Goal: Task Accomplishment & Management: Manage account settings

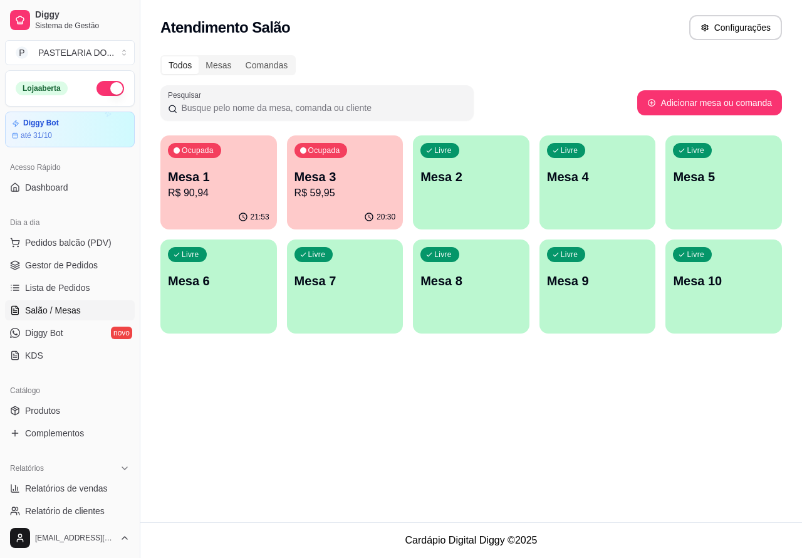
click at [358, 198] on p "R$ 59,95" at bounding box center [344, 192] width 101 height 15
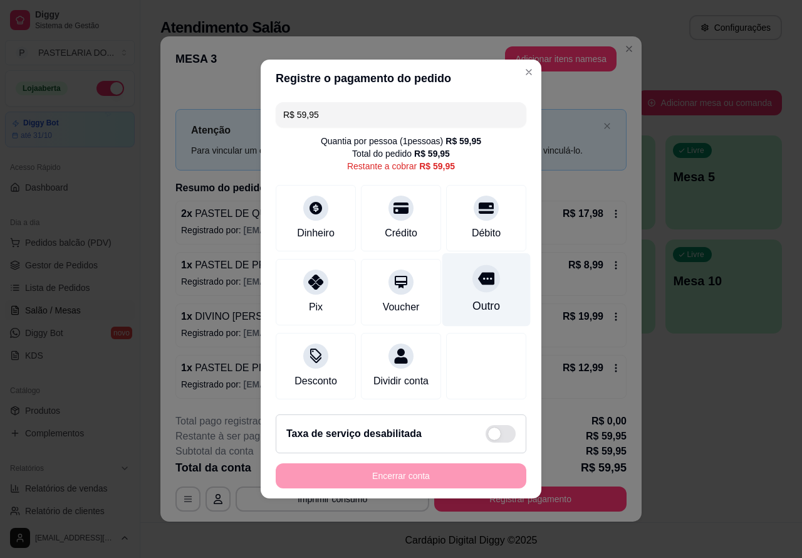
click at [486, 276] on div at bounding box center [486, 278] width 28 height 28
type input "R$ 0,00"
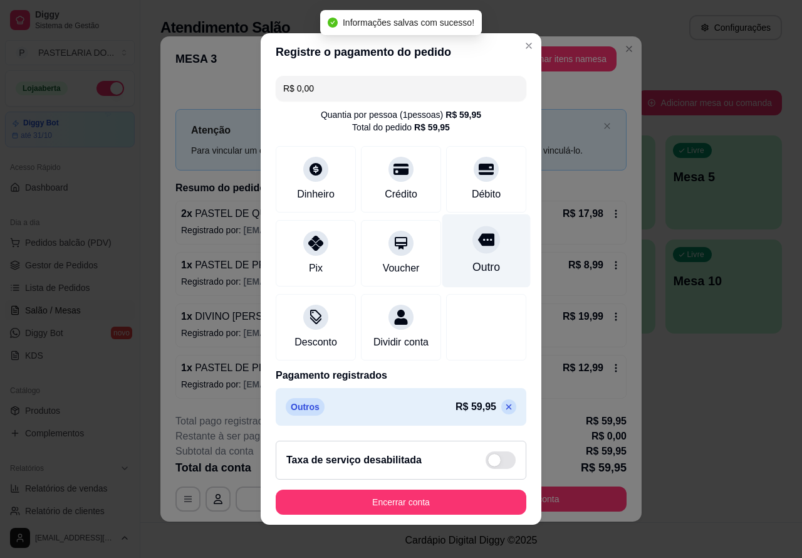
click at [470, 497] on button "Encerrar conta" at bounding box center [401, 501] width 251 height 25
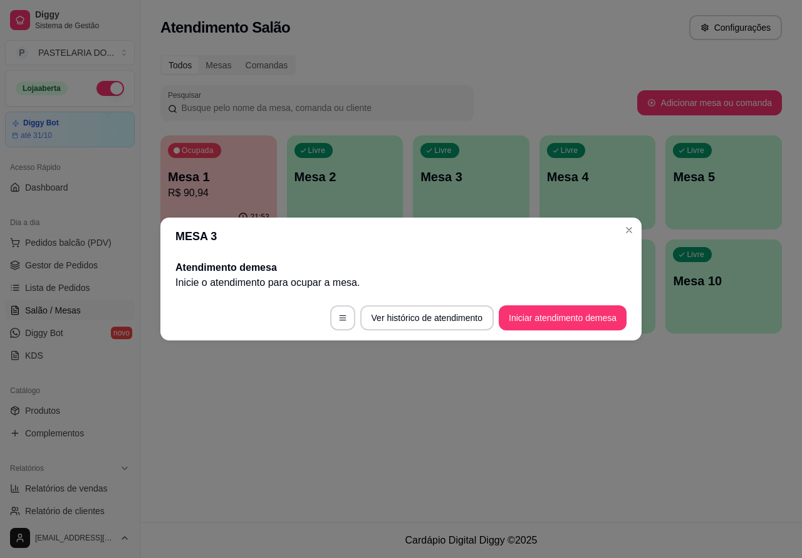
click at [360, 171] on p "Mesa 2" at bounding box center [344, 177] width 101 height 18
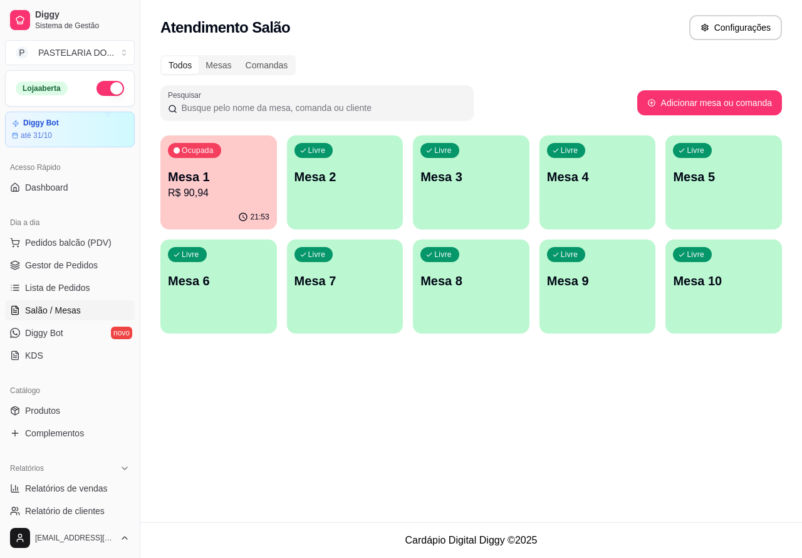
click at [489, 186] on div "Livre Mesa 3" at bounding box center [471, 174] width 117 height 79
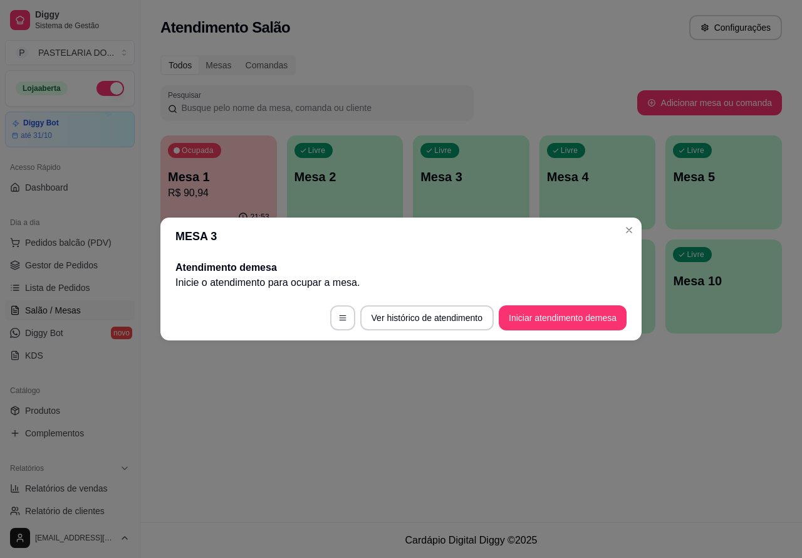
click at [561, 315] on button "Iniciar atendimento de mesa" at bounding box center [563, 317] width 128 height 25
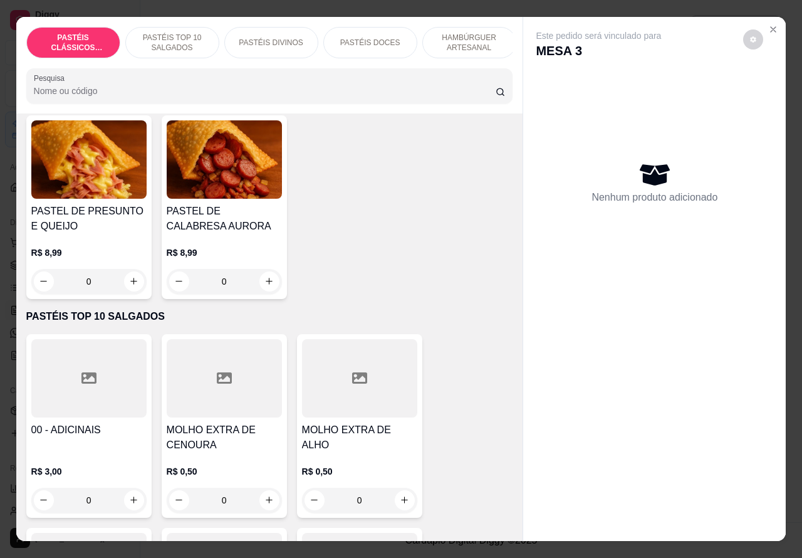
click at [467, 39] on p "HAMBÚRGUER ARTESANAL" at bounding box center [469, 43] width 73 height 20
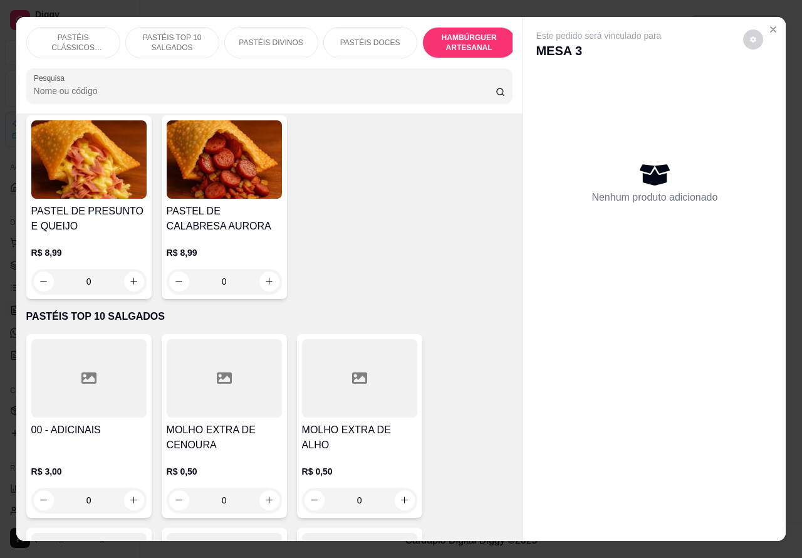
scroll to position [29, 0]
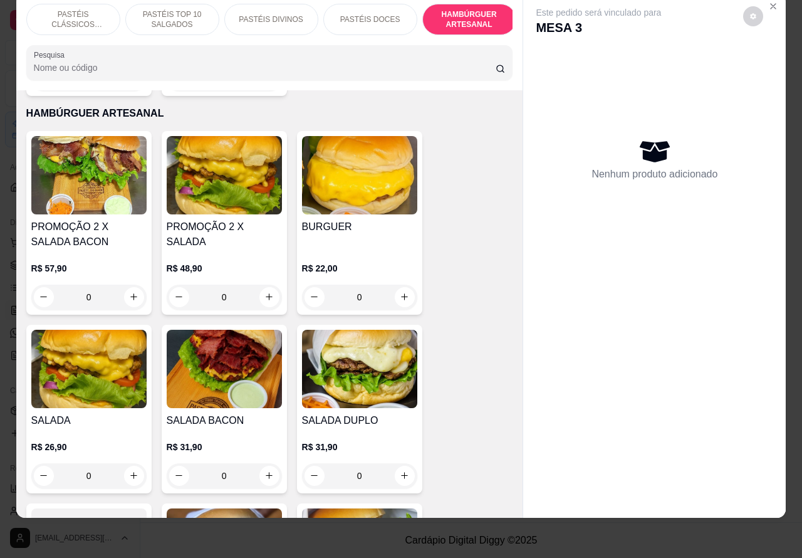
click at [121, 463] on div "0" at bounding box center [88, 475] width 115 height 25
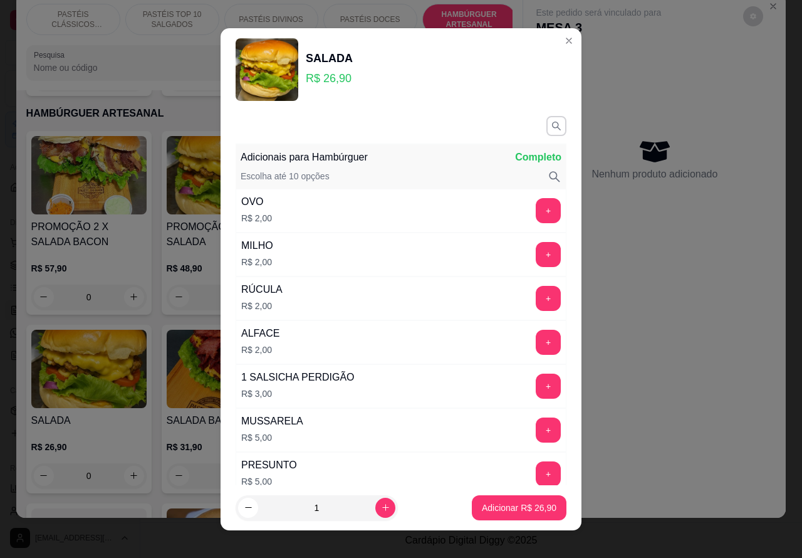
click at [496, 506] on p "Adicionar R$ 26,90" at bounding box center [519, 507] width 75 height 13
type input "1"
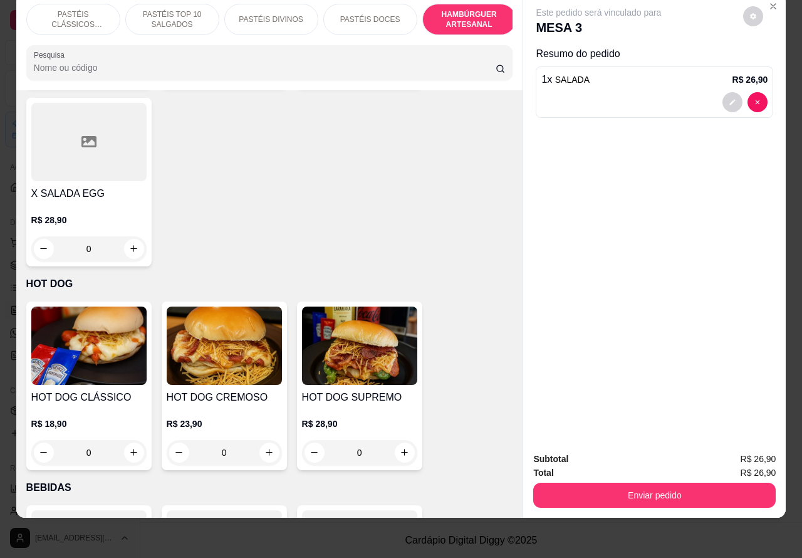
scroll to position [3797, 0]
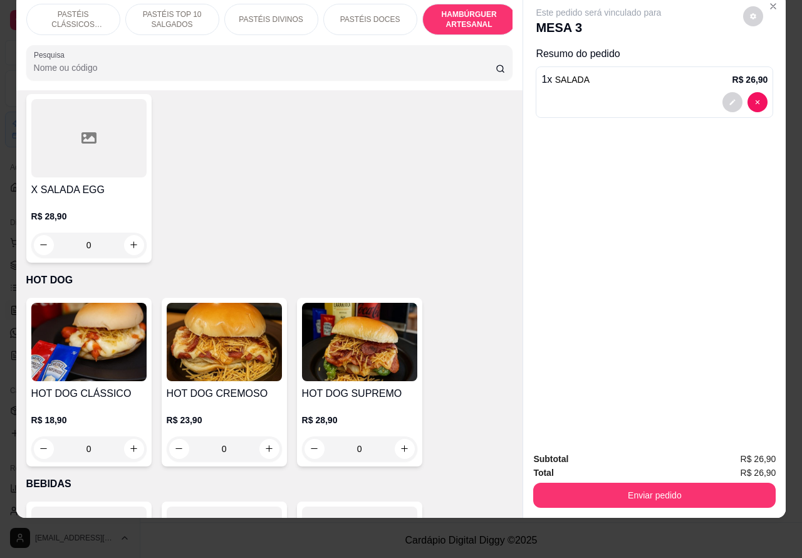
click at [382, 413] on p "R$ 28,90" at bounding box center [359, 419] width 115 height 13
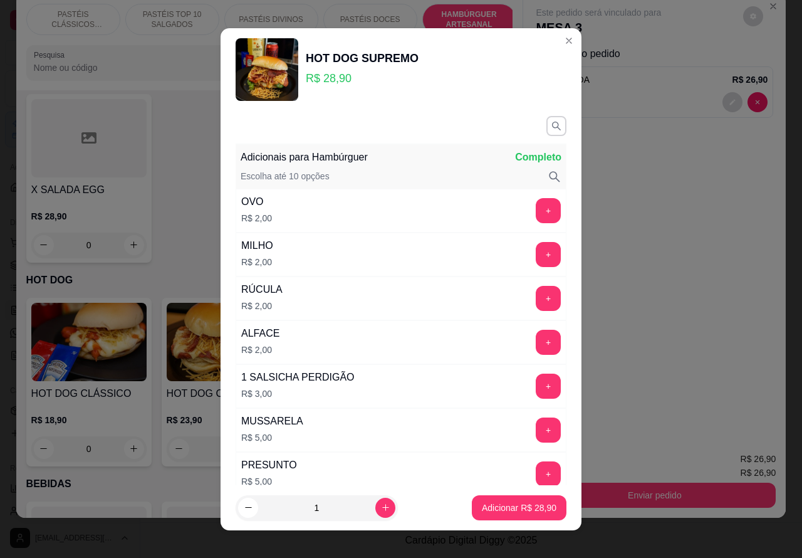
click at [517, 502] on p "Adicionar R$ 28,90" at bounding box center [519, 507] width 75 height 13
type input "1"
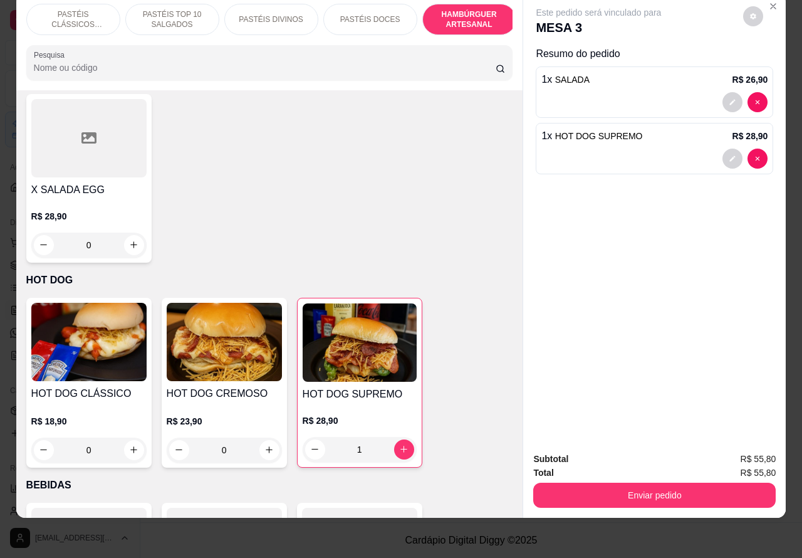
click at [646, 76] on div "1 x SALADA R$ 26,90" at bounding box center [654, 91] width 237 height 51
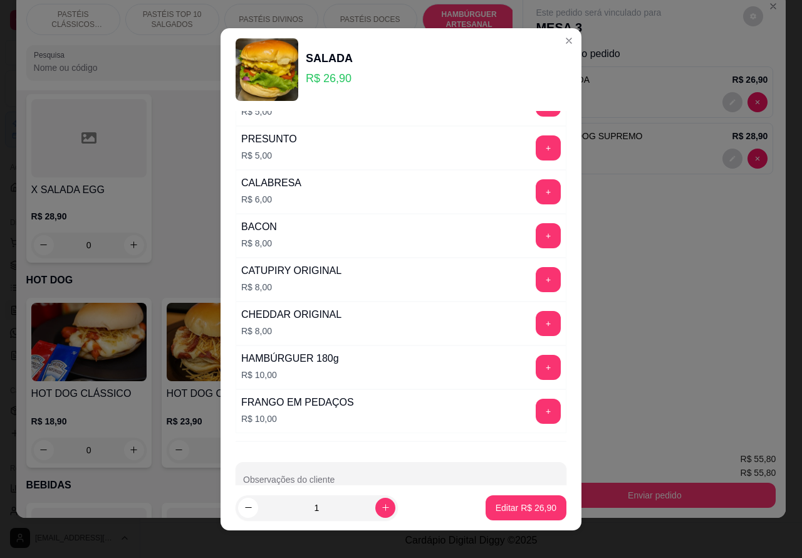
scroll to position [358, 0]
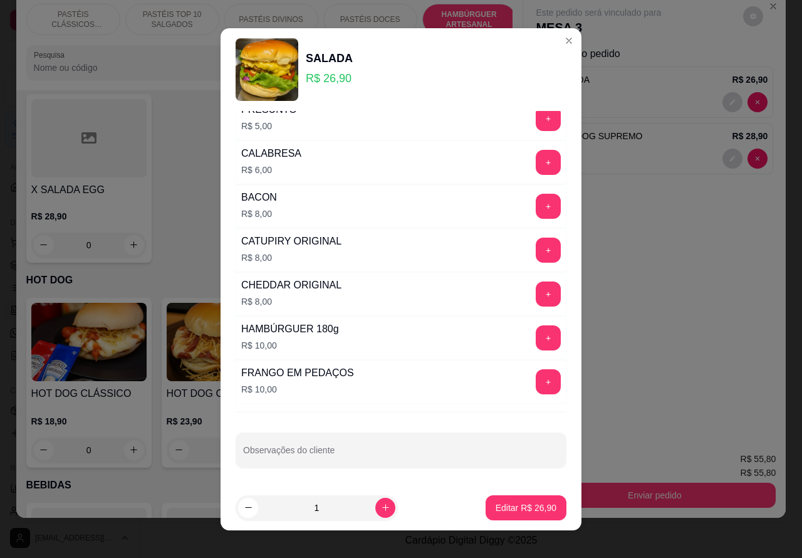
click at [336, 452] on input "Observações do cliente" at bounding box center [401, 455] width 316 height 13
type input "**********"
click at [528, 512] on p "Editar R$ 26,90" at bounding box center [526, 507] width 61 height 13
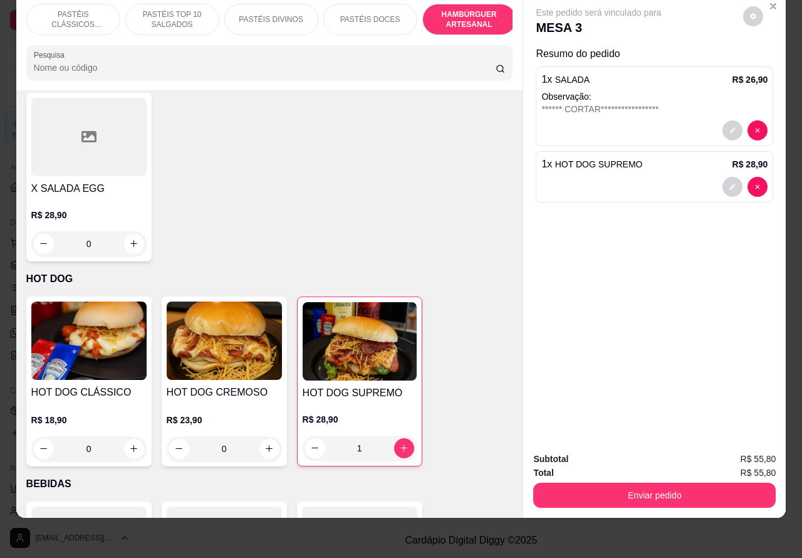
type input "0"
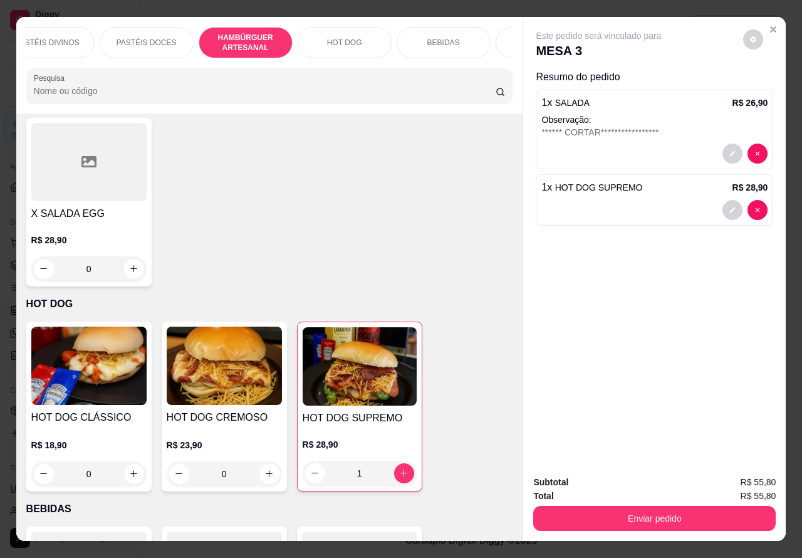
scroll to position [0, 246]
click at [440, 41] on div "BEBIDAS" at bounding box center [421, 42] width 94 height 31
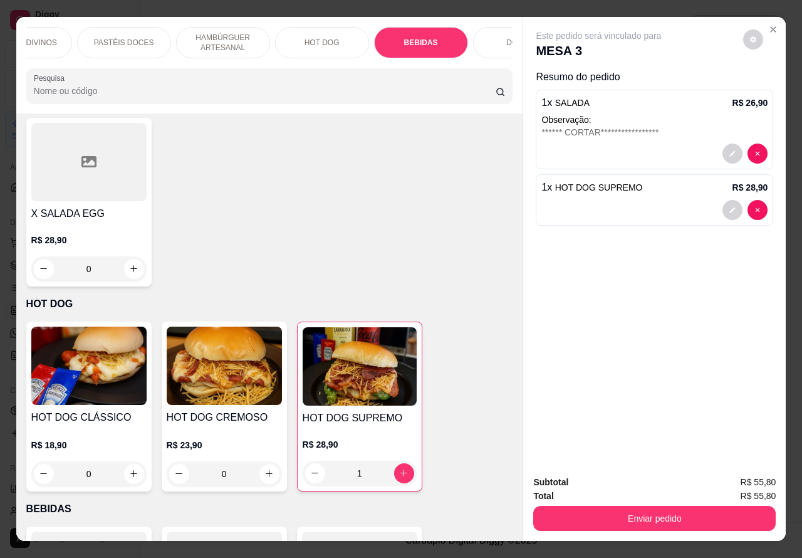
scroll to position [29, 0]
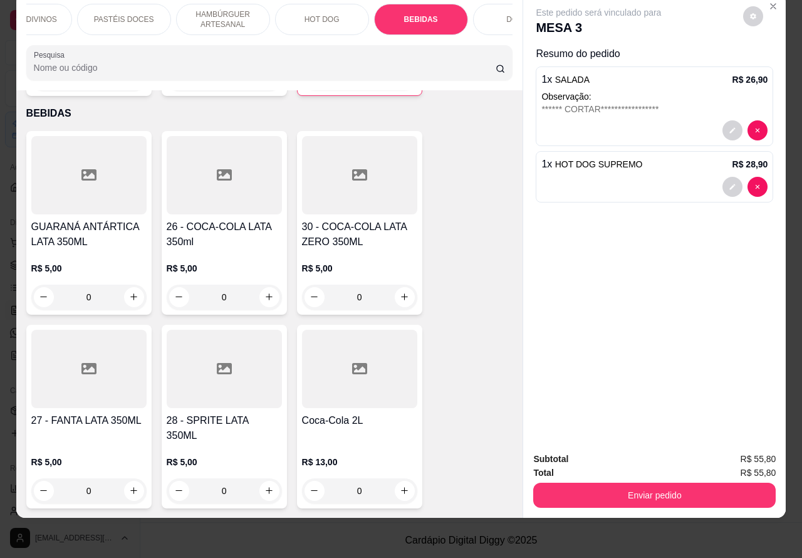
click at [268, 287] on button "increase-product-quantity" at bounding box center [269, 297] width 20 height 20
click at [265, 292] on icon "increase-product-quantity" at bounding box center [268, 296] width 9 height 9
click at [264, 292] on icon "increase-product-quantity" at bounding box center [268, 296] width 9 height 9
type input "1"
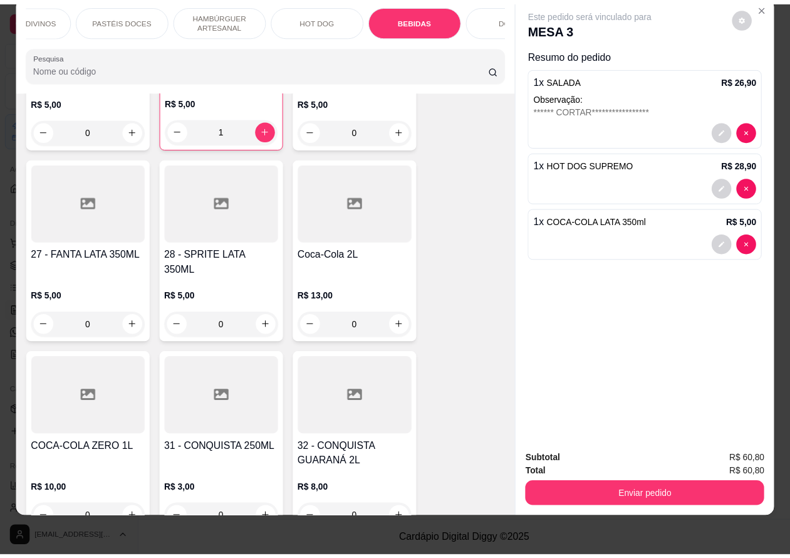
scroll to position [4337, 0]
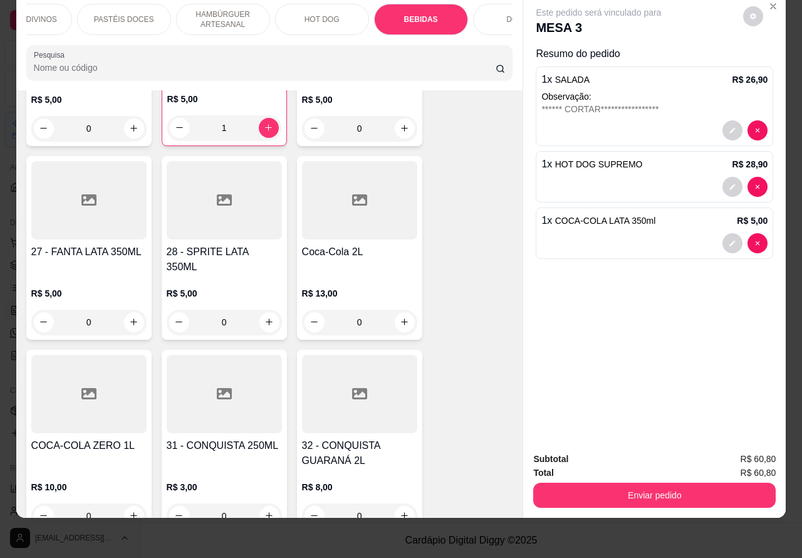
click at [400, 317] on icon "increase-product-quantity" at bounding box center [404, 321] width 9 height 9
type input "1"
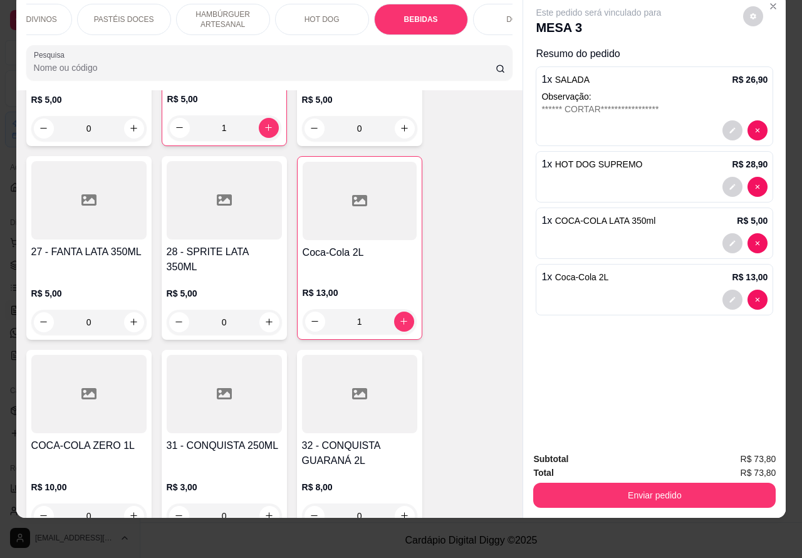
click at [690, 484] on button "Enviar pedido" at bounding box center [654, 494] width 242 height 25
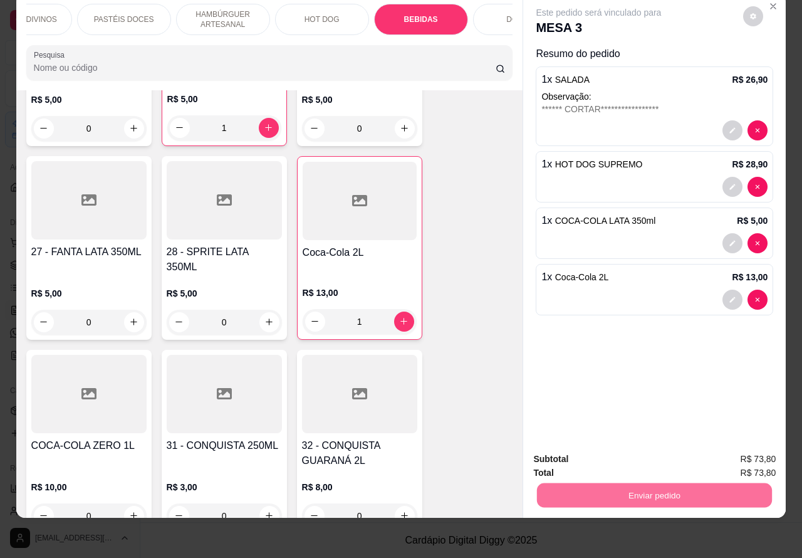
click at [758, 455] on button "Enviar pedido" at bounding box center [742, 452] width 69 height 23
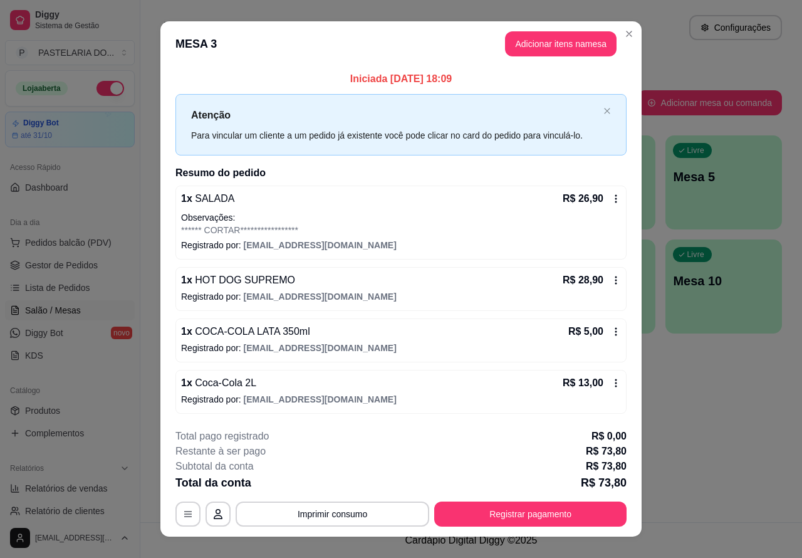
click at [622, 33] on div "Atendimento Salão Configurações" at bounding box center [470, 27] width 621 height 25
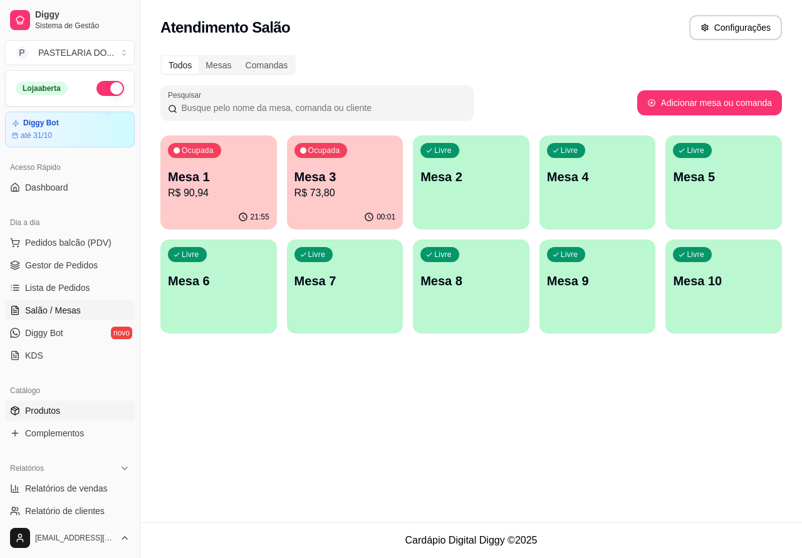
click at [66, 405] on link "Produtos" at bounding box center [70, 410] width 130 height 20
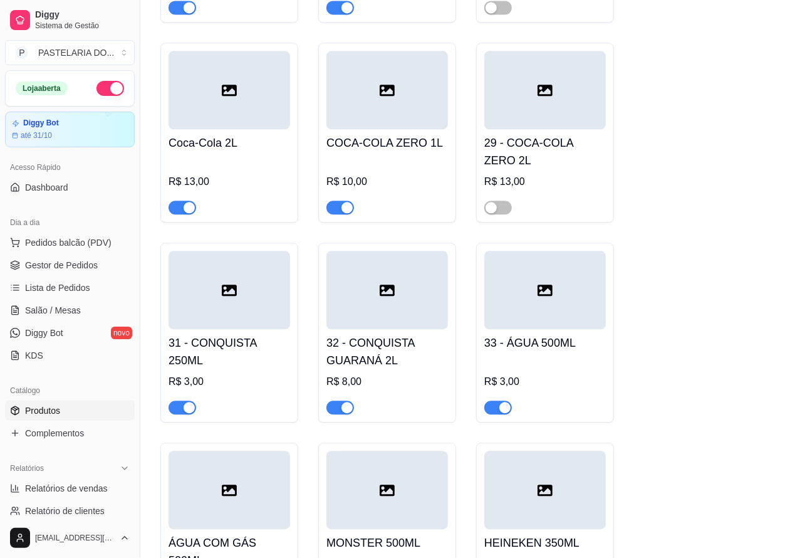
scroll to position [5123, 0]
click at [177, 214] on span "button" at bounding box center [183, 207] width 28 height 14
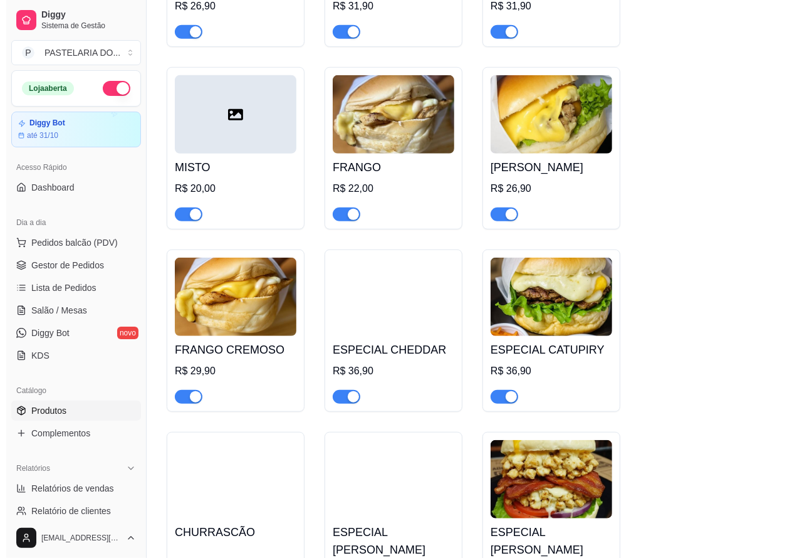
scroll to position [3660, 0]
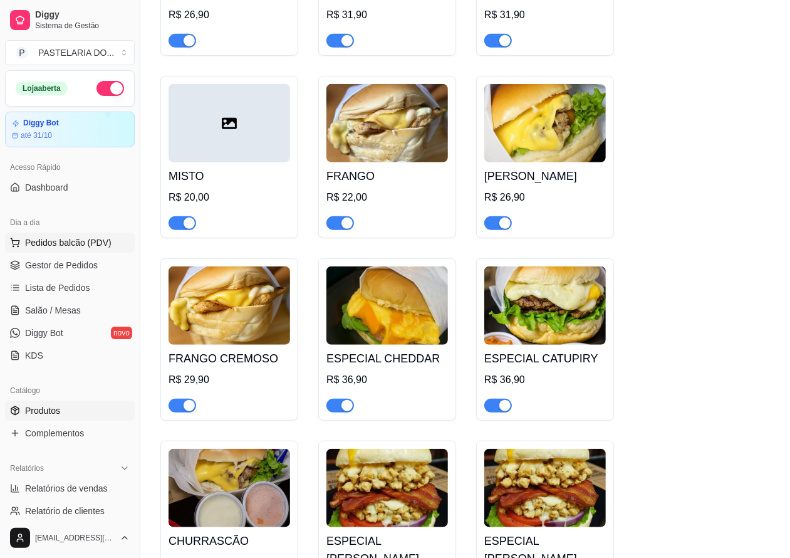
click at [105, 248] on span "Pedidos balcão (PDV)" at bounding box center [68, 242] width 86 height 13
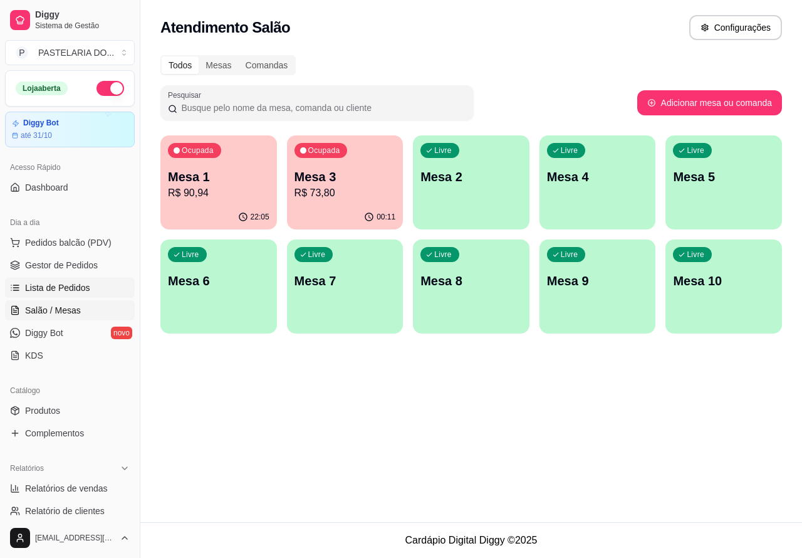
click at [88, 288] on link "Lista de Pedidos" at bounding box center [70, 288] width 130 height 20
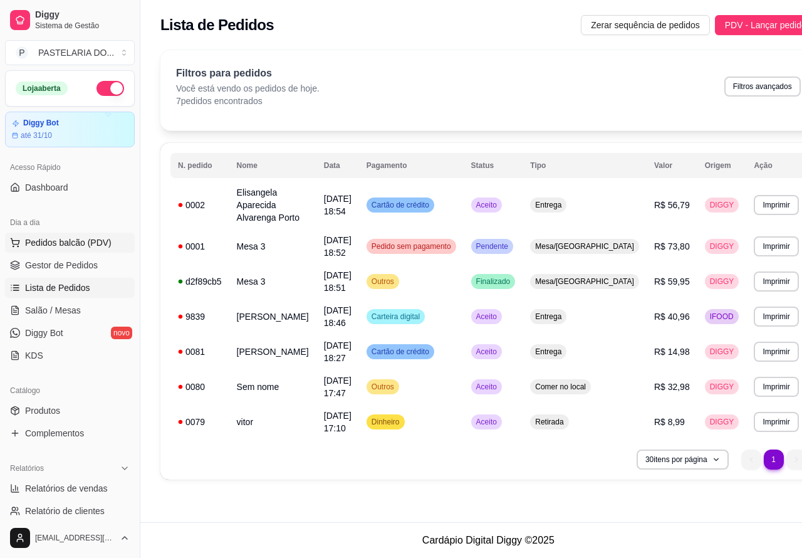
click at [95, 237] on span "Pedidos balcão (PDV)" at bounding box center [68, 242] width 86 height 13
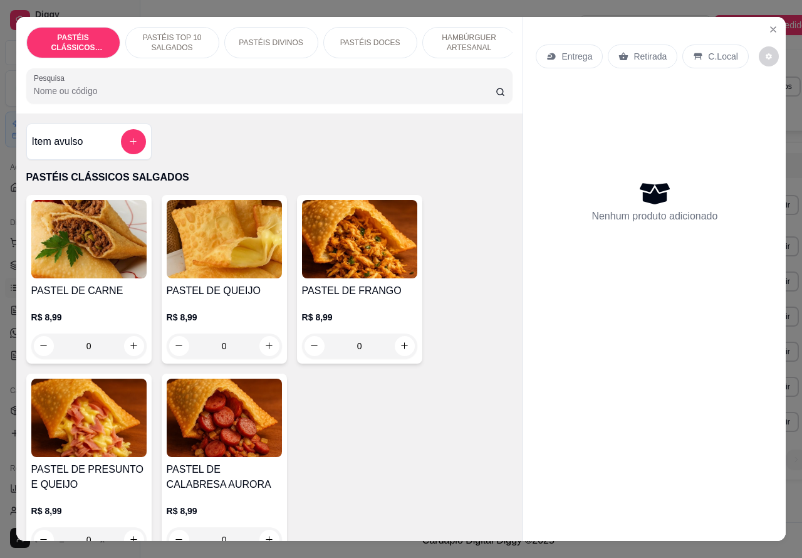
click at [472, 33] on p "HAMBÚRGUER ARTESANAL" at bounding box center [469, 43] width 73 height 20
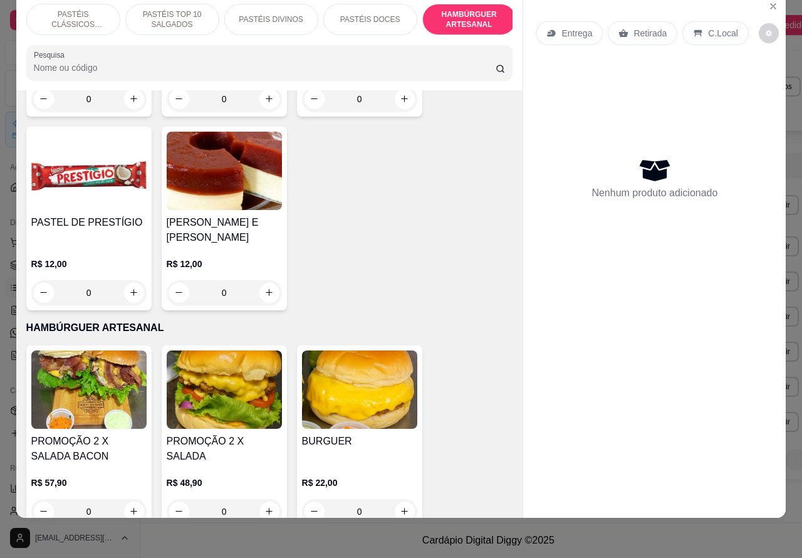
scroll to position [2583, 0]
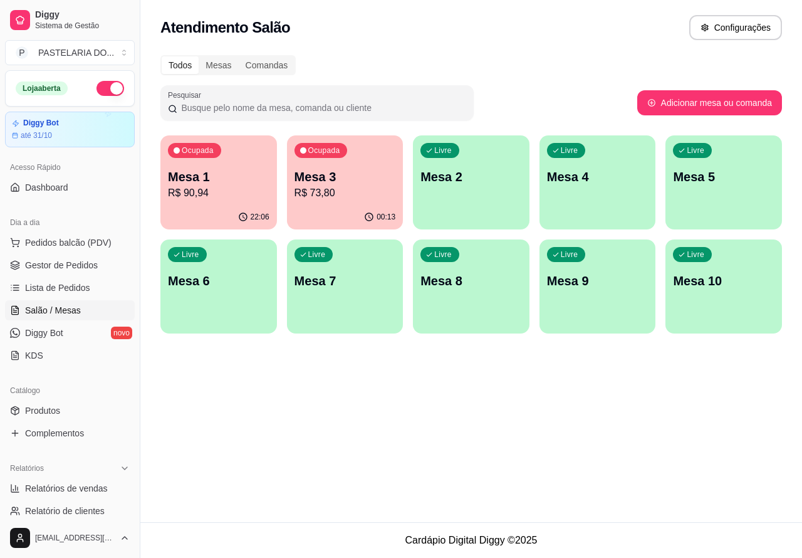
click at [73, 311] on span "Salão / Mesas" at bounding box center [53, 310] width 56 height 13
click at [606, 189] on div "Livre Mesa 4" at bounding box center [597, 174] width 117 height 79
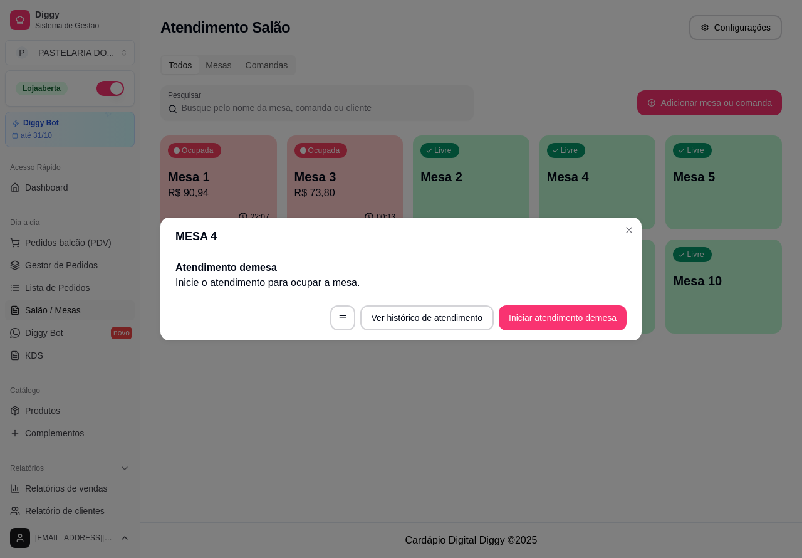
click at [558, 318] on button "Iniciar atendimento de mesa" at bounding box center [563, 317] width 128 height 25
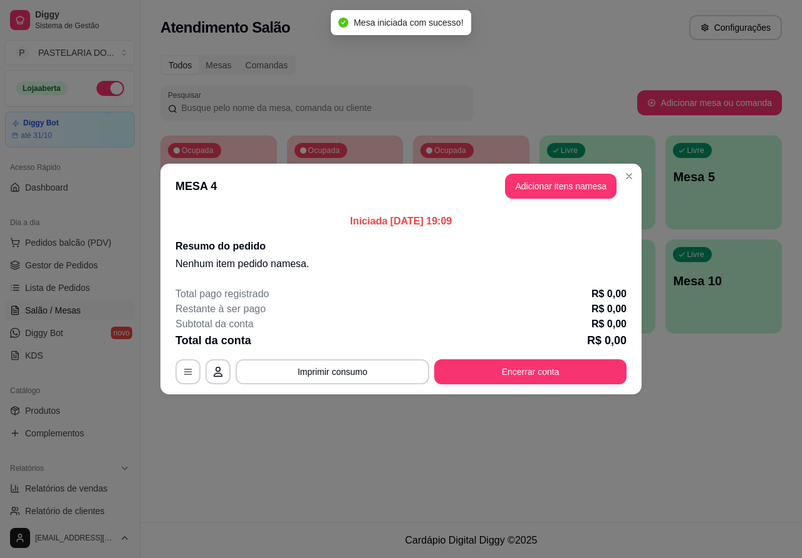
click at [574, 182] on div "Nenhum produto adicionado" at bounding box center [655, 181] width 238 height 246
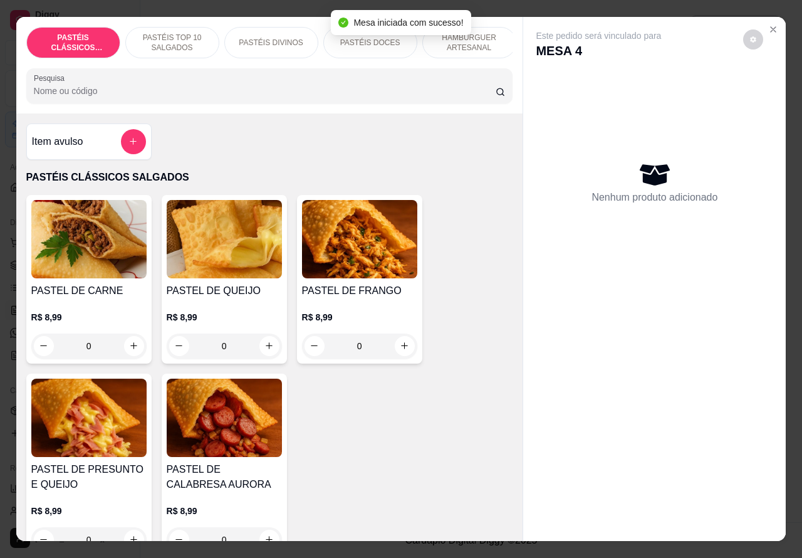
click at [484, 42] on p "HAMBÚRGUER ARTESANAL" at bounding box center [469, 43] width 73 height 20
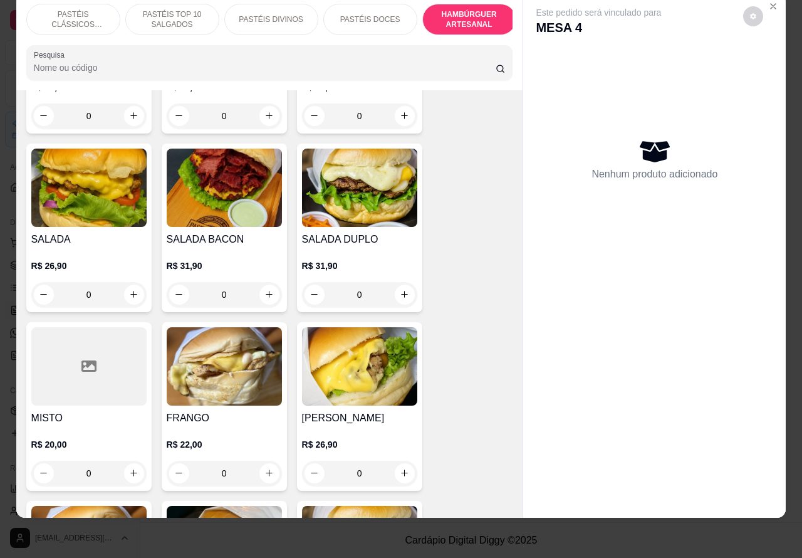
scroll to position [3034, 0]
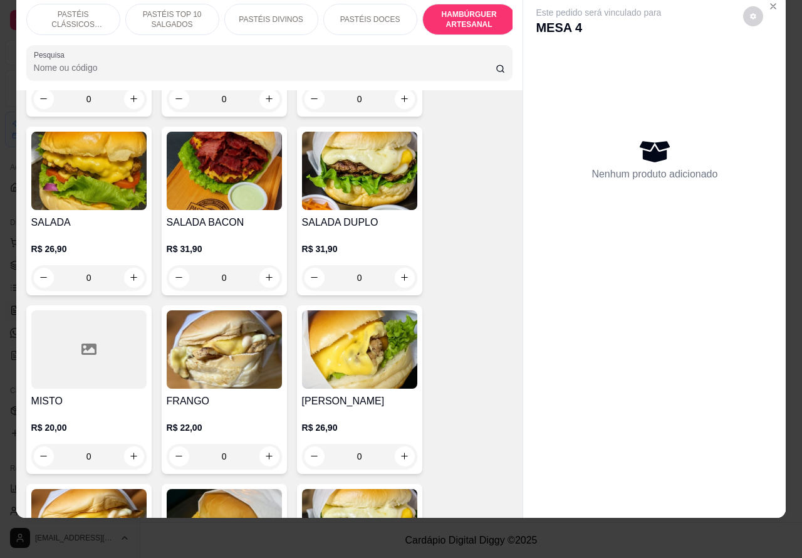
click at [404, 267] on div "0" at bounding box center [359, 277] width 115 height 25
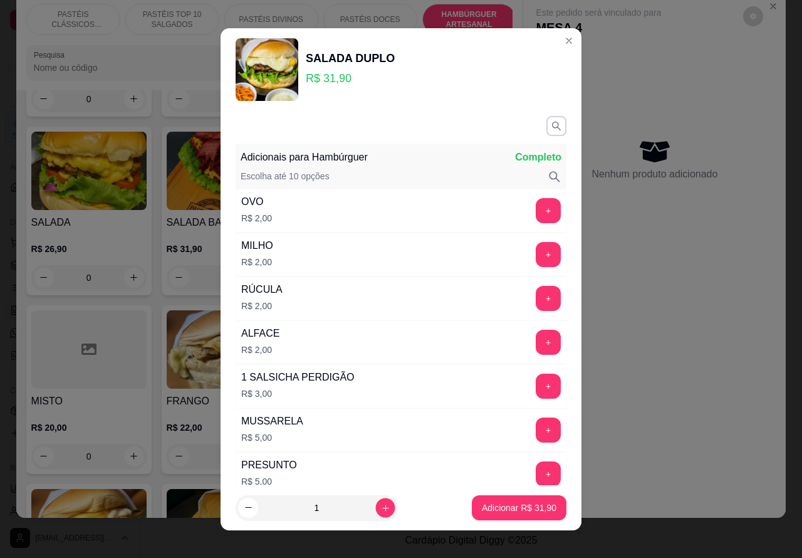
click at [381, 508] on icon "increase-product-quantity" at bounding box center [385, 506] width 9 height 9
type input "2"
click at [499, 509] on p "Adicionar R$ 63,80" at bounding box center [519, 507] width 75 height 13
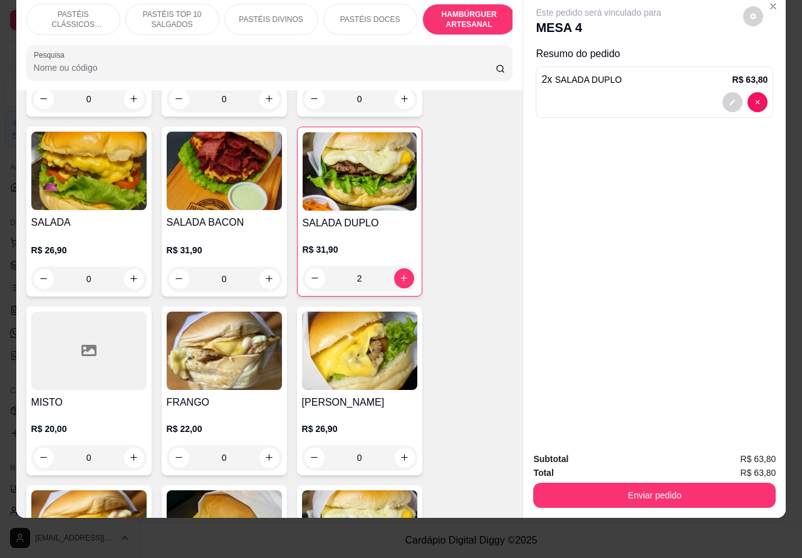
type input "2"
click at [69, 13] on p "PASTÉIS CLÁSSICOS SALGADOS" at bounding box center [73, 19] width 73 height 20
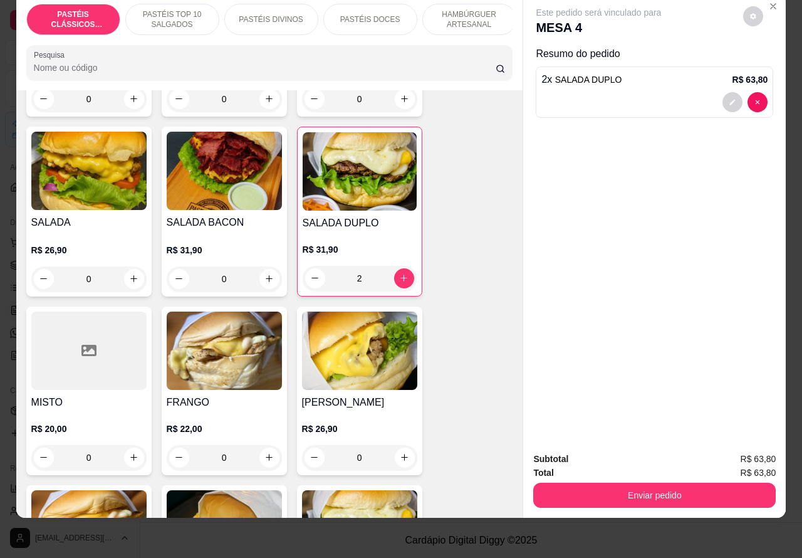
scroll to position [56, 0]
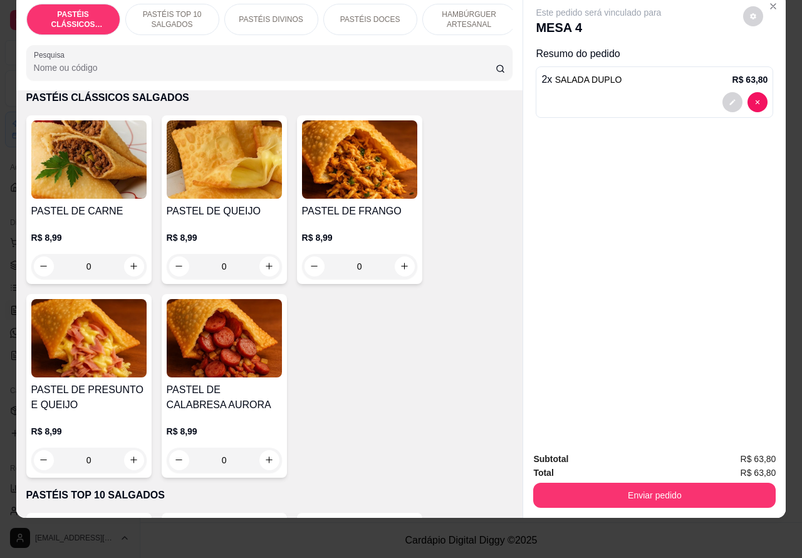
click at [111, 345] on img at bounding box center [88, 338] width 115 height 78
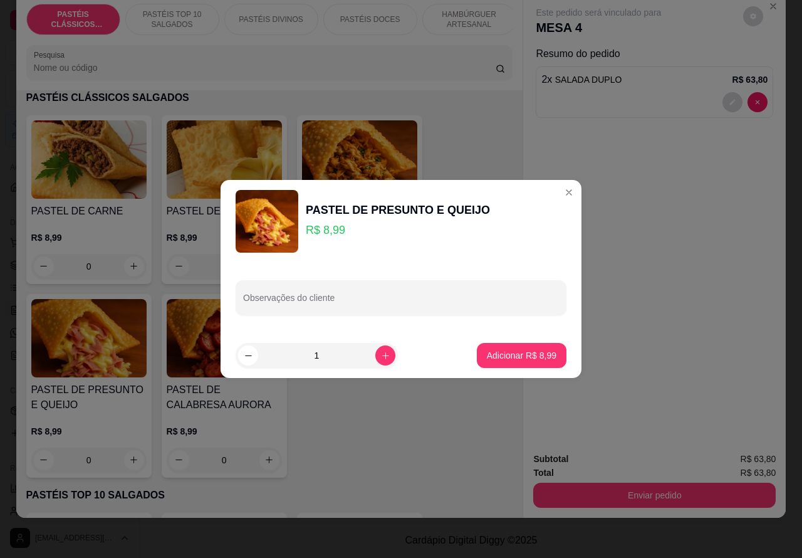
click at [321, 296] on div "Observações do cliente" at bounding box center [401, 297] width 331 height 35
click at [245, 293] on label "Observações do cliente" at bounding box center [284, 289] width 82 height 11
click at [245, 296] on input "NAO FRITAR AGORA SOMENTE NA HORA QUE PEDIR"""" at bounding box center [401, 302] width 316 height 13
click at [246, 299] on input "NAO FRITAR AGORA SOMENTE NA HORA QUE PEDIR"""" at bounding box center [401, 302] width 316 height 13
click at [243, 290] on label "Observações do cliente" at bounding box center [284, 289] width 82 height 11
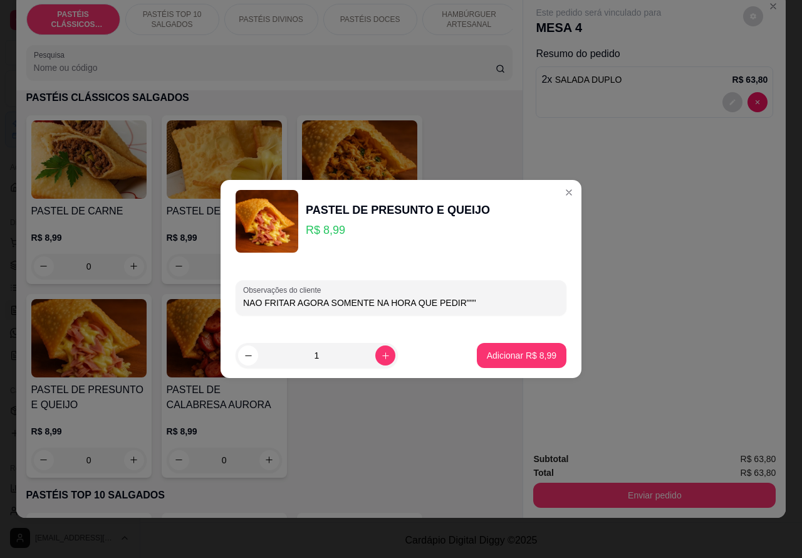
click at [243, 296] on input "NAO FRITAR AGORA SOMENTE NA HORA QUE PEDIR"""" at bounding box center [401, 302] width 316 height 13
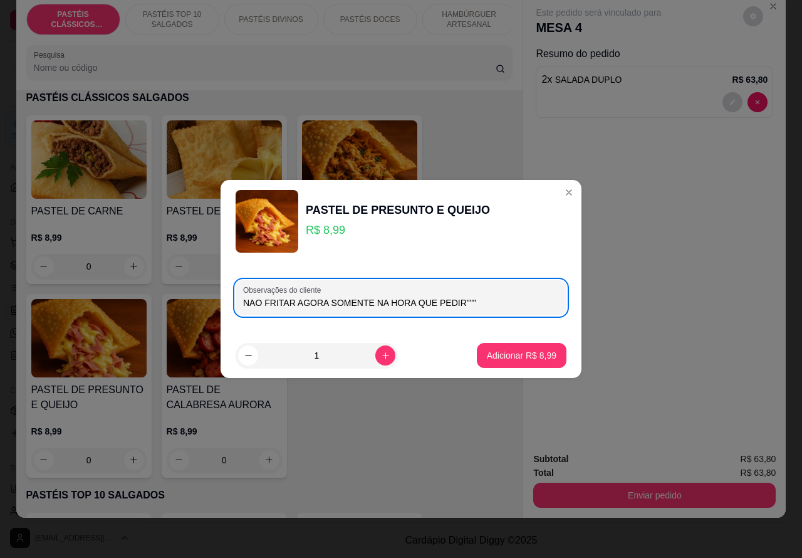
click at [245, 302] on input "NAO FRITAR AGORA SOMENTE NA HORA QUE PEDIR"""" at bounding box center [401, 302] width 316 height 13
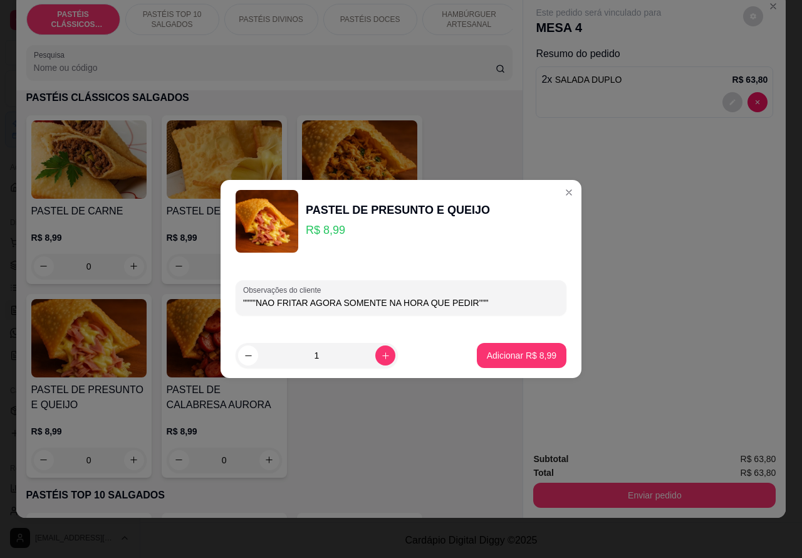
type input """""NAO FRITAR AGORA SOMENTE NA HORA QUE PEDIR""""
click at [519, 343] on div "Adicionar R$ 8,99" at bounding box center [522, 355] width 90 height 25
click at [519, 358] on p "Adicionar R$ 8,99" at bounding box center [522, 355] width 70 height 13
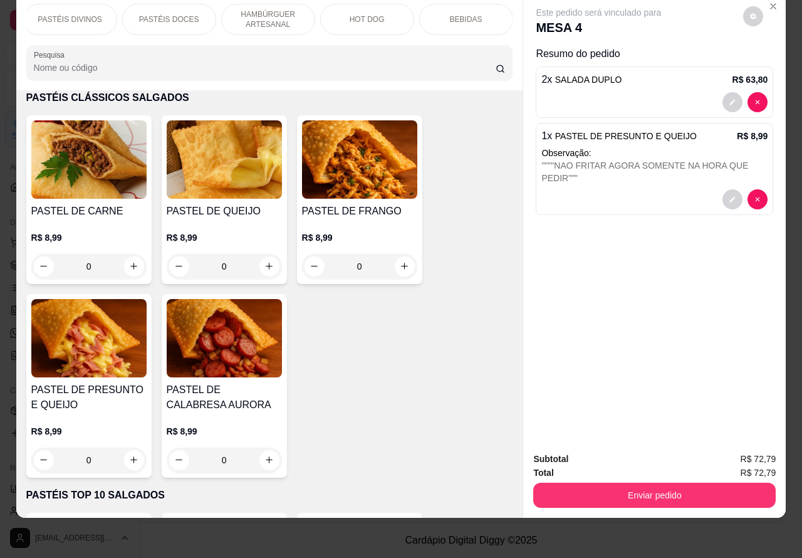
scroll to position [0, 208]
click at [452, 14] on p "BEBIDAS" at bounding box center [459, 19] width 33 height 10
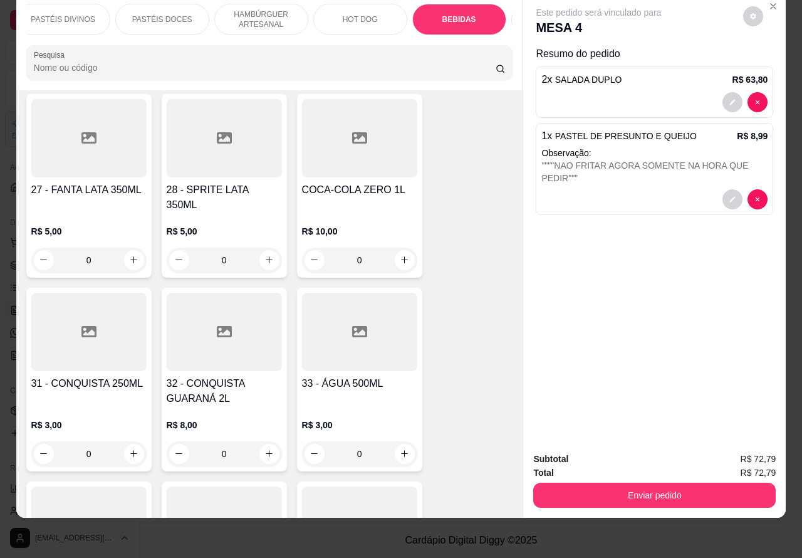
scroll to position [4387, 0]
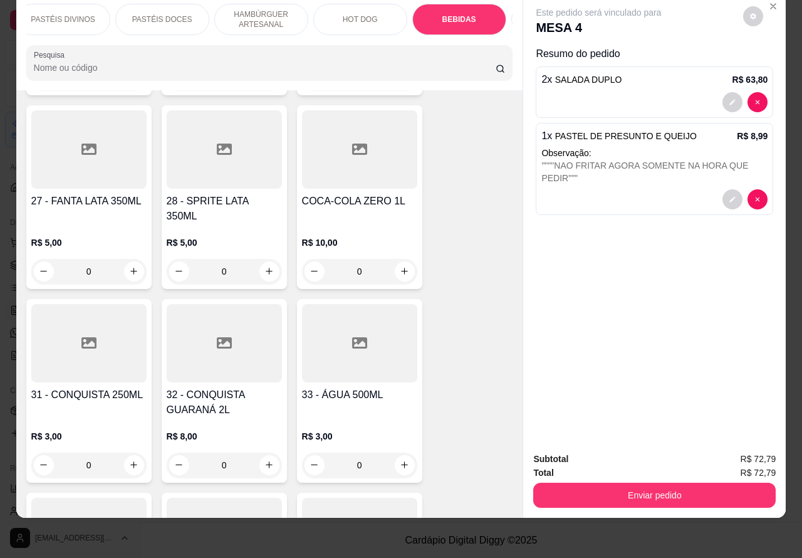
click at [400, 266] on icon "increase-product-quantity" at bounding box center [404, 270] width 9 height 9
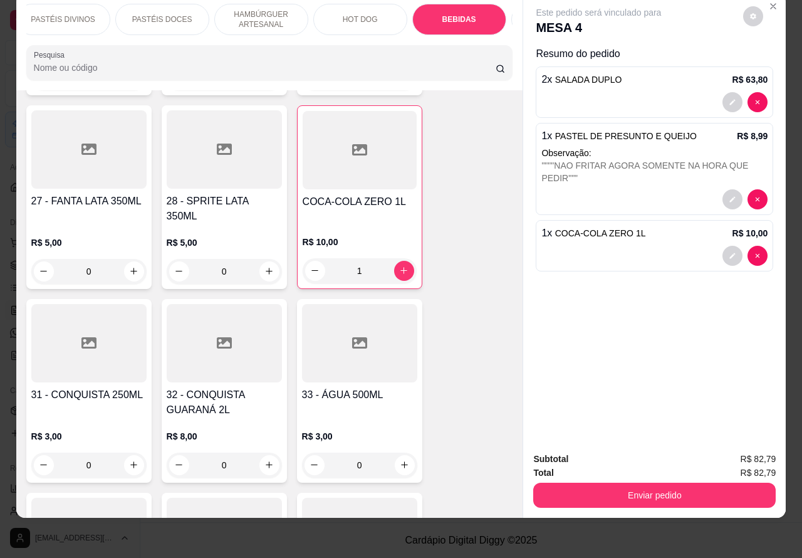
type input "1"
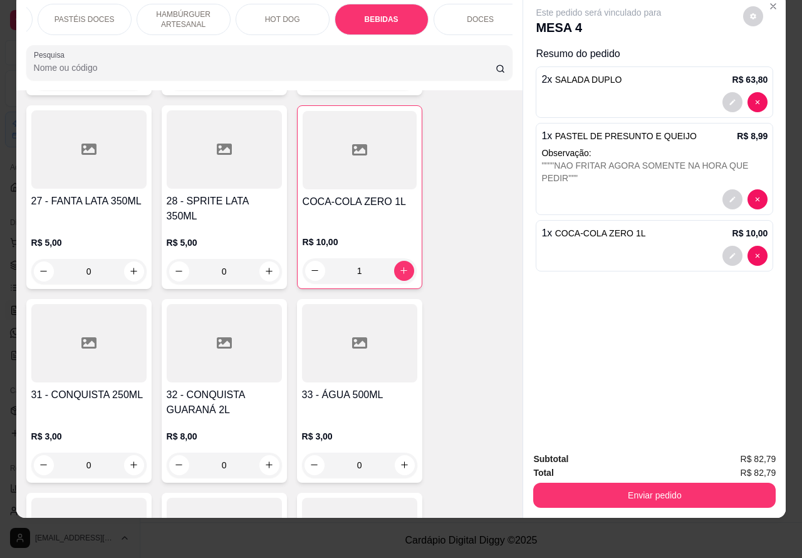
scroll to position [0, 301]
click at [370, 14] on p "BEBIDAS" at bounding box center [367, 19] width 34 height 10
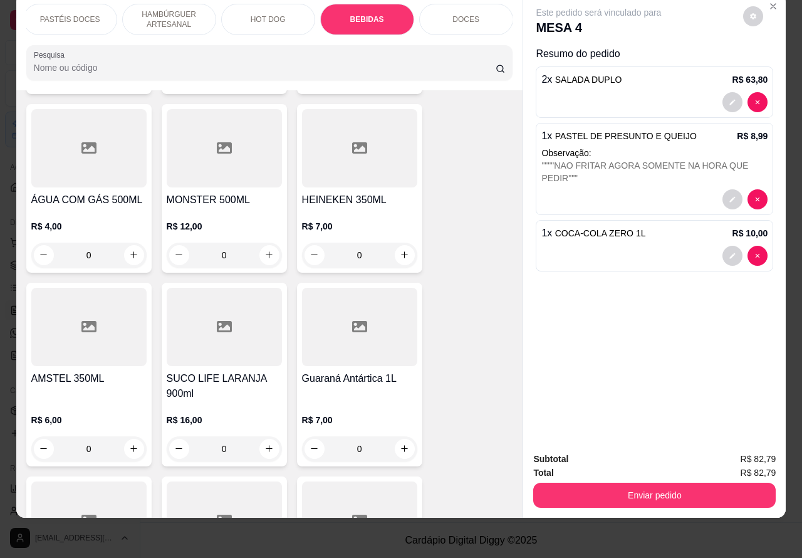
scroll to position [4801, 0]
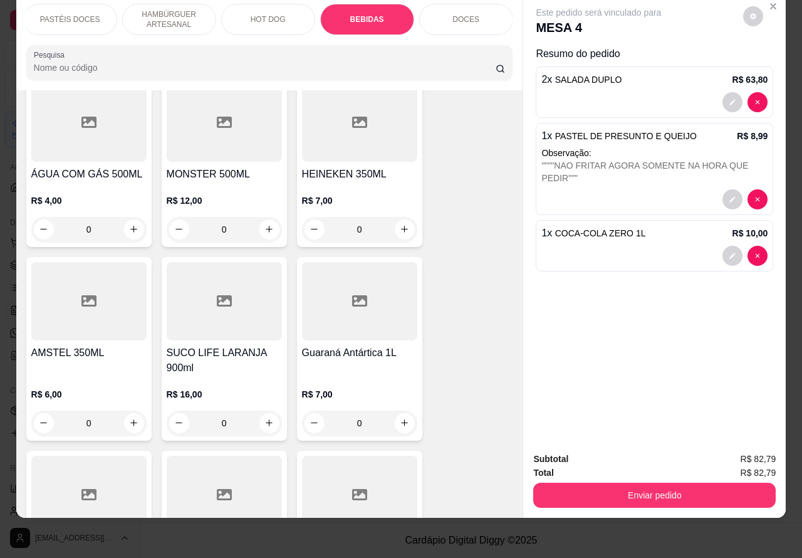
click at [130, 419] on icon "increase-product-quantity" at bounding box center [133, 422] width 7 height 7
type input "1"
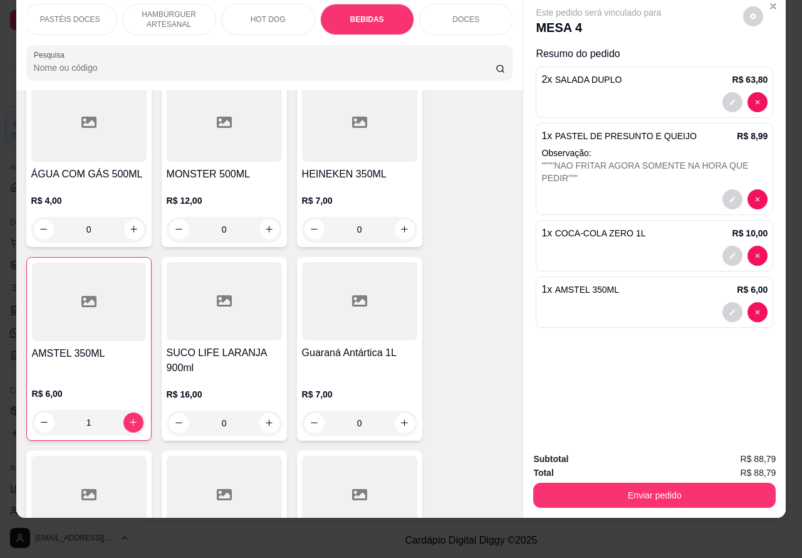
scroll to position [0, 4]
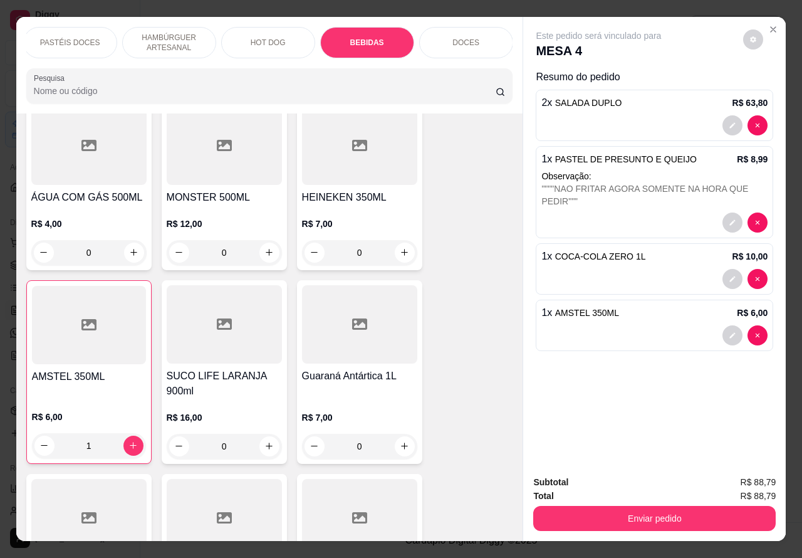
click at [603, 170] on p "Observação:" at bounding box center [654, 176] width 226 height 13
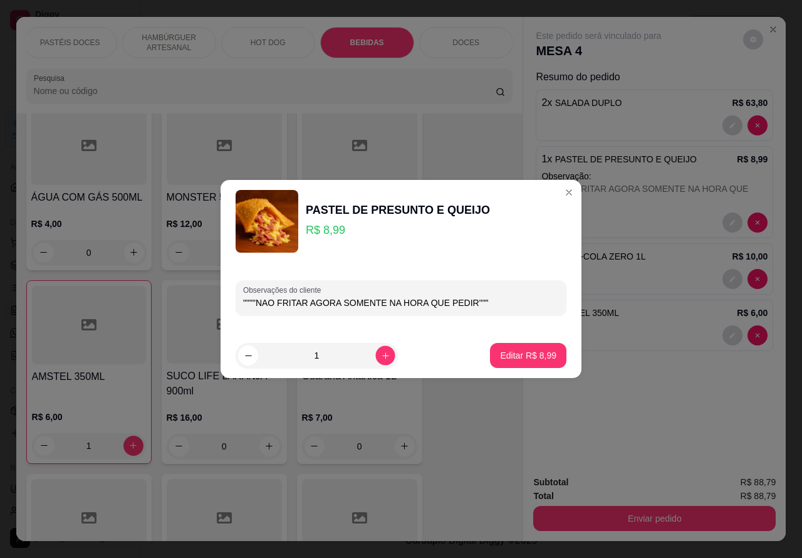
click at [381, 355] on icon "increase-product-quantity" at bounding box center [385, 355] width 9 height 9
click at [523, 355] on p "Editar R$ 8,99" at bounding box center [528, 355] width 56 height 13
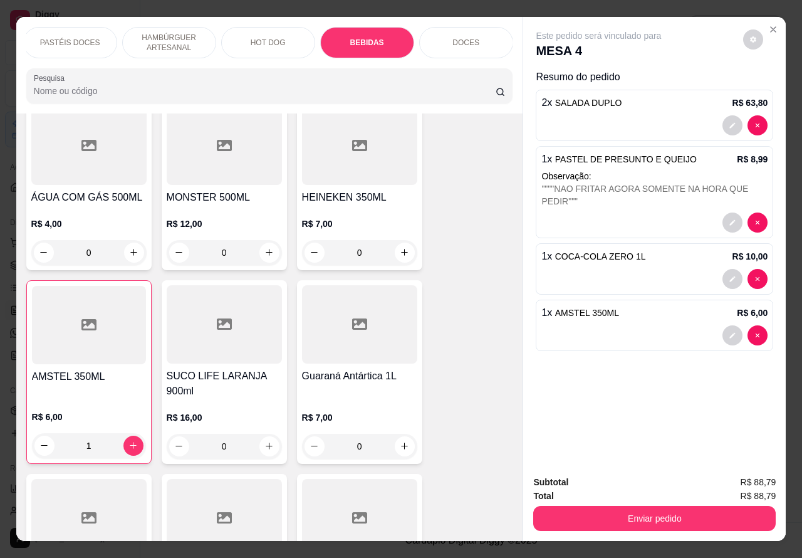
click at [643, 182] on div """""NAO FRITAR AGORA SOMENTE NA HORA QUE PEDIR"""" at bounding box center [654, 194] width 226 height 25
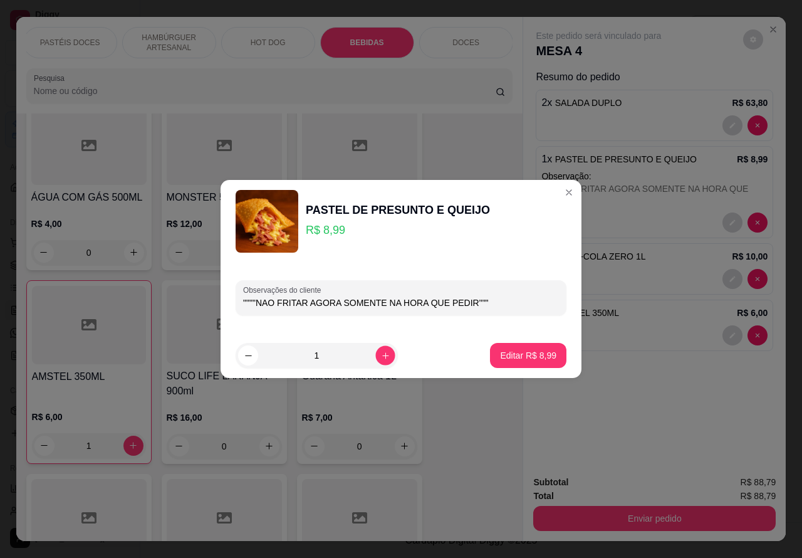
click at [381, 354] on icon "increase-product-quantity" at bounding box center [385, 355] width 9 height 9
type input "2"
click at [521, 354] on p "Editar R$ 17,98" at bounding box center [526, 355] width 61 height 13
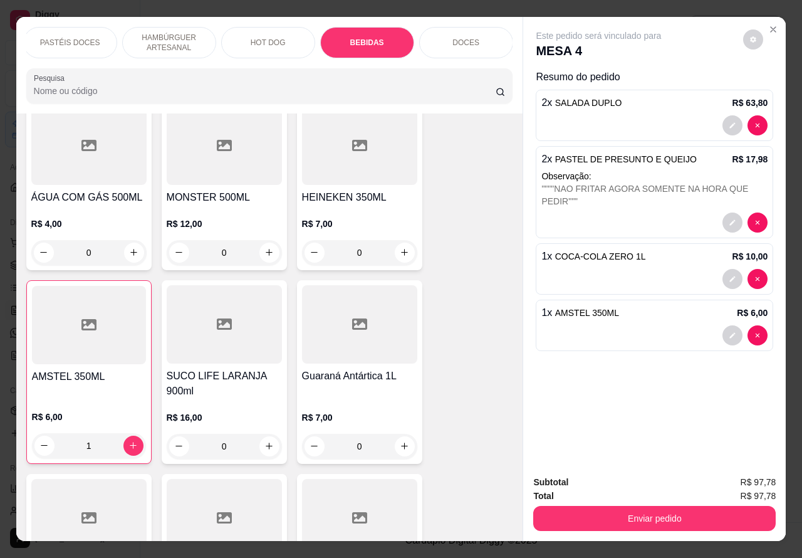
scroll to position [29, 4]
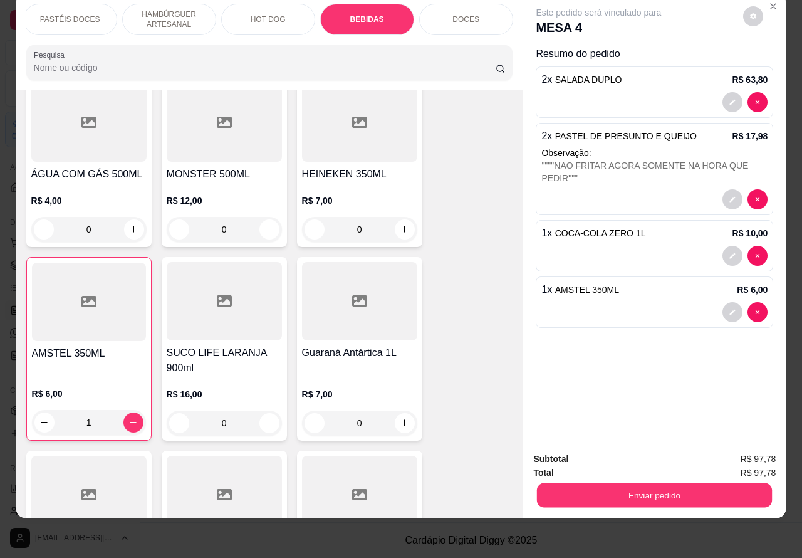
click at [650, 483] on button "Enviar pedido" at bounding box center [654, 495] width 235 height 24
click at [732, 456] on button "Enviar pedido" at bounding box center [737, 453] width 71 height 24
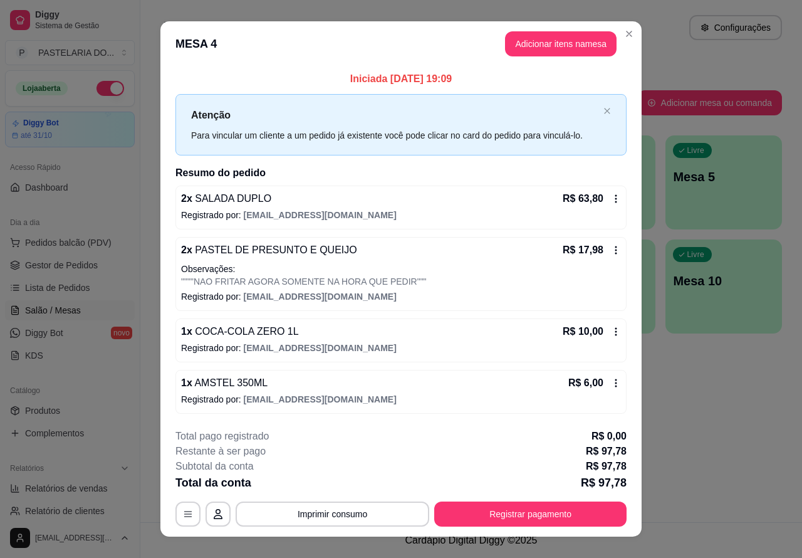
click at [712, 406] on div "Atendimento Salão Configurações Todos Mesas Comandas Pesquisar Adicionar mesa o…" at bounding box center [471, 261] width 662 height 522
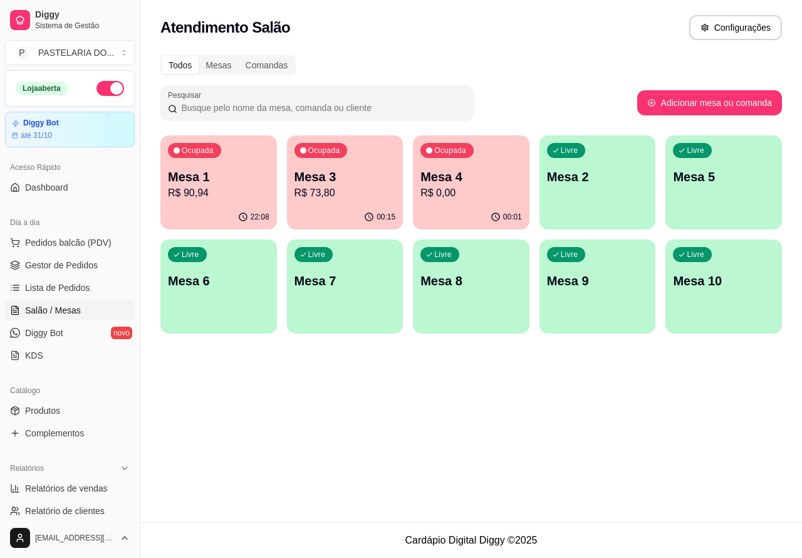
click at [354, 189] on p "R$ 73,80" at bounding box center [344, 192] width 101 height 15
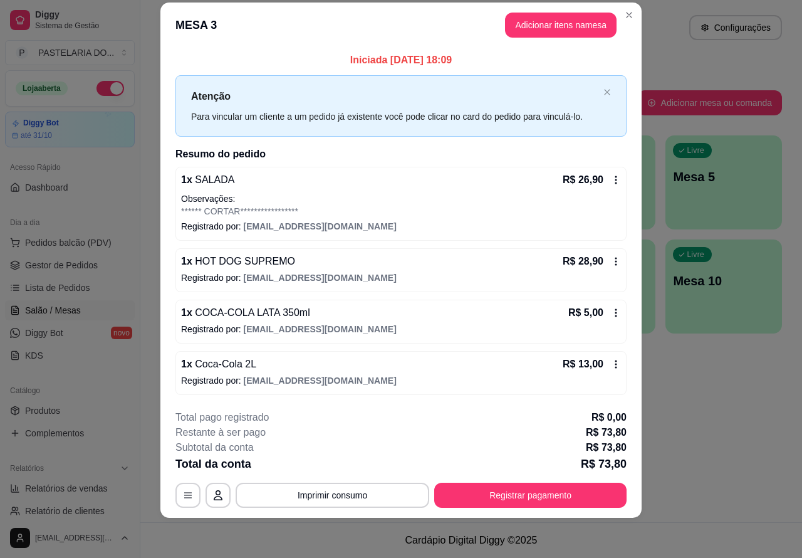
scroll to position [0, 0]
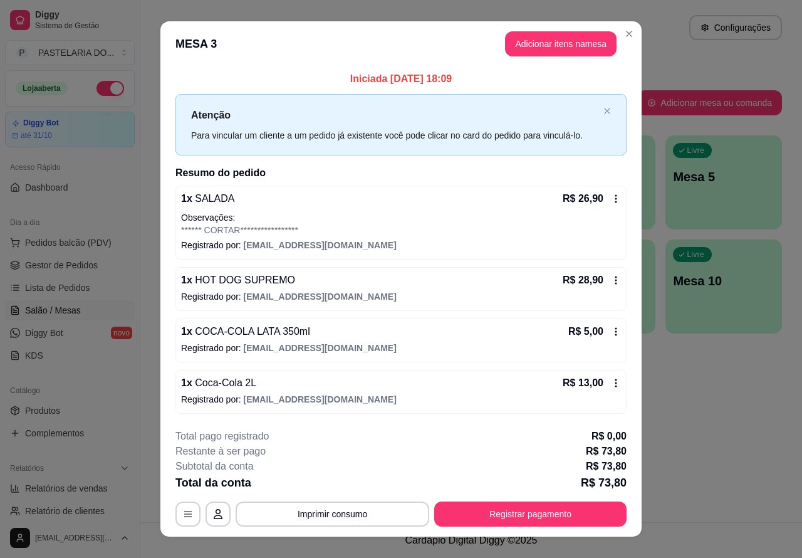
click at [687, 429] on div "Atendimento Salão Configurações Todos Mesas Comandas Pesquisar Adicionar mesa o…" at bounding box center [471, 261] width 662 height 522
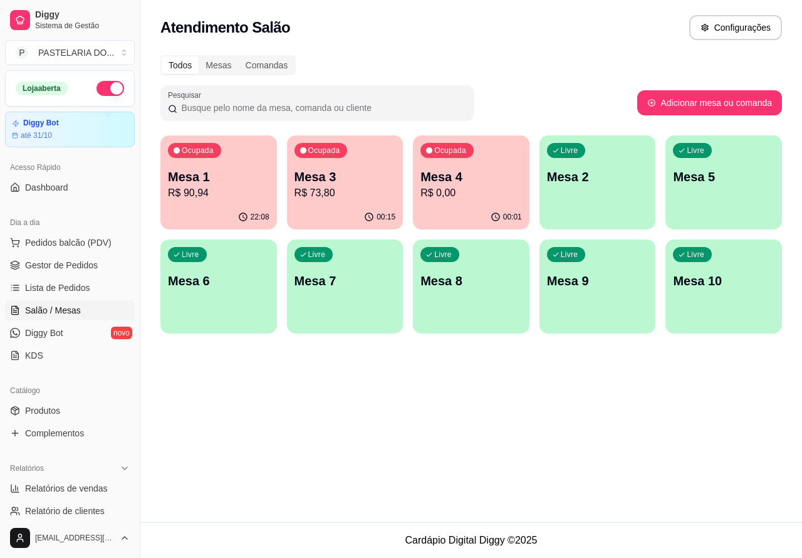
click at [351, 192] on p "R$ 73,80" at bounding box center [344, 192] width 101 height 15
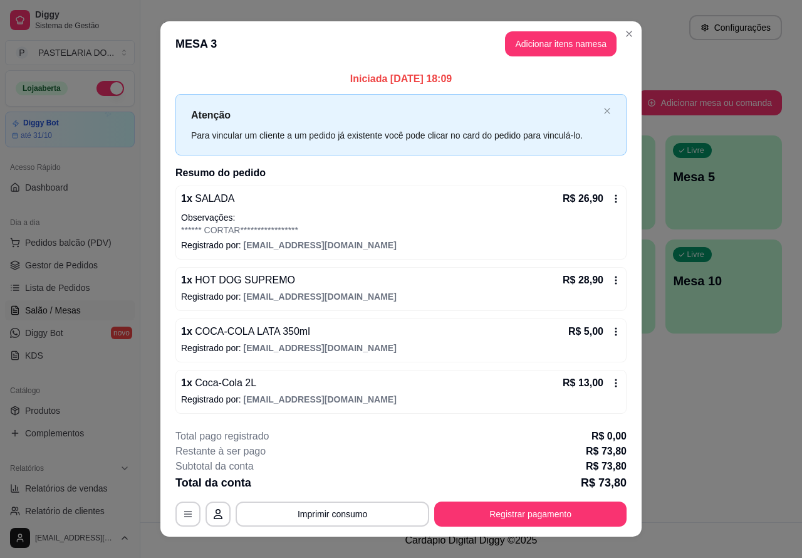
click at [672, 406] on div "Atendimento Salão Configurações Todos Mesas Comandas Pesquisar Adicionar mesa o…" at bounding box center [471, 261] width 662 height 522
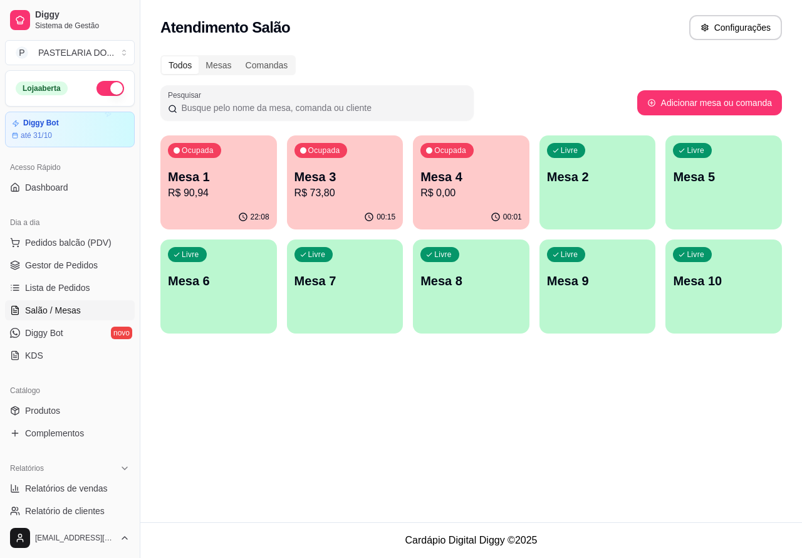
click at [234, 183] on p "Mesa 1" at bounding box center [218, 177] width 101 height 18
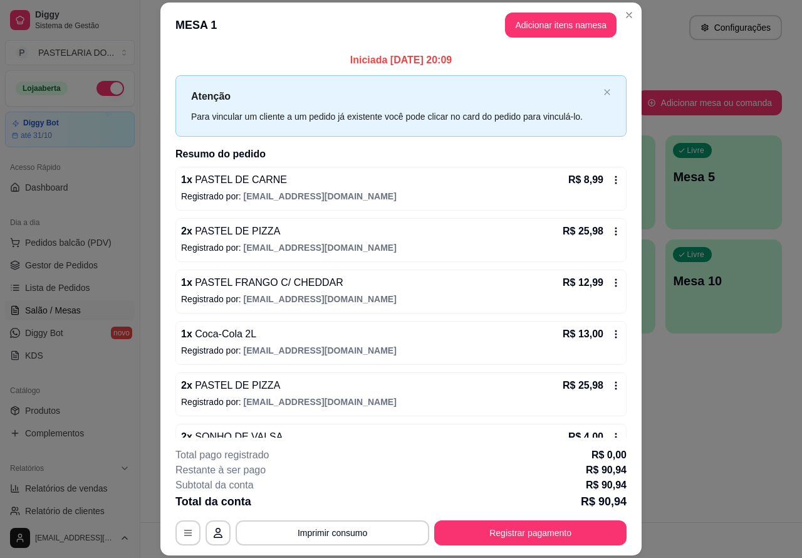
click at [702, 440] on div "Atendimento Salão Configurações Todos Mesas Comandas Pesquisar Adicionar mesa o…" at bounding box center [471, 261] width 662 height 522
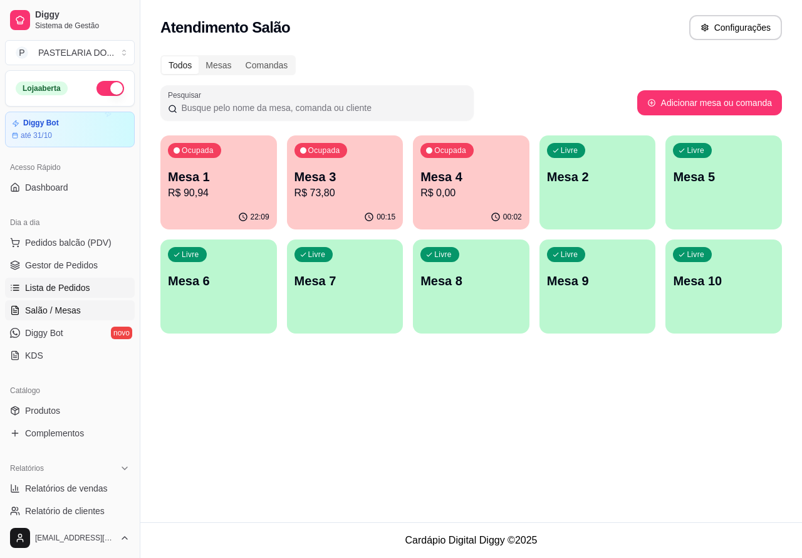
click at [86, 286] on span "Lista de Pedidos" at bounding box center [57, 287] width 65 height 13
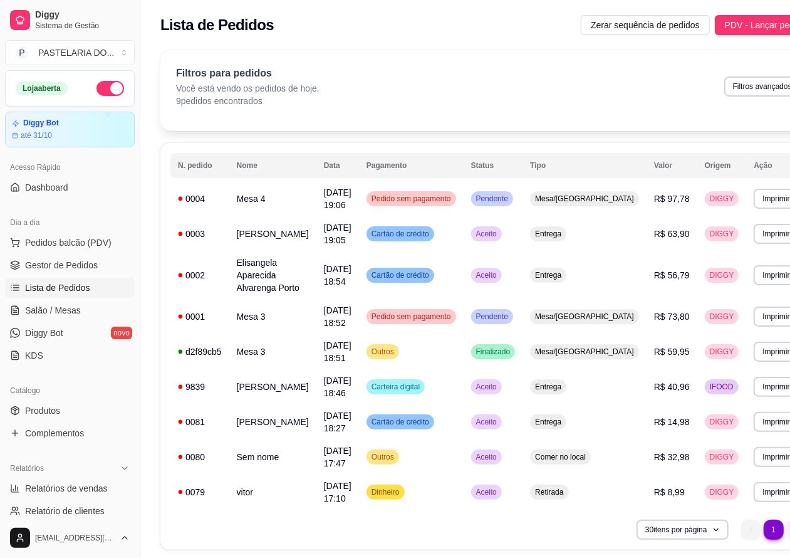
click at [754, 200] on button "Imprimir" at bounding box center [776, 199] width 44 height 20
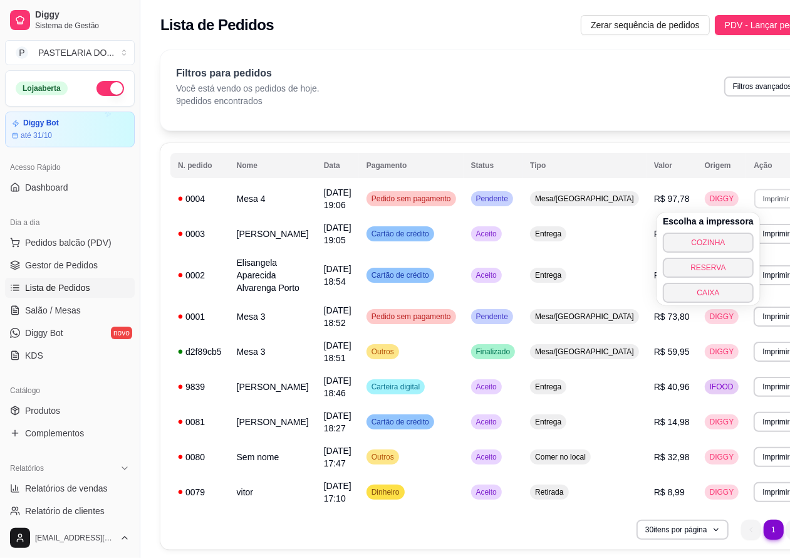
click at [713, 245] on button "COZINHA" at bounding box center [708, 242] width 91 height 20
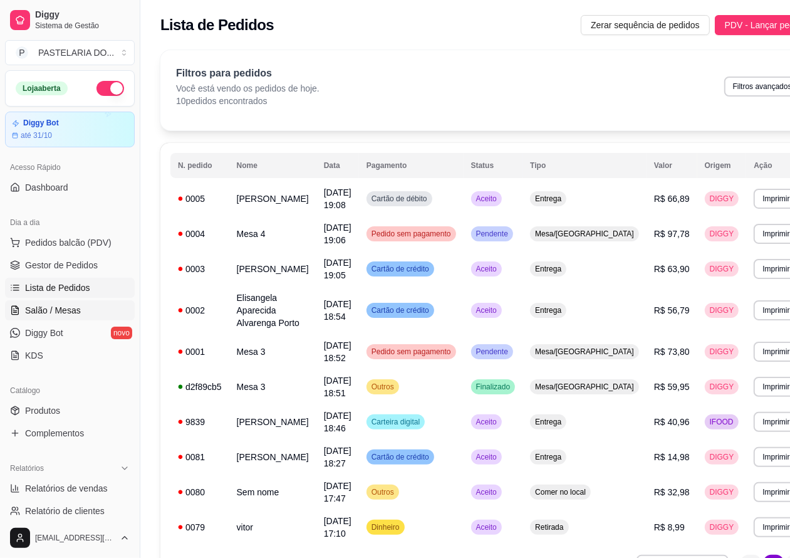
click at [72, 308] on span "Salão / Mesas" at bounding box center [53, 310] width 56 height 13
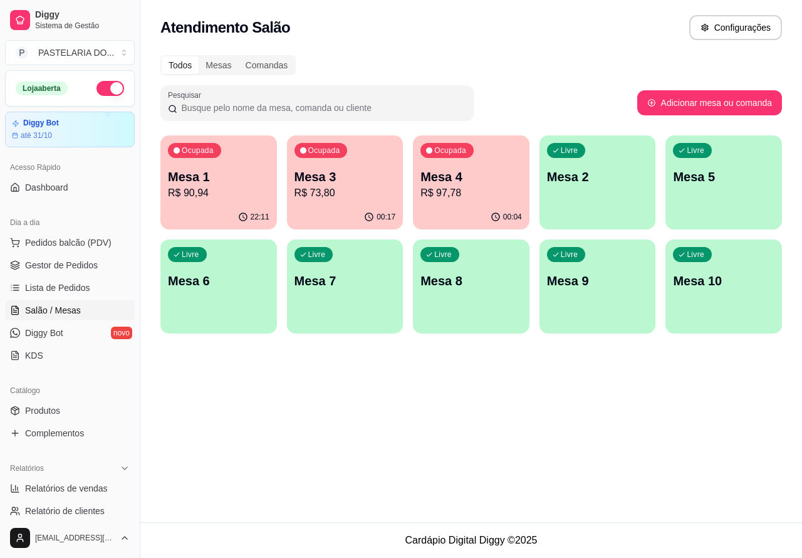
click at [257, 179] on p "Mesa 1" at bounding box center [218, 177] width 101 height 18
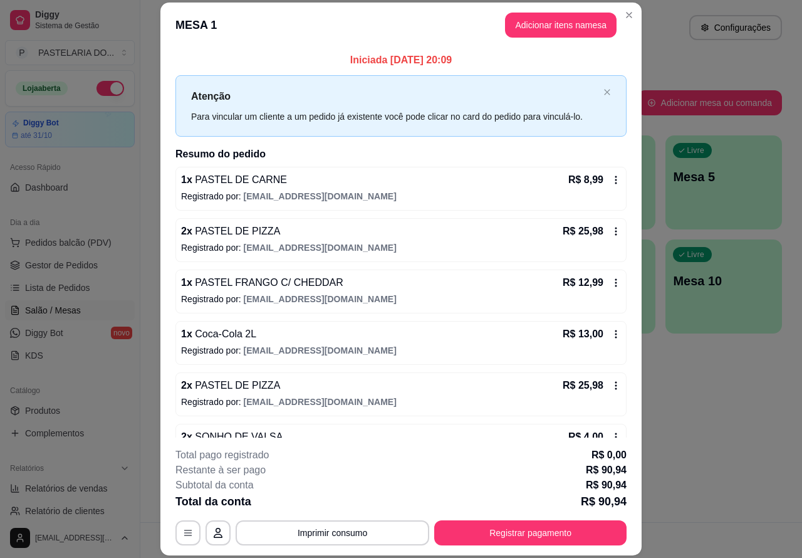
scroll to position [36, 0]
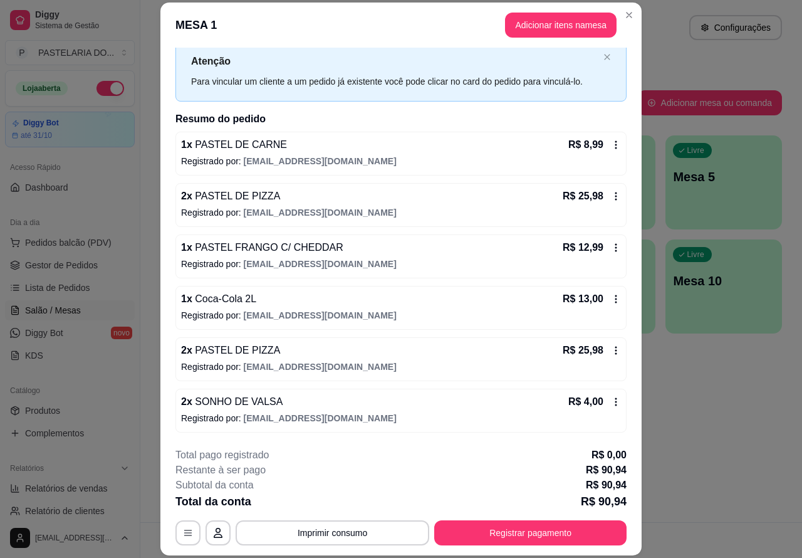
click at [692, 393] on div "Atendimento Salão Configurações Todos Mesas Comandas Pesquisar Adicionar mesa o…" at bounding box center [471, 261] width 662 height 522
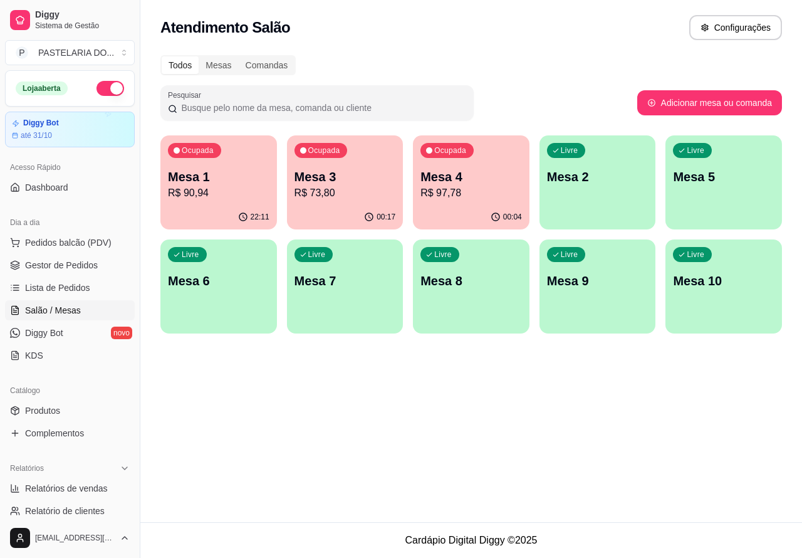
click at [232, 199] on p "R$ 90,94" at bounding box center [218, 192] width 101 height 15
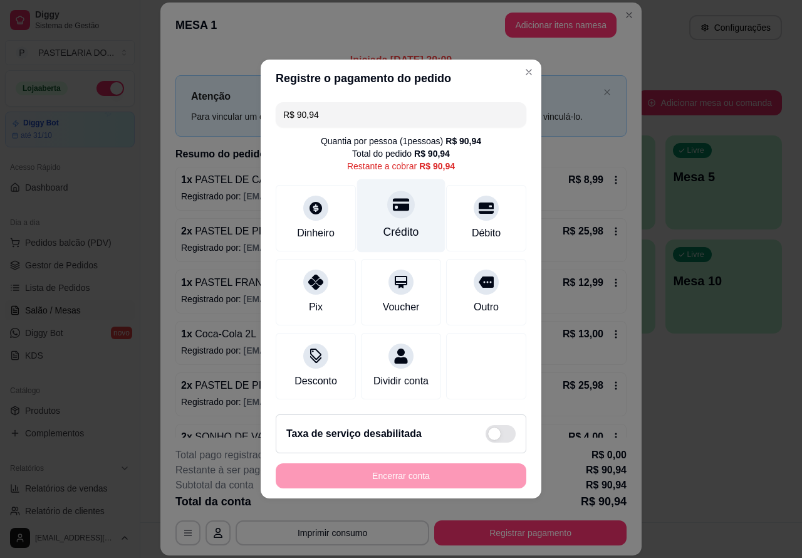
click at [393, 205] on icon at bounding box center [401, 205] width 16 height 13
type input "R$ 0,00"
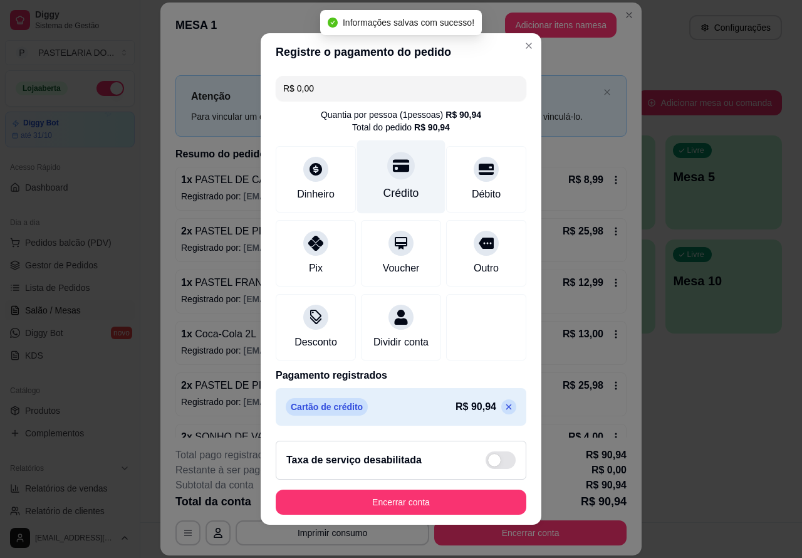
click at [436, 514] on button "Encerrar conta" at bounding box center [401, 501] width 251 height 25
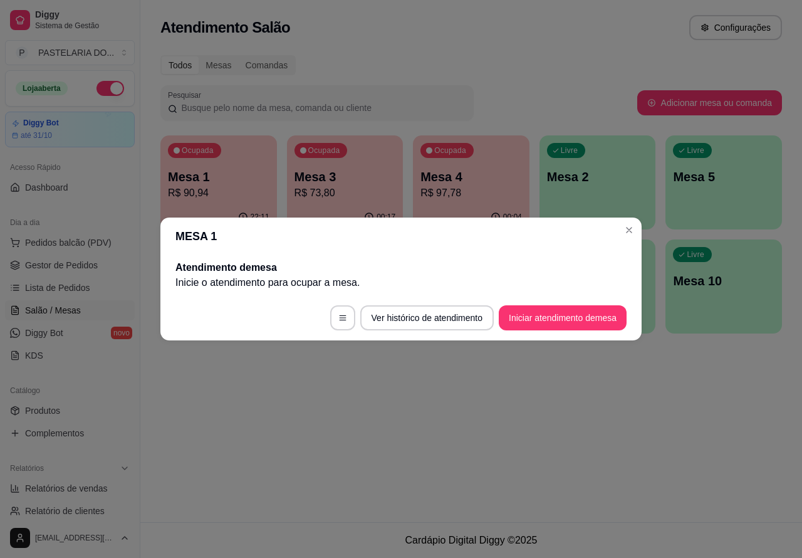
click at [649, 461] on div "Atendimento Salão Configurações Todos Mesas Comandas Pesquisar Adicionar mesa o…" at bounding box center [471, 261] width 662 height 522
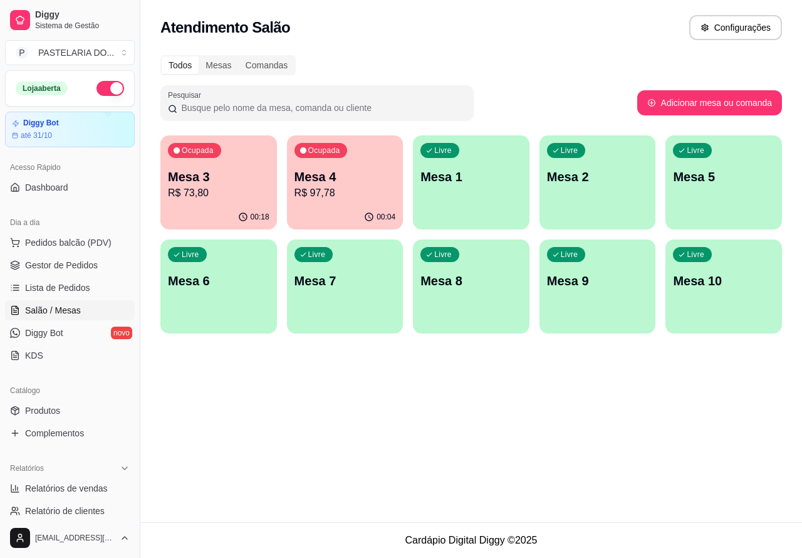
click at [217, 200] on div "Ocupada Mesa 3 R$ 73,80" at bounding box center [218, 170] width 117 height 70
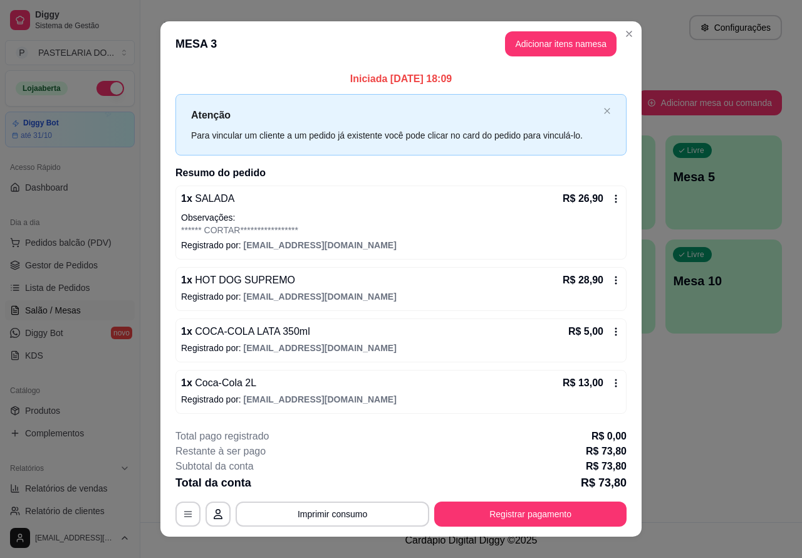
click at [707, 421] on div "Atendimento Salão Configurações Todos Mesas Comandas Pesquisar Adicionar mesa o…" at bounding box center [471, 261] width 662 height 522
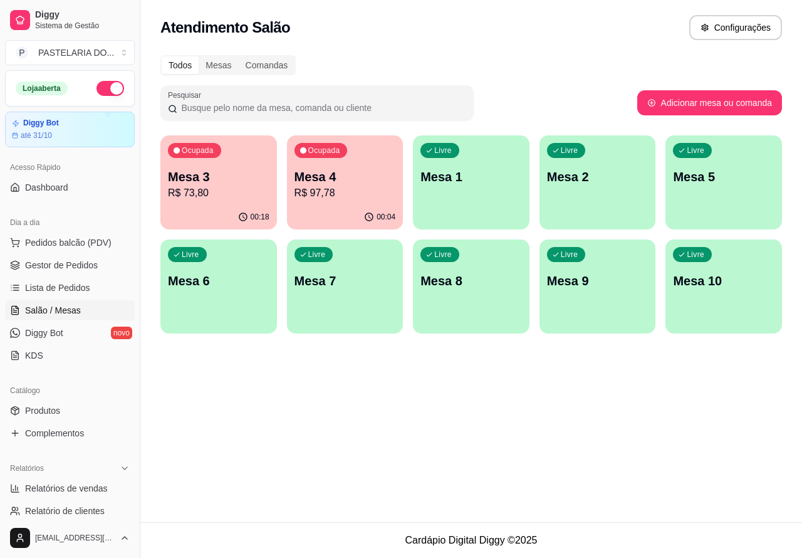
click at [477, 179] on p "Mesa 1" at bounding box center [470, 177] width 101 height 18
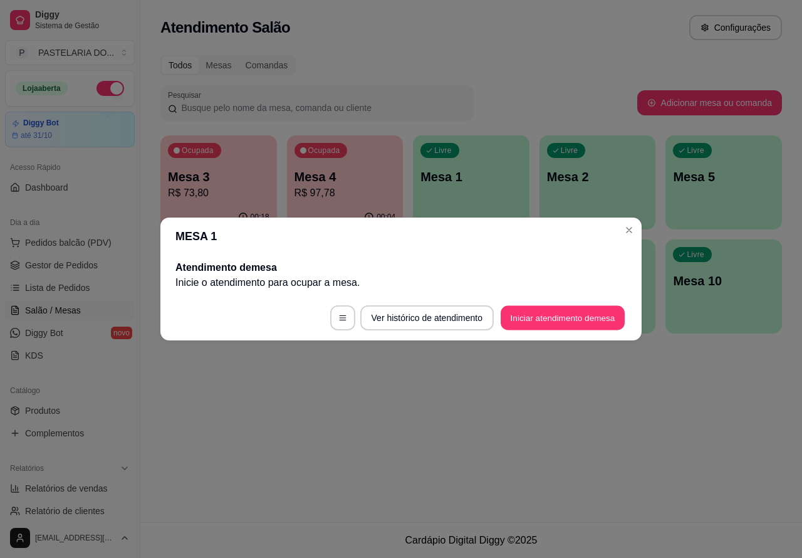
click at [549, 318] on button "Iniciar atendimento de mesa" at bounding box center [563, 318] width 124 height 24
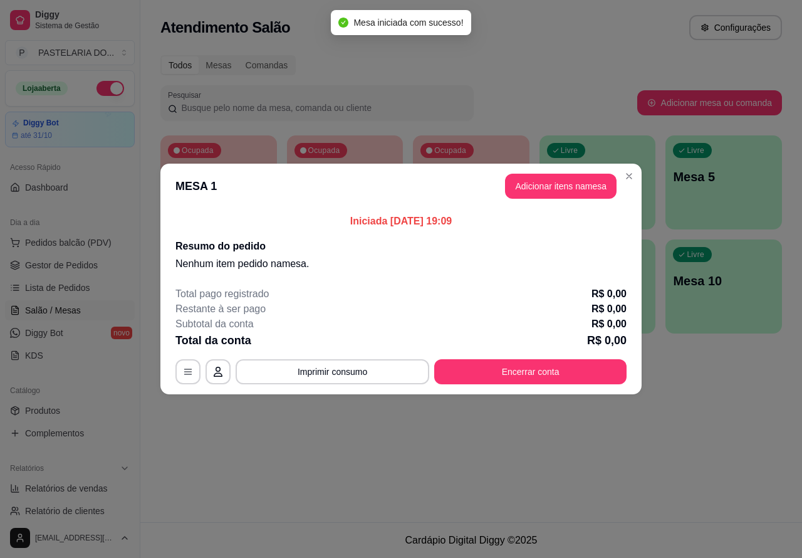
click at [559, 189] on div "Nenhum produto adicionado" at bounding box center [655, 181] width 238 height 246
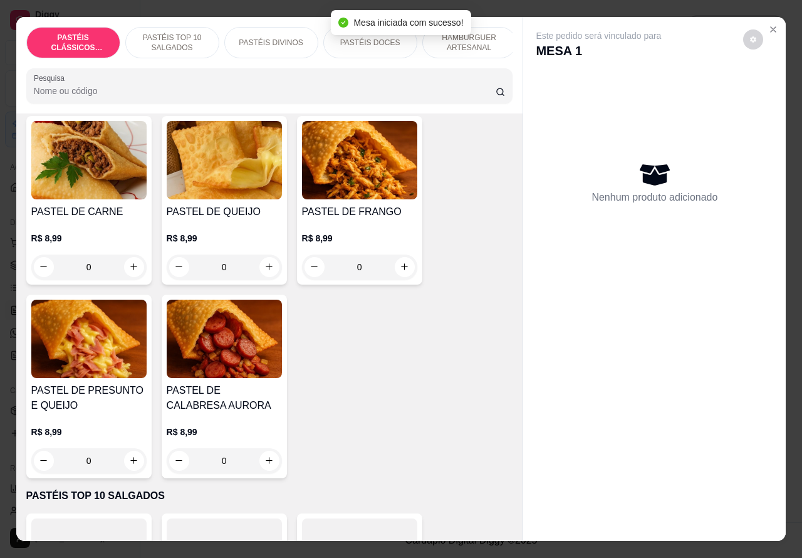
scroll to position [80, 0]
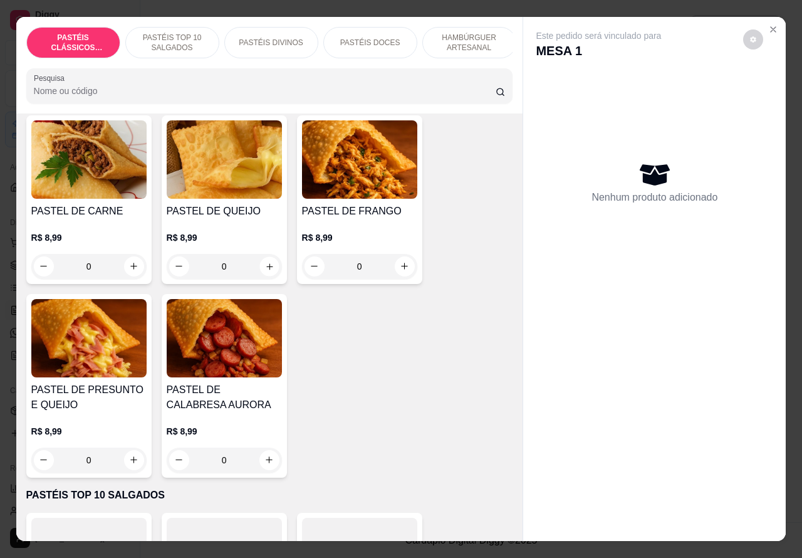
click at [264, 271] on icon "increase-product-quantity" at bounding box center [268, 265] width 9 height 9
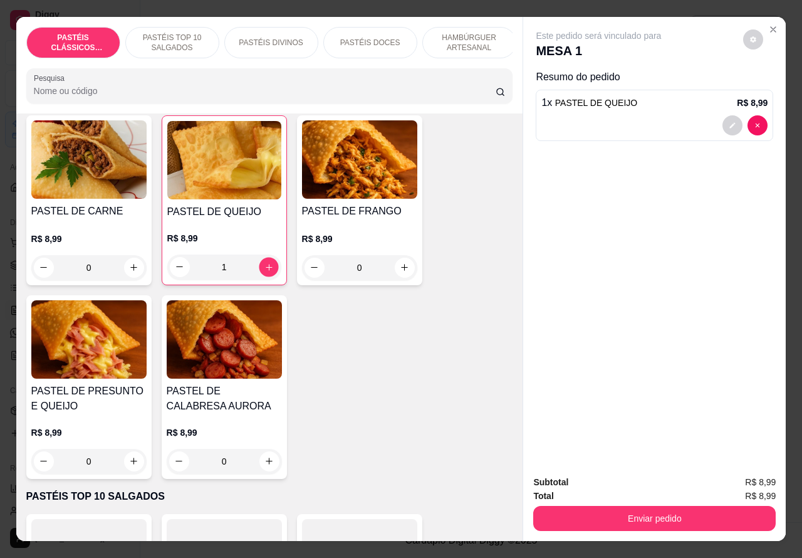
click at [266, 270] on icon "increase-product-quantity" at bounding box center [269, 267] width 6 height 6
type input "2"
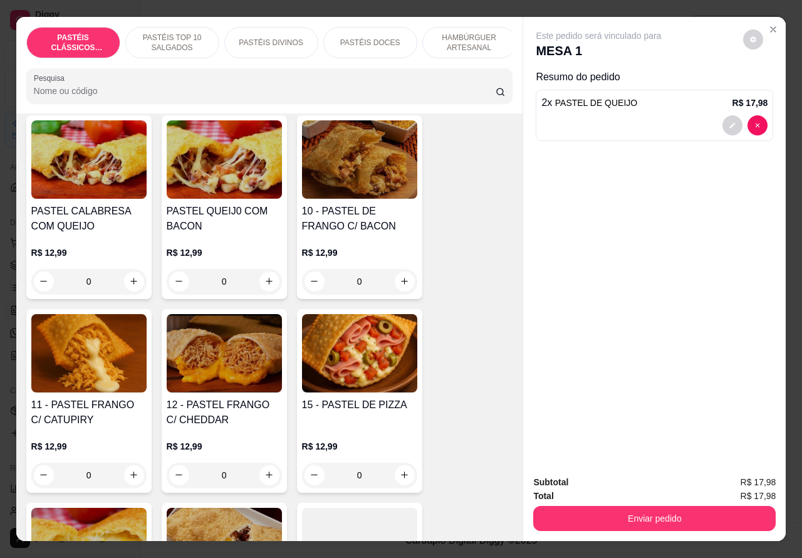
scroll to position [1085, 0]
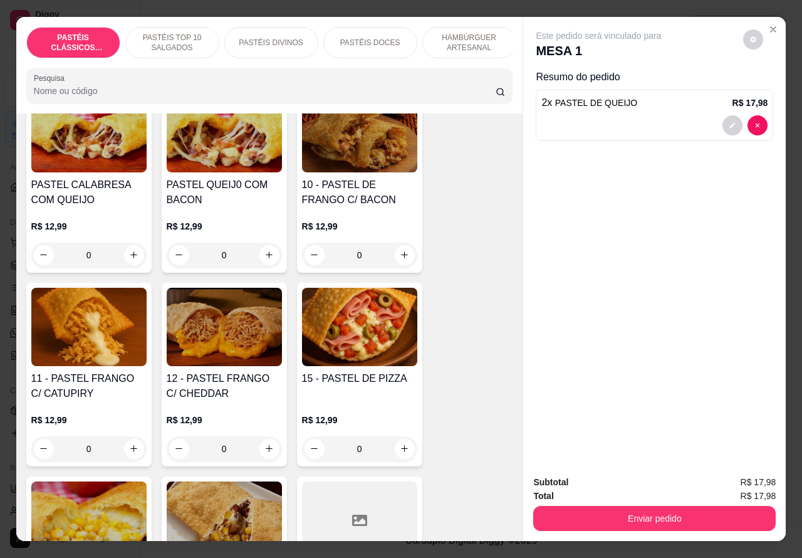
click at [392, 449] on div "0" at bounding box center [359, 448] width 115 height 25
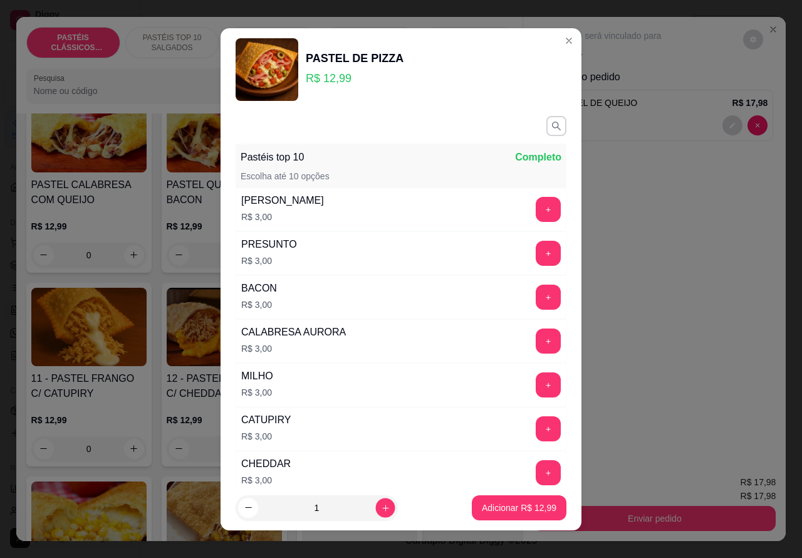
click at [381, 506] on icon "increase-product-quantity" at bounding box center [385, 506] width 9 height 9
type input "2"
click at [495, 507] on p "Adicionar R$ 25,98" at bounding box center [519, 507] width 75 height 13
type input "2"
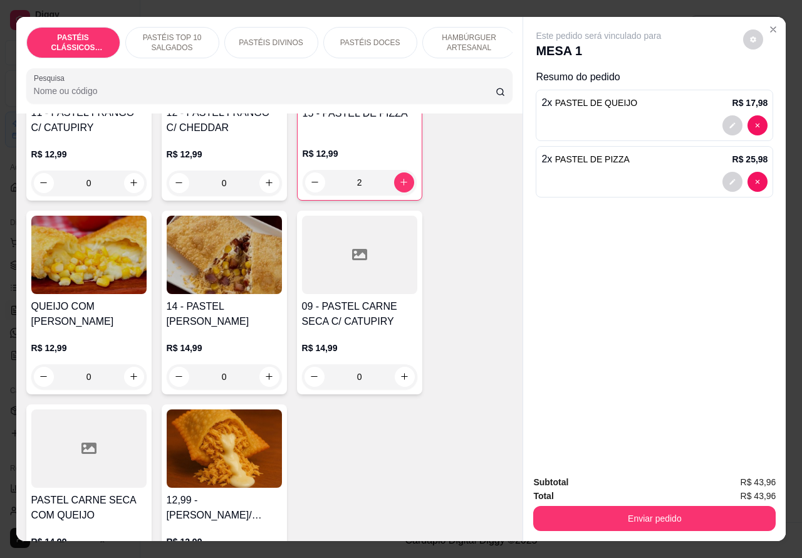
scroll to position [1351, 0]
click at [271, 378] on div "0" at bounding box center [224, 375] width 115 height 25
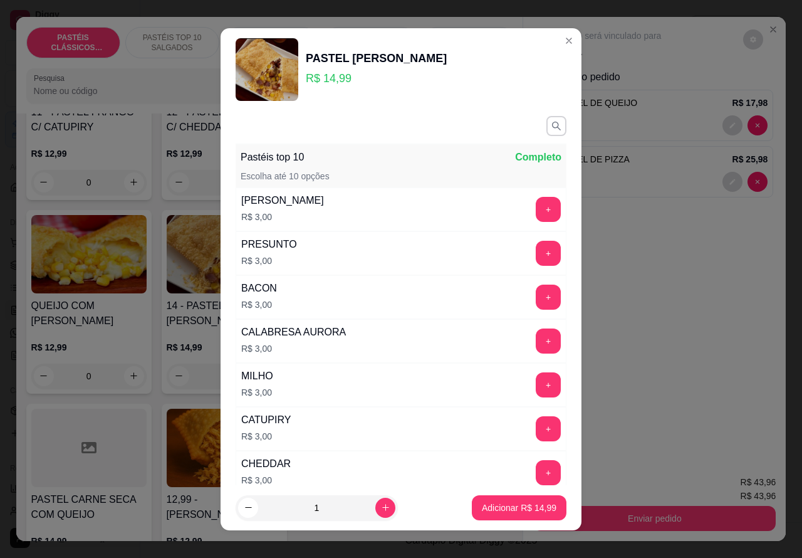
click at [482, 511] on p "Adicionar R$ 14,99" at bounding box center [519, 507] width 75 height 13
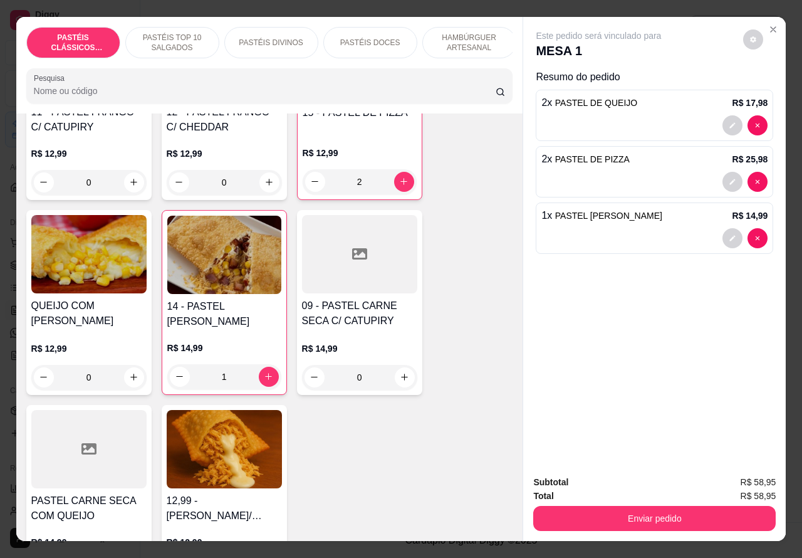
type input "1"
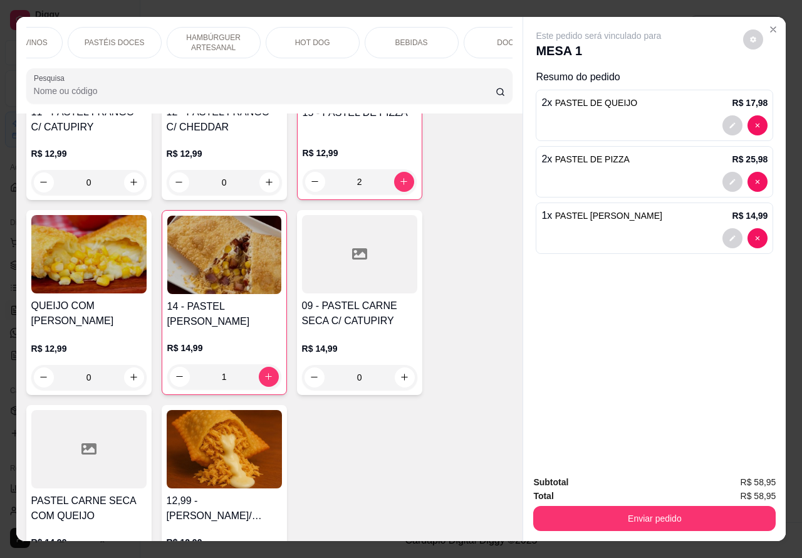
scroll to position [0, 301]
click at [378, 39] on div "BEBIDAS" at bounding box center [367, 42] width 94 height 31
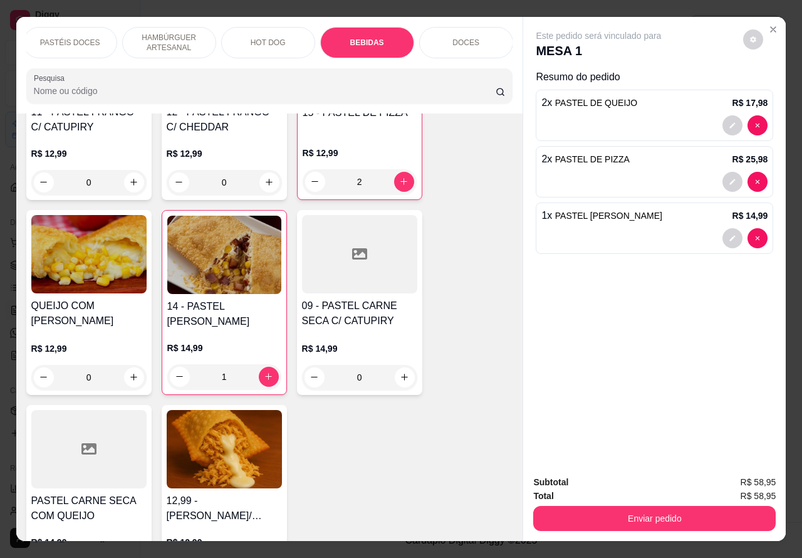
scroll to position [29, 0]
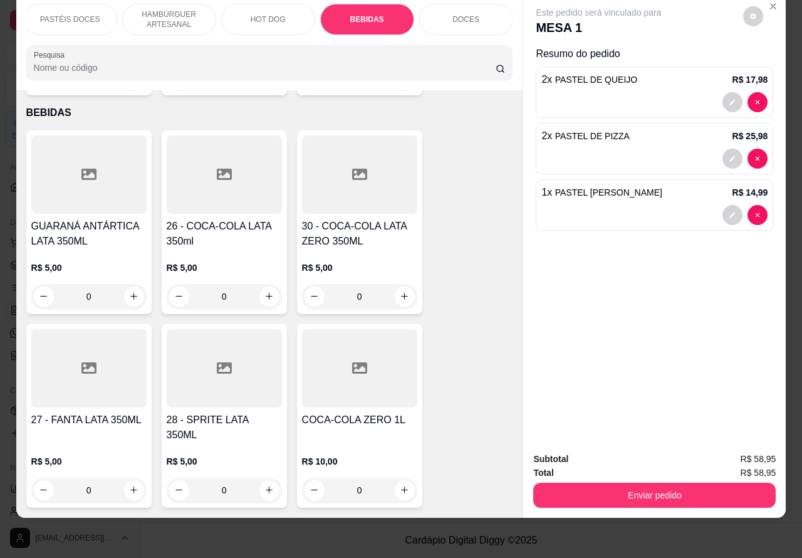
click at [402, 291] on icon "increase-product-quantity" at bounding box center [404, 295] width 9 height 9
type input "1"
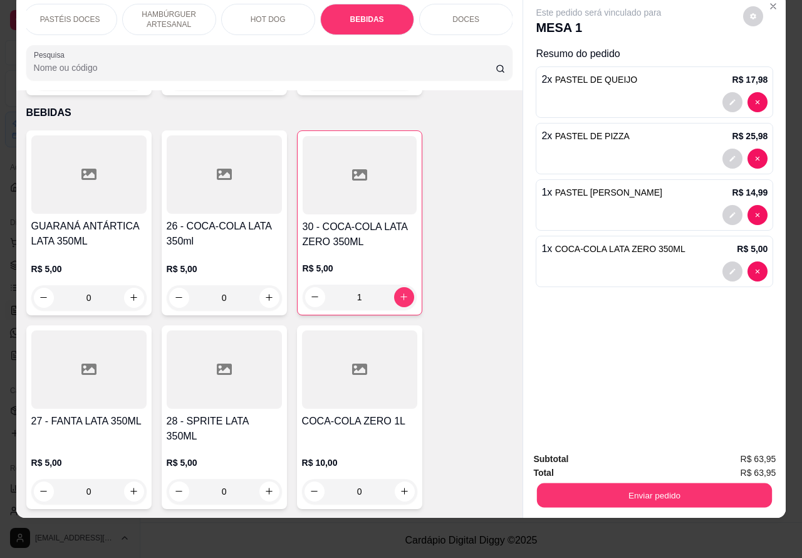
click at [658, 483] on button "Enviar pedido" at bounding box center [654, 495] width 235 height 24
click at [731, 451] on button "Enviar pedido" at bounding box center [742, 452] width 69 height 23
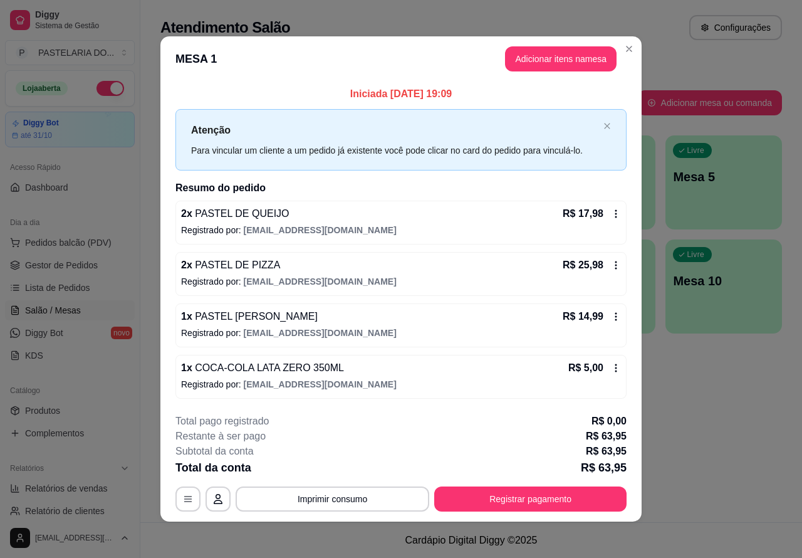
click at [704, 405] on div "Atendimento Salão Configurações Todos Mesas Comandas Pesquisar Adicionar mesa o…" at bounding box center [471, 261] width 662 height 522
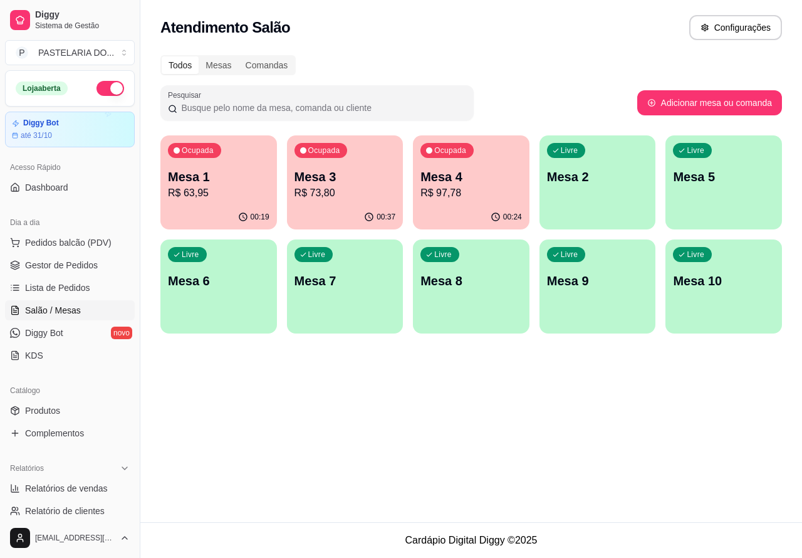
click at [358, 192] on p "R$ 73,80" at bounding box center [344, 192] width 101 height 15
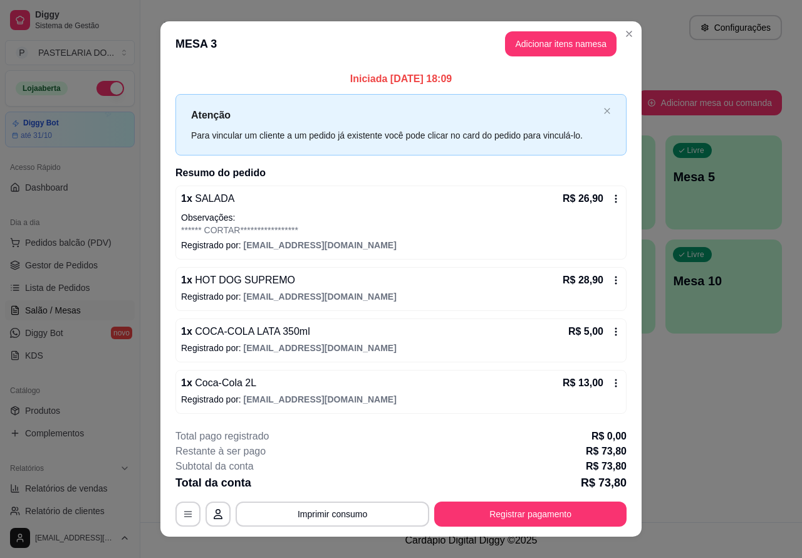
scroll to position [19, 0]
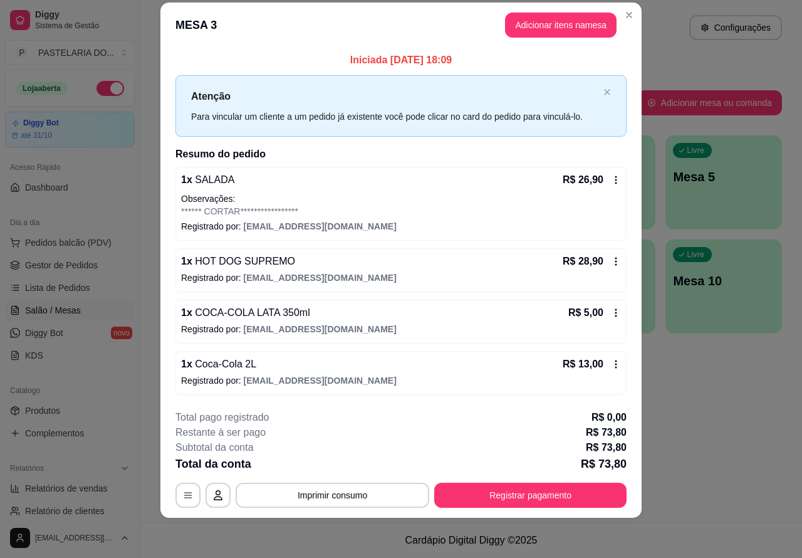
click at [678, 406] on div "Atendimento Salão Configurações Todos Mesas Comandas Pesquisar Adicionar mesa o…" at bounding box center [471, 261] width 662 height 522
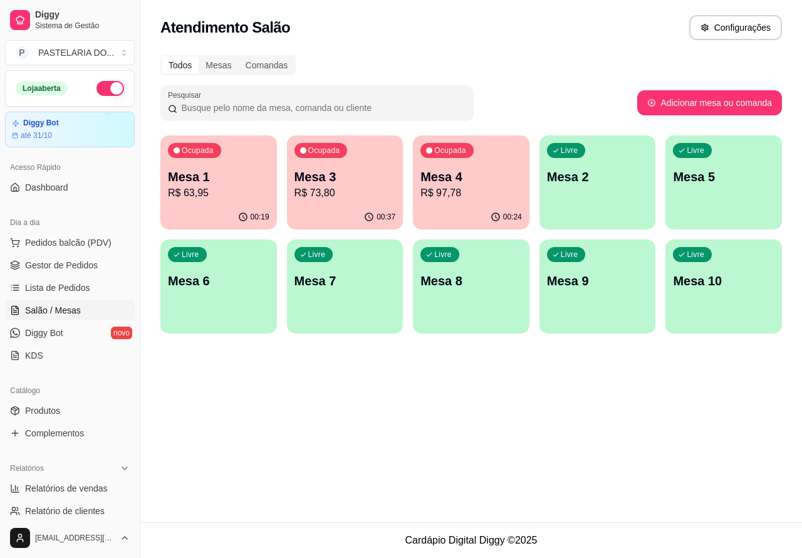
click at [373, 192] on p "R$ 73,80" at bounding box center [344, 192] width 101 height 15
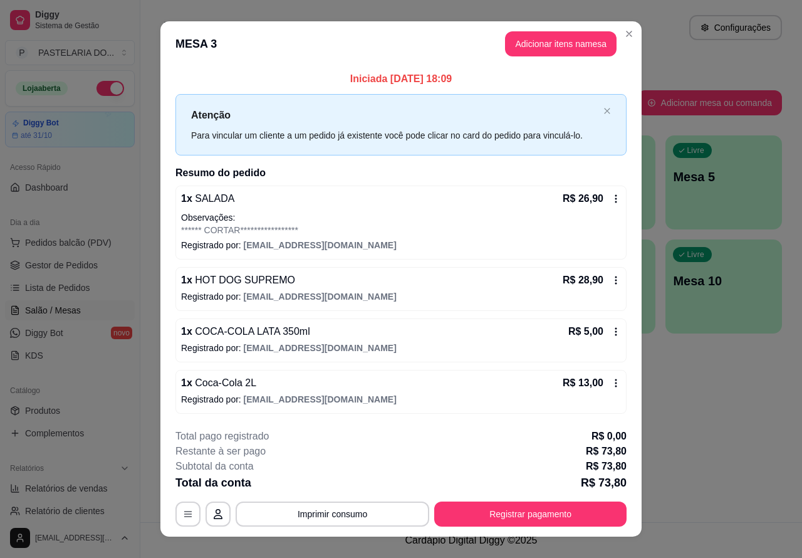
click at [549, 45] on p "MESA 3" at bounding box center [598, 51] width 125 height 18
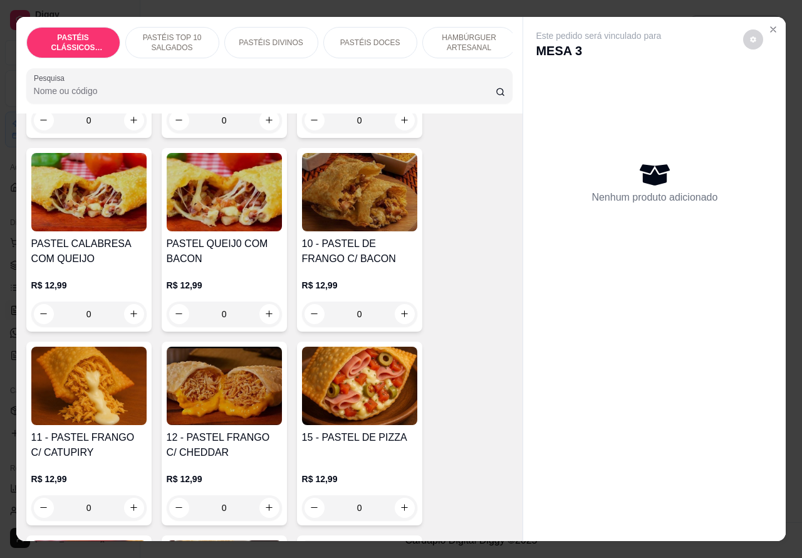
scroll to position [1059, 0]
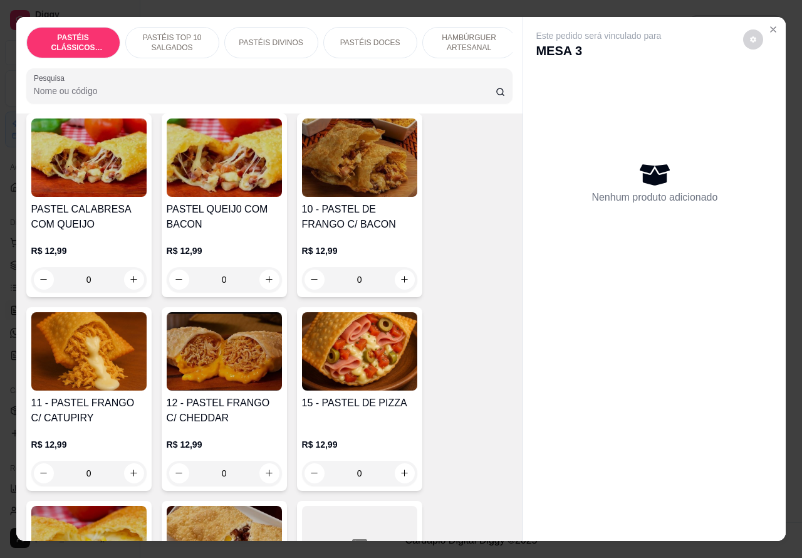
click at [406, 483] on div "0" at bounding box center [359, 472] width 115 height 25
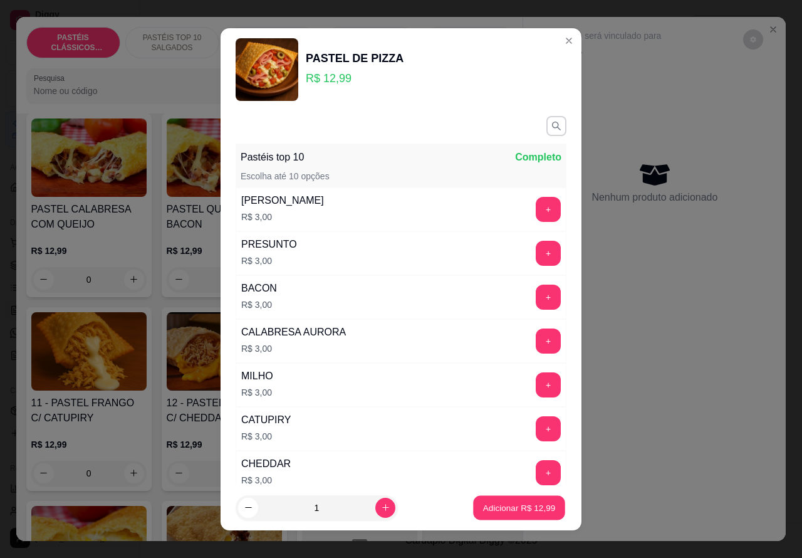
click at [506, 509] on p "Adicionar R$ 12,99" at bounding box center [519, 507] width 73 height 12
type input "1"
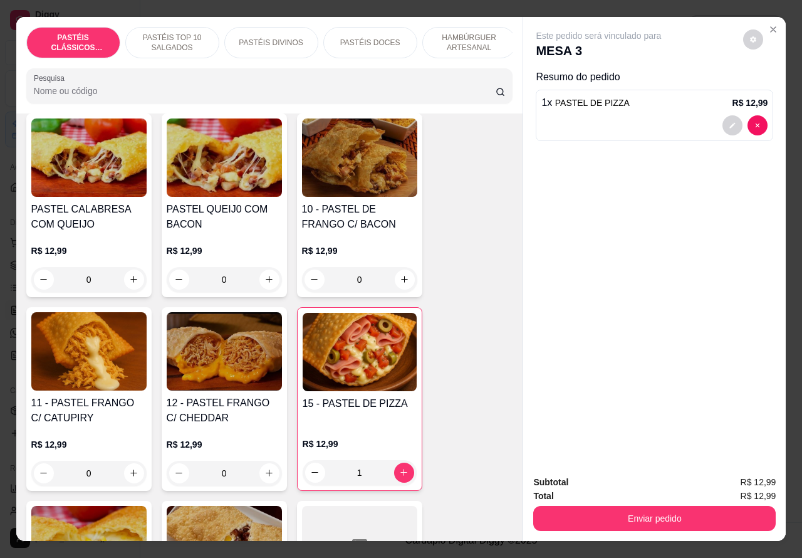
click at [631, 511] on button "Enviar pedido" at bounding box center [654, 518] width 242 height 25
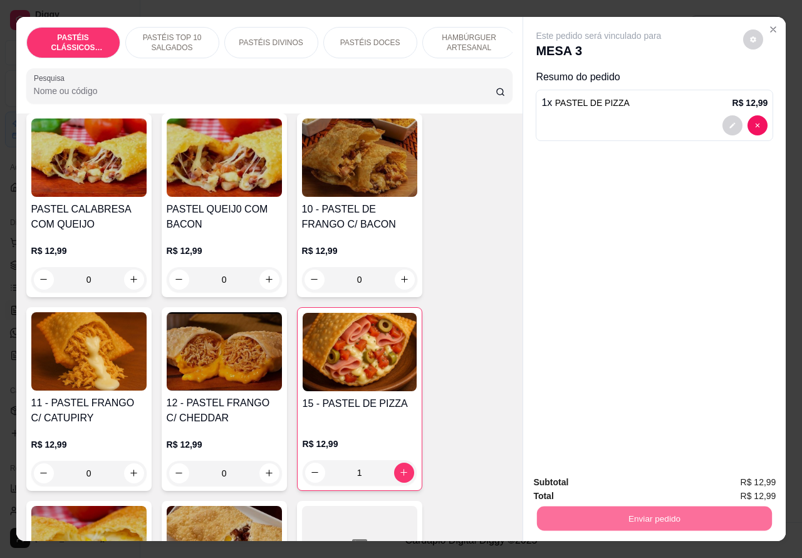
click at [738, 481] on button "Enviar pedido" at bounding box center [742, 482] width 71 height 24
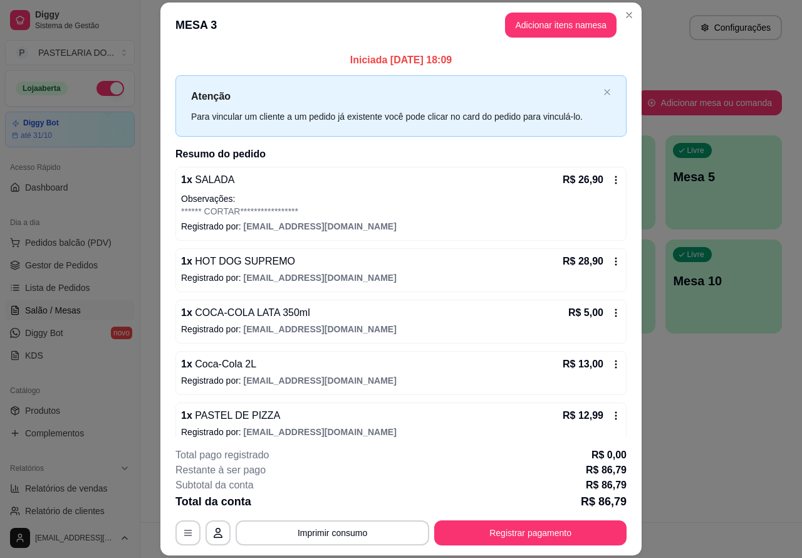
click at [91, 240] on span "Pedidos balcão (PDV)" at bounding box center [68, 242] width 86 height 13
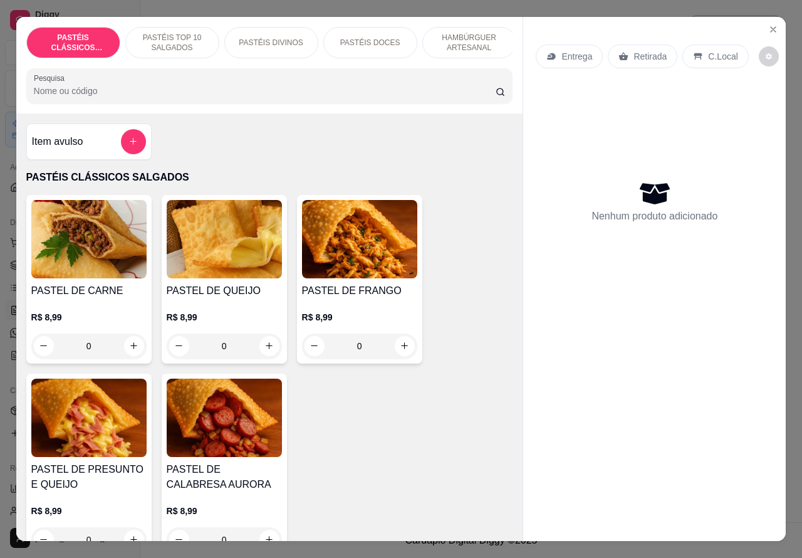
click at [471, 35] on p "HAMBÚRGUER ARTESANAL" at bounding box center [469, 43] width 73 height 20
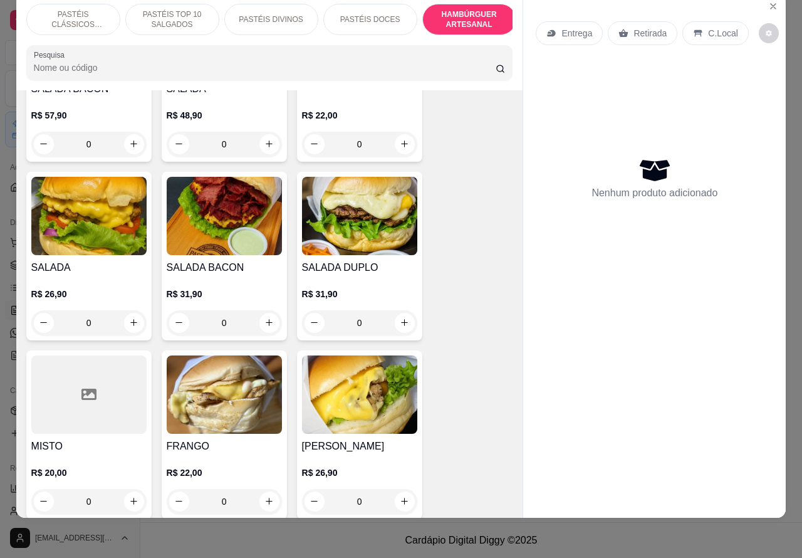
scroll to position [2807, 0]
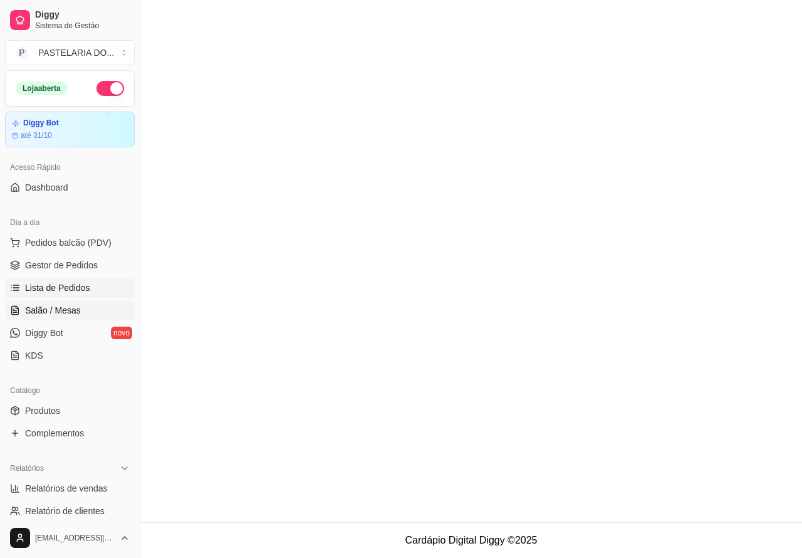
click at [82, 308] on link "Salão / Mesas" at bounding box center [70, 310] width 130 height 20
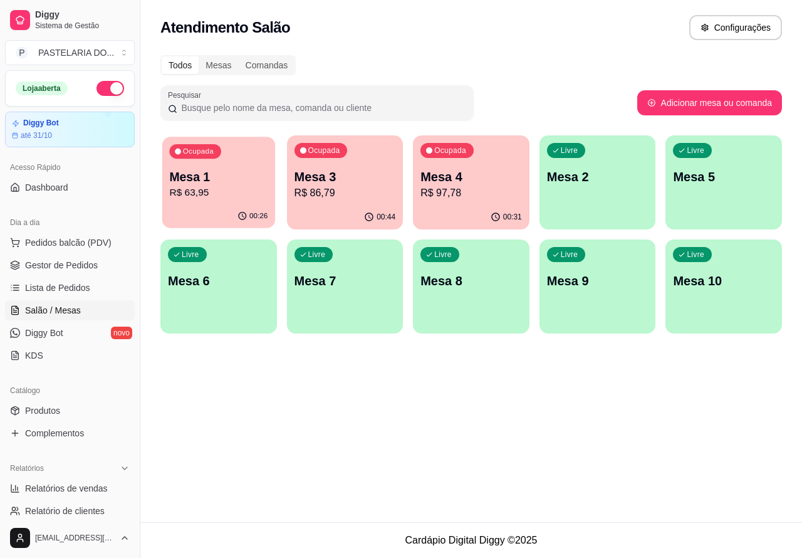
click at [238, 192] on p "R$ 63,95" at bounding box center [218, 192] width 98 height 14
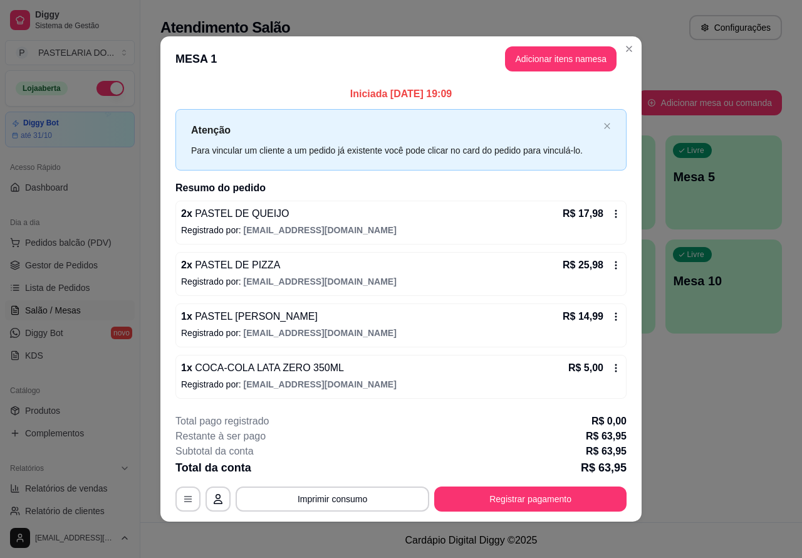
click at [568, 60] on div "Nenhum produto adicionado" at bounding box center [654, 183] width 237 height 246
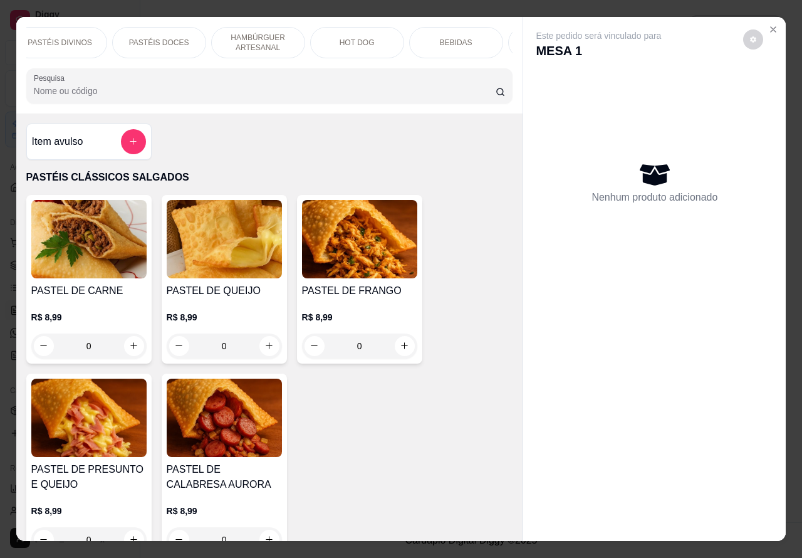
scroll to position [0, 164]
click at [312, 38] on p "HAMBÚRGUER ARTESANAL" at bounding box center [305, 43] width 73 height 20
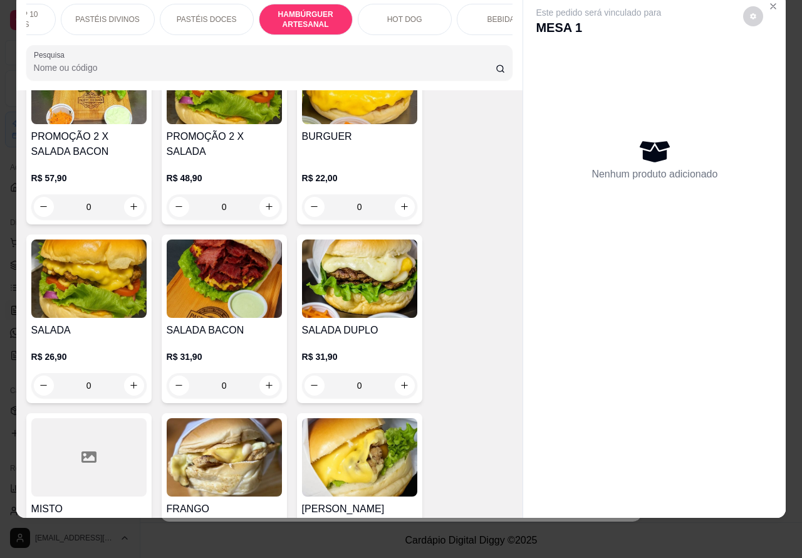
scroll to position [3019, 0]
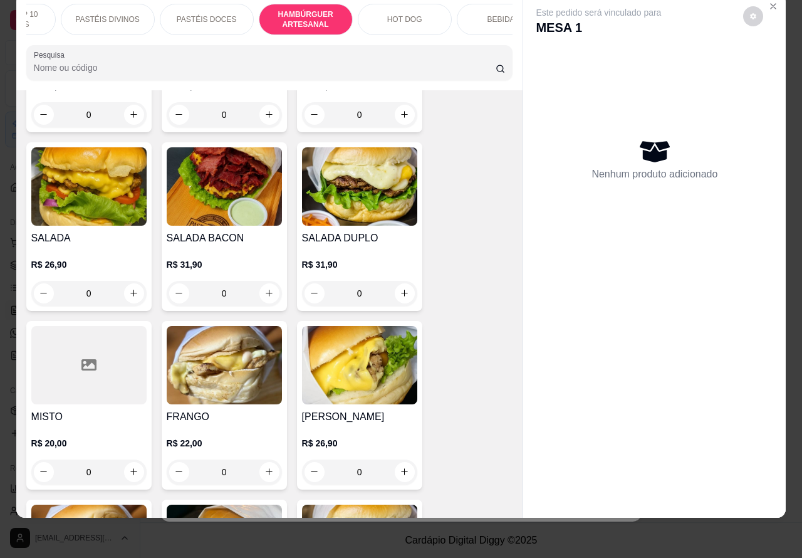
click at [118, 282] on div "0" at bounding box center [88, 293] width 115 height 25
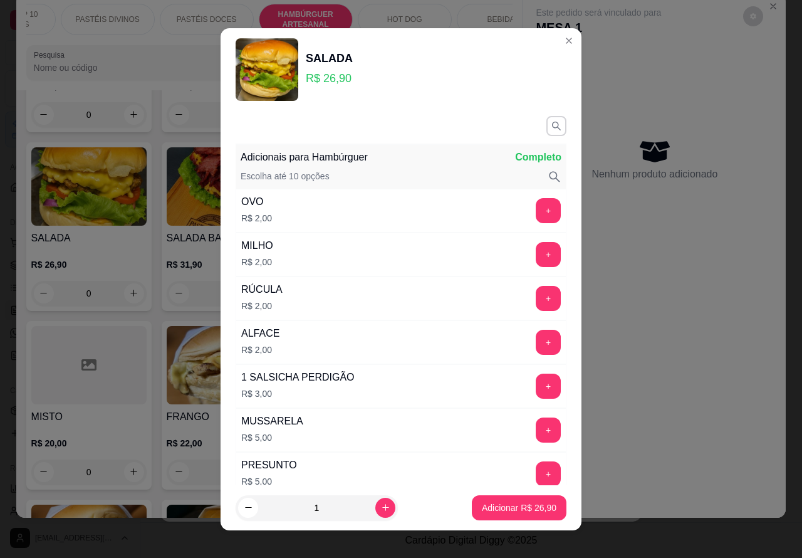
click at [482, 509] on p "Adicionar R$ 26,90" at bounding box center [519, 507] width 75 height 13
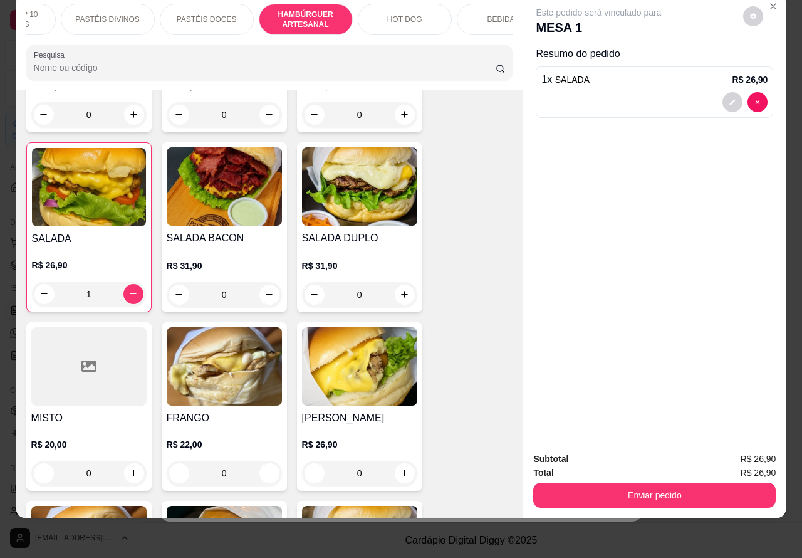
type input "1"
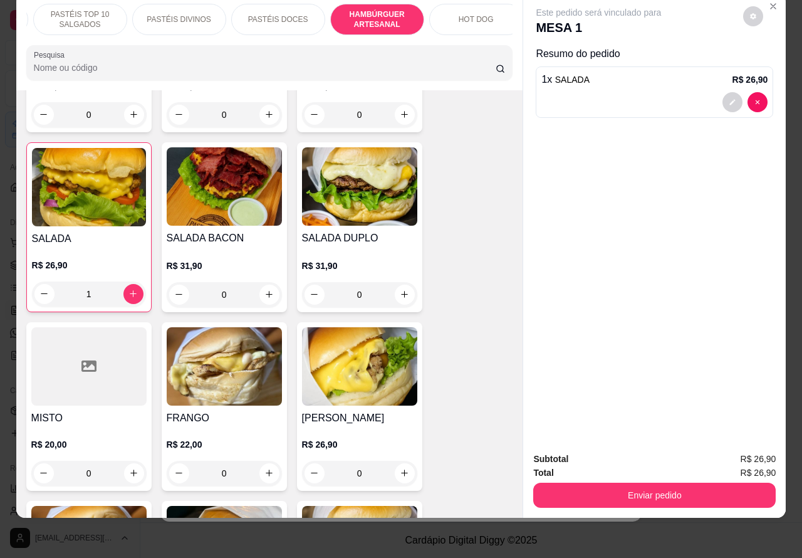
scroll to position [0, 0]
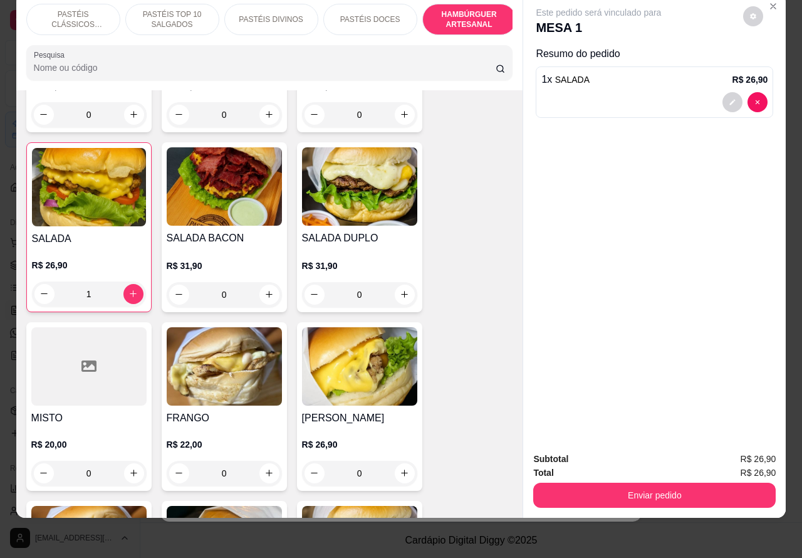
click at [192, 10] on p "PASTÉIS TOP 10 SALGADOS" at bounding box center [172, 19] width 73 height 20
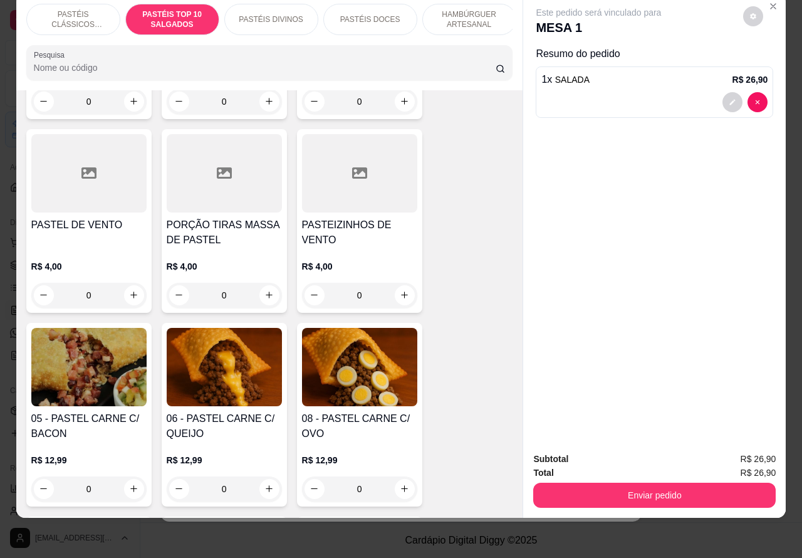
scroll to position [634, 0]
click at [264, 294] on icon "increase-product-quantity" at bounding box center [268, 293] width 9 height 9
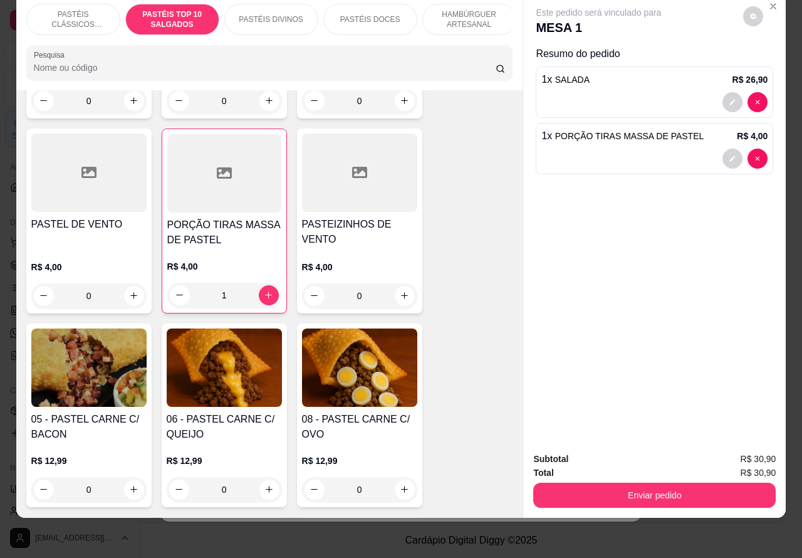
type input "1"
click at [691, 482] on button "Enviar pedido" at bounding box center [654, 494] width 242 height 25
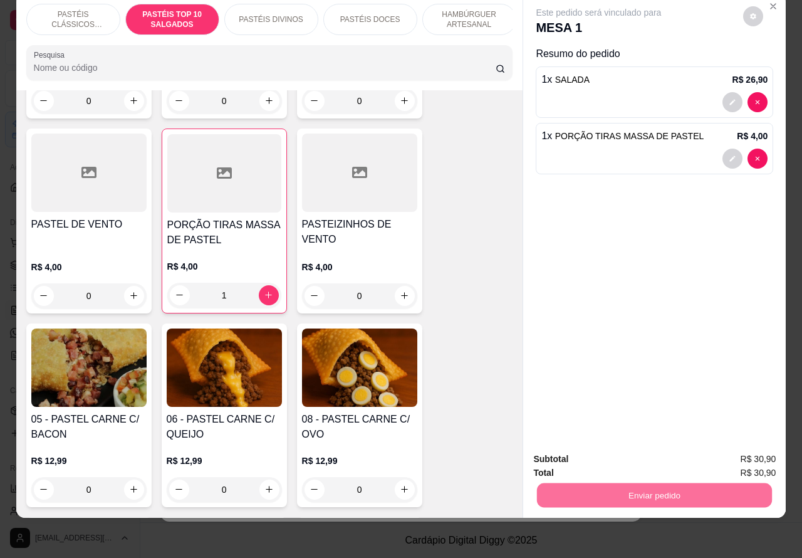
click at [747, 454] on button "Enviar pedido" at bounding box center [742, 453] width 71 height 24
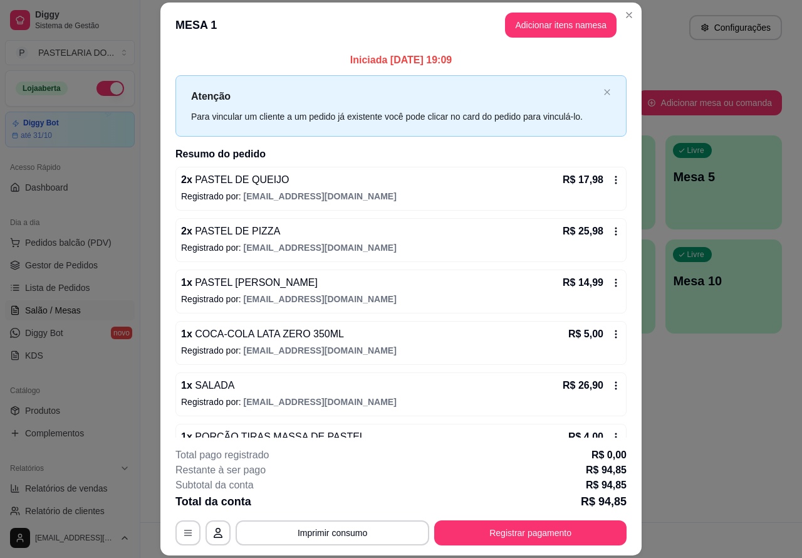
click at [623, 15] on div "Atendimento Salão Configurações" at bounding box center [470, 27] width 621 height 25
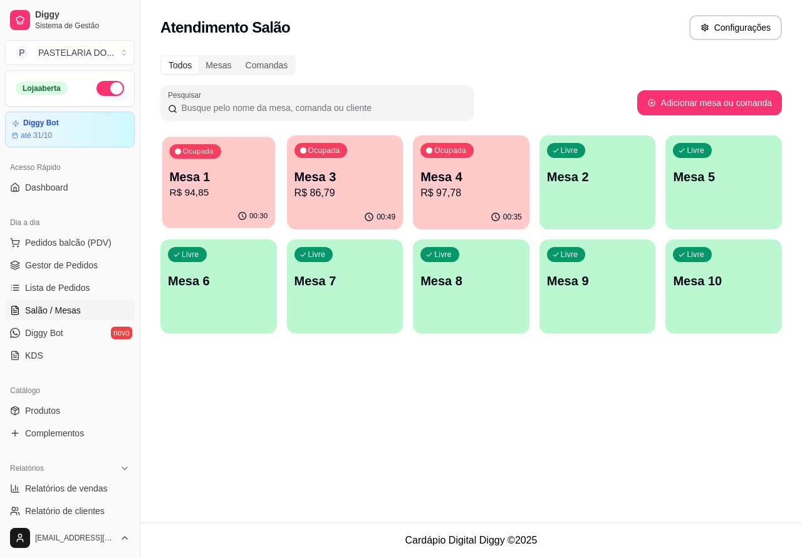
click at [215, 192] on p "R$ 94,85" at bounding box center [218, 192] width 98 height 14
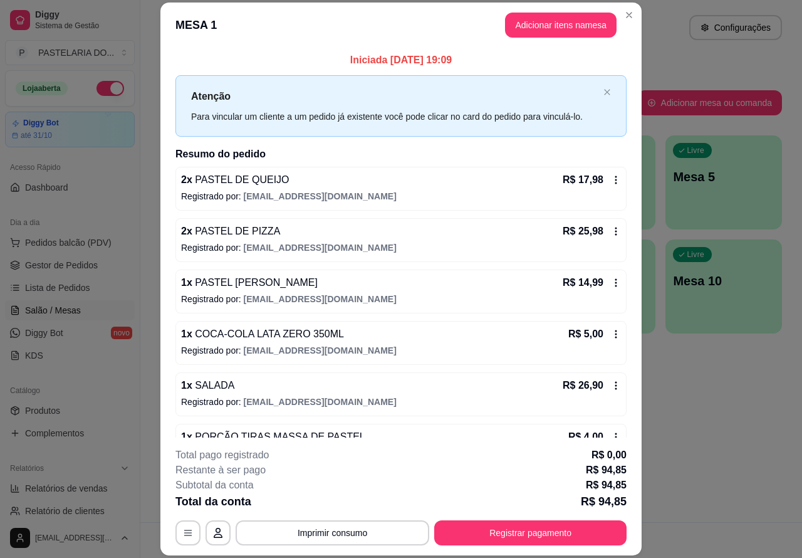
click at [559, 29] on p "Este pedido será vinculado para" at bounding box center [598, 35] width 125 height 13
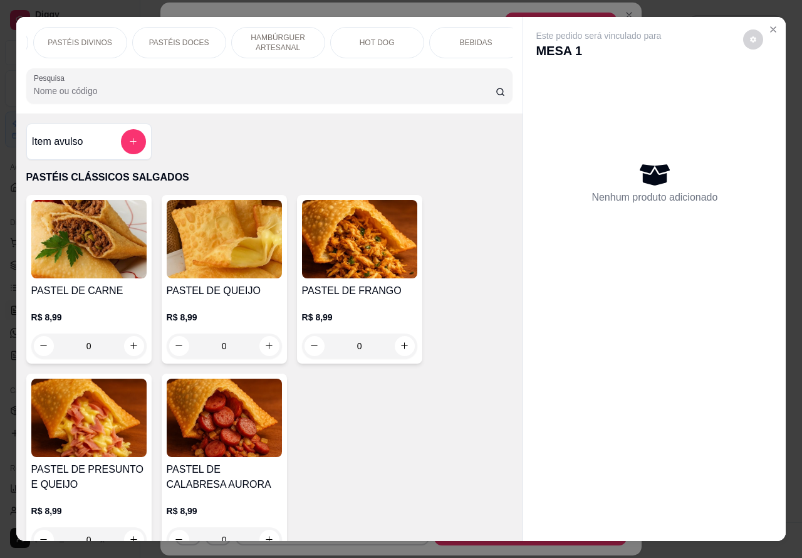
scroll to position [0, 234]
click at [240, 41] on p "HAMBÚRGUER ARTESANAL" at bounding box center [235, 43] width 73 height 20
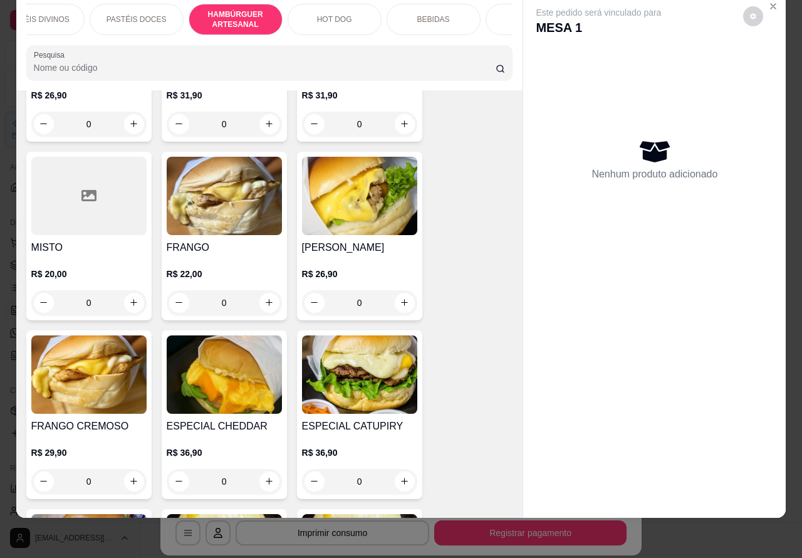
scroll to position [3220, 0]
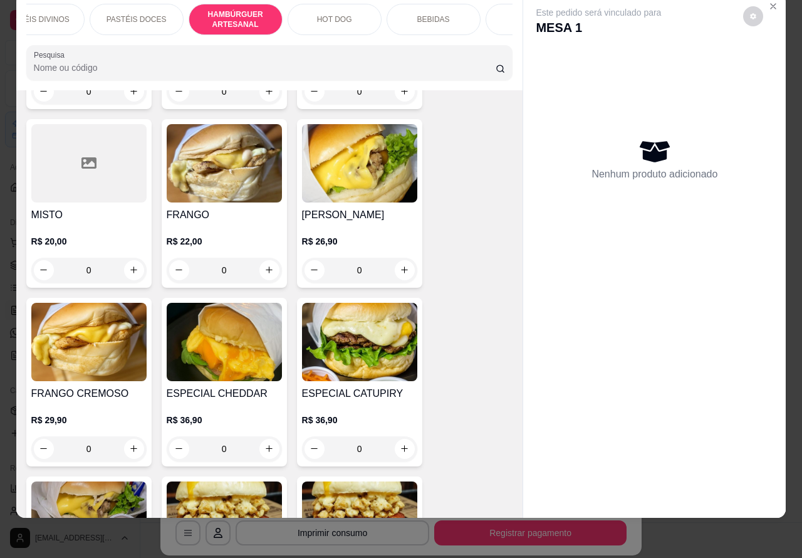
click at [390, 257] on div "0" at bounding box center [359, 269] width 115 height 25
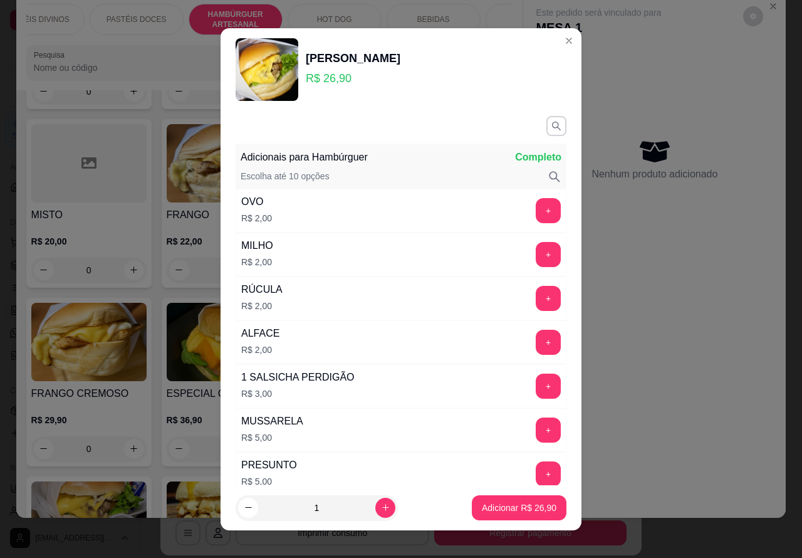
click at [495, 515] on button "Adicionar R$ 26,90" at bounding box center [519, 507] width 95 height 25
type input "1"
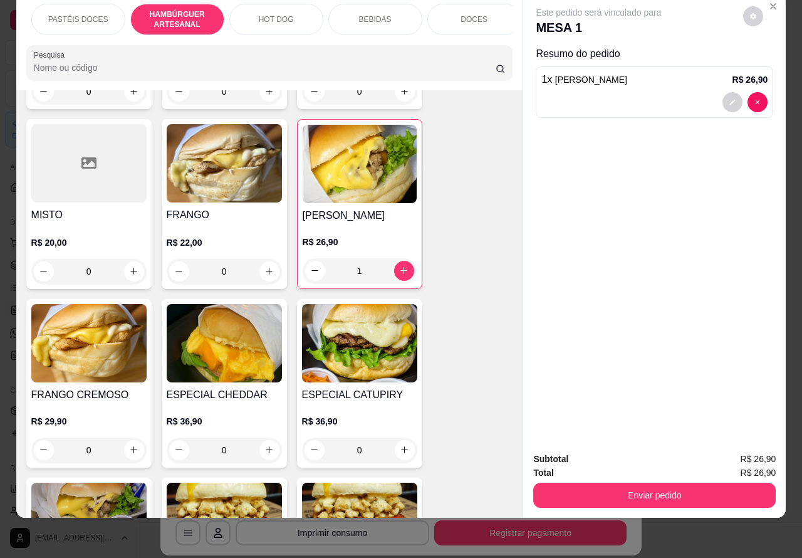
scroll to position [0, 294]
click at [276, 13] on div "HOT DOG" at bounding box center [274, 19] width 94 height 31
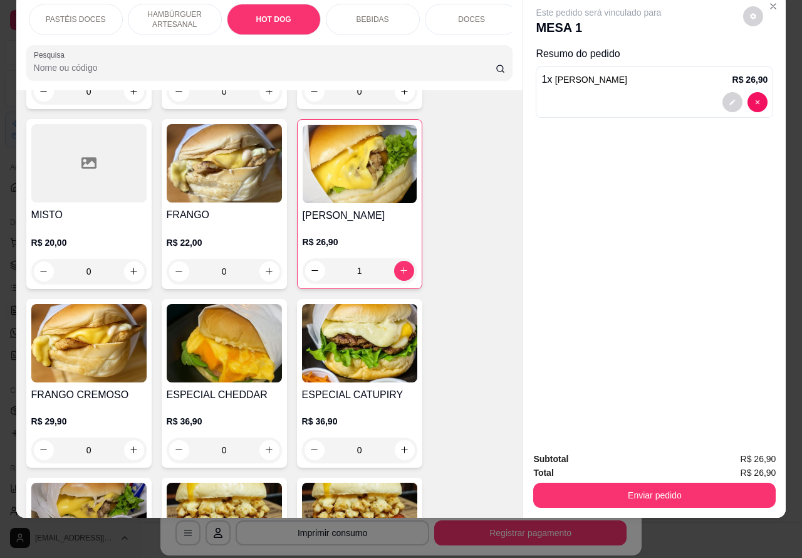
scroll to position [3964, 0]
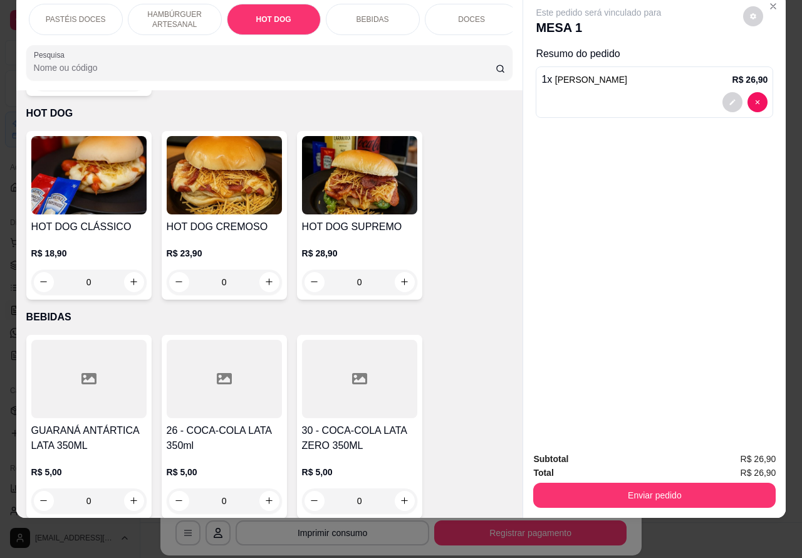
click at [270, 269] on div "0" at bounding box center [224, 281] width 115 height 25
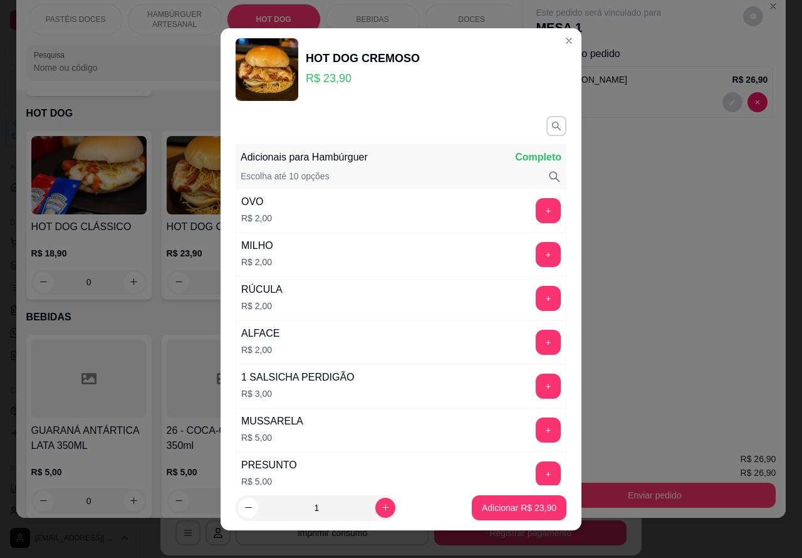
click at [489, 507] on p "Adicionar R$ 23,90" at bounding box center [519, 507] width 75 height 13
type input "1"
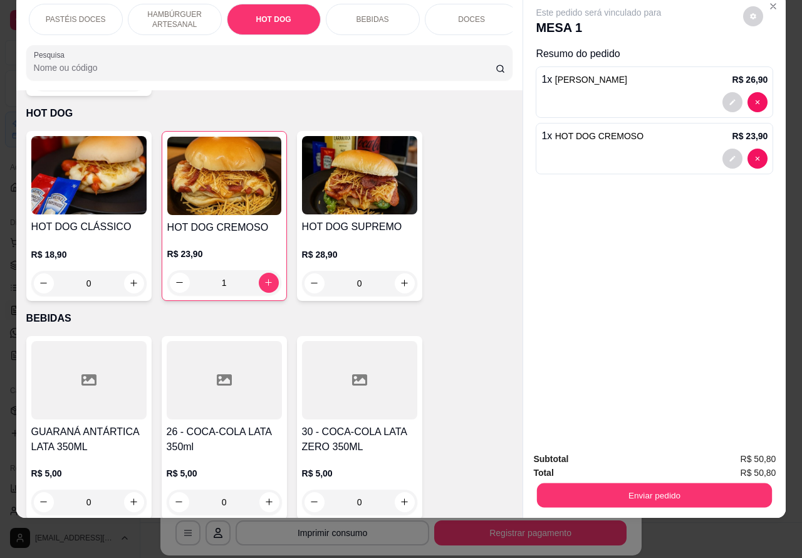
click at [665, 484] on button "Enviar pedido" at bounding box center [654, 495] width 235 height 24
click at [740, 449] on button "Enviar pedido" at bounding box center [742, 452] width 69 height 23
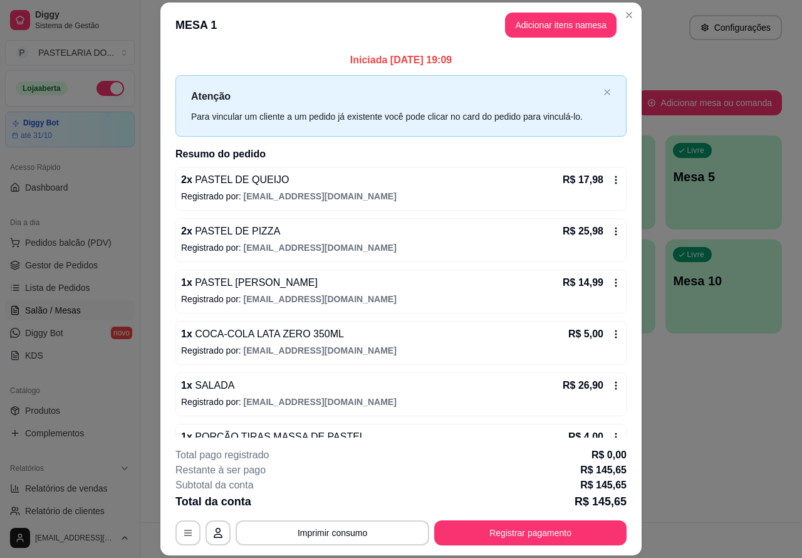
click at [712, 419] on div "Atendimento Salão Configurações Todos Mesas Comandas Pesquisar Adicionar mesa o…" at bounding box center [471, 261] width 662 height 522
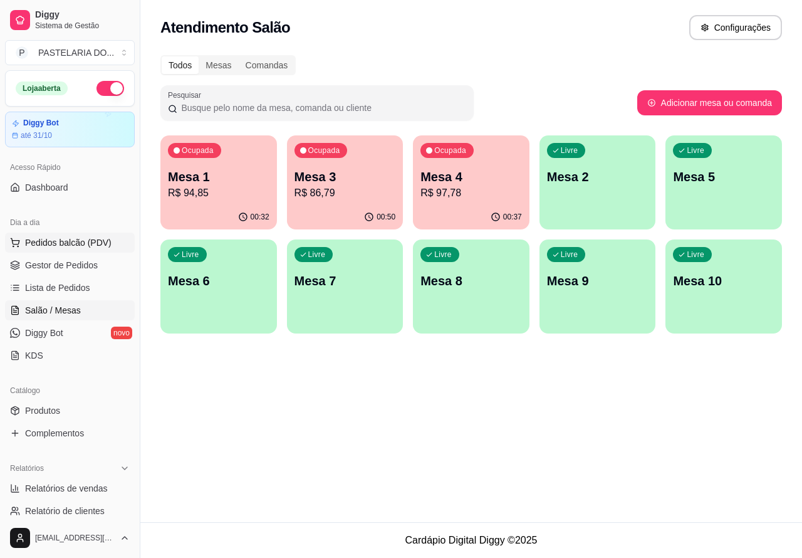
click at [108, 240] on button "Pedidos balcão (PDV)" at bounding box center [70, 242] width 130 height 20
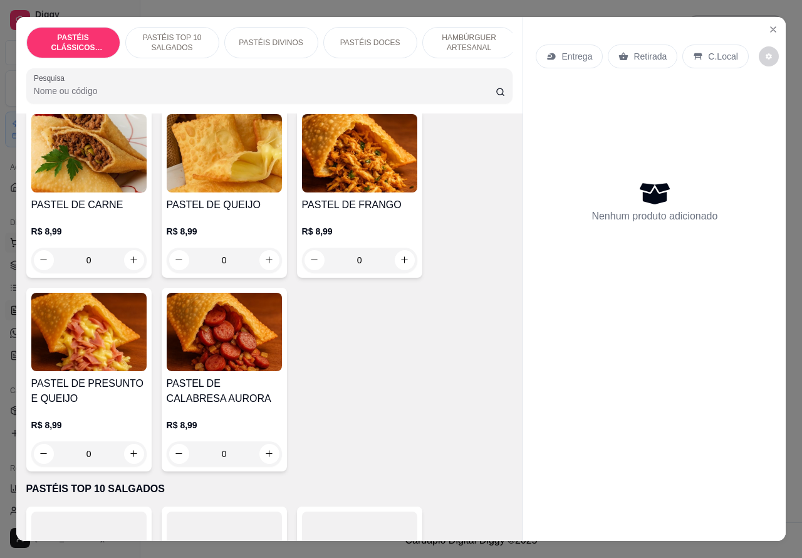
scroll to position [88, 0]
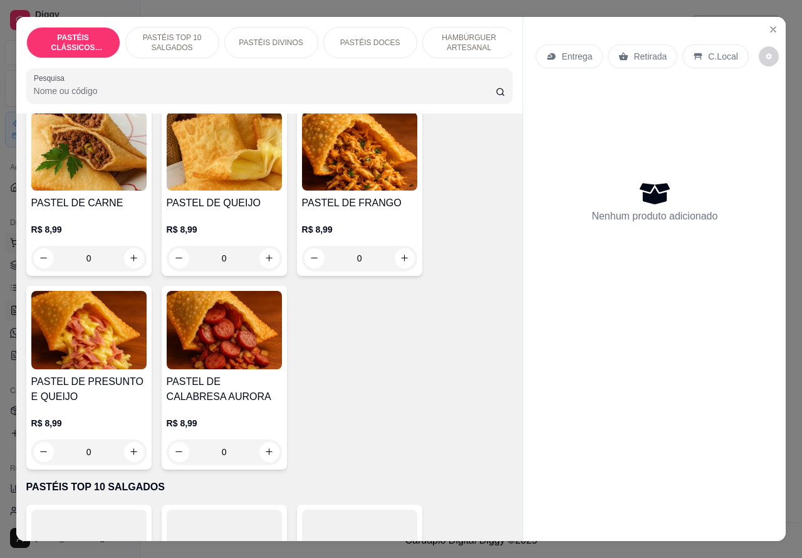
click at [130, 261] on icon "increase-product-quantity" at bounding box center [133, 257] width 7 height 7
click at [129, 262] on icon "increase-product-quantity" at bounding box center [133, 257] width 9 height 9
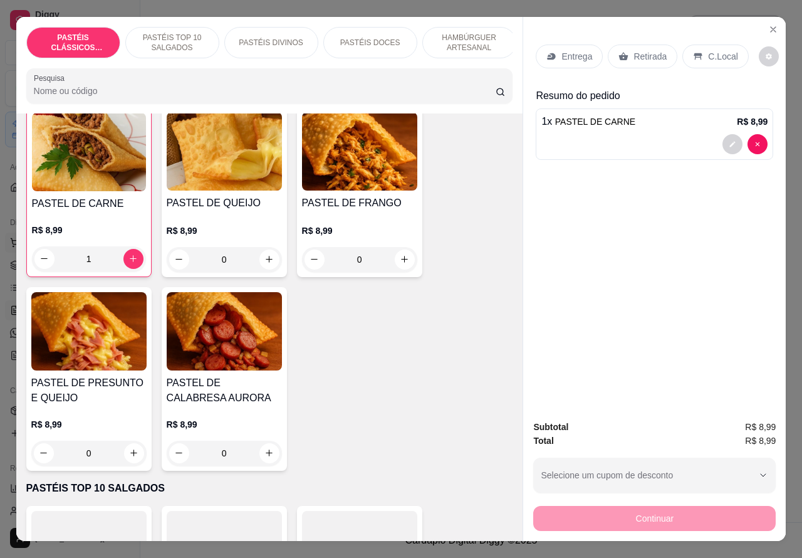
type input "1"
click at [467, 41] on p "HAMBÚRGUER ARTESANAL" at bounding box center [469, 43] width 73 height 20
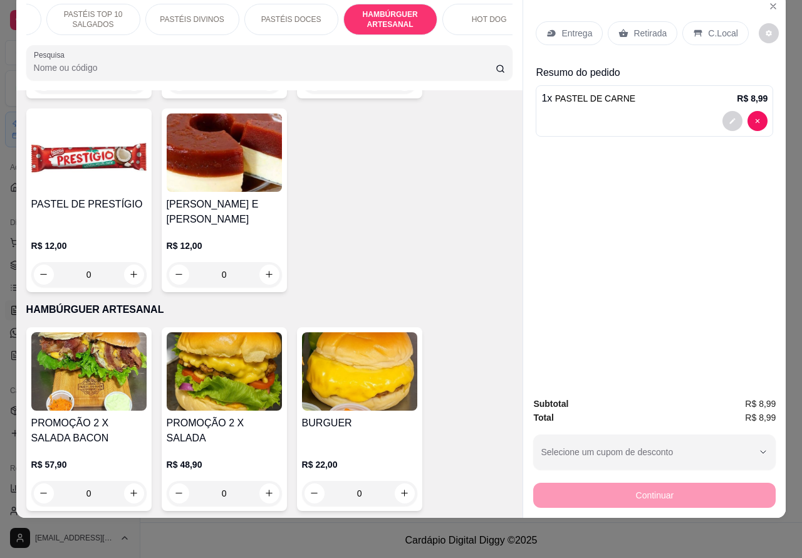
scroll to position [0, 116]
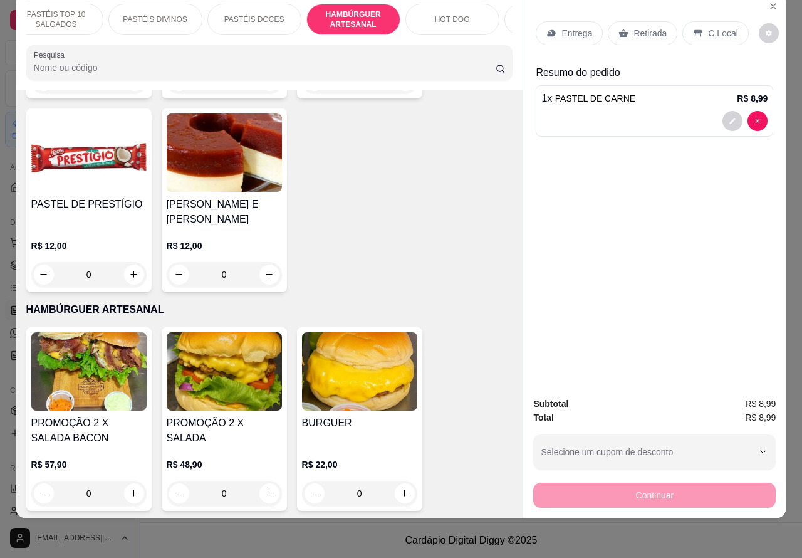
click at [460, 14] on p "HOT DOG" at bounding box center [452, 19] width 35 height 10
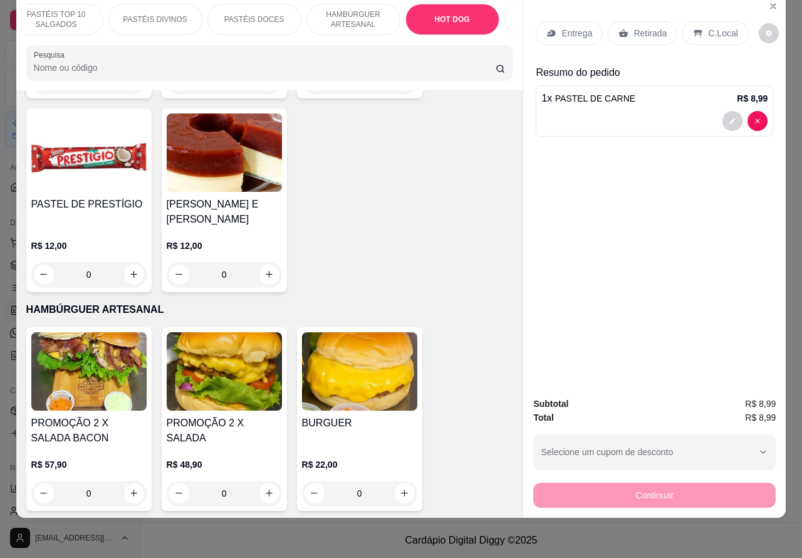
scroll to position [3964, 0]
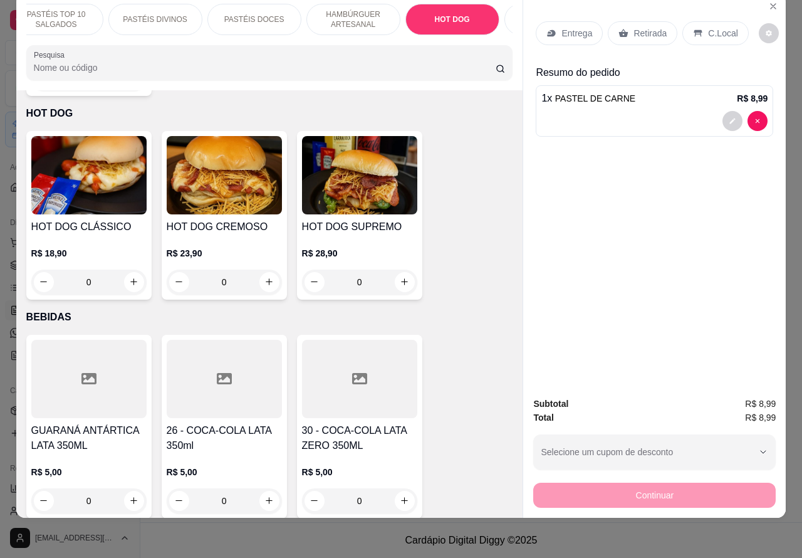
click at [138, 269] on div "0" at bounding box center [88, 281] width 115 height 25
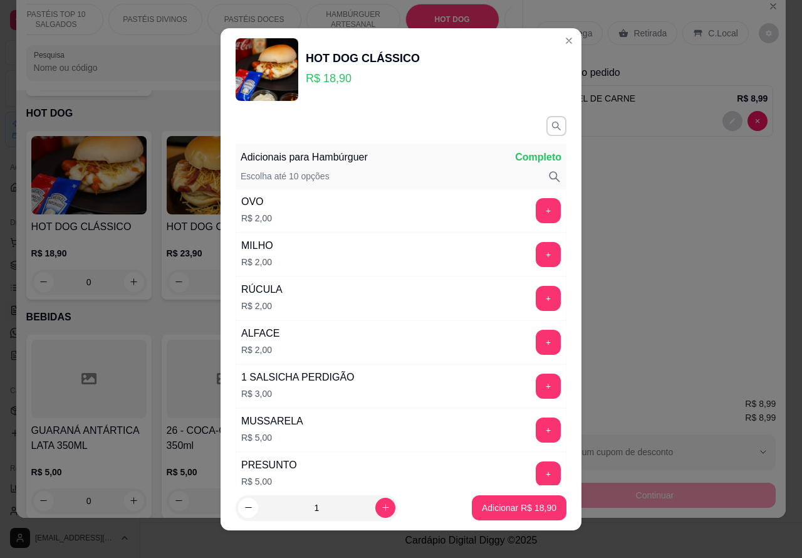
click at [497, 500] on button "Adicionar R$ 18,90" at bounding box center [519, 507] width 95 height 25
type input "1"
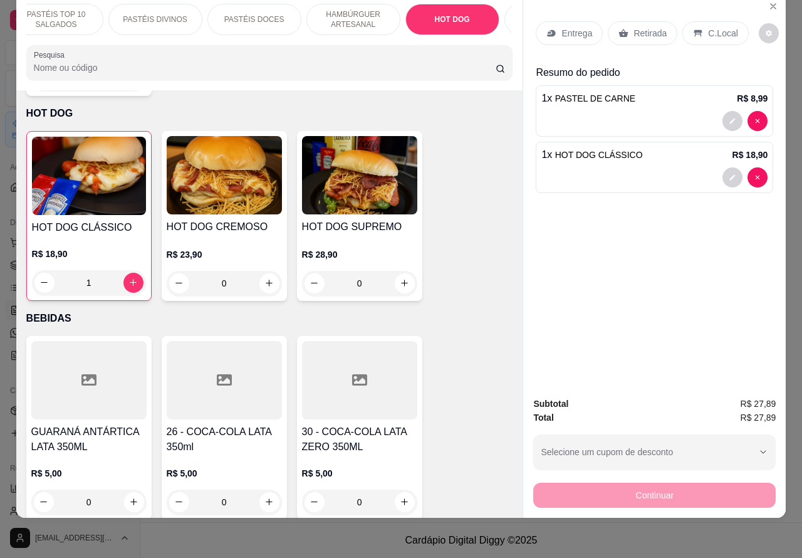
click at [637, 179] on div "1 x HOT DOG CLÁSSICO R$ 18,90" at bounding box center [654, 167] width 237 height 51
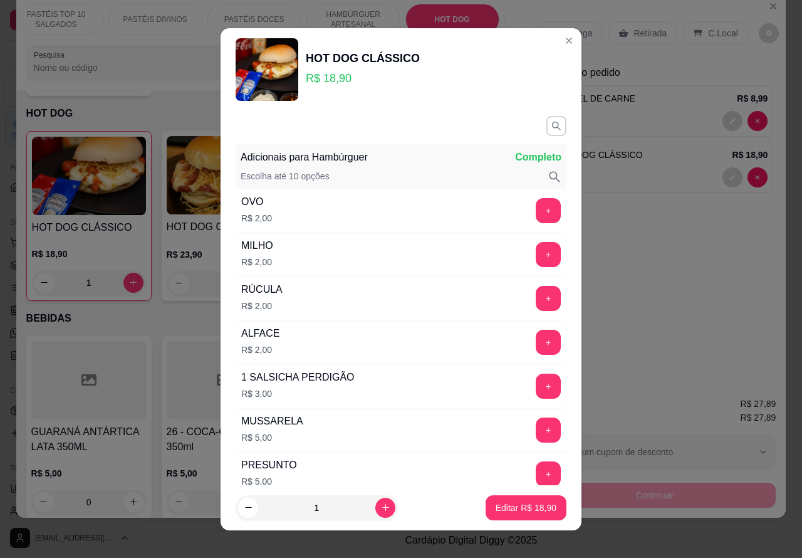
scroll to position [358, 0]
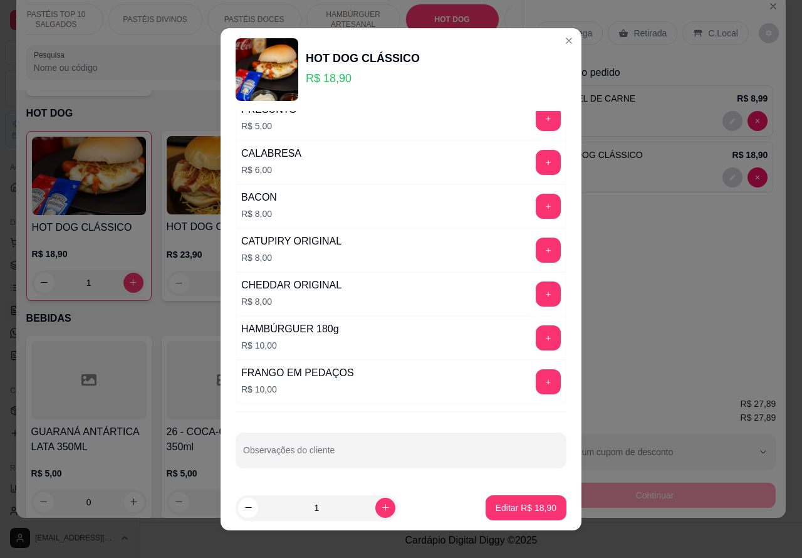
click at [361, 455] on input "Observações do cliente" at bounding box center [401, 455] width 316 height 13
type input "ZE FERINO"
click at [517, 502] on p "Editar R$ 18,90" at bounding box center [526, 507] width 61 height 13
type input "0"
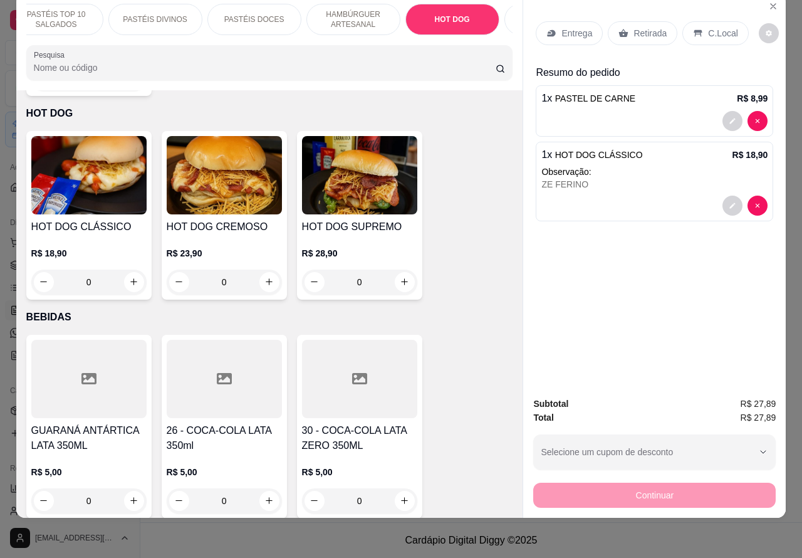
click at [652, 27] on p "Retirada" at bounding box center [649, 33] width 33 height 13
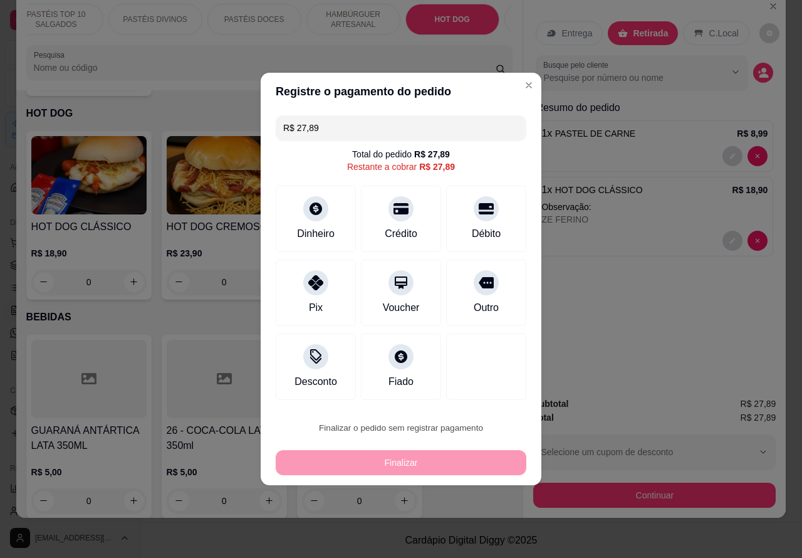
click at [477, 393] on button "Confirmar" at bounding box center [475, 392] width 46 height 19
type input "0"
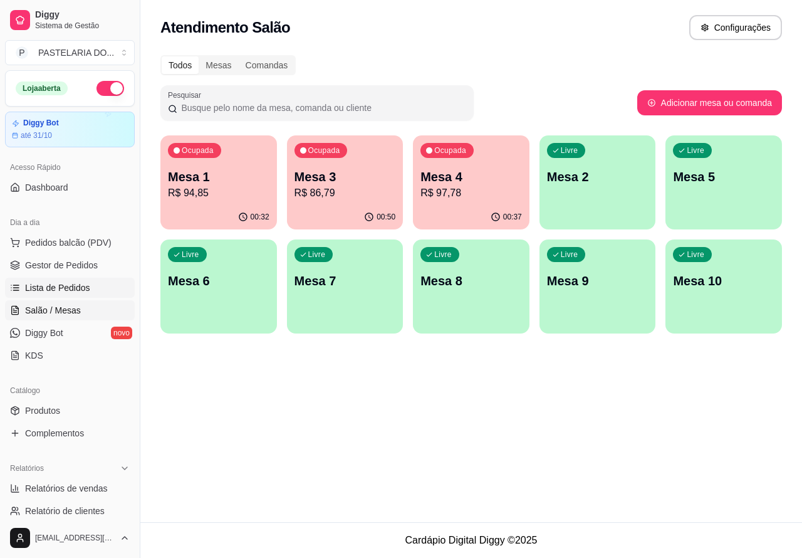
click at [76, 287] on span "Lista de Pedidos" at bounding box center [57, 287] width 65 height 13
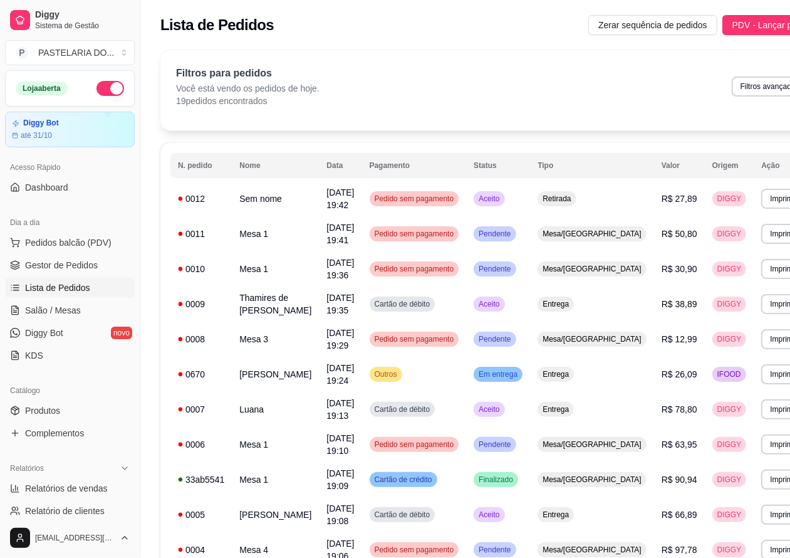
click at [761, 194] on button "Imprimir" at bounding box center [783, 199] width 44 height 20
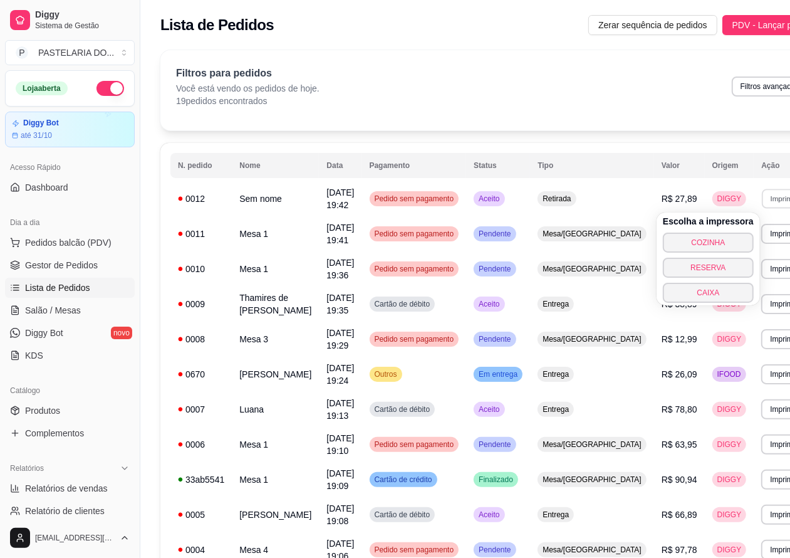
click at [694, 241] on button "COZINHA" at bounding box center [708, 242] width 91 height 20
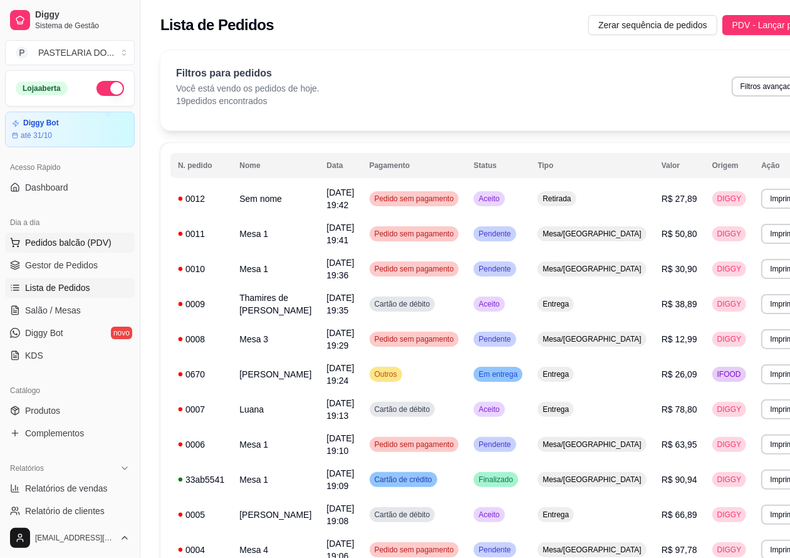
click at [97, 242] on span "Pedidos balcão (PDV)" at bounding box center [68, 242] width 86 height 13
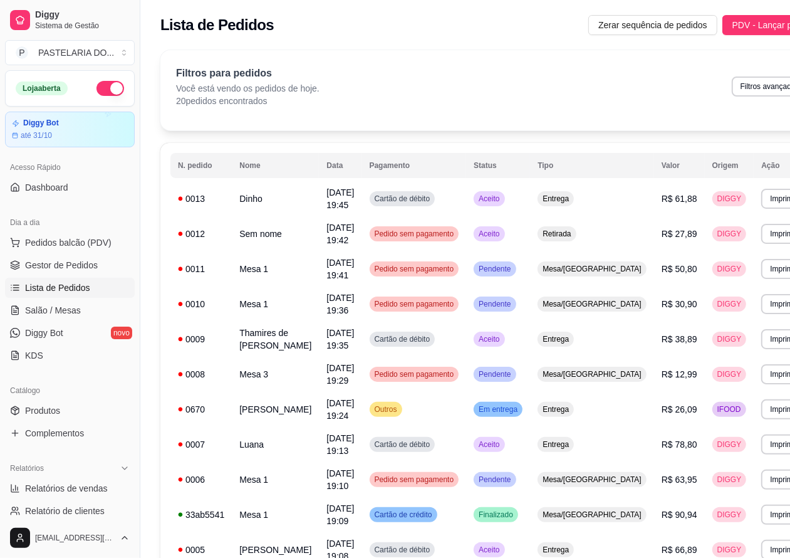
click at [92, 288] on link "Lista de Pedidos" at bounding box center [70, 288] width 130 height 20
click at [762, 195] on button "Imprimir" at bounding box center [783, 198] width 43 height 19
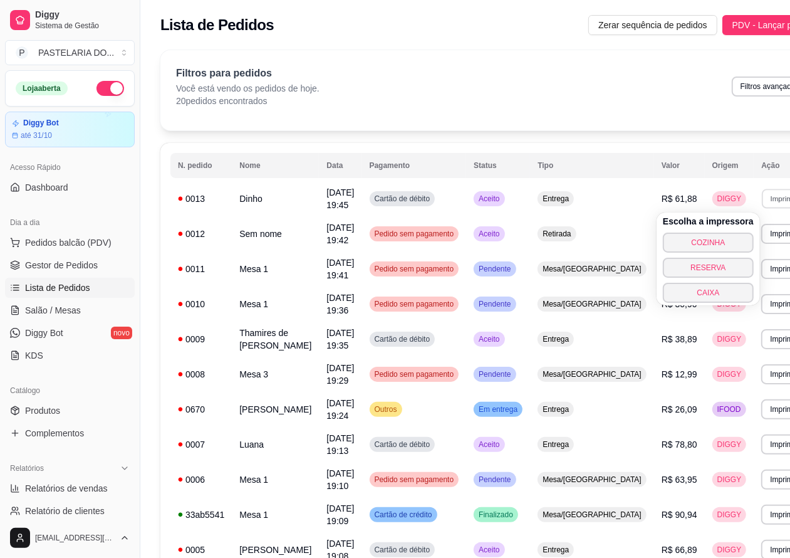
click at [711, 242] on button "COZINHA" at bounding box center [708, 242] width 91 height 20
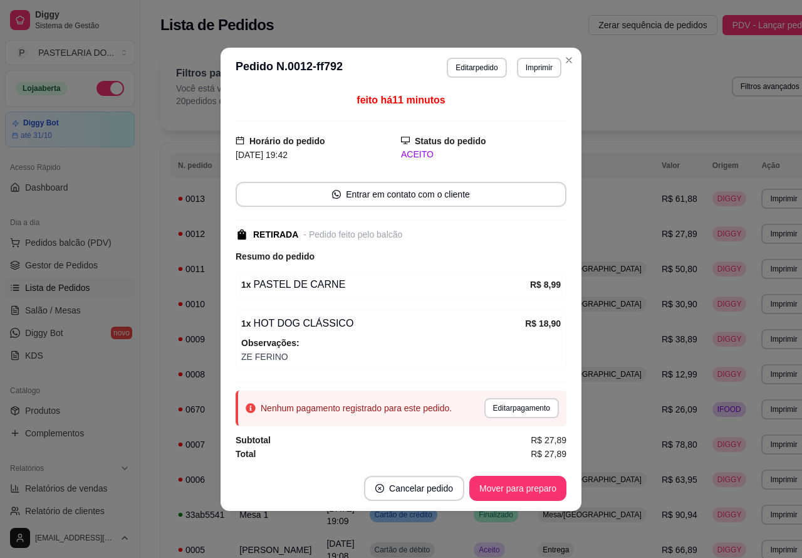
click at [568, 58] on div "Filtros para pedidos Você está vendo os pedidos de hoje. 20 pedidos encontrados…" at bounding box center [491, 90] width 663 height 80
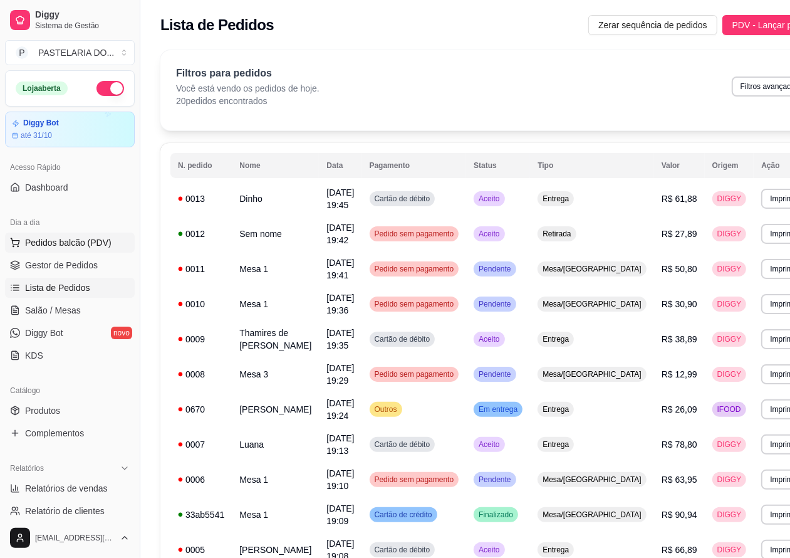
click at [104, 237] on span "Pedidos balcão (PDV)" at bounding box center [68, 242] width 86 height 13
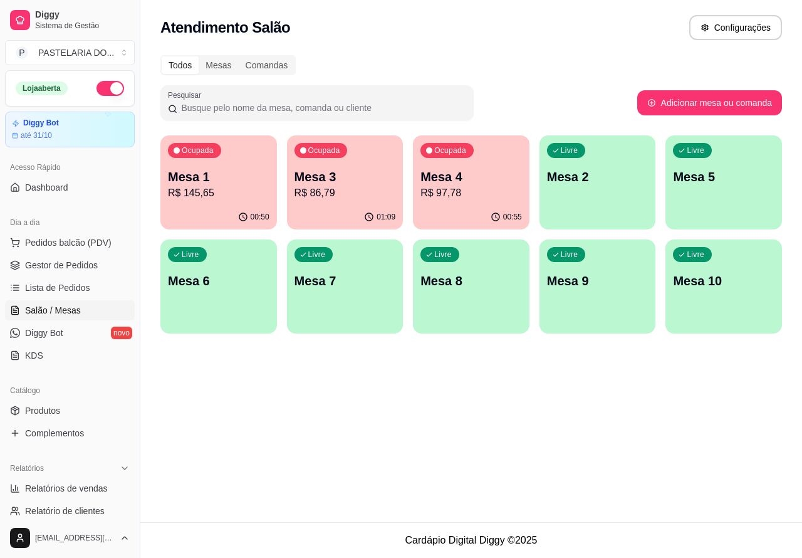
click at [408, 480] on div "Atendimento Salão Configurações Todos Mesas Comandas Pesquisar Adicionar mesa o…" at bounding box center [471, 261] width 662 height 522
click at [224, 298] on div "Livre Mesa 6" at bounding box center [218, 278] width 117 height 79
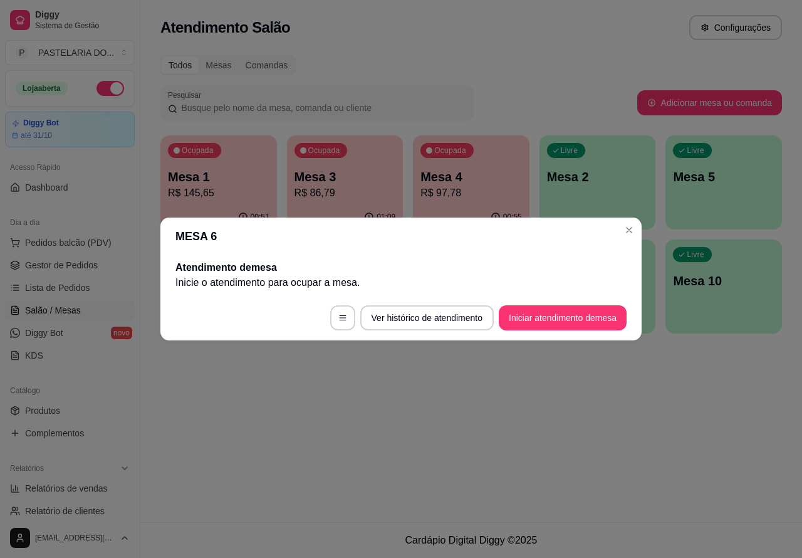
click at [393, 421] on div "Atendimento Salão Configurações Todos Mesas Comandas Pesquisar Adicionar mesa o…" at bounding box center [471, 261] width 662 height 522
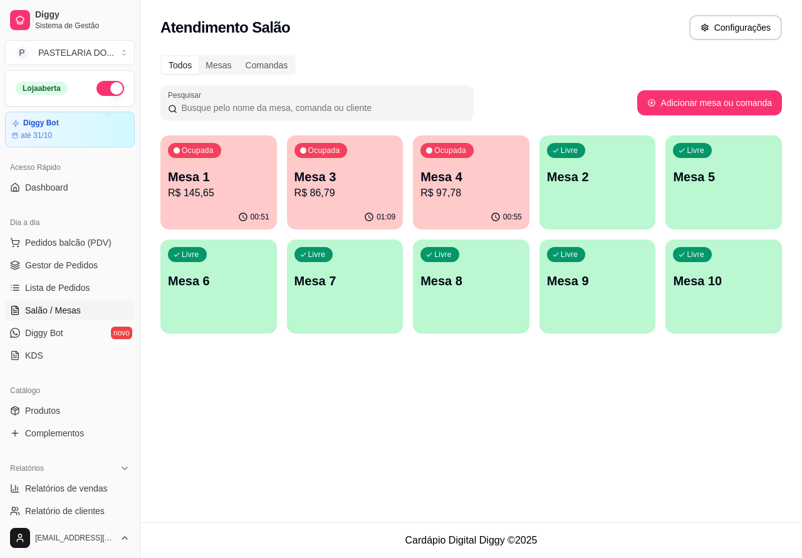
click at [226, 285] on p "Mesa 6" at bounding box center [218, 281] width 101 height 18
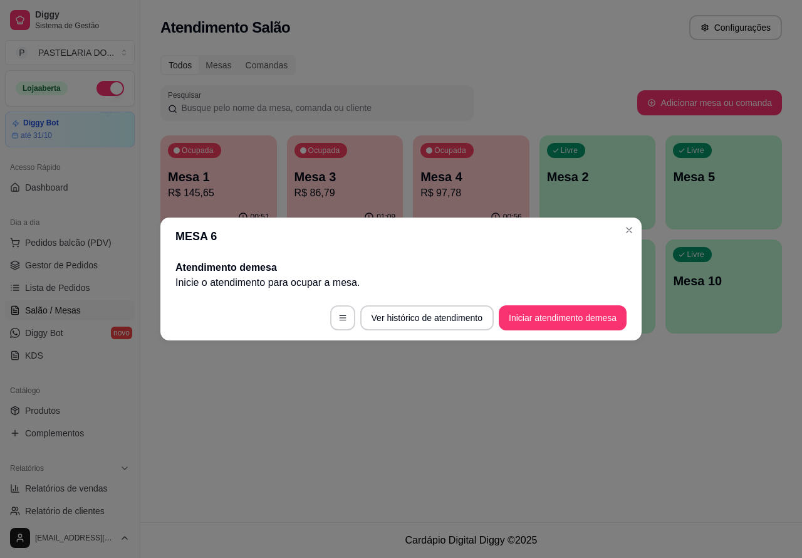
click at [568, 318] on button "Iniciar atendimento de mesa" at bounding box center [563, 317] width 128 height 25
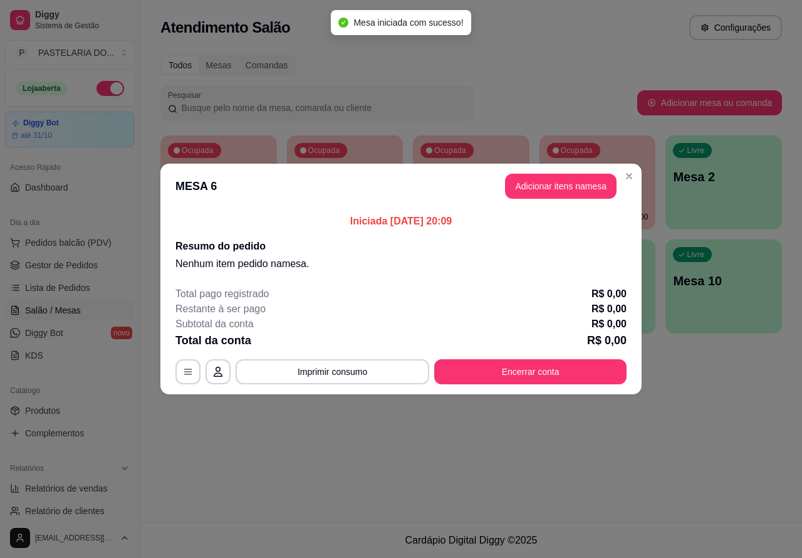
click at [571, 183] on div "Nenhum produto adicionado" at bounding box center [654, 183] width 237 height 246
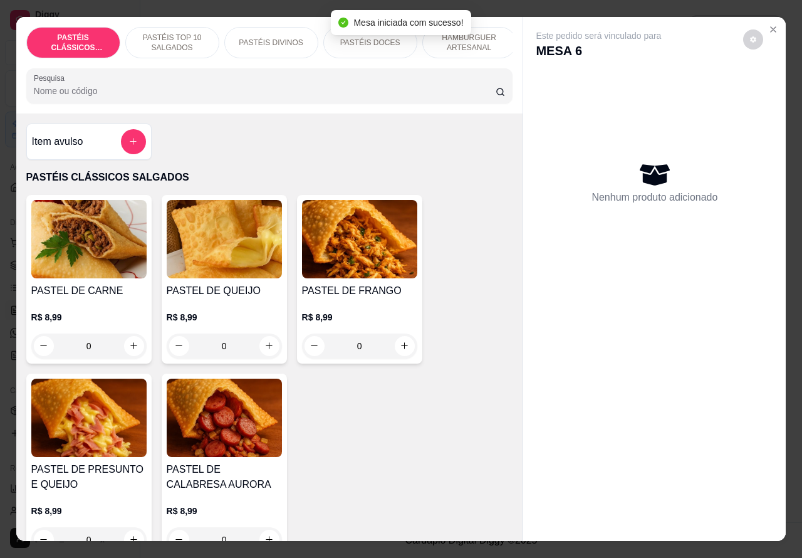
click at [264, 350] on icon "increase-product-quantity" at bounding box center [268, 345] width 9 height 9
type input "1"
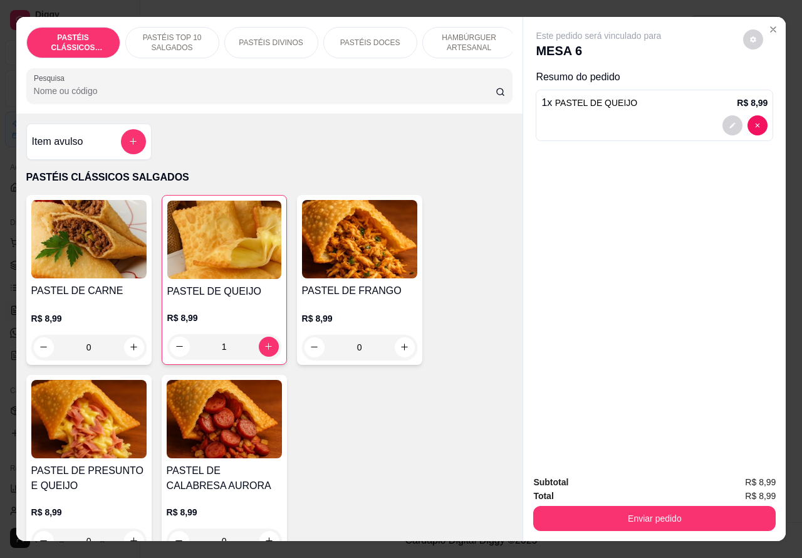
click at [475, 33] on p "HAMBÚRGUER ARTESANAL" at bounding box center [469, 43] width 73 height 20
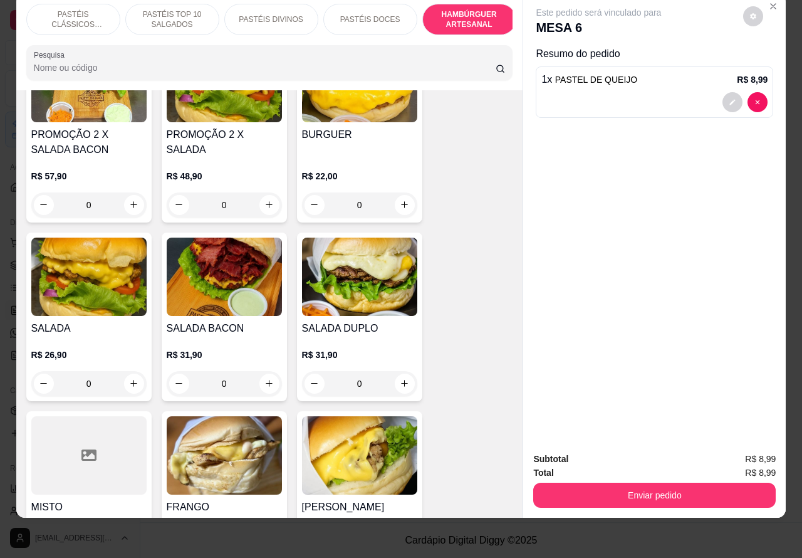
scroll to position [2939, 0]
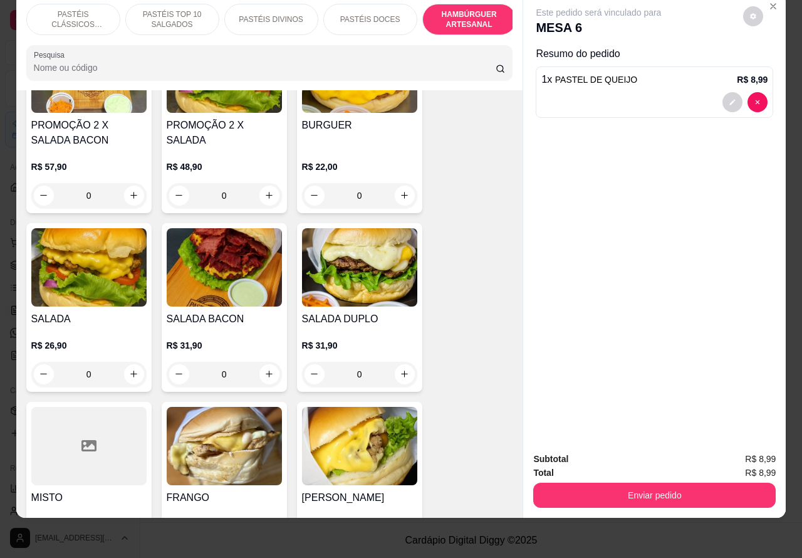
click at [135, 361] on div "0" at bounding box center [88, 373] width 115 height 25
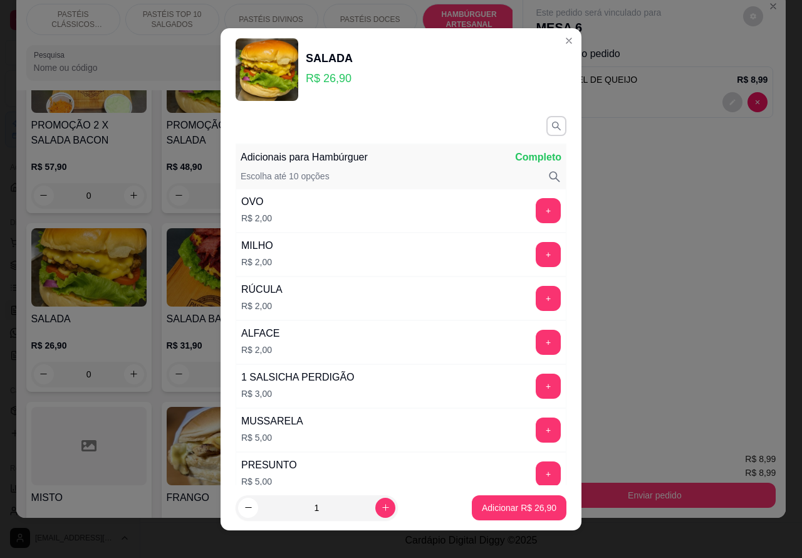
click at [486, 509] on p "Adicionar R$ 26,90" at bounding box center [519, 507] width 75 height 13
type input "1"
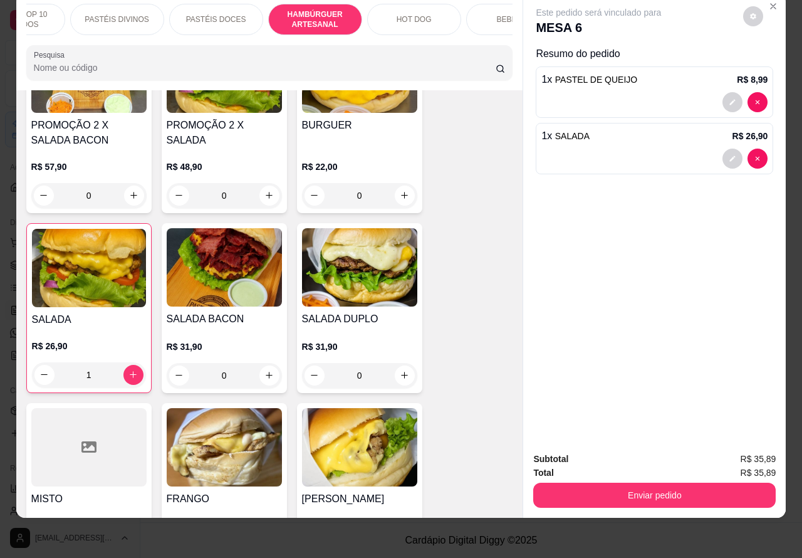
scroll to position [0, 155]
click at [423, 14] on p "HOT DOG" at bounding box center [413, 19] width 35 height 10
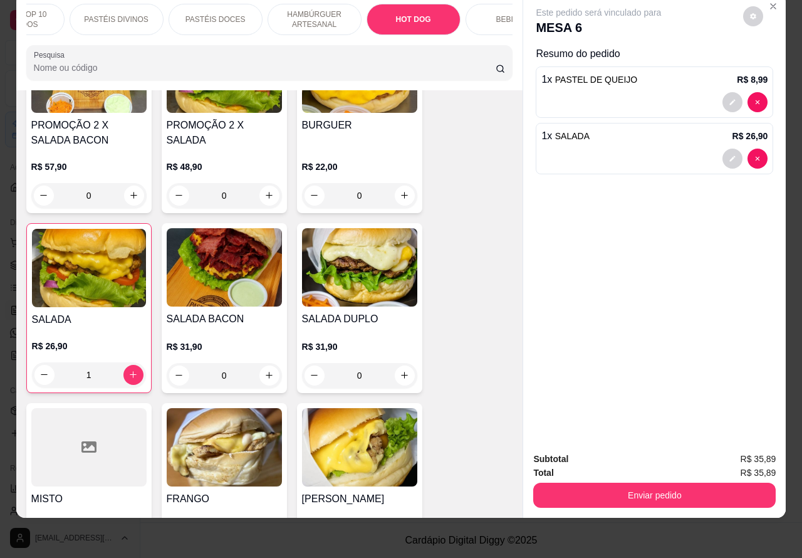
scroll to position [3966, 0]
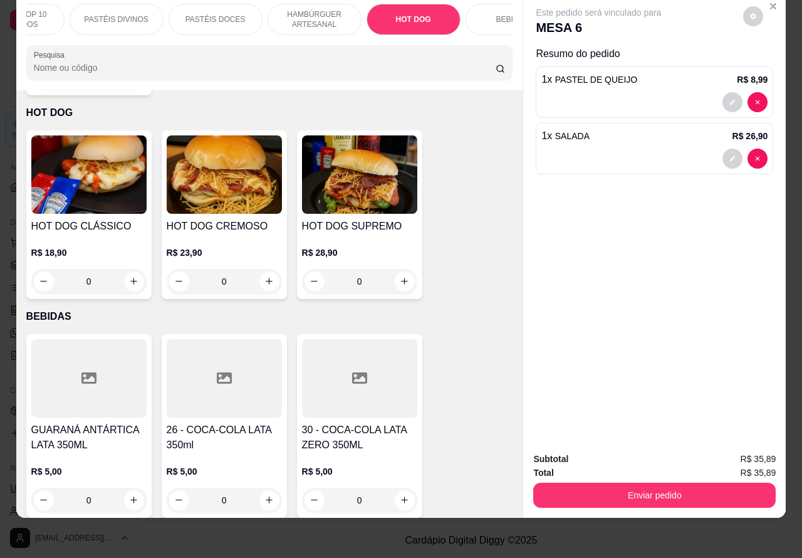
click at [396, 269] on div "0" at bounding box center [359, 281] width 115 height 25
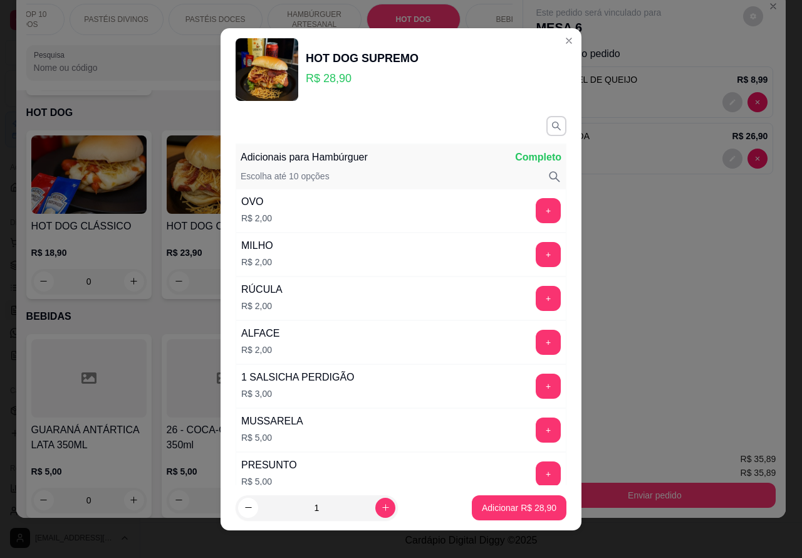
click at [494, 511] on p "Adicionar R$ 28,90" at bounding box center [519, 507] width 75 height 13
type input "1"
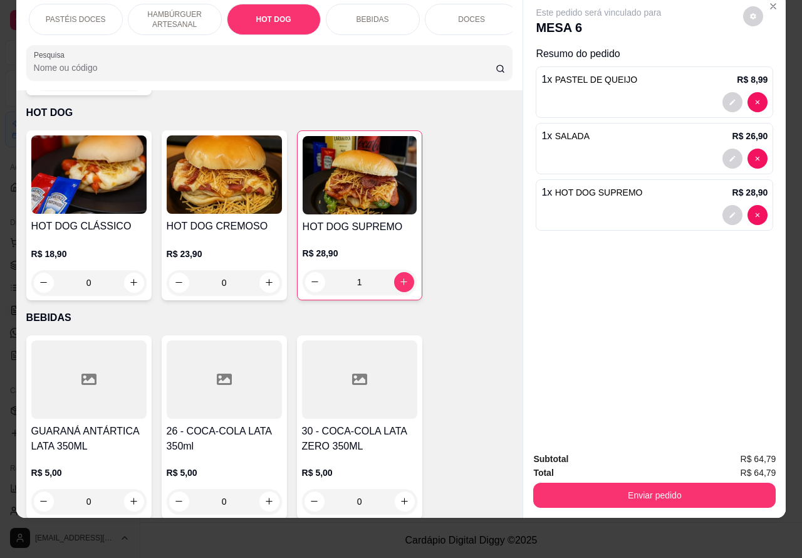
scroll to position [0, 301]
click at [709, 483] on button "Enviar pedido" at bounding box center [654, 495] width 235 height 24
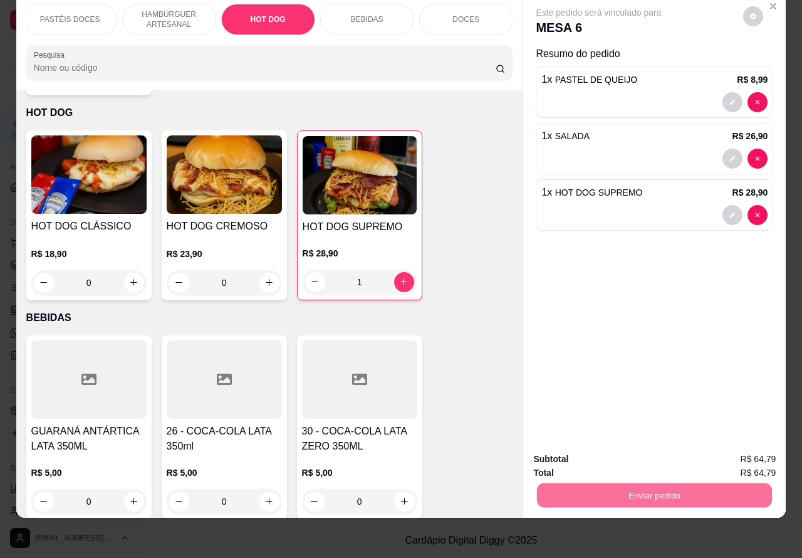
click at [746, 453] on button "Enviar pedido" at bounding box center [742, 452] width 69 height 23
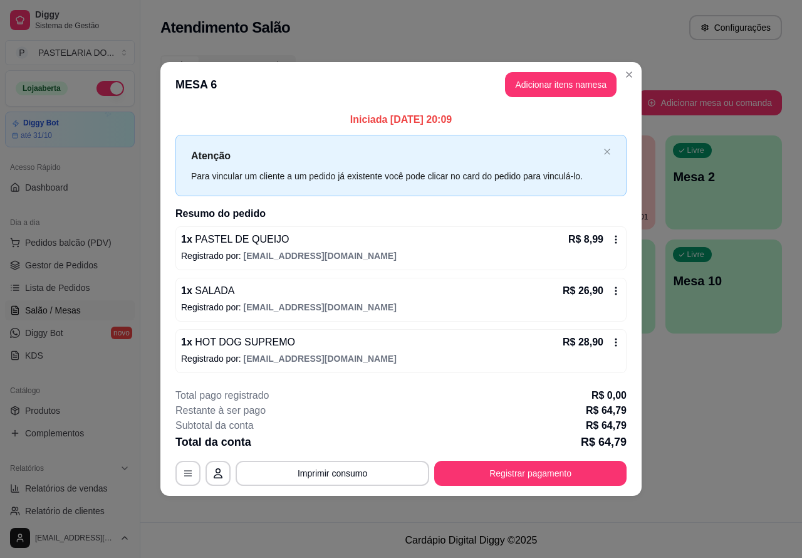
click at [90, 285] on link "Lista de Pedidos" at bounding box center [70, 288] width 130 height 20
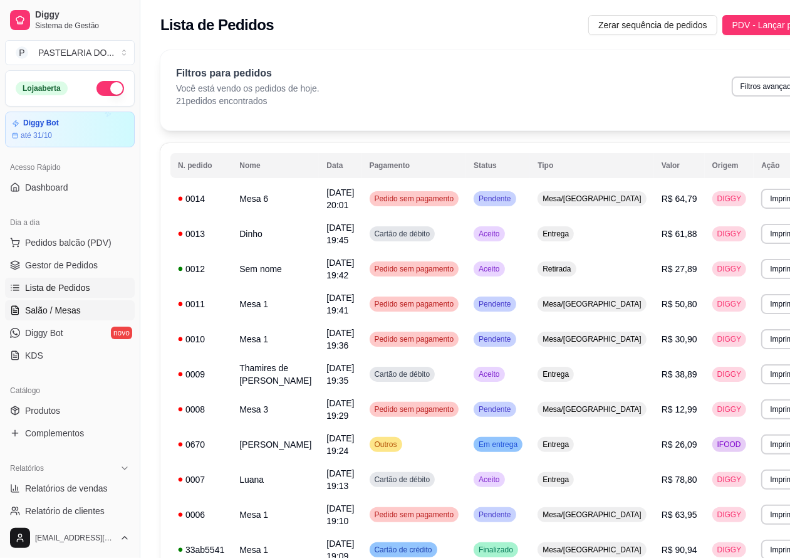
click at [76, 312] on span "Salão / Mesas" at bounding box center [53, 310] width 56 height 13
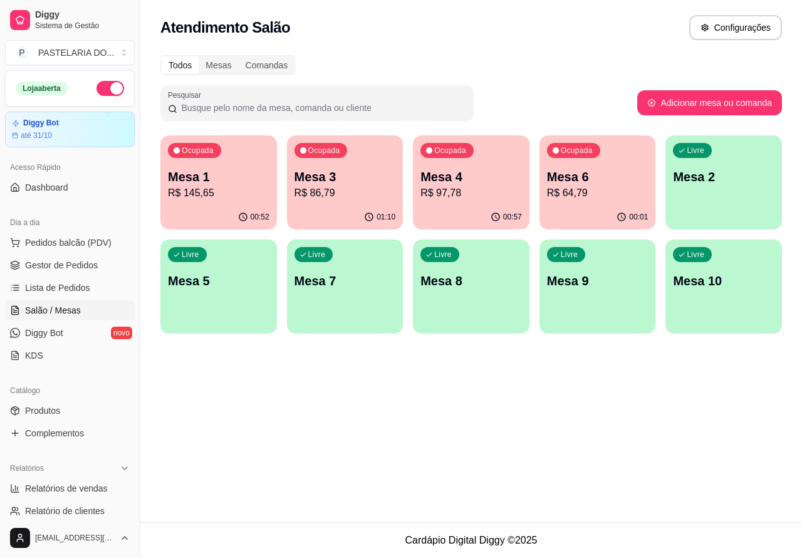
click at [358, 207] on div "01:10" at bounding box center [345, 217] width 117 height 24
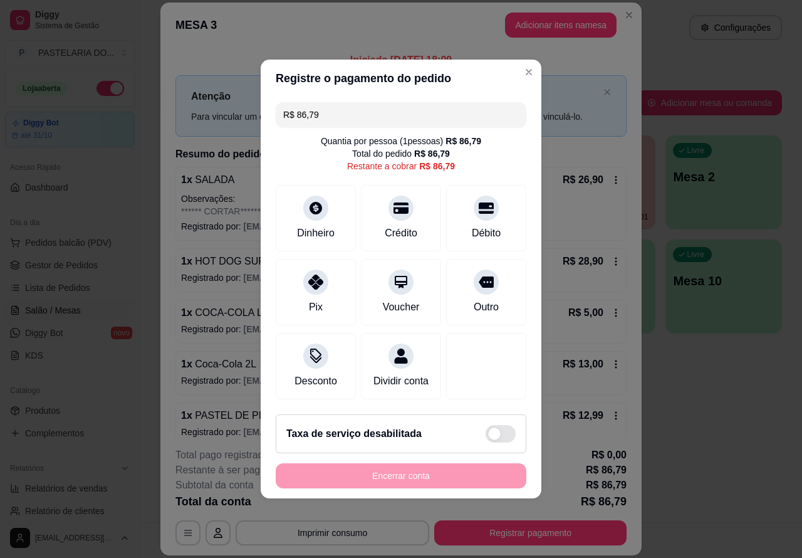
click at [699, 442] on div "**********" at bounding box center [401, 279] width 802 height 558
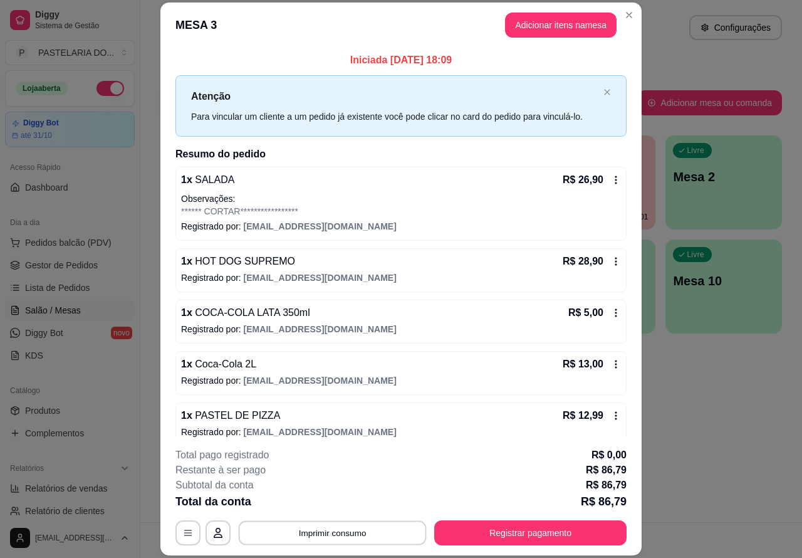
click at [329, 534] on button "Imprimir consumo" at bounding box center [333, 532] width 188 height 24
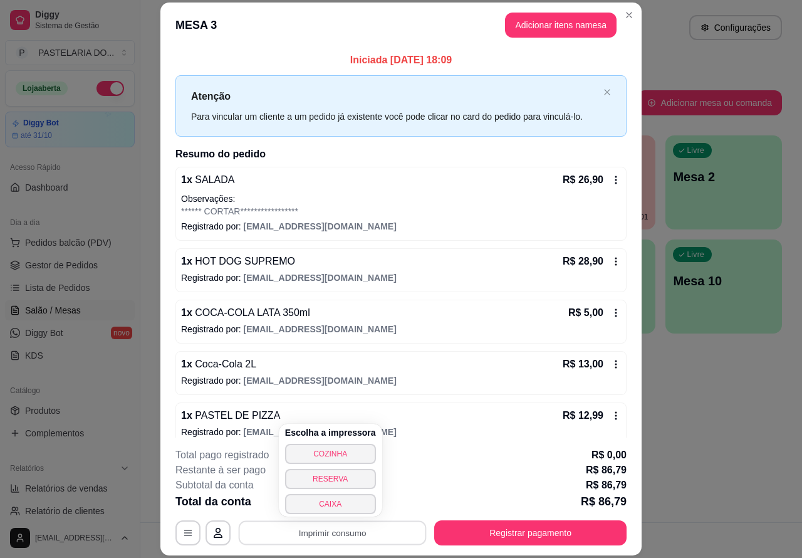
click at [355, 449] on button "COZINHA" at bounding box center [330, 454] width 91 height 20
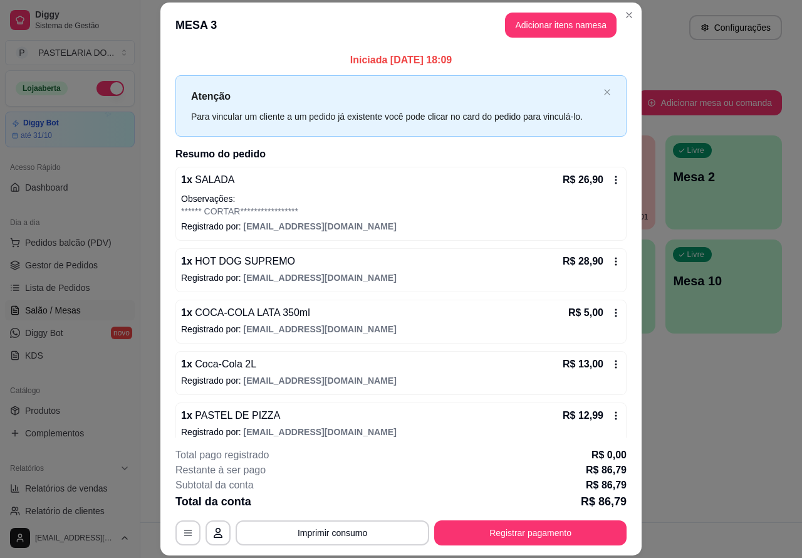
click at [686, 382] on div "Atendimento Salão Configurações Todos Mesas Comandas Pesquisar Adicionar mesa o…" at bounding box center [471, 261] width 662 height 522
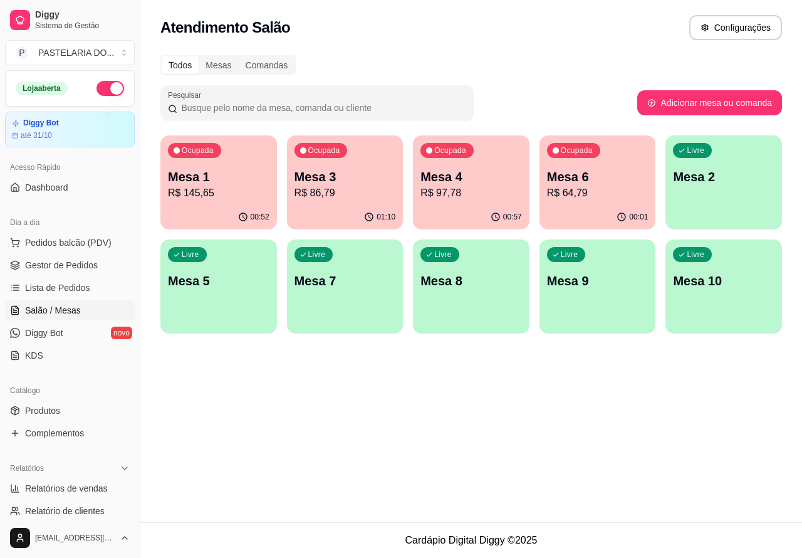
click at [480, 199] on p "R$ 97,78" at bounding box center [470, 192] width 101 height 15
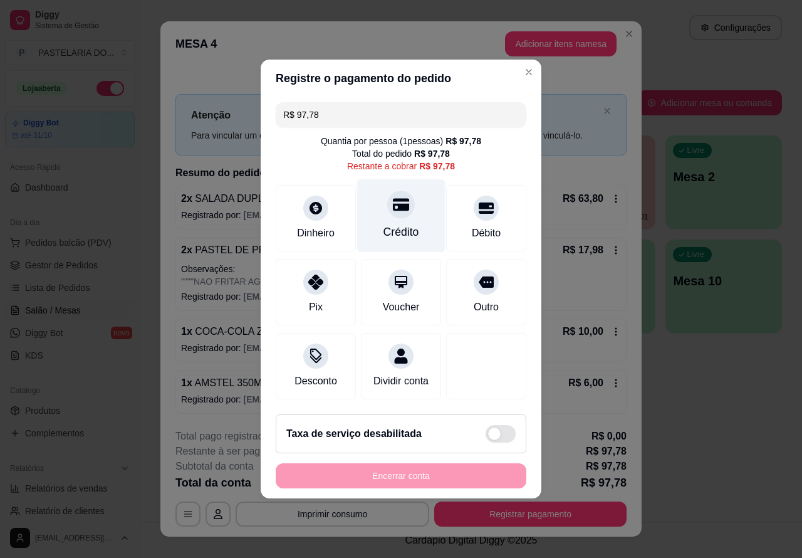
click at [399, 217] on div "Crédito" at bounding box center [401, 215] width 88 height 73
type input "R$ 0,00"
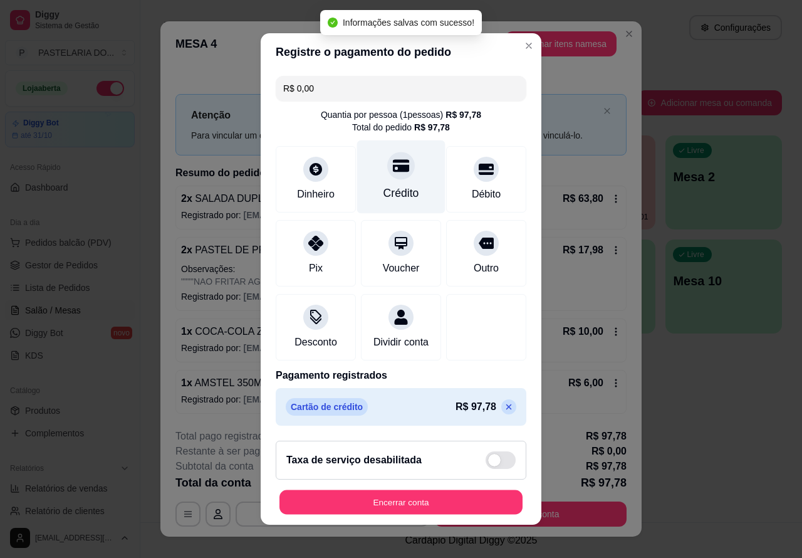
click at [459, 509] on button "Encerrar conta" at bounding box center [400, 502] width 243 height 24
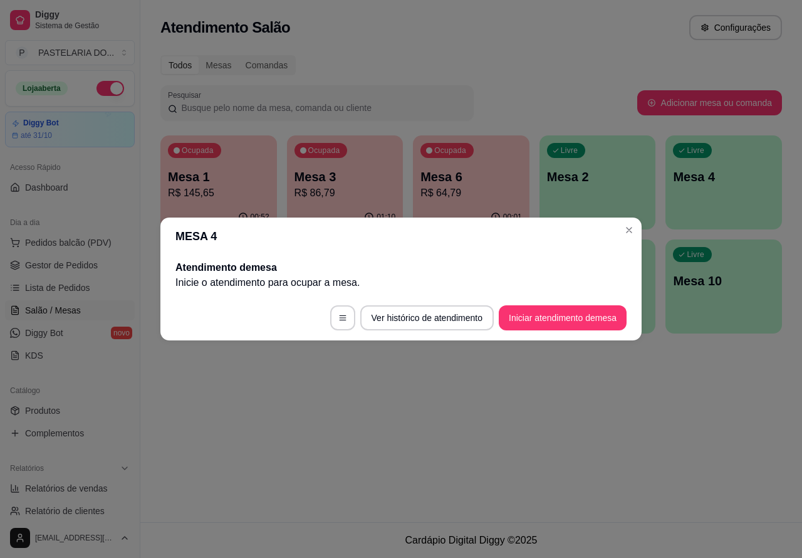
click at [352, 464] on div "Atendimento Salão Configurações Todos Mesas Comandas Pesquisar Adicionar mesa o…" at bounding box center [471, 261] width 662 height 522
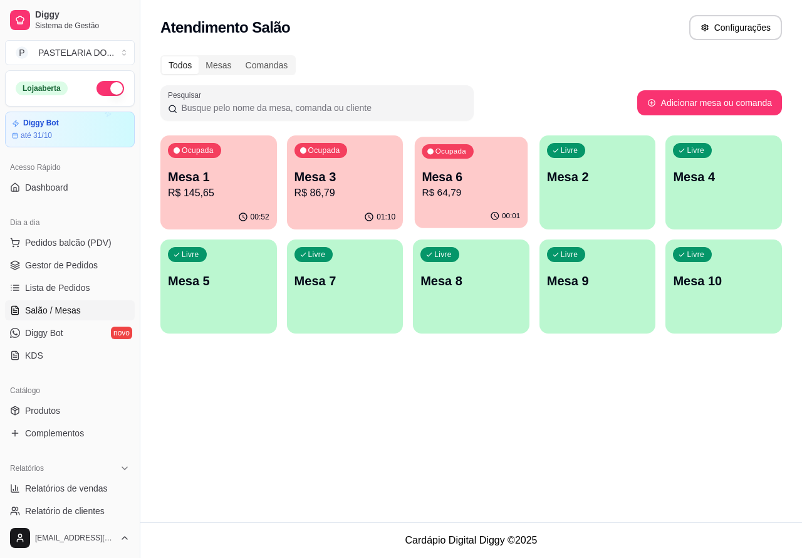
click at [499, 180] on p "Mesa 6" at bounding box center [471, 177] width 98 height 17
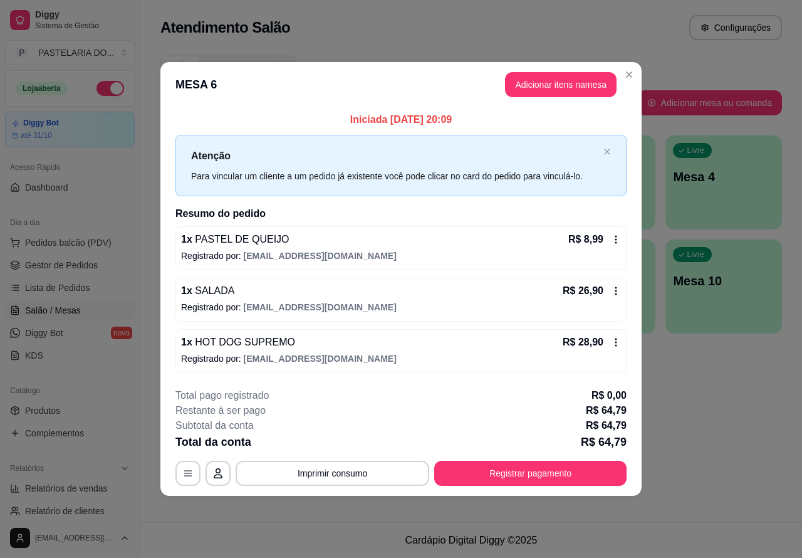
click at [706, 431] on div "Atendimento Salão Configurações Todos Mesas Comandas Pesquisar Adicionar mesa o…" at bounding box center [471, 261] width 662 height 522
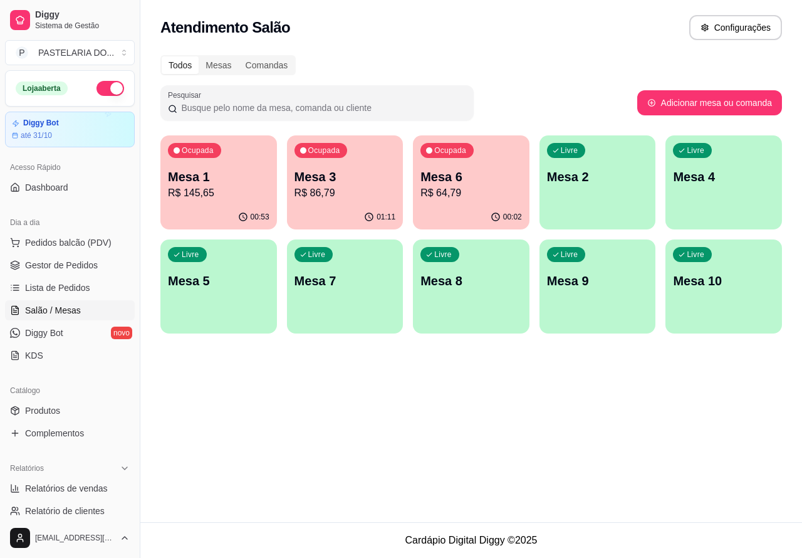
click at [343, 198] on p "R$ 86,79" at bounding box center [344, 192] width 101 height 15
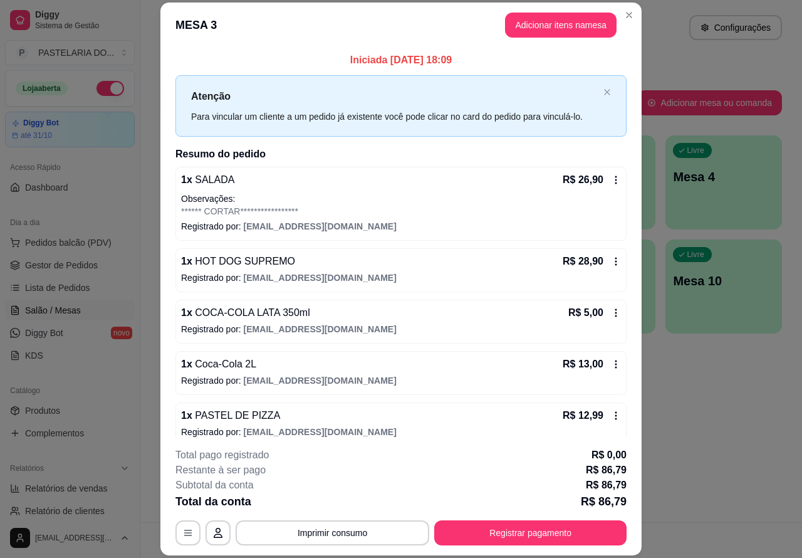
click at [684, 434] on div "Atendimento Salão Configurações Todos Mesas Comandas Pesquisar Adicionar mesa o…" at bounding box center [471, 261] width 662 height 522
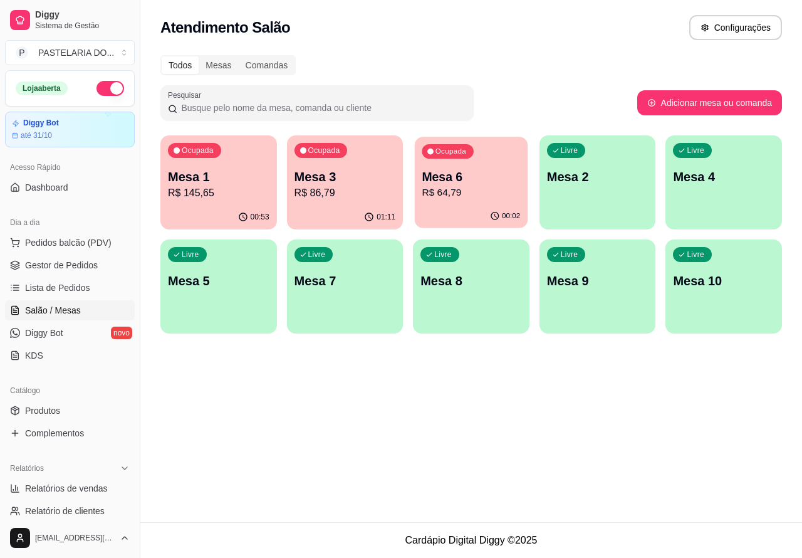
click at [470, 192] on p "R$ 64,79" at bounding box center [471, 192] width 98 height 14
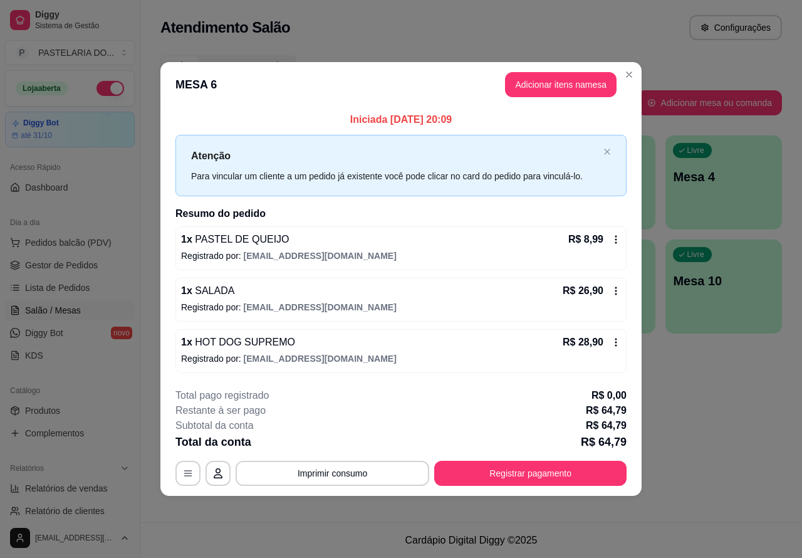
click at [362, 474] on button "Imprimir consumo" at bounding box center [333, 472] width 194 height 25
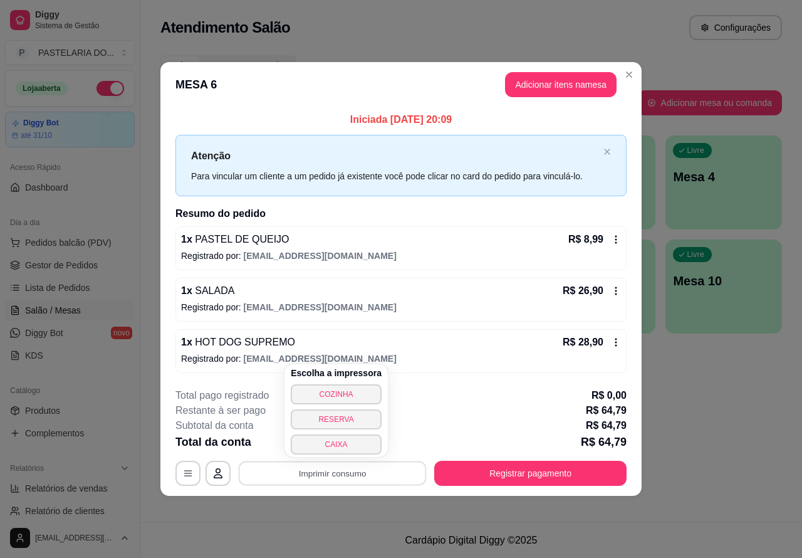
click at [313, 393] on button "COZINHA" at bounding box center [336, 394] width 91 height 20
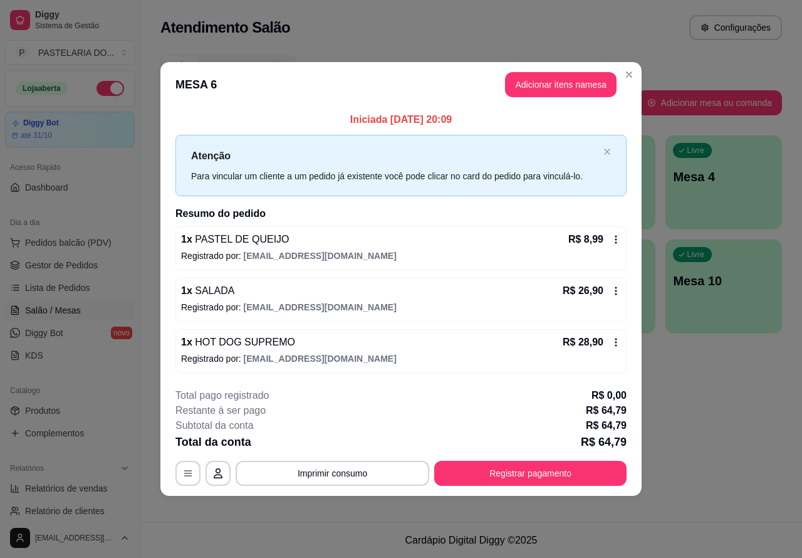
click at [700, 414] on div "Atendimento Salão Configurações Todos Mesas Comandas Pesquisar Adicionar mesa o…" at bounding box center [471, 261] width 662 height 522
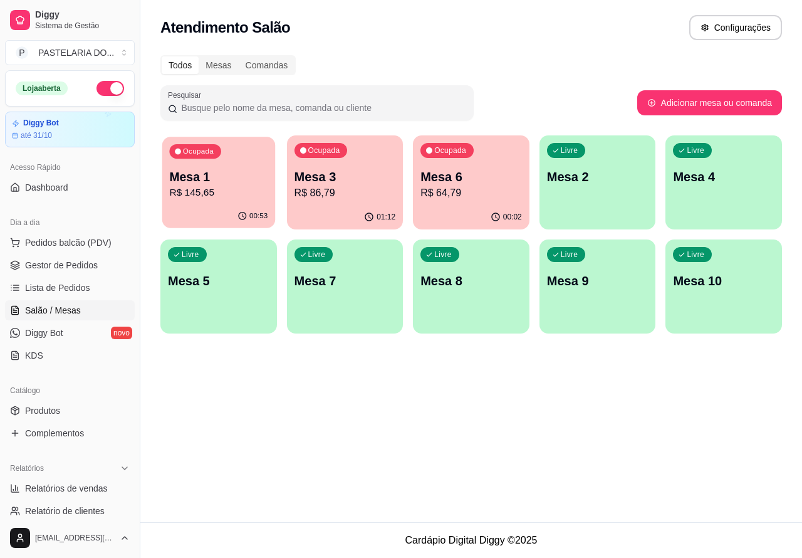
click at [242, 188] on p "R$ 145,65" at bounding box center [218, 192] width 98 height 14
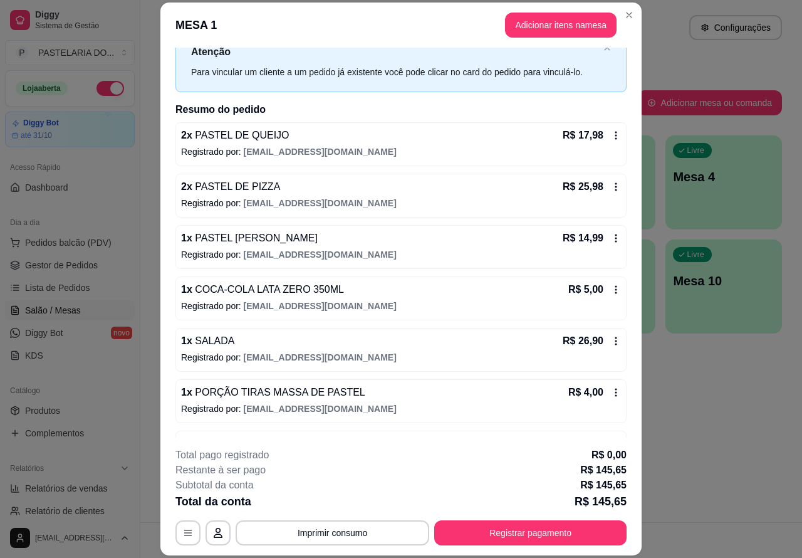
scroll to position [99, 0]
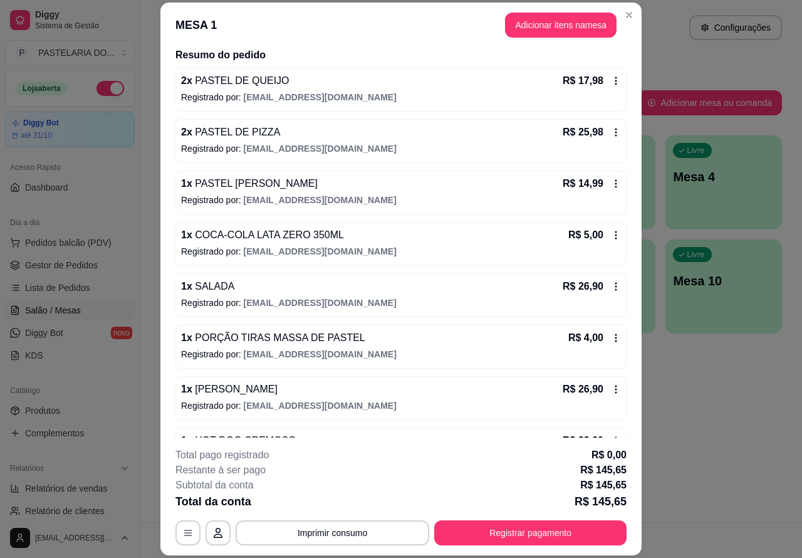
click at [660, 422] on div "Atendimento Salão Configurações Todos Mesas Comandas Pesquisar Adicionar mesa o…" at bounding box center [471, 261] width 662 height 522
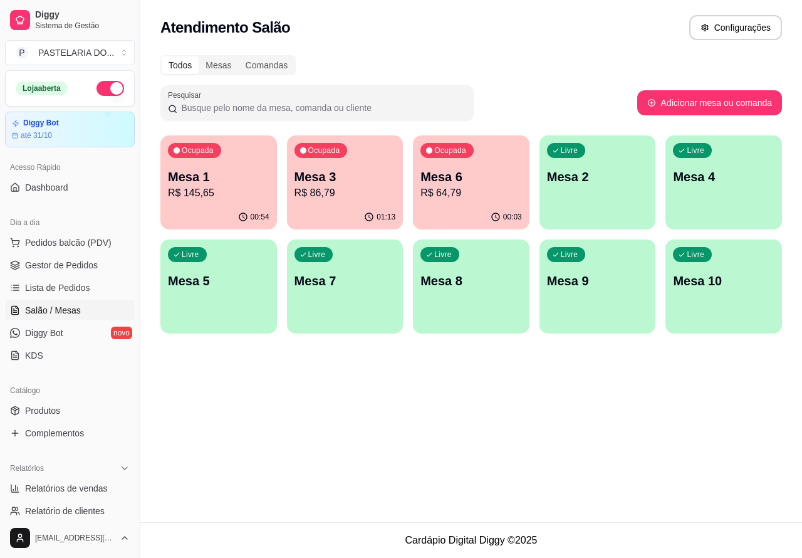
click at [380, 195] on p "R$ 86,79" at bounding box center [344, 192] width 101 height 15
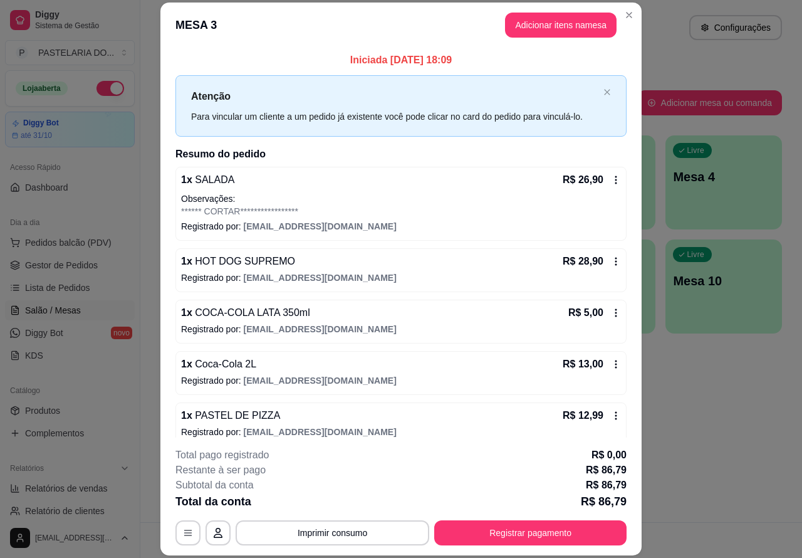
click at [684, 427] on div "Atendimento Salão Configurações Todos Mesas Comandas Pesquisar Adicionar mesa o…" at bounding box center [471, 261] width 662 height 522
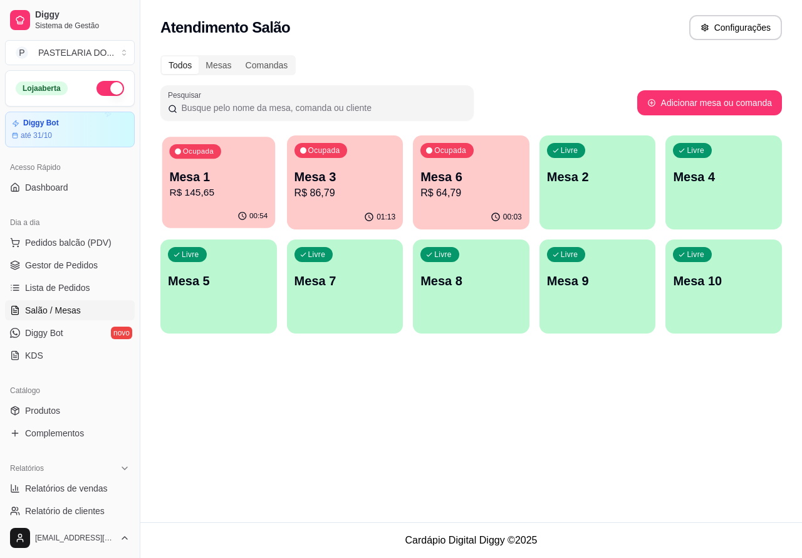
click at [245, 188] on p "R$ 145,65" at bounding box center [218, 192] width 98 height 14
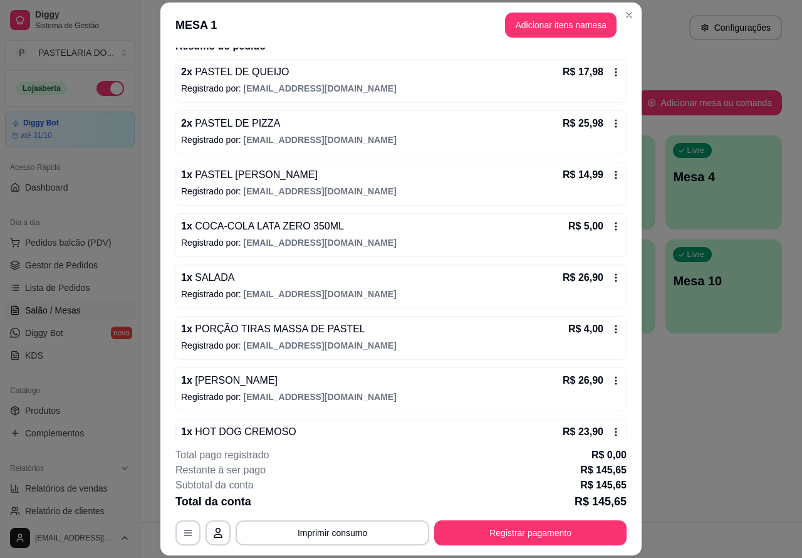
scroll to position [140, 0]
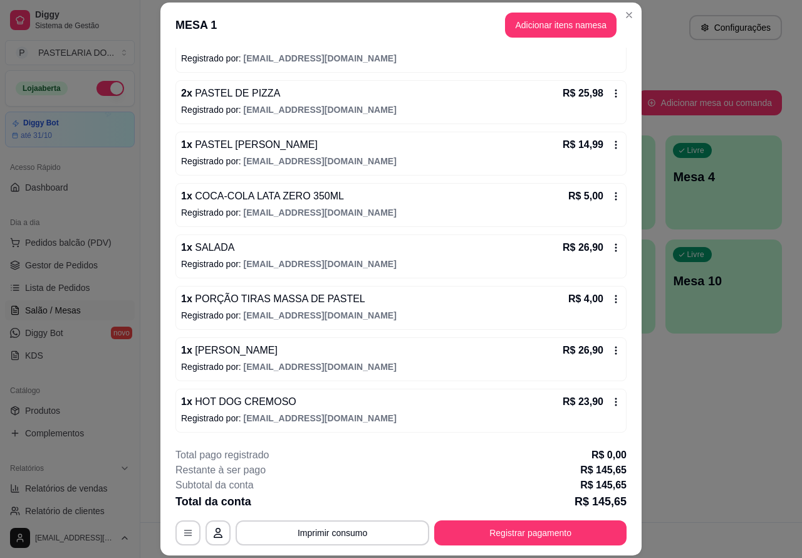
click at [689, 418] on div "Atendimento Salão Configurações Todos Mesas Comandas Pesquisar Adicionar mesa o…" at bounding box center [471, 261] width 662 height 522
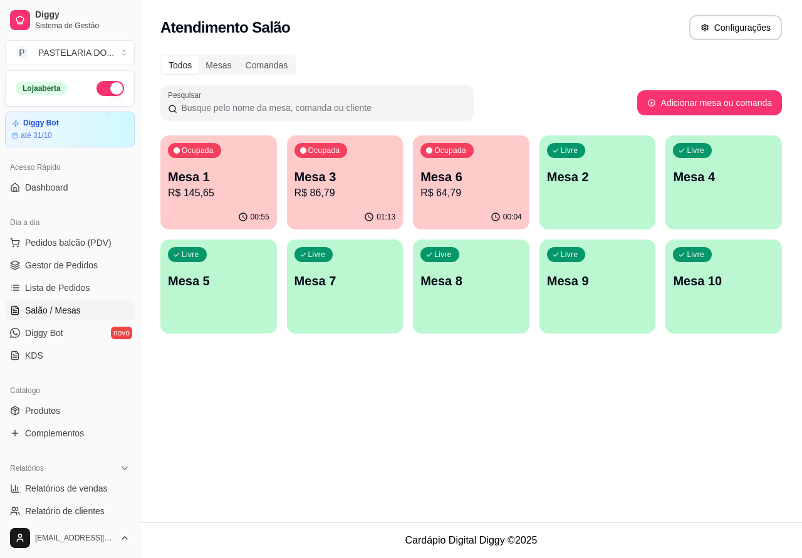
click at [370, 182] on p "Mesa 3" at bounding box center [344, 177] width 101 height 18
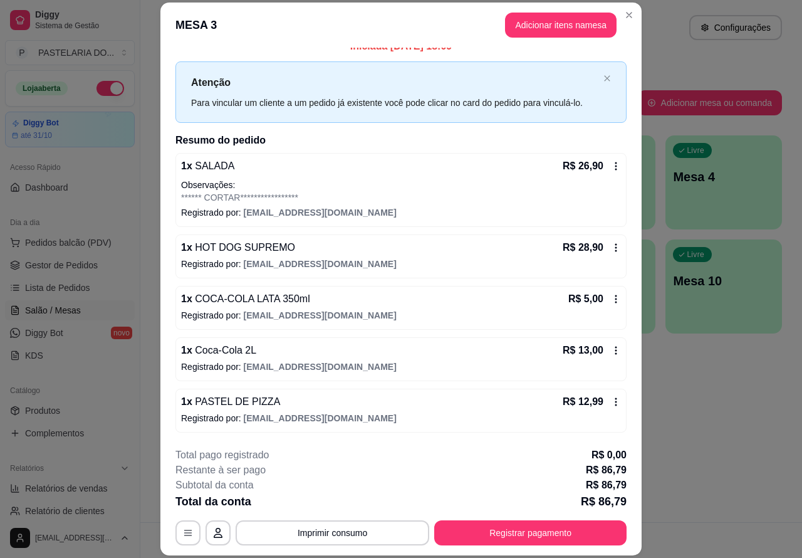
scroll to position [0, 0]
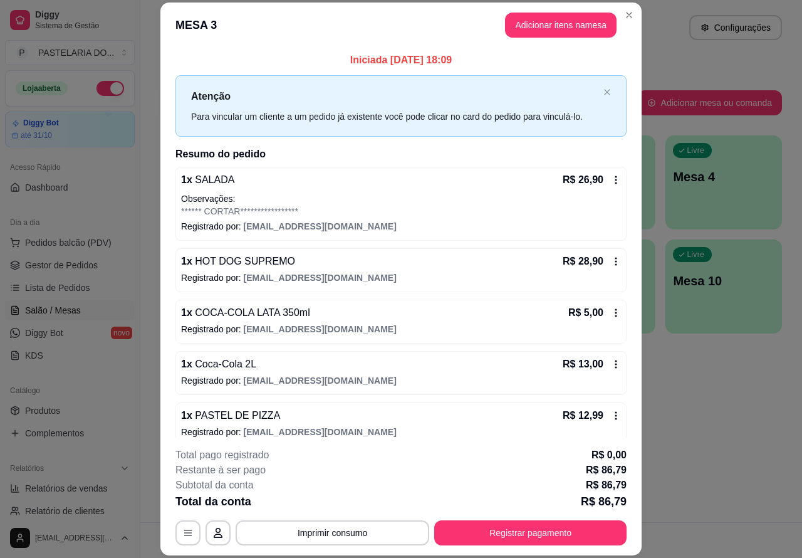
click at [549, 29] on p "Este pedido será vinculado para" at bounding box center [598, 35] width 125 height 13
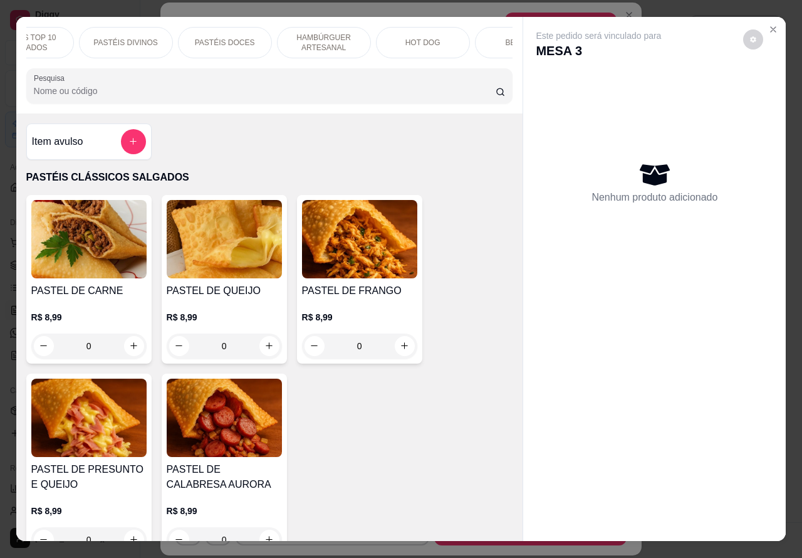
scroll to position [0, 149]
click at [494, 41] on div "BEBIDAS" at bounding box center [518, 42] width 94 height 31
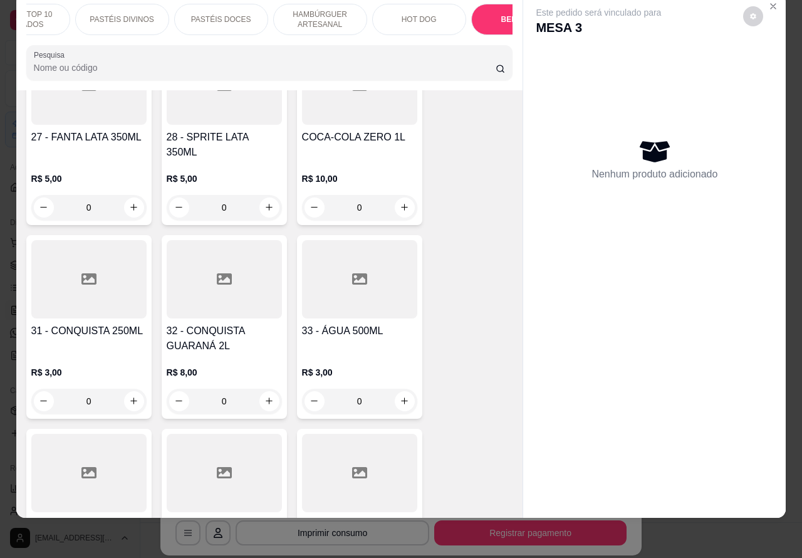
scroll to position [4459, 0]
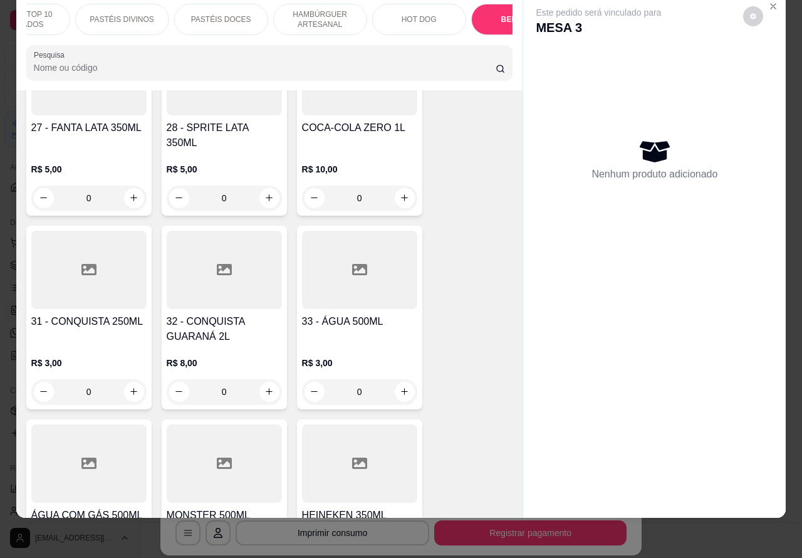
click at [400, 387] on icon "increase-product-quantity" at bounding box center [404, 391] width 9 height 9
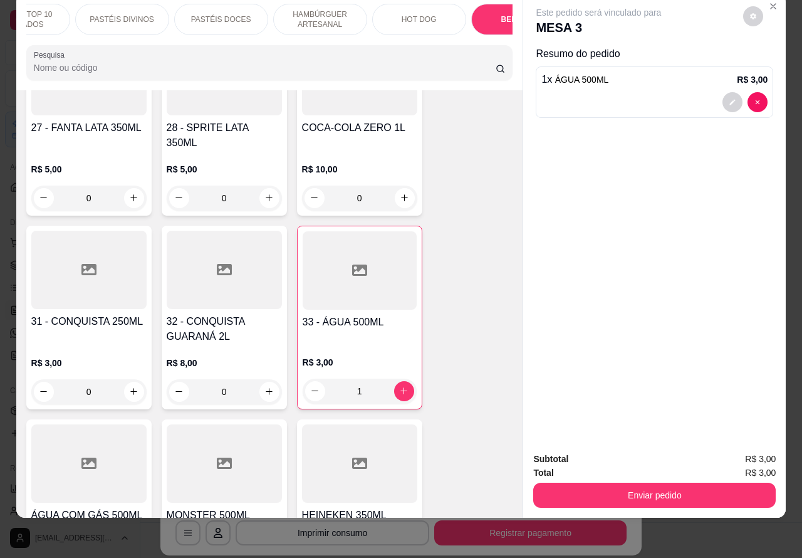
click at [399, 386] on icon "increase-product-quantity" at bounding box center [403, 390] width 9 height 9
type input "2"
click at [668, 483] on button "Enviar pedido" at bounding box center [654, 495] width 235 height 24
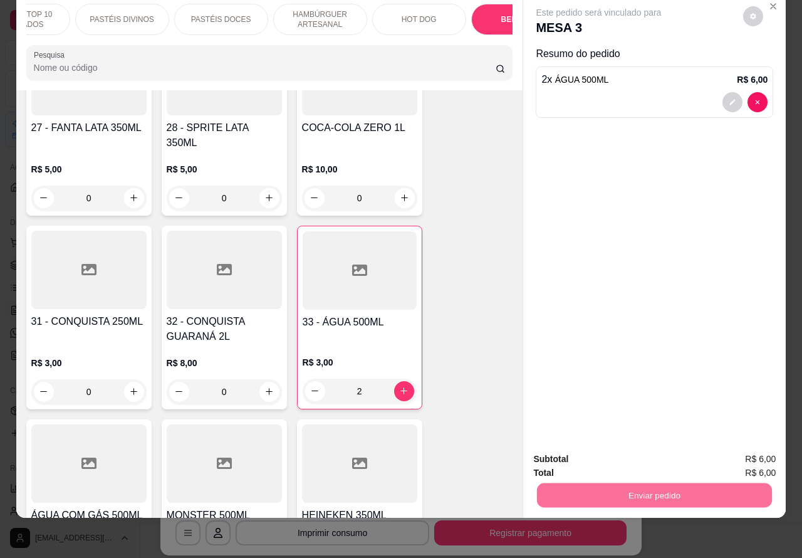
click at [740, 448] on button "Enviar pedido" at bounding box center [742, 453] width 71 height 24
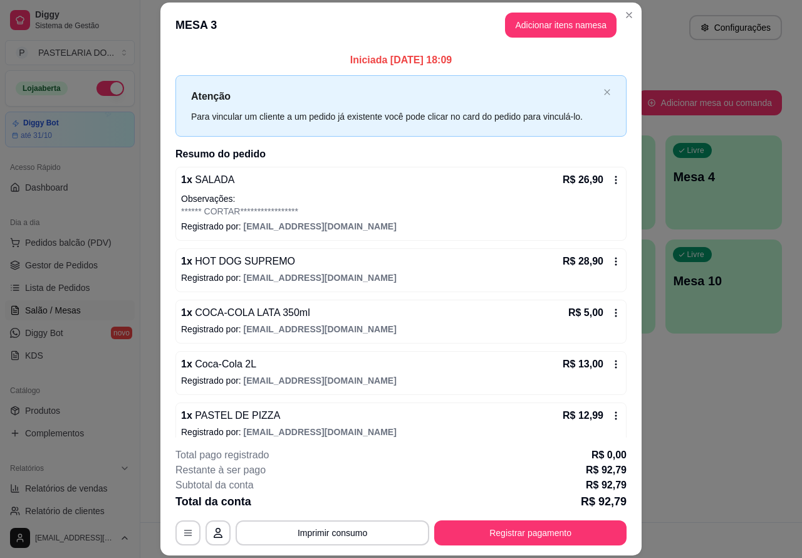
click at [712, 464] on div "Atendimento Salão Configurações Todos Mesas Comandas Pesquisar Adicionar mesa o…" at bounding box center [471, 261] width 662 height 522
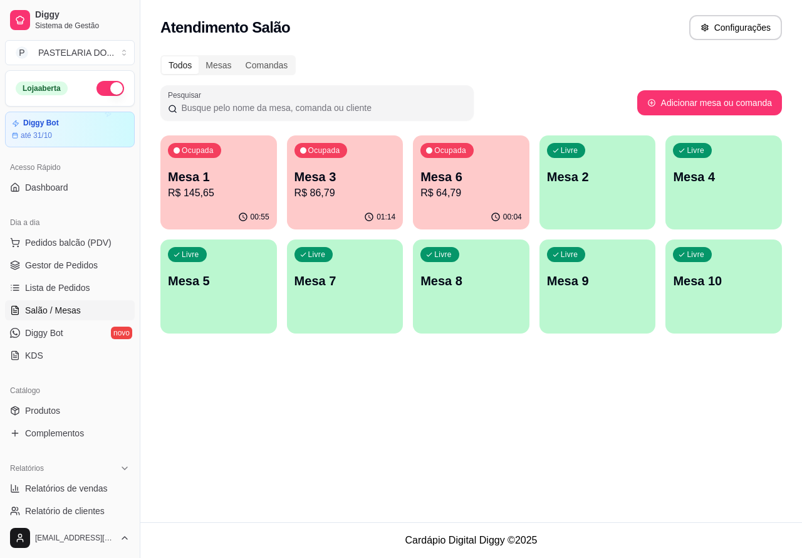
click at [236, 188] on p "R$ 145,65" at bounding box center [218, 192] width 101 height 15
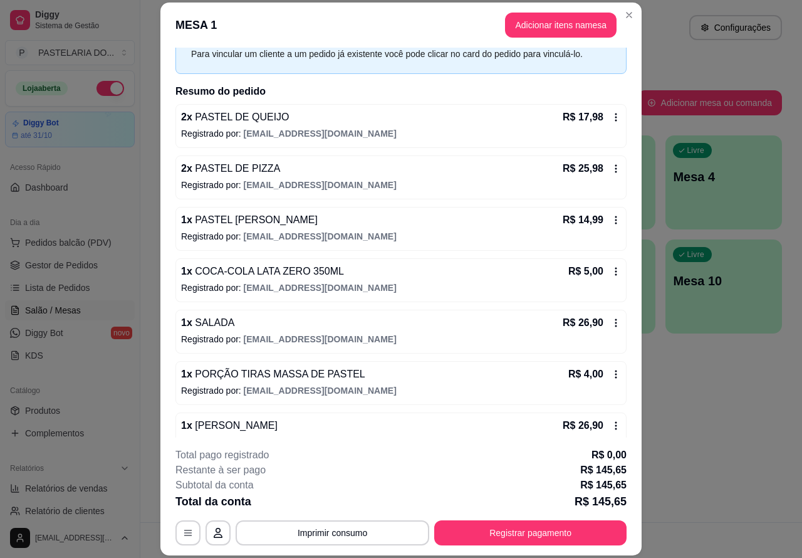
scroll to position [66, 0]
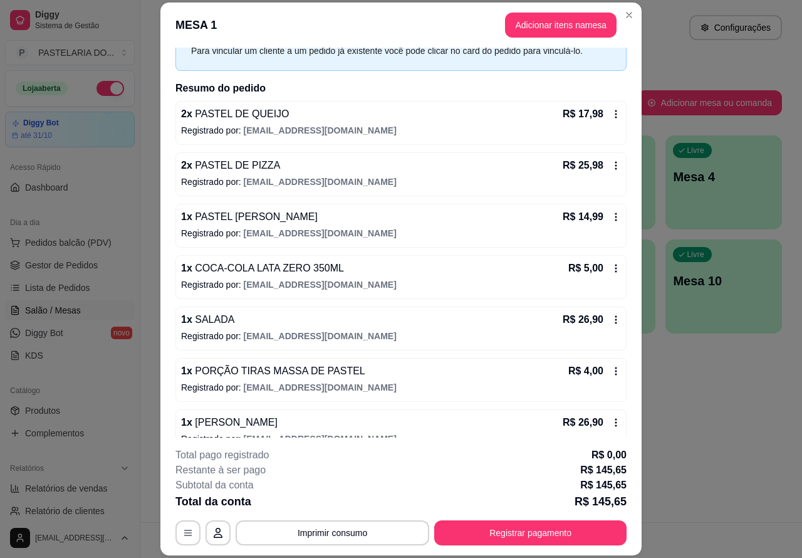
click at [711, 395] on div "Atendimento Salão Configurações Todos Mesas Comandas Pesquisar Adicionar mesa o…" at bounding box center [471, 261] width 662 height 522
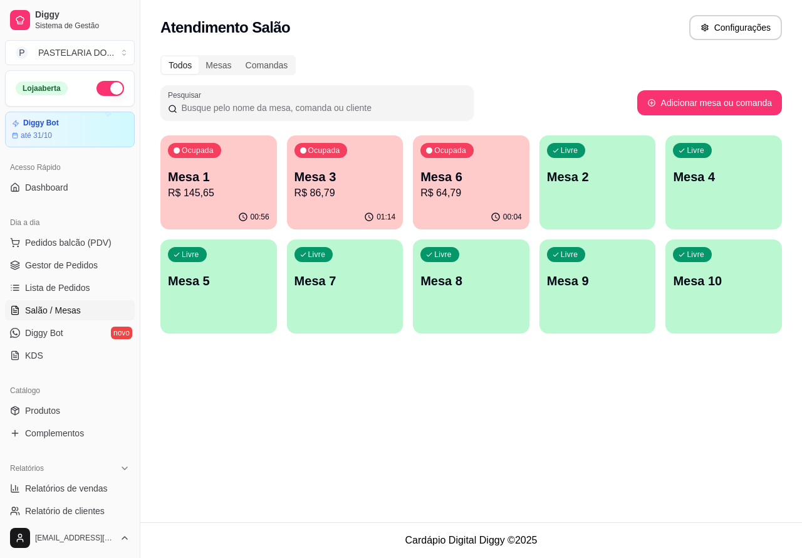
click at [380, 198] on p "R$ 86,79" at bounding box center [344, 192] width 101 height 15
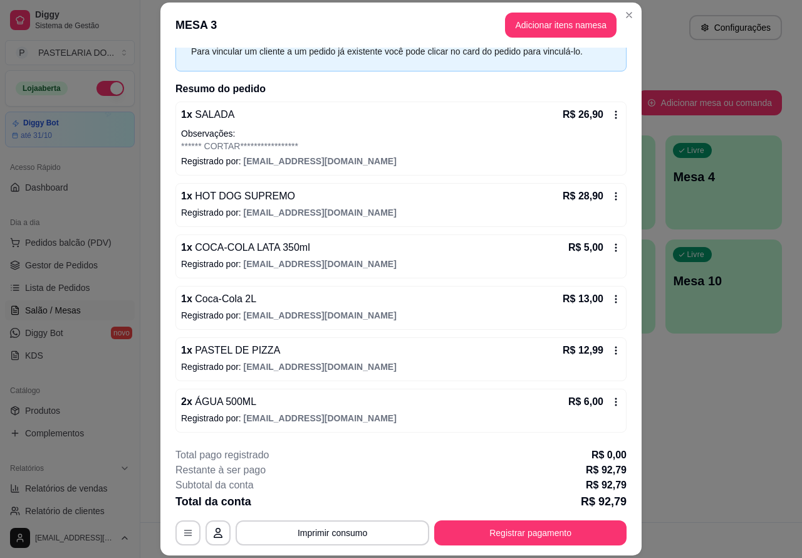
click at [702, 419] on div "Atendimento Salão Configurações Todos Mesas Comandas Pesquisar Adicionar mesa o…" at bounding box center [471, 261] width 662 height 522
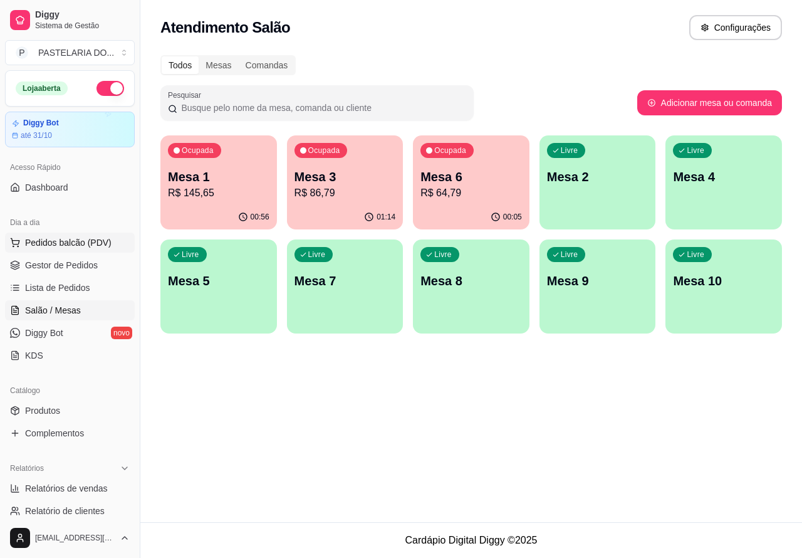
click at [111, 252] on button "Pedidos balcão (PDV)" at bounding box center [70, 242] width 130 height 20
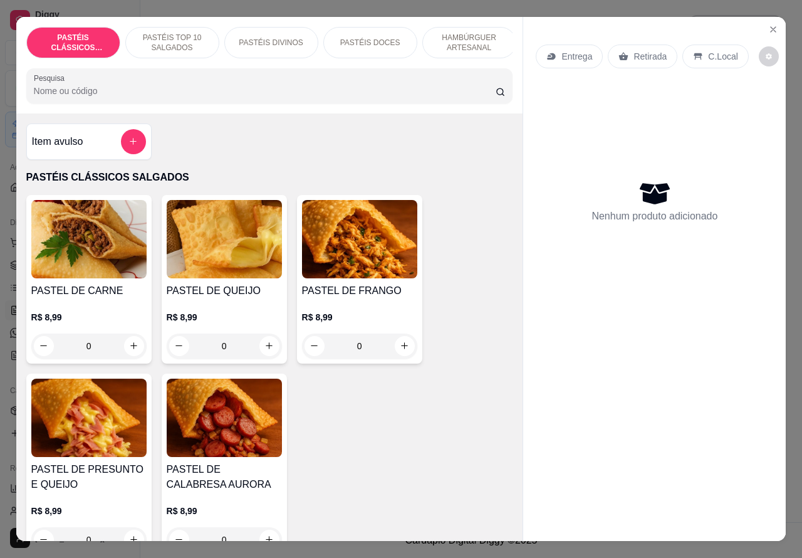
click at [650, 50] on p "Retirada" at bounding box center [649, 56] width 33 height 13
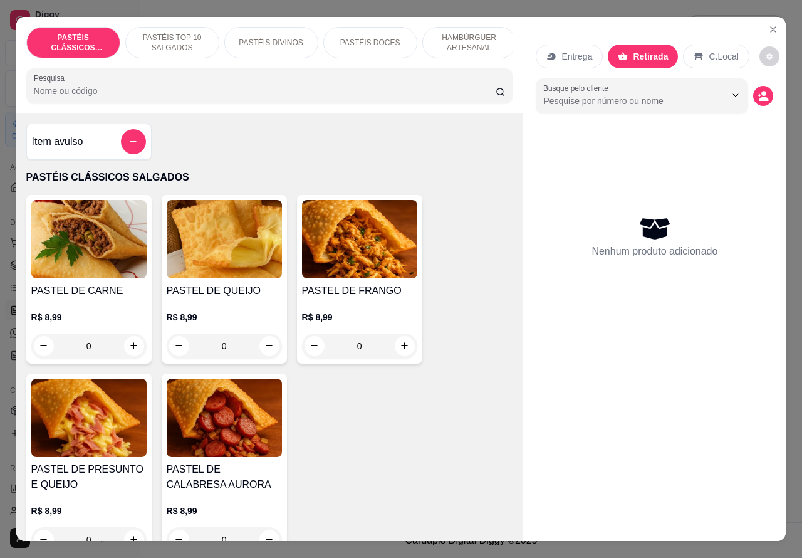
click at [264, 350] on icon "increase-product-quantity" at bounding box center [268, 345] width 9 height 9
type input "1"
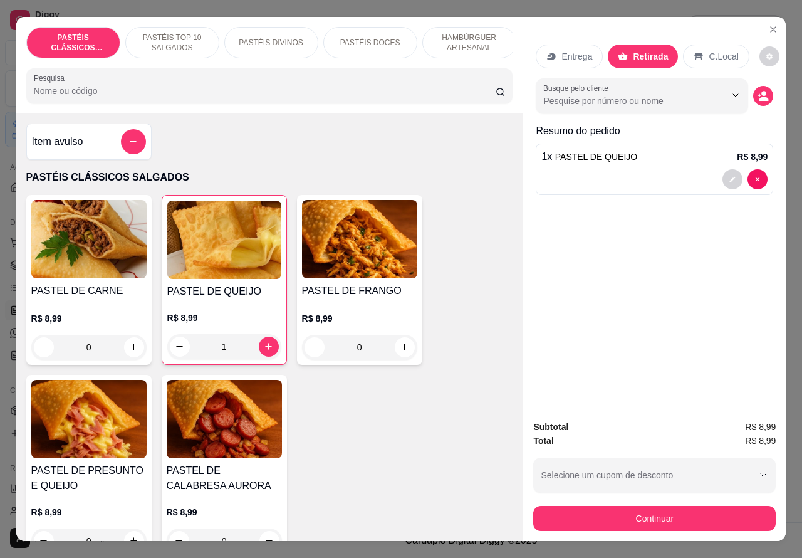
click at [628, 180] on div at bounding box center [654, 179] width 226 height 20
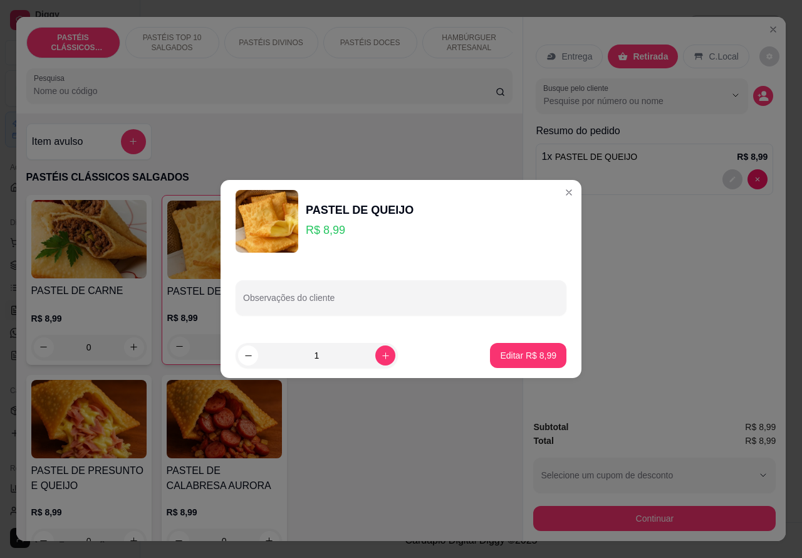
click at [393, 301] on input "Observações do cliente" at bounding box center [401, 302] width 316 height 13
type input "PRISCILA VEM RETIRAR"
click at [529, 348] on button "Editar R$ 8,99" at bounding box center [528, 355] width 76 height 25
type input "0"
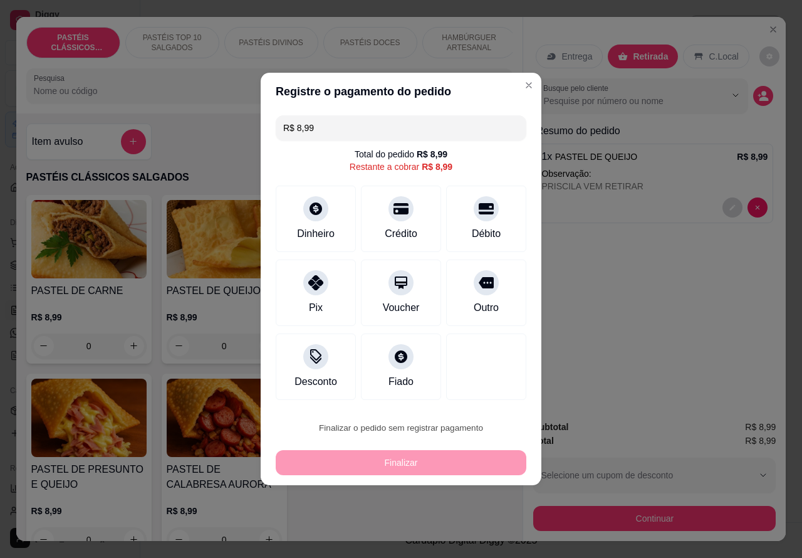
click at [486, 389] on button "Confirmar" at bounding box center [475, 392] width 44 height 19
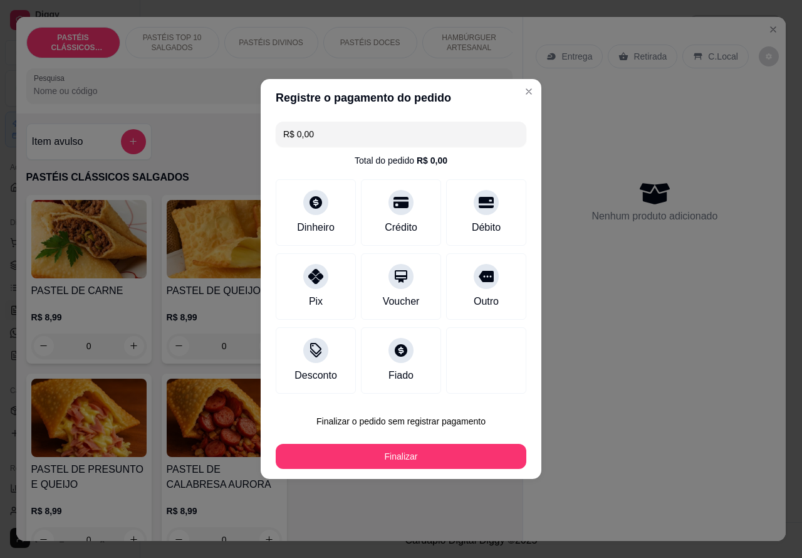
type input "R$ 0,00"
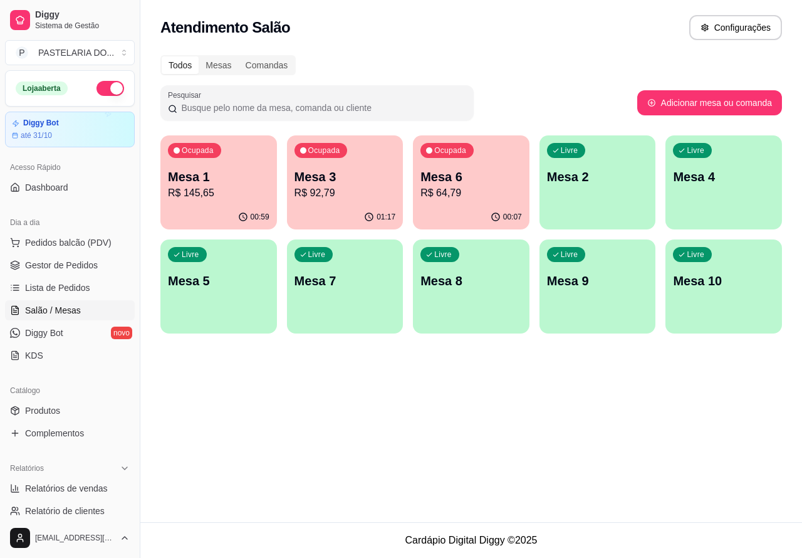
click at [715, 197] on div "Livre Mesa 4" at bounding box center [723, 174] width 117 height 79
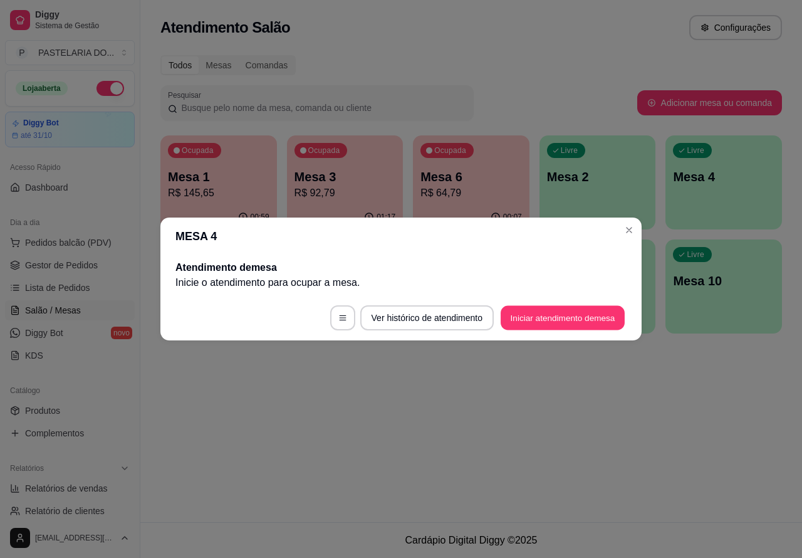
click at [549, 321] on button "Iniciar atendimento de mesa" at bounding box center [563, 318] width 124 height 24
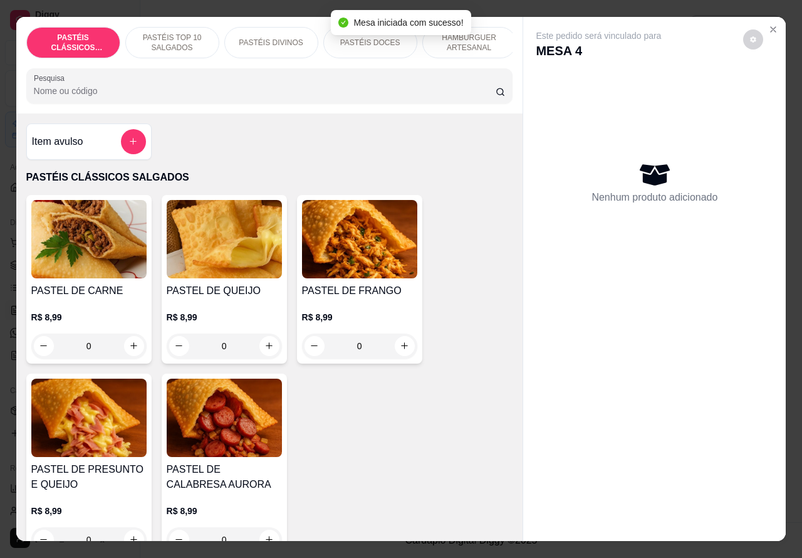
click at [129, 350] on icon "increase-product-quantity" at bounding box center [133, 345] width 9 height 9
type input "1"
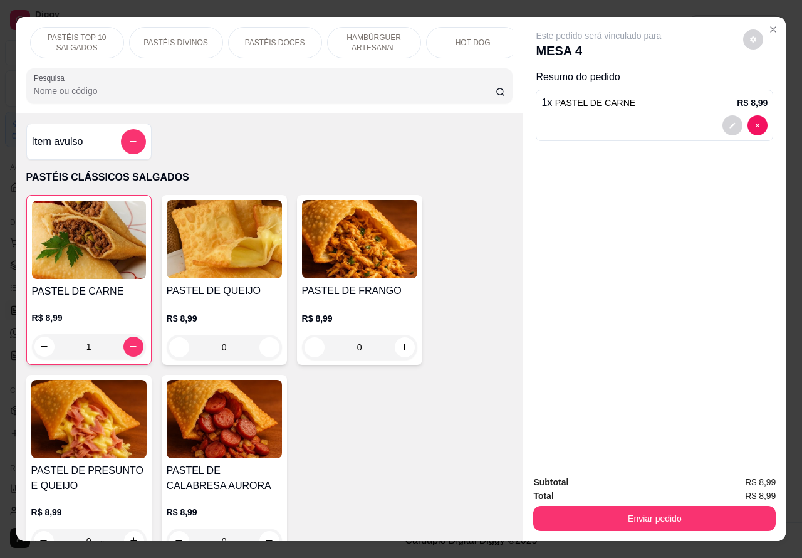
scroll to position [0, 205]
click at [455, 38] on p "BEBIDAS" at bounding box center [462, 43] width 33 height 10
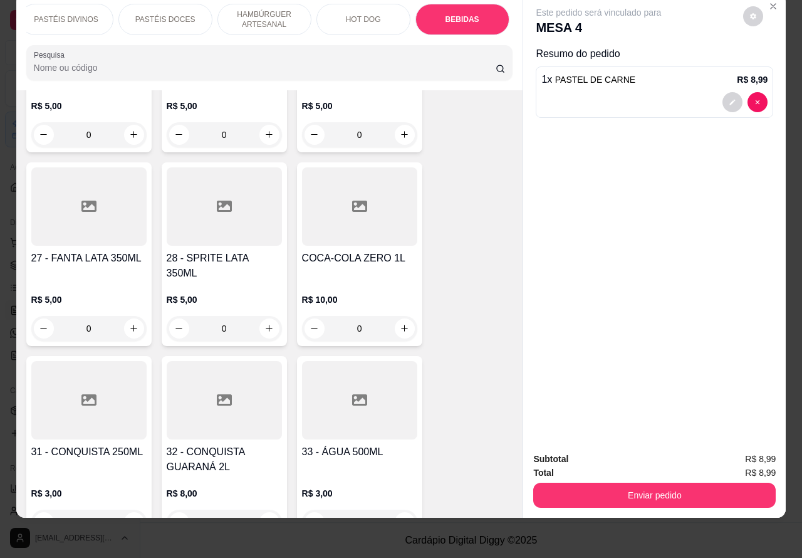
scroll to position [0, 0]
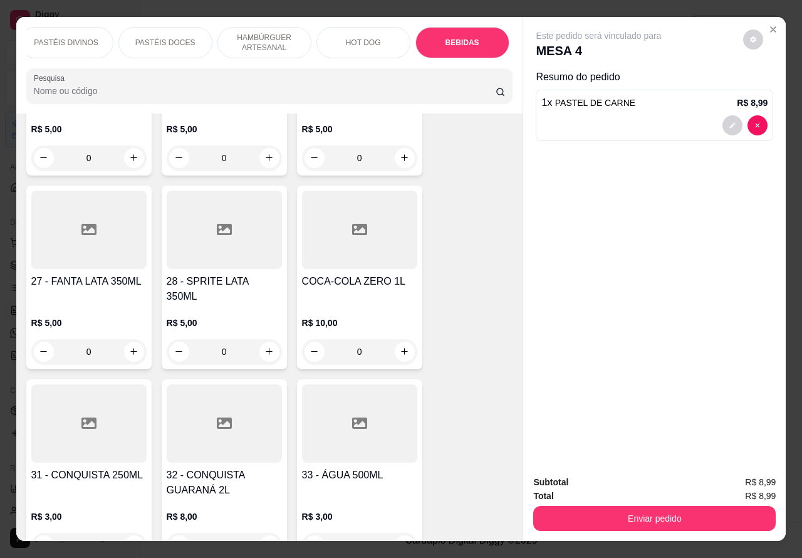
click at [768, 27] on icon "Close" at bounding box center [773, 29] width 10 height 10
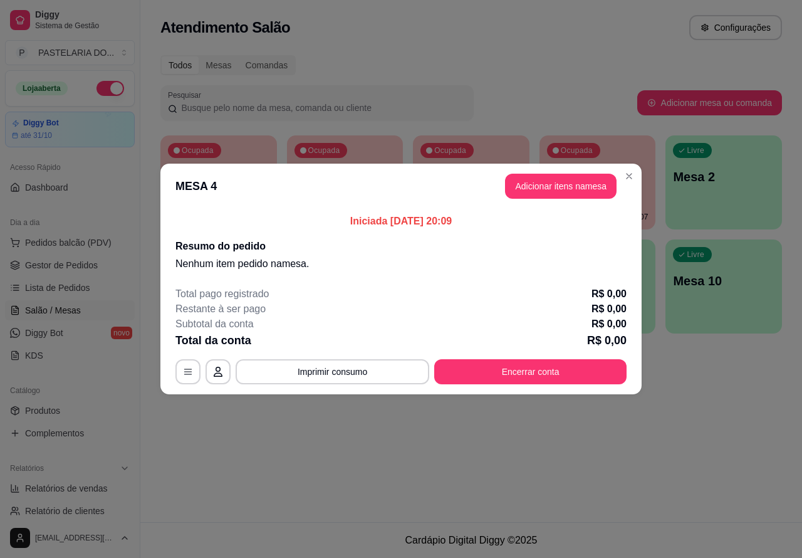
click at [631, 175] on p "Mesa 6" at bounding box center [597, 177] width 101 height 18
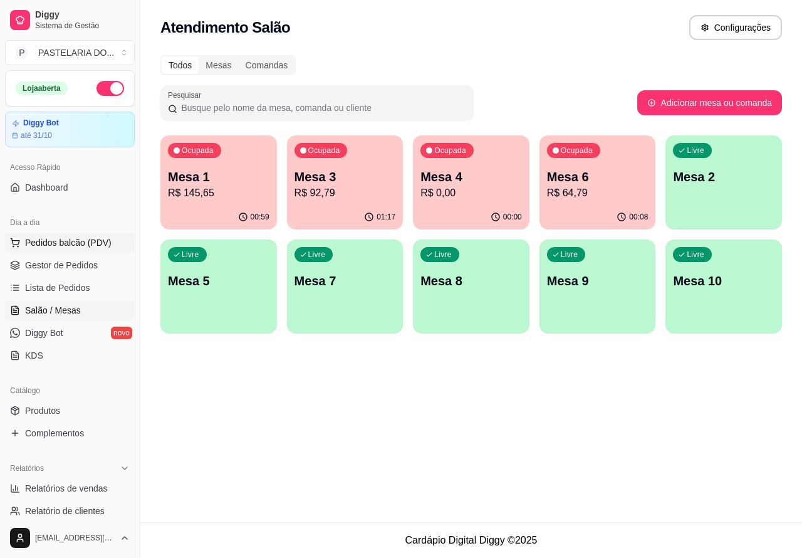
click at [110, 246] on button "Pedidos balcão (PDV)" at bounding box center [70, 242] width 130 height 20
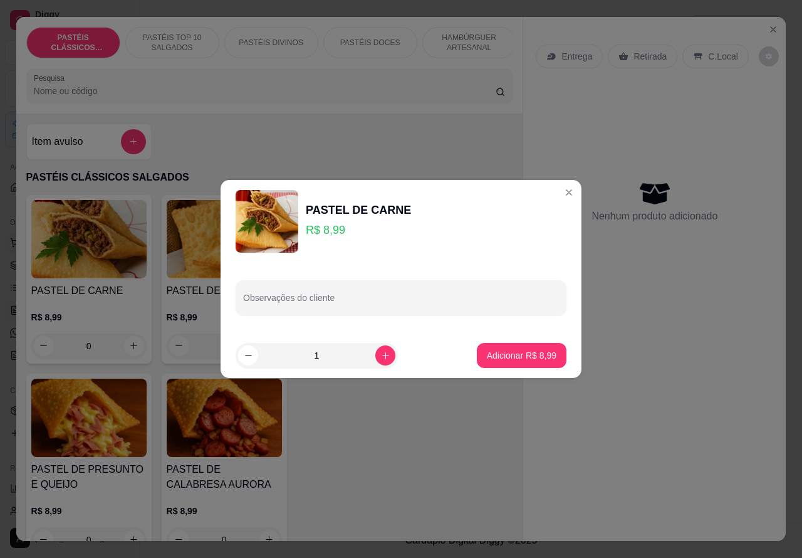
click at [444, 129] on div "Item avulso PASTÉIS CLÁSSICOS SALGADOS PASTEL DE CARNE R$ 8,99 0 PASTEL DE QUEI…" at bounding box center [269, 327] width 507 height 428
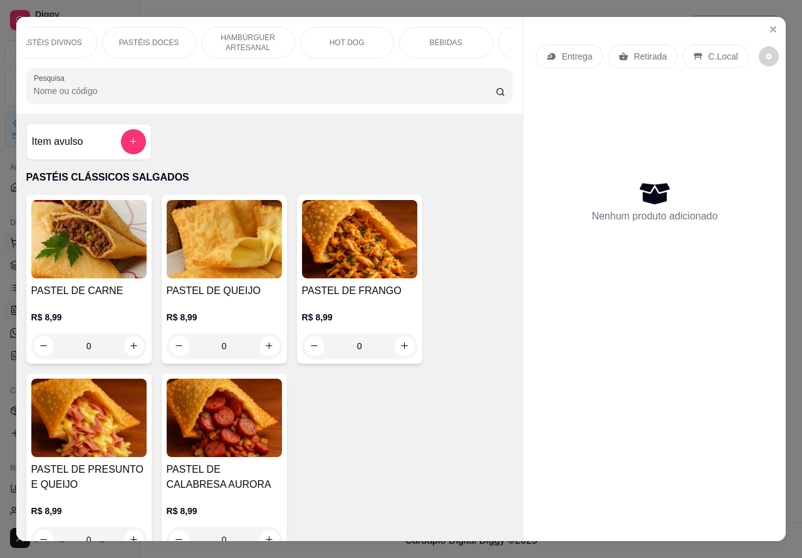
scroll to position [0, 222]
click at [711, 50] on p "C.Local" at bounding box center [722, 56] width 29 height 13
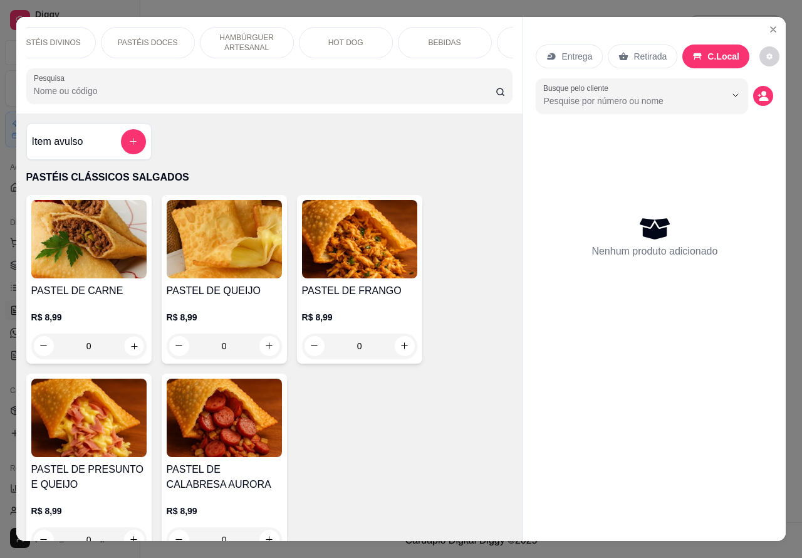
click at [124, 346] on button "increase-product-quantity" at bounding box center [133, 345] width 19 height 19
click at [130, 349] on icon "increase-product-quantity" at bounding box center [133, 345] width 7 height 7
type input "1"
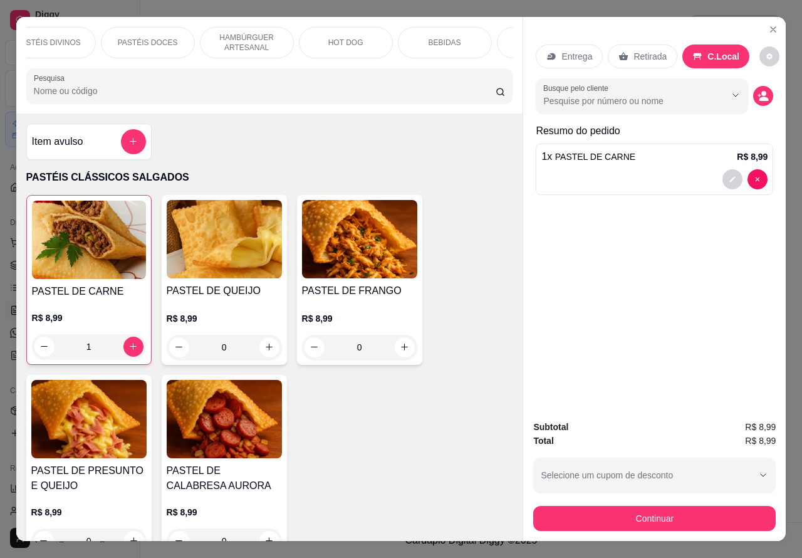
scroll to position [0, 301]
click at [364, 41] on p "BEBIDAS" at bounding box center [367, 43] width 33 height 10
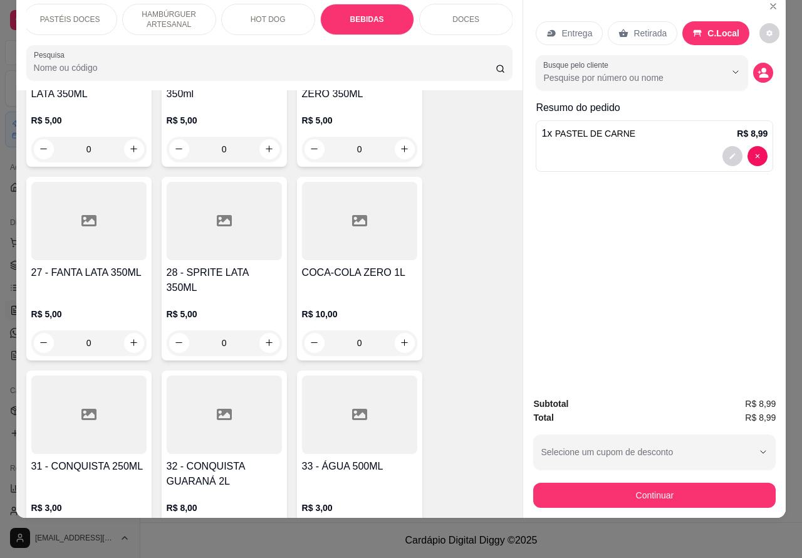
scroll to position [4317, 0]
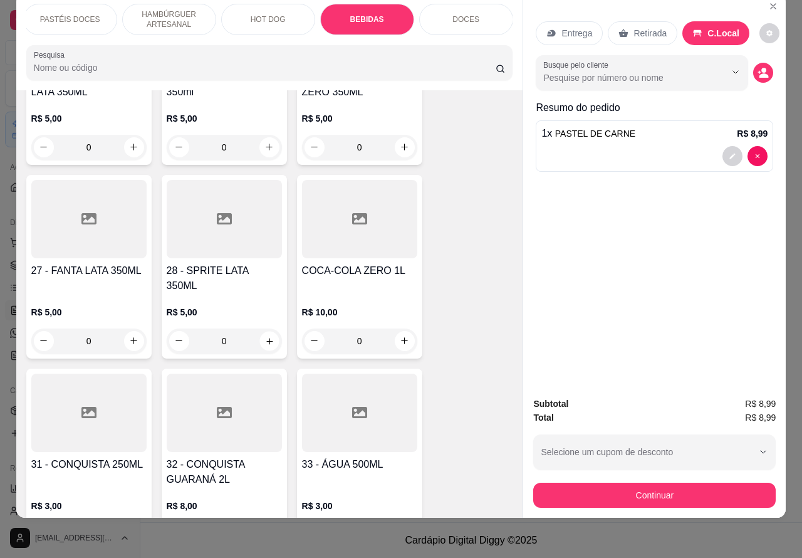
click at [264, 336] on icon "increase-product-quantity" at bounding box center [268, 340] width 9 height 9
type input "1"
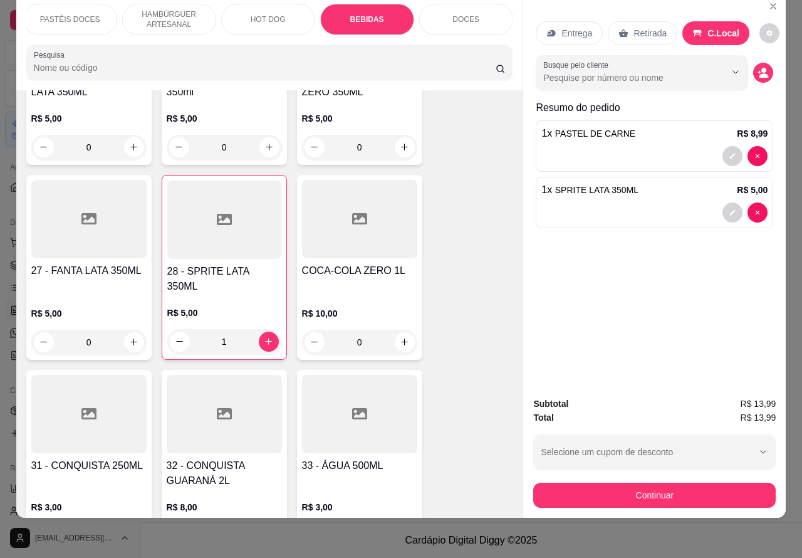
scroll to position [0, 0]
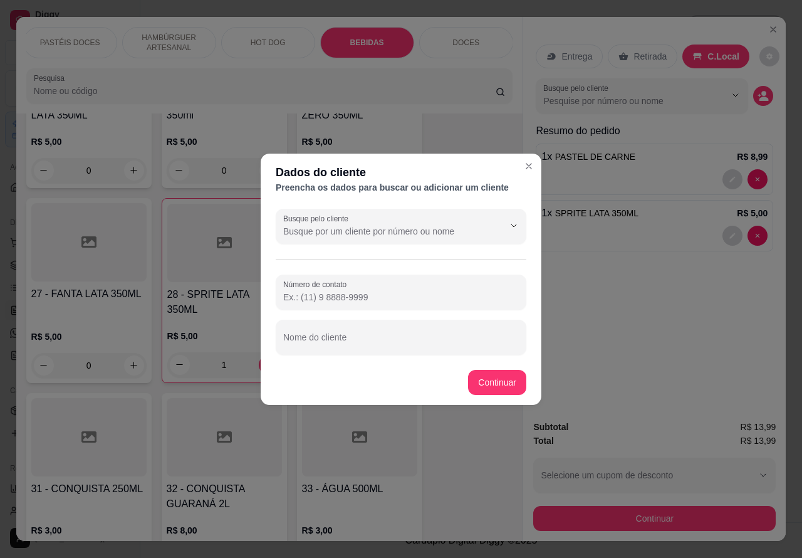
click at [334, 340] on div "Nome do cliente" at bounding box center [401, 337] width 251 height 35
type input "j"
type input "[PERSON_NAME]"
click at [493, 379] on div "GUARANÁ ANTÁRTICA LATA 350ML R$ 5,00 0 26 - COCA-COLA LATA 350ml R$ 5,00 0 30 -…" at bounding box center [269, 565] width 487 height 1123
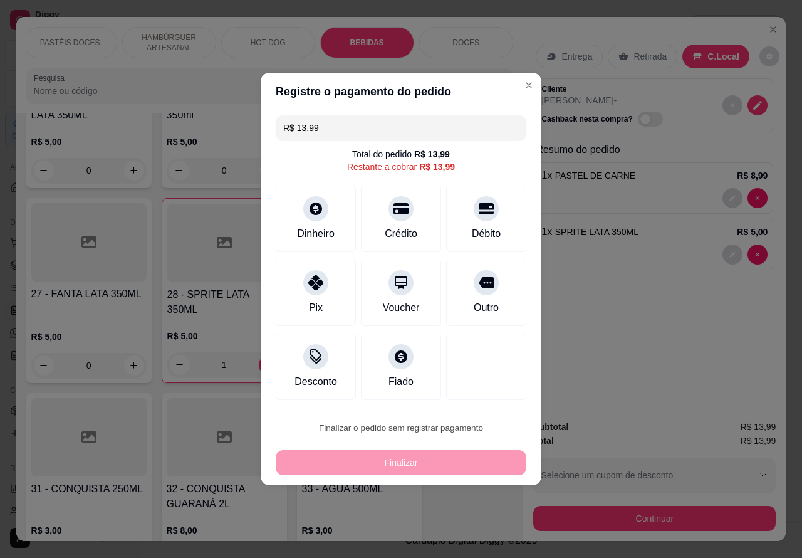
click at [484, 390] on button "Confirmar" at bounding box center [475, 392] width 46 height 19
type input "0"
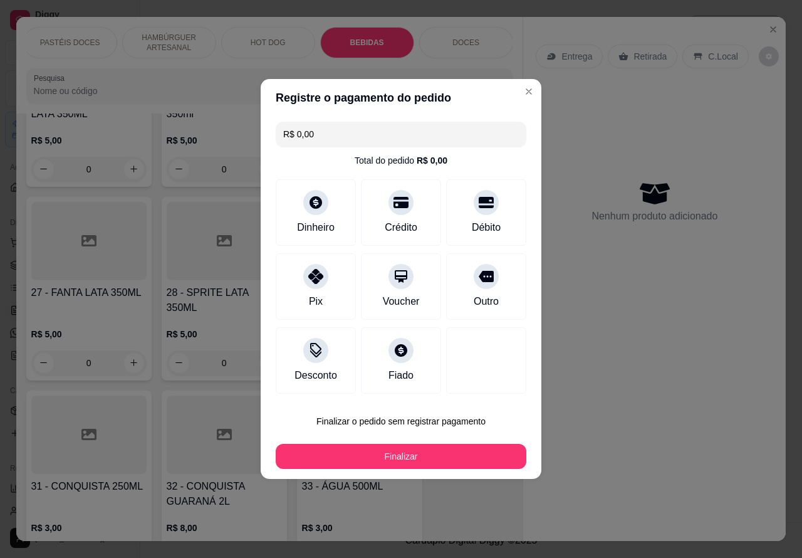
type input "R$ 0,00"
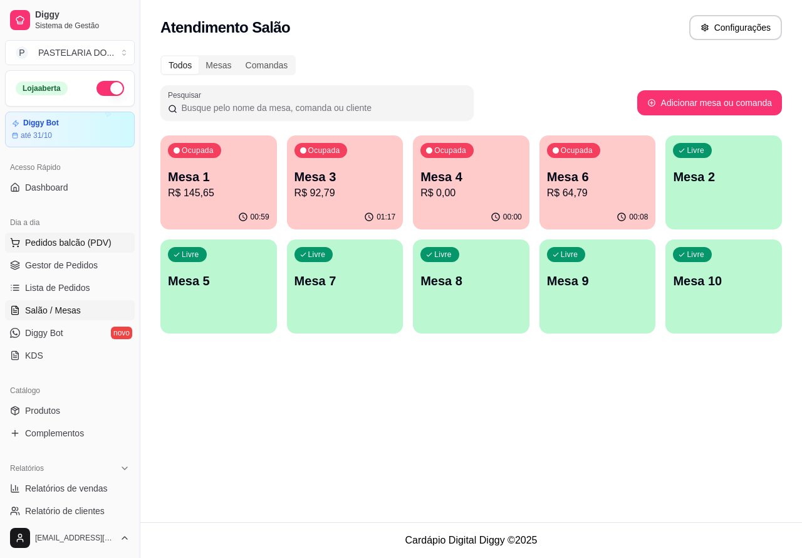
click at [93, 241] on span "Pedidos balcão (PDV)" at bounding box center [68, 242] width 86 height 13
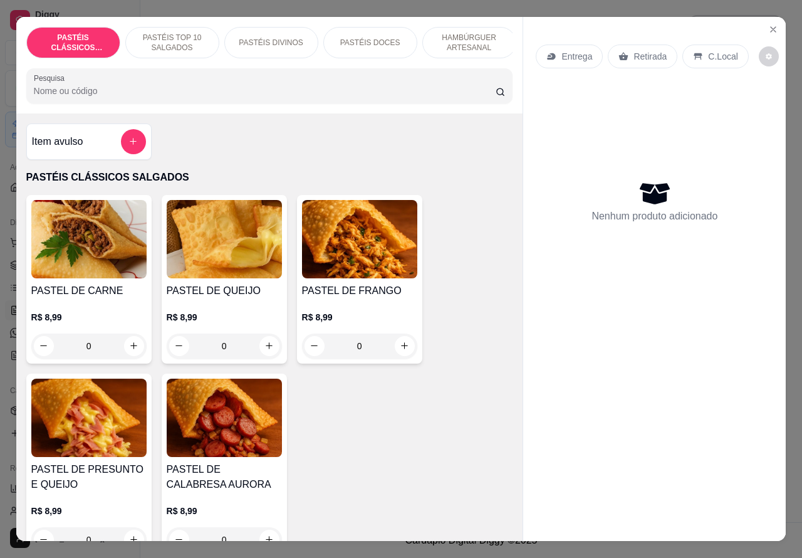
click at [714, 50] on p "C.Local" at bounding box center [722, 56] width 29 height 13
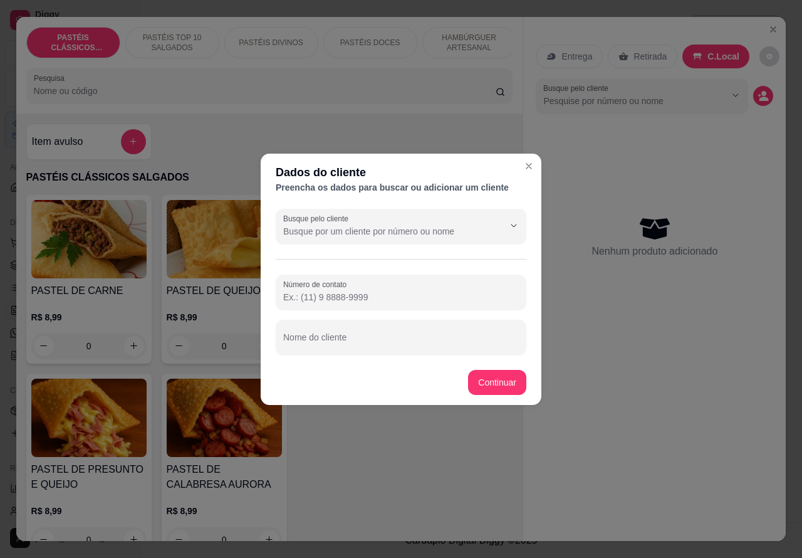
click at [336, 340] on div "Nome do cliente" at bounding box center [401, 337] width 251 height 35
click at [386, 478] on div "PASTEL DE CARNE R$ 8,99 0 PASTEL DE QUEIJO R$ 8,99 0 PASTEL DE FRANGO R$ 8,99 0…" at bounding box center [269, 376] width 487 height 362
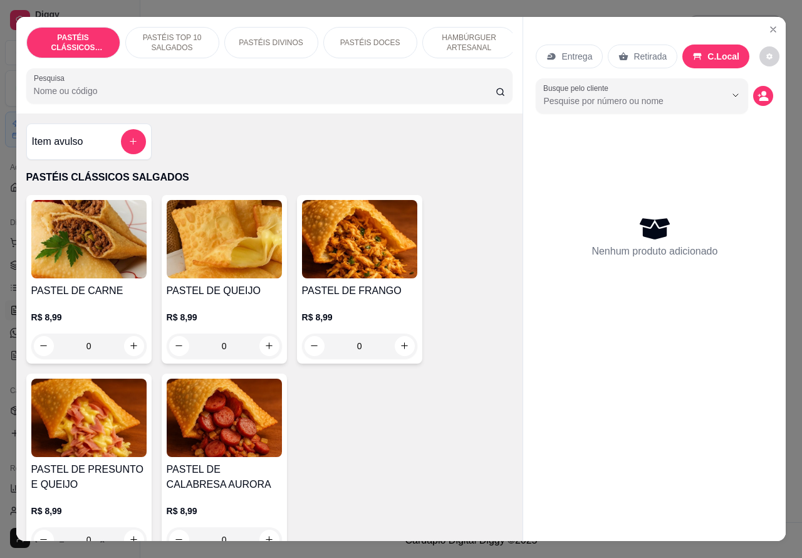
click at [379, 38] on p "PASTÉIS DOCES" at bounding box center [370, 43] width 60 height 10
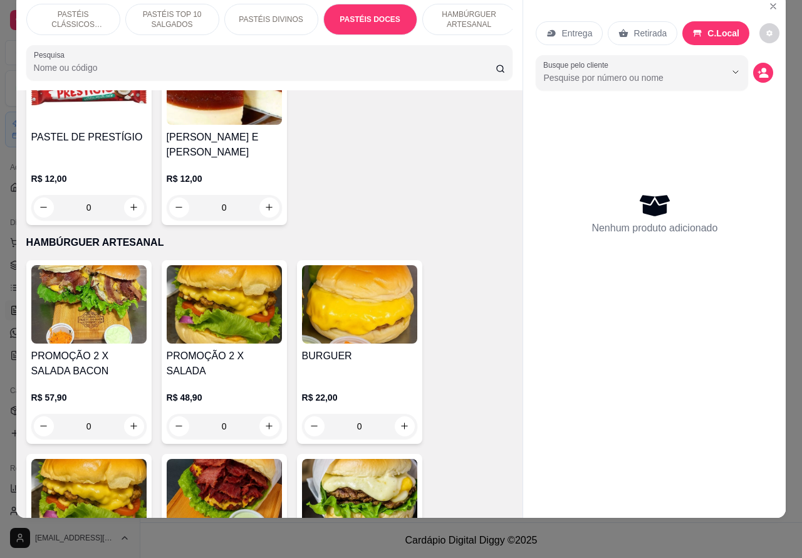
scroll to position [2636, 0]
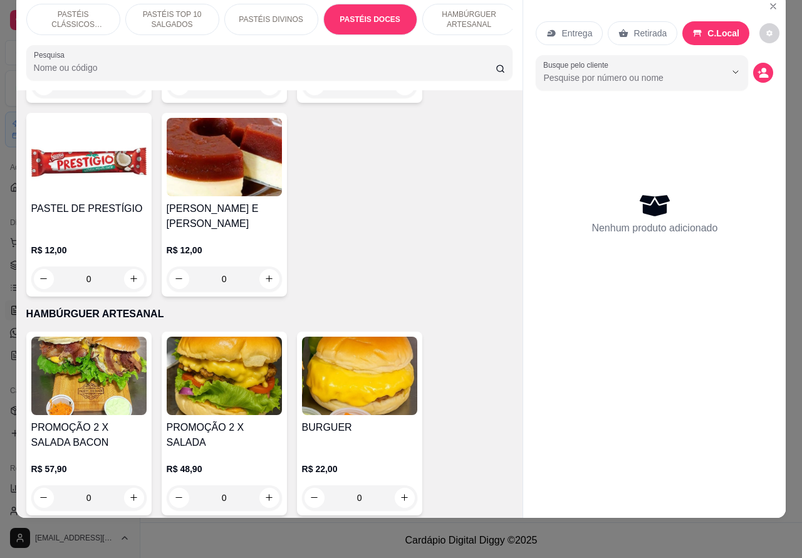
click at [264, 274] on icon "increase-product-quantity" at bounding box center [268, 278] width 9 height 9
type input "1"
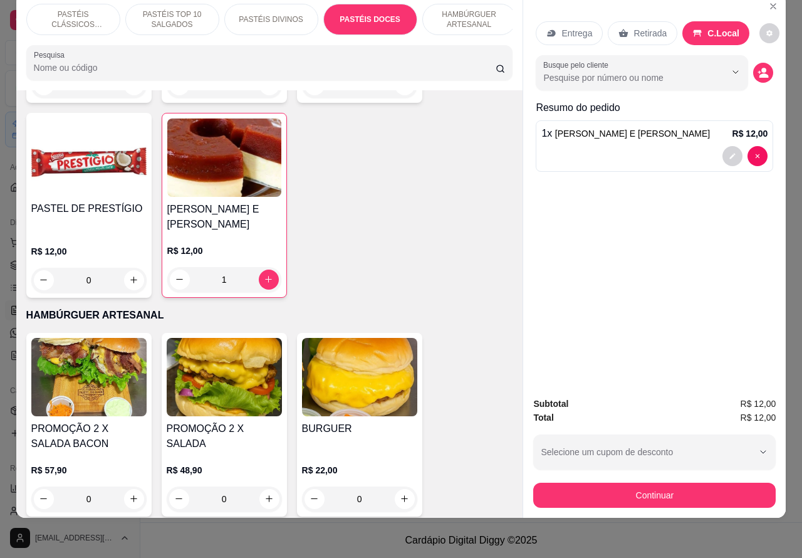
click at [598, 146] on div at bounding box center [654, 156] width 226 height 20
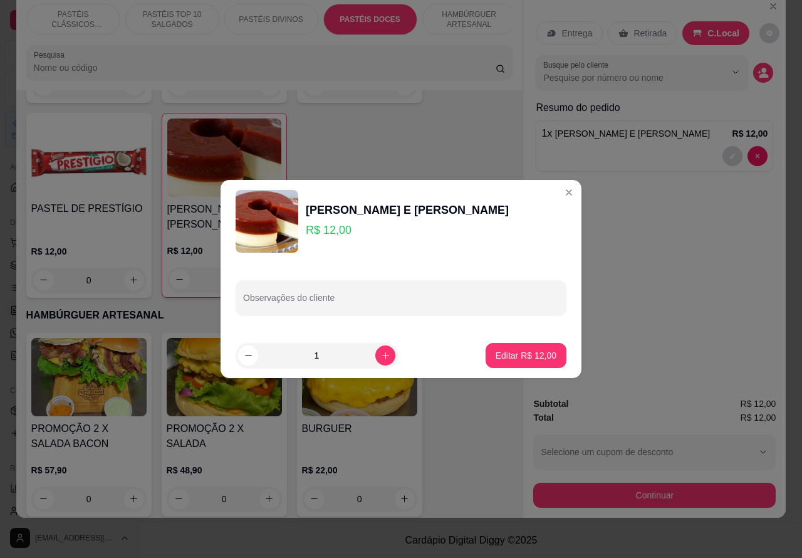
click at [358, 308] on input "Observações do cliente" at bounding box center [401, 302] width 316 height 13
click at [679, 265] on div "Entrega Retirada C.Local Busque pelo cliente Resumo do pedido 1 x ROMEU E JULIE…" at bounding box center [654, 190] width 263 height 393
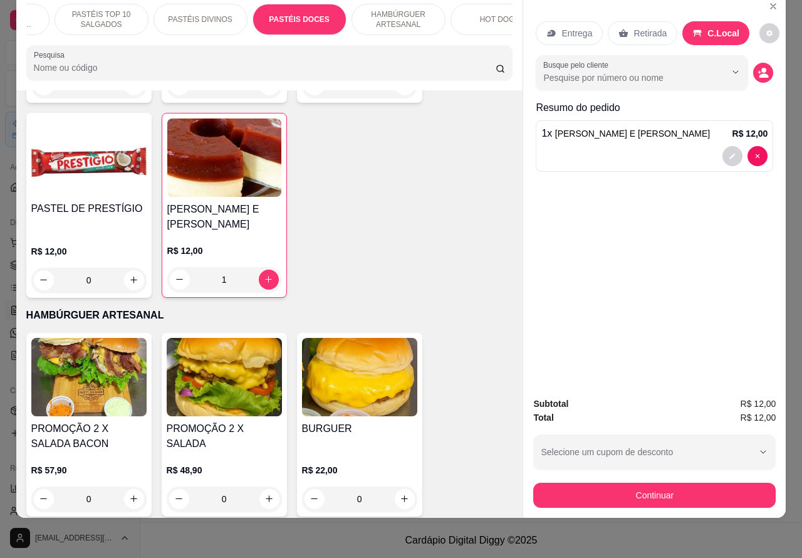
scroll to position [0, 73]
click at [479, 14] on p "HOT DOG" at bounding box center [494, 19] width 35 height 10
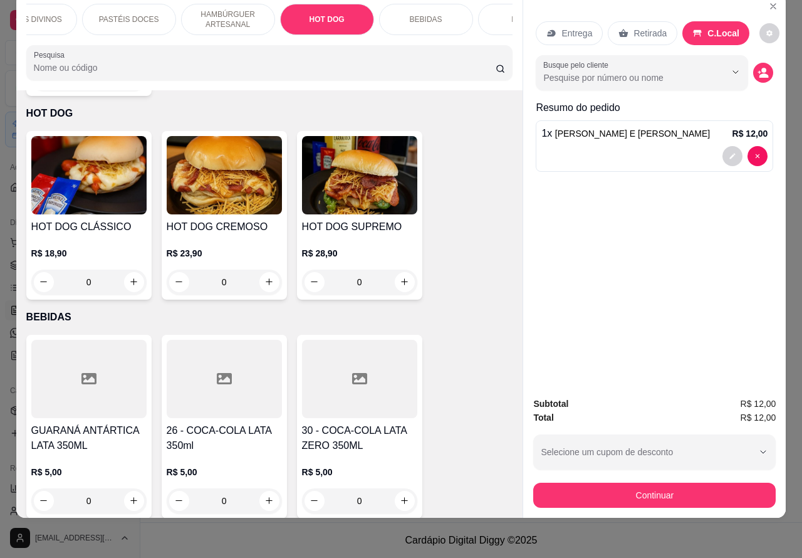
scroll to position [0, 279]
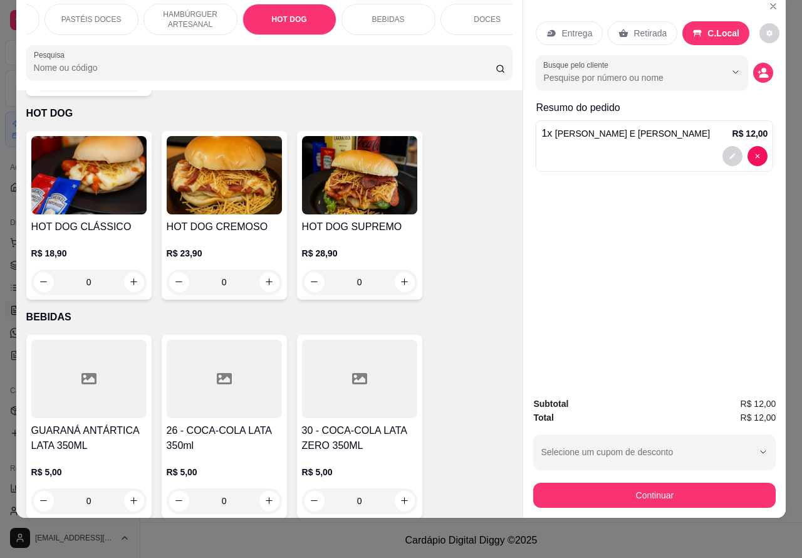
click at [395, 14] on p "BEBIDAS" at bounding box center [388, 19] width 33 height 10
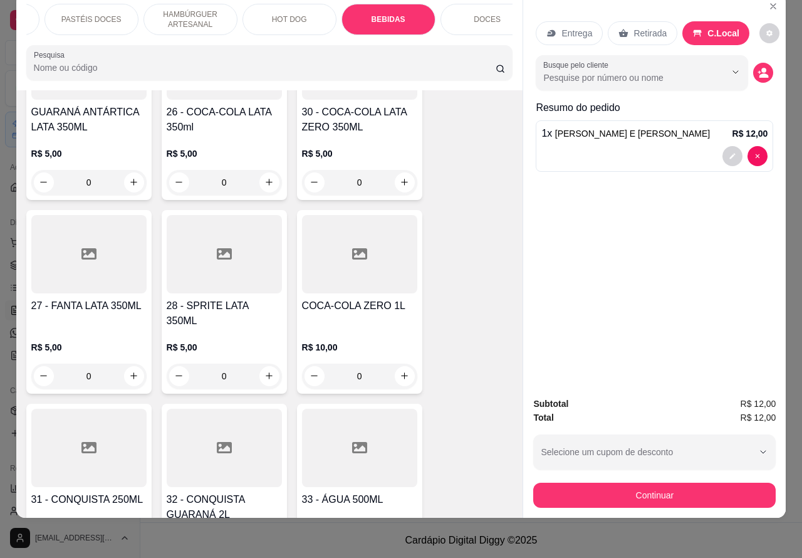
scroll to position [4332, 0]
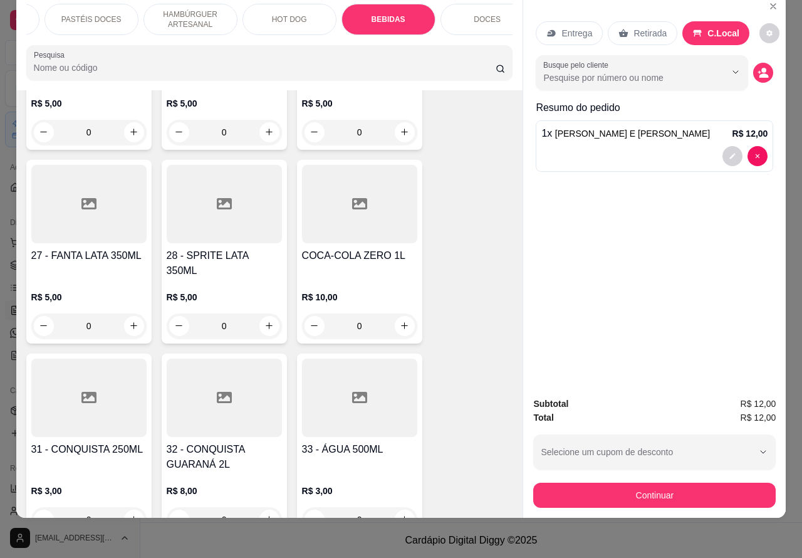
click at [264, 321] on icon "increase-product-quantity" at bounding box center [268, 325] width 9 height 9
type input "1"
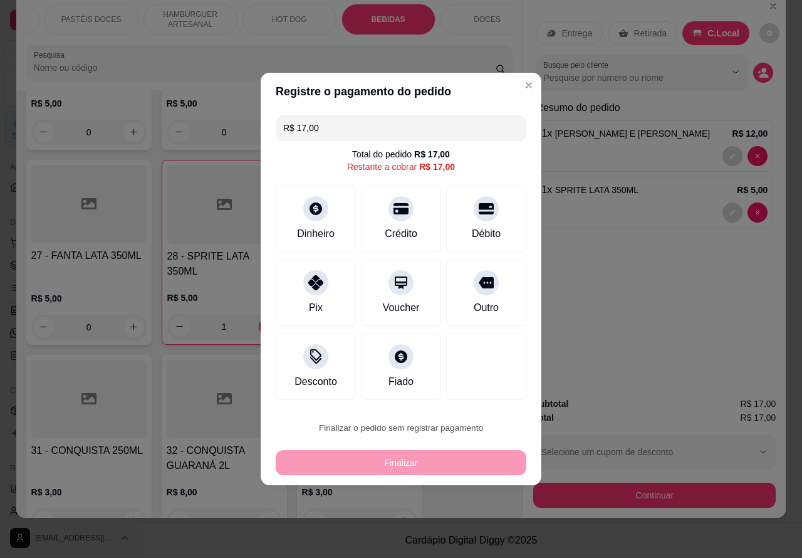
click at [489, 386] on button "Confirmar" at bounding box center [476, 392] width 44 height 19
type input "0"
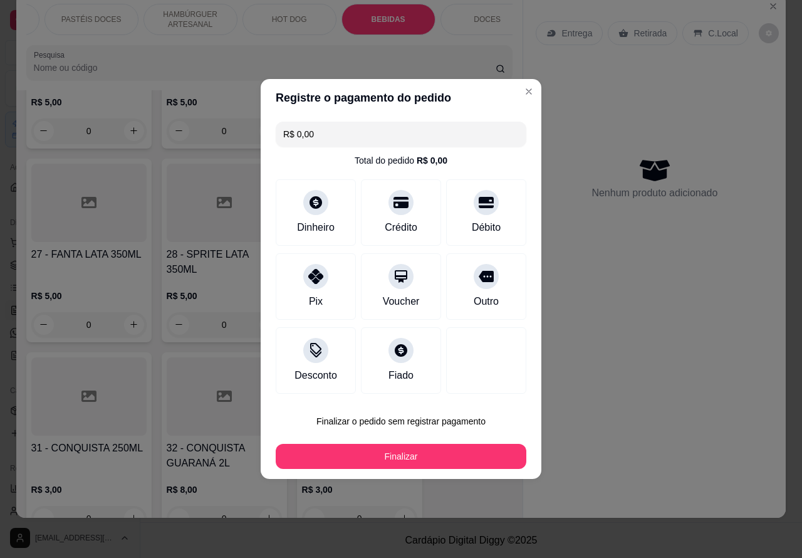
type input "R$ 0,00"
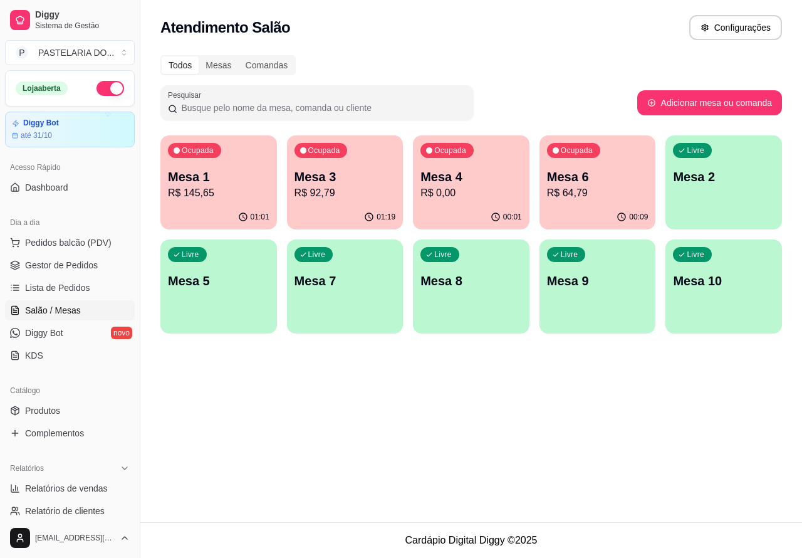
click at [246, 196] on p "R$ 145,65" at bounding box center [218, 192] width 101 height 15
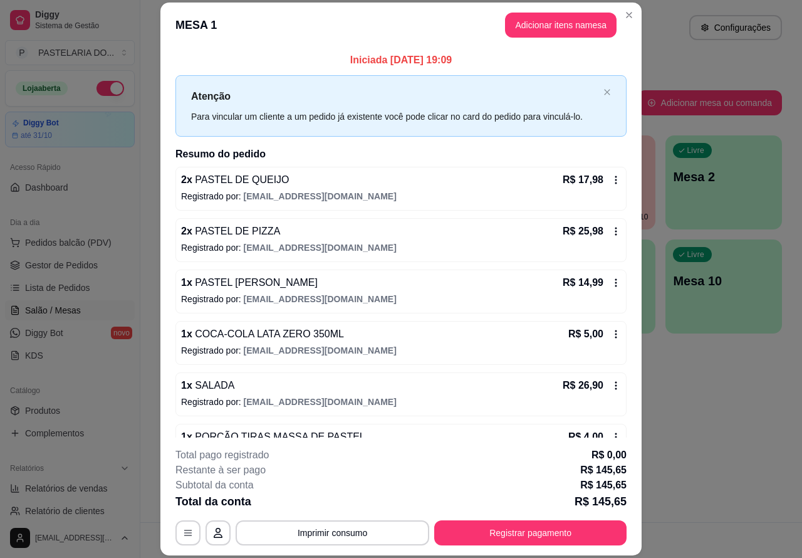
click at [382, 531] on button "Imprimir consumo" at bounding box center [333, 532] width 194 height 25
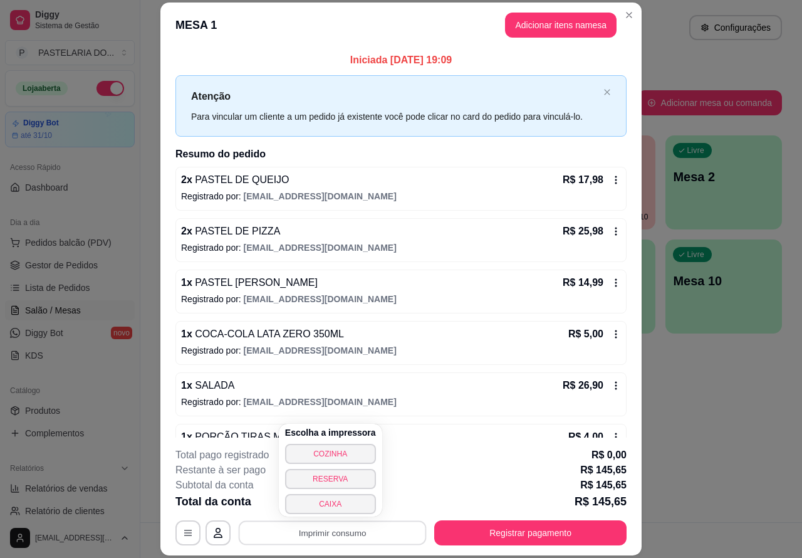
click at [341, 448] on button "COZINHA" at bounding box center [330, 454] width 91 height 20
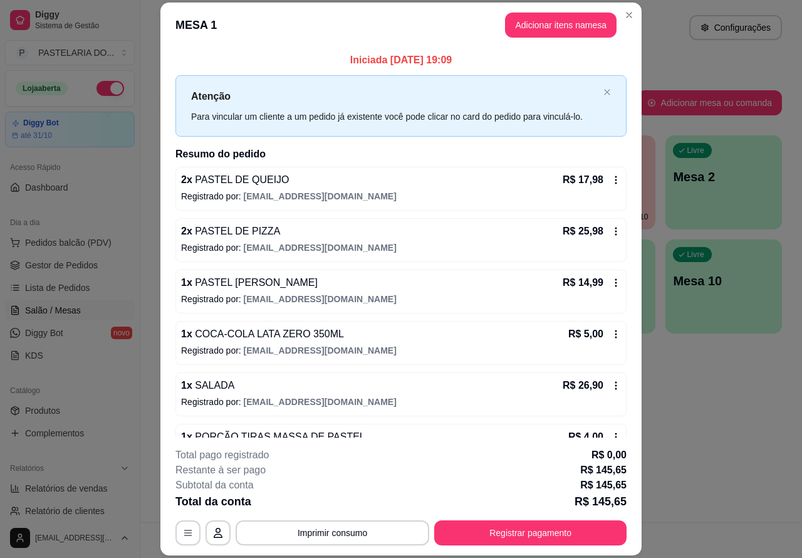
click at [367, 536] on button "Imprimir consumo" at bounding box center [333, 532] width 194 height 25
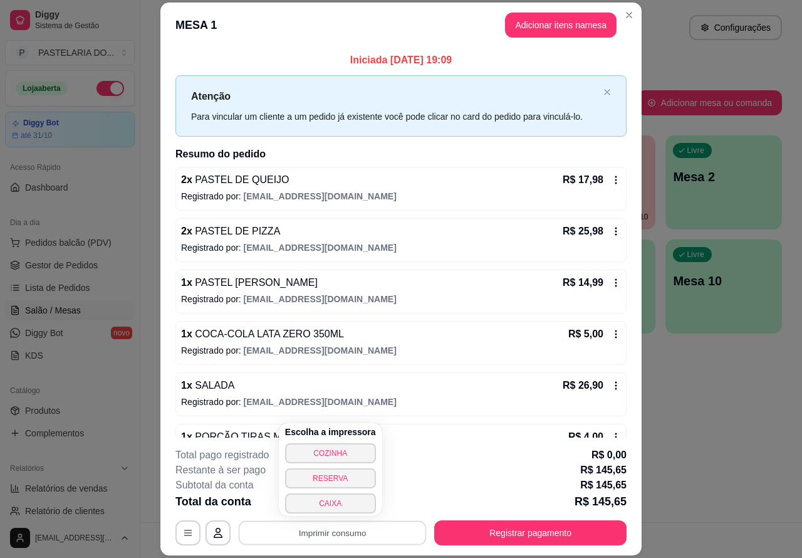
click at [339, 502] on button "CAIXA" at bounding box center [330, 503] width 91 height 20
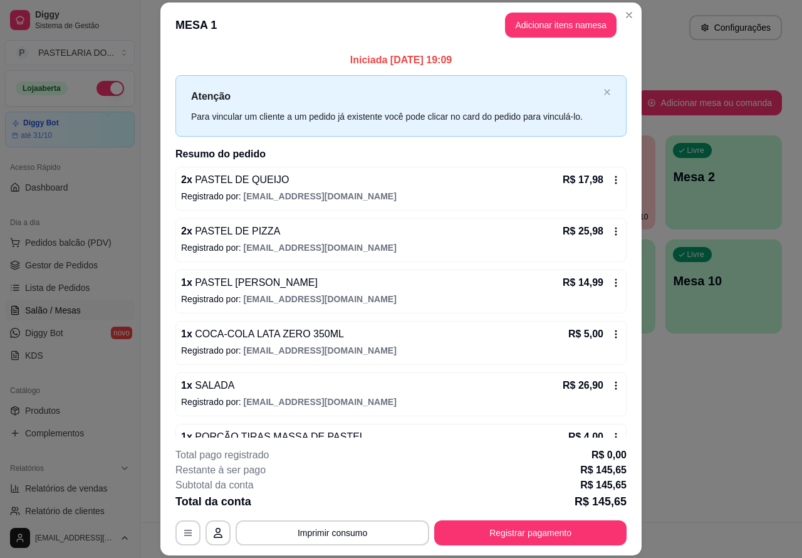
click at [705, 405] on div "Atendimento Salão Configurações Todos Mesas Comandas Pesquisar Adicionar mesa o…" at bounding box center [471, 261] width 662 height 522
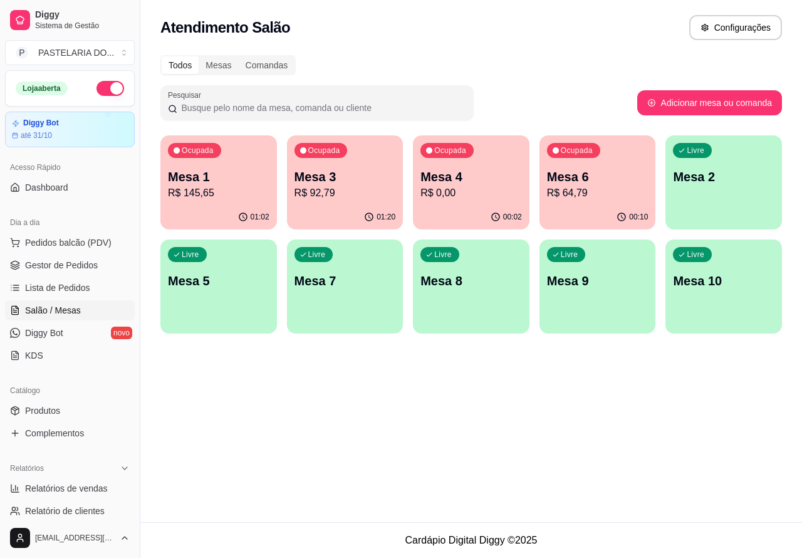
click at [349, 189] on p "R$ 92,79" at bounding box center [344, 192] width 101 height 15
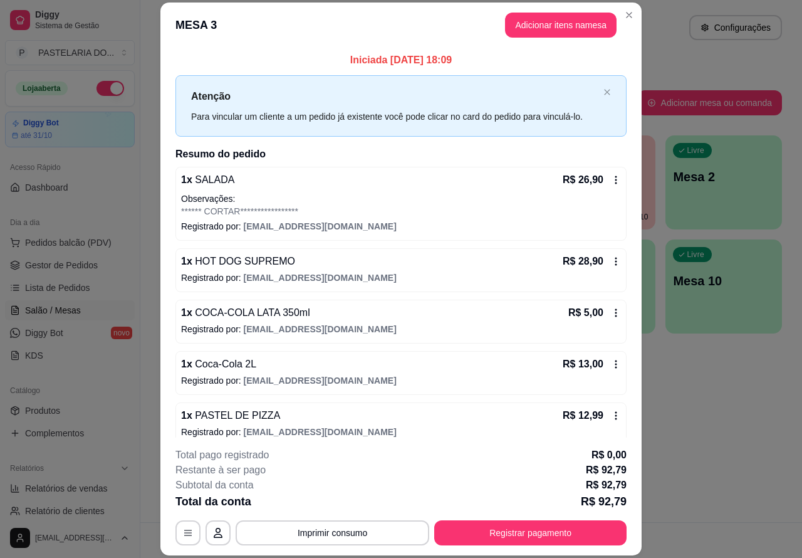
scroll to position [38, 0]
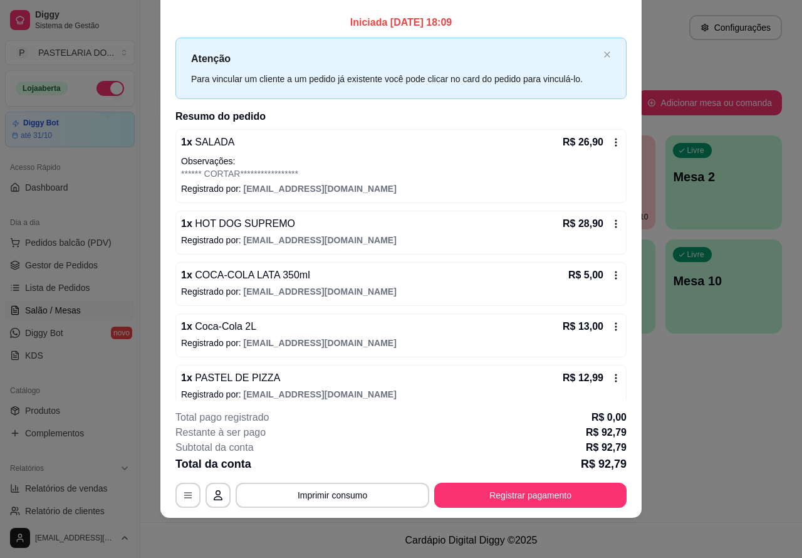
click at [378, 489] on button "Imprimir consumo" at bounding box center [333, 494] width 194 height 25
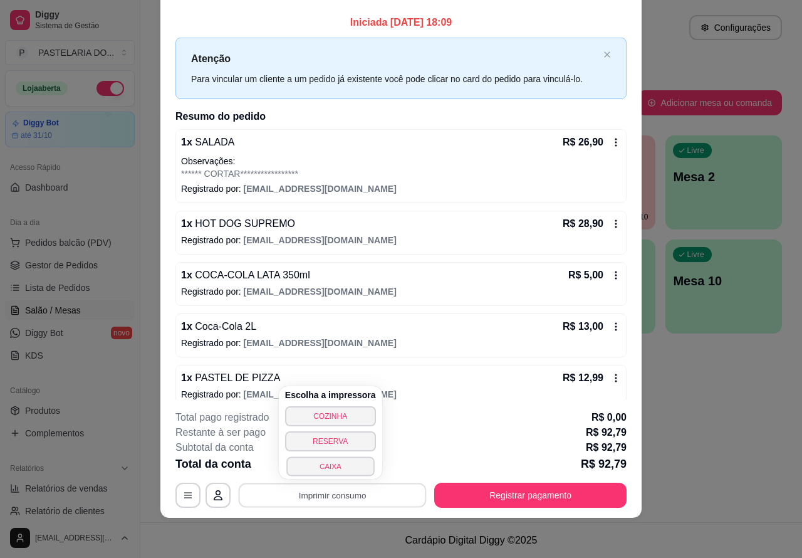
click at [353, 464] on button "CAIXA" at bounding box center [330, 465] width 88 height 19
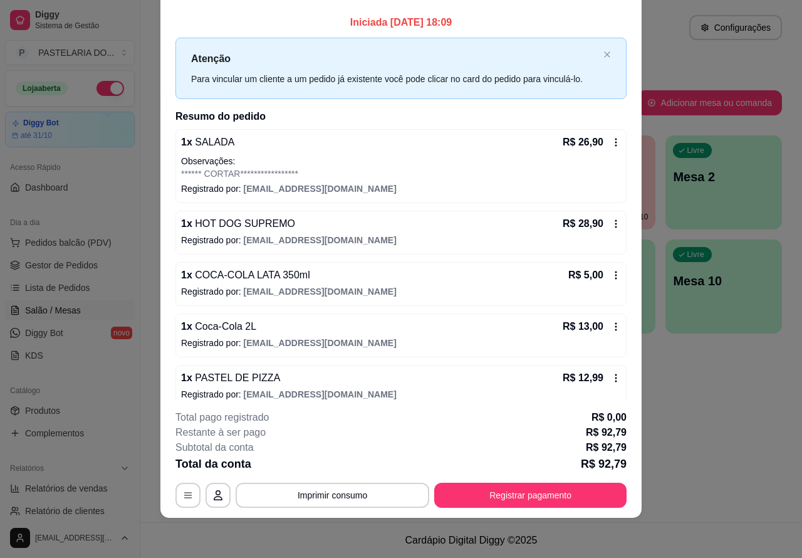
click at [96, 247] on span "Pedidos balcão (PDV)" at bounding box center [68, 242] width 86 height 13
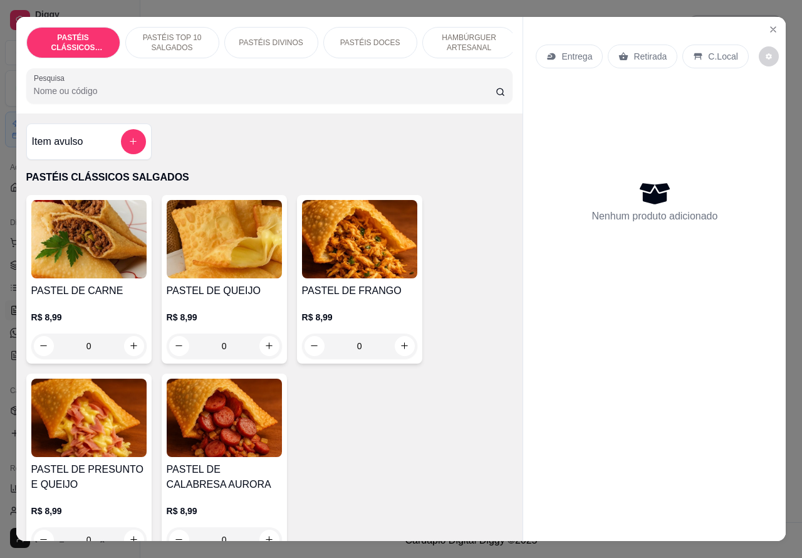
click at [720, 51] on p "C.Local" at bounding box center [722, 56] width 29 height 13
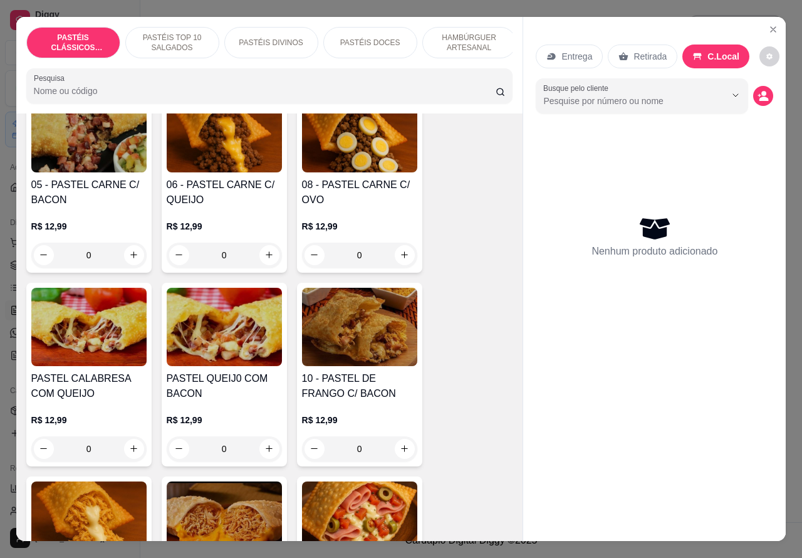
scroll to position [979, 0]
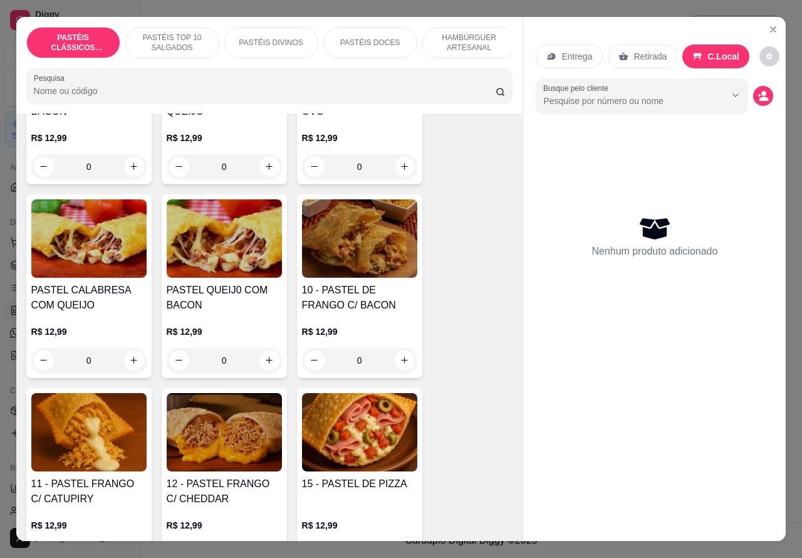
click at [236, 283] on div "PASTEL QUEIJ0 COM BACON R$ 12,99 0" at bounding box center [224, 286] width 125 height 184
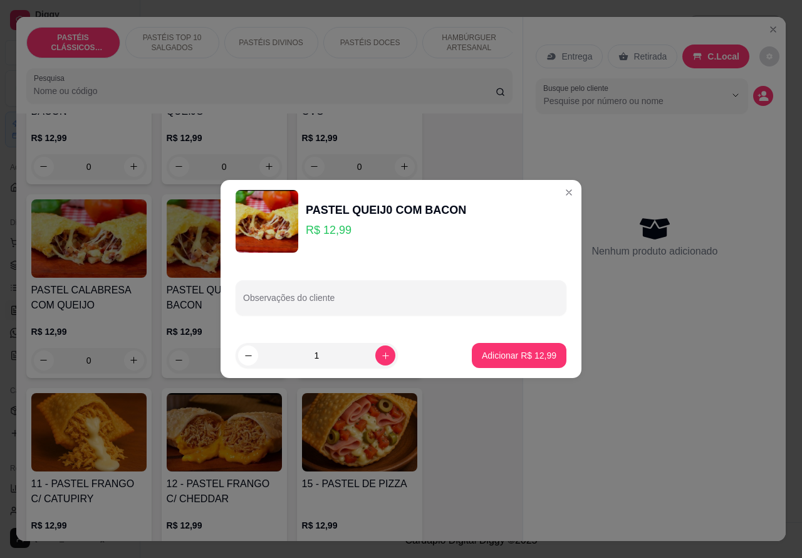
click at [352, 306] on input "Observações do cliente" at bounding box center [401, 302] width 316 height 13
type input "t"
type input "TOMATE E CATUPIRY"
click at [504, 360] on p "Adicionar R$ 12,99" at bounding box center [519, 355] width 75 height 13
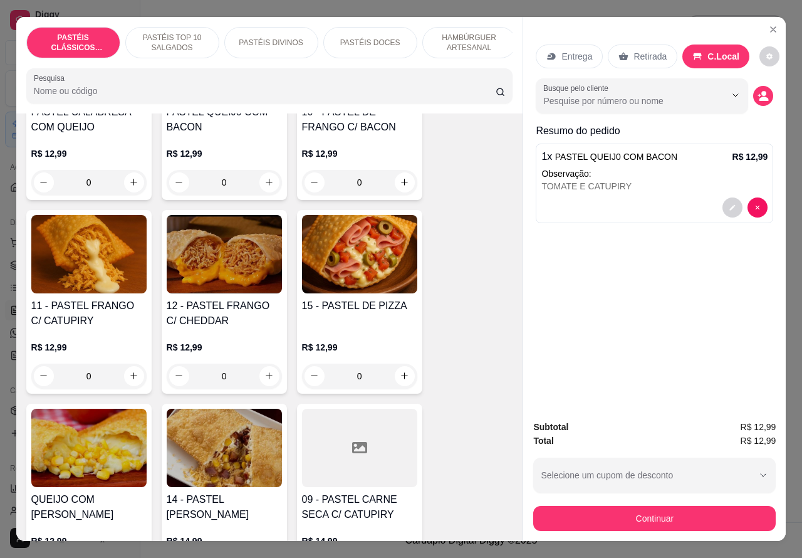
scroll to position [866, 0]
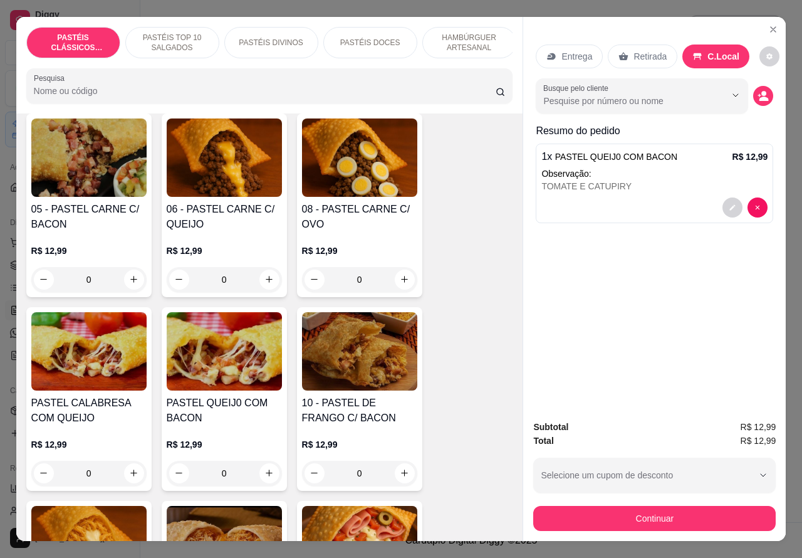
click at [192, 41] on p "PASTÉIS TOP 10 SALGADOS" at bounding box center [172, 43] width 73 height 20
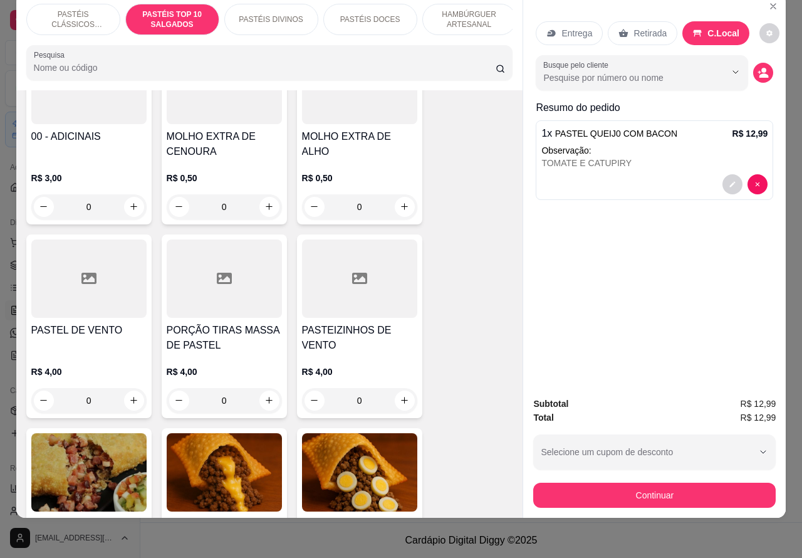
scroll to position [543, 0]
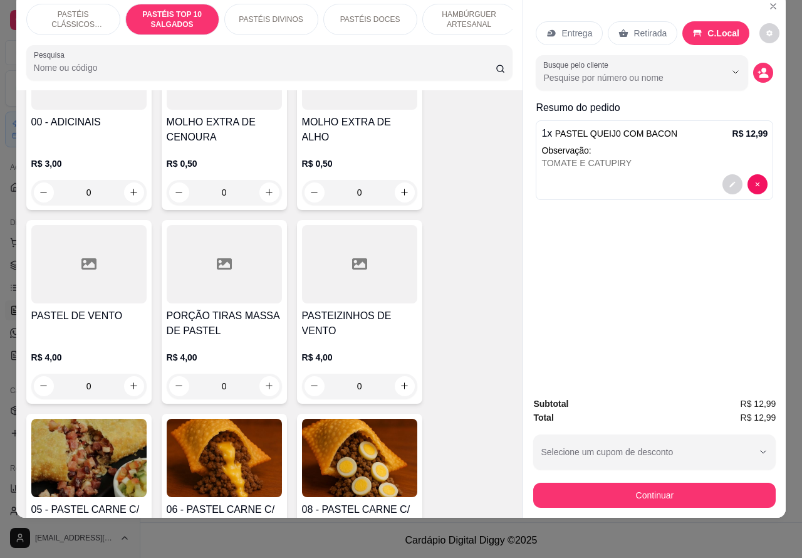
click at [130, 192] on icon "increase-product-quantity" at bounding box center [133, 192] width 7 height 7
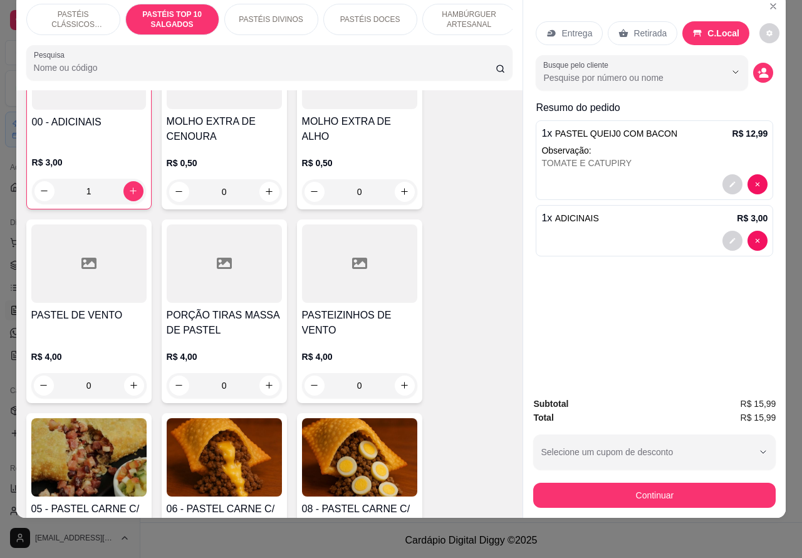
click at [133, 191] on button "increase-product-quantity" at bounding box center [133, 191] width 20 height 20
click at [132, 191] on icon "increase-product-quantity" at bounding box center [132, 190] width 9 height 9
click at [128, 189] on icon "increase-product-quantity" at bounding box center [132, 190] width 9 height 9
type input "2"
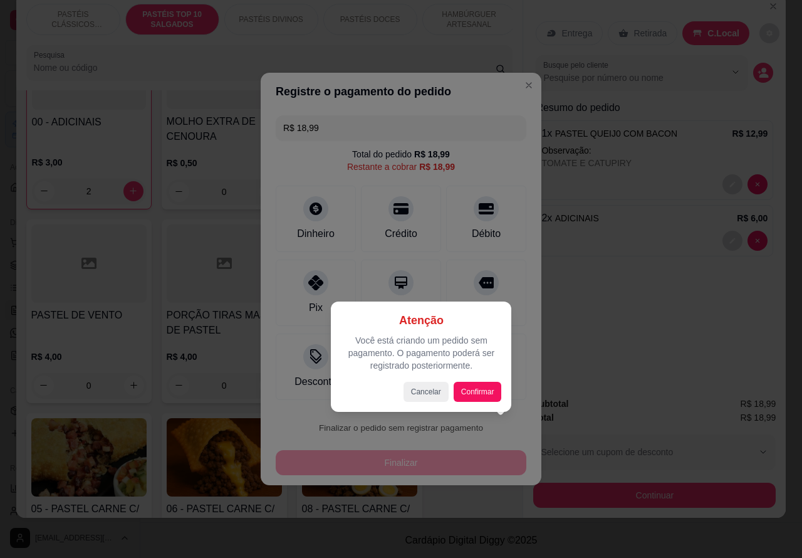
click at [588, 341] on div at bounding box center [401, 279] width 802 height 558
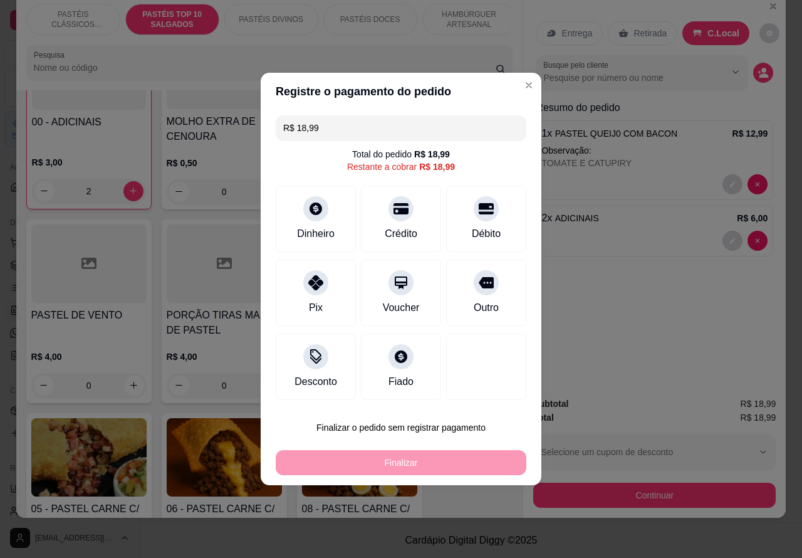
click at [524, 85] on icon "Close" at bounding box center [529, 85] width 10 height 10
click at [523, 85] on div "Entrega Retirada C.Local Busque pelo cliente Resumo do pedido 1 x PASTEL QUEIJ0…" at bounding box center [654, 256] width 263 height 524
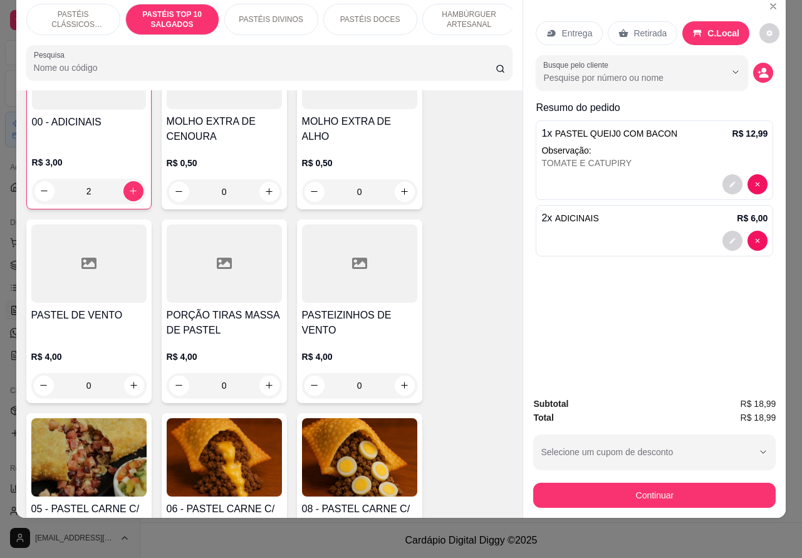
click at [652, 231] on div at bounding box center [654, 241] width 226 height 20
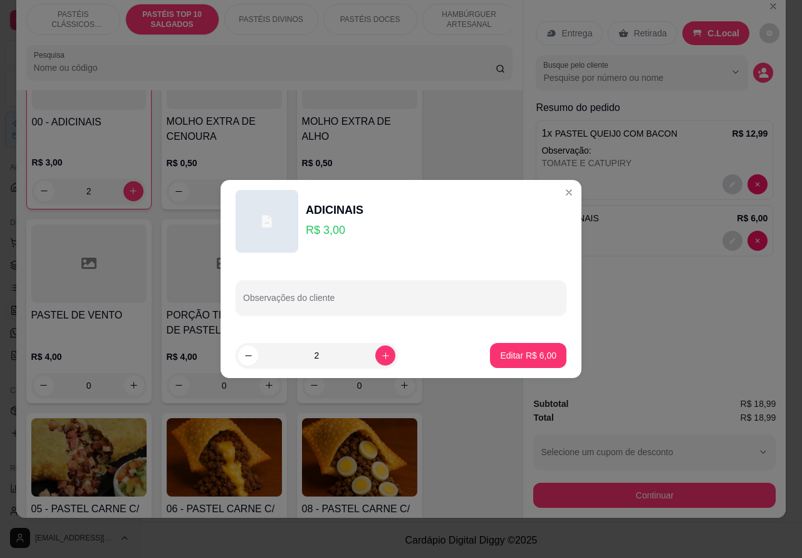
click at [766, 63] on button "decrease-product-quantity" at bounding box center [763, 73] width 20 height 20
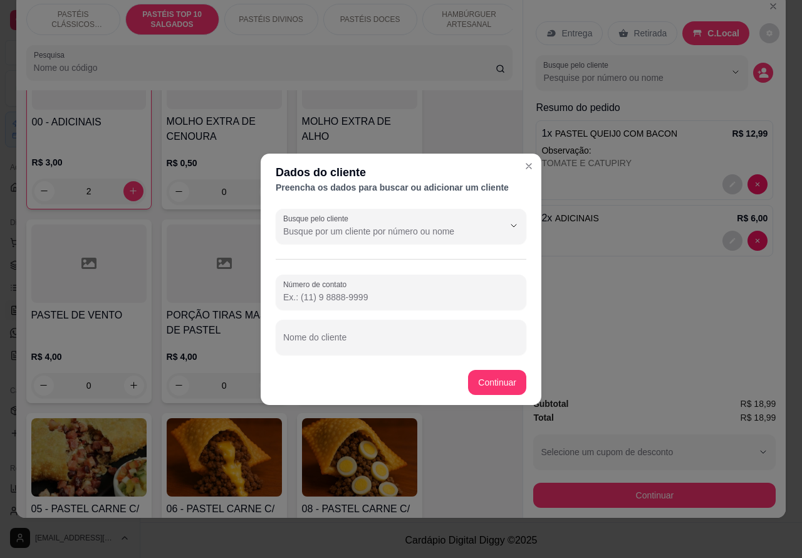
click at [356, 342] on input "Nome do cliente" at bounding box center [401, 342] width 236 height 13
type input "KARINA"
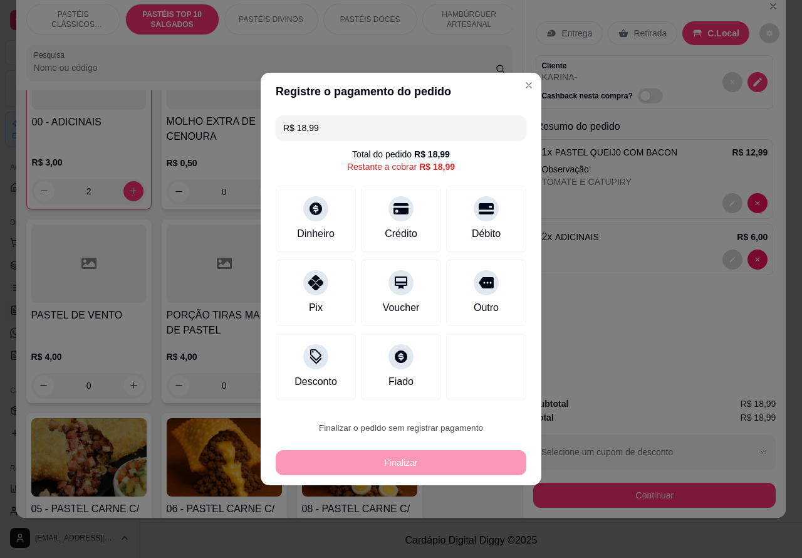
click at [491, 387] on button "Confirmar" at bounding box center [476, 391] width 44 height 19
type input "0"
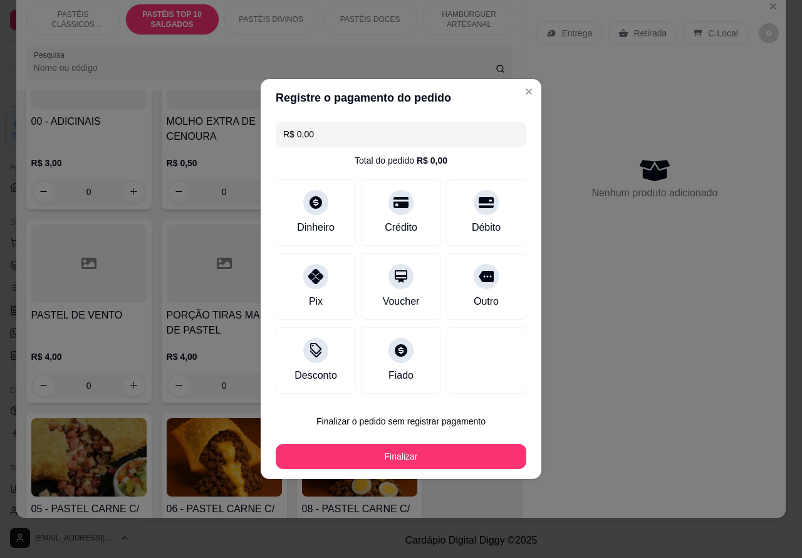
type input "R$ 0,00"
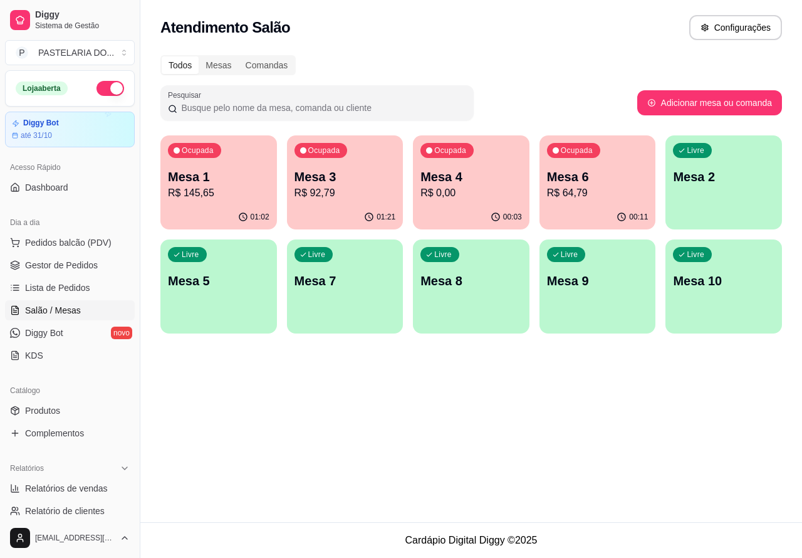
click at [251, 192] on p "R$ 145,65" at bounding box center [218, 192] width 101 height 15
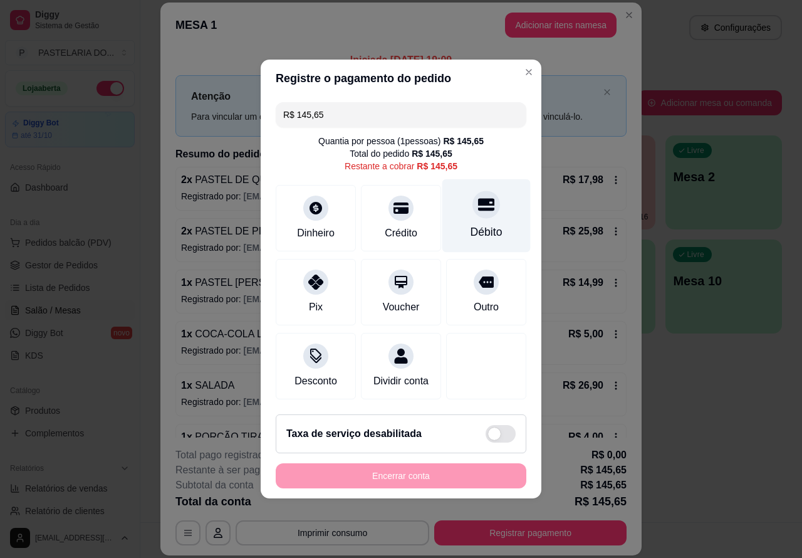
click at [478, 202] on icon at bounding box center [486, 204] width 16 height 16
type input "R$ 0,00"
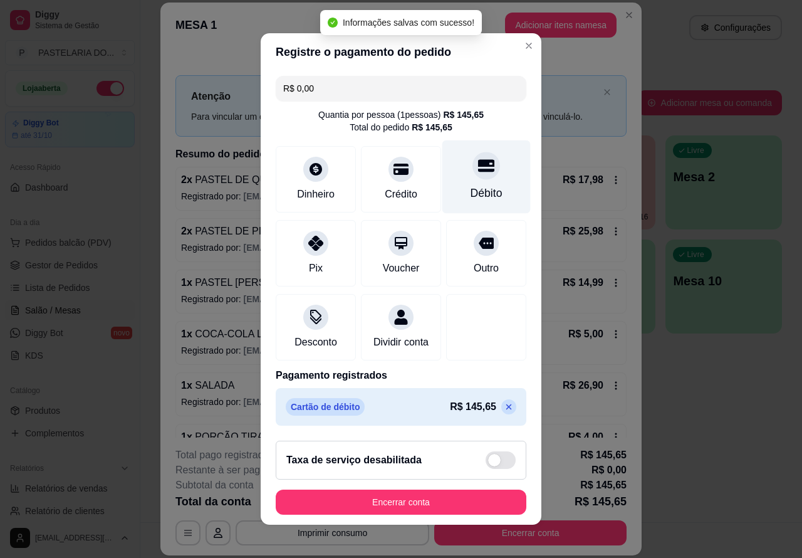
click at [389, 511] on button "Encerrar conta" at bounding box center [401, 501] width 251 height 25
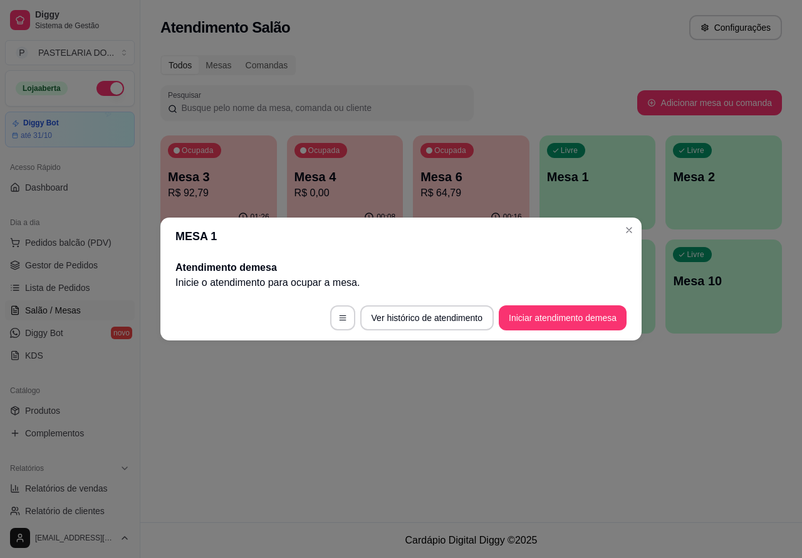
click at [685, 419] on div "Atendimento Salão Configurações Todos Mesas Comandas Pesquisar Adicionar mesa o…" at bounding box center [471, 261] width 662 height 522
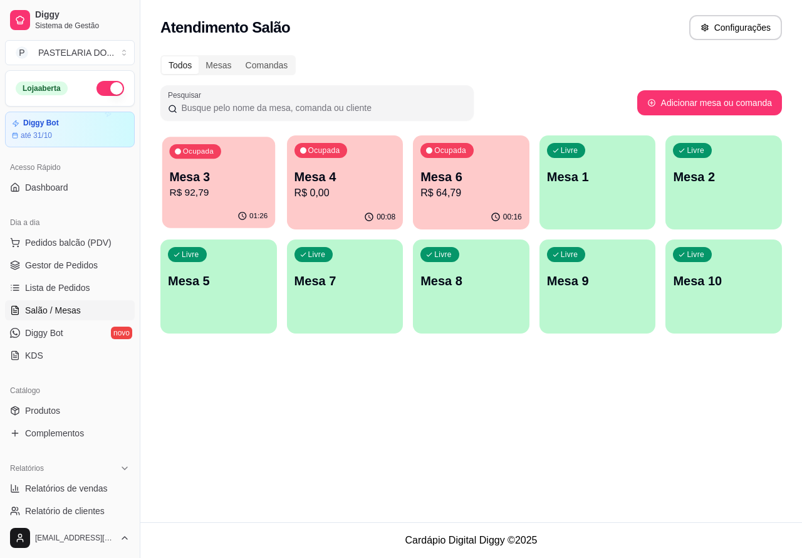
click at [227, 182] on p "Mesa 3" at bounding box center [218, 177] width 98 height 17
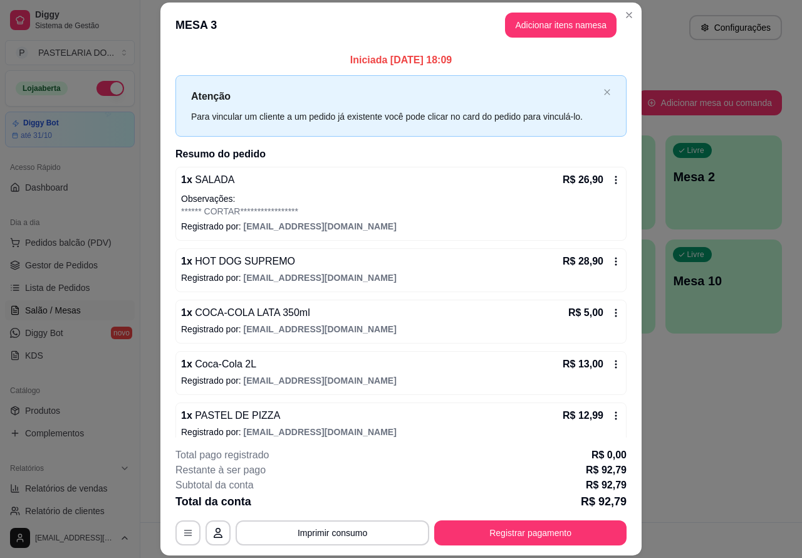
scroll to position [38, 0]
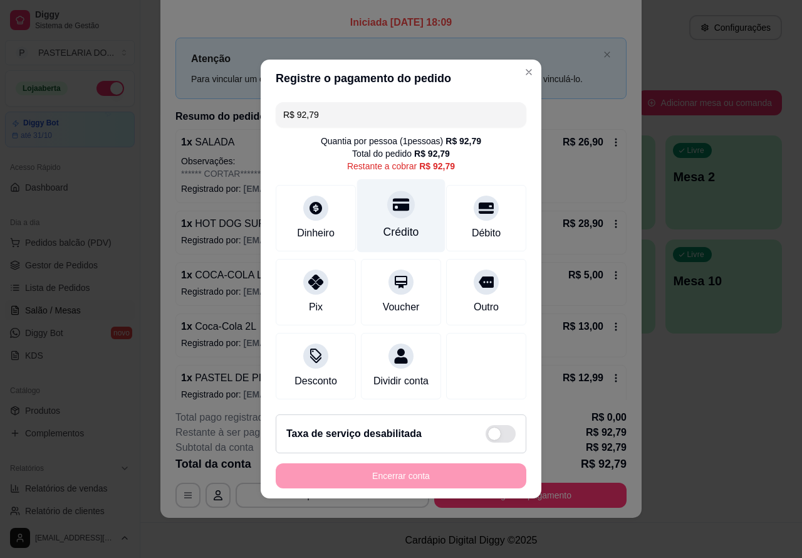
click at [400, 199] on icon at bounding box center [401, 205] width 16 height 13
type input "R$ 0,00"
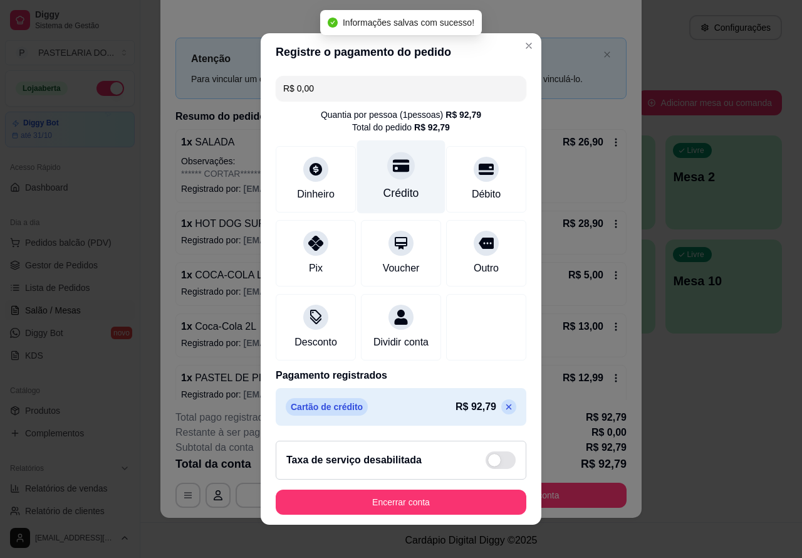
click at [417, 506] on button "Encerrar conta" at bounding box center [401, 501] width 251 height 25
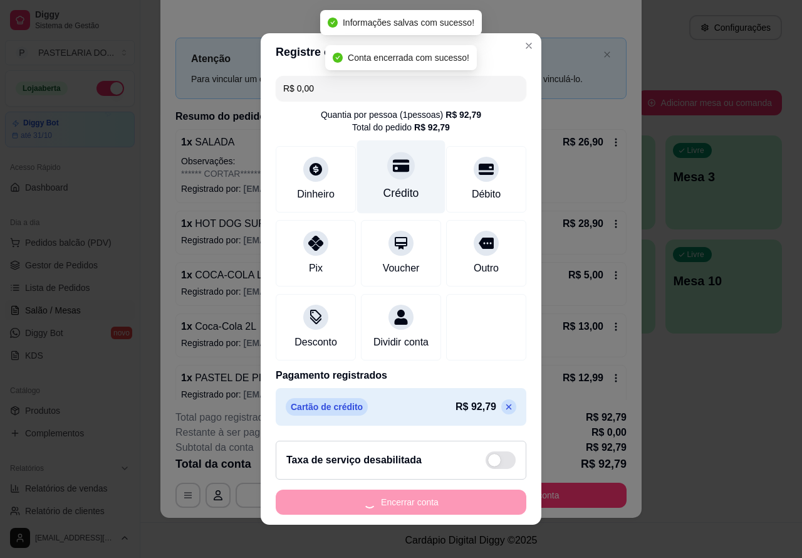
scroll to position [0, 0]
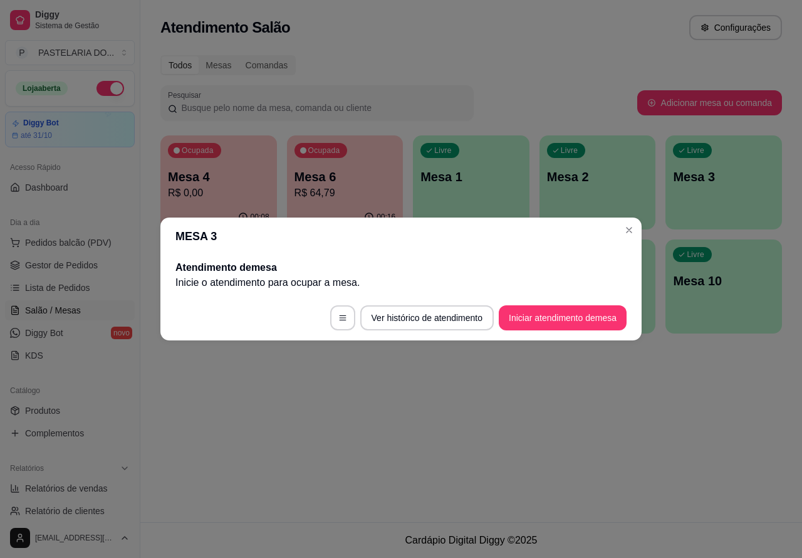
click at [679, 420] on div "Atendimento Salão Configurações Todos Mesas Comandas Pesquisar Adicionar mesa o…" at bounding box center [471, 261] width 662 height 522
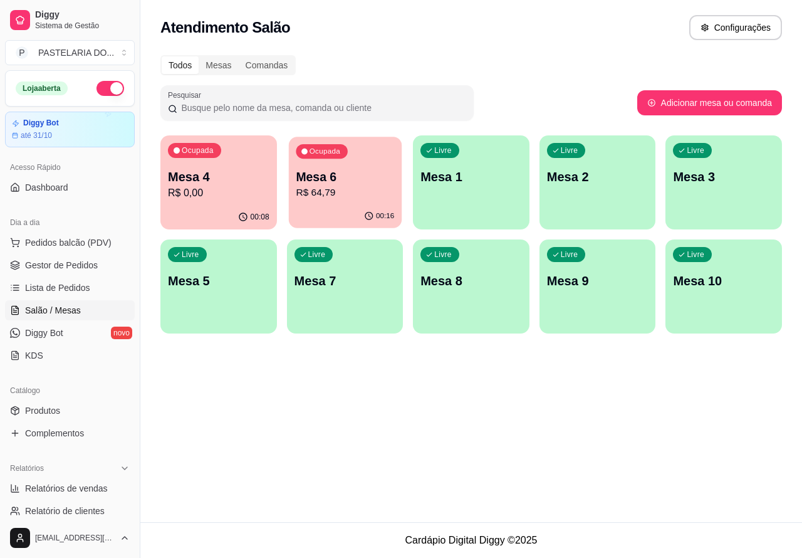
click at [359, 192] on p "R$ 64,79" at bounding box center [345, 192] width 98 height 14
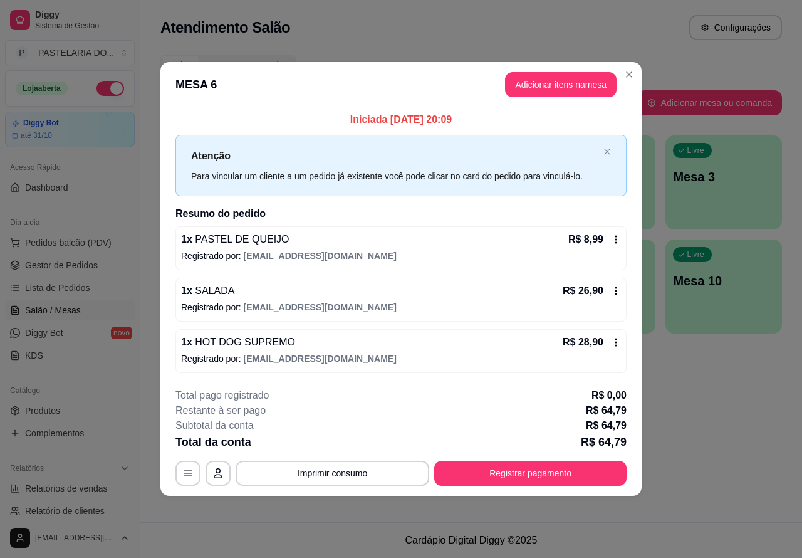
click at [682, 402] on div "Atendimento Salão Configurações Todos Mesas Comandas Pesquisar Adicionar mesa o…" at bounding box center [471, 261] width 662 height 522
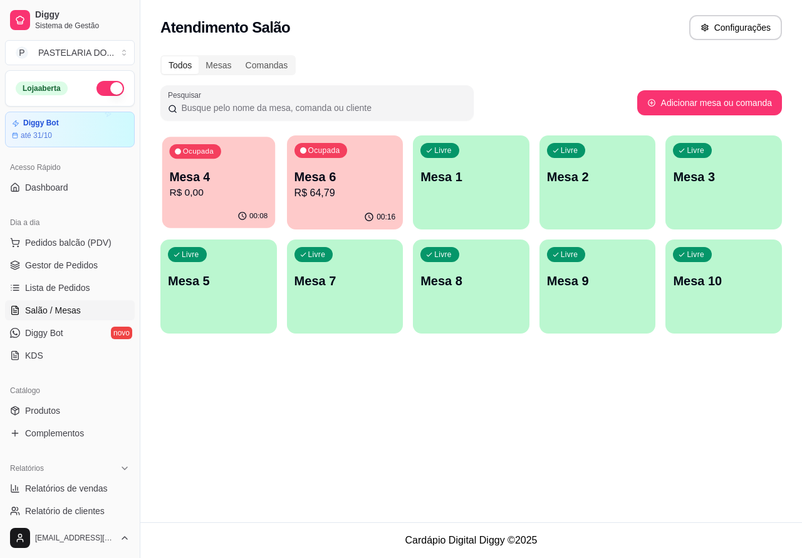
click at [220, 176] on p "Mesa 4" at bounding box center [218, 177] width 98 height 17
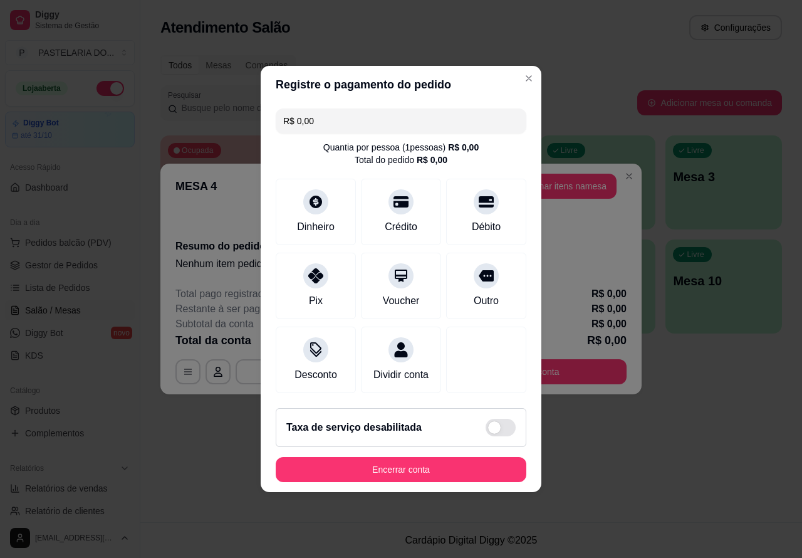
click at [440, 481] on button "Encerrar conta" at bounding box center [401, 469] width 251 height 25
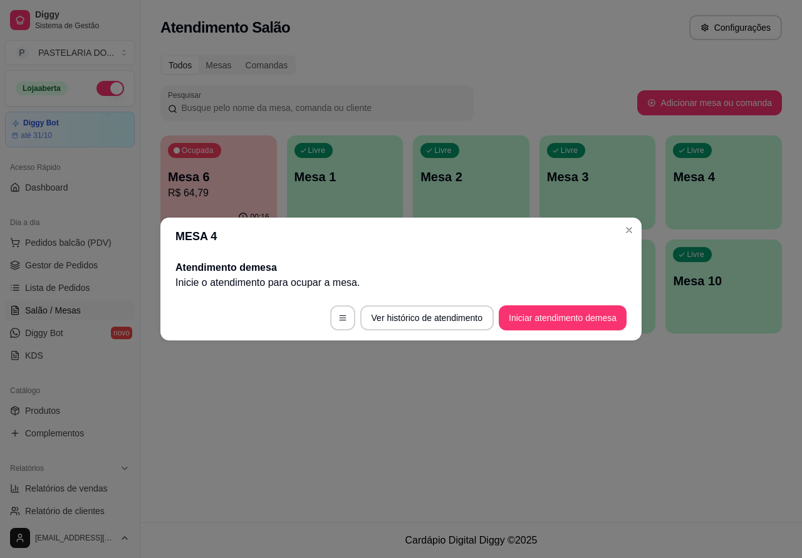
click at [570, 445] on div "Atendimento Salão Configurações Todos Mesas Comandas Pesquisar Adicionar mesa o…" at bounding box center [471, 261] width 662 height 522
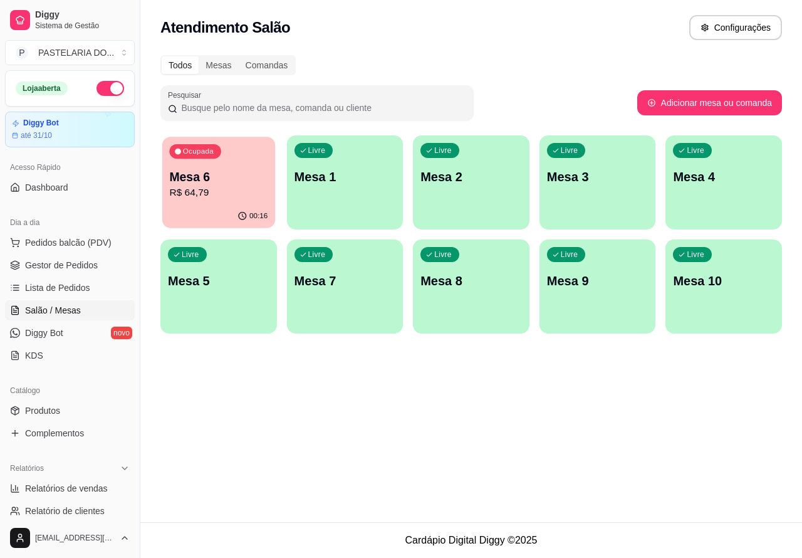
click at [251, 179] on p "Mesa 6" at bounding box center [218, 177] width 98 height 17
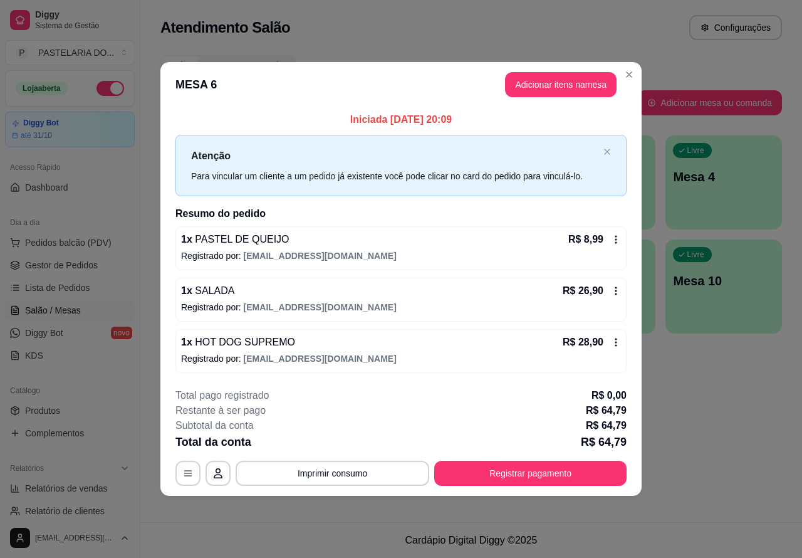
click at [575, 83] on div "Nenhum produto adicionado" at bounding box center [655, 181] width 238 height 246
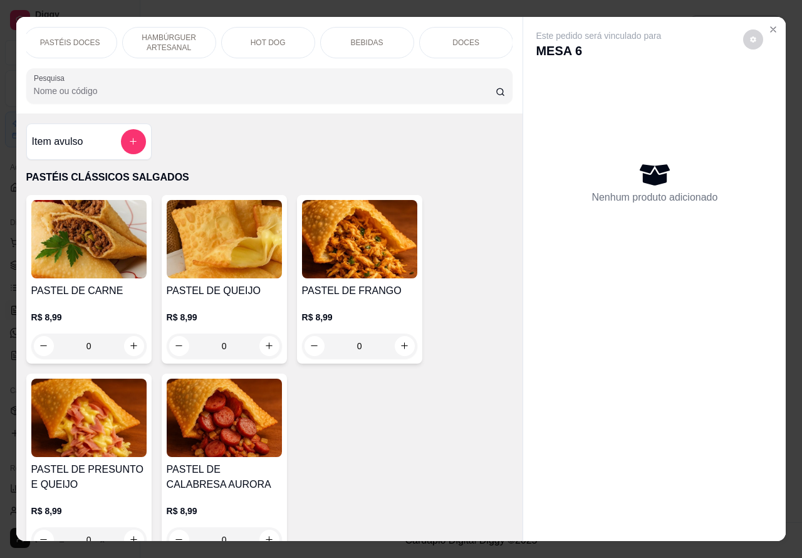
scroll to position [0, 4]
click at [362, 38] on p "BEBIDAS" at bounding box center [367, 43] width 33 height 10
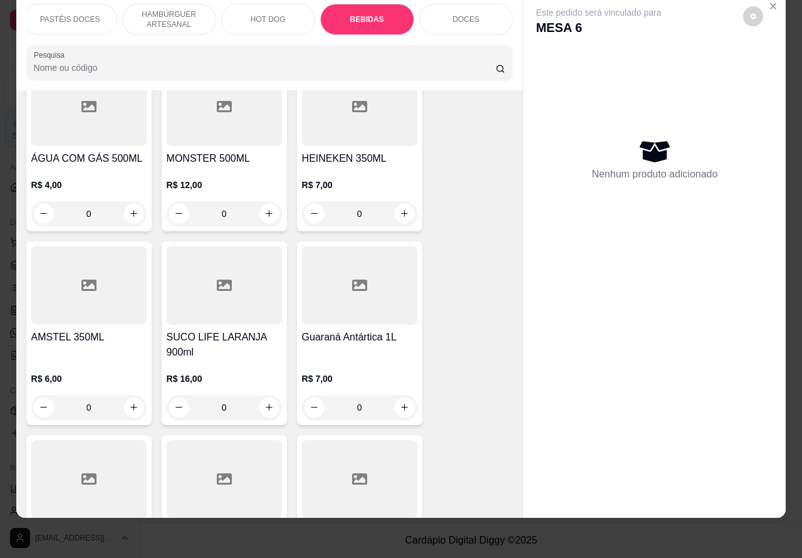
scroll to position [4816, 0]
click at [264, 402] on icon "increase-product-quantity" at bounding box center [268, 406] width 9 height 9
type input "1"
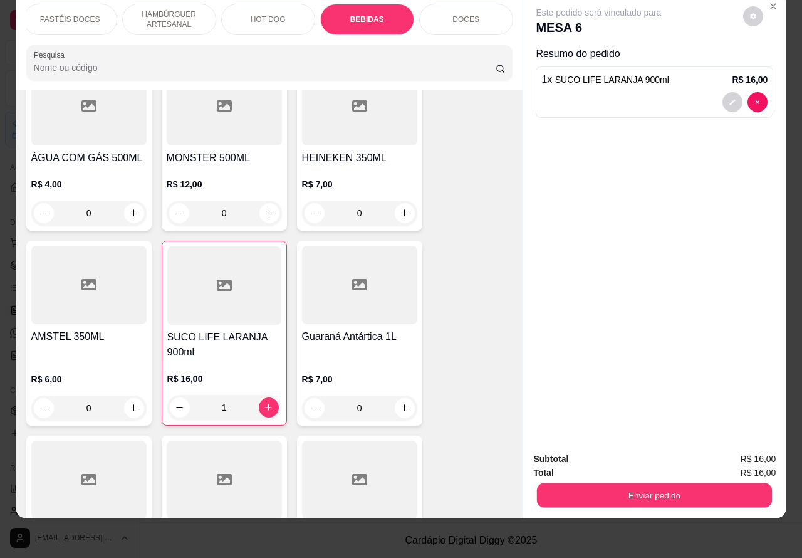
click at [632, 489] on button "Enviar pedido" at bounding box center [654, 495] width 235 height 24
click at [733, 456] on button "Enviar pedido" at bounding box center [737, 452] width 69 height 23
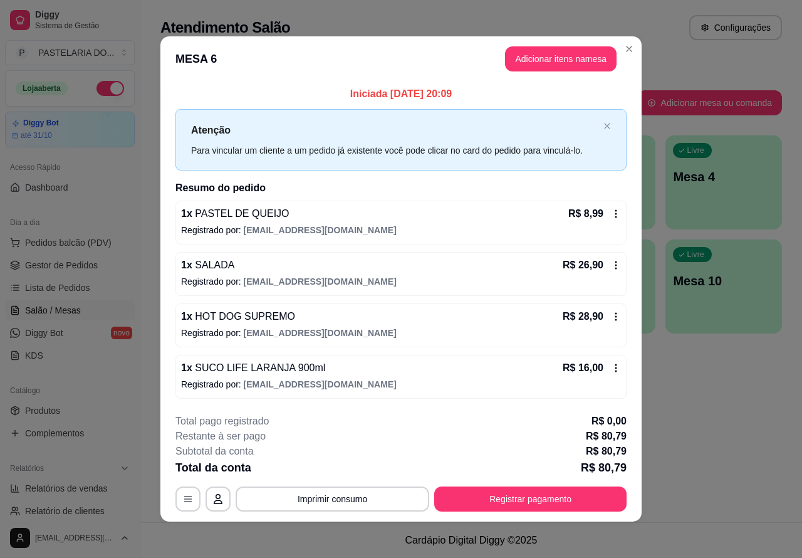
click at [717, 437] on div "Atendimento Salão Configurações Todos Mesas Comandas Pesquisar Adicionar mesa o…" at bounding box center [471, 261] width 662 height 522
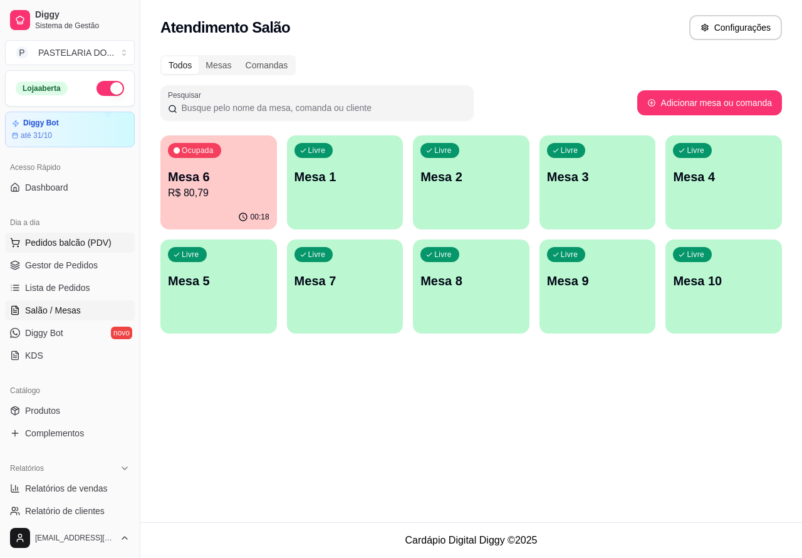
click at [101, 251] on button "Pedidos balcão (PDV)" at bounding box center [70, 242] width 130 height 20
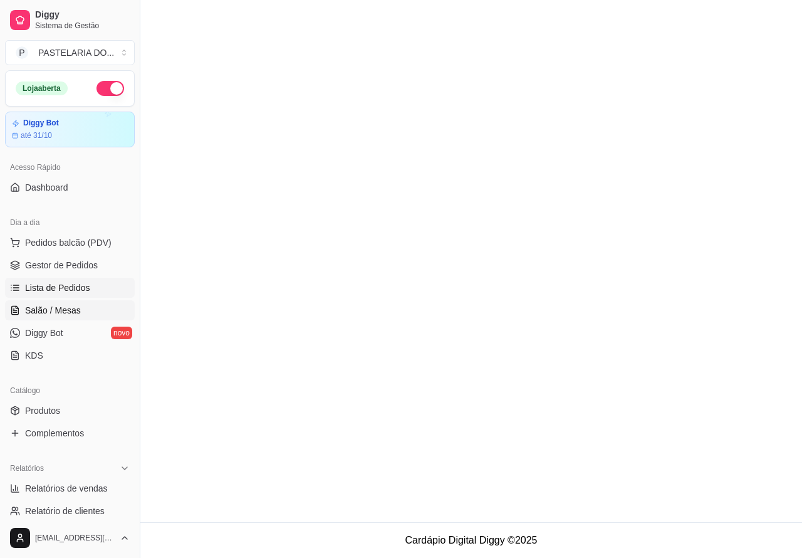
click at [73, 309] on span "Salão / Mesas" at bounding box center [53, 310] width 56 height 13
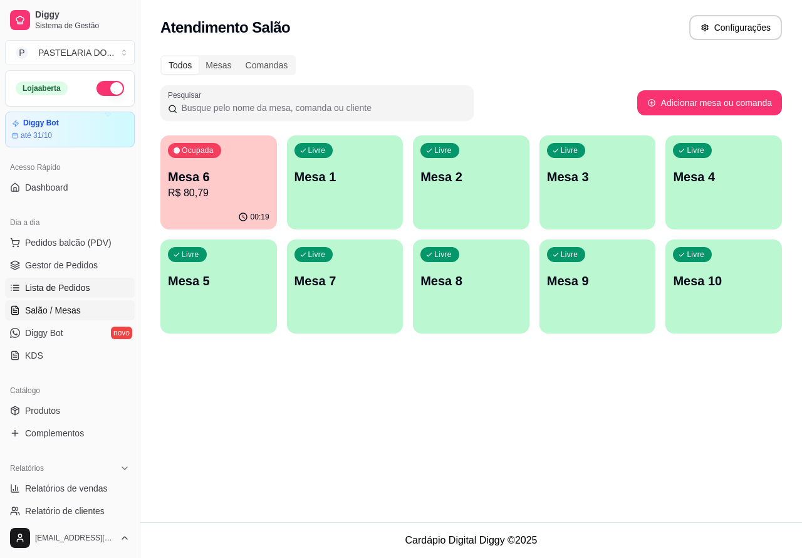
click at [88, 298] on link "Lista de Pedidos" at bounding box center [70, 288] width 130 height 20
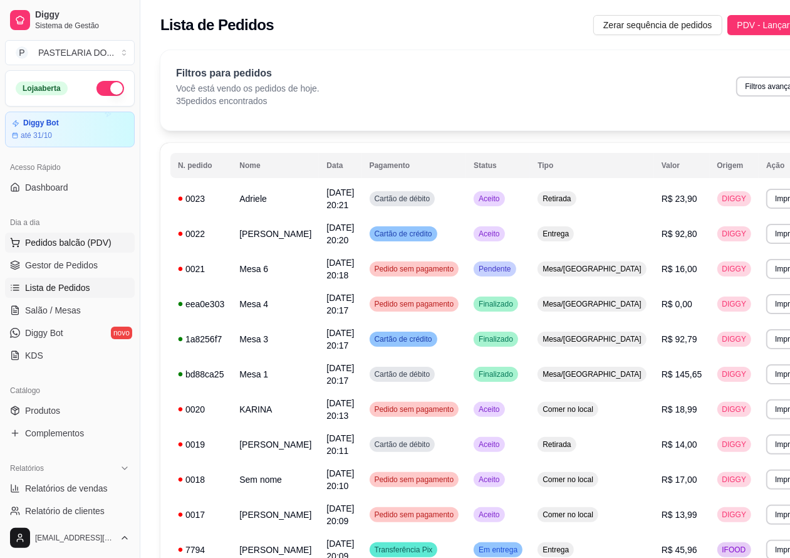
click at [88, 246] on span "Pedidos balcão (PDV)" at bounding box center [68, 242] width 86 height 13
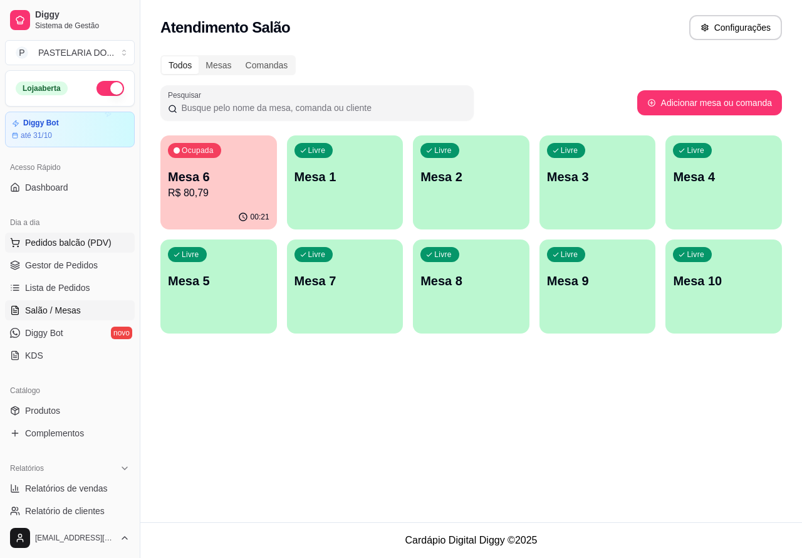
click at [355, 192] on div "Livre Mesa 1" at bounding box center [345, 174] width 117 height 79
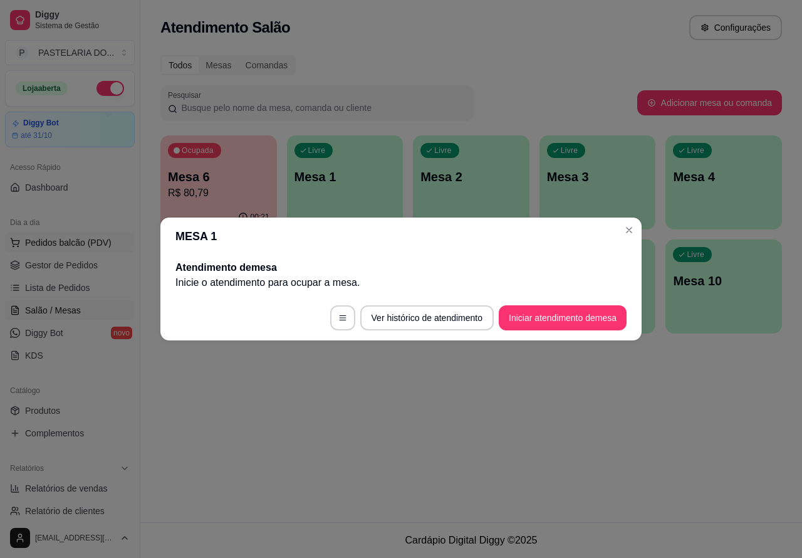
click at [547, 317] on button "Iniciar atendimento de mesa" at bounding box center [563, 317] width 128 height 25
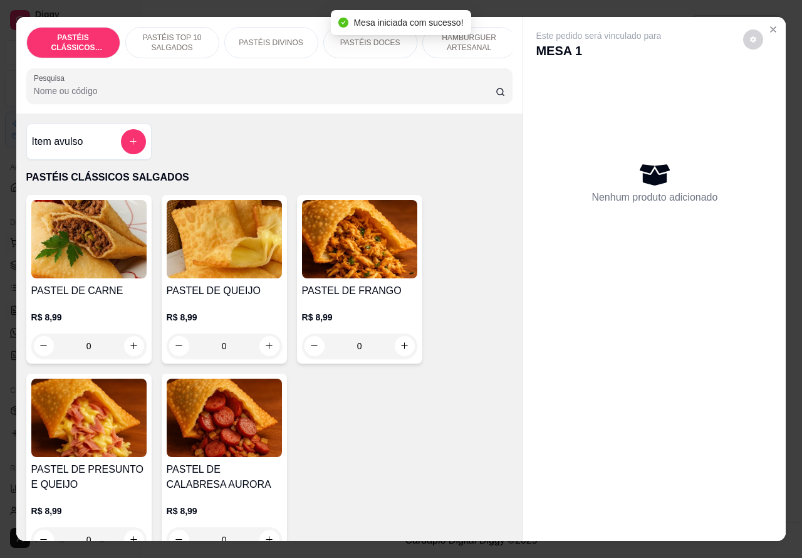
scroll to position [76, 0]
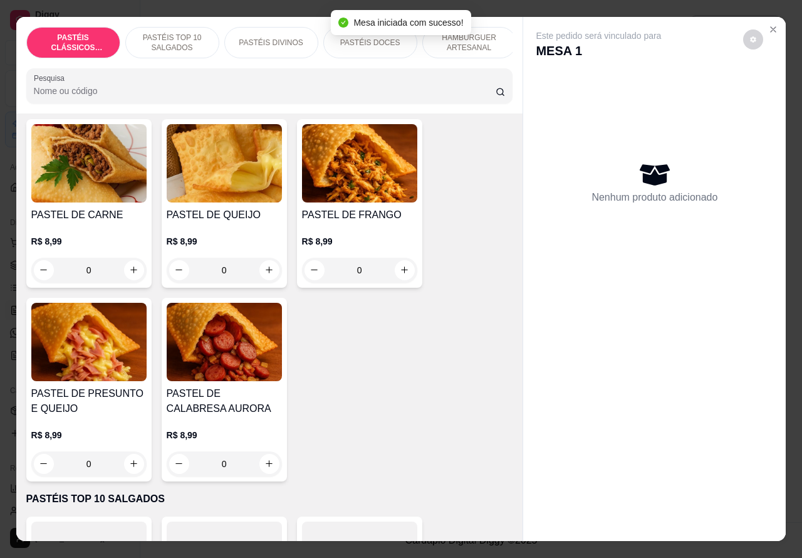
click at [155, 36] on p "PASTÉIS TOP 10 SALGADOS" at bounding box center [172, 43] width 73 height 20
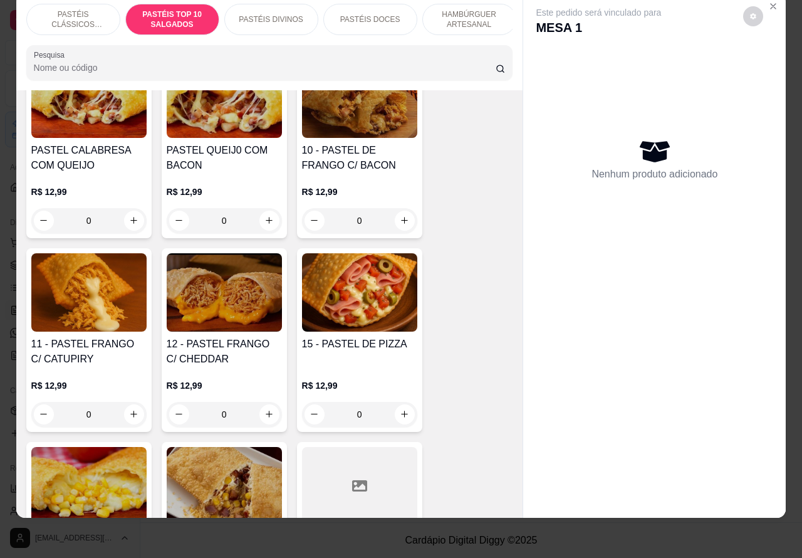
scroll to position [1153, 0]
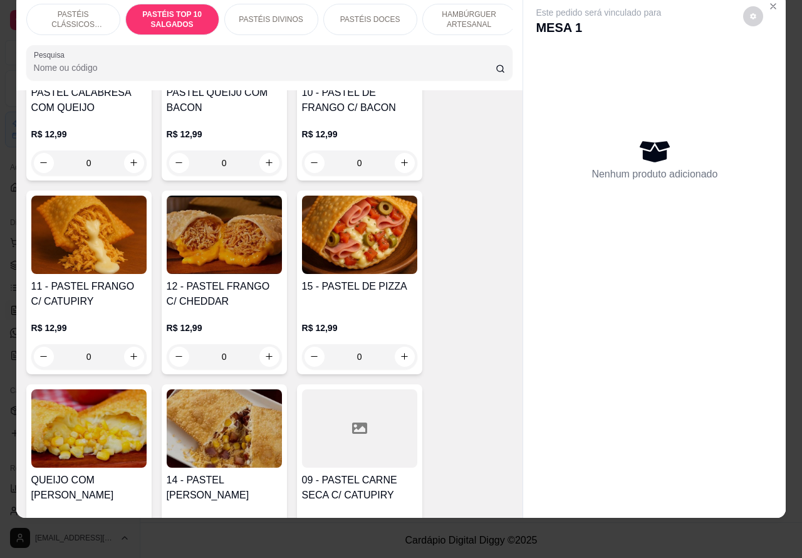
click at [405, 362] on div "0" at bounding box center [359, 356] width 115 height 25
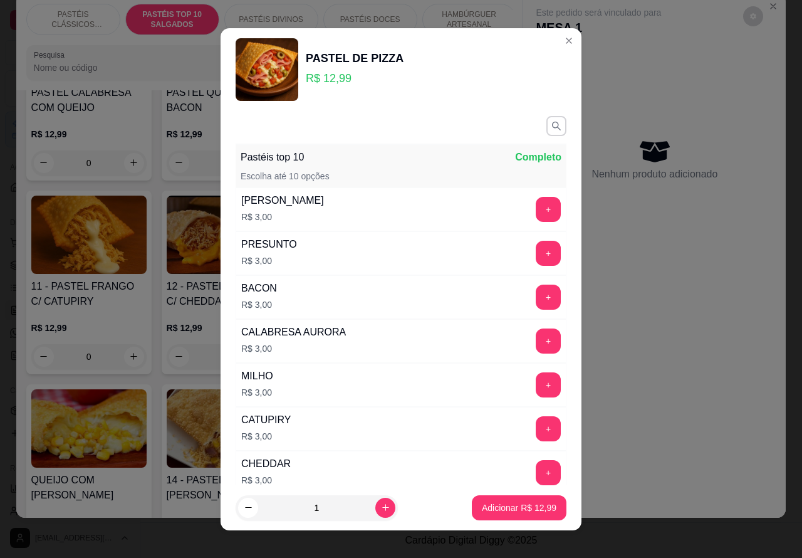
click at [381, 506] on icon "increase-product-quantity" at bounding box center [385, 506] width 9 height 9
type input "2"
click at [515, 518] on button "Adicionar R$ 25,98" at bounding box center [519, 507] width 95 height 25
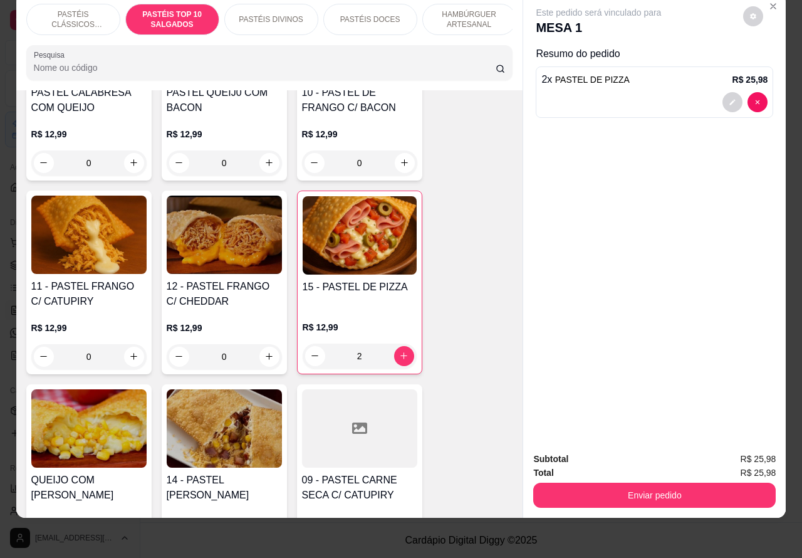
type input "2"
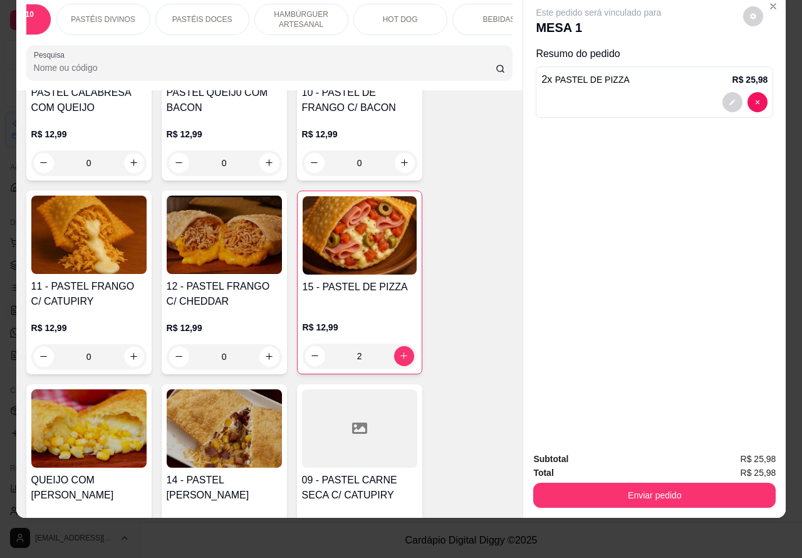
scroll to position [0, 172]
click at [499, 14] on div "BEBIDAS" at bounding box center [495, 19] width 94 height 31
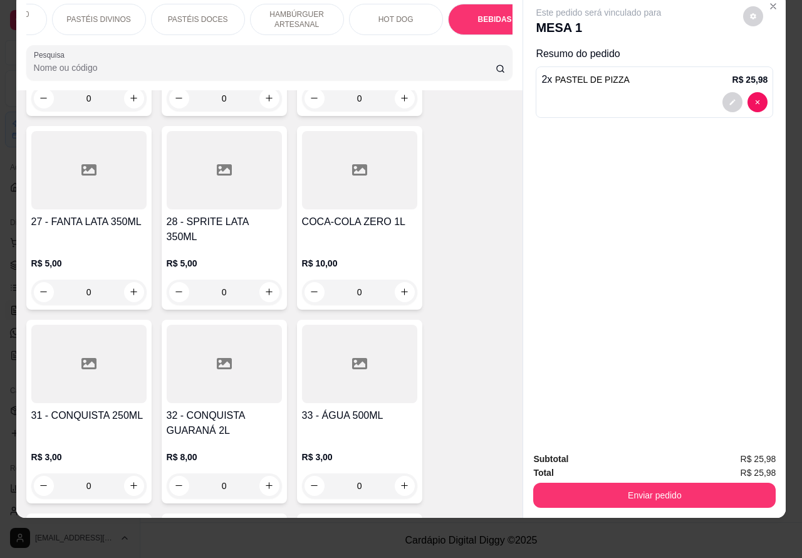
scroll to position [4364, 0]
click at [400, 288] on icon "increase-product-quantity" at bounding box center [404, 292] width 9 height 9
type input "1"
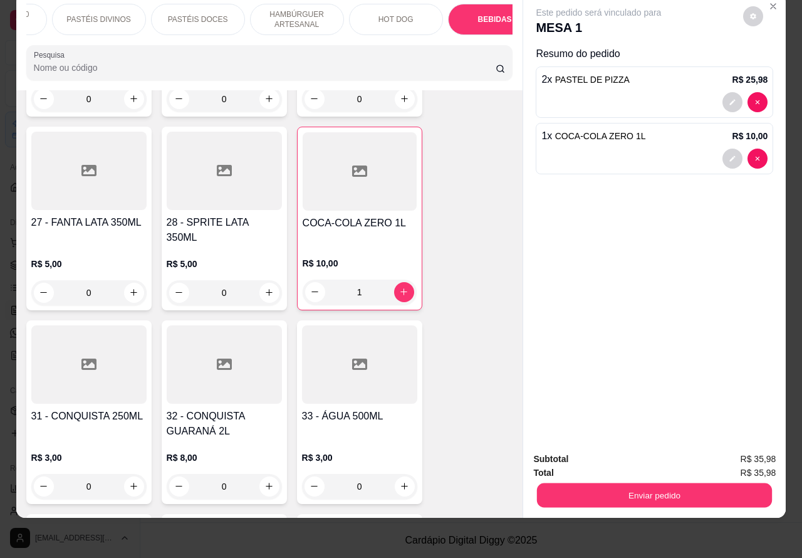
click at [640, 483] on button "Enviar pedido" at bounding box center [654, 495] width 235 height 24
click at [744, 452] on button "Enviar pedido" at bounding box center [742, 453] width 71 height 24
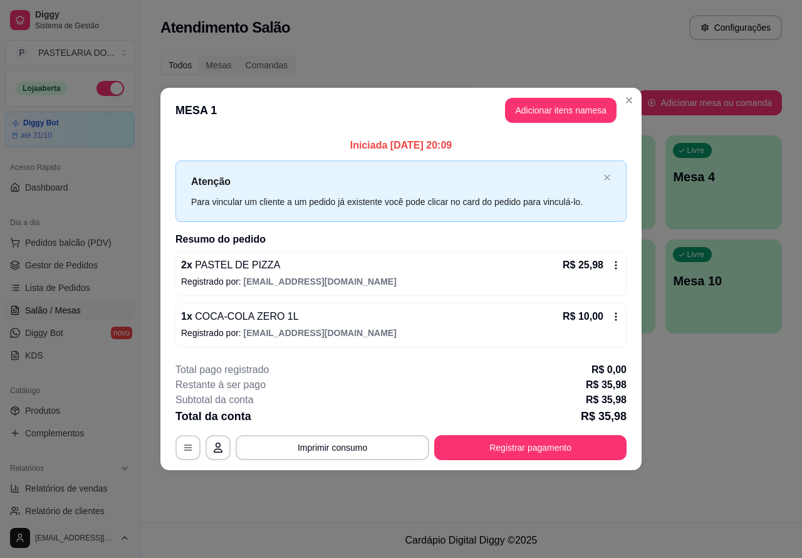
click at [73, 285] on span "Lista de Pedidos" at bounding box center [57, 287] width 65 height 13
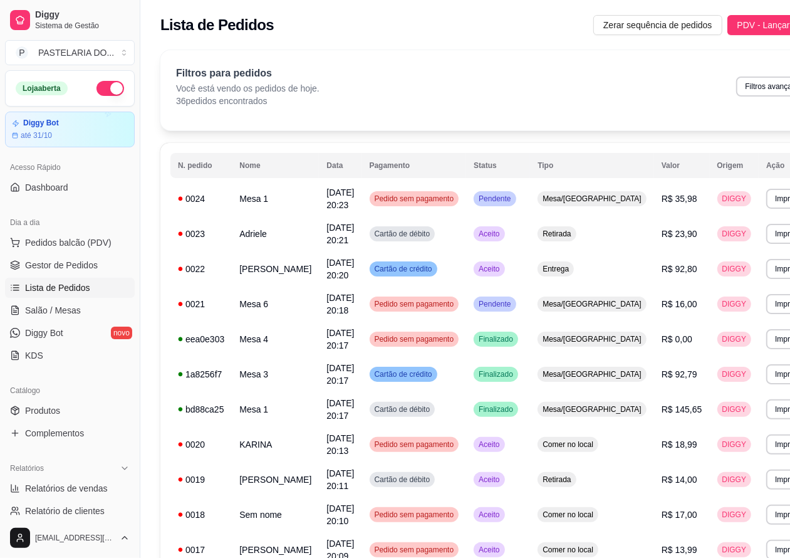
click at [80, 286] on span "Lista de Pedidos" at bounding box center [57, 287] width 65 height 13
click at [107, 241] on span "Pedidos balcão (PDV)" at bounding box center [68, 242] width 86 height 13
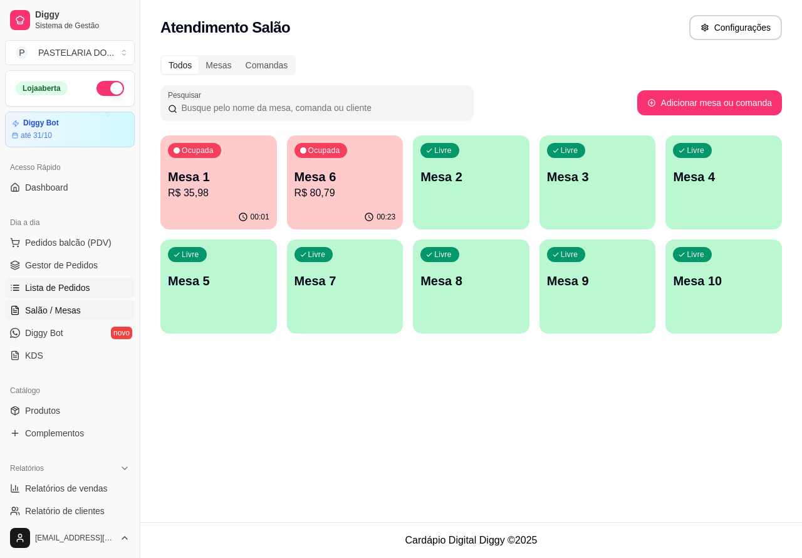
click at [86, 285] on span "Lista de Pedidos" at bounding box center [57, 287] width 65 height 13
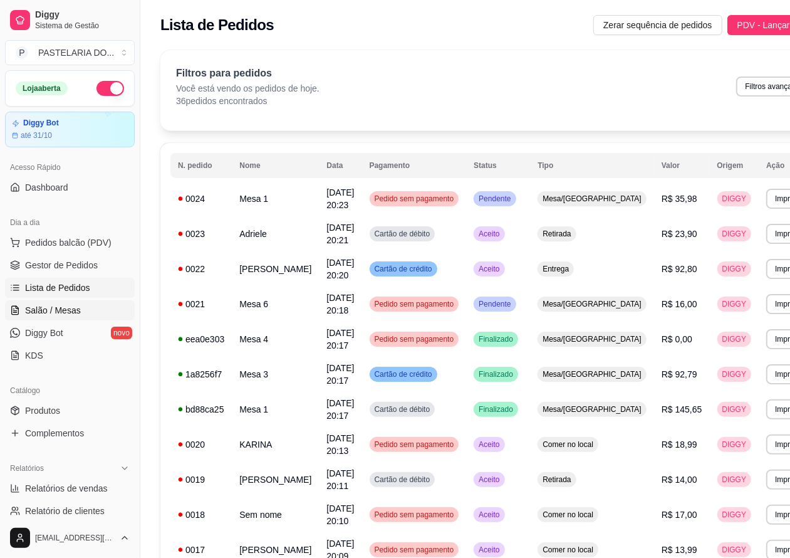
click at [79, 311] on link "Salão / Mesas" at bounding box center [70, 310] width 130 height 20
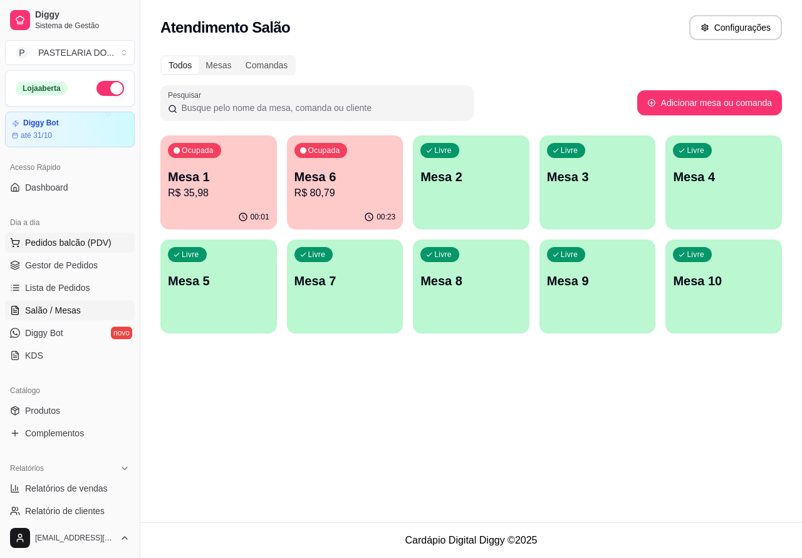
click at [98, 243] on span "Pedidos balcão (PDV)" at bounding box center [68, 242] width 86 height 13
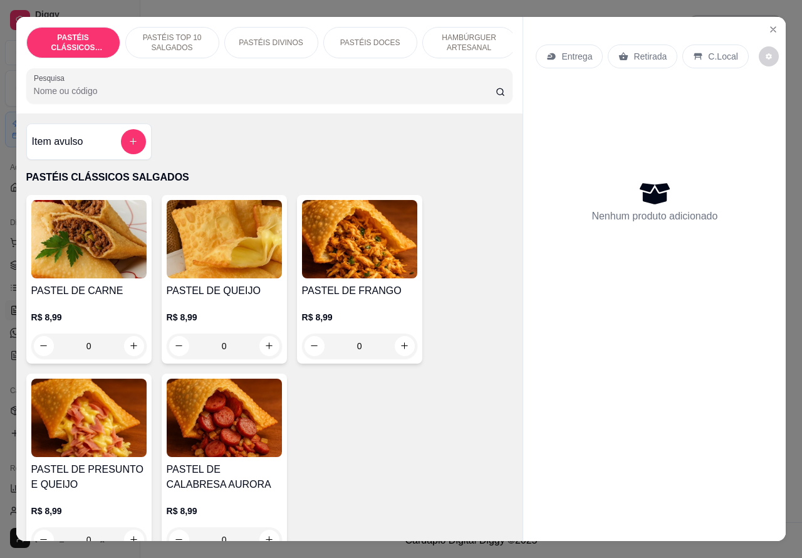
click at [713, 51] on p "C.Local" at bounding box center [722, 56] width 29 height 13
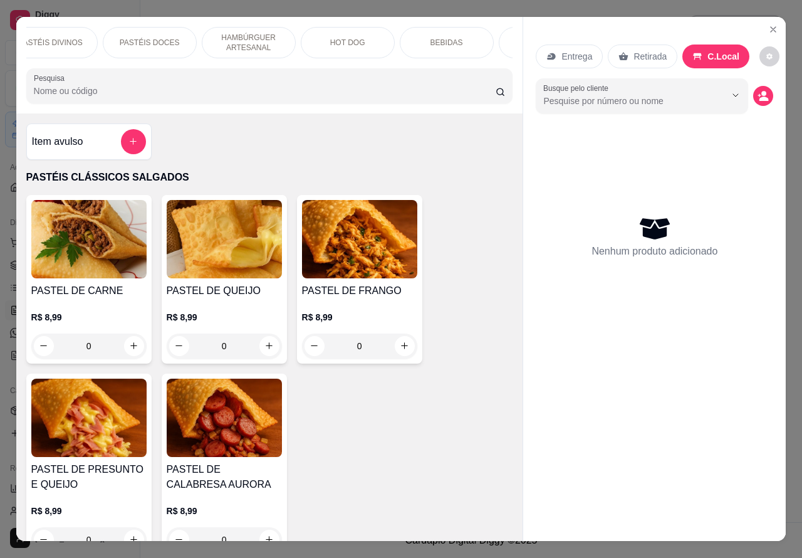
scroll to position [0, 261]
click at [314, 39] on p "HOT DOG" at bounding box center [306, 43] width 35 height 10
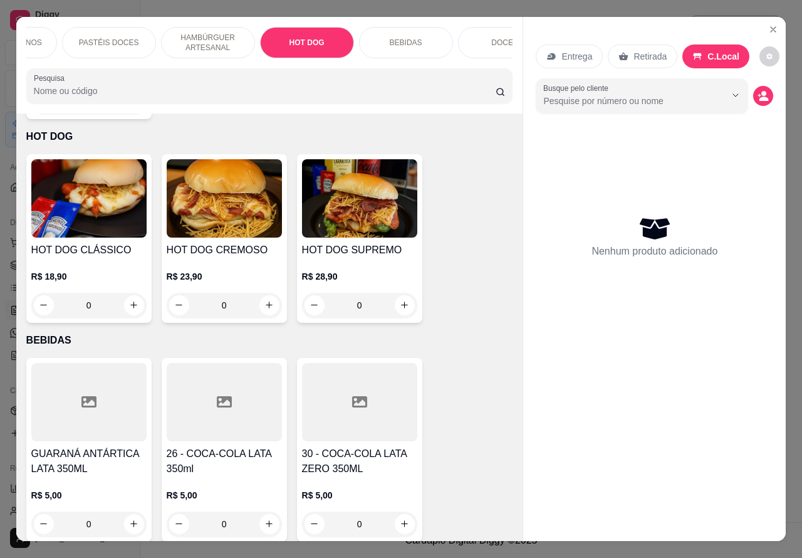
scroll to position [29, 0]
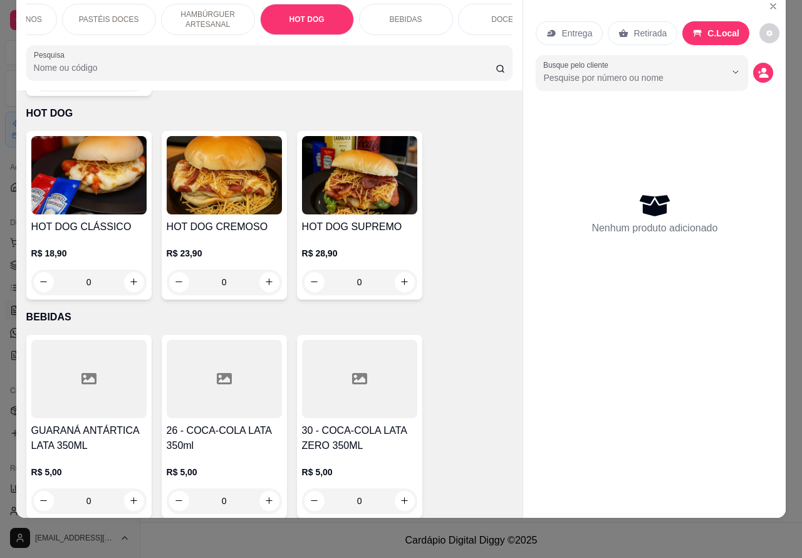
click at [257, 269] on div "0" at bounding box center [224, 281] width 115 height 25
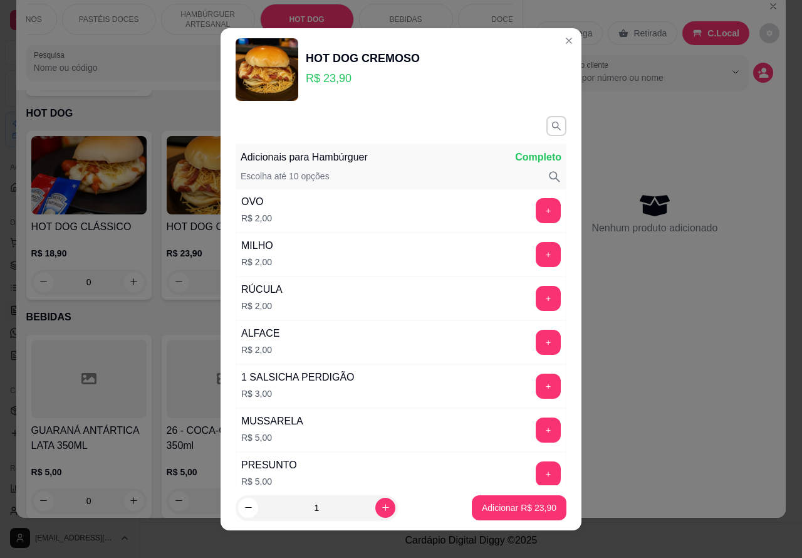
click at [501, 507] on p "Adicionar R$ 23,90" at bounding box center [519, 507] width 75 height 13
type input "1"
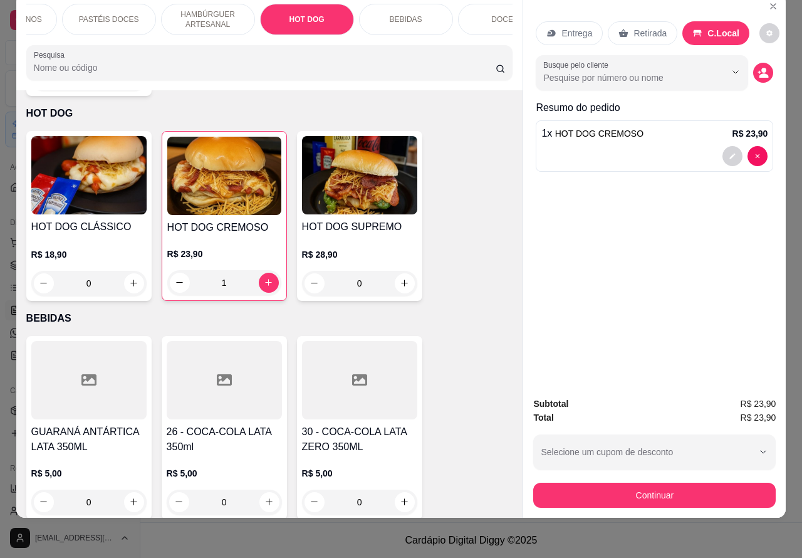
click at [367, 169] on img at bounding box center [359, 175] width 115 height 78
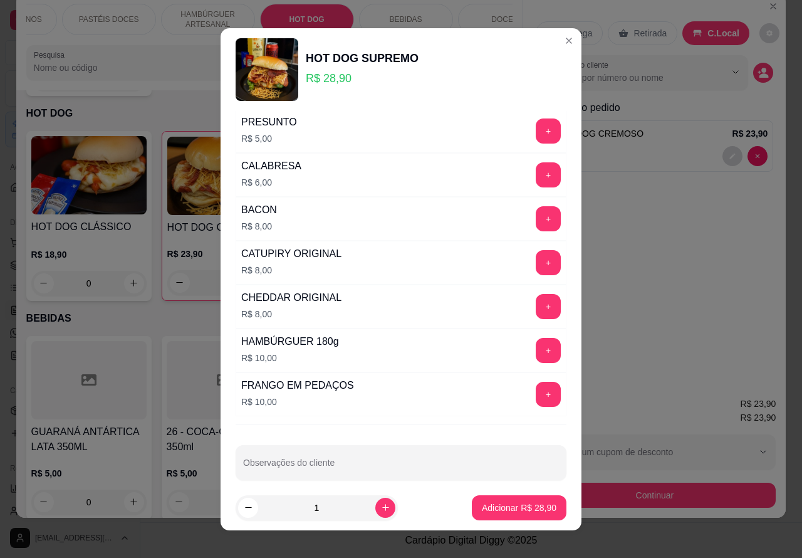
scroll to position [358, 0]
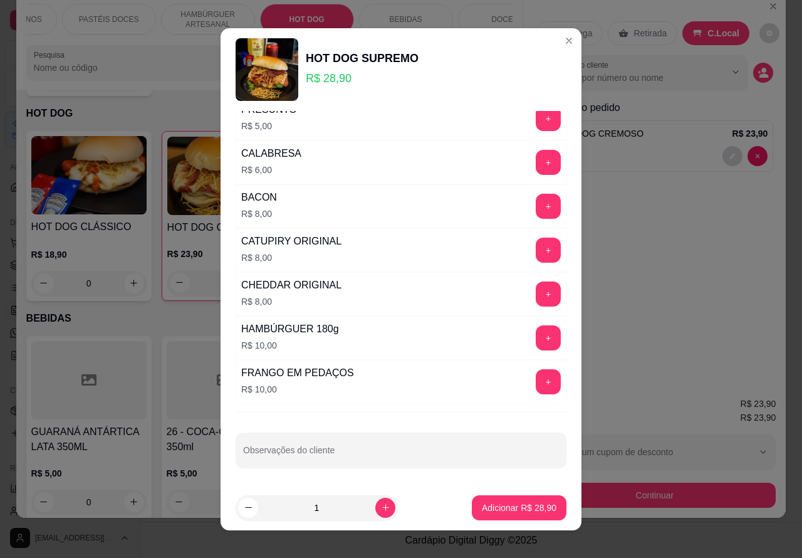
click at [358, 455] on input "Observações do cliente" at bounding box center [401, 455] width 316 height 13
type input """""SEM MOSTARDAA""""
click at [494, 501] on p "Adicionar R$ 28,90" at bounding box center [519, 507] width 75 height 13
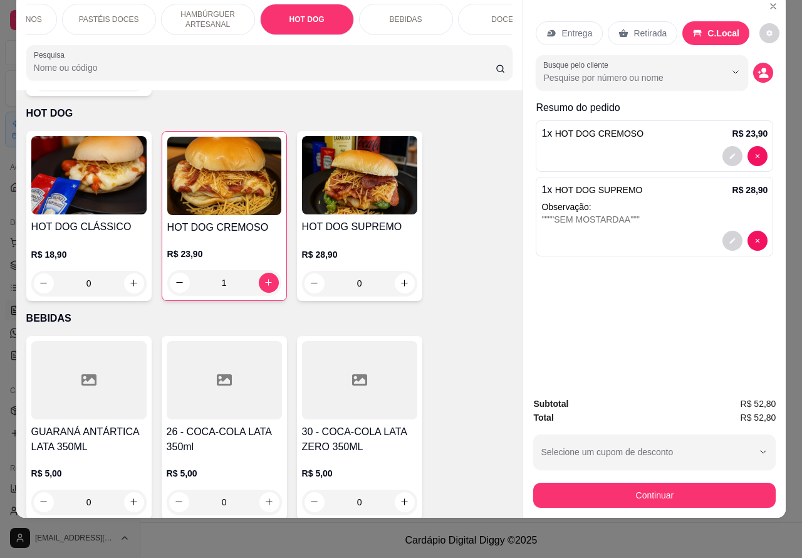
click at [398, 14] on p "BEBIDAS" at bounding box center [406, 19] width 33 height 10
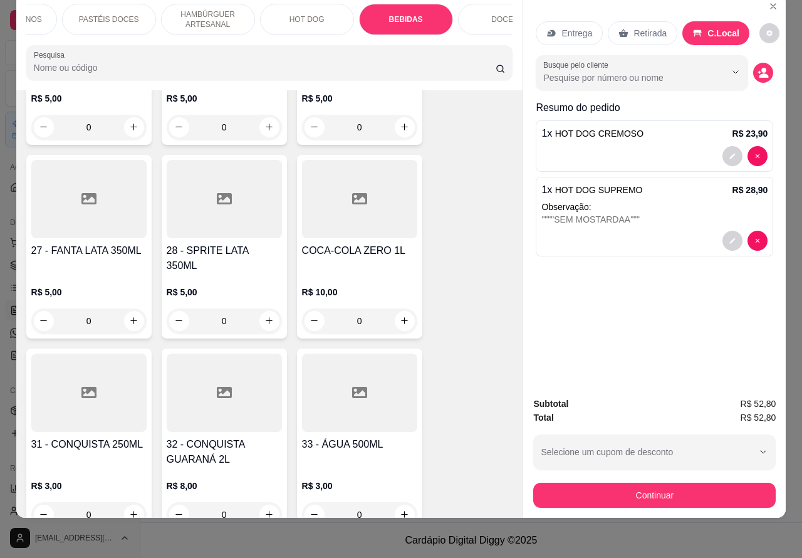
scroll to position [4354, 0]
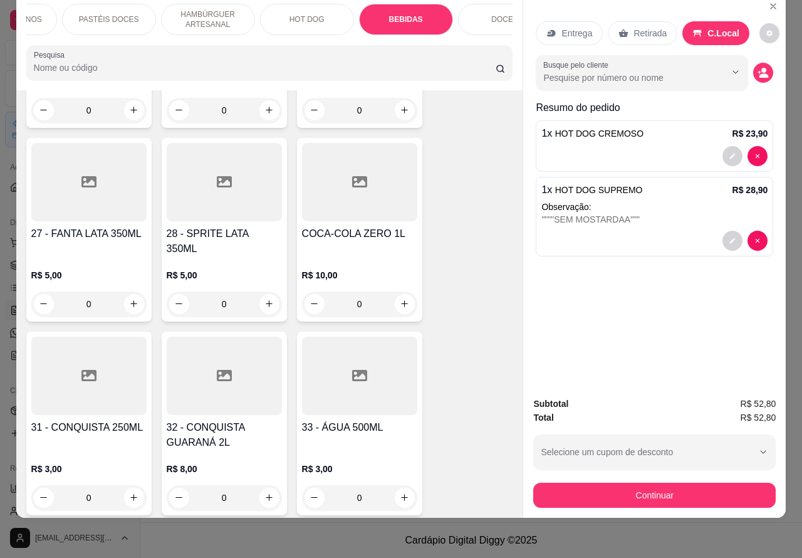
click at [264, 299] on icon "increase-product-quantity" at bounding box center [268, 303] width 9 height 9
type input "1"
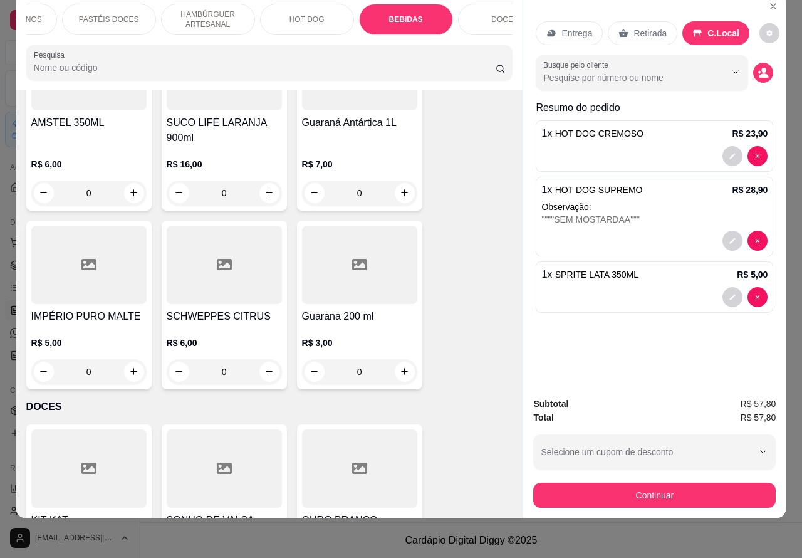
scroll to position [5034, 0]
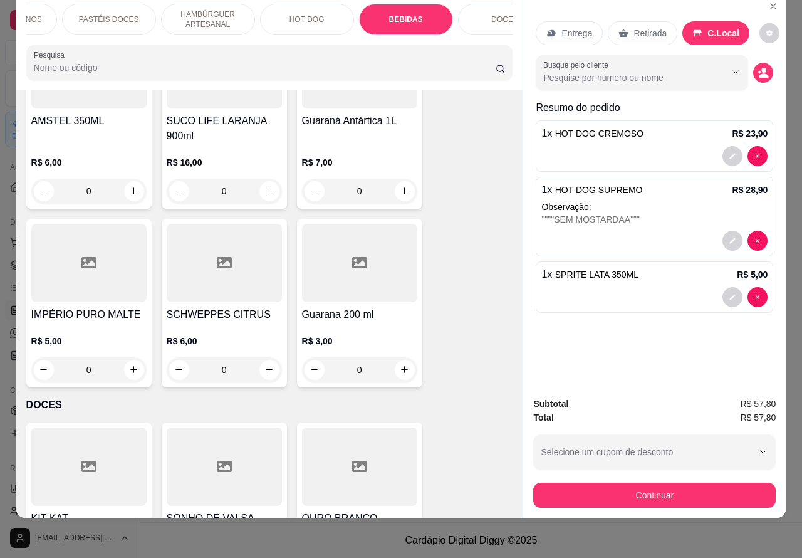
click at [264, 365] on icon "increase-product-quantity" at bounding box center [268, 369] width 9 height 9
type input "1"
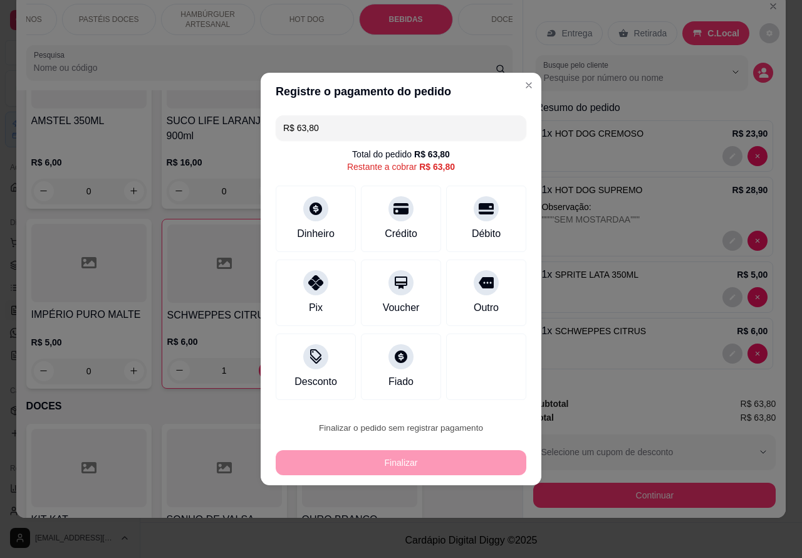
click at [491, 395] on button "Confirmar" at bounding box center [476, 392] width 46 height 19
type input "0"
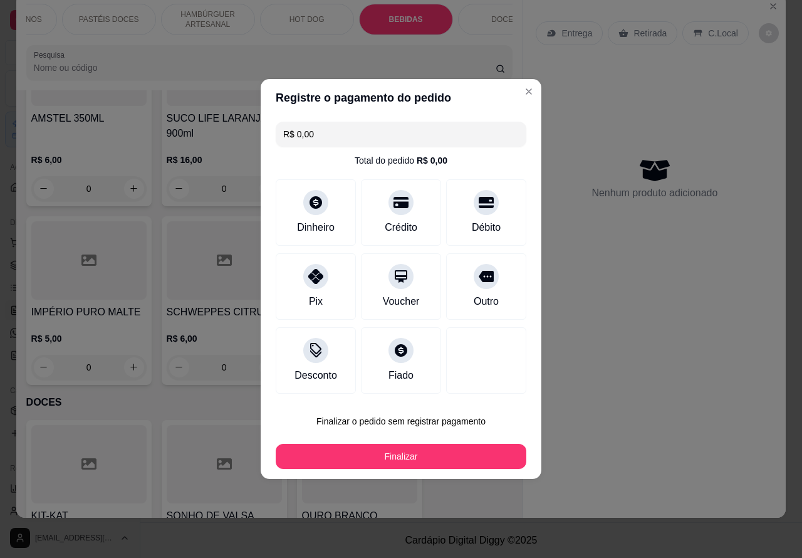
type input "R$ 0,00"
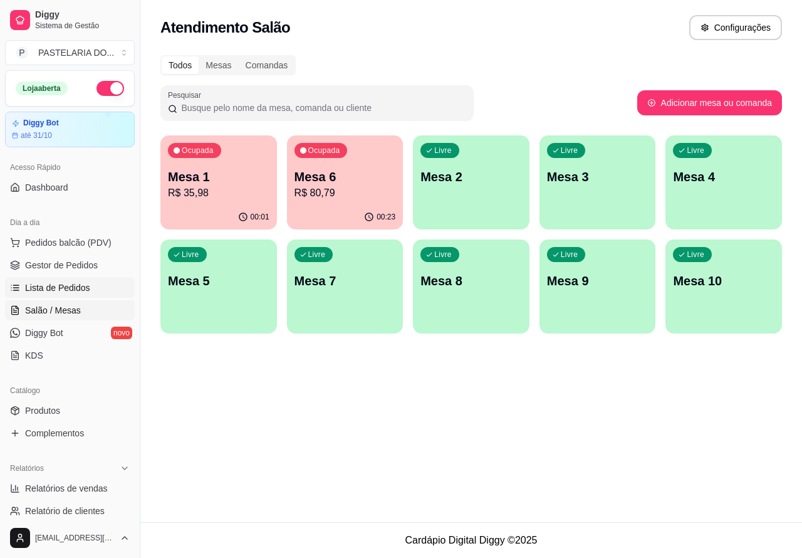
click at [88, 288] on link "Lista de Pedidos" at bounding box center [70, 288] width 130 height 20
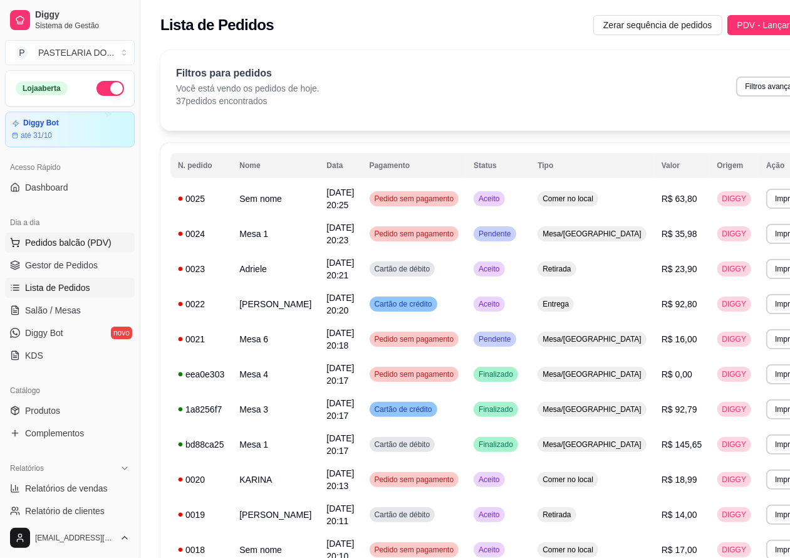
click at [101, 238] on span "Pedidos balcão (PDV)" at bounding box center [68, 242] width 86 height 13
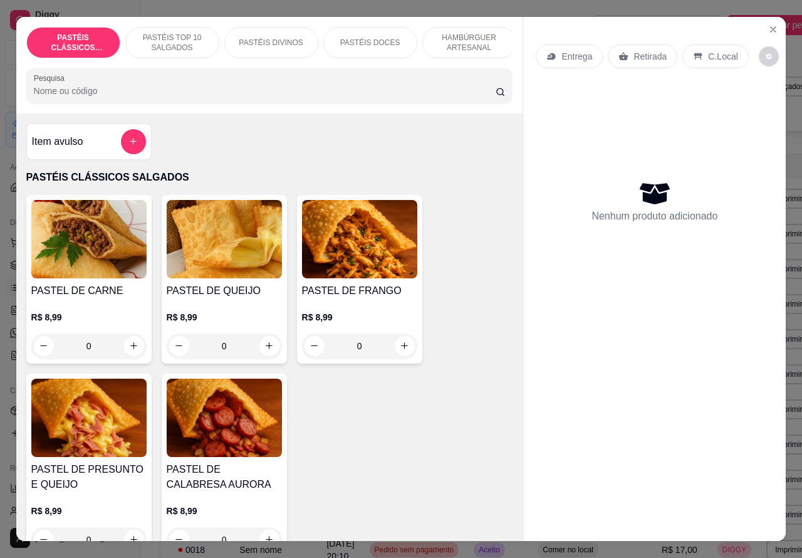
click at [650, 50] on p "Retirada" at bounding box center [649, 56] width 33 height 13
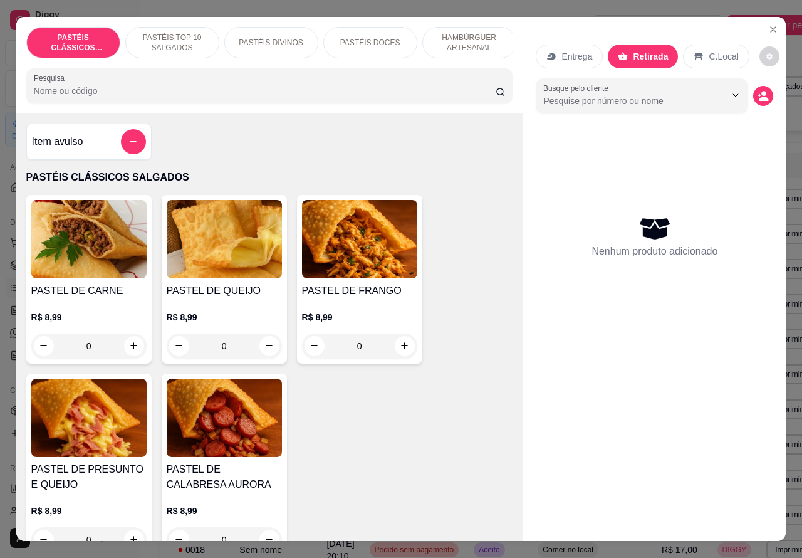
click at [266, 349] on icon "increase-product-quantity" at bounding box center [269, 345] width 7 height 7
click at [268, 351] on button "increase-product-quantity" at bounding box center [269, 346] width 20 height 20
click at [264, 350] on icon "increase-product-quantity" at bounding box center [268, 345] width 9 height 9
type input "1"
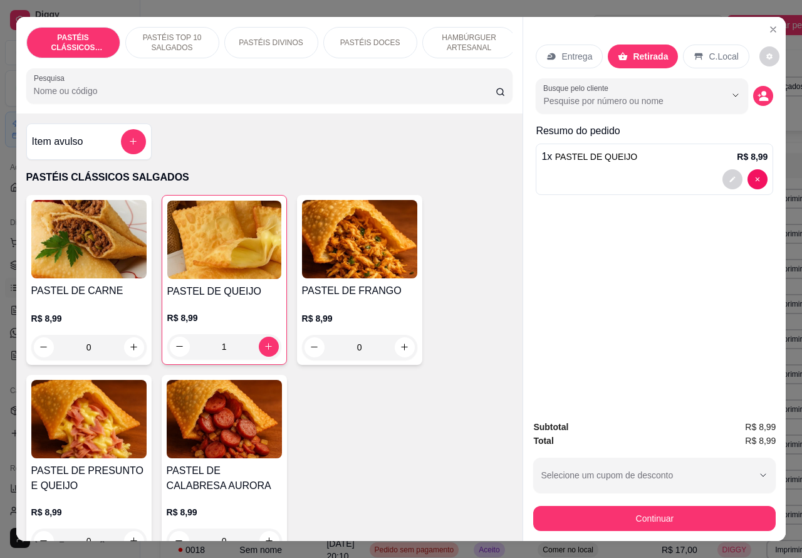
click at [637, 176] on div at bounding box center [654, 179] width 226 height 20
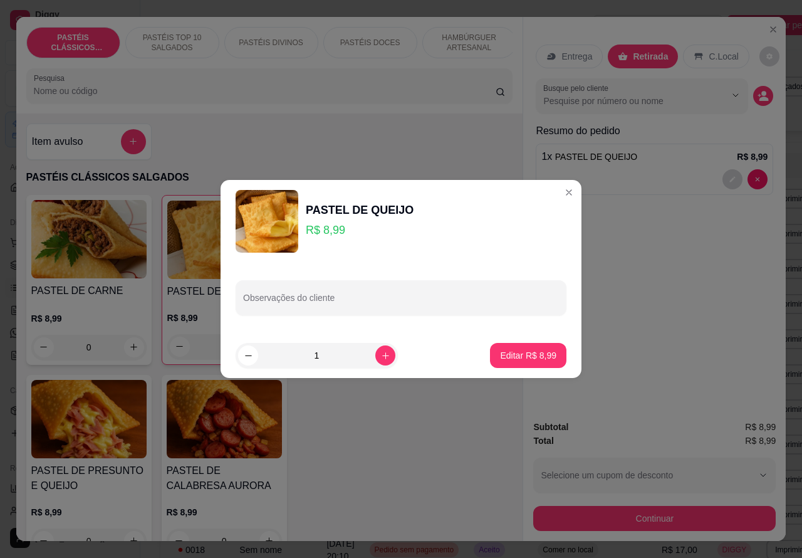
click at [386, 304] on input "Observações do cliente" at bounding box center [401, 302] width 316 height 13
type input "CLIENTE ESTA AGUARDANDO..OCULOS"
click at [521, 355] on p "Editar R$ 8,99" at bounding box center [528, 355] width 56 height 13
type input "0"
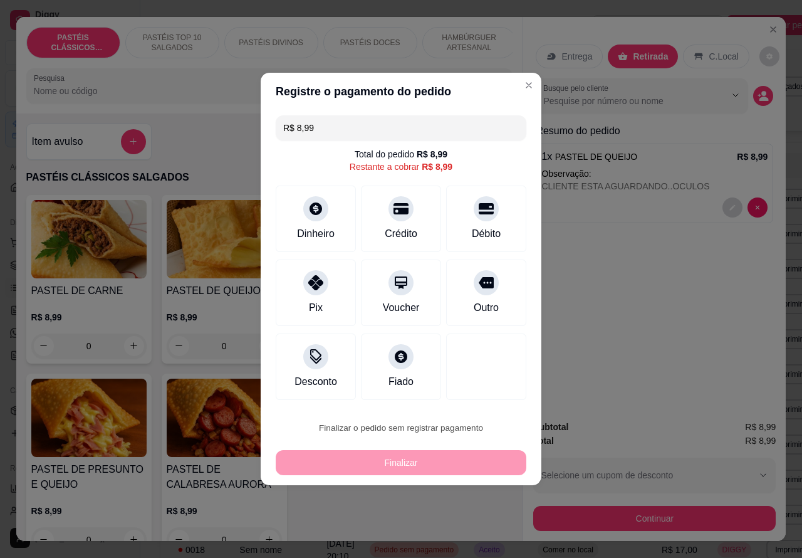
click at [487, 389] on button "Confirmar" at bounding box center [475, 392] width 46 height 19
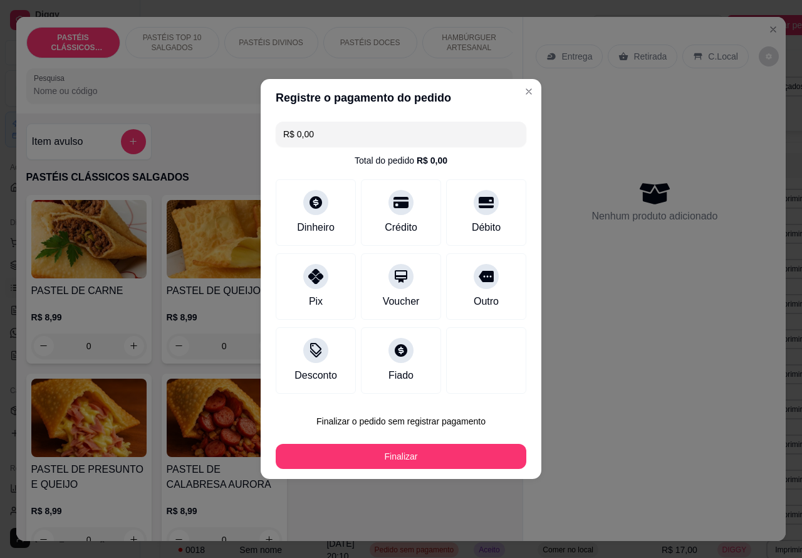
type input "R$ 0,00"
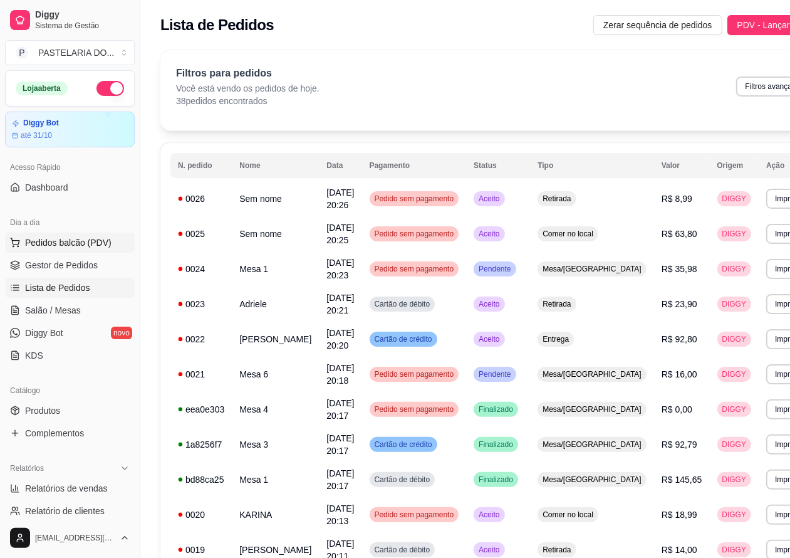
click at [111, 246] on button "Pedidos balcão (PDV)" at bounding box center [70, 242] width 130 height 20
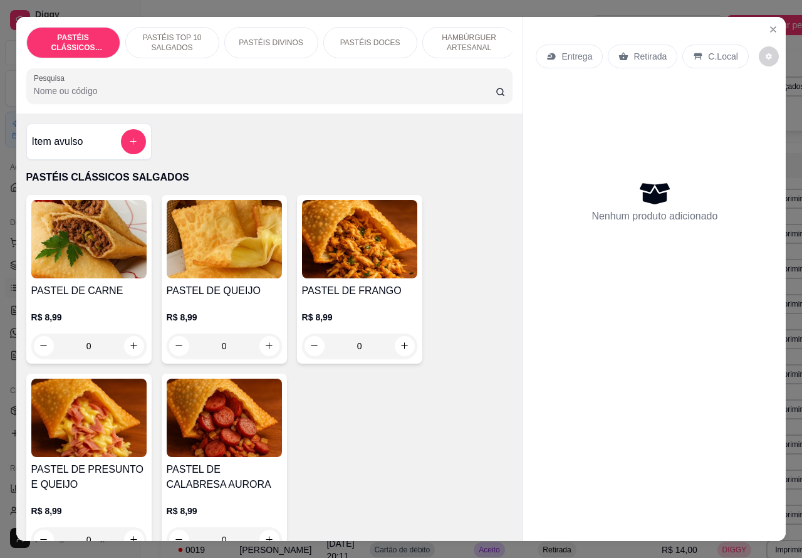
click at [590, 44] on div "Entrega" at bounding box center [569, 56] width 67 height 24
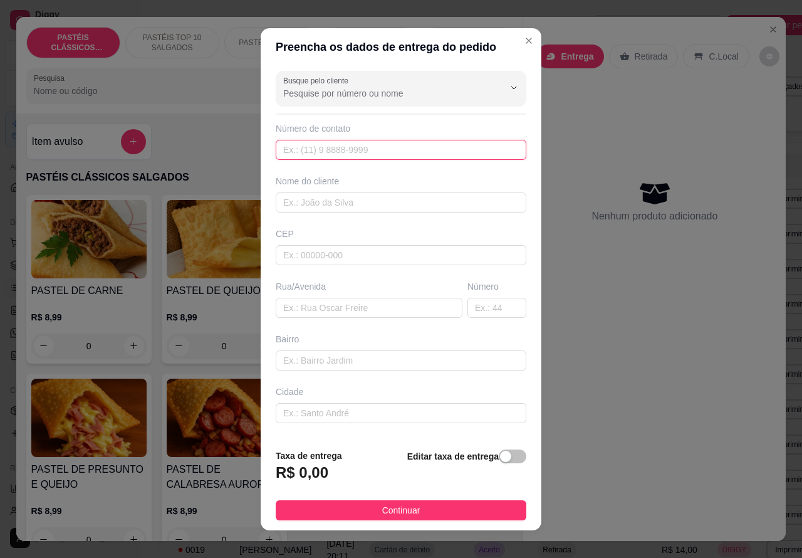
paste input "[PHONE_NUMBER]"
type input "[PHONE_NUMBER]"
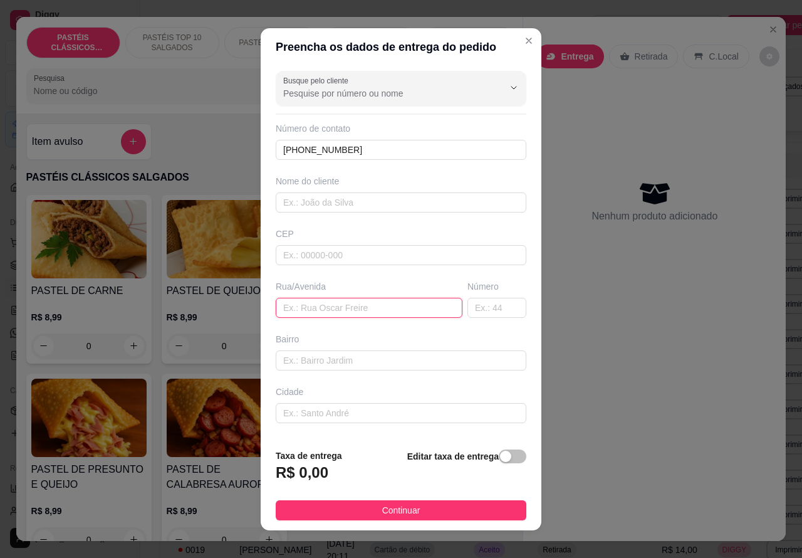
click at [362, 307] on input "text" at bounding box center [369, 308] width 187 height 20
paste input "[PERSON_NAME], 305"
type input "[PERSON_NAME], 305"
click at [500, 457] on div "button" at bounding box center [505, 455] width 11 height 11
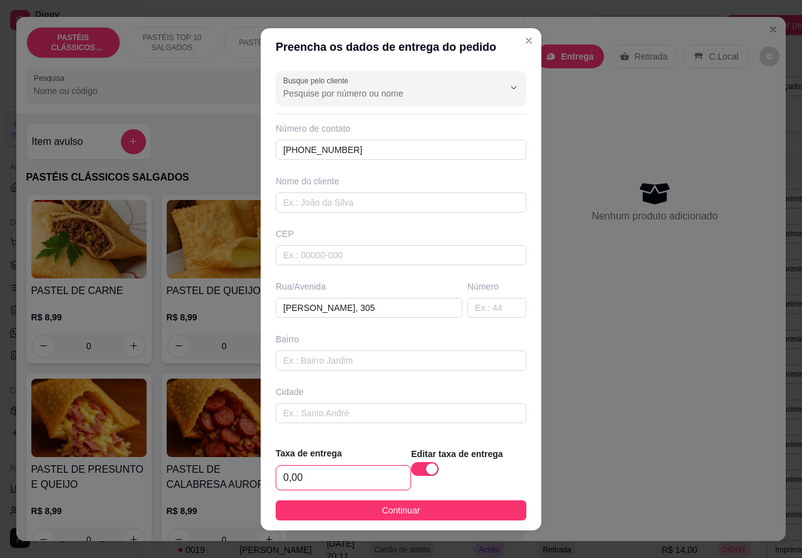
click at [284, 475] on input "0,00" at bounding box center [343, 477] width 134 height 24
type input "1,00"
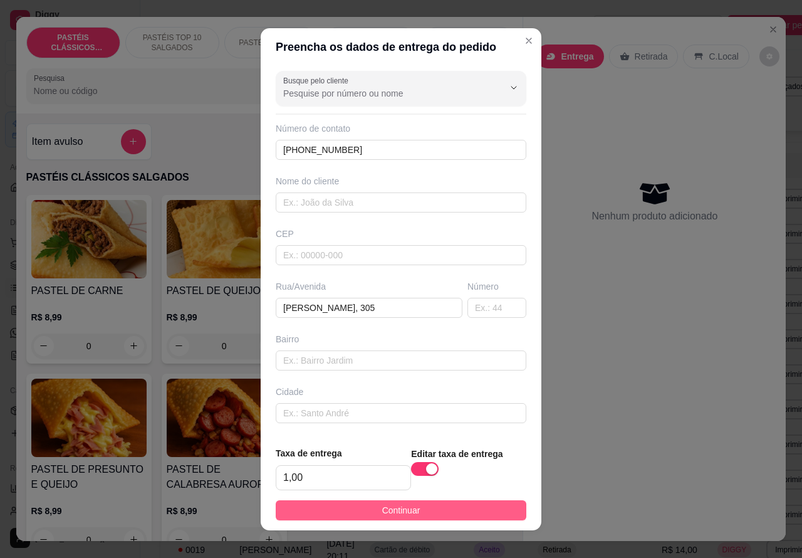
click at [493, 506] on button "Continuar" at bounding box center [401, 510] width 251 height 20
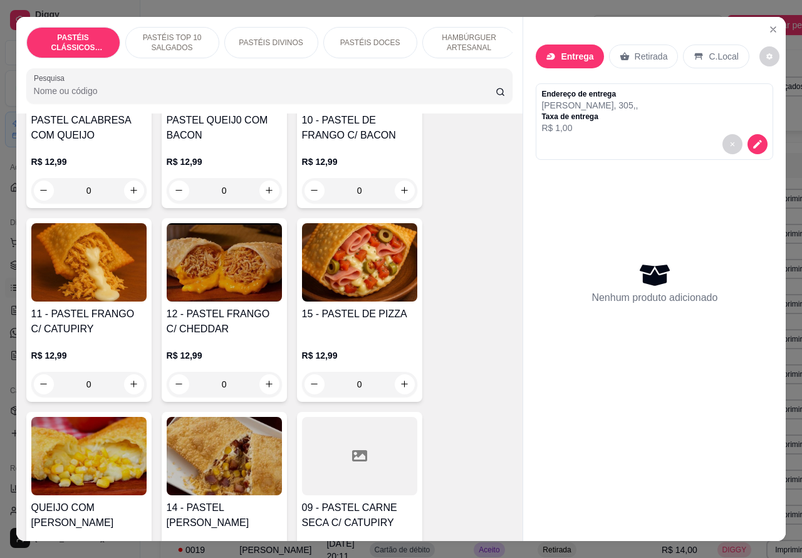
scroll to position [1150, 0]
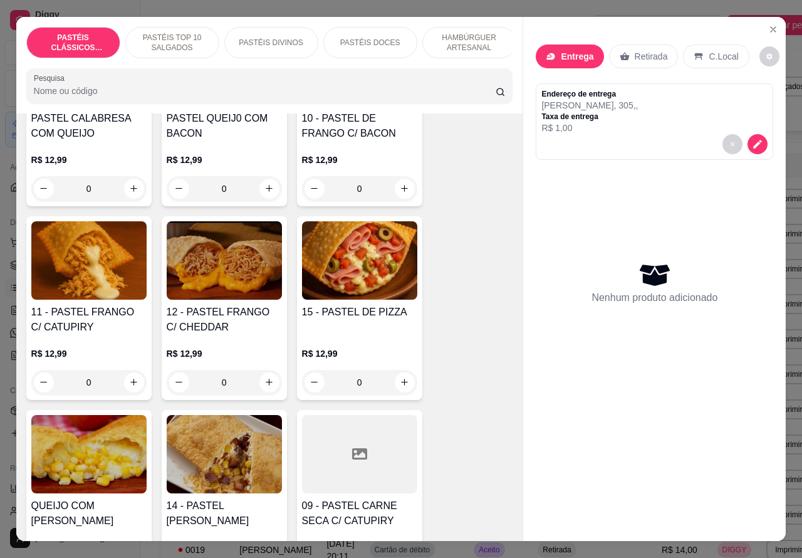
click at [127, 384] on div "0" at bounding box center [88, 382] width 115 height 25
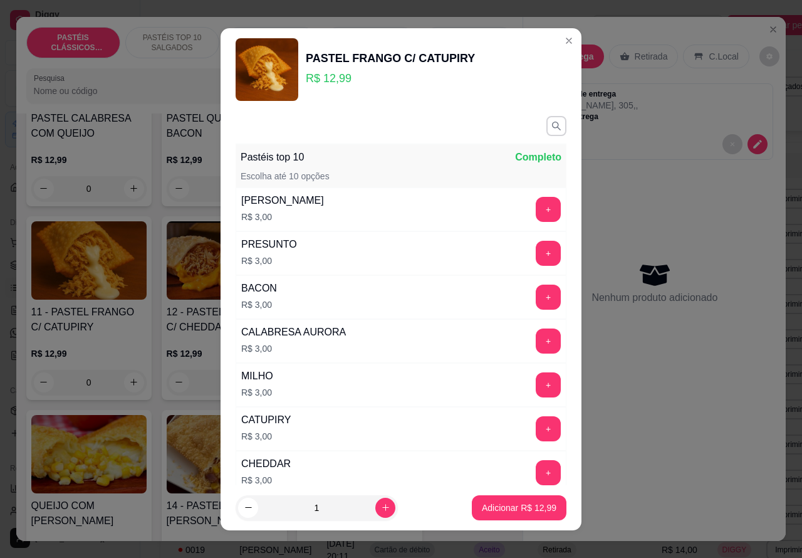
click at [381, 506] on icon "increase-product-quantity" at bounding box center [385, 506] width 9 height 9
type input "2"
click at [492, 511] on p "Adicionar R$ 25,98" at bounding box center [519, 507] width 73 height 12
type input "2"
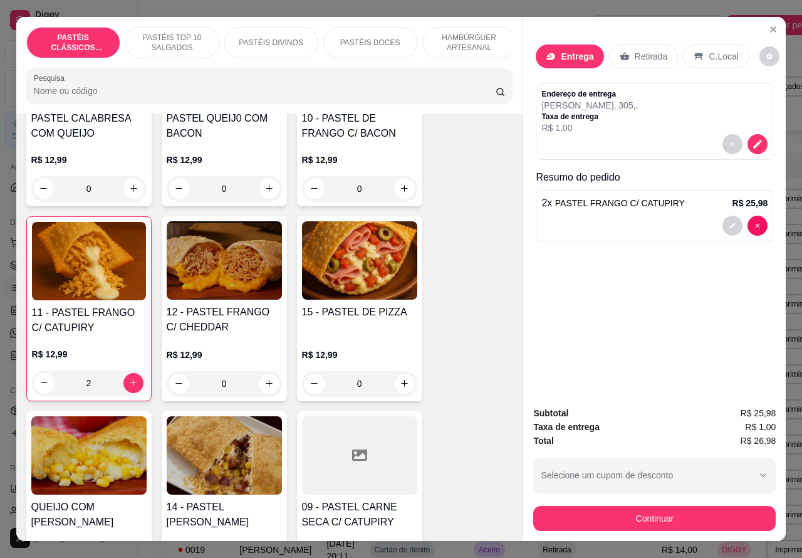
click at [257, 396] on div "0" at bounding box center [224, 383] width 115 height 25
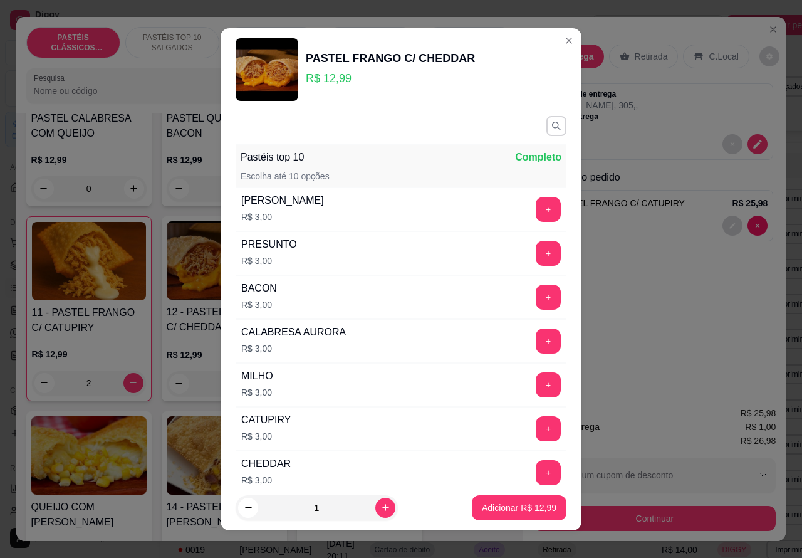
click at [498, 508] on p "Adicionar R$ 12,99" at bounding box center [519, 507] width 75 height 13
type input "1"
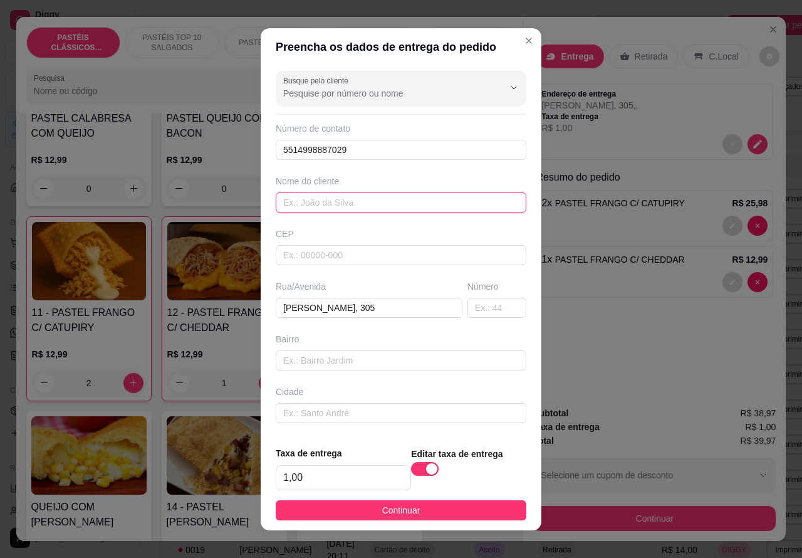
click at [367, 202] on input "text" at bounding box center [401, 202] width 251 height 20
type input "[PERSON_NAME]"
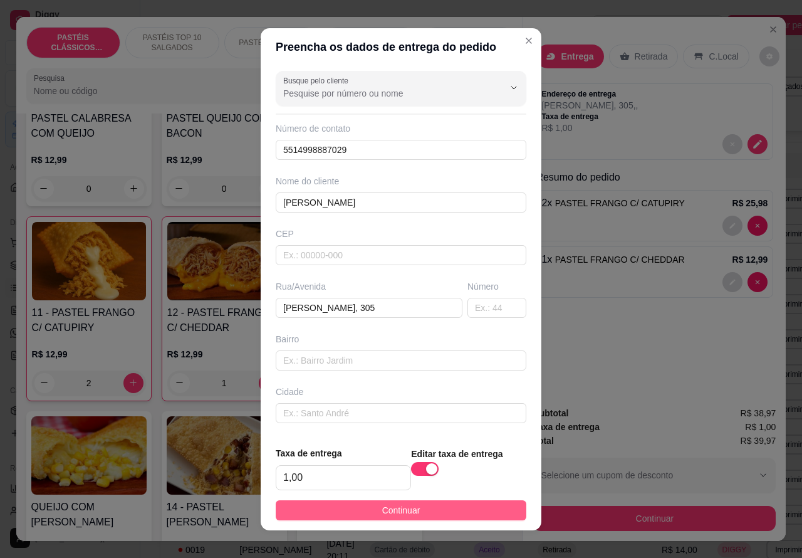
click at [474, 504] on button "Continuar" at bounding box center [401, 510] width 251 height 20
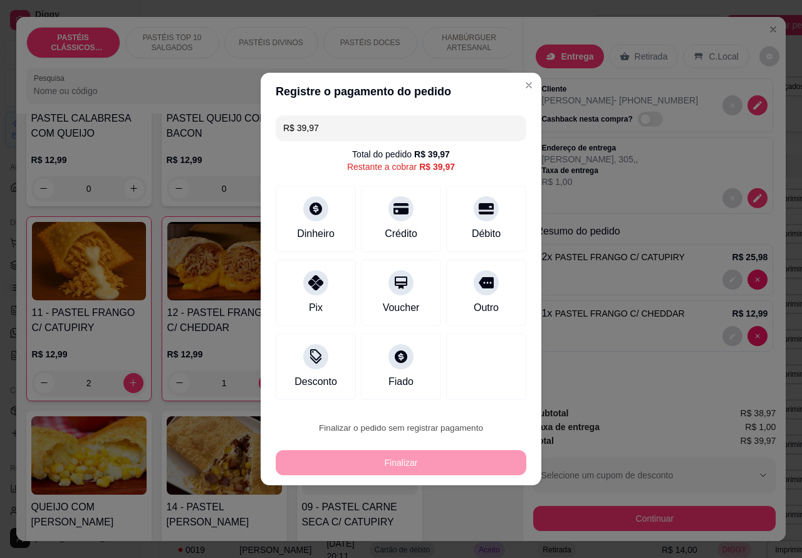
click at [496, 388] on button "Confirmar" at bounding box center [476, 391] width 44 height 19
type input "0"
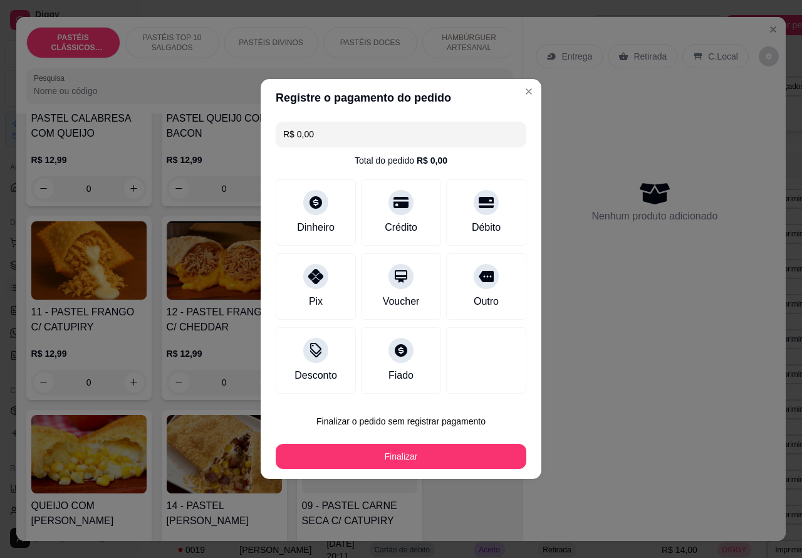
type input "R$ 0,00"
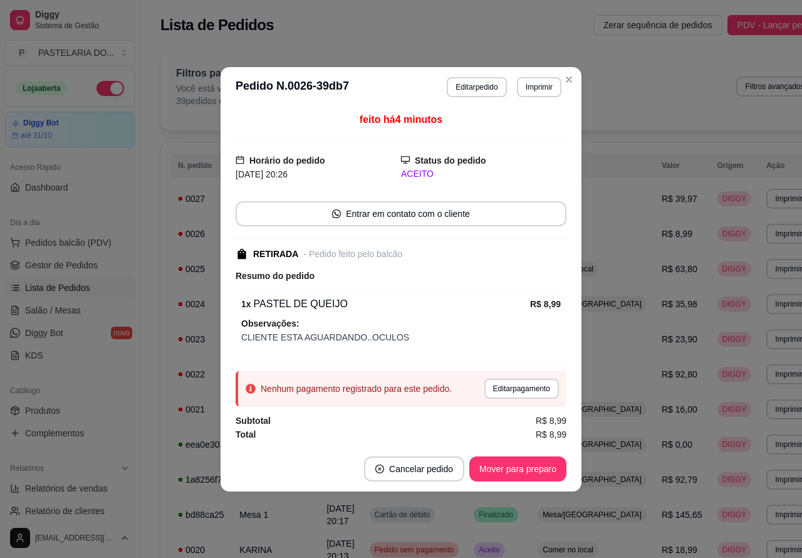
click at [568, 78] on div "Filtros para pedidos Você está vendo os pedidos de hoje. 39 pedidos encontrados…" at bounding box center [494, 86] width 637 height 41
click at [428, 471] on button "Cancelar pedido" at bounding box center [414, 468] width 100 height 25
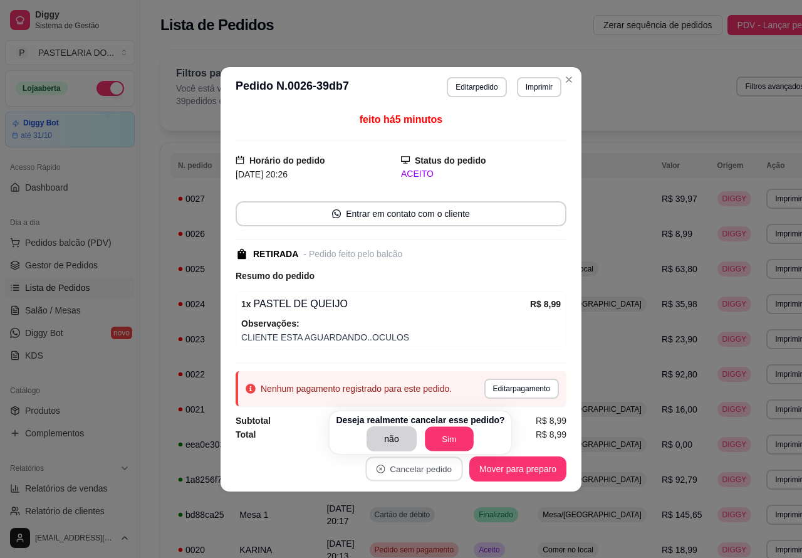
click at [442, 437] on button "Sim" at bounding box center [449, 439] width 49 height 24
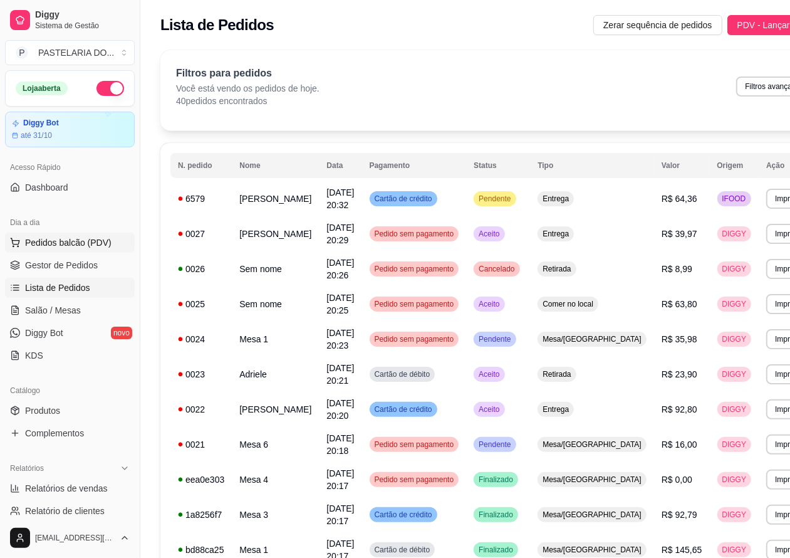
click at [101, 246] on span "Pedidos balcão (PDV)" at bounding box center [68, 242] width 86 height 13
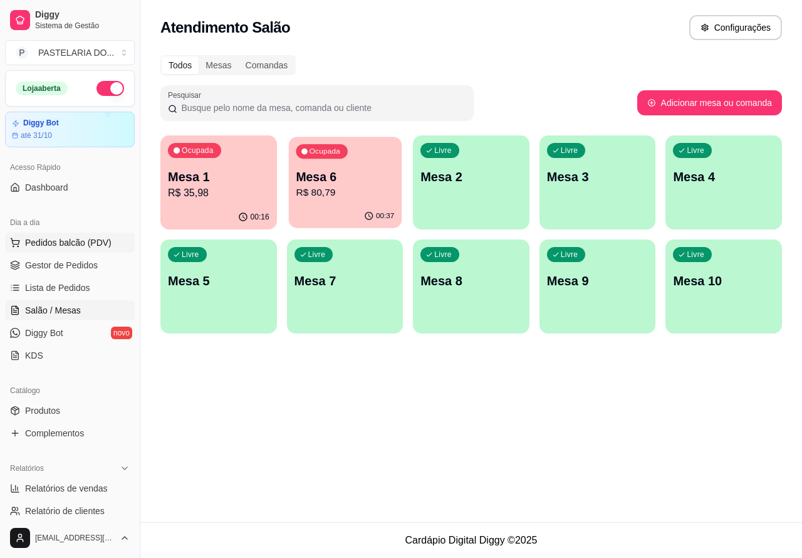
click at [345, 193] on p "R$ 80,79" at bounding box center [345, 192] width 98 height 14
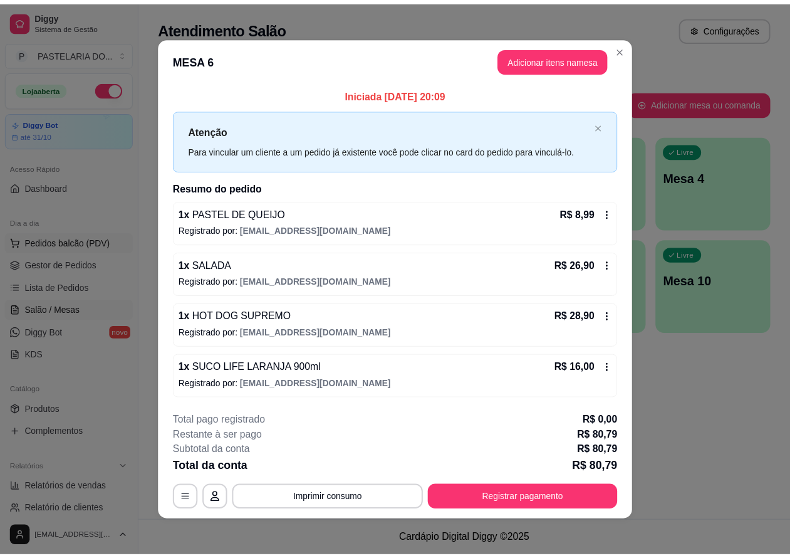
scroll to position [4, 0]
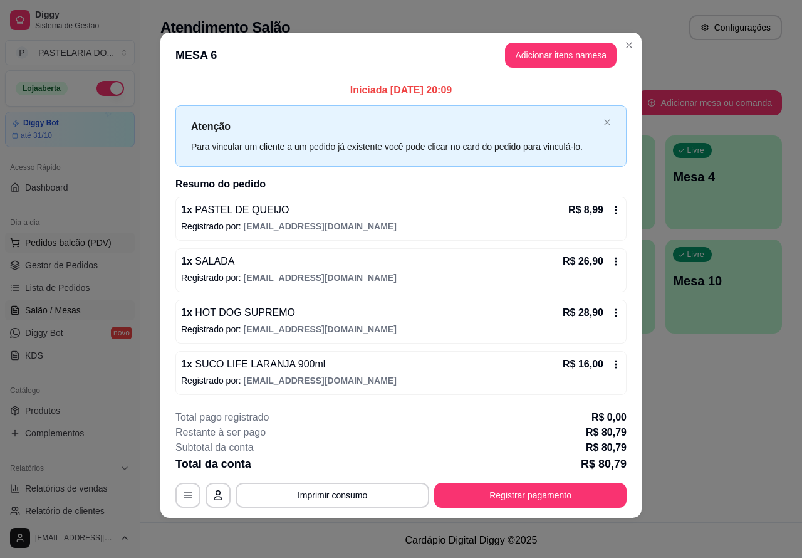
click at [677, 390] on div "Atendimento Salão Configurações Todos Mesas Comandas Pesquisar Adicionar mesa o…" at bounding box center [471, 261] width 662 height 522
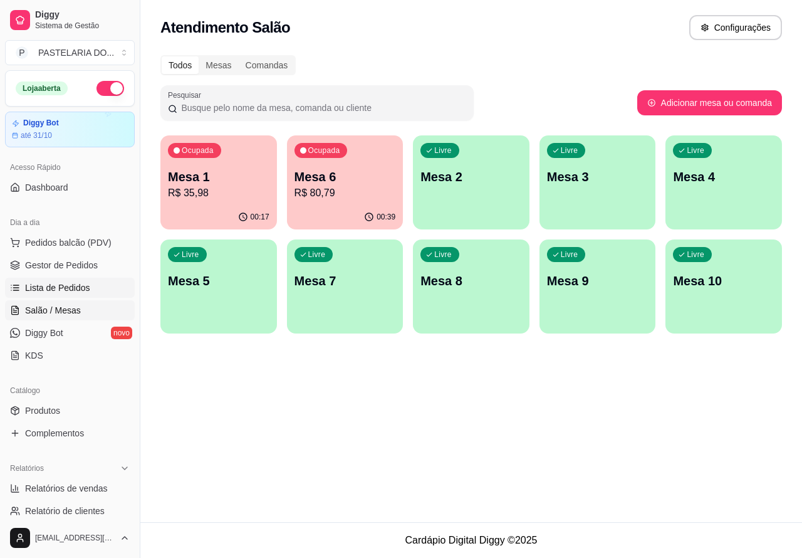
click at [86, 284] on span "Lista de Pedidos" at bounding box center [57, 287] width 65 height 13
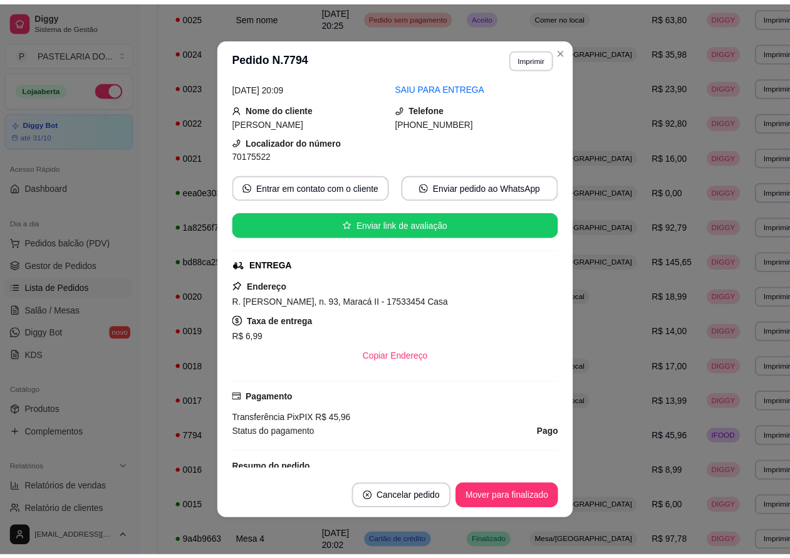
scroll to position [46, 0]
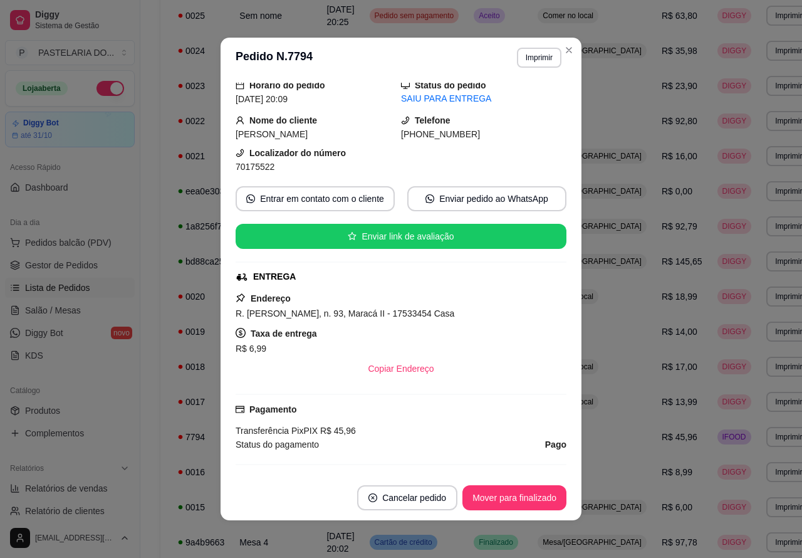
click at [563, 50] on td "Mesa/[GEOGRAPHIC_DATA]" at bounding box center [592, 50] width 124 height 35
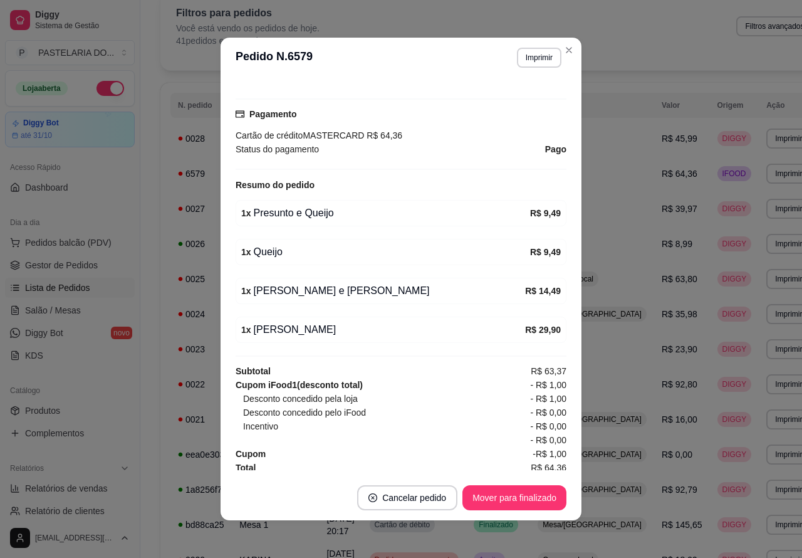
scroll to position [367, 0]
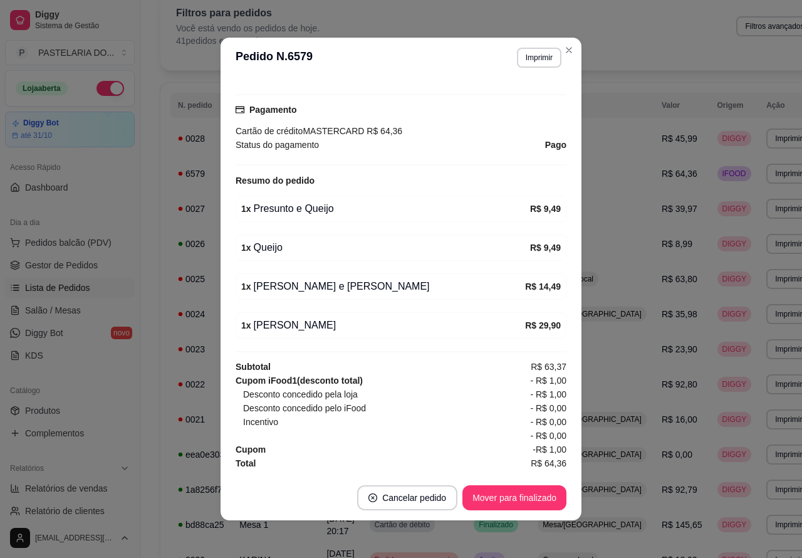
click at [542, 64] on button "Imprimir" at bounding box center [539, 58] width 44 height 20
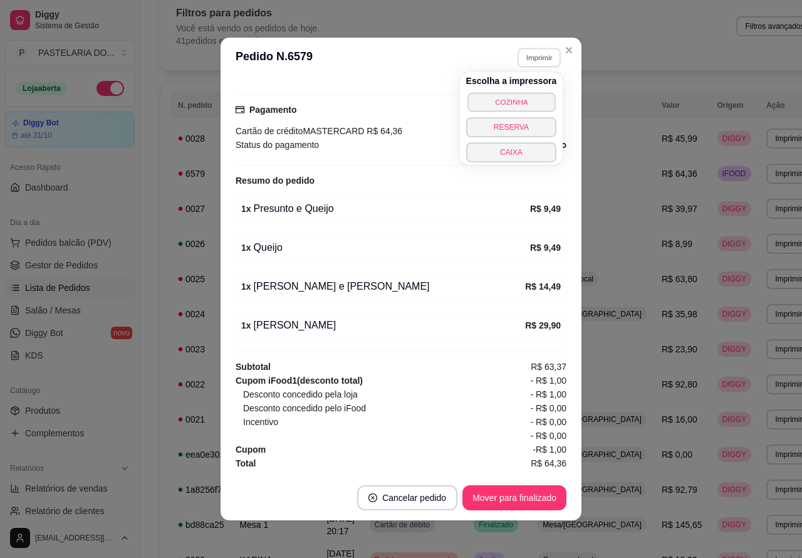
click at [542, 102] on button "COZINHA" at bounding box center [511, 101] width 88 height 19
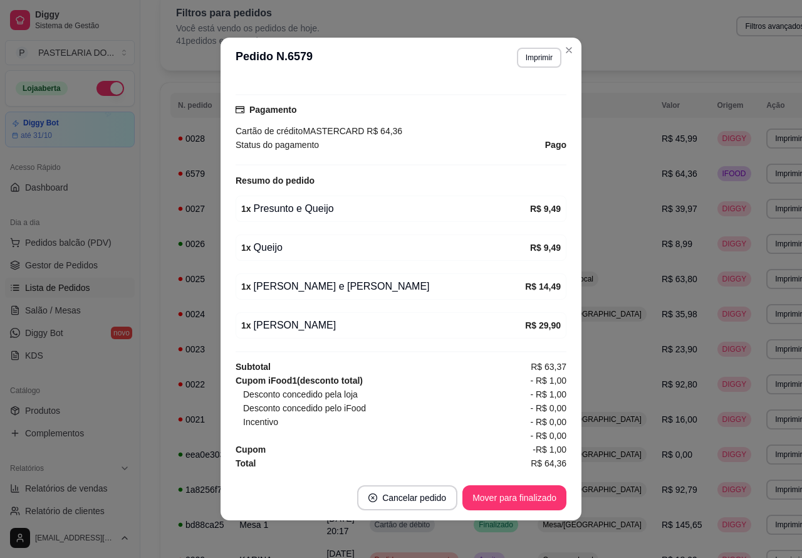
click at [105, 241] on span "Pedidos balcão (PDV)" at bounding box center [68, 242] width 86 height 13
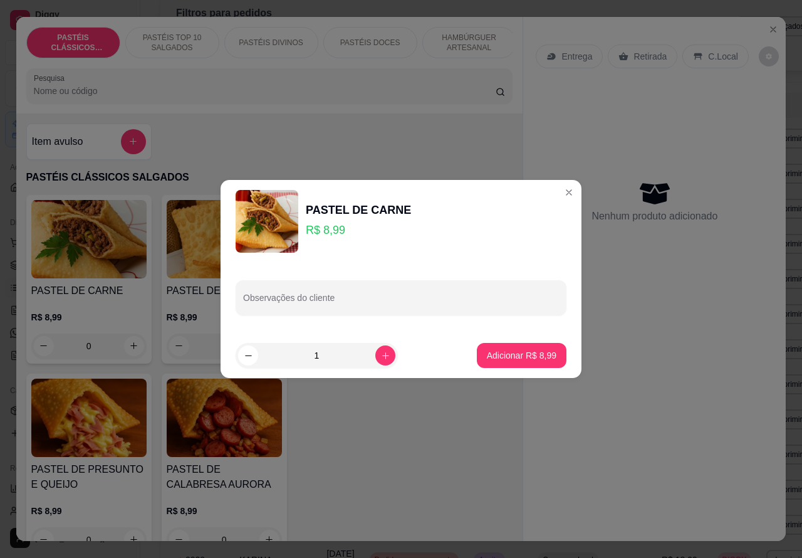
click at [364, 462] on div "PASTEL DE CARNE R$ 8,99 0 PASTEL DE QUEIJO R$ 8,99 0 PASTEL DE FRANGO R$ 8,99 0…" at bounding box center [269, 376] width 487 height 362
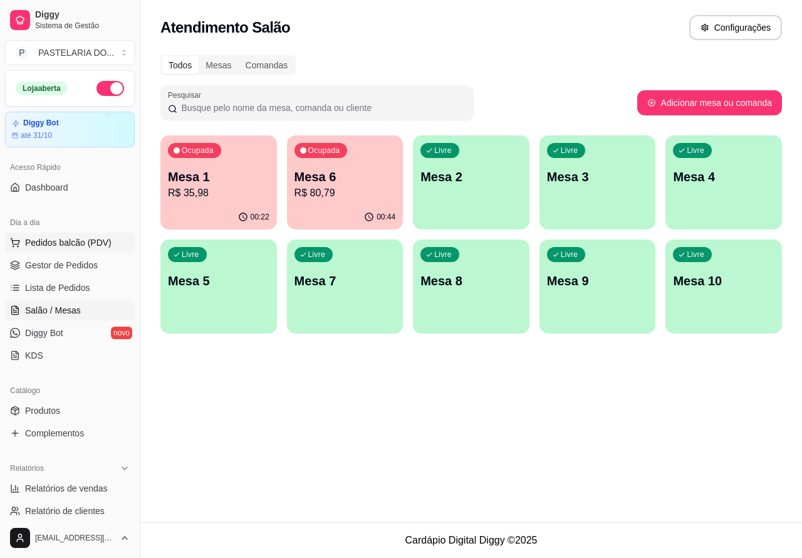
click at [111, 244] on button "Pedidos balcão (PDV)" at bounding box center [70, 242] width 130 height 20
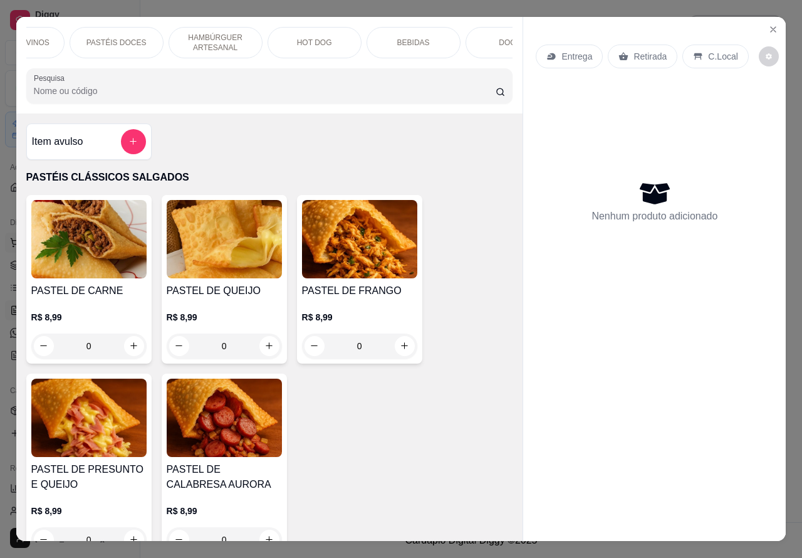
scroll to position [0, 301]
click at [711, 50] on p "C.Local" at bounding box center [722, 56] width 29 height 13
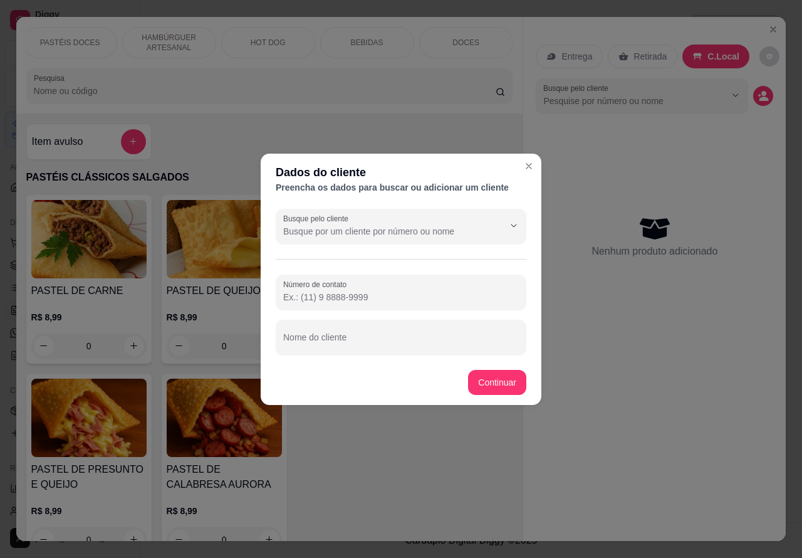
click at [351, 336] on div "Nome do cliente" at bounding box center [401, 337] width 251 height 35
type input "m"
type input "MARIDO DA [PERSON_NAME]"
click at [496, 380] on div "Item avulso PASTÉIS CLÁSSICOS SALGADOS PASTEL DE CARNE R$ 8,99 0 PASTEL DE QUEI…" at bounding box center [269, 327] width 507 height 428
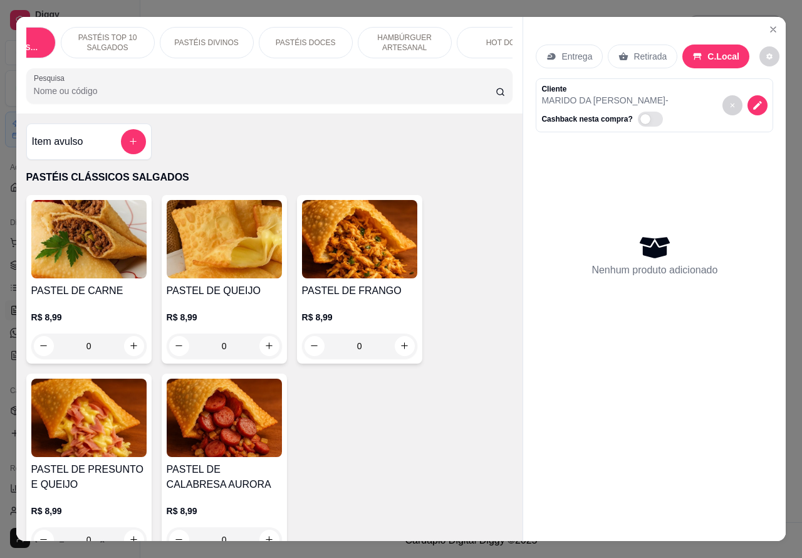
scroll to position [0, 0]
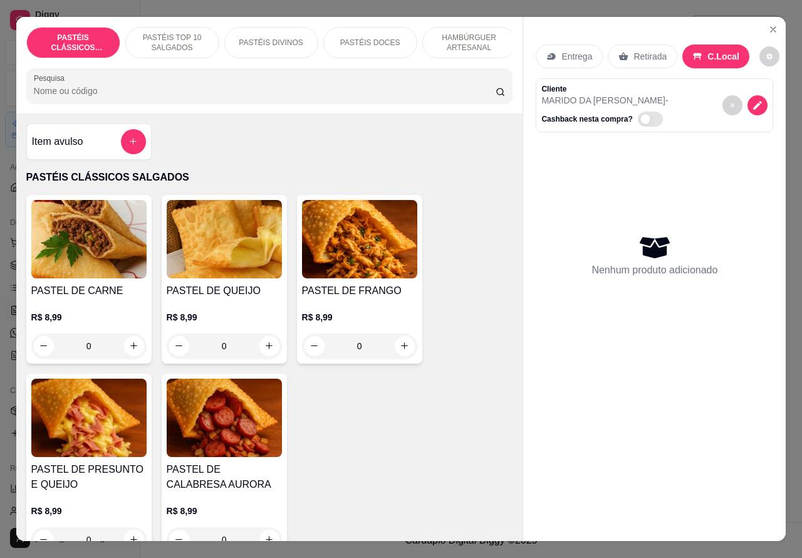
click at [281, 38] on p "PASTÉIS DIVINOS" at bounding box center [271, 43] width 64 height 10
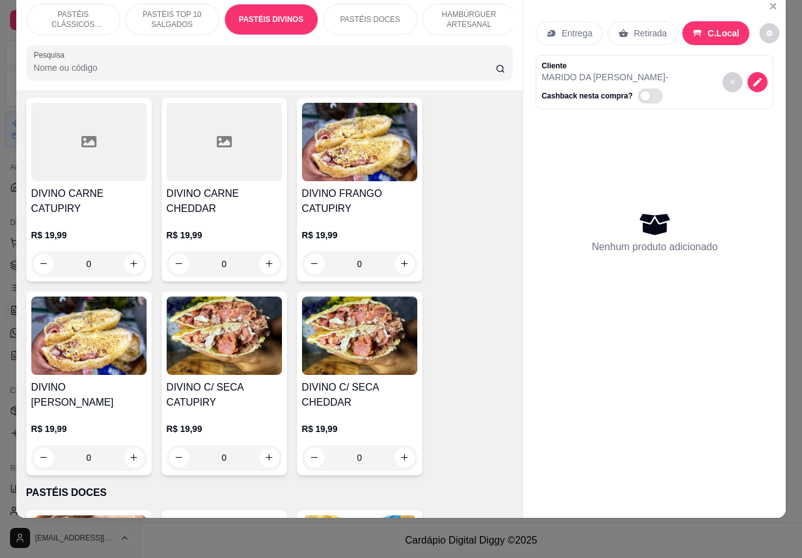
scroll to position [1849, 0]
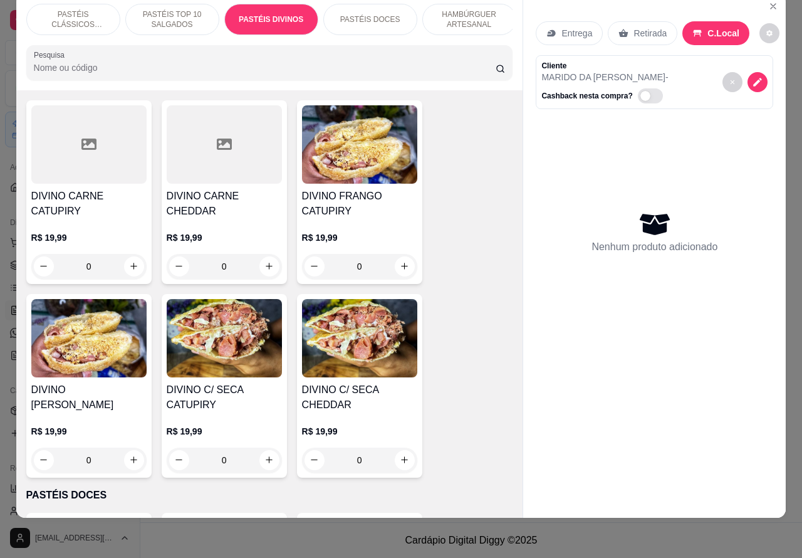
click at [263, 264] on div "0" at bounding box center [224, 266] width 115 height 25
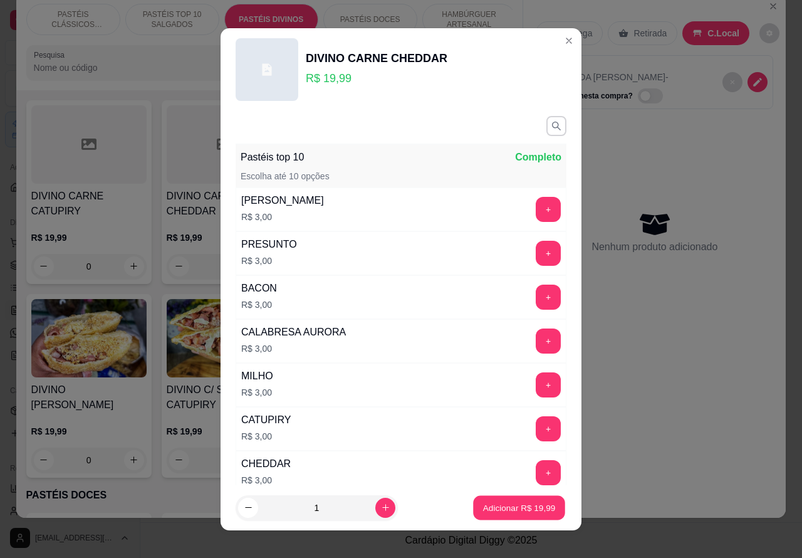
click at [496, 511] on p "Adicionar R$ 19,99" at bounding box center [519, 507] width 73 height 12
type input "1"
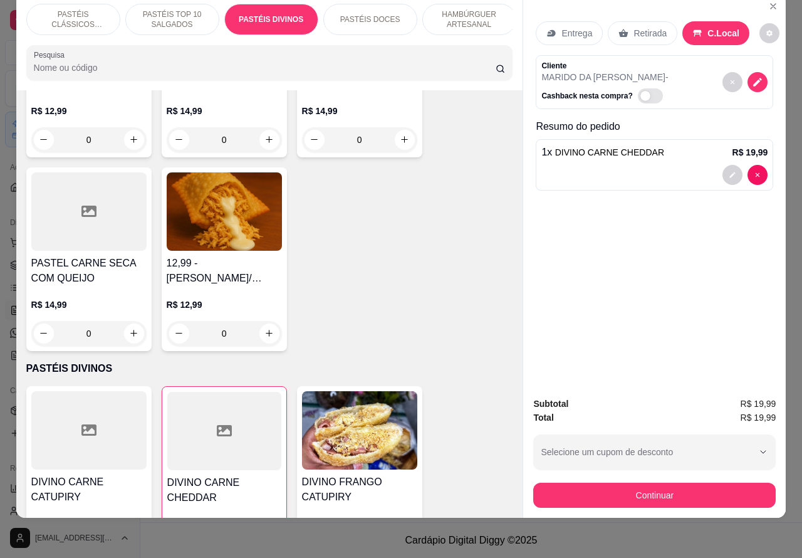
click at [453, 11] on p "HAMBÚRGUER ARTESANAL" at bounding box center [469, 19] width 73 height 20
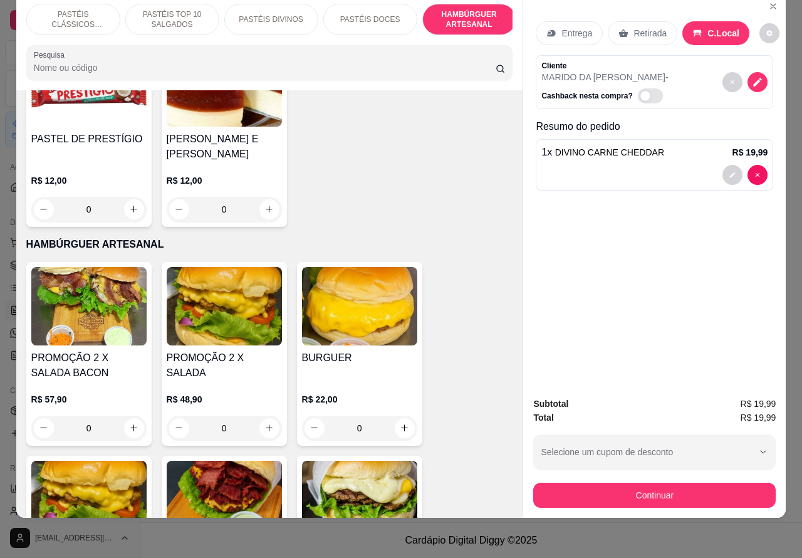
scroll to position [2733, 0]
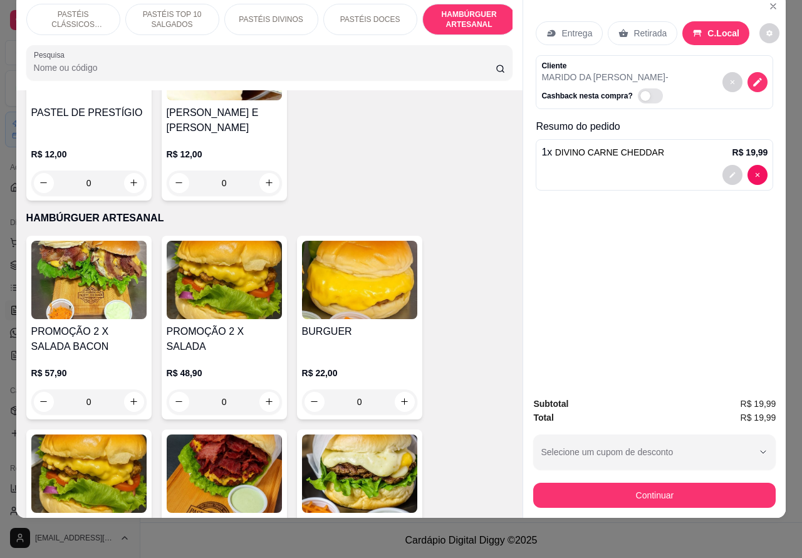
click at [398, 393] on div "0" at bounding box center [359, 401] width 115 height 25
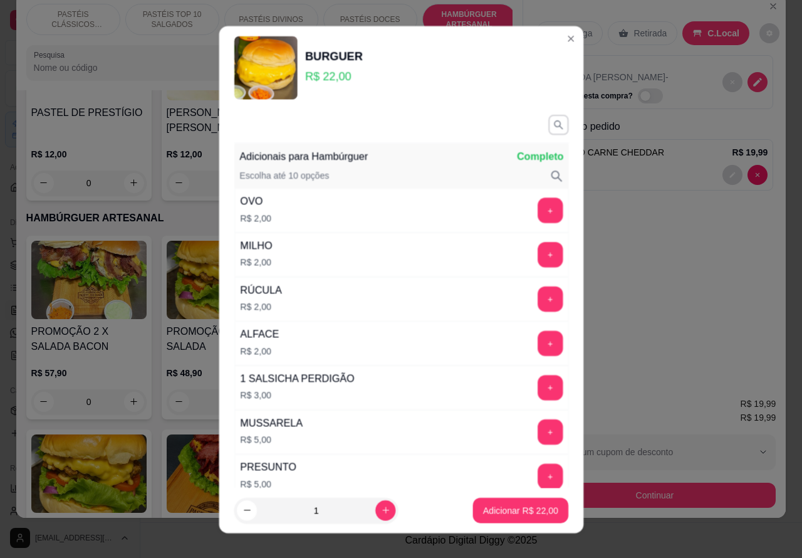
click at [387, 386] on div "1 SALSICHA PERDIGÃO R$ 3,00 +" at bounding box center [401, 387] width 334 height 44
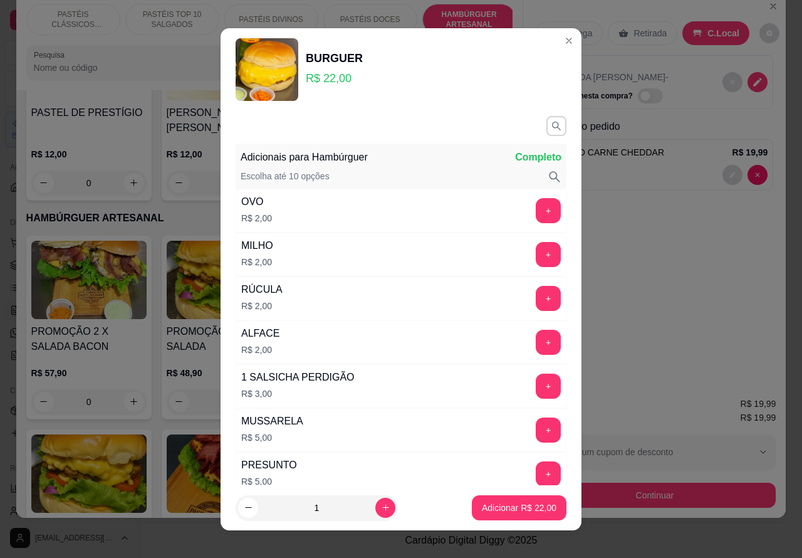
click at [489, 509] on p "Adicionar R$ 22,00" at bounding box center [519, 507] width 75 height 13
type input "1"
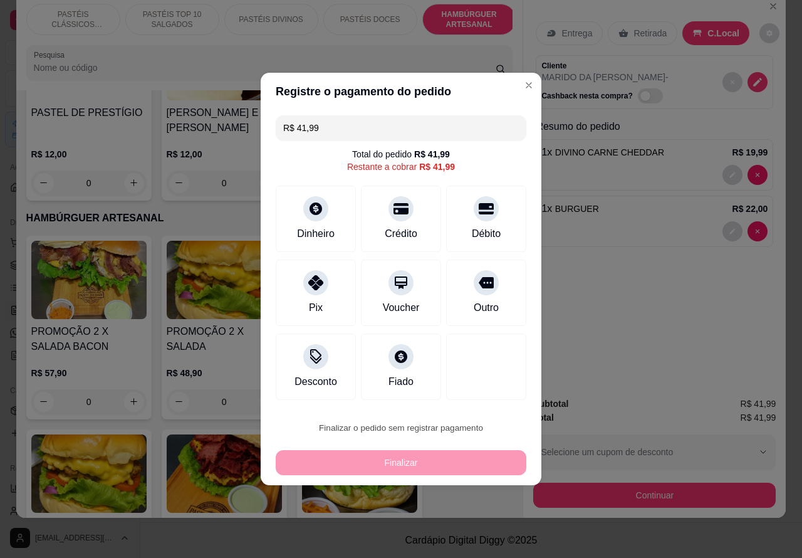
click at [493, 390] on button "Confirmar" at bounding box center [475, 392] width 46 height 19
type input "0"
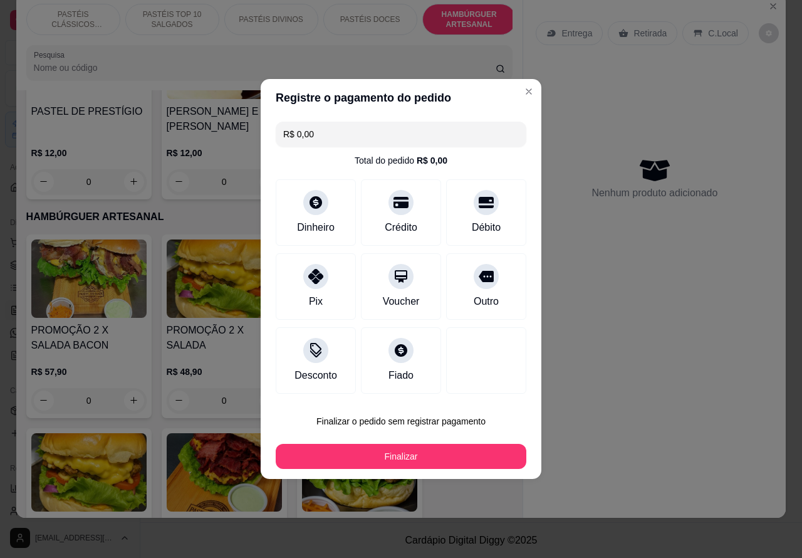
type input "R$ 0,00"
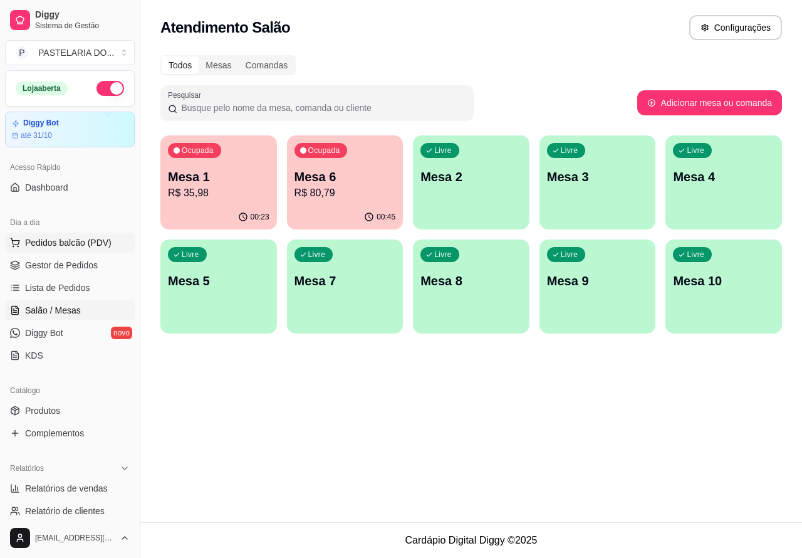
click at [95, 236] on span "Pedidos balcão (PDV)" at bounding box center [68, 242] width 86 height 13
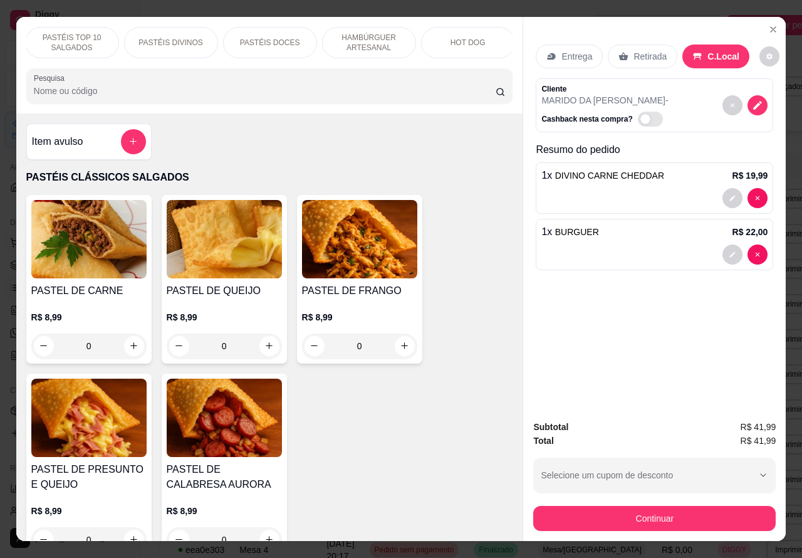
scroll to position [0, 124]
click at [276, 27] on div "PASTÉIS DOCES" at bounding box center [246, 42] width 94 height 31
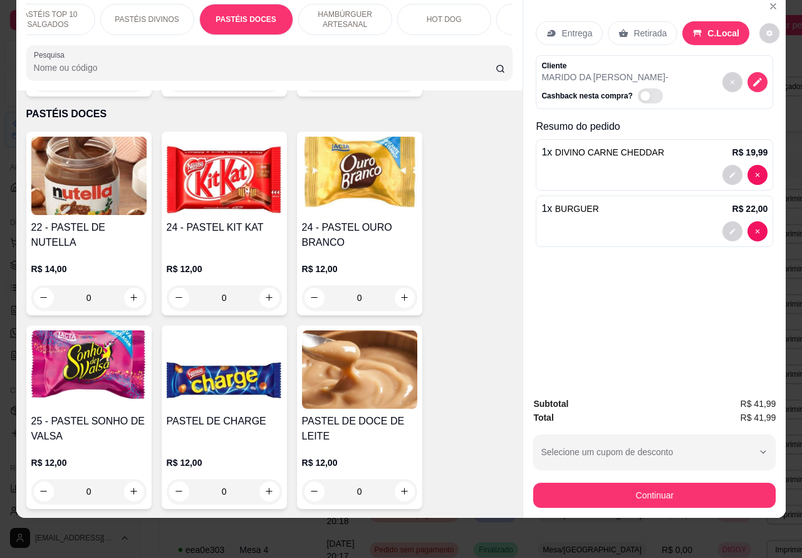
scroll to position [2224, 0]
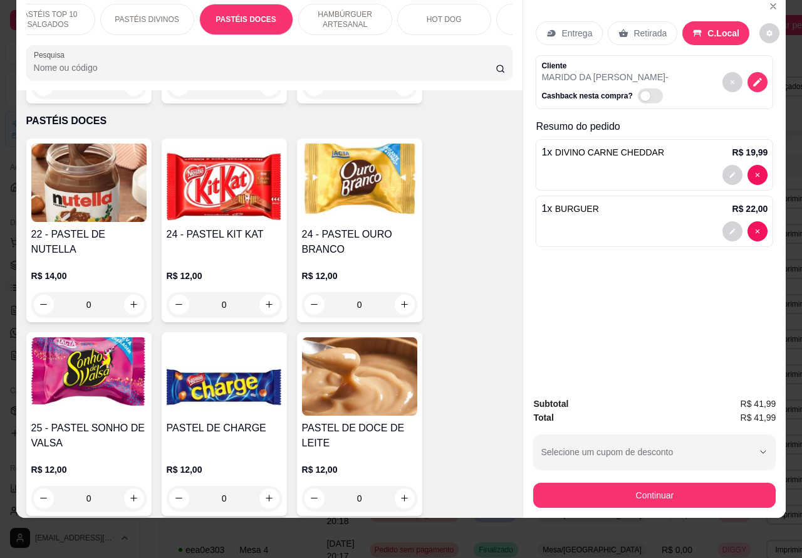
click at [370, 230] on h4 "24 - PASTEL OURO BRANCO" at bounding box center [359, 242] width 115 height 30
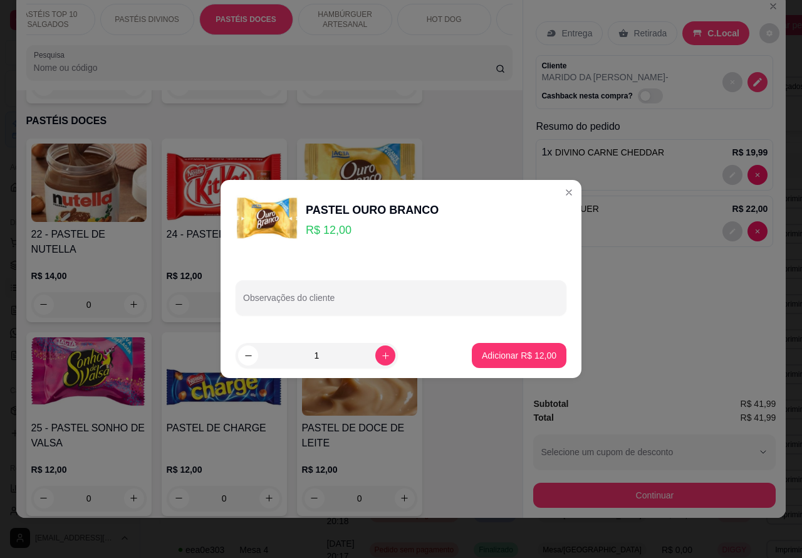
click at [387, 301] on input "Observações do cliente" at bounding box center [401, 302] width 316 height 13
type input "s"
type input "SONHO DE [PERSON_NAME] E AMENDOIM"
click at [500, 351] on p "Adicionar R$ 12,00" at bounding box center [519, 355] width 73 height 12
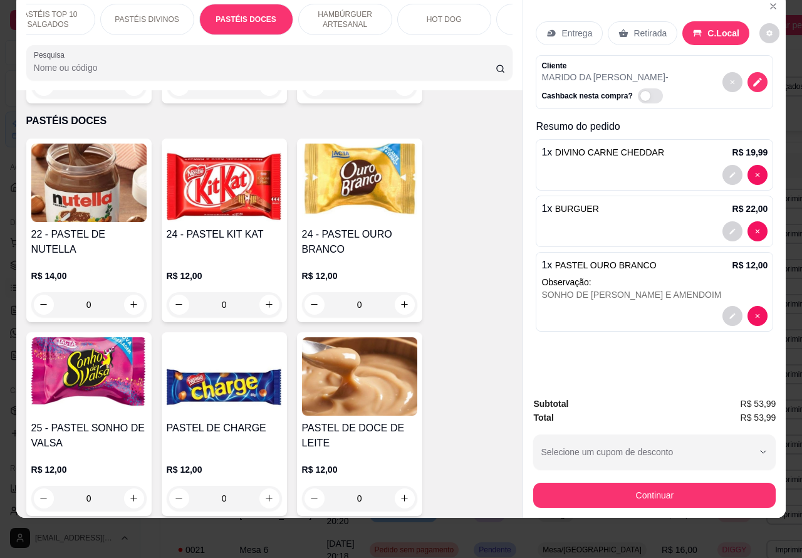
click at [682, 306] on div at bounding box center [654, 316] width 226 height 20
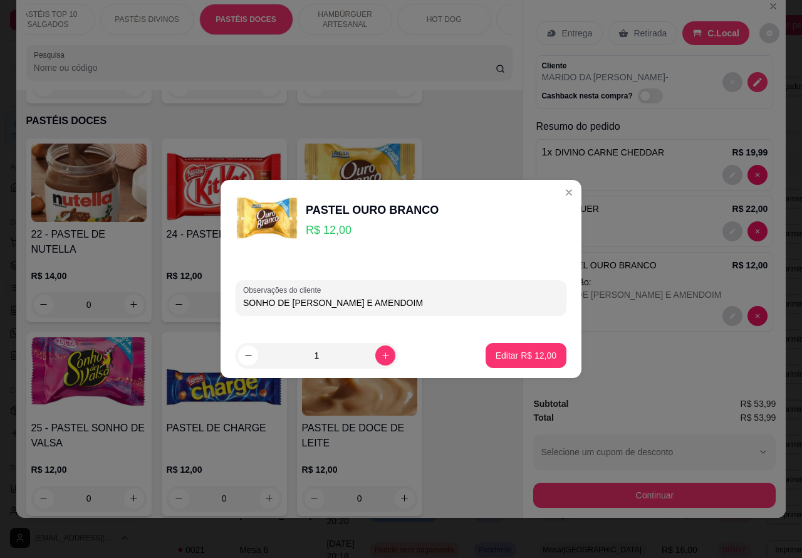
click at [449, 302] on input "SONHO DE [PERSON_NAME] E AMENDOIM" at bounding box center [401, 302] width 316 height 13
type input "SONHO DE [PERSON_NAME] E AMENDOIM...KARINA"
click at [514, 343] on div "Editar R$ 12,00" at bounding box center [526, 355] width 81 height 25
click at [520, 351] on p "Editar R$ 12,00" at bounding box center [526, 355] width 61 height 13
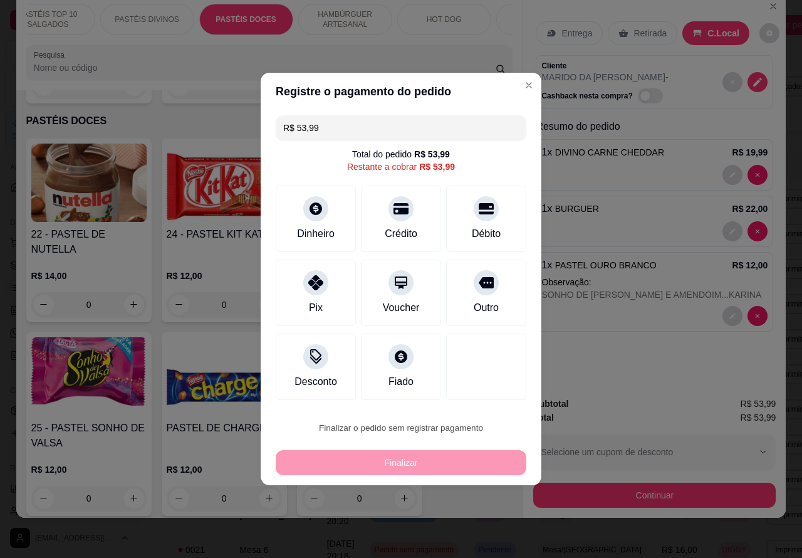
click at [489, 388] on button "Confirmar" at bounding box center [475, 392] width 44 height 19
type input "0"
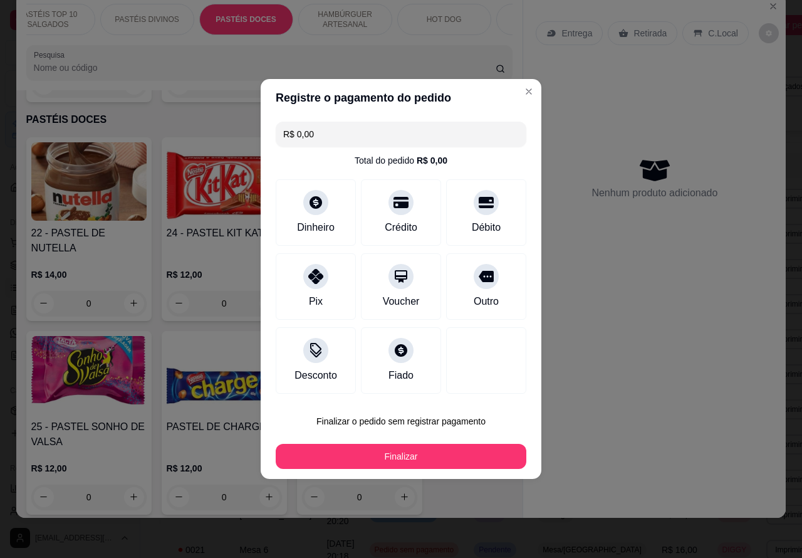
type input "R$ 0,00"
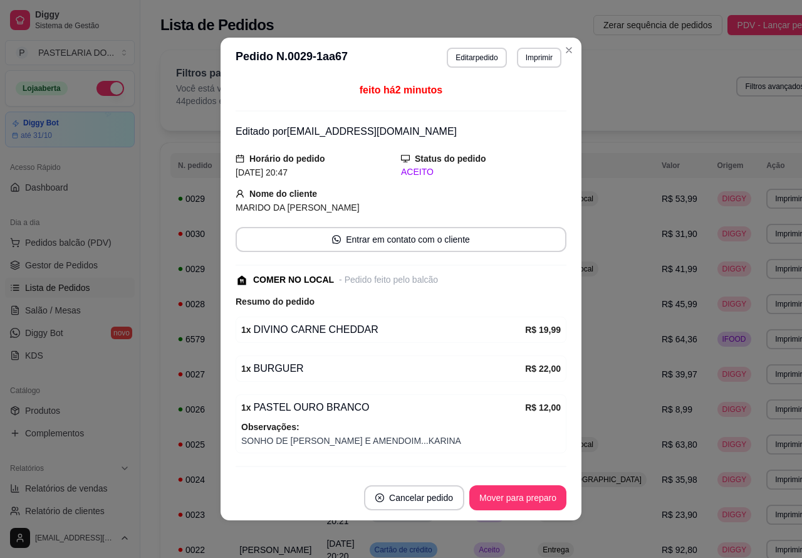
click at [630, 79] on div "Filtros para pedidos Você está vendo os pedidos de hoje. 44 pedidos encontrados…" at bounding box center [494, 86] width 637 height 41
click at [108, 239] on button "Pedidos balcão (PDV)" at bounding box center [70, 242] width 130 height 20
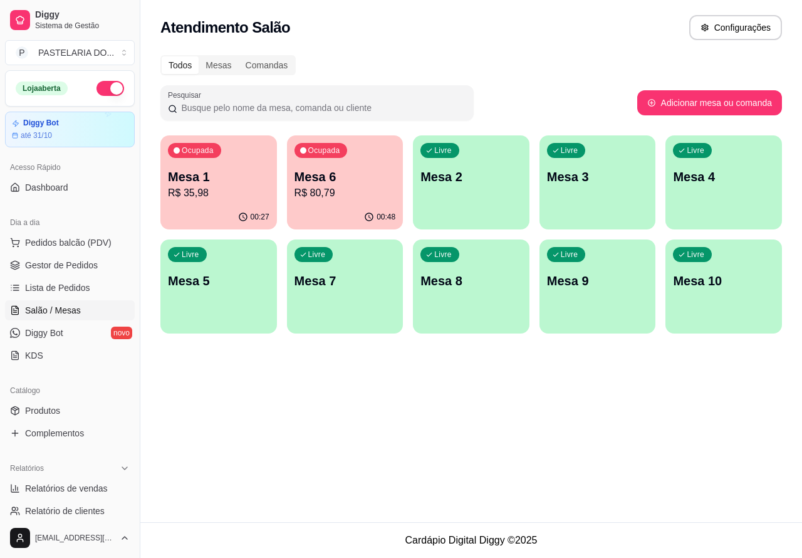
click at [85, 314] on link "Salão / Mesas" at bounding box center [70, 310] width 130 height 20
click at [90, 286] on link "Lista de Pedidos" at bounding box center [70, 288] width 130 height 20
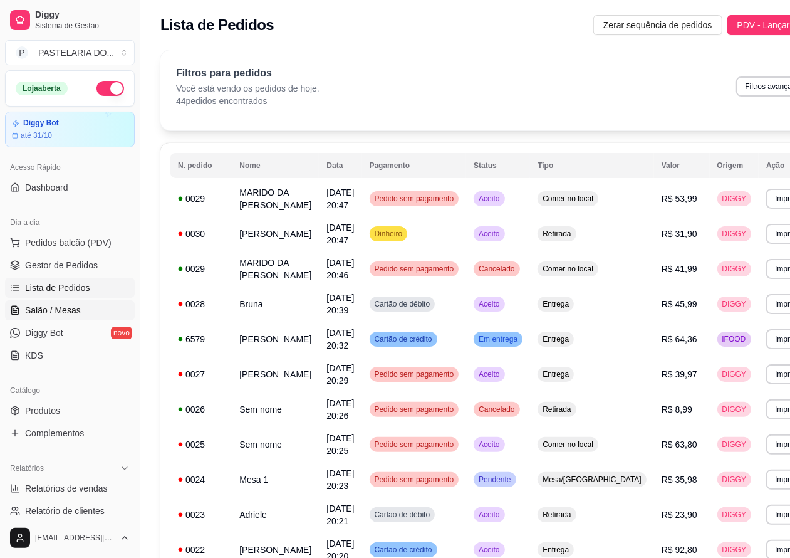
click at [70, 307] on span "Salão / Mesas" at bounding box center [53, 310] width 56 height 13
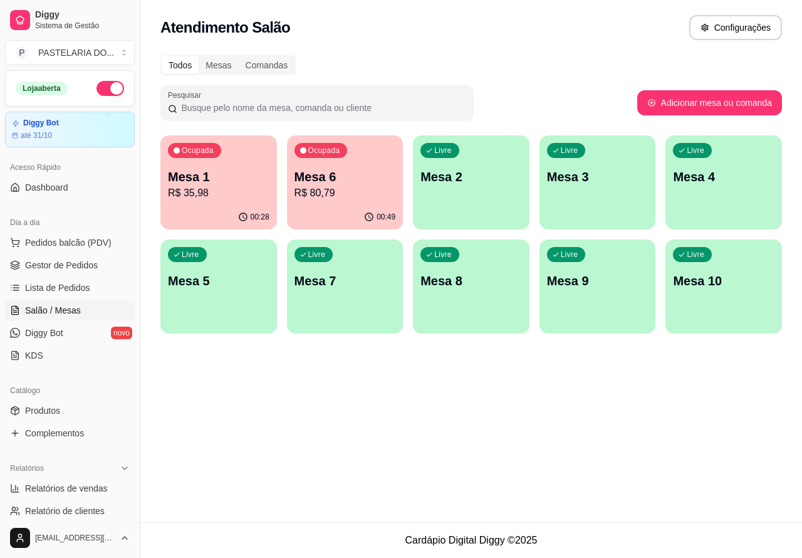
click at [69, 312] on span "Salão / Mesas" at bounding box center [53, 310] width 56 height 13
click at [713, 192] on div "Livre Mesa 4" at bounding box center [723, 175] width 113 height 76
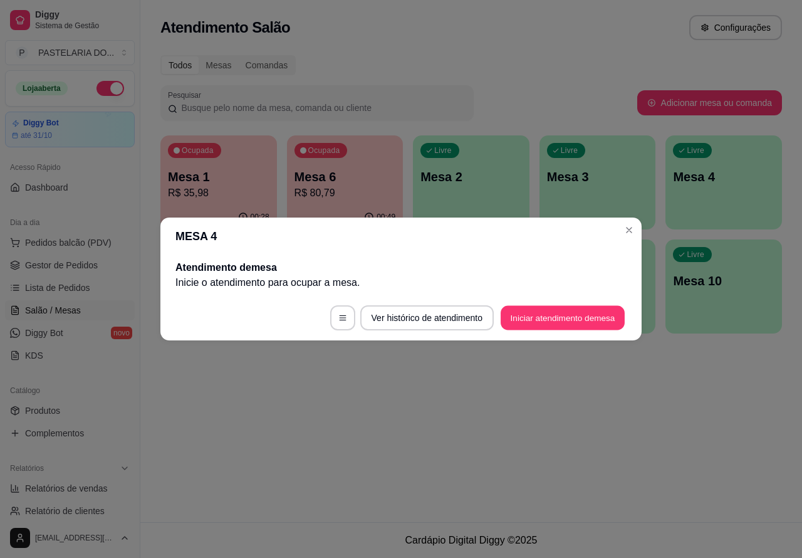
click at [550, 318] on button "Iniciar atendimento de mesa" at bounding box center [563, 318] width 124 height 24
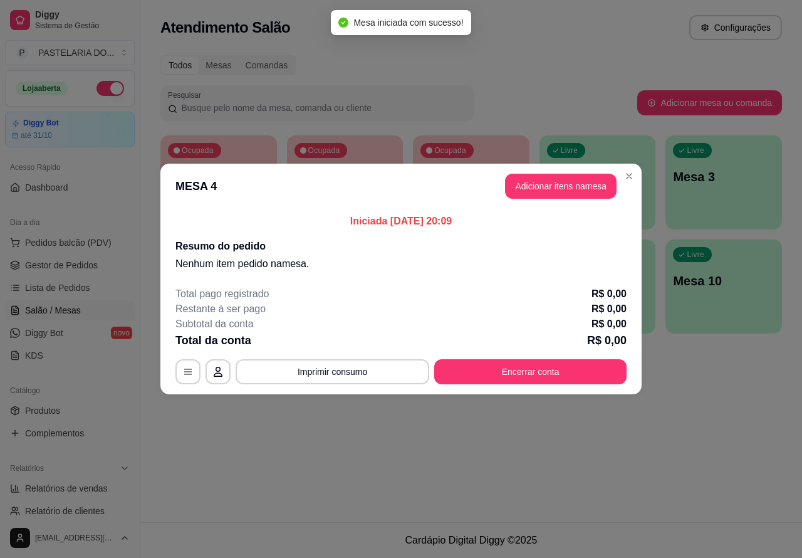
click at [536, 197] on div "Nenhum produto adicionado" at bounding box center [654, 183] width 237 height 246
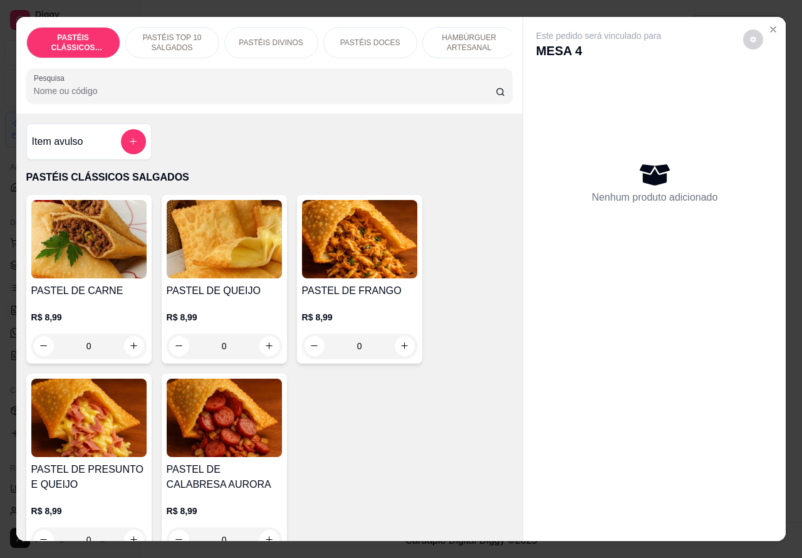
click at [475, 34] on p "HAMBÚRGUER ARTESANAL" at bounding box center [469, 43] width 73 height 20
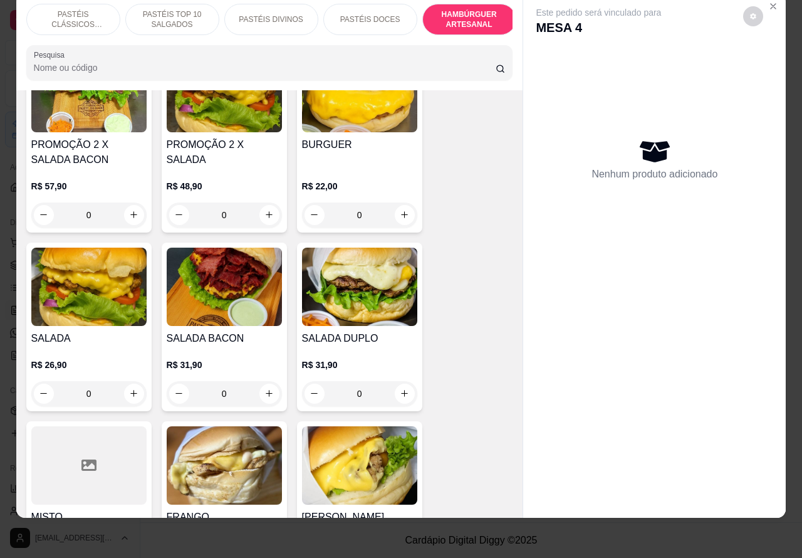
scroll to position [2960, 0]
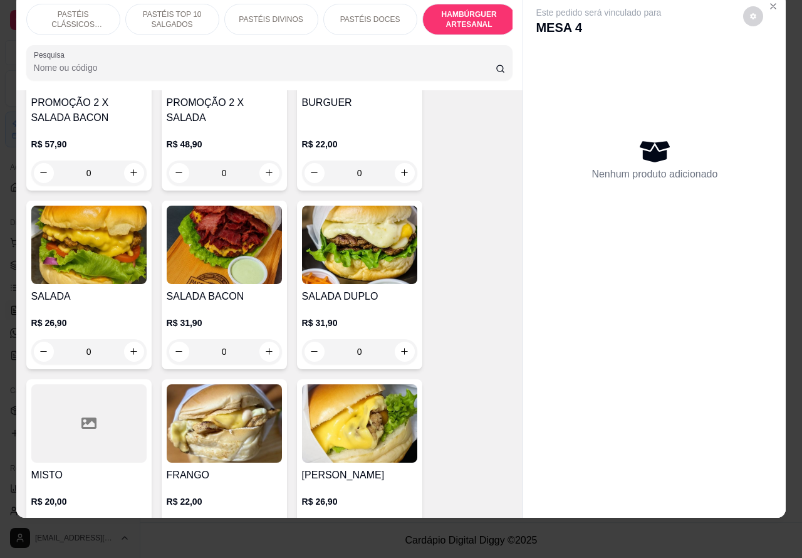
click at [101, 251] on img at bounding box center [88, 244] width 115 height 78
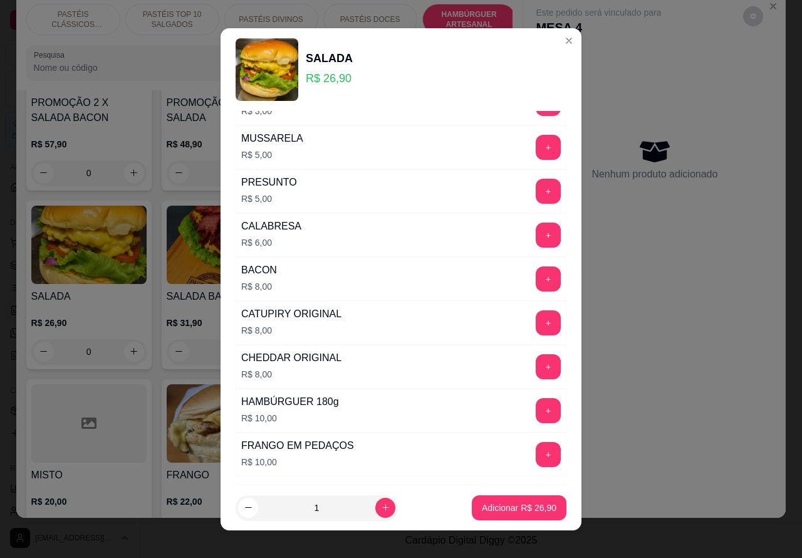
scroll to position [358, 0]
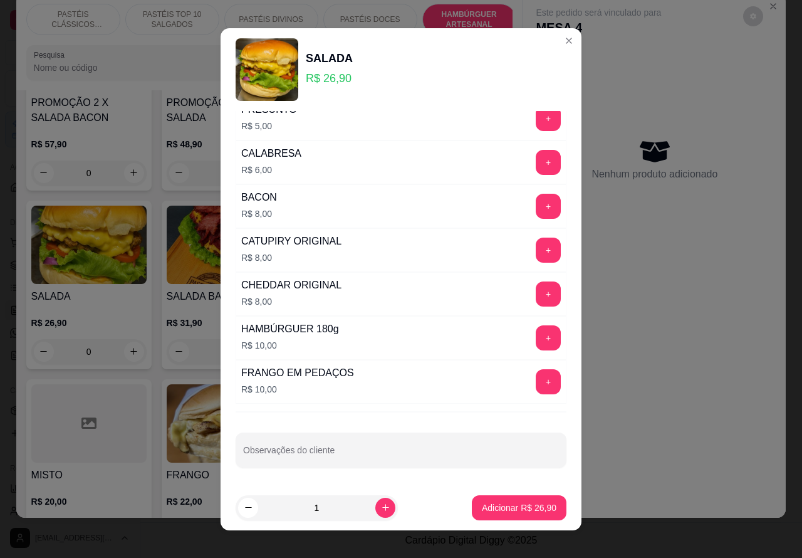
click at [352, 459] on input "Observações do cliente" at bounding box center [401, 455] width 316 height 13
type input "SEM MIOLO"
click at [503, 509] on p "Adicionar R$ 26,90" at bounding box center [519, 507] width 75 height 13
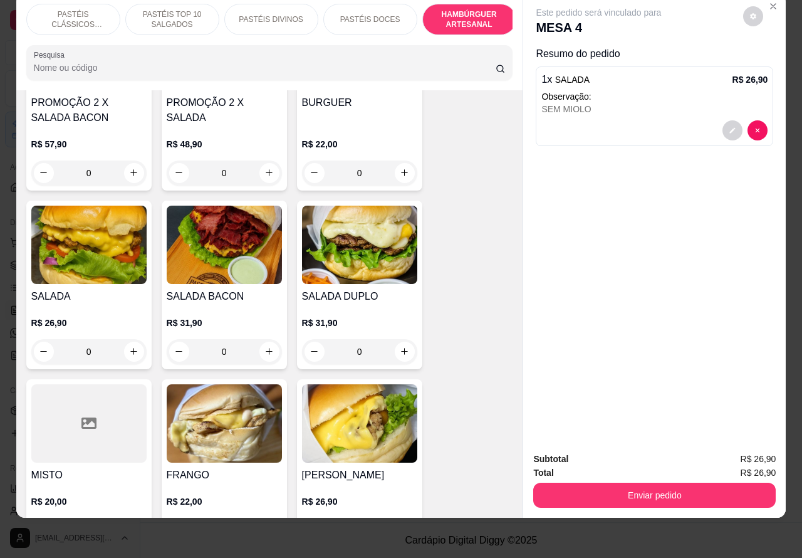
click at [658, 484] on button "Enviar pedido" at bounding box center [654, 494] width 242 height 25
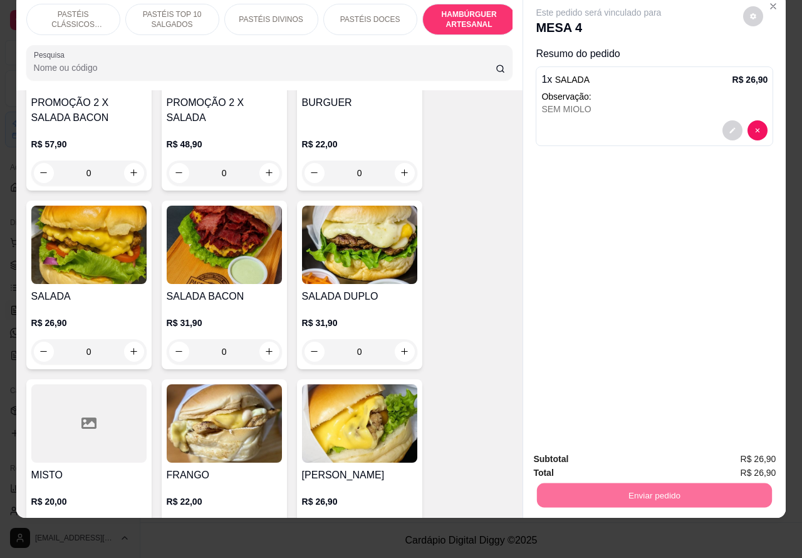
click at [738, 455] on button "Enviar pedido" at bounding box center [742, 453] width 71 height 24
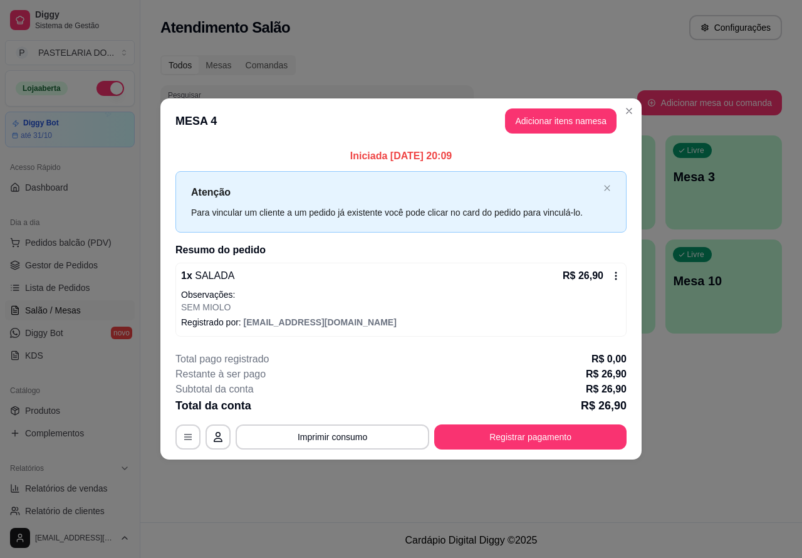
click at [335, 497] on div "Atendimento Salão Configurações Todos Mesas Comandas Pesquisar Adicionar mesa o…" at bounding box center [471, 261] width 662 height 522
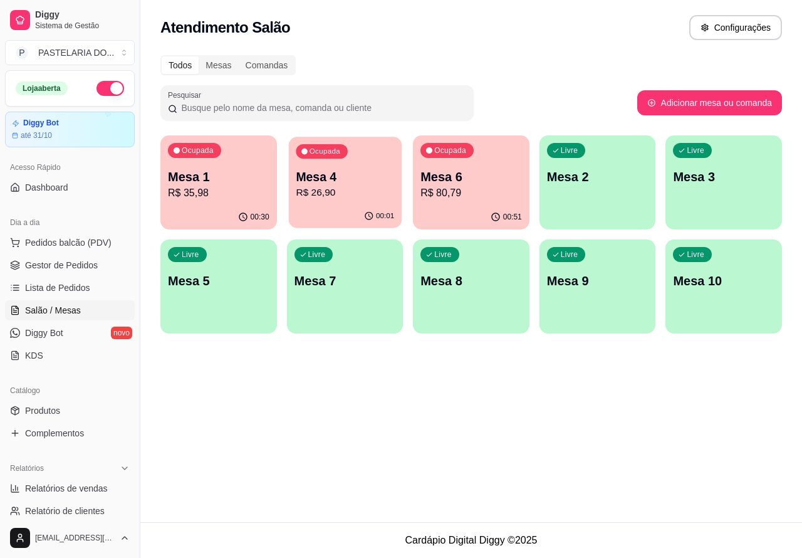
click at [372, 193] on p "R$ 26,90" at bounding box center [345, 192] width 98 height 14
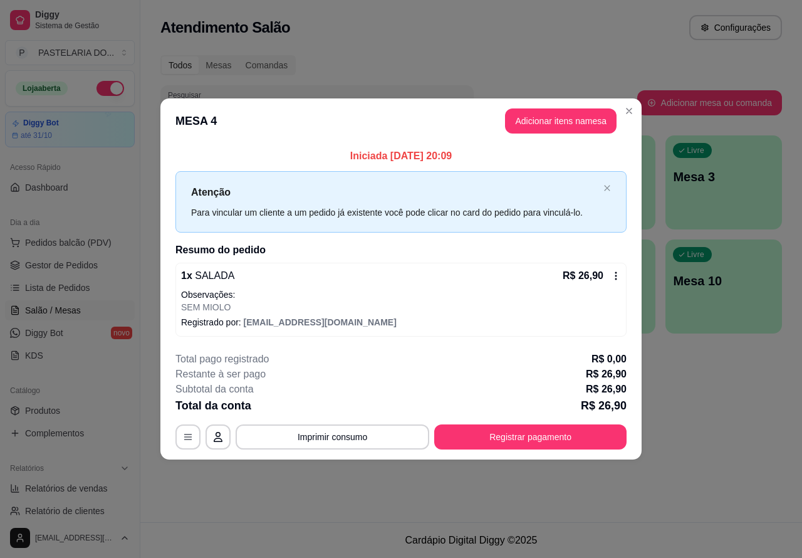
click at [719, 397] on div "Atendimento Salão Configurações Todos Mesas Comandas Pesquisar Adicionar mesa o…" at bounding box center [471, 261] width 662 height 522
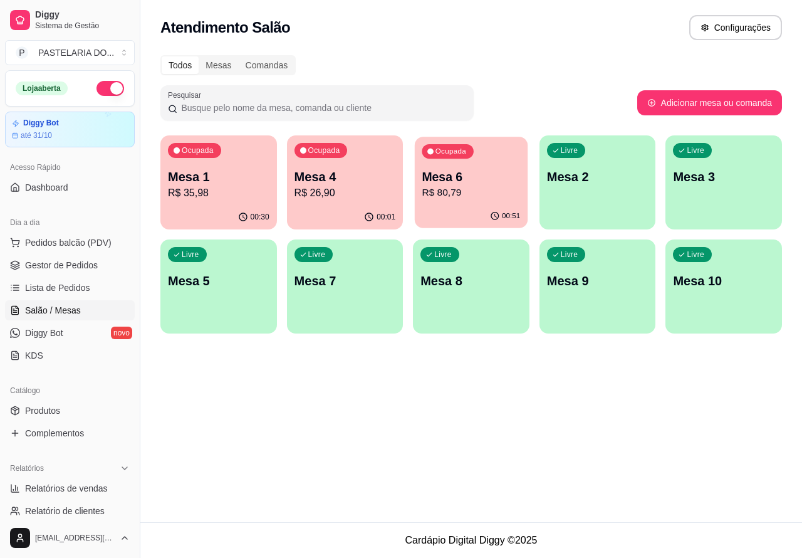
click at [459, 190] on p "R$ 80,79" at bounding box center [471, 192] width 98 height 14
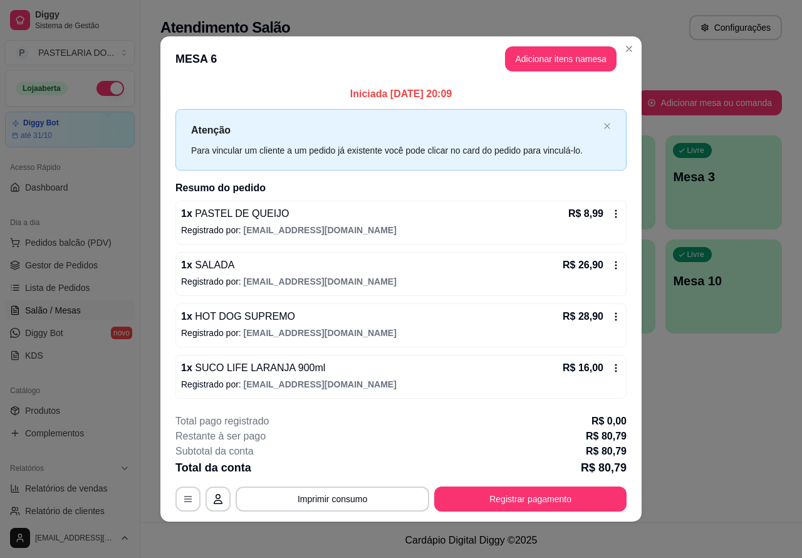
scroll to position [4, 0]
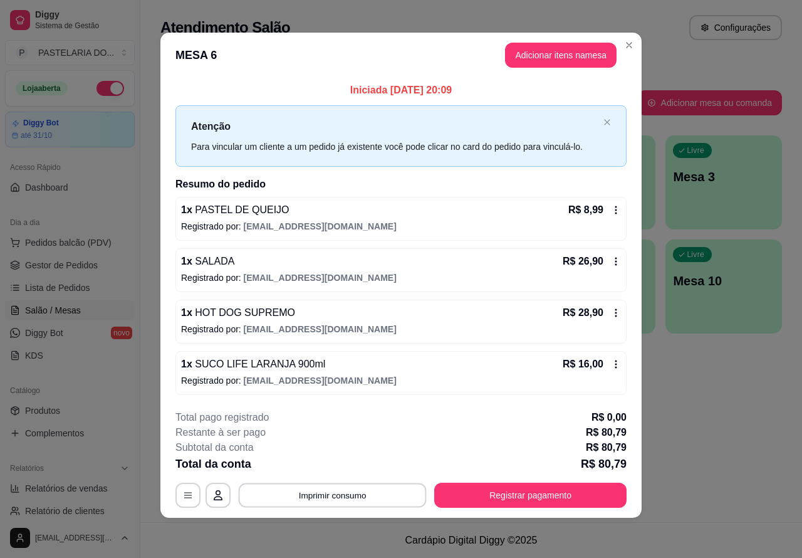
click at [383, 499] on button "Imprimir consumo" at bounding box center [333, 494] width 188 height 24
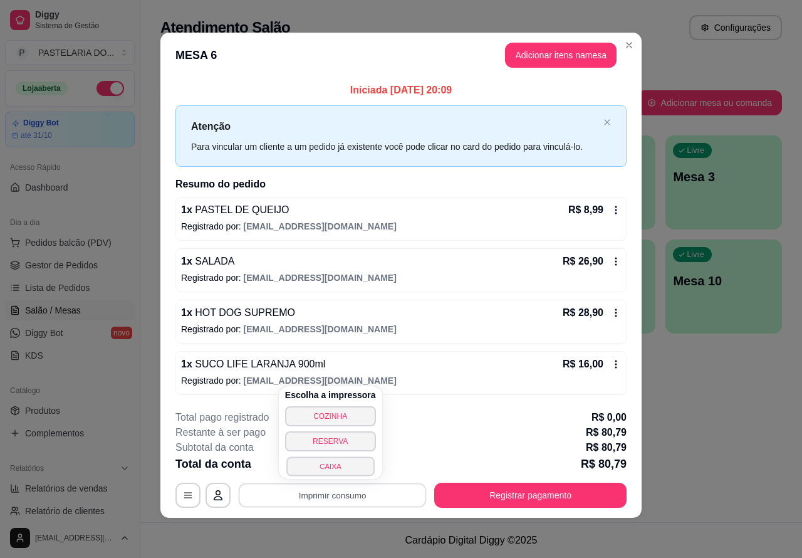
click at [350, 469] on button "CAIXA" at bounding box center [330, 465] width 88 height 19
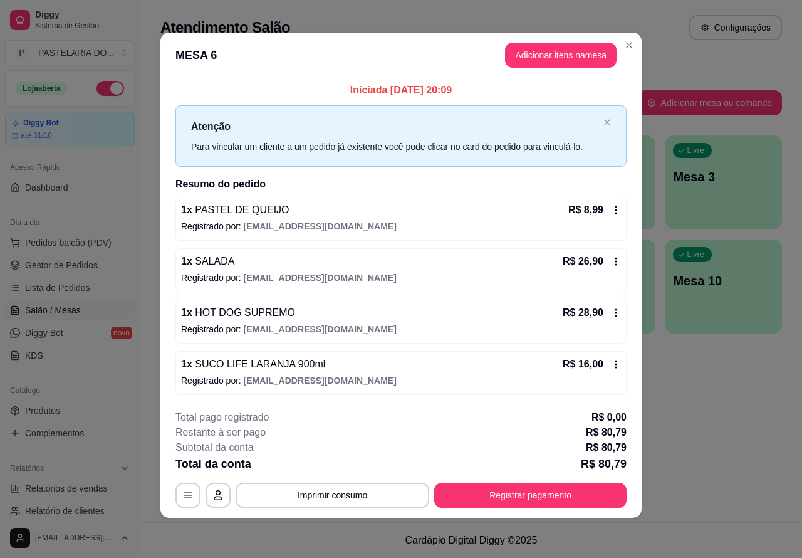
click at [713, 415] on div "Atendimento Salão Configurações Todos Mesas Comandas Pesquisar Adicionar mesa o…" at bounding box center [471, 261] width 662 height 522
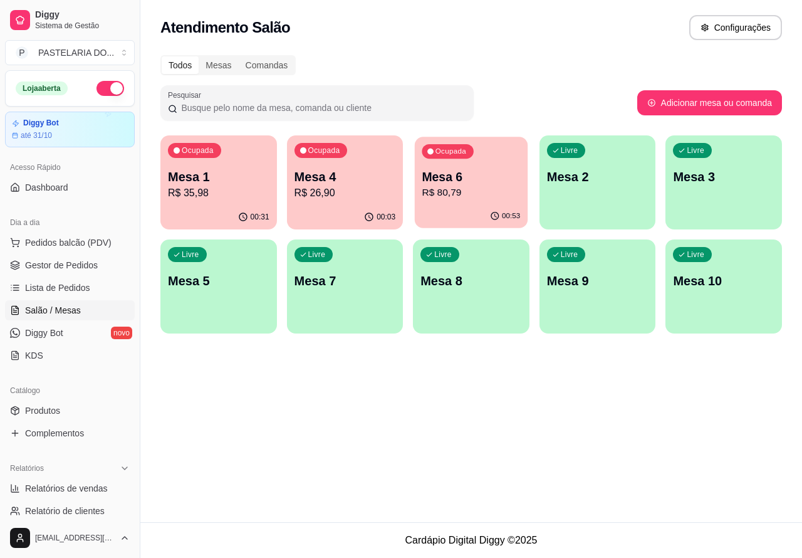
click at [478, 190] on p "R$ 80,79" at bounding box center [471, 192] width 98 height 14
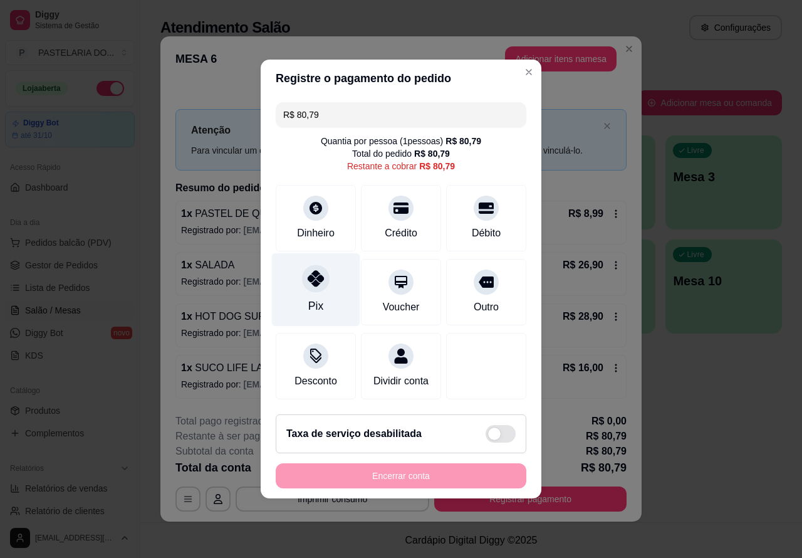
click at [318, 285] on div at bounding box center [316, 278] width 28 height 28
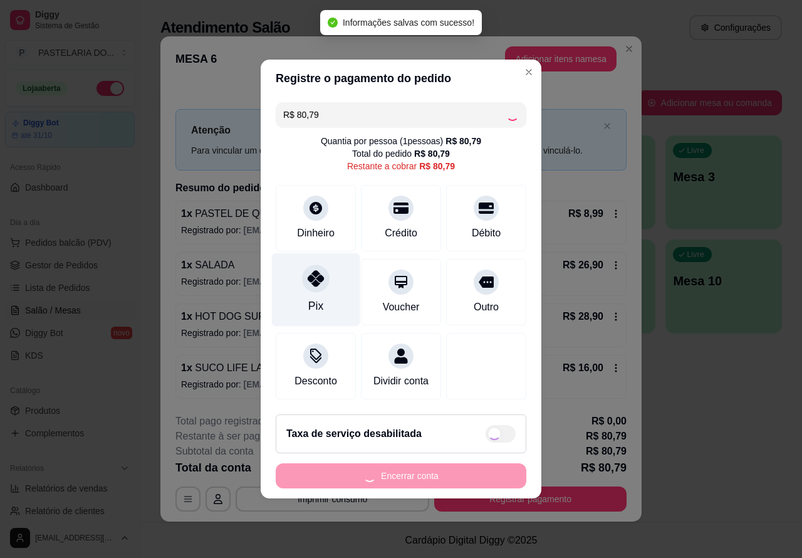
type input "R$ 0,00"
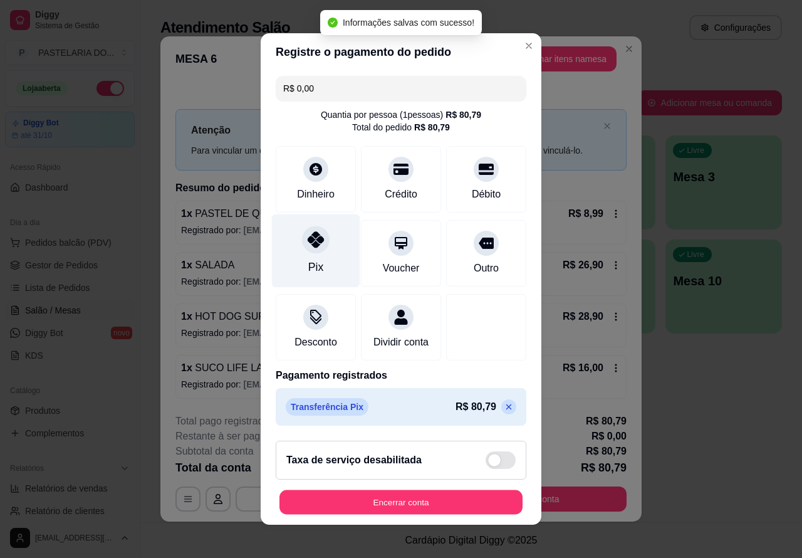
click at [462, 509] on button "Encerrar conta" at bounding box center [400, 502] width 243 height 24
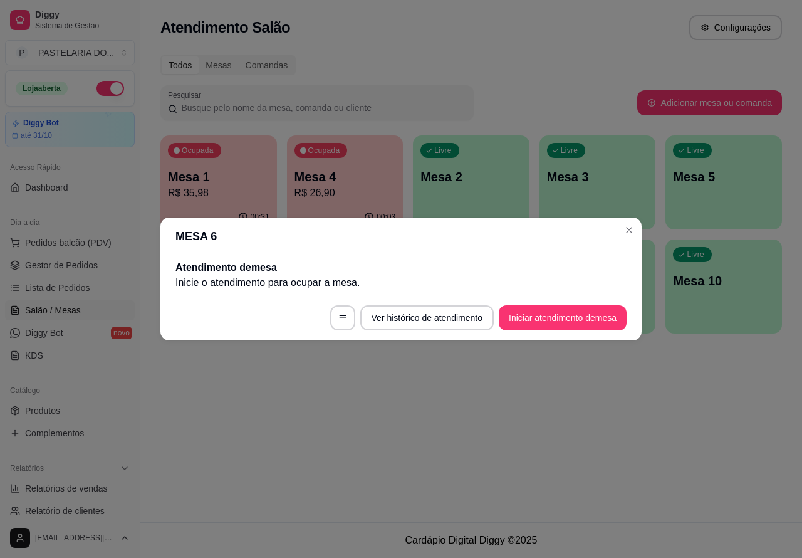
click at [637, 430] on div "Atendimento Salão Configurações Todos Mesas Comandas Pesquisar Adicionar mesa o…" at bounding box center [471, 261] width 662 height 522
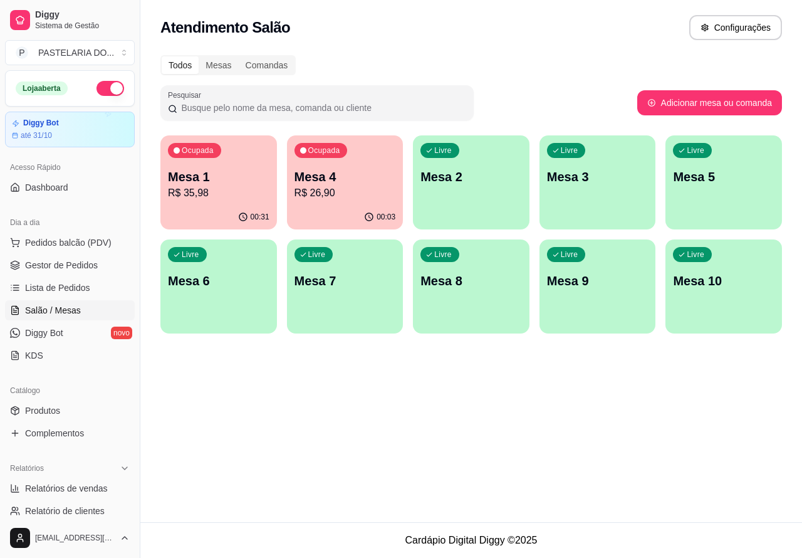
click at [246, 195] on p "R$ 35,98" at bounding box center [218, 192] width 101 height 15
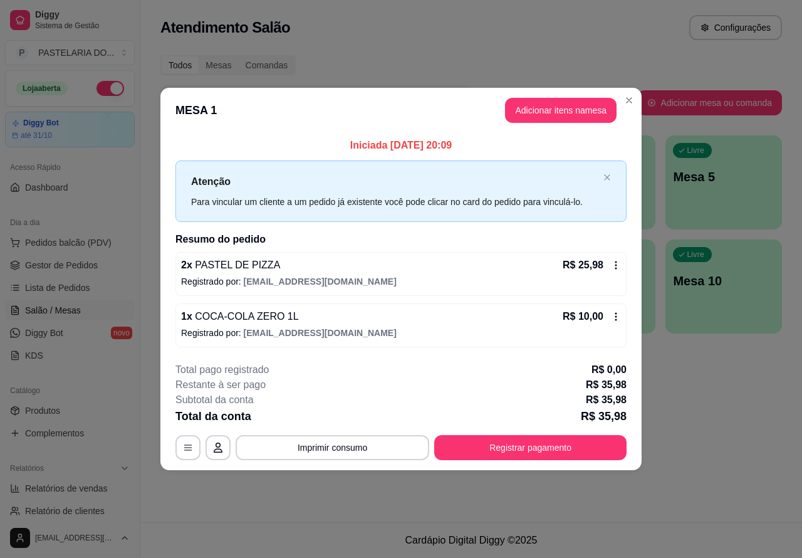
click at [636, 402] on footer "**********" at bounding box center [400, 411] width 481 height 118
click at [630, 105] on div "Pesquisar" at bounding box center [398, 102] width 477 height 35
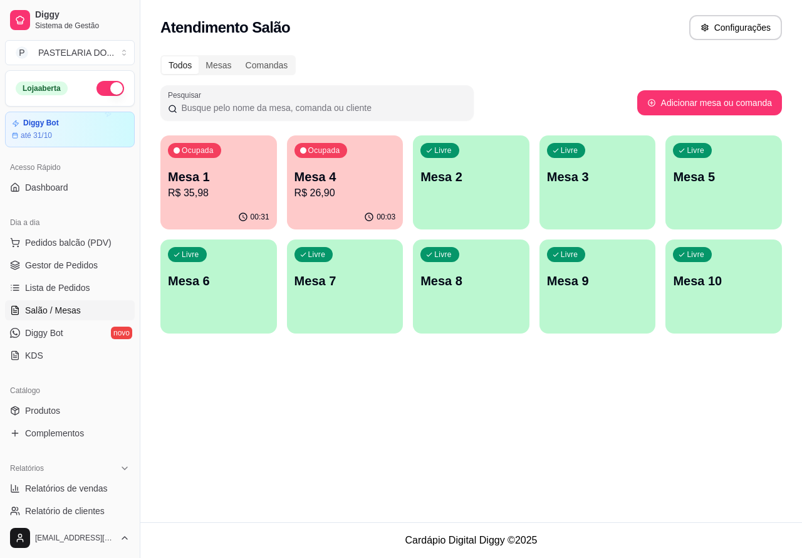
click at [359, 192] on p "R$ 26,90" at bounding box center [344, 192] width 101 height 15
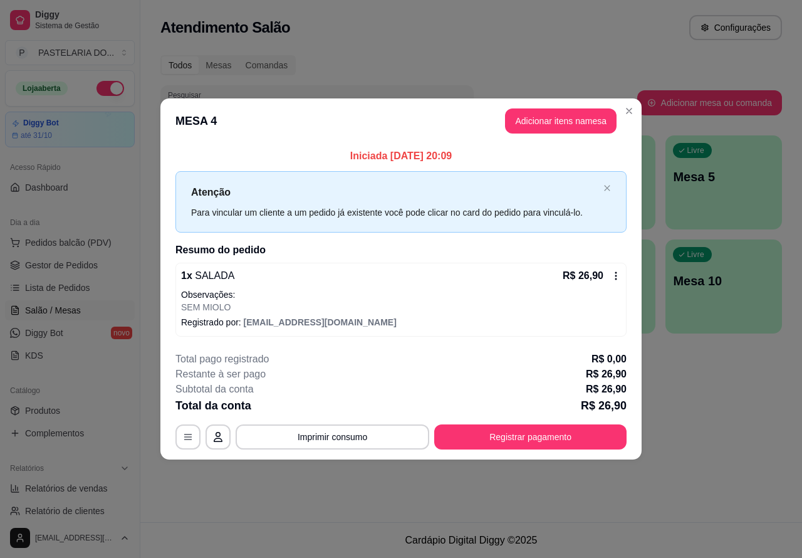
click at [559, 120] on div "Nenhum produto adicionado" at bounding box center [655, 182] width 238 height 246
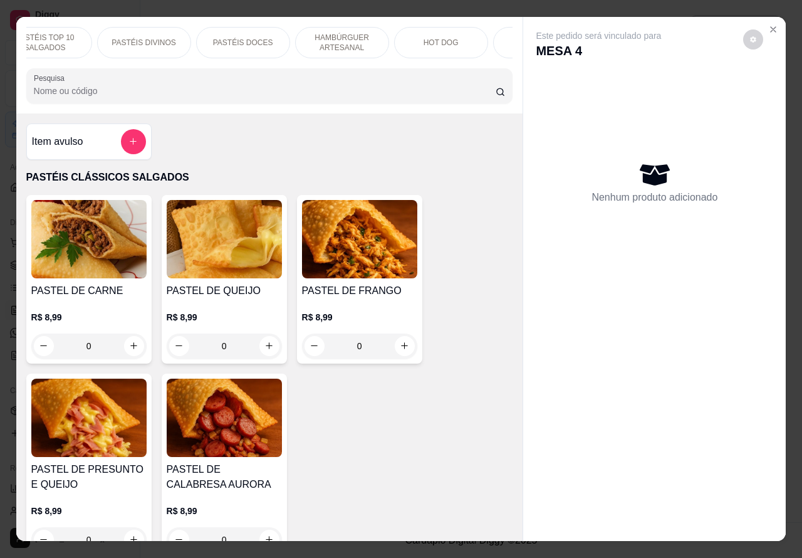
scroll to position [0, 142]
click at [425, 38] on p "HOT DOG" at bounding box center [426, 43] width 35 height 10
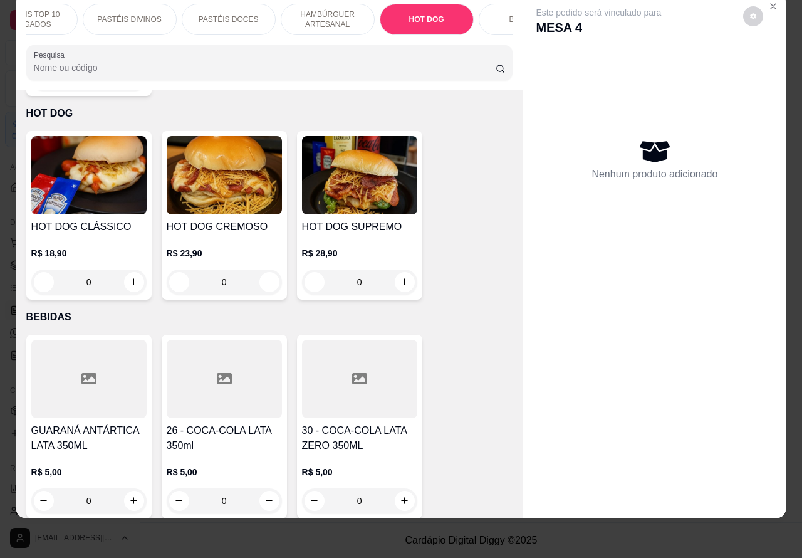
click at [120, 269] on div "0" at bounding box center [88, 281] width 115 height 25
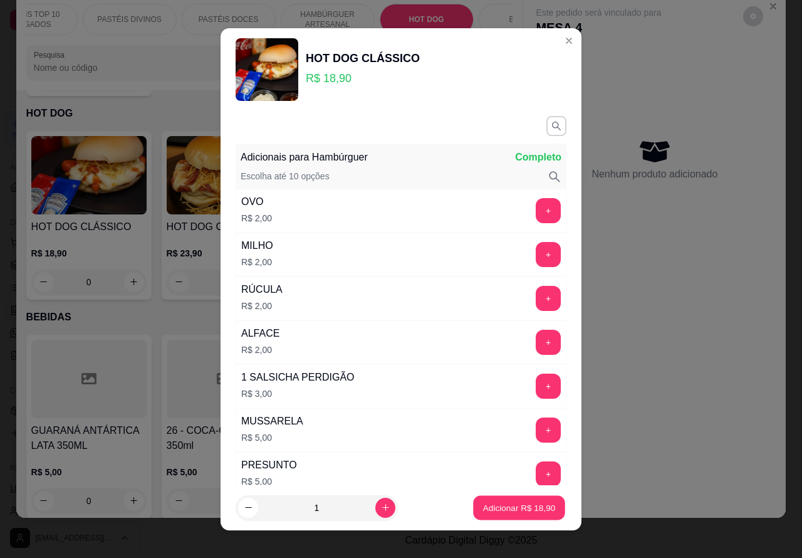
click at [487, 508] on p "Adicionar R$ 18,90" at bounding box center [519, 507] width 73 height 12
type input "1"
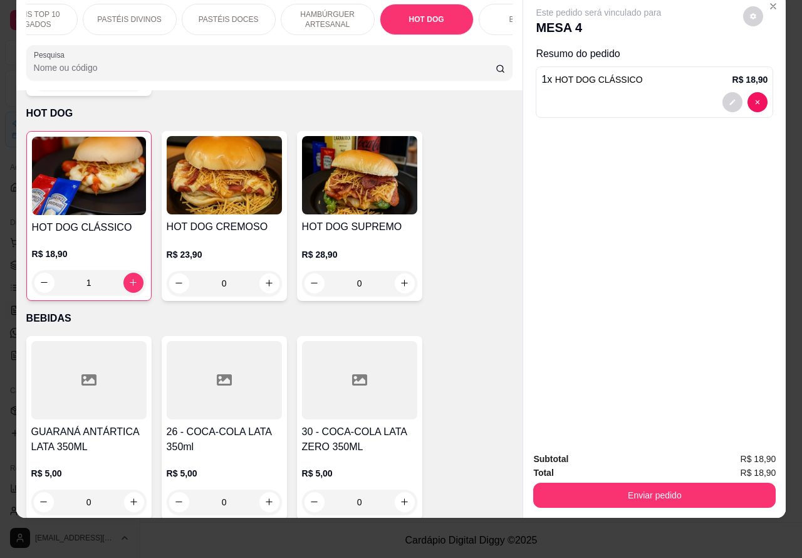
click at [625, 486] on button "Enviar pedido" at bounding box center [654, 494] width 242 height 25
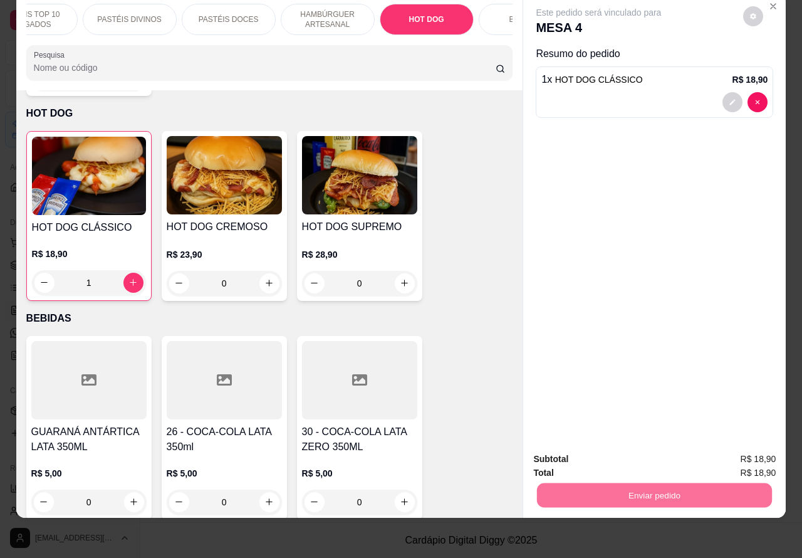
click at [742, 453] on button "Enviar pedido" at bounding box center [742, 453] width 71 height 24
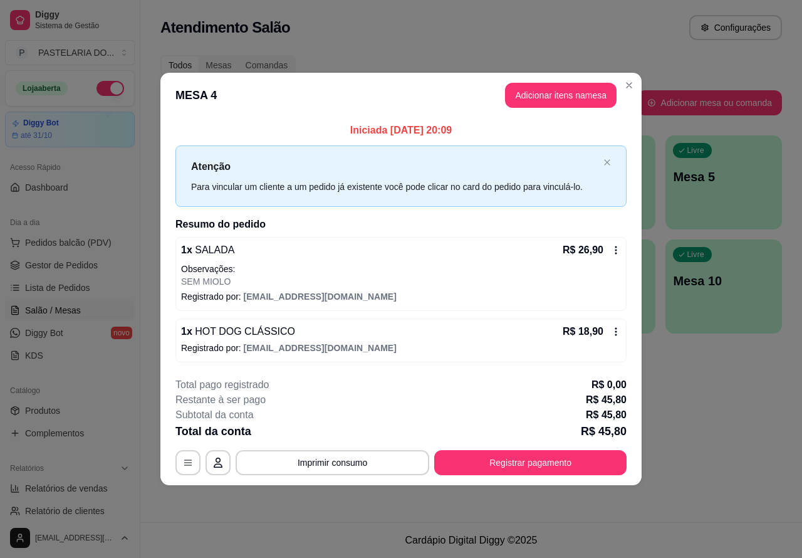
click at [680, 356] on div "Atendimento Salão Configurações Todos Mesas Comandas Pesquisar Adicionar mesa o…" at bounding box center [471, 261] width 662 height 522
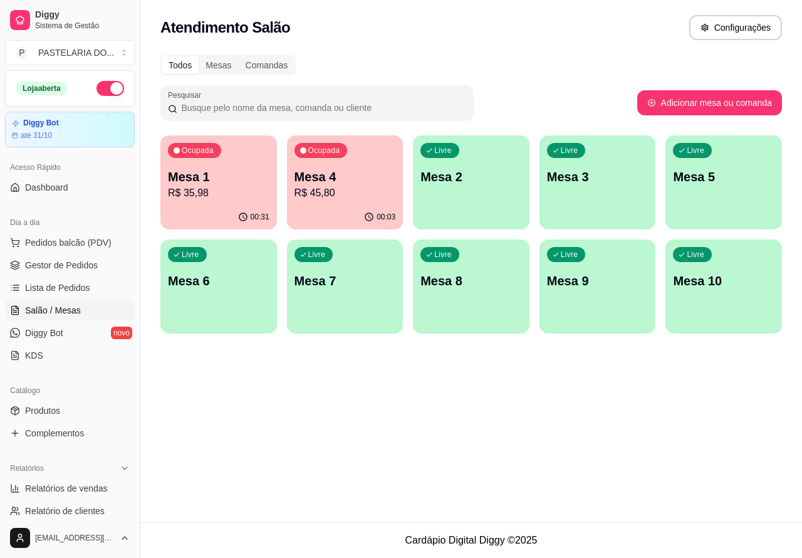
click at [231, 199] on p "R$ 35,98" at bounding box center [218, 192] width 101 height 15
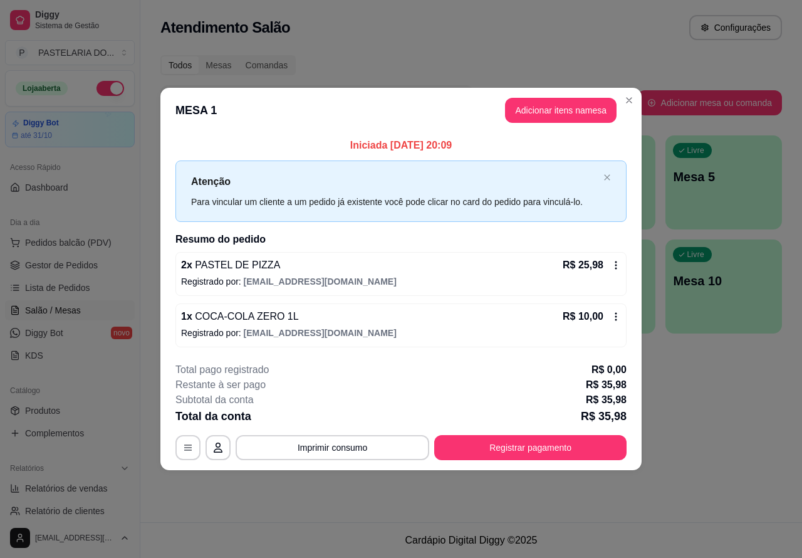
click at [383, 449] on button "Imprimir consumo" at bounding box center [333, 447] width 194 height 25
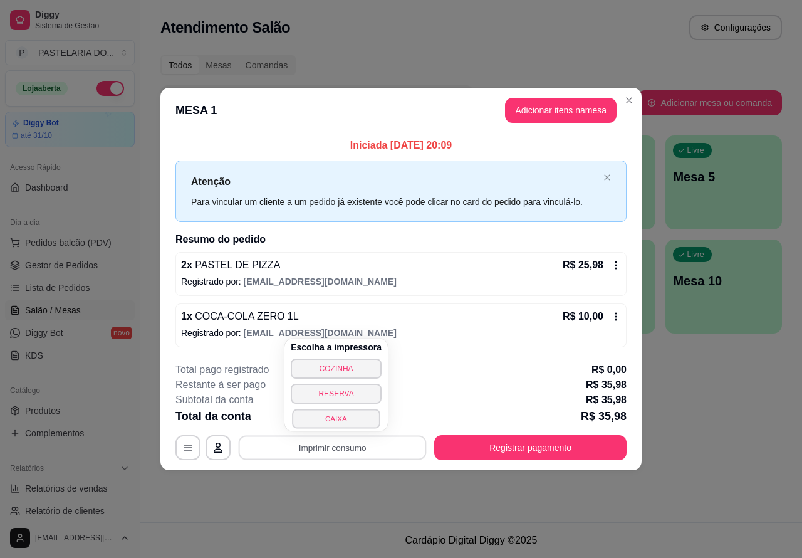
click at [359, 418] on button "CAIXA" at bounding box center [336, 417] width 88 height 19
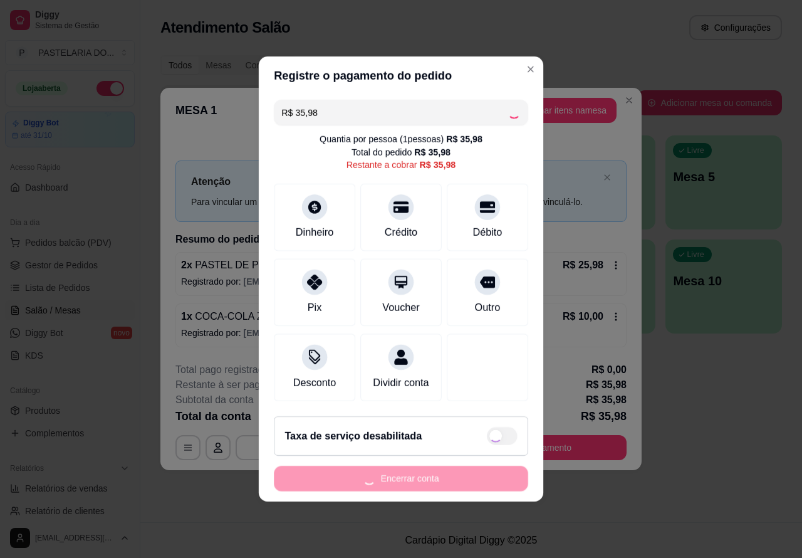
scroll to position [7, 0]
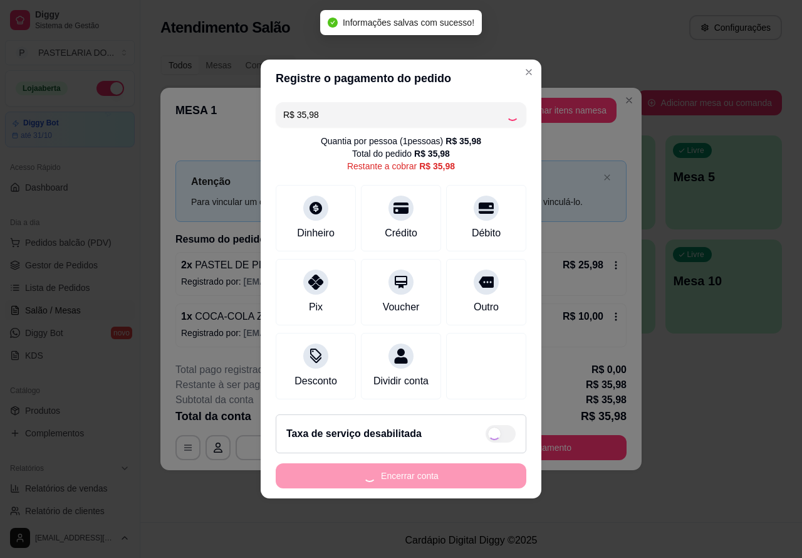
checkbox input "true"
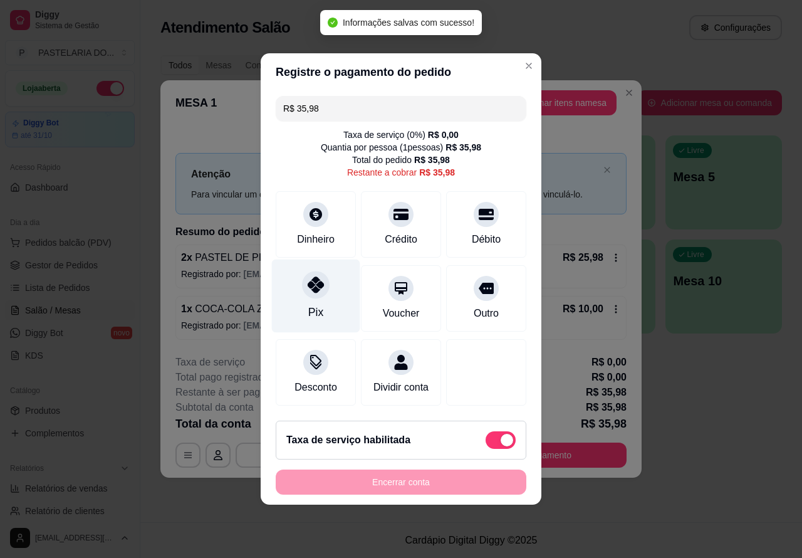
click at [313, 289] on div at bounding box center [316, 285] width 28 height 28
type input "R$ 0,00"
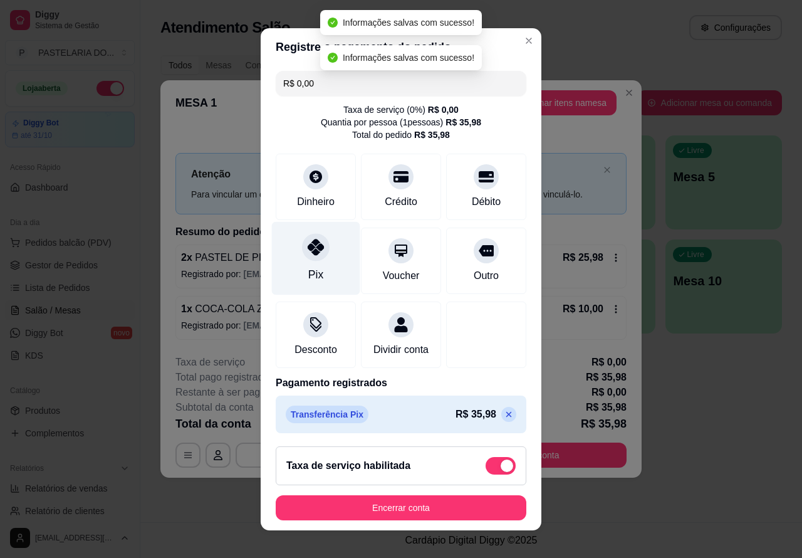
click at [471, 502] on button "Encerrar conta" at bounding box center [401, 507] width 251 height 25
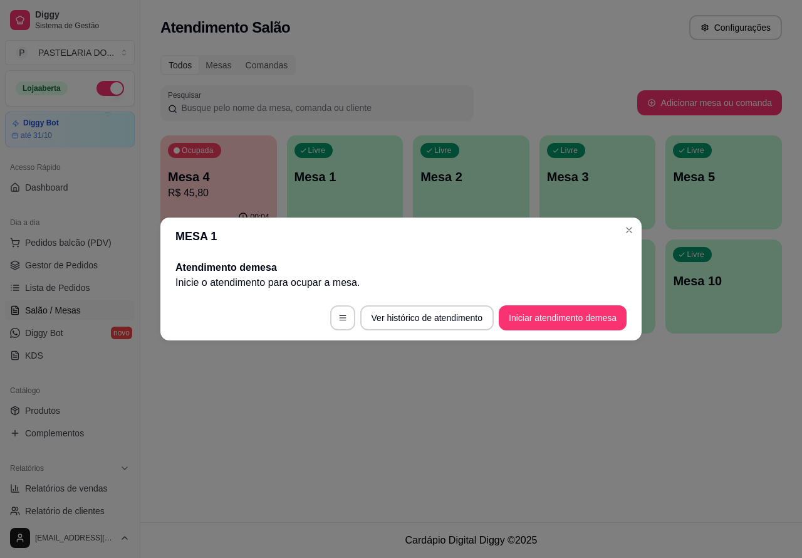
click at [650, 422] on div "Atendimento Salão Configurações Todos Mesas Comandas Pesquisar Adicionar mesa o…" at bounding box center [471, 261] width 662 height 522
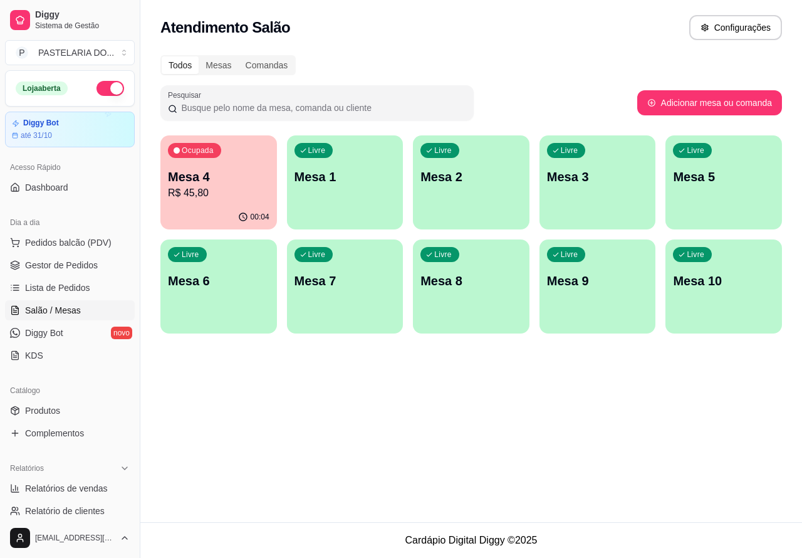
click at [249, 199] on p "R$ 45,80" at bounding box center [218, 192] width 101 height 15
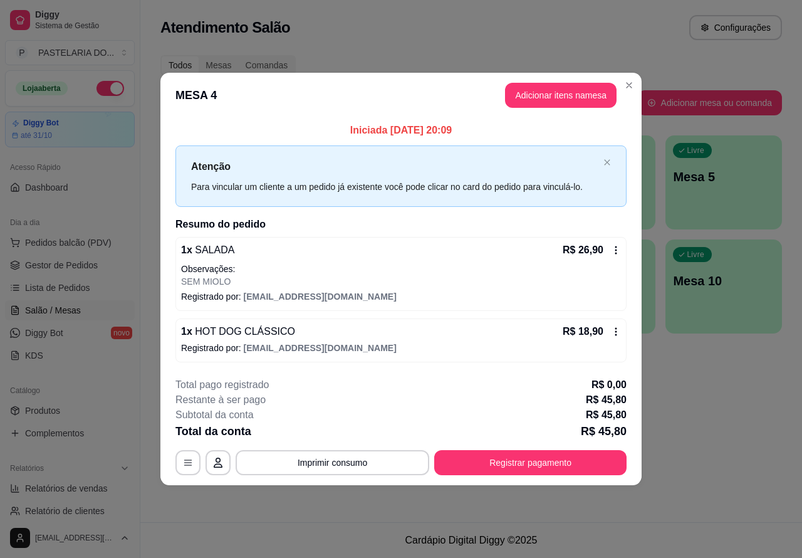
click at [713, 419] on div "Atendimento Salão Configurações Todos Mesas Comandas Pesquisar Adicionar mesa o…" at bounding box center [471, 261] width 662 height 522
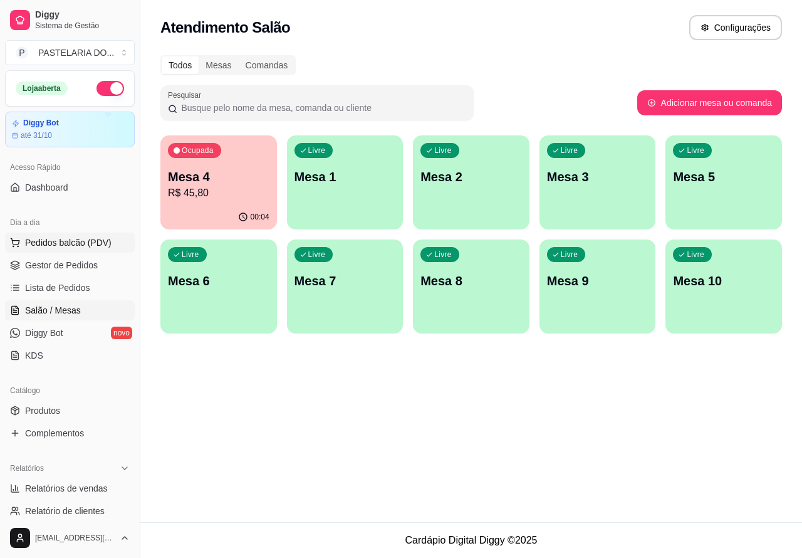
click at [70, 242] on span "Pedidos balcão (PDV)" at bounding box center [68, 242] width 86 height 13
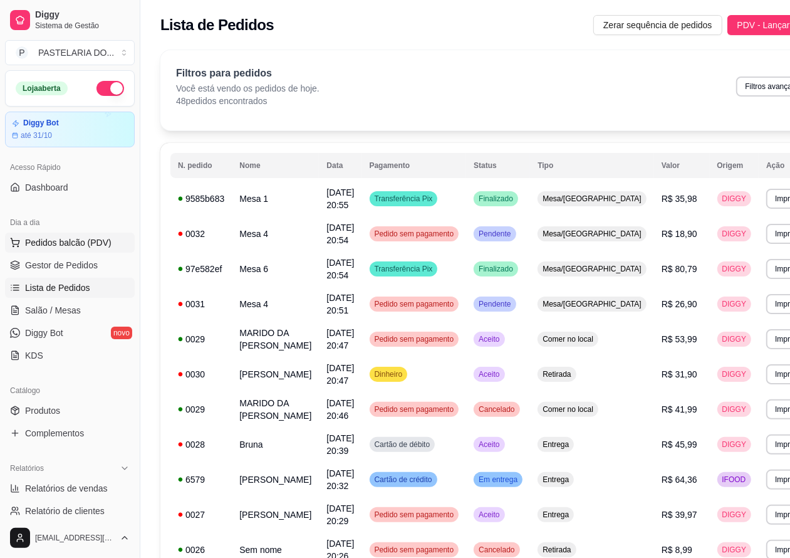
click at [105, 242] on span "Pedidos balcão (PDV)" at bounding box center [68, 242] width 86 height 13
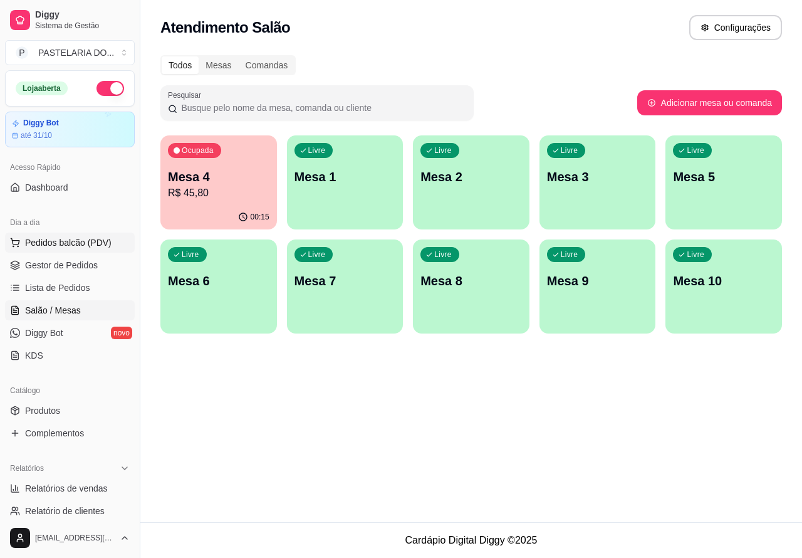
click at [93, 246] on span "Pedidos balcão (PDV)" at bounding box center [68, 242] width 86 height 13
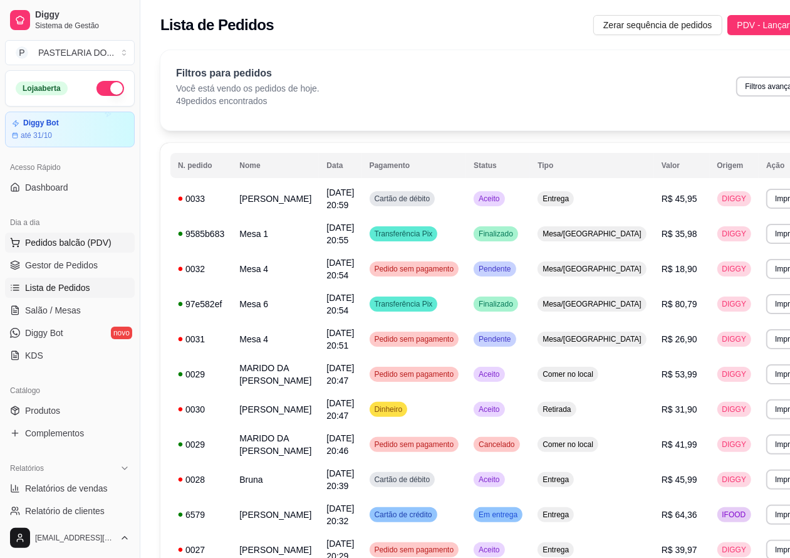
click at [97, 242] on span "Pedidos balcão (PDV)" at bounding box center [68, 242] width 86 height 13
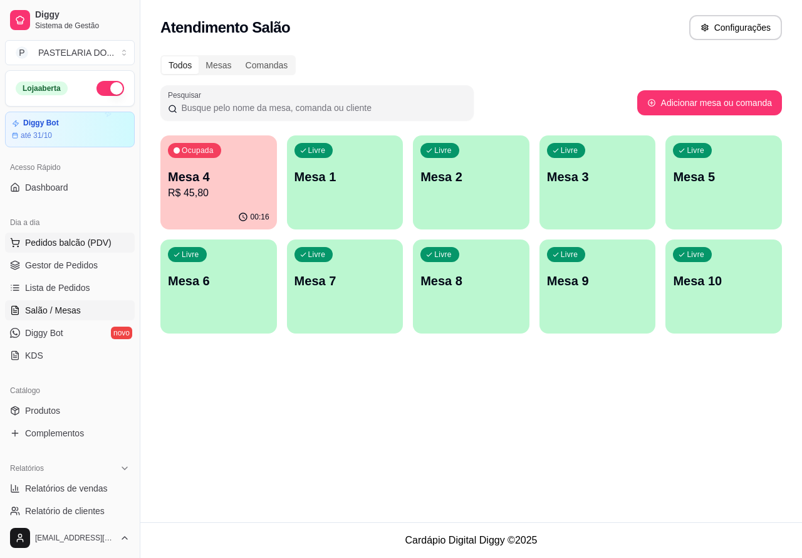
click at [95, 241] on span "Pedidos balcão (PDV)" at bounding box center [68, 242] width 86 height 13
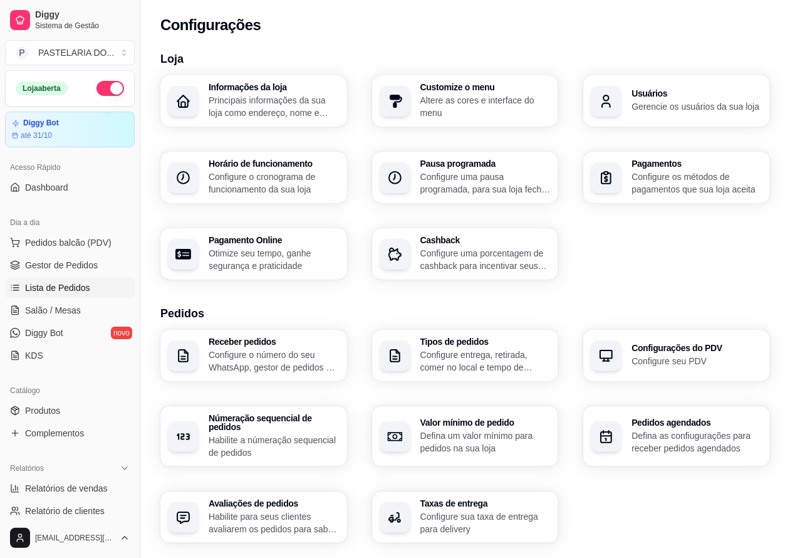
click at [80, 296] on link "Lista de Pedidos" at bounding box center [70, 288] width 130 height 20
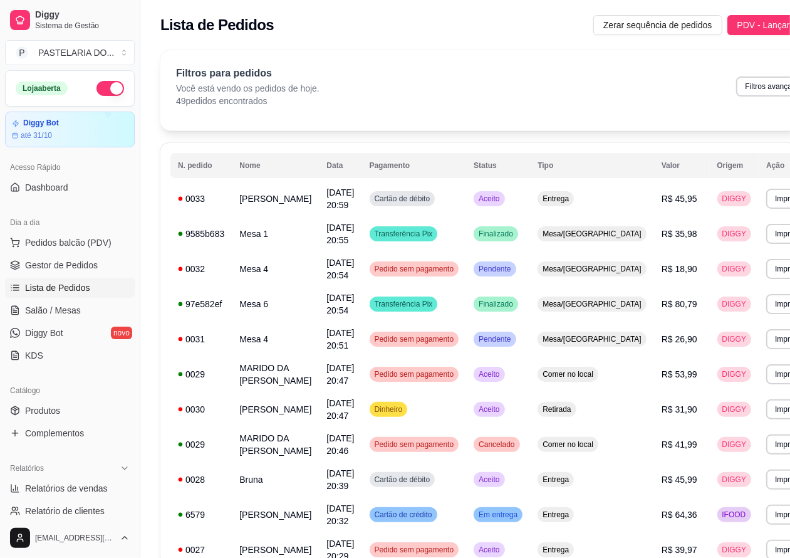
click at [640, 198] on div "**********" at bounding box center [394, 279] width 804 height 568
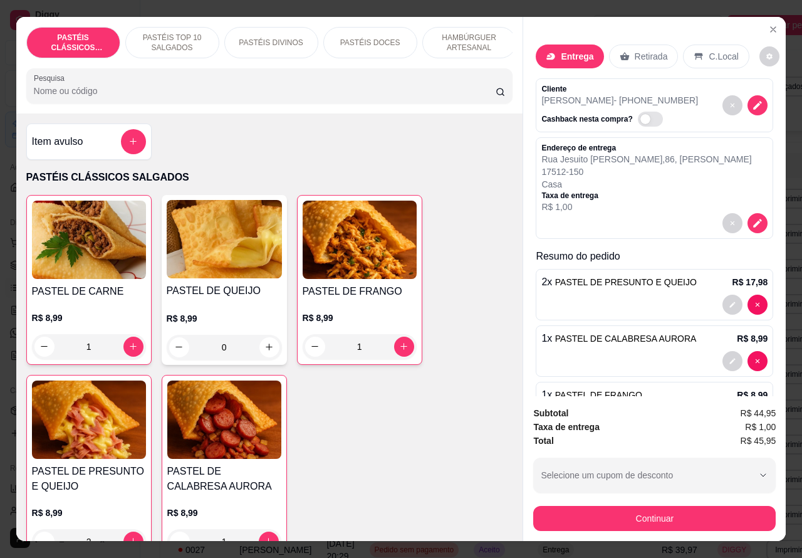
scroll to position [0, 154]
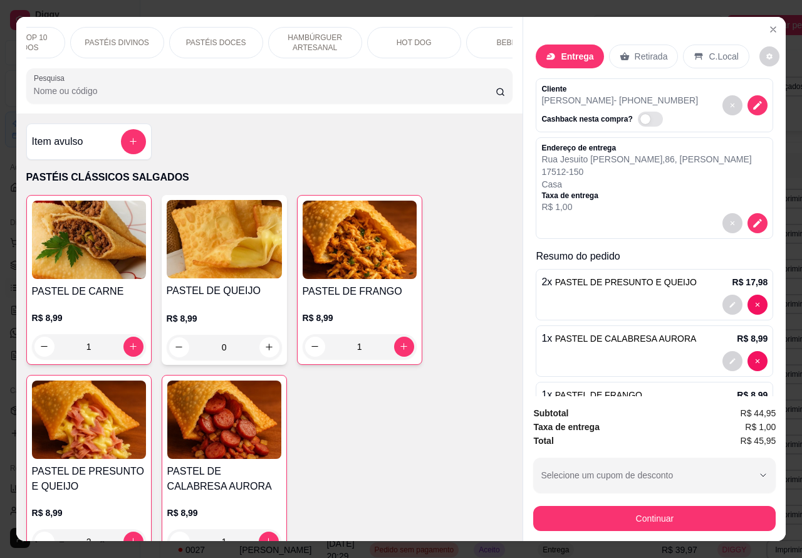
click at [482, 39] on div "BEBIDAS" at bounding box center [513, 42] width 94 height 31
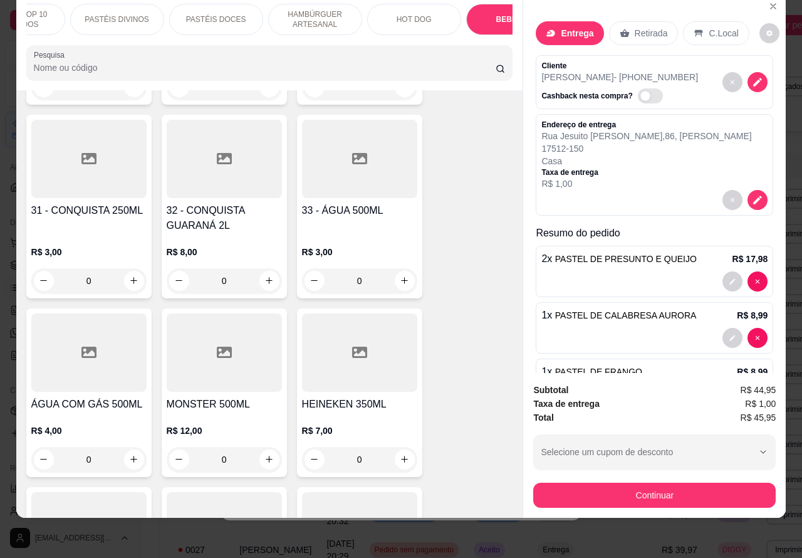
scroll to position [4632, 0]
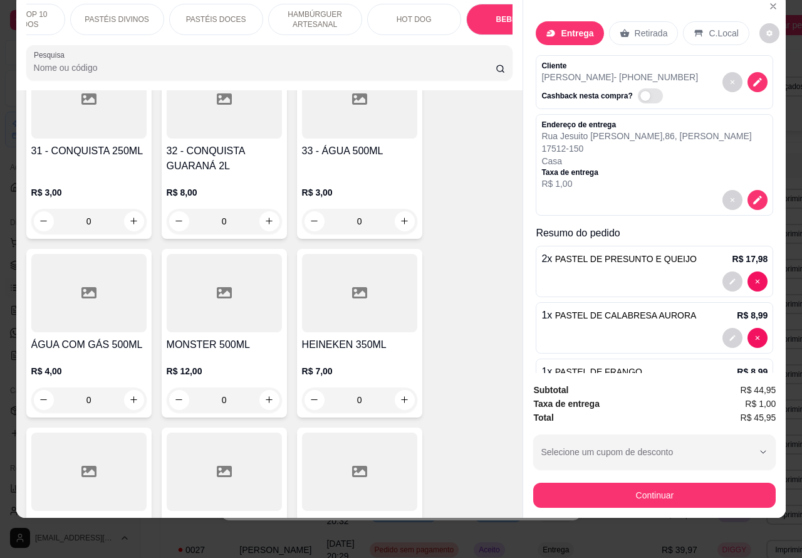
click at [264, 216] on icon "increase-product-quantity" at bounding box center [268, 220] width 9 height 9
type input "1"
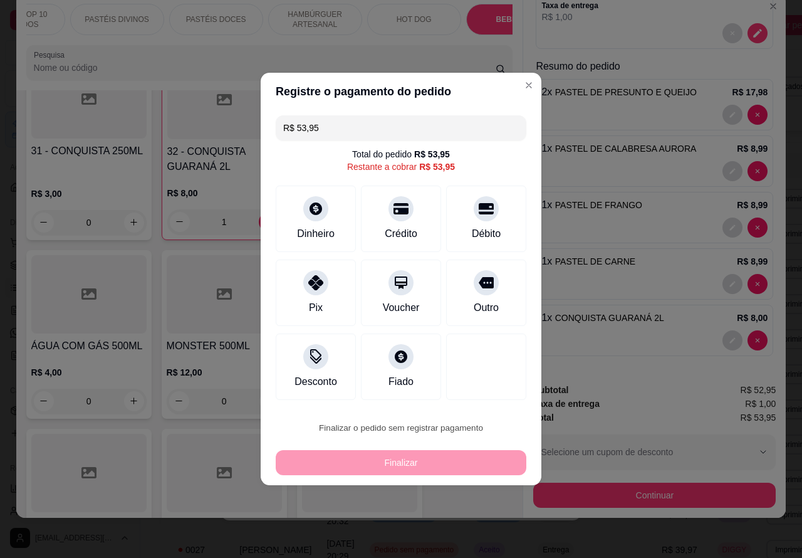
click at [490, 392] on button "Confirmar" at bounding box center [475, 392] width 46 height 19
type input "0"
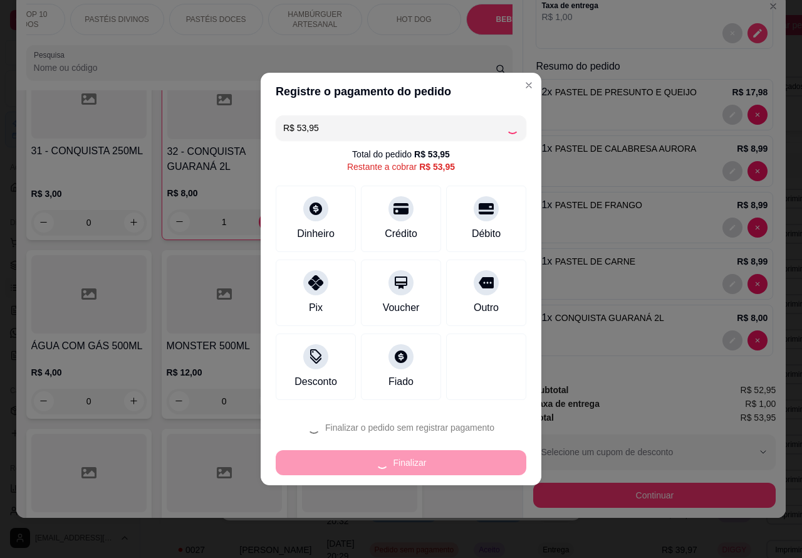
type input "0"
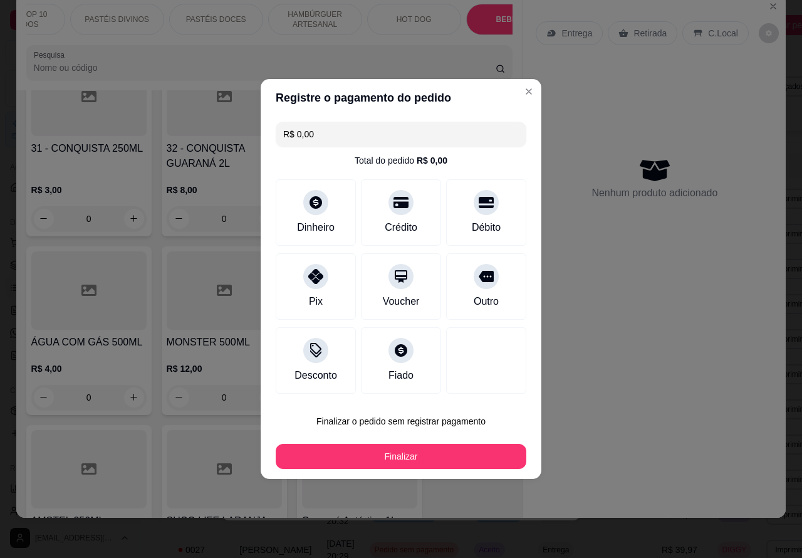
type input "R$ 0,00"
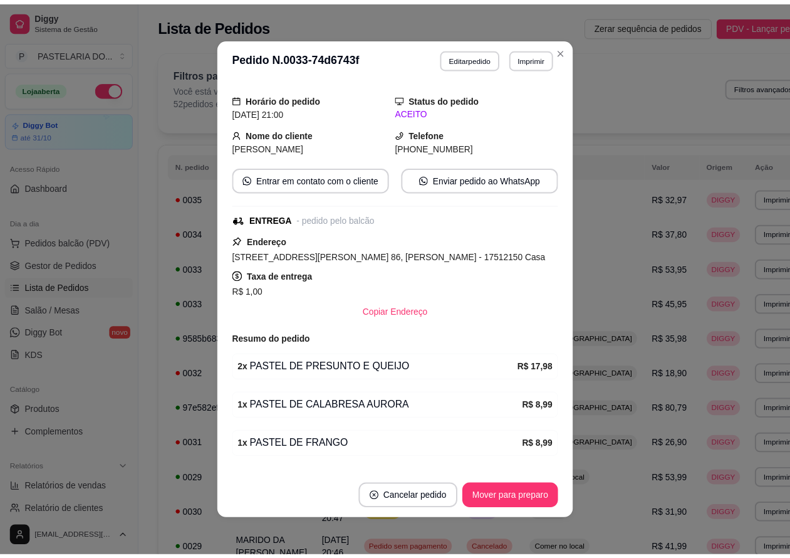
scroll to position [0, 0]
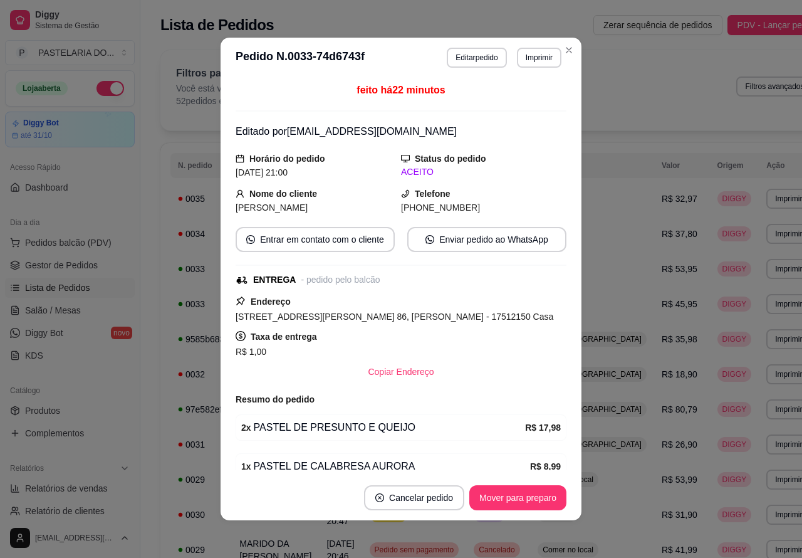
click at [563, 50] on div "Filtros para pedidos Você está vendo os pedidos de hoje. 52 pedidos encontrados…" at bounding box center [494, 90] width 668 height 80
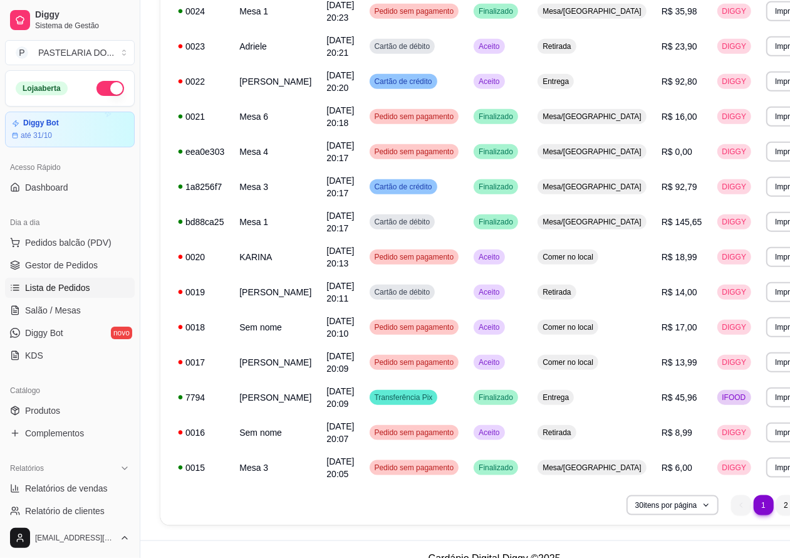
scroll to position [752, 0]
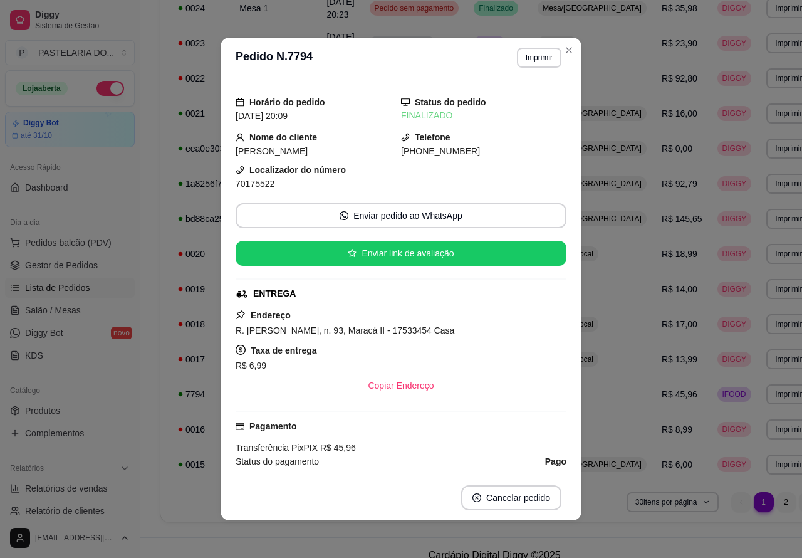
click at [546, 52] on button "Imprimir" at bounding box center [539, 58] width 44 height 20
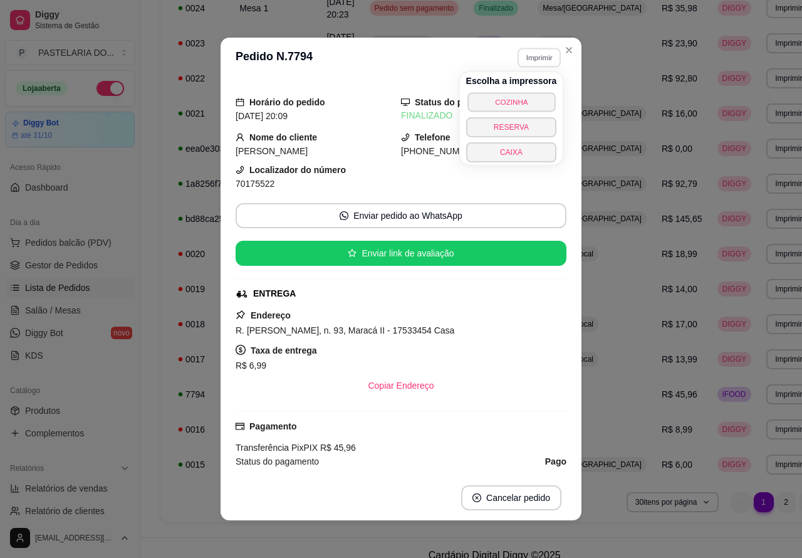
click at [530, 99] on button "COZINHA" at bounding box center [511, 101] width 88 height 19
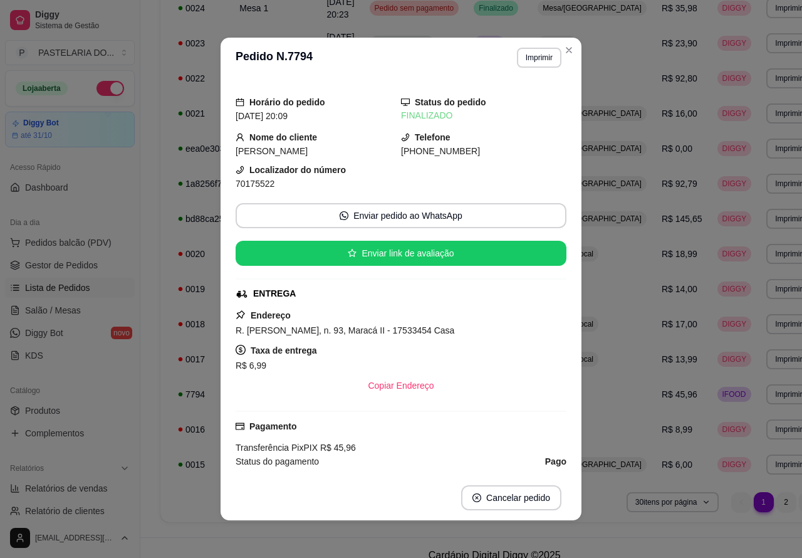
click at [70, 290] on span "Lista de Pedidos" at bounding box center [57, 287] width 65 height 13
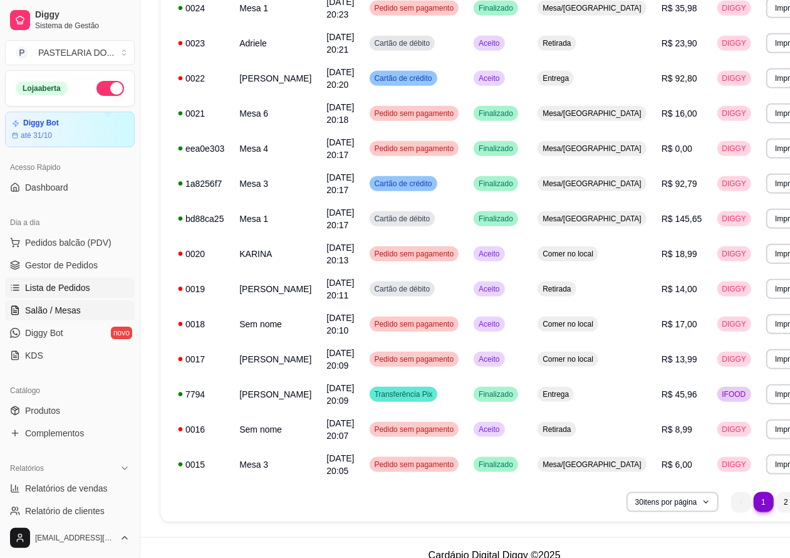
click at [64, 309] on span "Salão / Mesas" at bounding box center [53, 310] width 56 height 13
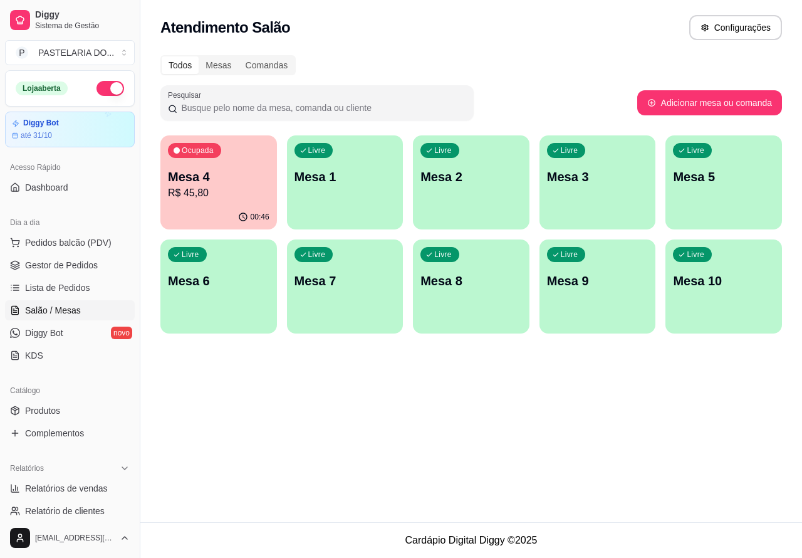
click at [596, 194] on div "Livre Mesa 3" at bounding box center [597, 174] width 117 height 79
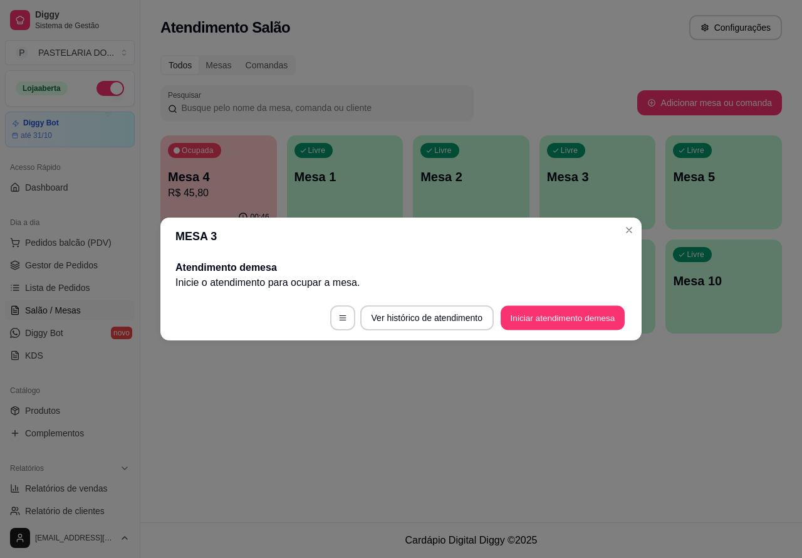
click at [549, 321] on button "Iniciar atendimento de mesa" at bounding box center [563, 318] width 124 height 24
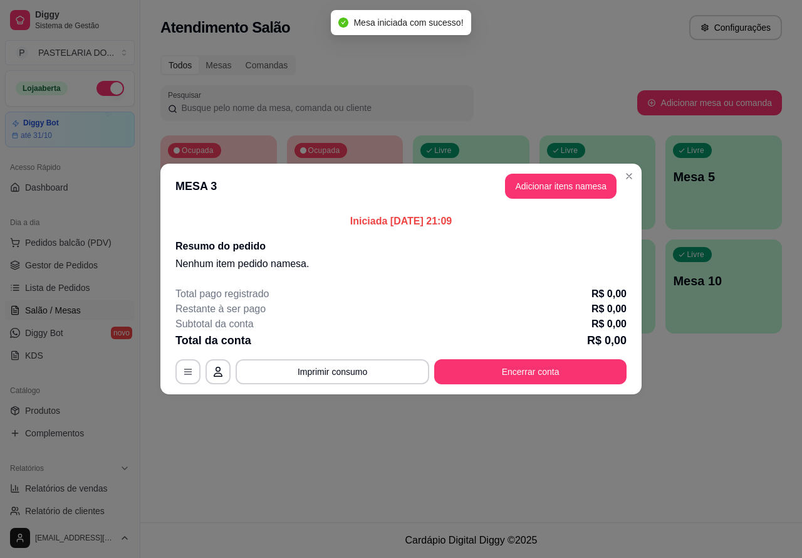
click at [567, 185] on div "Nenhum produto adicionado" at bounding box center [655, 182] width 238 height 246
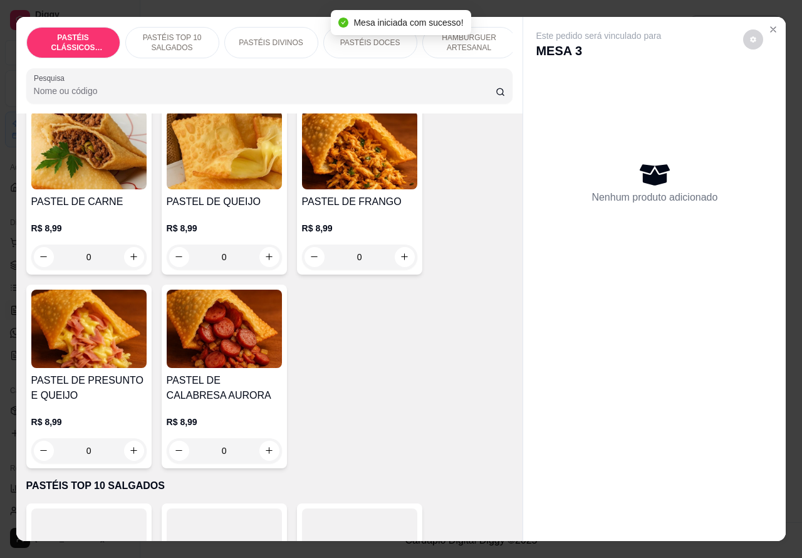
scroll to position [91, 0]
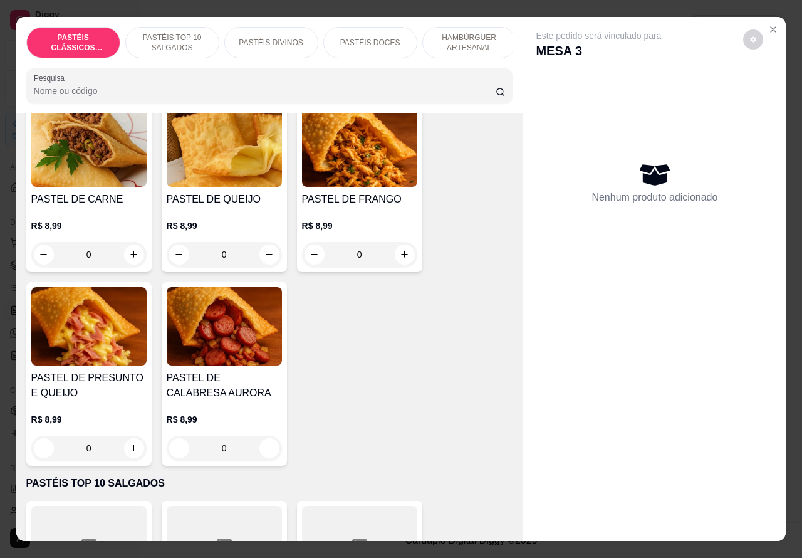
click at [451, 33] on p "HAMBÚRGUER ARTESANAL" at bounding box center [469, 43] width 73 height 20
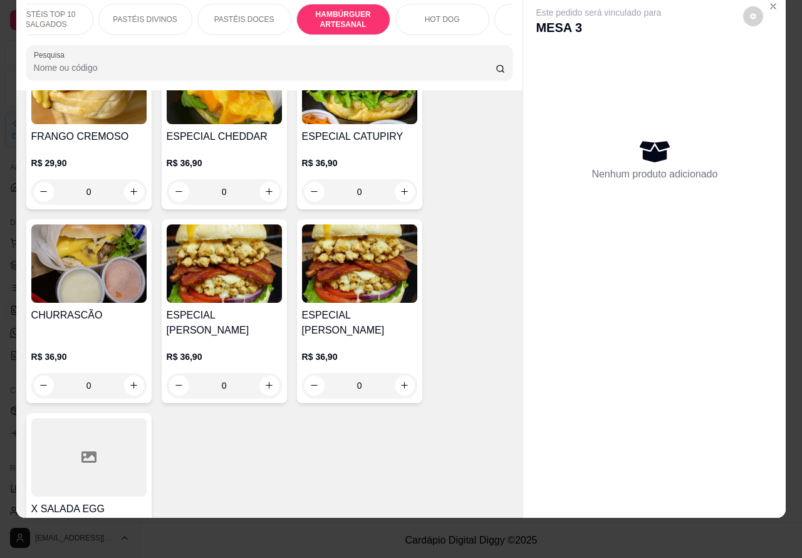
scroll to position [0, 167]
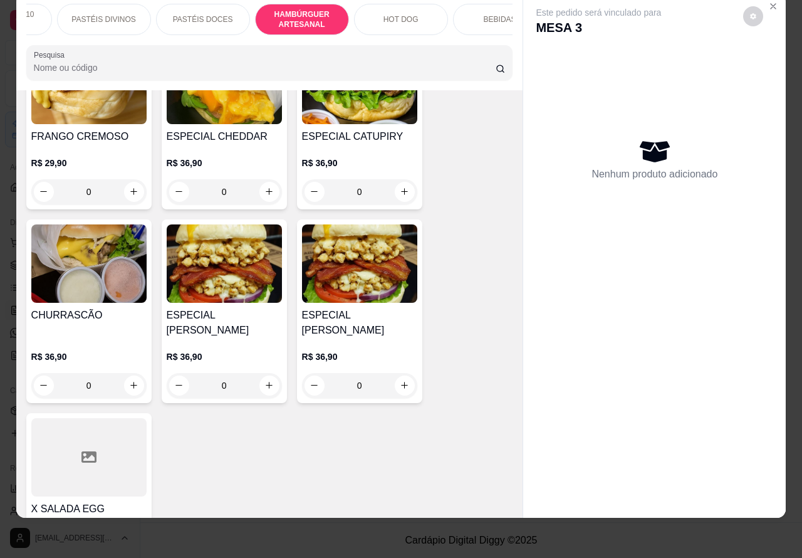
click at [392, 14] on p "HOT DOG" at bounding box center [400, 19] width 35 height 10
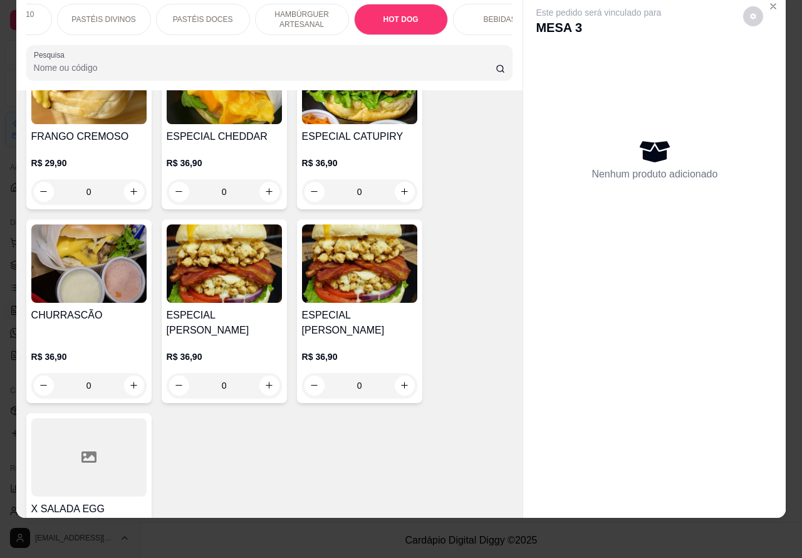
scroll to position [3963, 0]
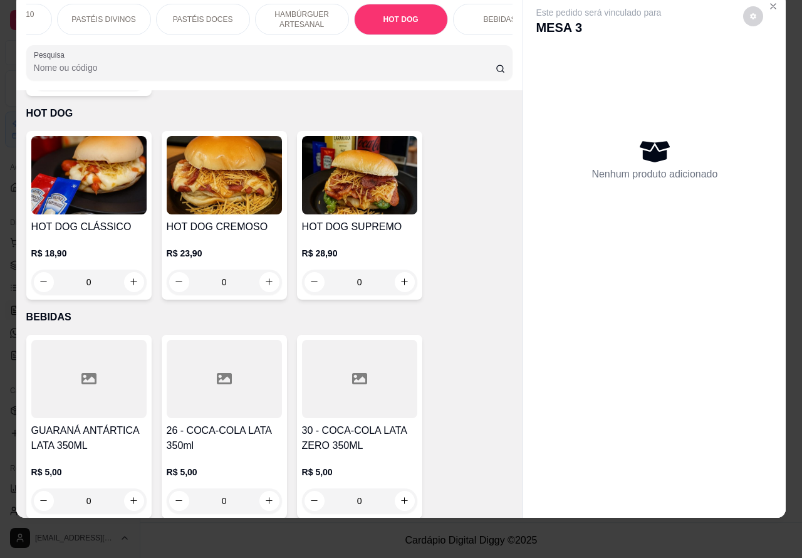
click at [393, 269] on div "0" at bounding box center [359, 281] width 115 height 25
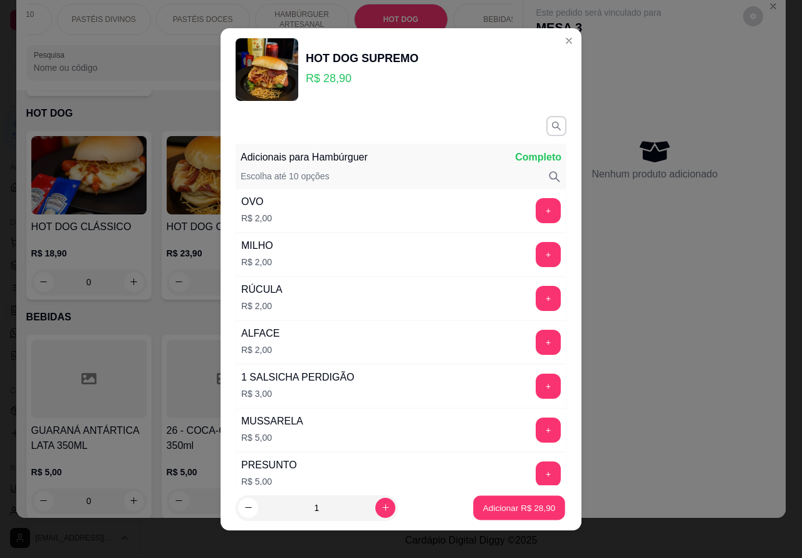
click at [494, 511] on p "Adicionar R$ 28,90" at bounding box center [519, 507] width 73 height 12
type input "1"
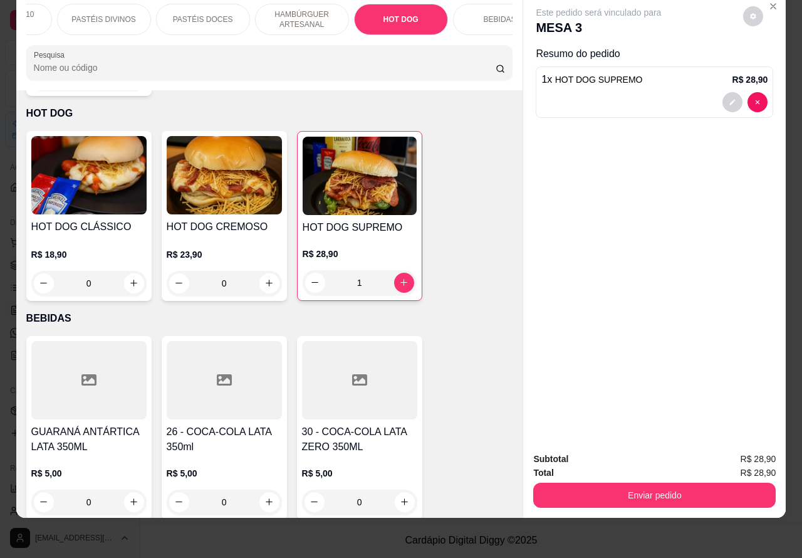
click at [470, 145] on div "HOT DOG CLÁSSICO R$ 18,90 0 HOT DOG CREMOSO R$ 23,90 0 HOT DOG SUPREMO R$ 28,90…" at bounding box center [269, 216] width 487 height 170
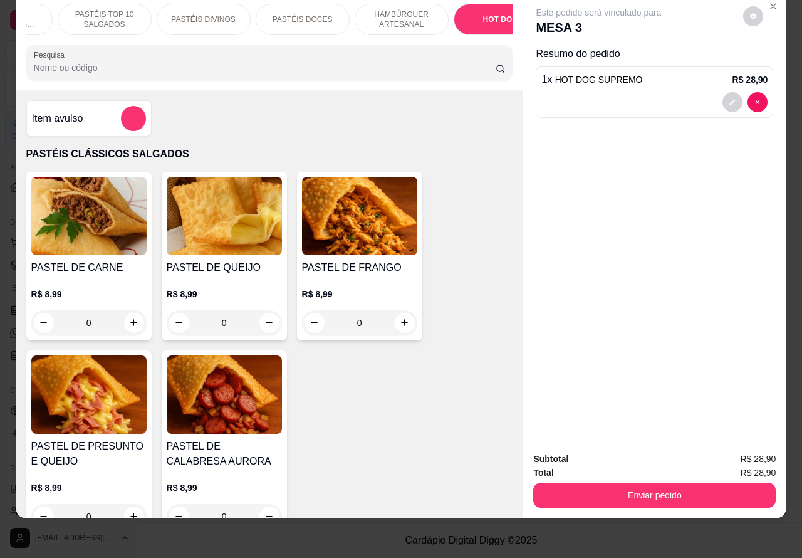
scroll to position [0, 46]
click at [57, 17] on div "PASTÉIS CLÁSSICOS SALGADOS" at bounding box center [28, 19] width 94 height 31
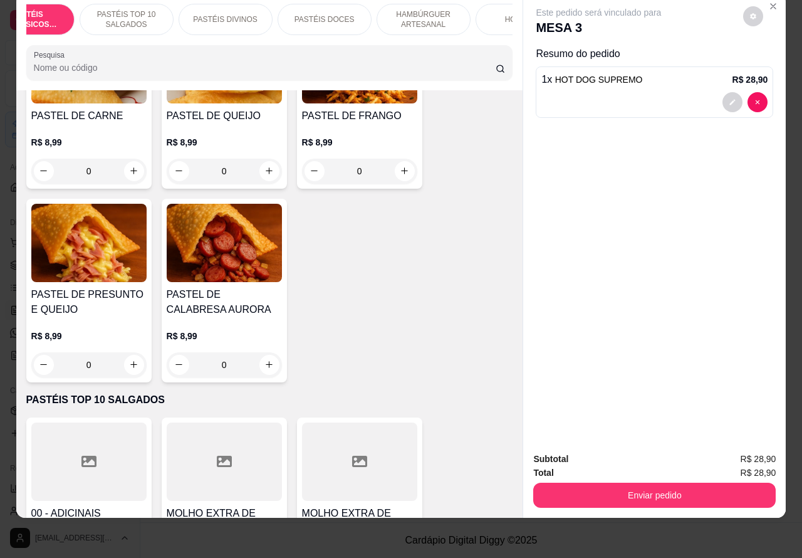
scroll to position [204, 0]
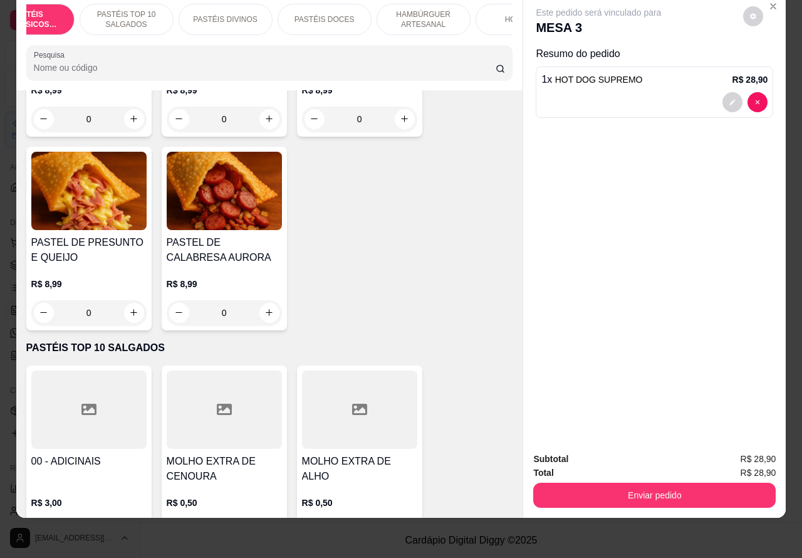
click at [130, 315] on icon "increase-product-quantity" at bounding box center [133, 312] width 7 height 7
type input "1"
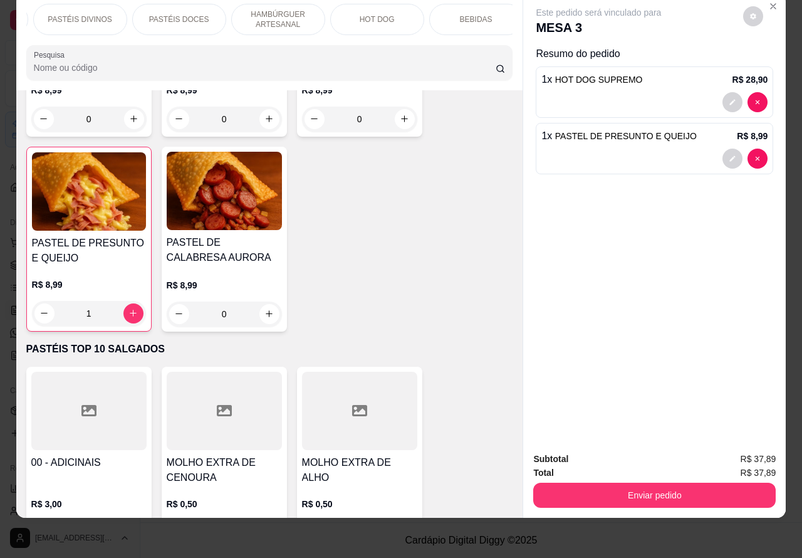
scroll to position [0, 195]
click at [467, 14] on p "BEBIDAS" at bounding box center [471, 19] width 33 height 10
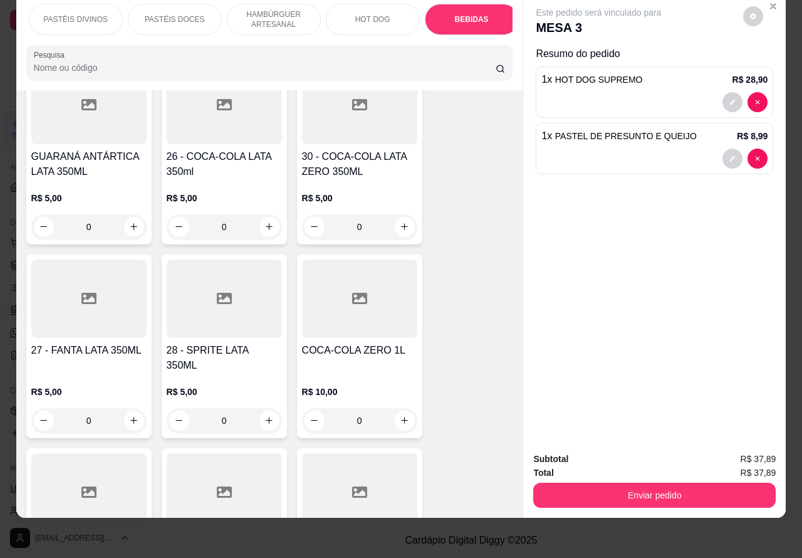
scroll to position [4326, 0]
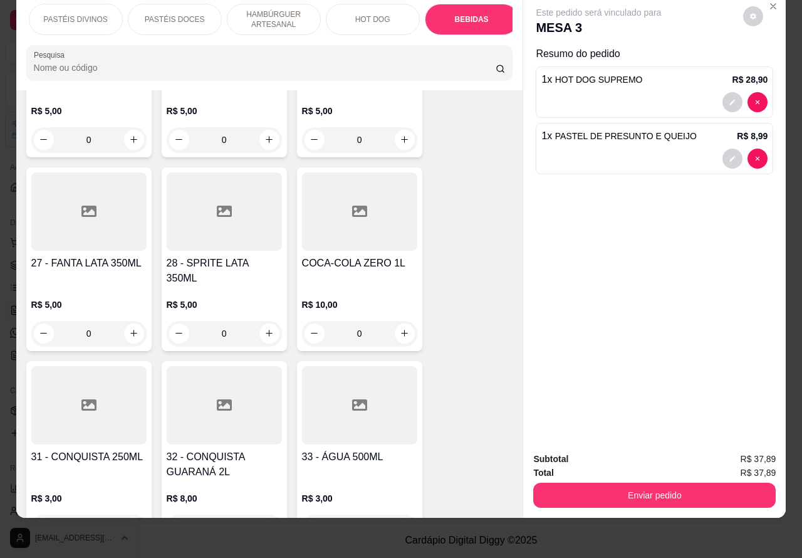
click at [400, 328] on icon "increase-product-quantity" at bounding box center [404, 332] width 9 height 9
type input "1"
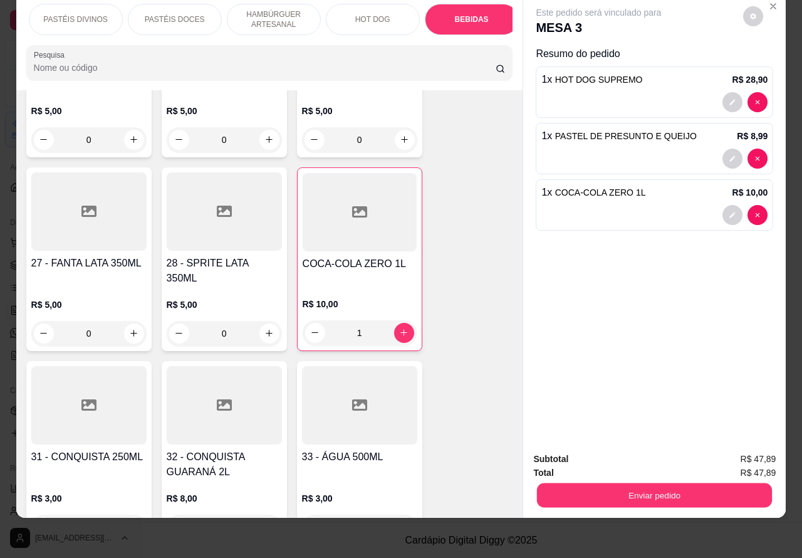
click at [663, 484] on button "Enviar pedido" at bounding box center [654, 495] width 235 height 24
click at [744, 455] on button "Enviar pedido" at bounding box center [742, 453] width 71 height 24
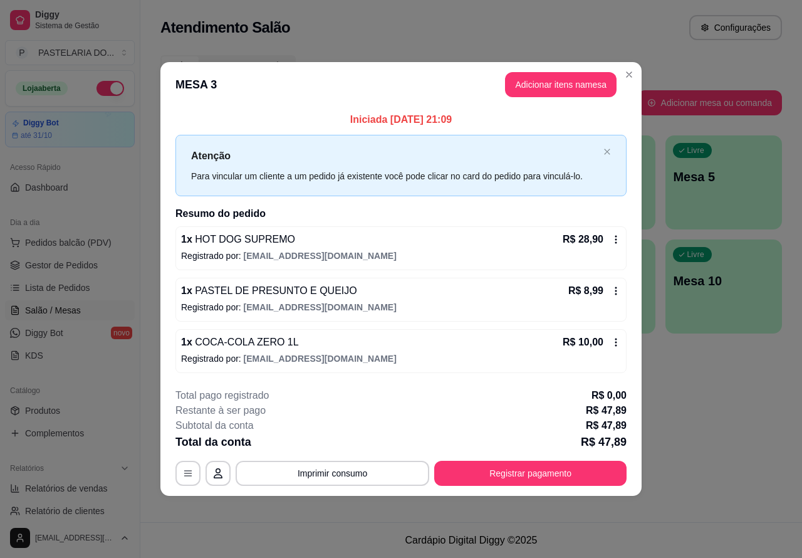
click at [396, 468] on button "Imprimir consumo" at bounding box center [333, 472] width 194 height 25
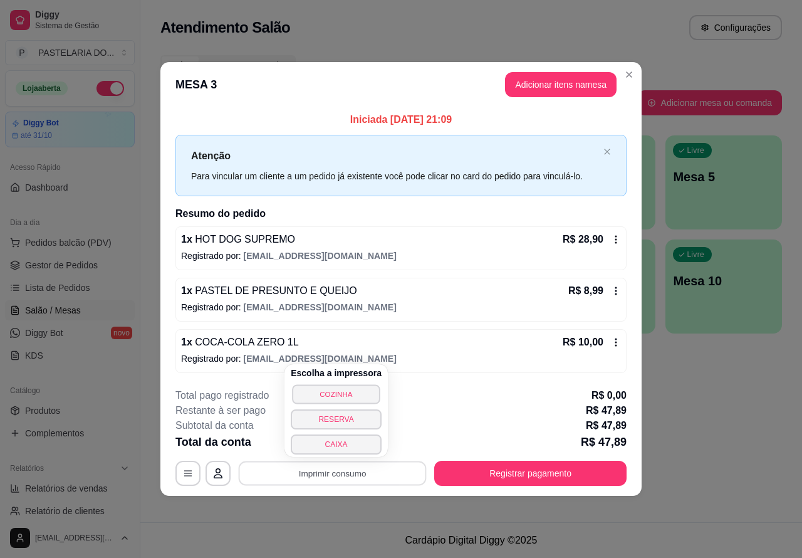
click at [361, 389] on button "COZINHA" at bounding box center [336, 393] width 88 height 19
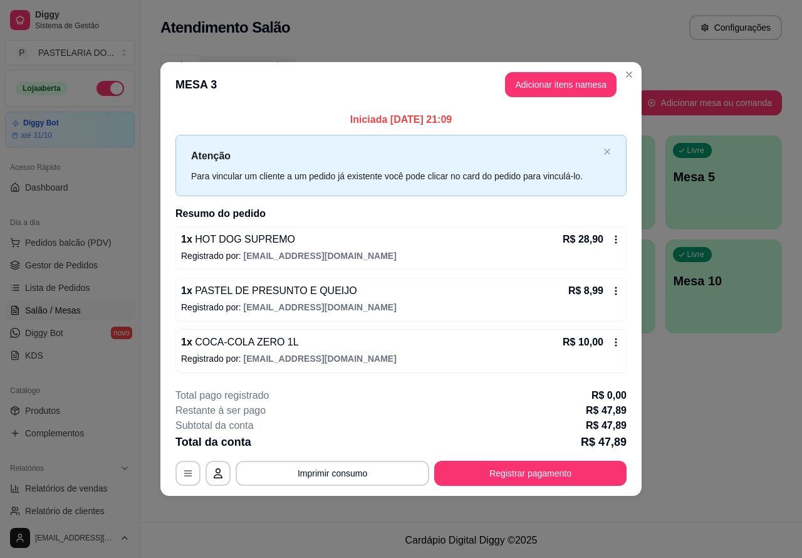
click at [704, 403] on div "Atendimento Salão Configurações Todos Mesas Comandas Pesquisar Adicionar mesa o…" at bounding box center [471, 261] width 662 height 522
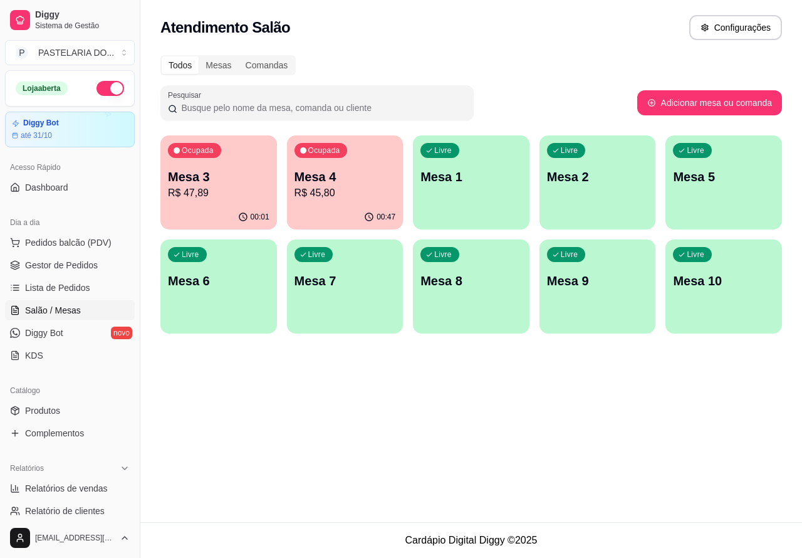
click at [496, 192] on div "Livre Mesa 1" at bounding box center [471, 174] width 117 height 79
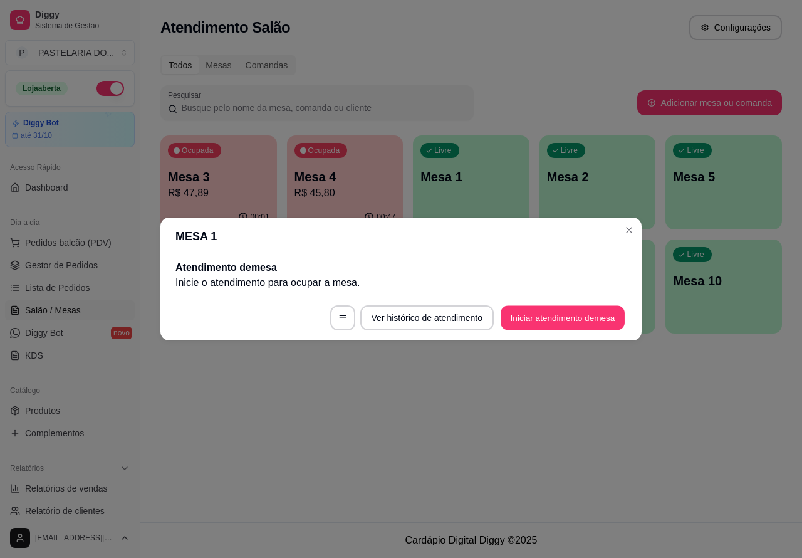
click at [544, 321] on button "Iniciar atendimento de mesa" at bounding box center [563, 318] width 124 height 24
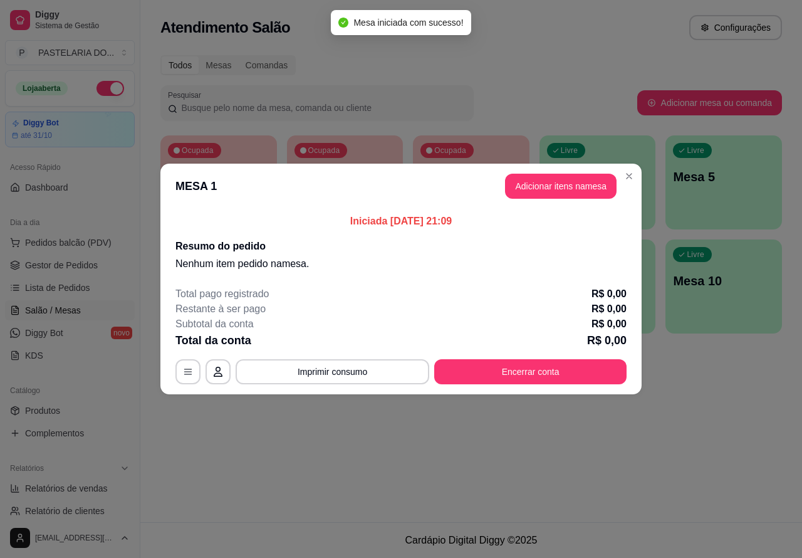
click at [547, 190] on div "Nenhum produto adicionado" at bounding box center [654, 183] width 237 height 246
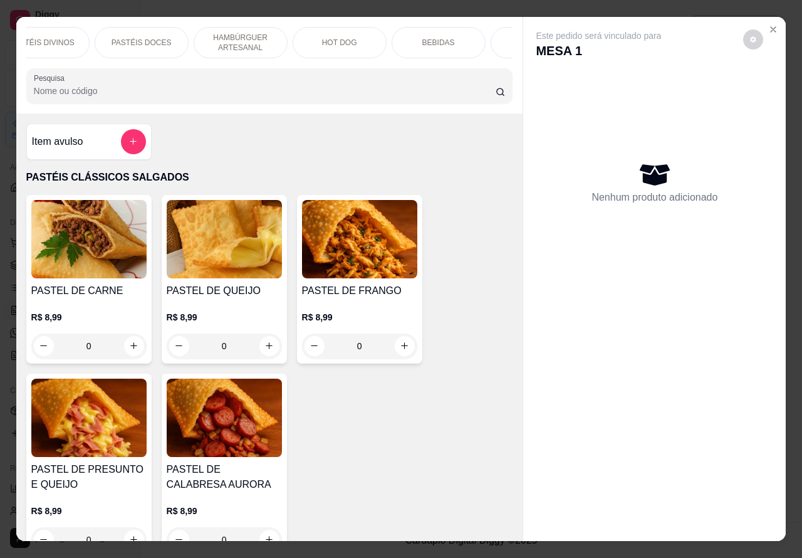
scroll to position [0, 301]
click at [385, 34] on div "BEBIDAS" at bounding box center [367, 42] width 94 height 31
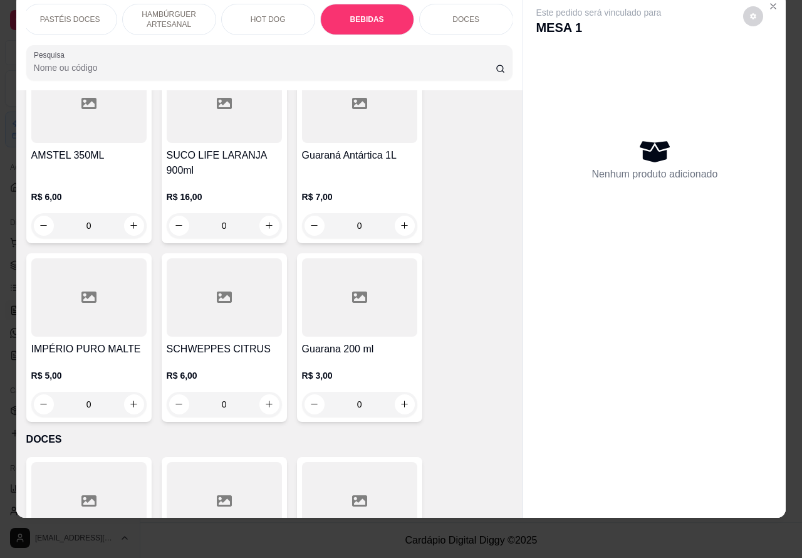
scroll to position [5023, 0]
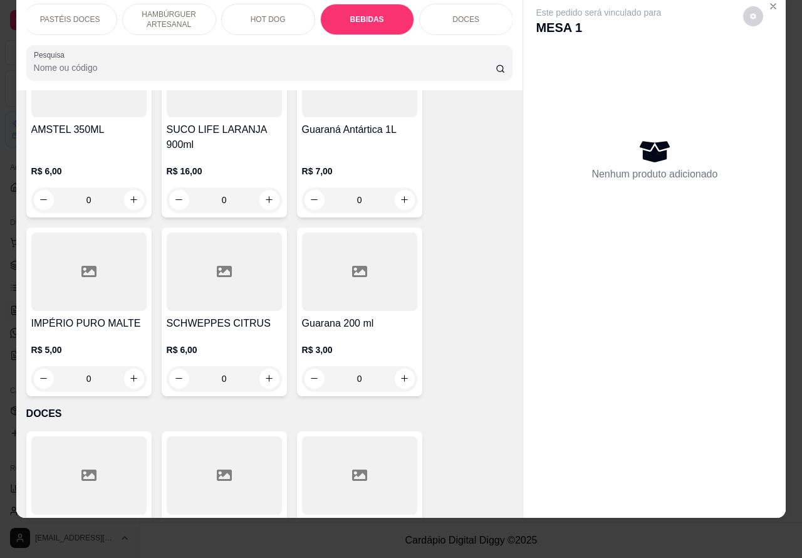
click at [130, 375] on icon "increase-product-quantity" at bounding box center [133, 378] width 7 height 7
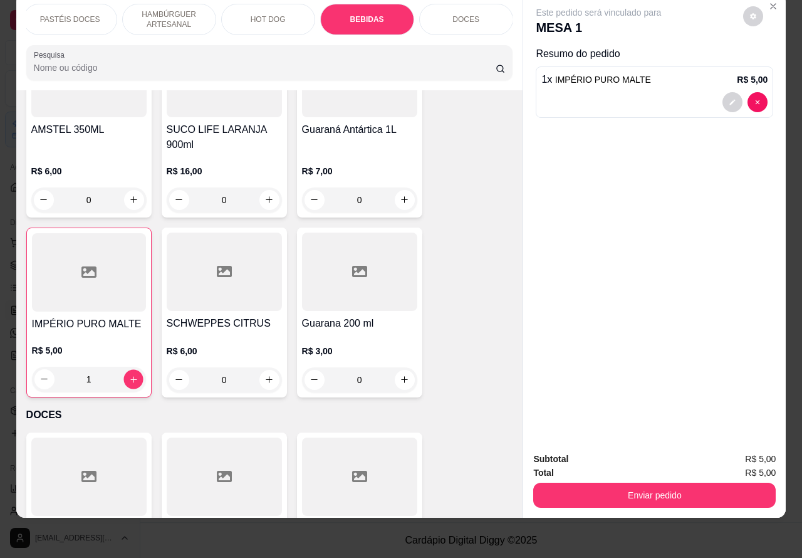
click at [128, 374] on icon "increase-product-quantity" at bounding box center [132, 378] width 9 height 9
type input "2"
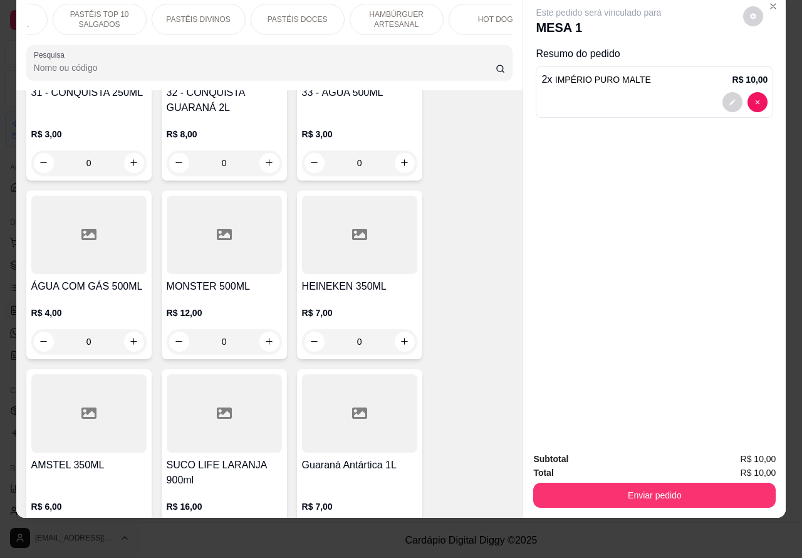
scroll to position [29, 0]
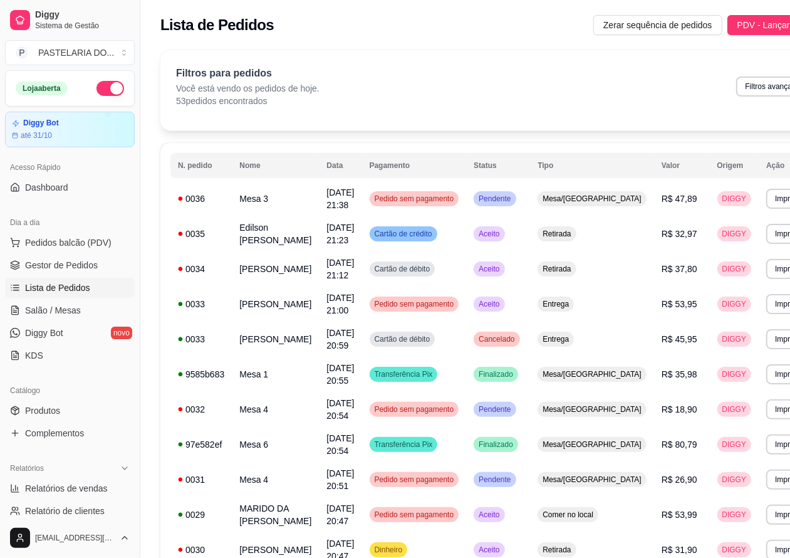
click at [76, 289] on span "Lista de Pedidos" at bounding box center [57, 287] width 65 height 13
click at [63, 308] on span "Salão / Mesas" at bounding box center [53, 310] width 56 height 13
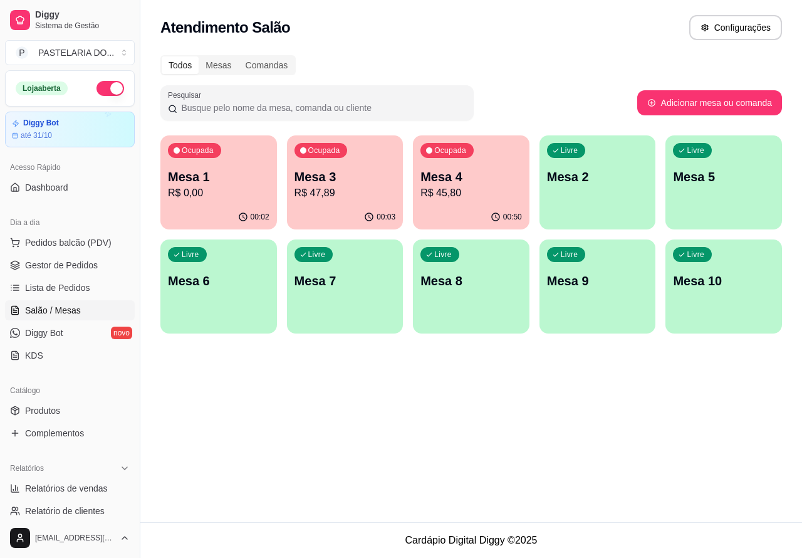
click at [459, 199] on p "R$ 45,80" at bounding box center [470, 192] width 101 height 15
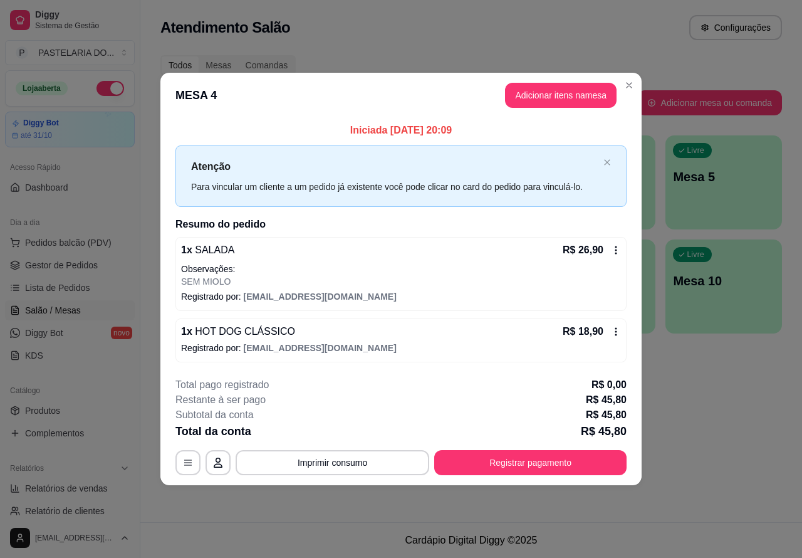
click at [580, 101] on div "Nenhum produto adicionado" at bounding box center [655, 181] width 239 height 247
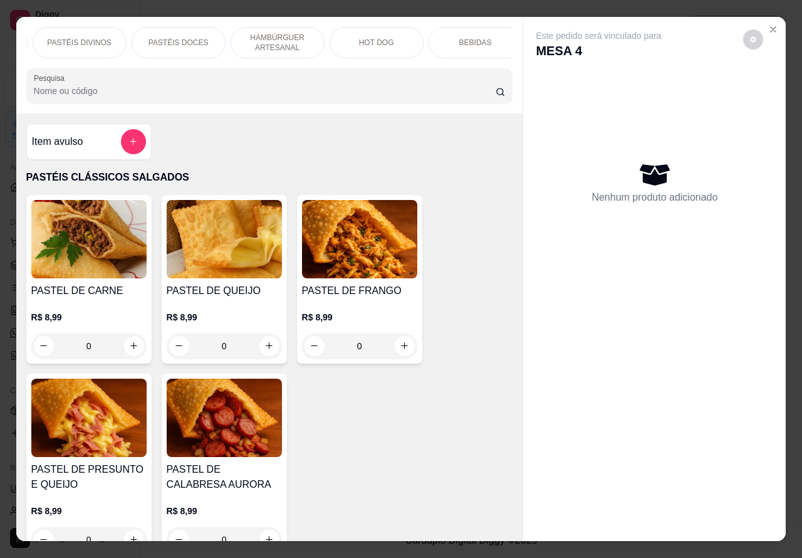
scroll to position [0, 197]
click at [482, 42] on div "BEBIDAS" at bounding box center [470, 42] width 94 height 31
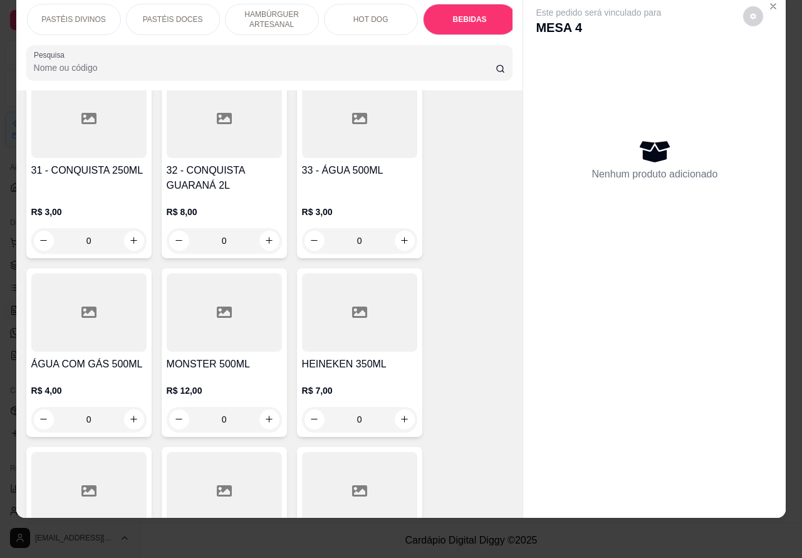
scroll to position [4599, 0]
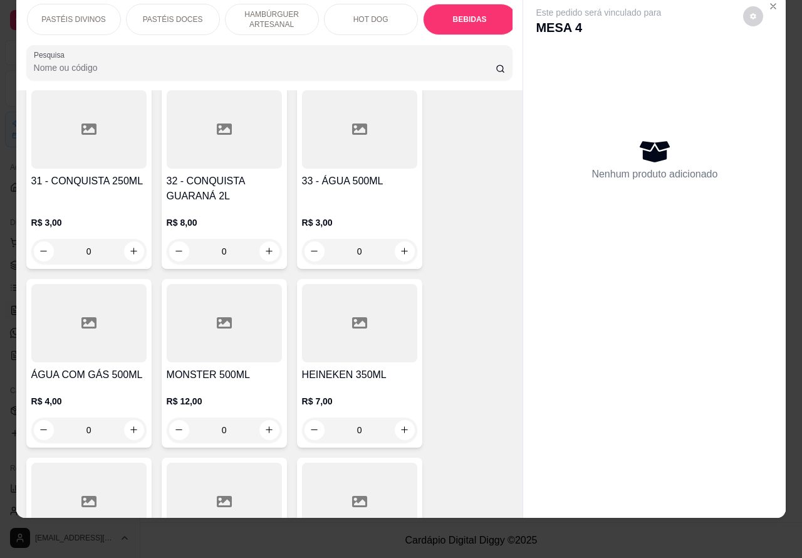
click at [400, 246] on icon "increase-product-quantity" at bounding box center [404, 250] width 9 height 9
type input "1"
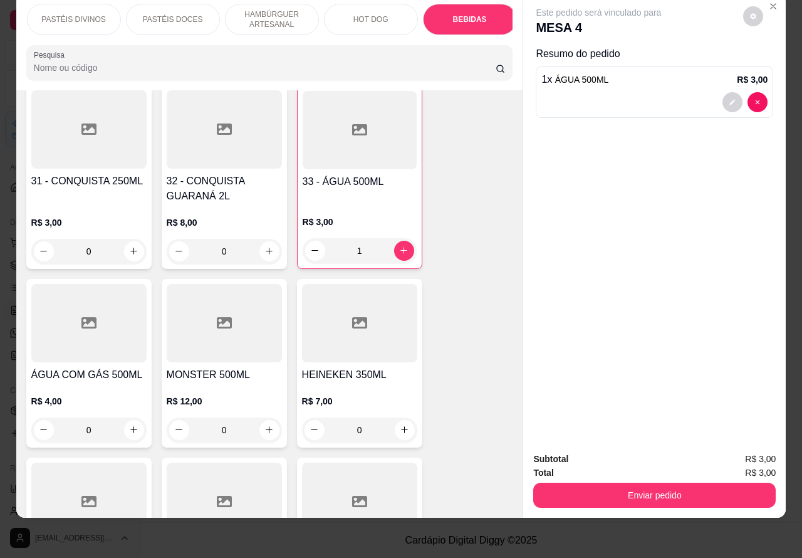
click at [633, 484] on button "Enviar pedido" at bounding box center [654, 494] width 242 height 25
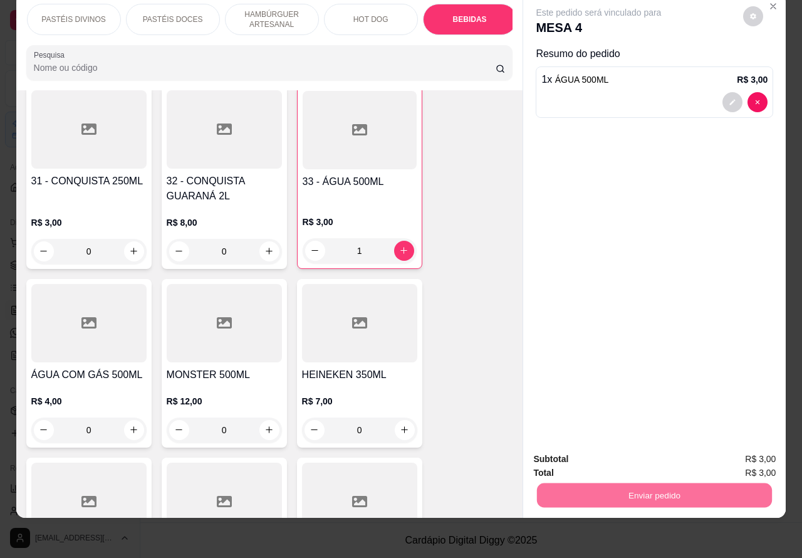
click at [738, 452] on button "Enviar pedido" at bounding box center [742, 453] width 71 height 24
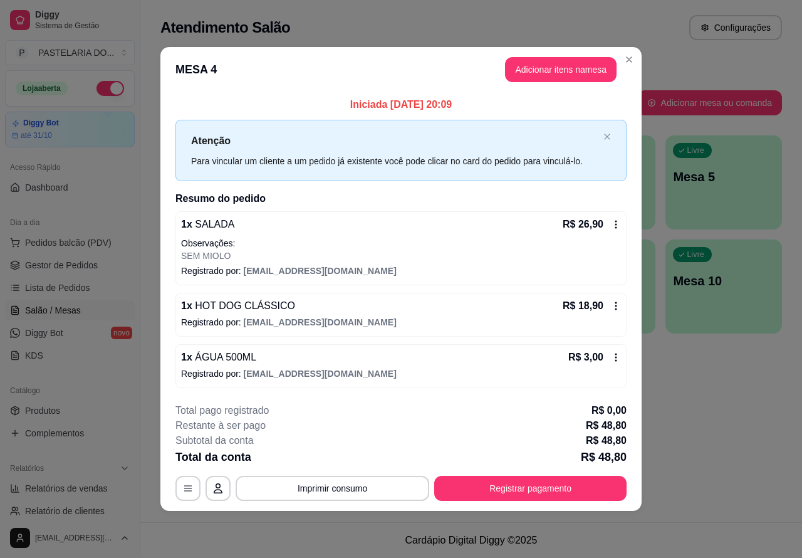
click at [66, 311] on span "Salão / Mesas" at bounding box center [53, 310] width 56 height 13
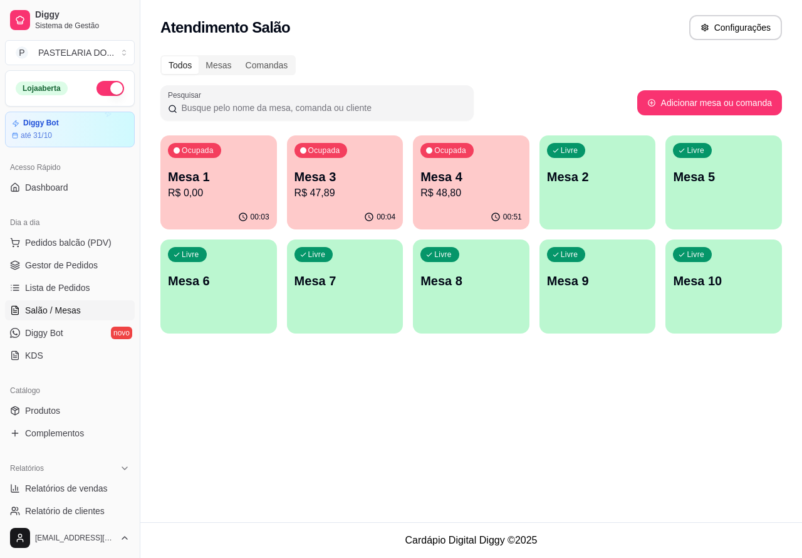
click at [235, 192] on p "R$ 0,00" at bounding box center [218, 192] width 101 height 15
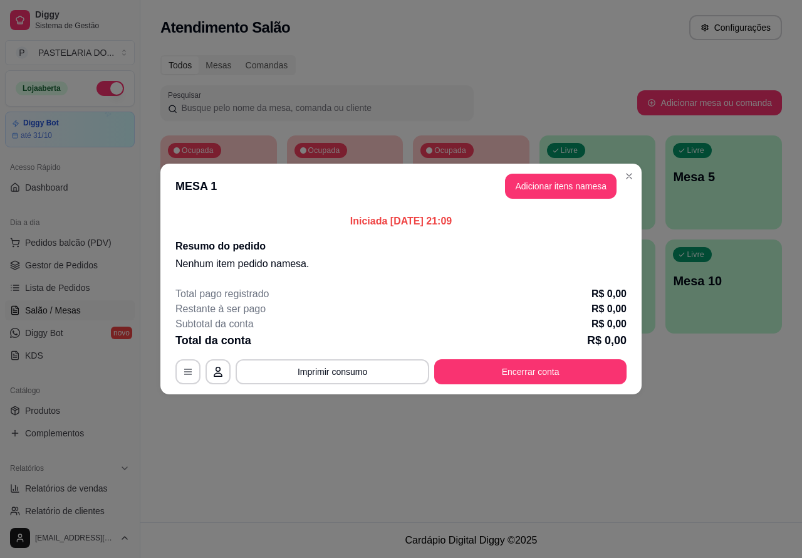
click at [574, 189] on div "Nenhum produto adicionado" at bounding box center [654, 183] width 237 height 246
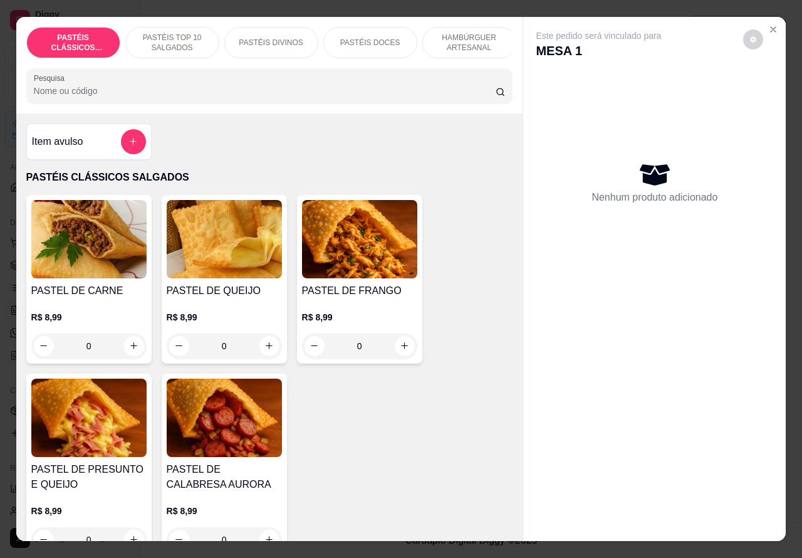
click at [269, 355] on button "increase-product-quantity" at bounding box center [269, 346] width 20 height 20
click at [264, 350] on icon "increase-product-quantity" at bounding box center [268, 345] width 9 height 9
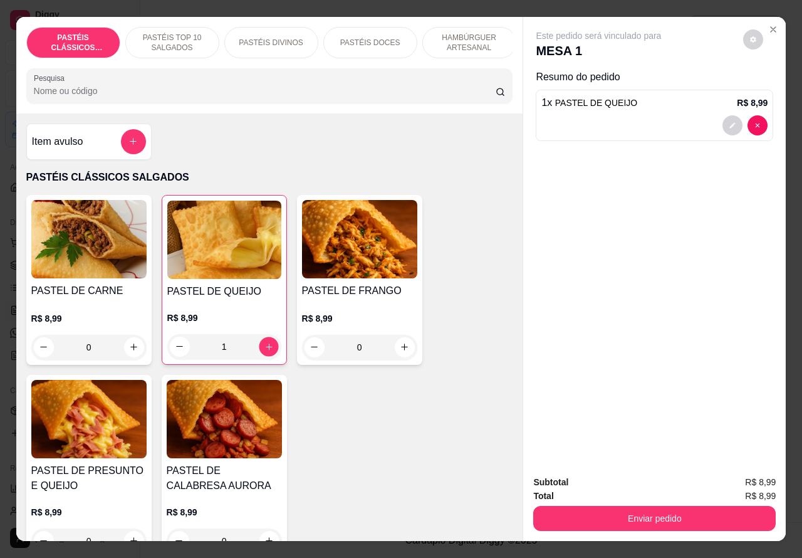
click at [267, 353] on button "increase-product-quantity" at bounding box center [268, 345] width 19 height 19
click at [266, 350] on icon "increase-product-quantity" at bounding box center [269, 346] width 6 height 6
type input "2"
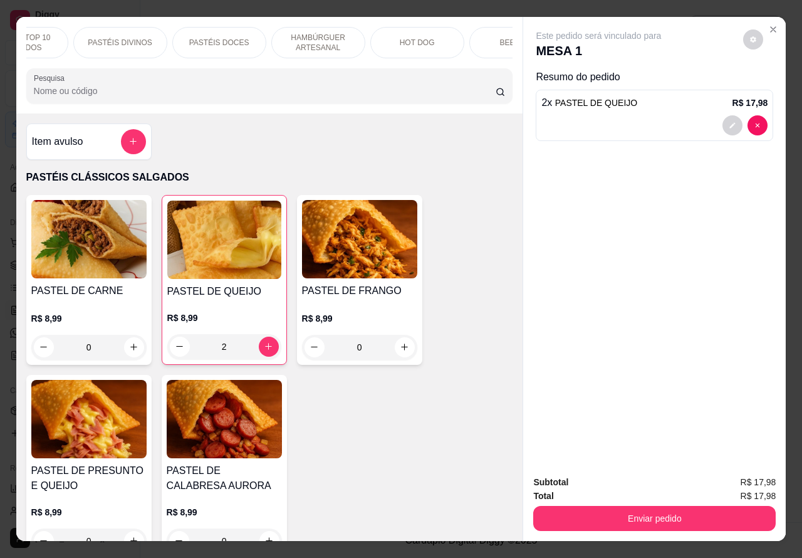
click at [420, 38] on p "HOT DOG" at bounding box center [417, 43] width 35 height 10
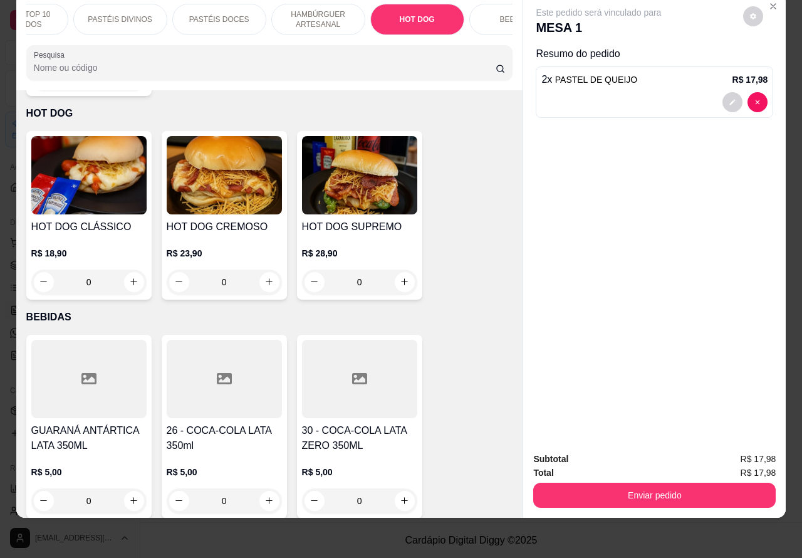
click at [264, 269] on div "0" at bounding box center [224, 281] width 115 height 25
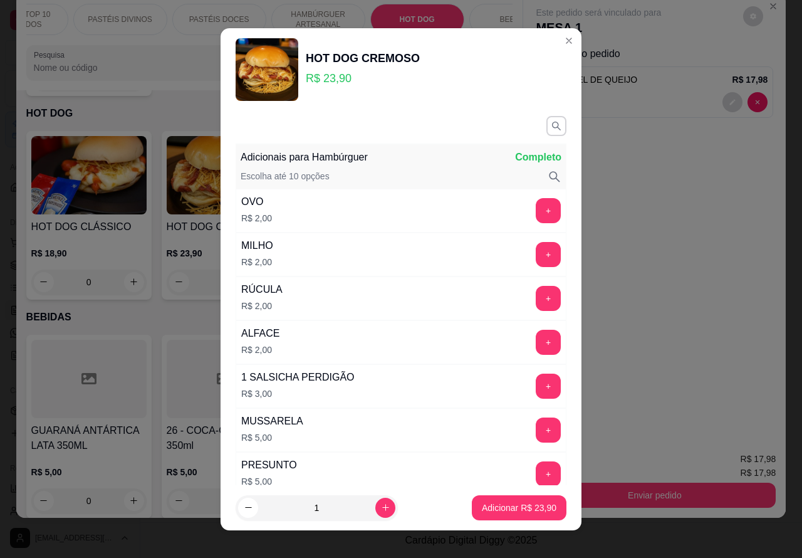
click at [375, 506] on button "increase-product-quantity" at bounding box center [385, 507] width 20 height 20
click at [382, 506] on icon "increase-product-quantity" at bounding box center [385, 507] width 7 height 7
click at [381, 506] on icon "increase-product-quantity" at bounding box center [385, 506] width 9 height 9
click at [381, 511] on icon "increase-product-quantity" at bounding box center [385, 506] width 9 height 9
click at [244, 506] on icon "decrease-product-quantity" at bounding box center [248, 506] width 9 height 9
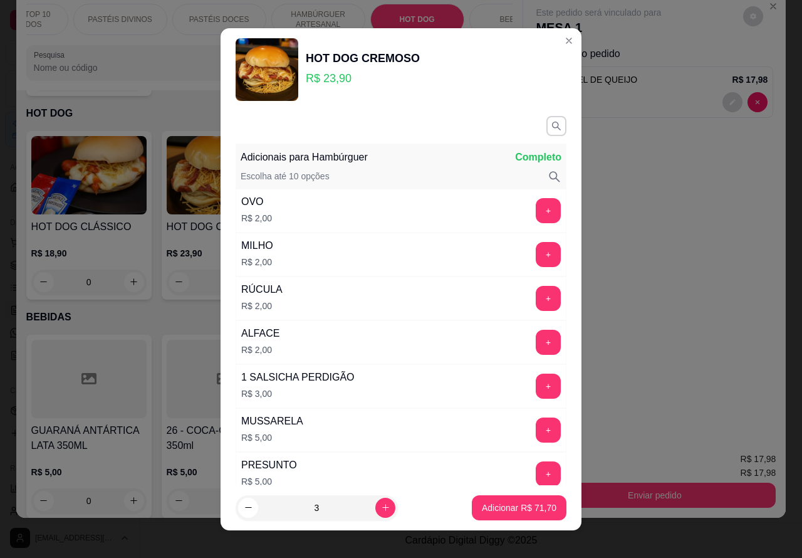
type input "2"
click at [497, 509] on p "Adicionar R$ 47,80" at bounding box center [519, 507] width 75 height 13
type input "2"
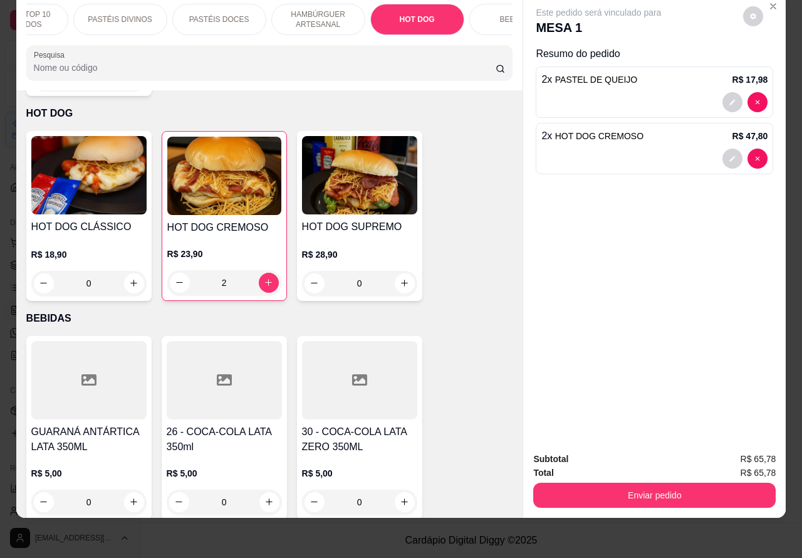
scroll to position [0, 0]
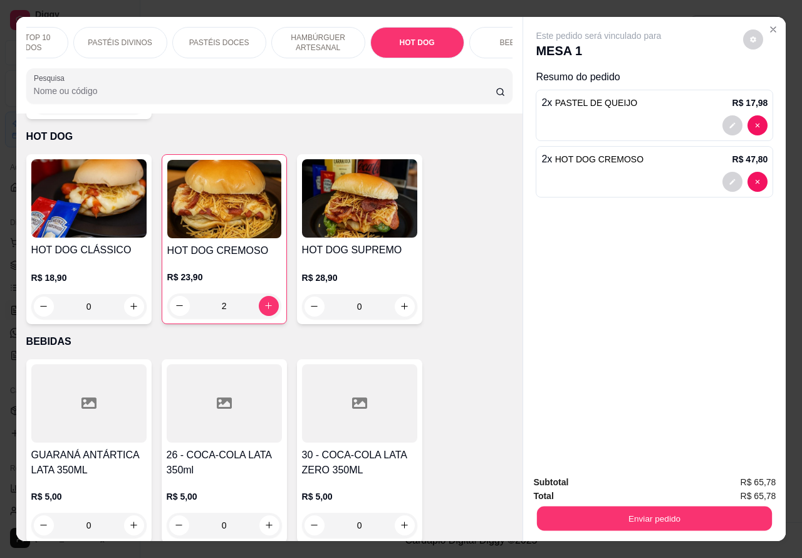
click at [652, 507] on button "Enviar pedido" at bounding box center [654, 518] width 235 height 24
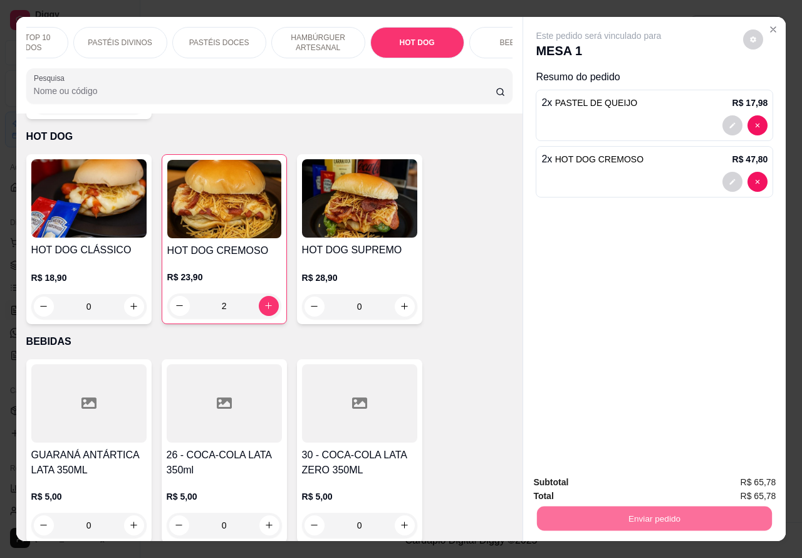
click at [735, 481] on button "Enviar pedido" at bounding box center [742, 481] width 69 height 23
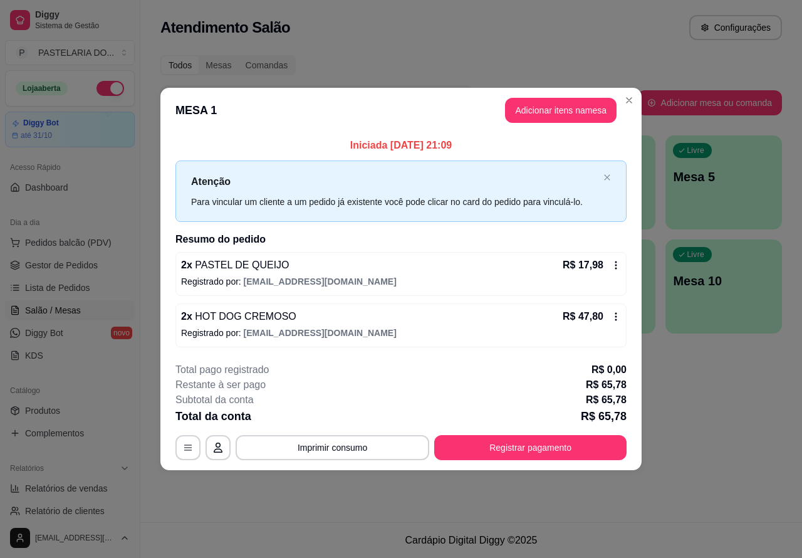
click at [564, 112] on div "Nenhum produto adicionado" at bounding box center [655, 182] width 238 height 246
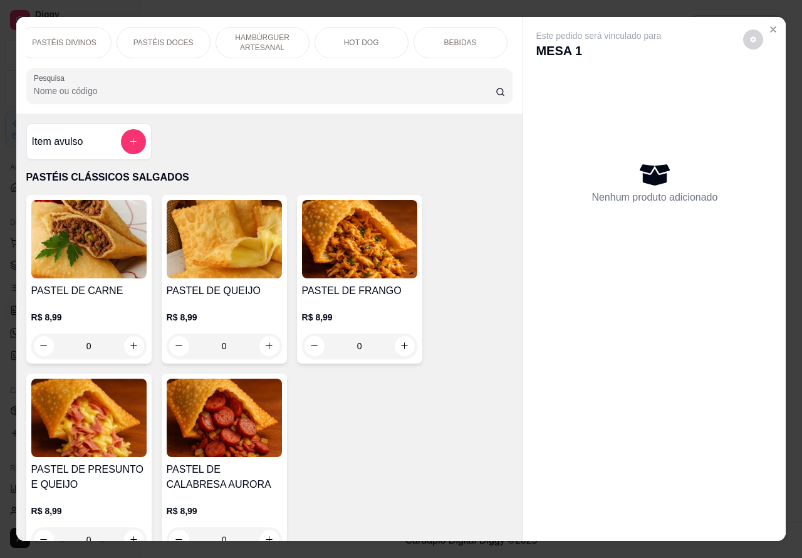
scroll to position [0, 211]
click at [462, 42] on div "BEBIDAS" at bounding box center [457, 42] width 94 height 31
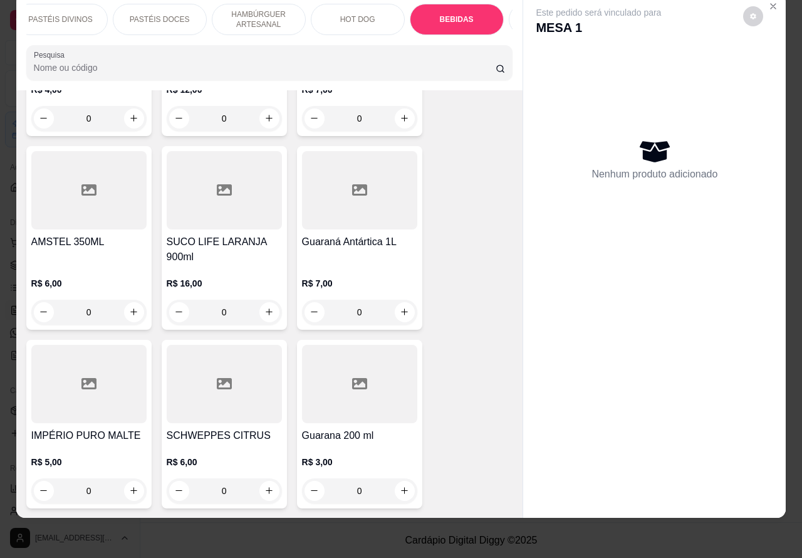
scroll to position [4964, 0]
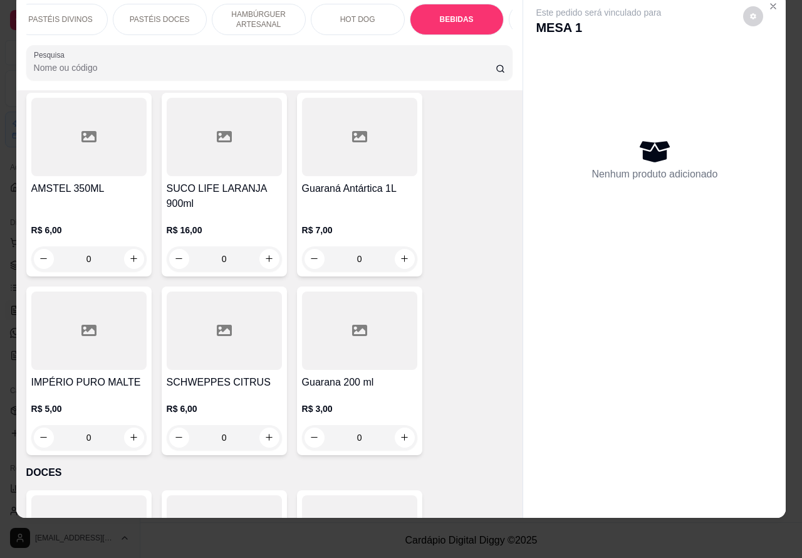
click at [130, 434] on icon "increase-product-quantity" at bounding box center [133, 437] width 7 height 7
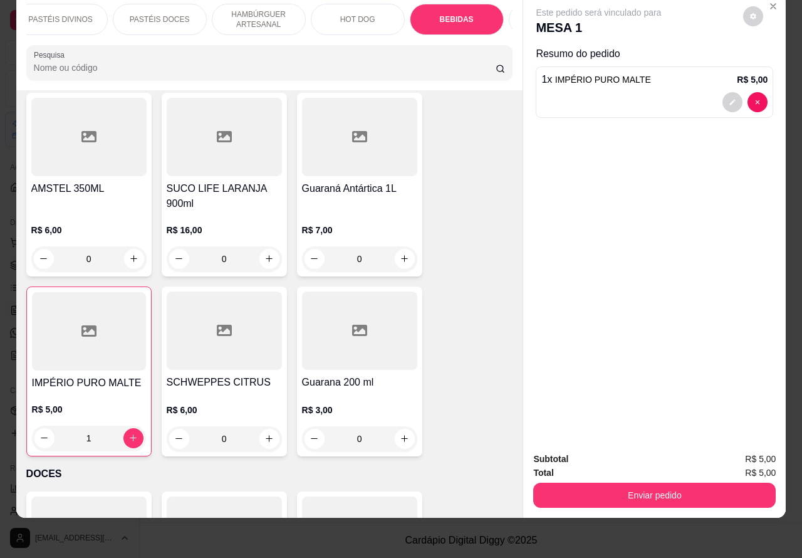
click at [128, 433] on icon "increase-product-quantity" at bounding box center [132, 437] width 9 height 9
type input "2"
click at [660, 487] on button "Enviar pedido" at bounding box center [654, 494] width 242 height 25
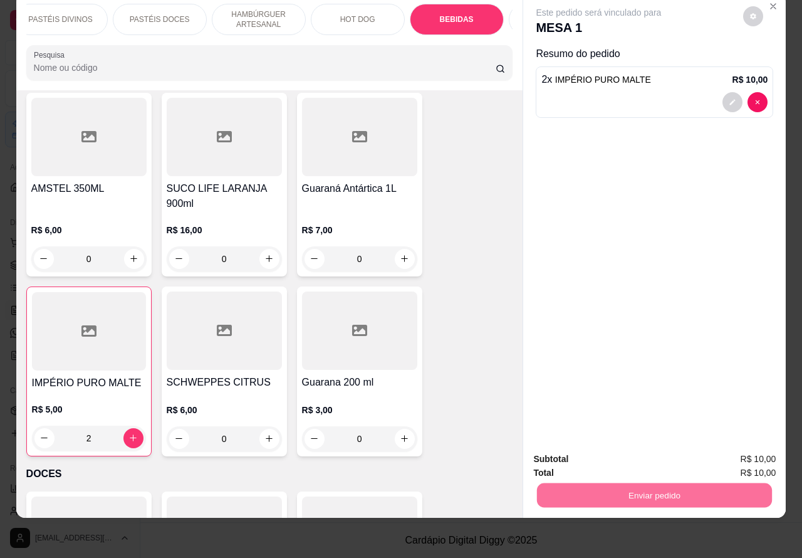
click at [733, 455] on button "Enviar pedido" at bounding box center [742, 453] width 71 height 24
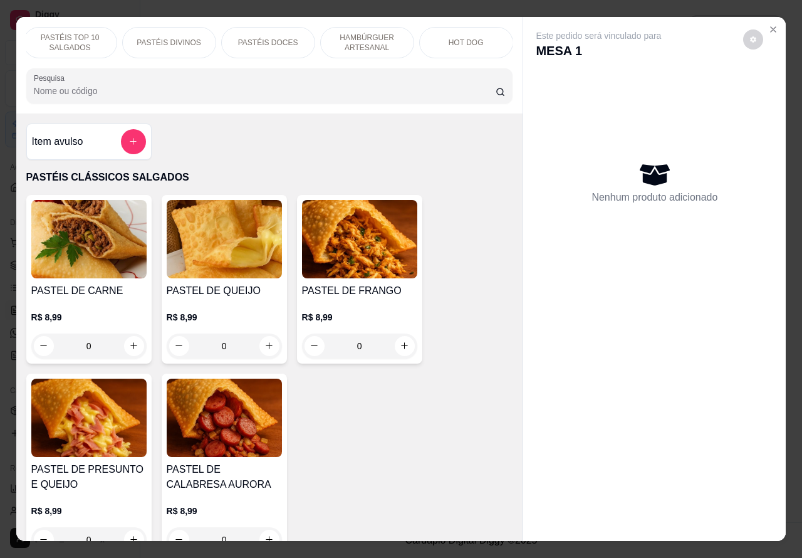
scroll to position [0, 125]
click at [446, 41] on p "HOT DOG" at bounding box center [442, 43] width 35 height 10
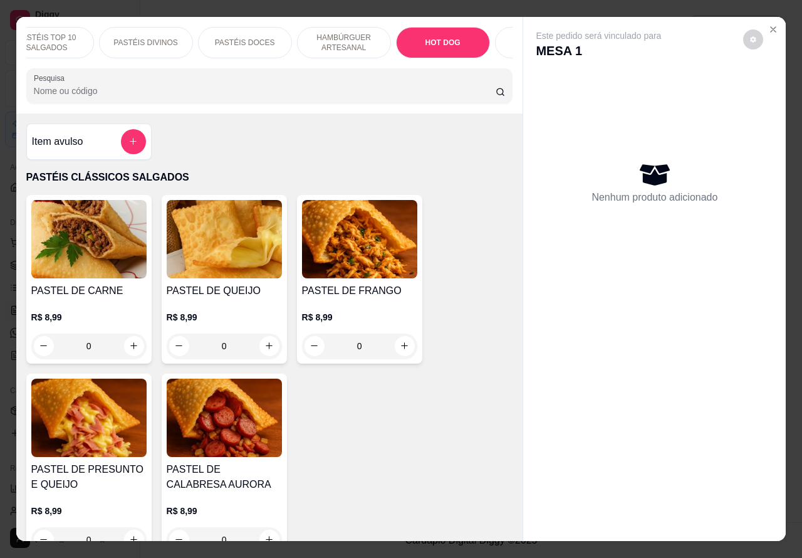
scroll to position [29, 0]
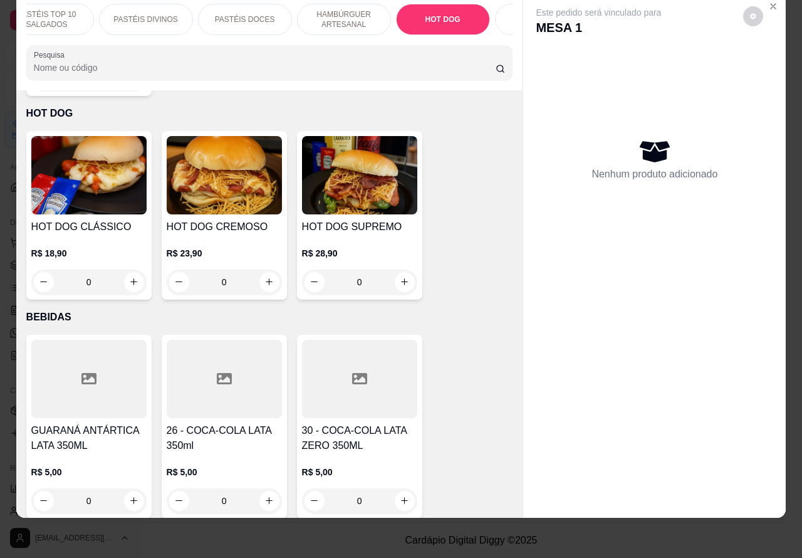
click at [261, 277] on div "0" at bounding box center [224, 281] width 115 height 25
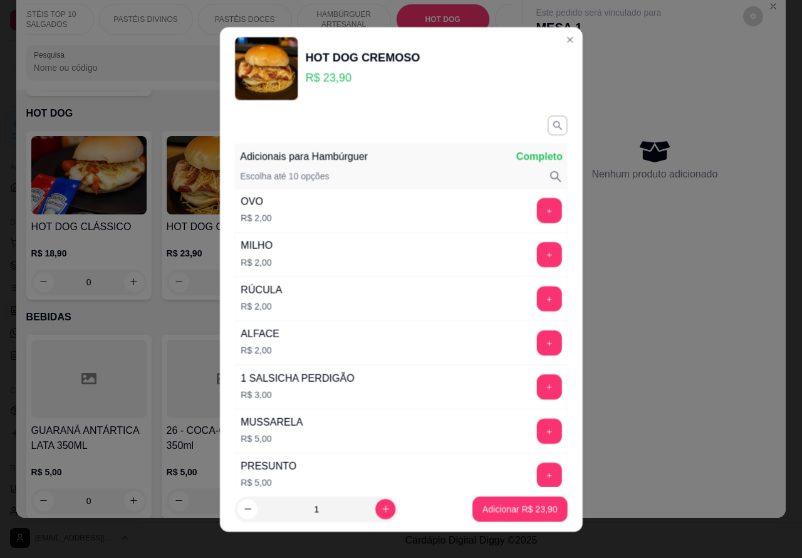
click at [274, 268] on div "MILHO R$ 2,00 +" at bounding box center [401, 254] width 333 height 44
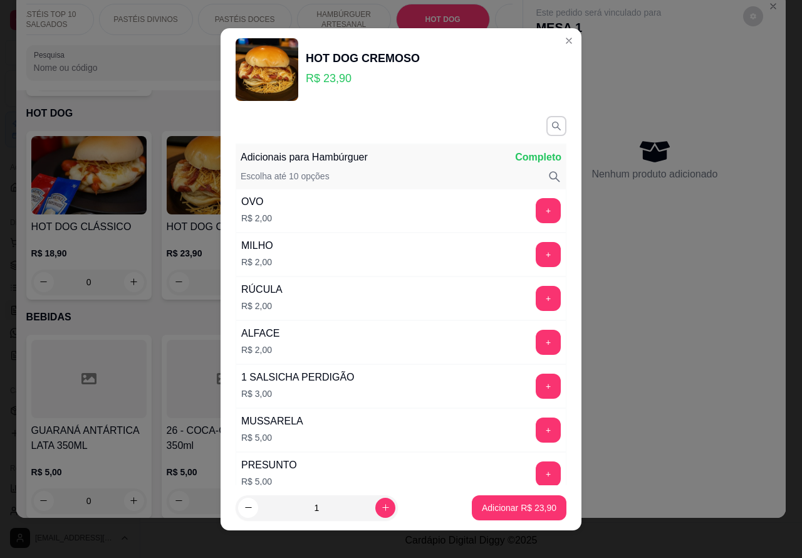
click at [597, 405] on div "Este pedido será vinculado para MESA 1 Nenhum produto adicionado" at bounding box center [654, 246] width 263 height 504
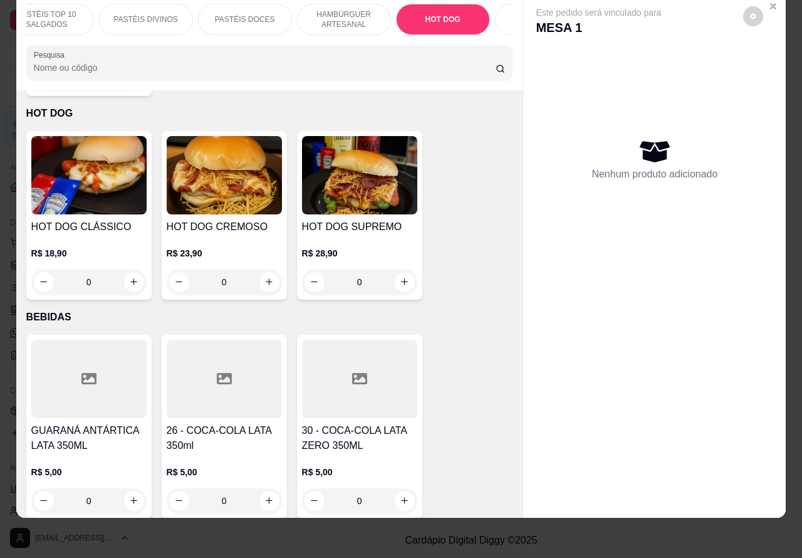
click at [270, 269] on div "0" at bounding box center [224, 281] width 115 height 25
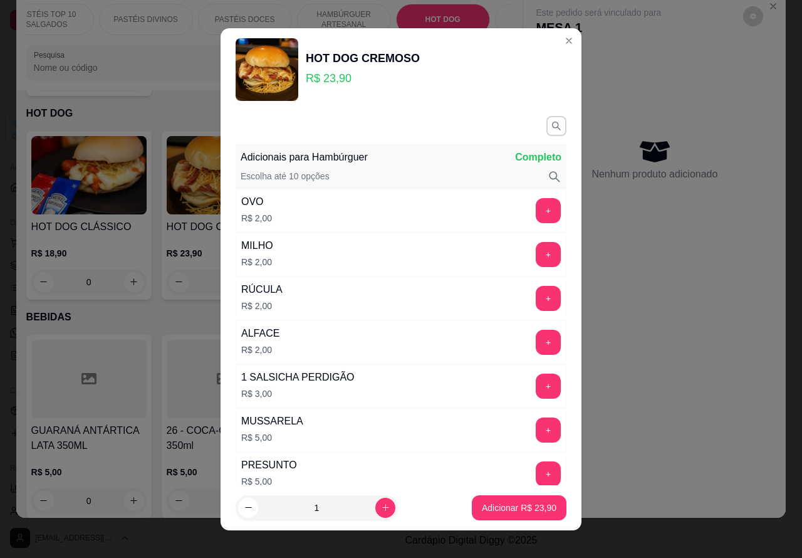
click at [381, 502] on icon "increase-product-quantity" at bounding box center [385, 506] width 9 height 9
click at [246, 502] on button "decrease-product-quantity" at bounding box center [248, 507] width 20 height 20
click at [244, 504] on icon "decrease-product-quantity" at bounding box center [248, 506] width 9 height 9
type input "1"
click at [496, 512] on p "Adicionar R$ 23,90" at bounding box center [519, 507] width 75 height 13
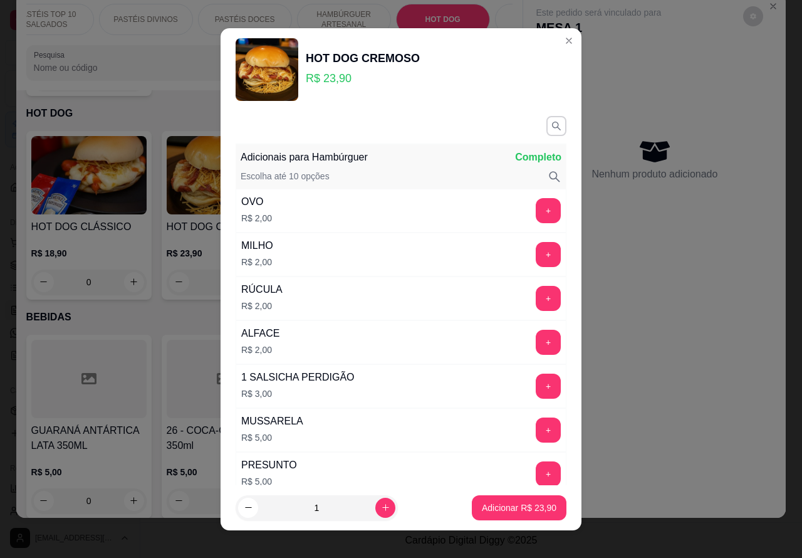
type input "1"
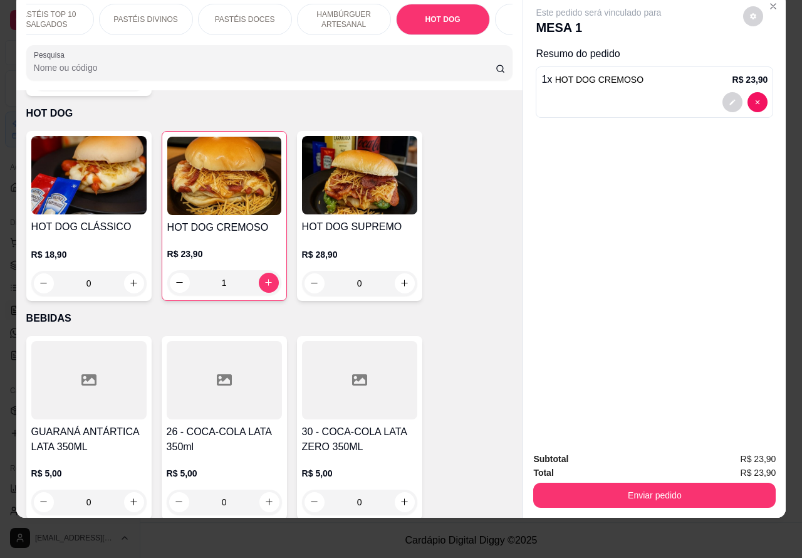
click at [673, 489] on button "Enviar pedido" at bounding box center [654, 494] width 242 height 25
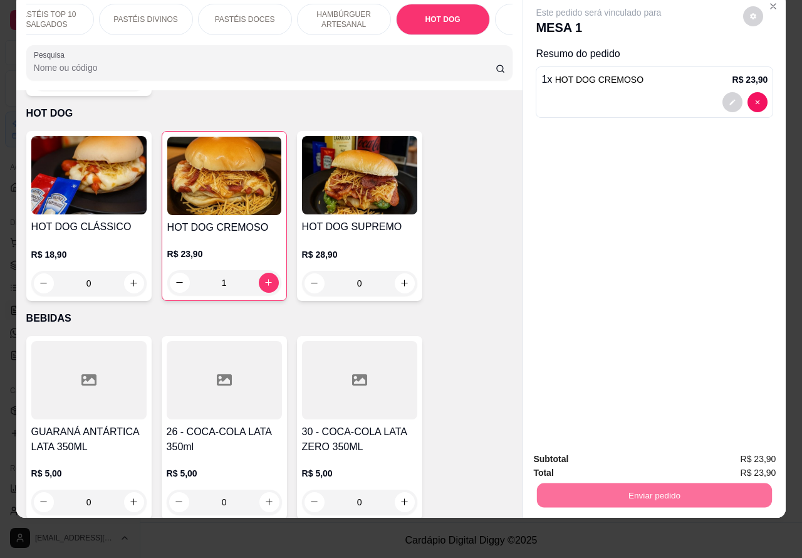
click at [737, 455] on button "Enviar pedido" at bounding box center [742, 452] width 69 height 23
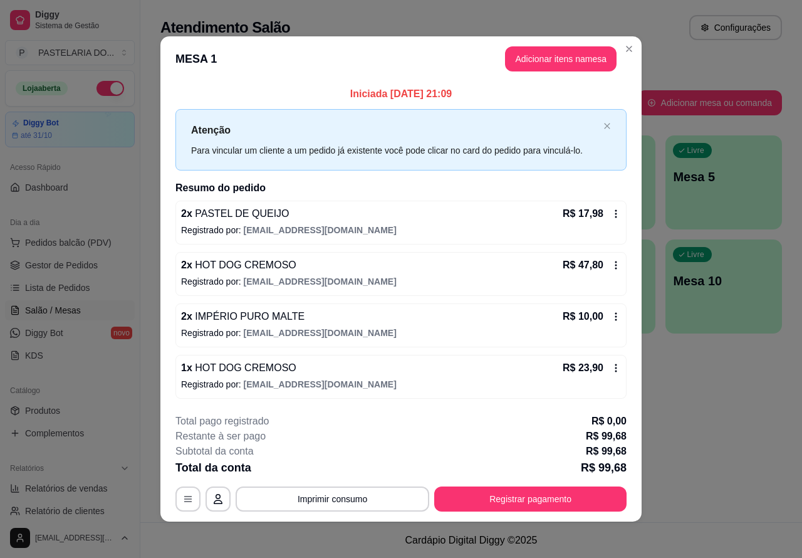
click at [704, 411] on div "Atendimento Salão Configurações Todos Mesas Comandas Pesquisar Adicionar mesa o…" at bounding box center [471, 261] width 662 height 522
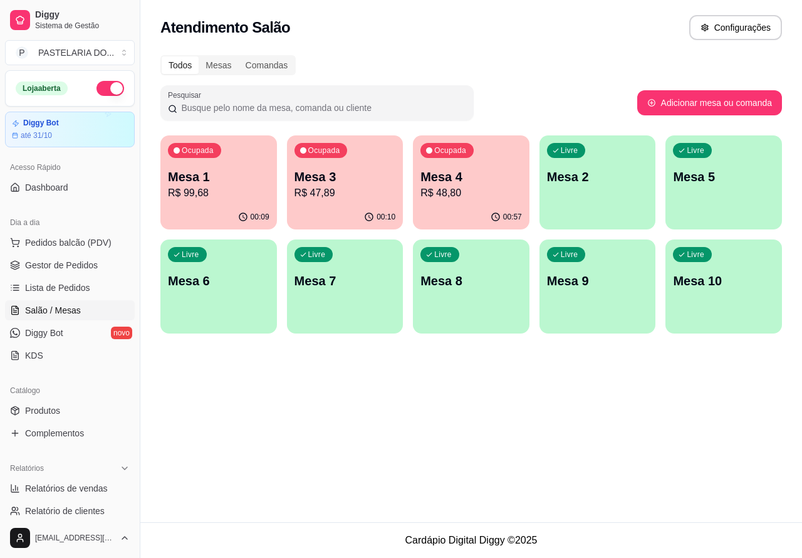
click at [449, 193] on p "R$ 48,80" at bounding box center [470, 192] width 101 height 15
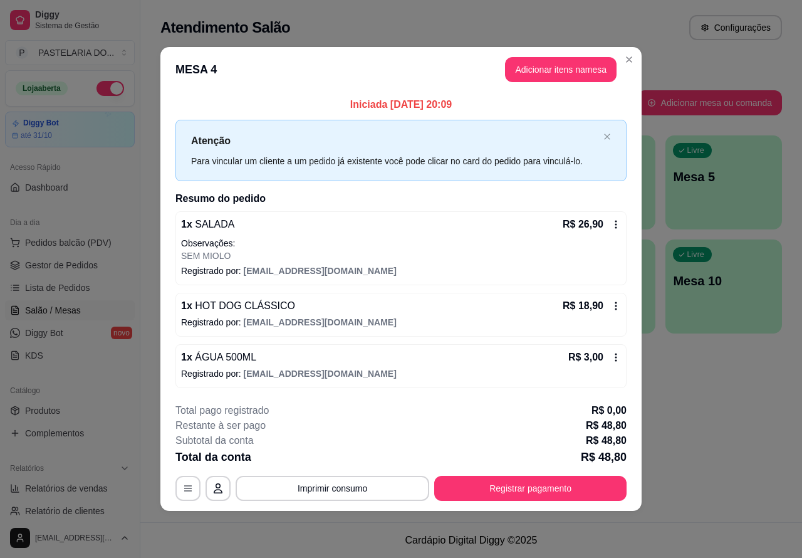
click at [379, 489] on button "Imprimir consumo" at bounding box center [333, 488] width 194 height 25
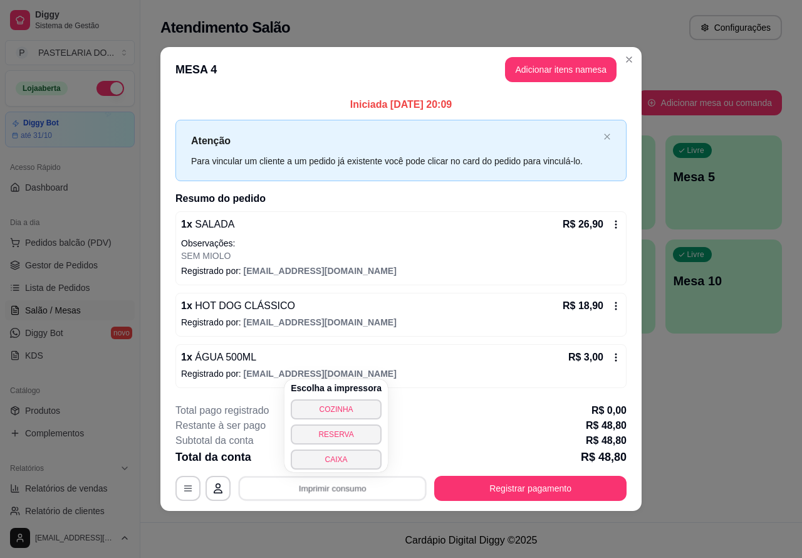
click at [343, 462] on button "CAIXA" at bounding box center [336, 459] width 91 height 20
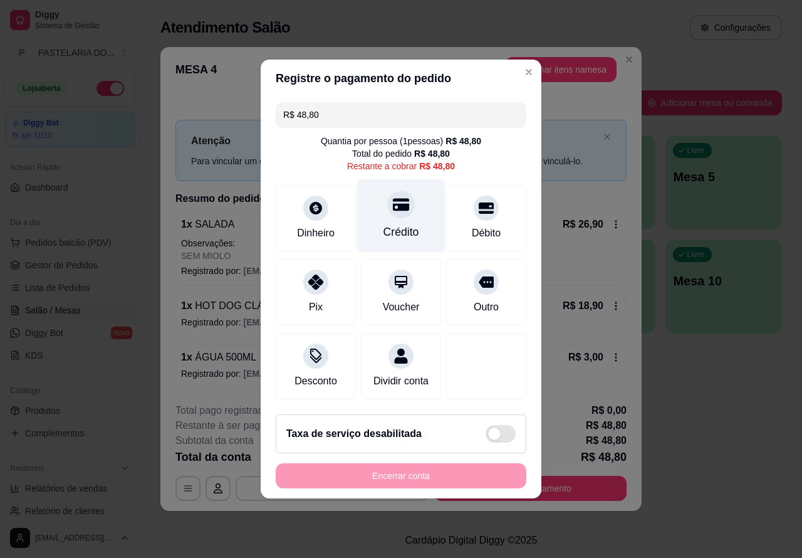
click at [393, 207] on icon at bounding box center [401, 204] width 16 height 16
type input "R$ 0,00"
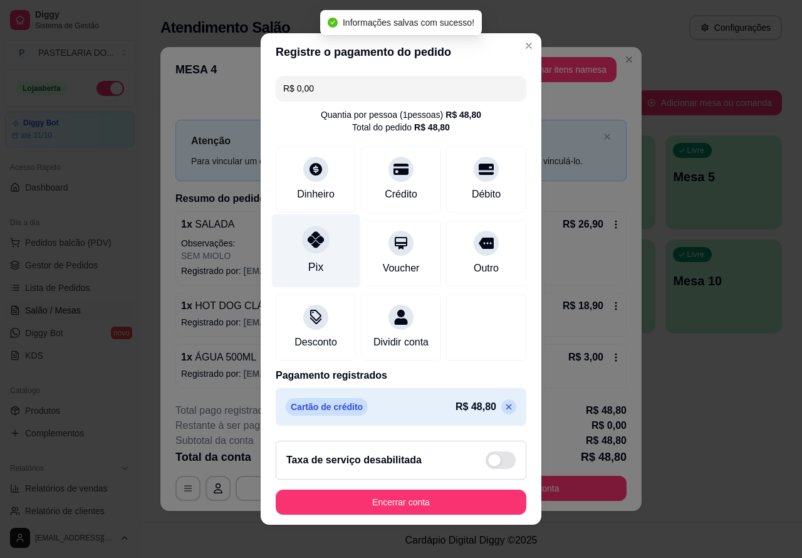
click at [308, 259] on div "Pix" at bounding box center [315, 267] width 15 height 16
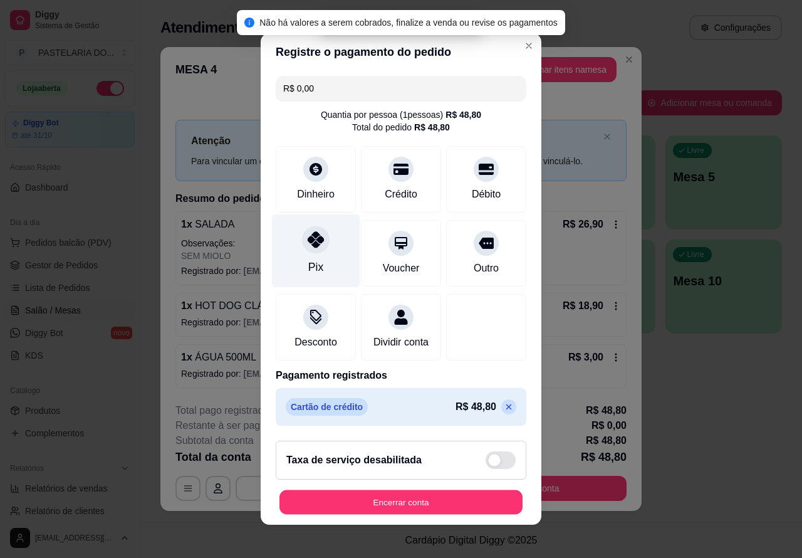
click at [445, 514] on button "Encerrar conta" at bounding box center [400, 502] width 243 height 24
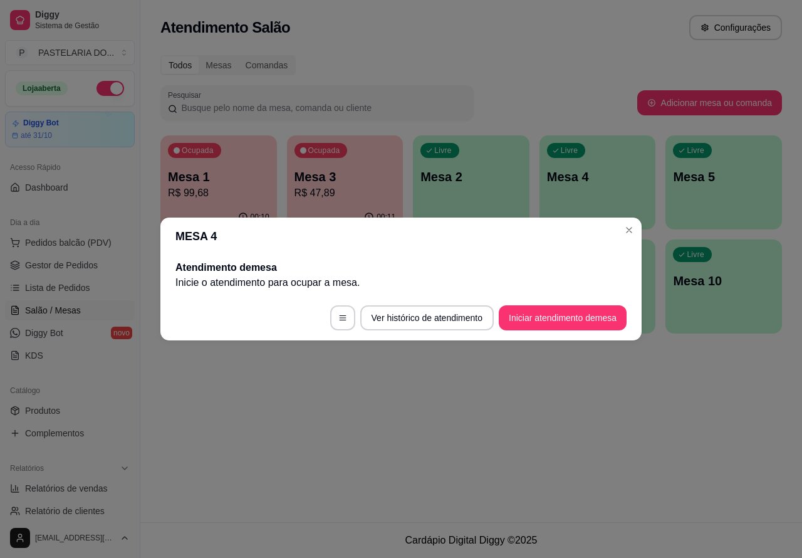
click at [550, 434] on div "Atendimento Salão Configurações Todos Mesas Comandas Pesquisar Adicionar mesa o…" at bounding box center [471, 261] width 662 height 522
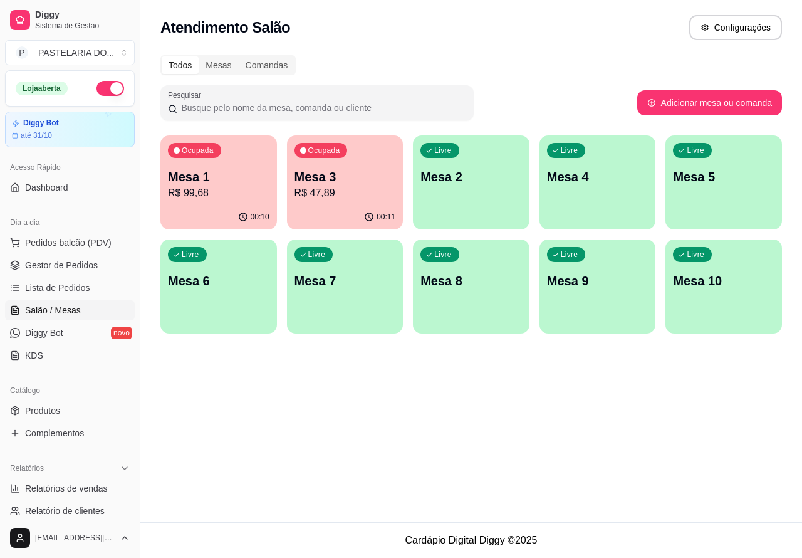
click at [359, 191] on p "R$ 47,89" at bounding box center [344, 192] width 101 height 15
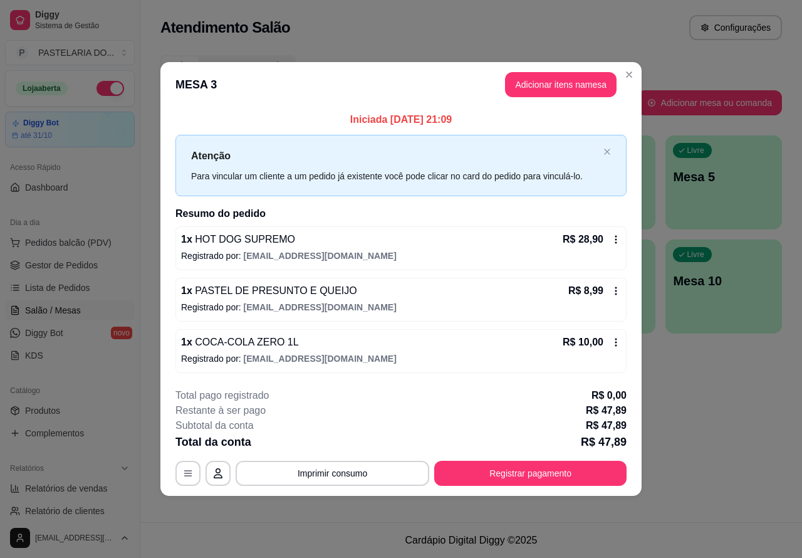
click at [683, 415] on div "Atendimento Salão Configurações Todos Mesas Comandas Pesquisar Adicionar mesa o…" at bounding box center [471, 261] width 662 height 522
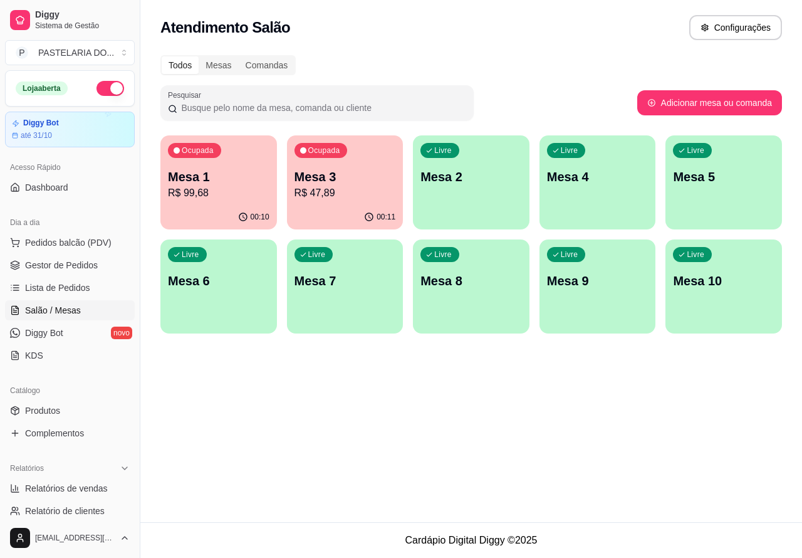
click at [243, 196] on p "R$ 99,68" at bounding box center [218, 192] width 101 height 15
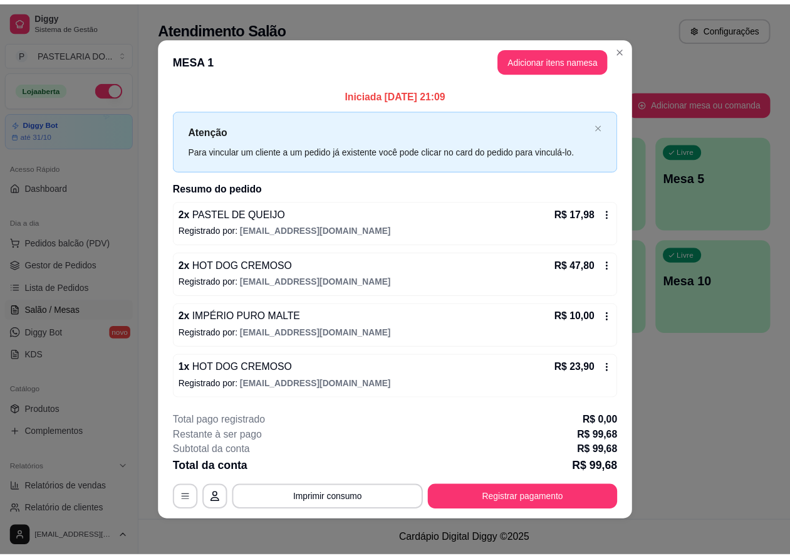
scroll to position [4, 0]
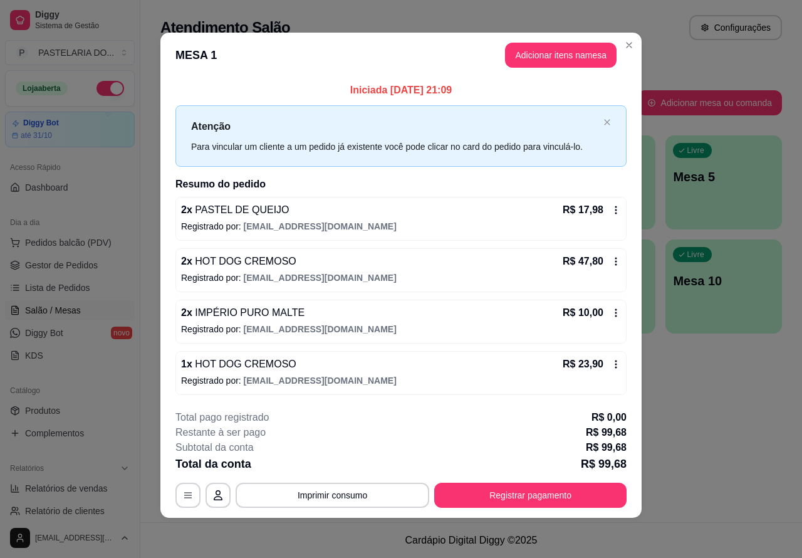
click at [704, 424] on div "Atendimento Salão Configurações Todos Mesas Comandas Pesquisar Adicionar mesa o…" at bounding box center [471, 261] width 662 height 522
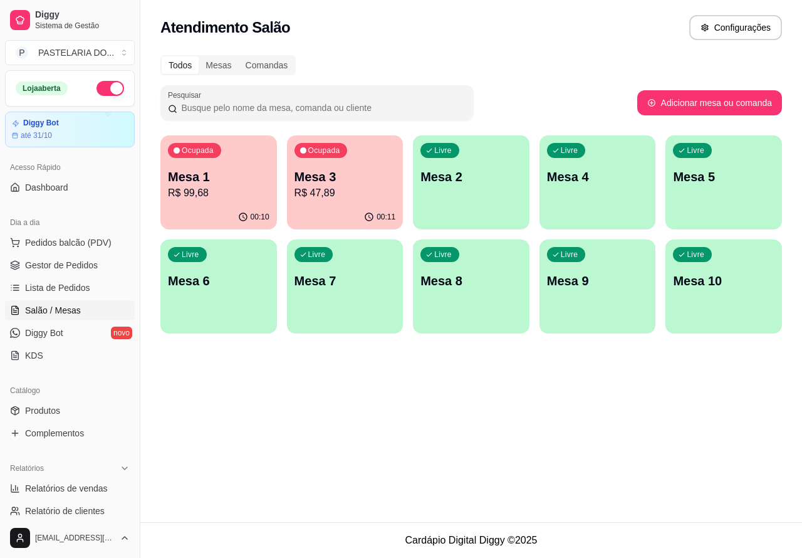
click at [350, 189] on p "R$ 47,89" at bounding box center [344, 192] width 101 height 15
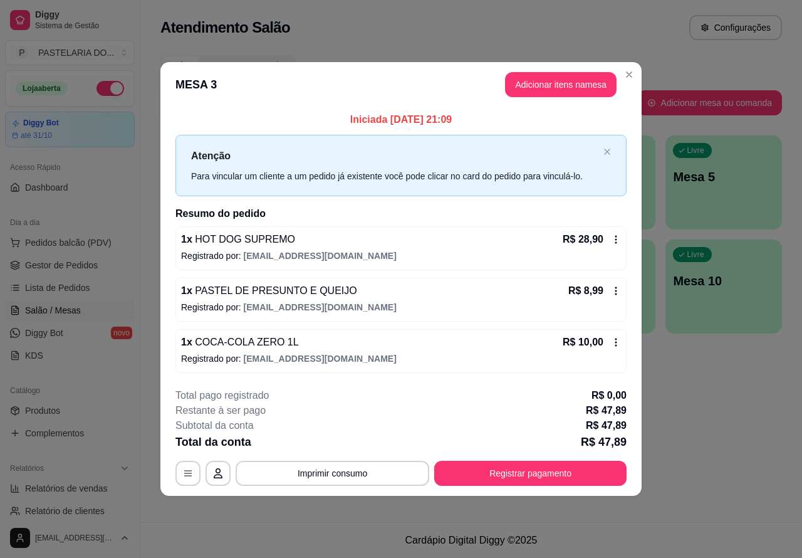
click at [684, 407] on div "Atendimento Salão Configurações Todos Mesas Comandas Pesquisar Adicionar mesa o…" at bounding box center [471, 261] width 662 height 522
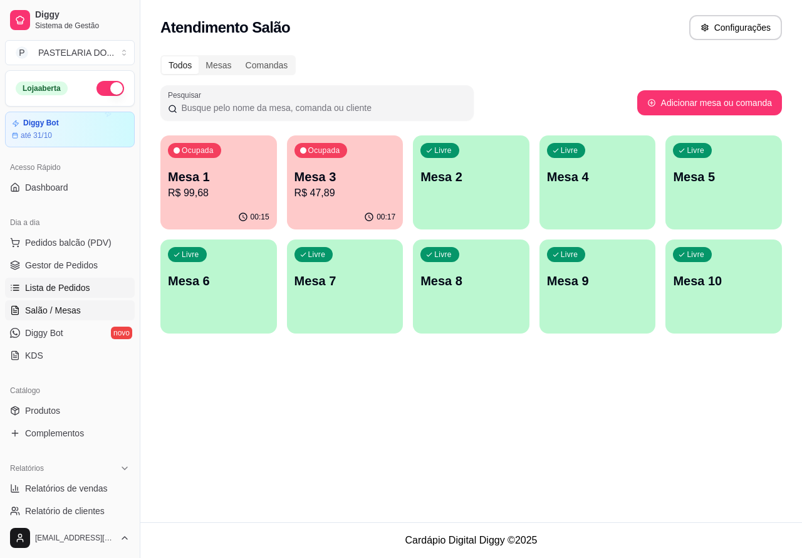
click at [61, 283] on span "Lista de Pedidos" at bounding box center [57, 287] width 65 height 13
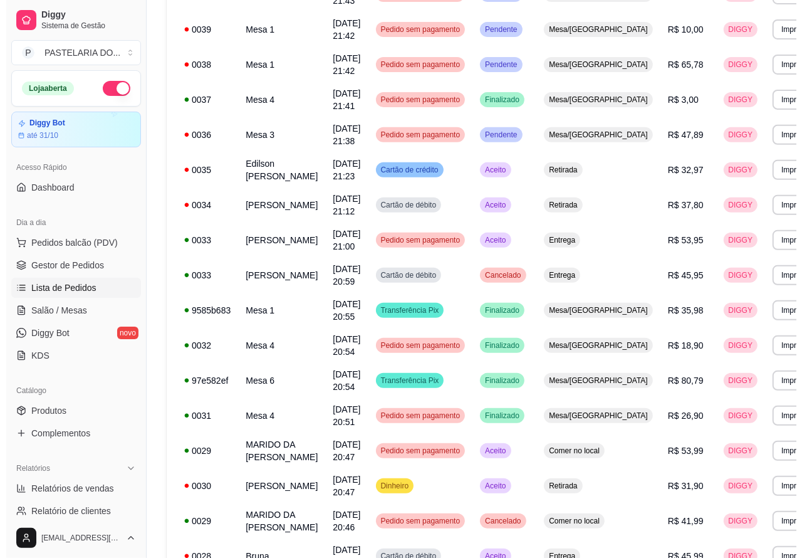
scroll to position [286, 0]
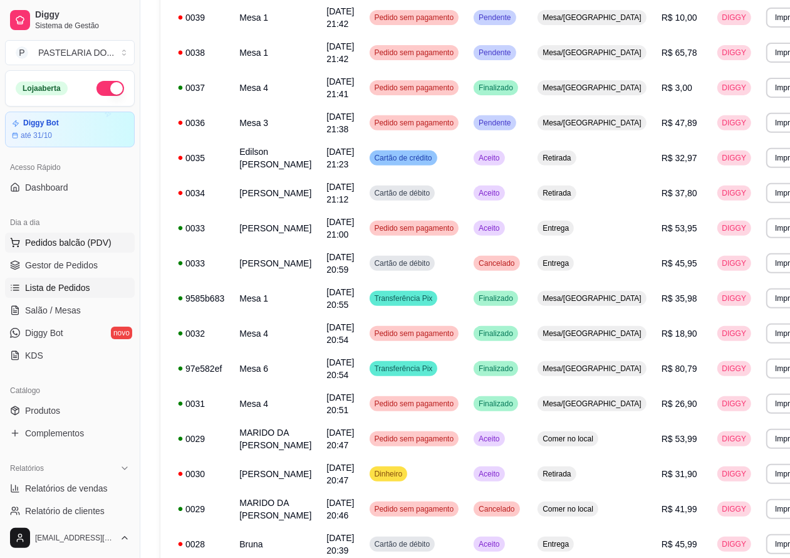
click at [89, 244] on span "Pedidos balcão (PDV)" at bounding box center [68, 242] width 86 height 13
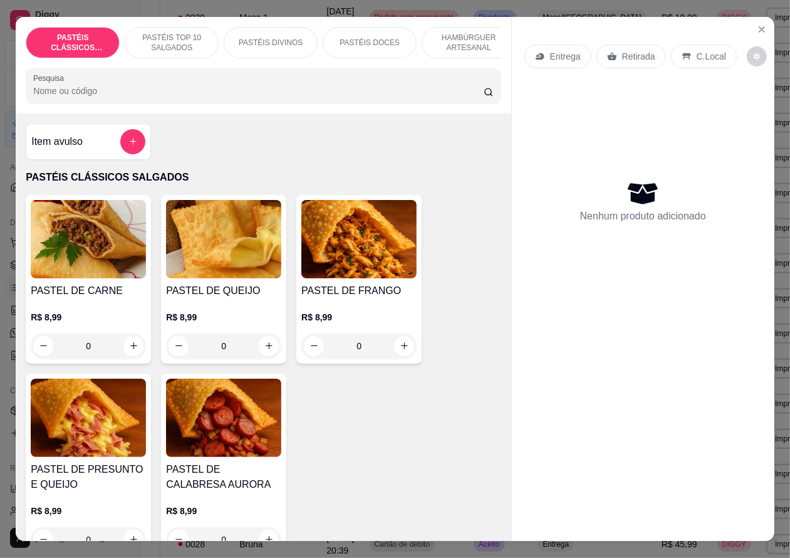
click at [575, 50] on p "Entrega" at bounding box center [565, 56] width 31 height 13
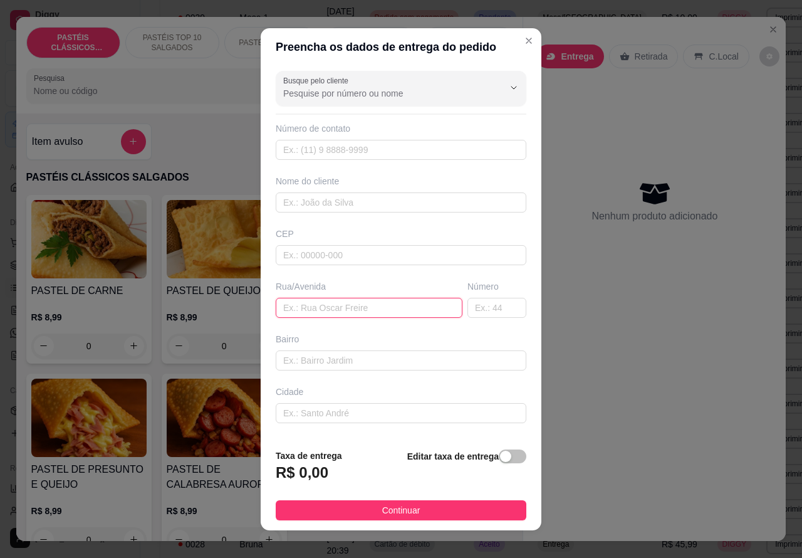
paste input "Demerval Pereira , 712, MARINA MORETTI"
type input "Demerval Pereira , 712, MARINA MORETTI"
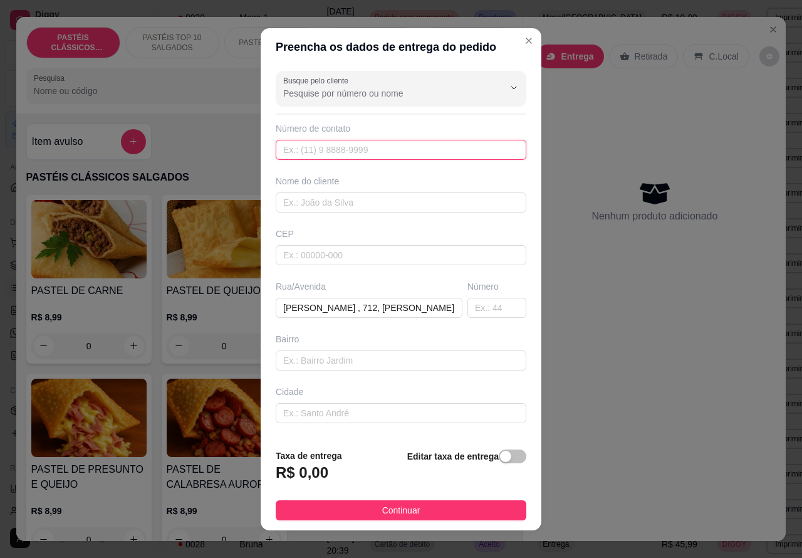
paste input "(14) 99824-1809"
type input "(14) 99824-1809"
click at [500, 458] on div "button" at bounding box center [505, 455] width 11 height 11
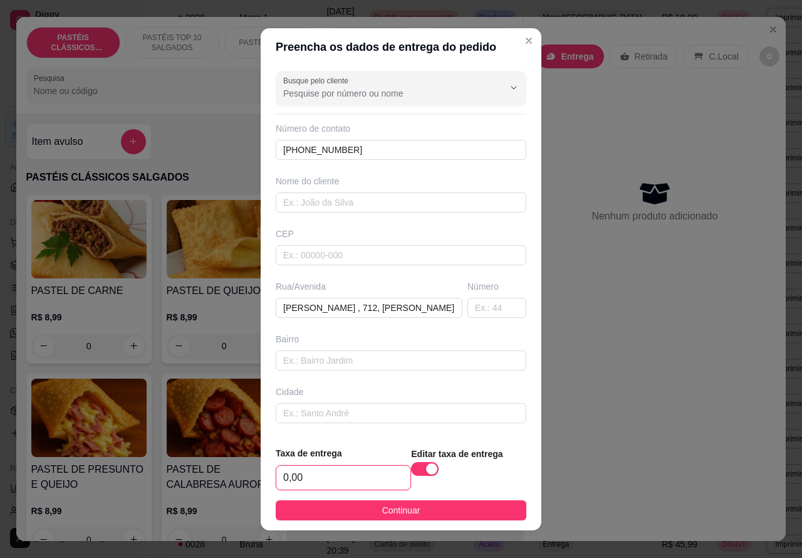
click at [279, 472] on input "0,00" at bounding box center [343, 477] width 134 height 24
click at [286, 475] on input "0,00" at bounding box center [343, 477] width 134 height 24
type input "5,00"
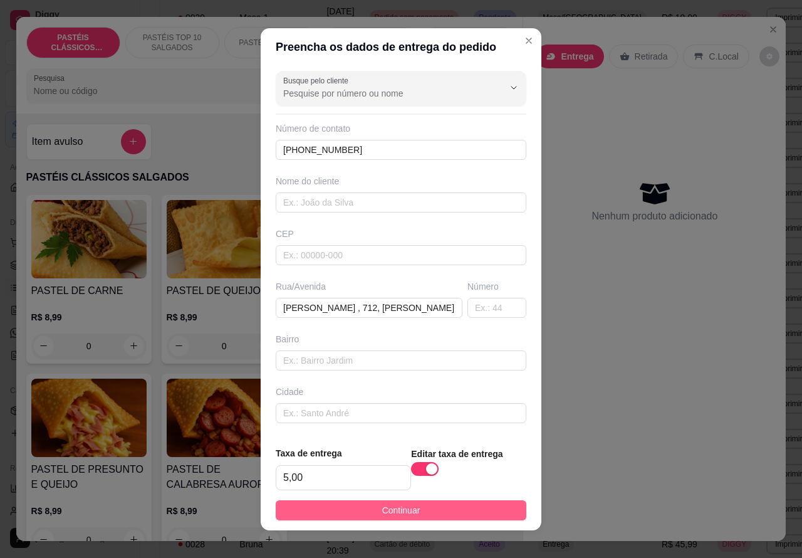
click at [491, 505] on button "Continuar" at bounding box center [401, 510] width 251 height 20
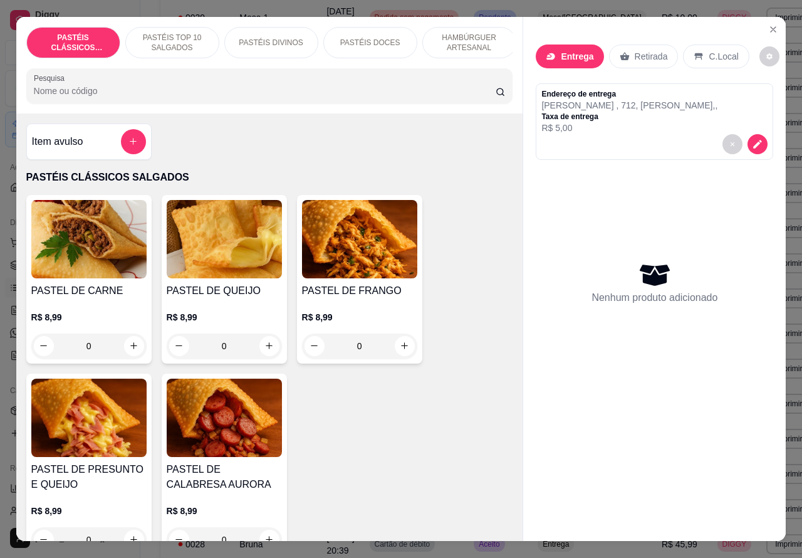
click at [473, 33] on p "HAMBÚRGUER ARTESANAL" at bounding box center [469, 43] width 73 height 20
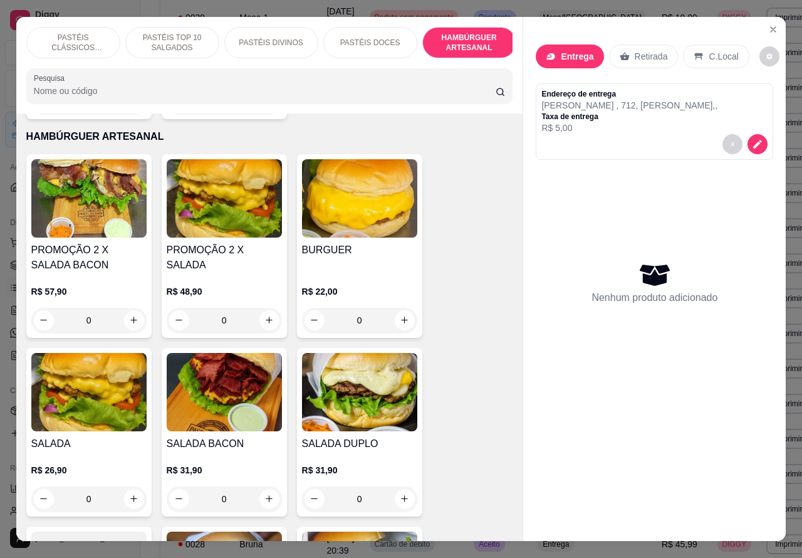
scroll to position [29, 0]
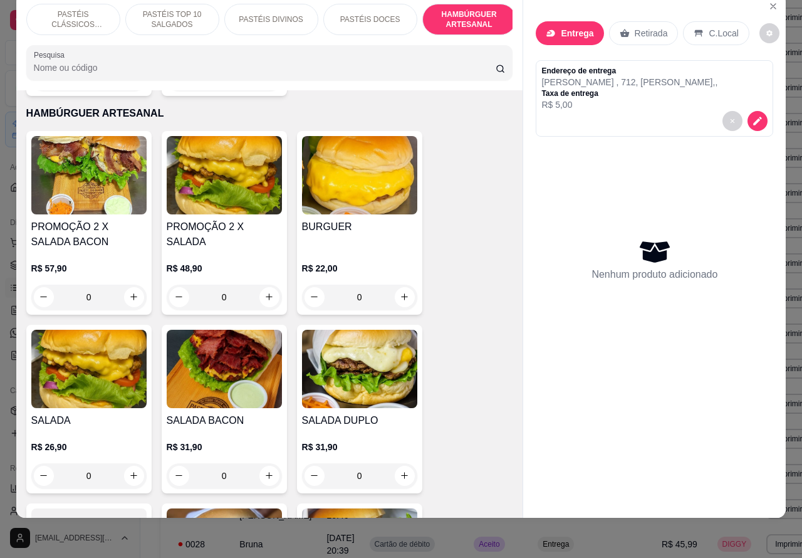
click at [132, 284] on div "0" at bounding box center [88, 296] width 115 height 25
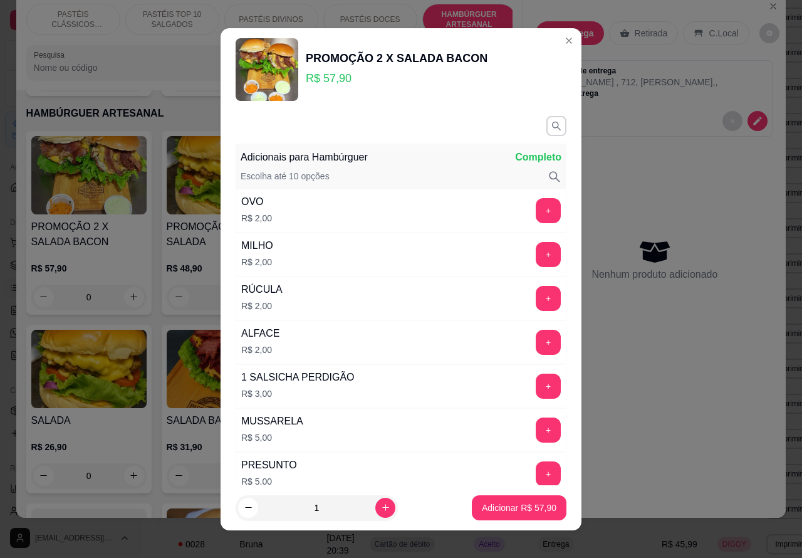
click at [381, 506] on icon "increase-product-quantity" at bounding box center [385, 506] width 9 height 9
type input "2"
click at [499, 514] on button "Adicionar R$ 115,80" at bounding box center [517, 507] width 100 height 25
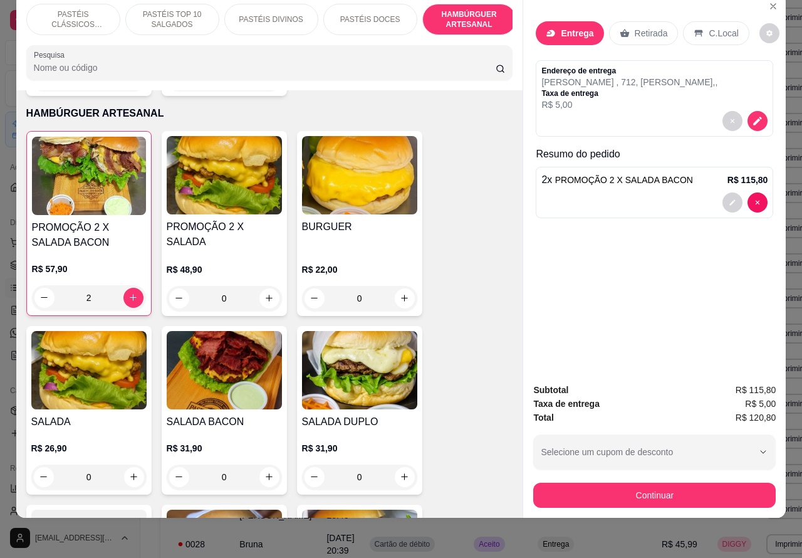
click at [757, 192] on button "decrease-product-quantity" at bounding box center [757, 202] width 20 height 20
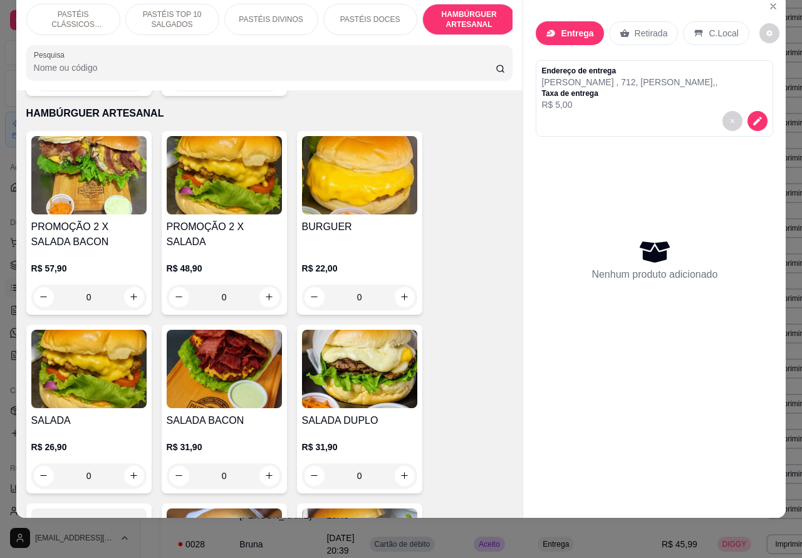
click at [123, 284] on div "0" at bounding box center [88, 296] width 115 height 25
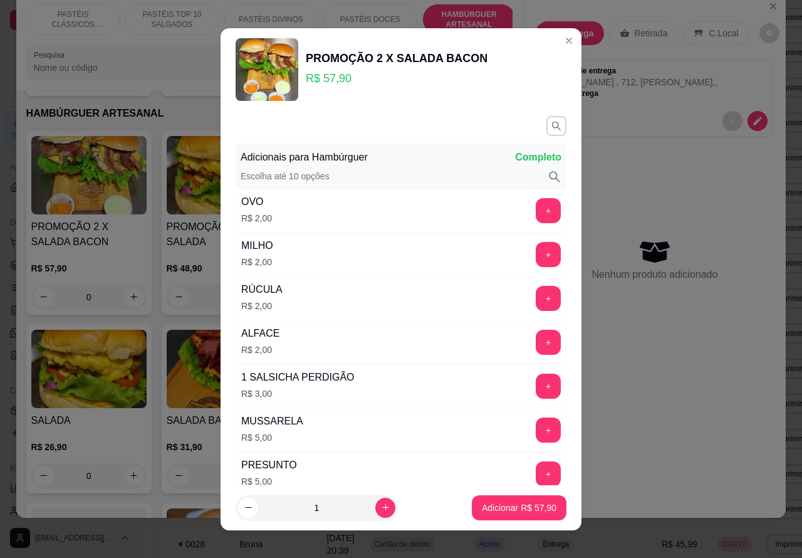
click at [496, 507] on p "Adicionar R$ 57,90" at bounding box center [519, 507] width 75 height 13
type input "1"
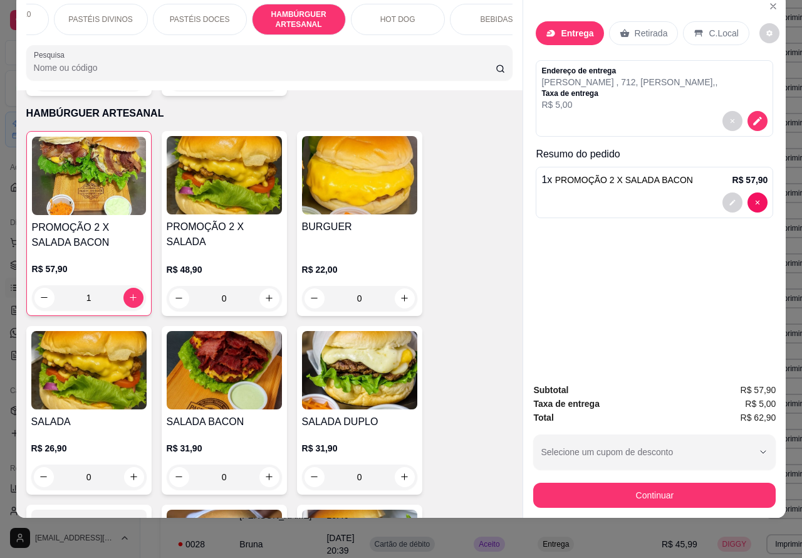
scroll to position [0, 190]
click at [479, 14] on p "BEBIDAS" at bounding box center [477, 19] width 33 height 10
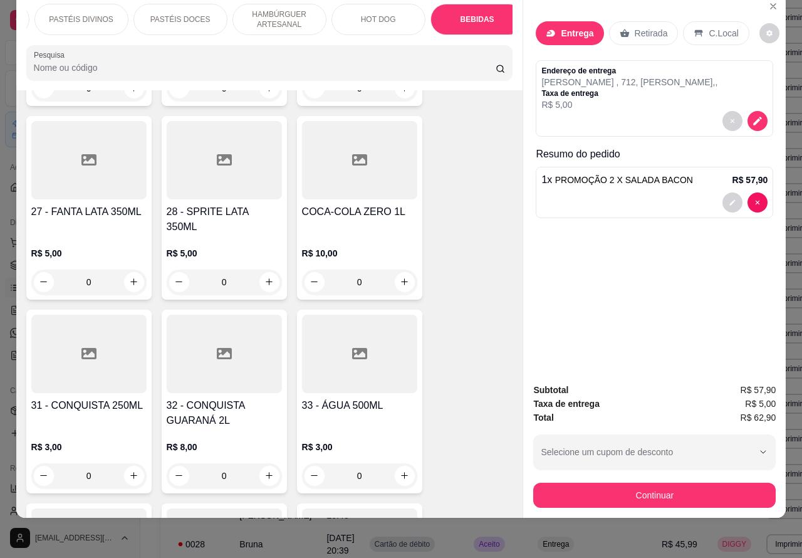
scroll to position [4258, 0]
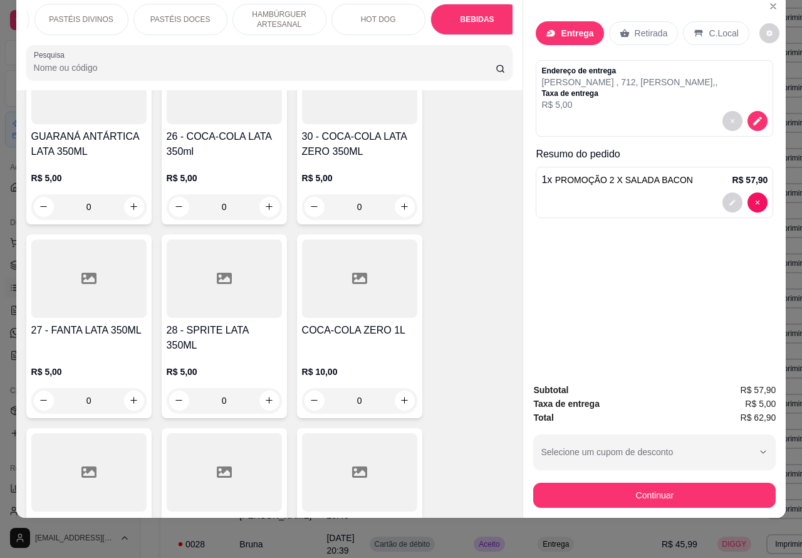
click at [400, 202] on icon "increase-product-quantity" at bounding box center [404, 206] width 9 height 9
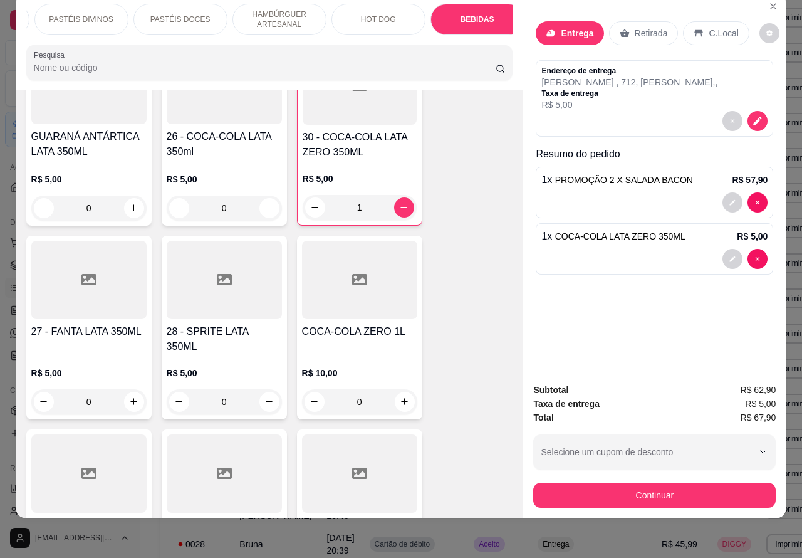
click at [400, 204] on icon "increase-product-quantity" at bounding box center [403, 207] width 7 height 7
type input "2"
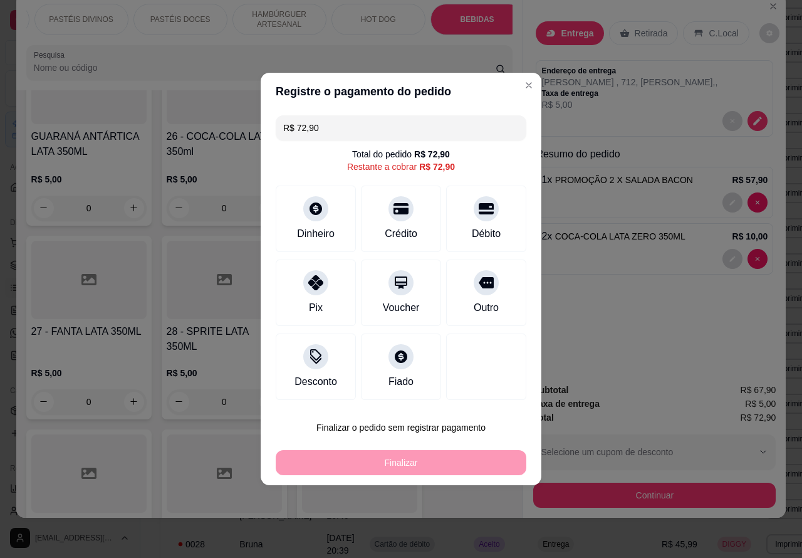
click at [595, 340] on div "Entrega Retirada C.Local Endereço de entrega Demerval Pereira , 712, MARINA MOR…" at bounding box center [654, 184] width 263 height 380
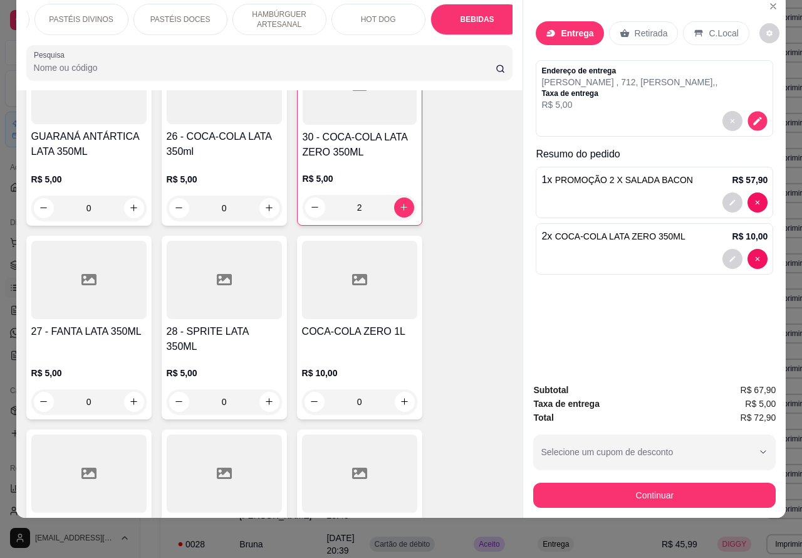
click at [754, 115] on icon "decrease-product-quantity" at bounding box center [757, 120] width 11 height 11
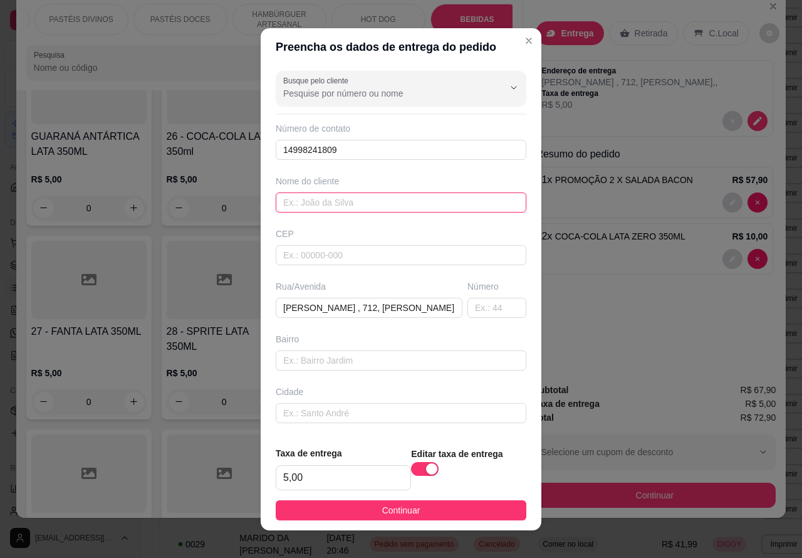
click at [417, 204] on input "text" at bounding box center [401, 202] width 251 height 20
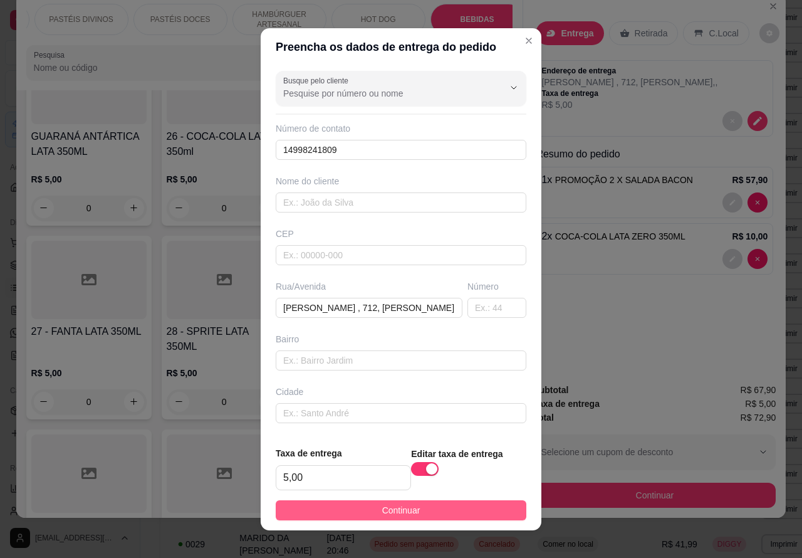
click at [475, 504] on button "Continuar" at bounding box center [401, 510] width 251 height 20
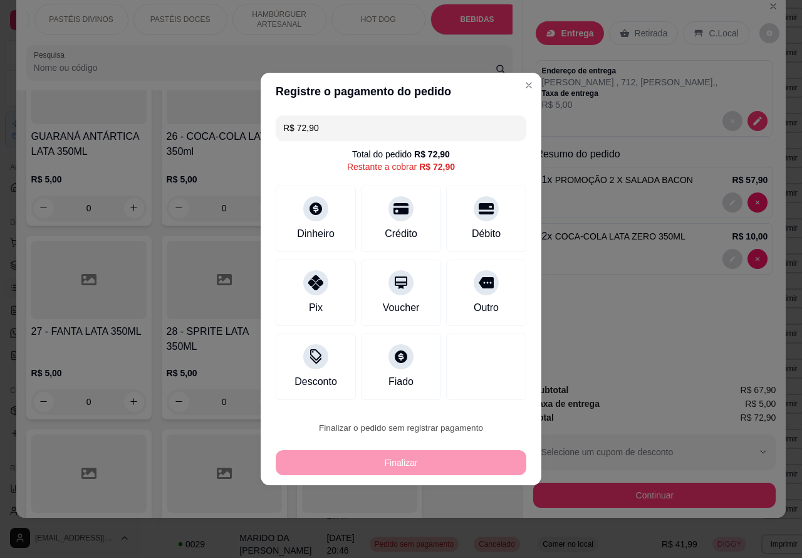
click at [489, 388] on button "Confirmar" at bounding box center [476, 392] width 46 height 19
type input "0"
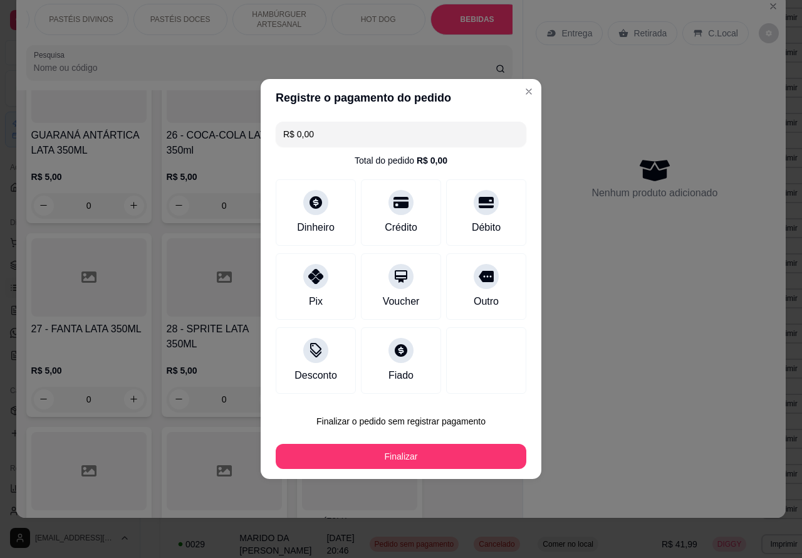
type input "R$ 0,00"
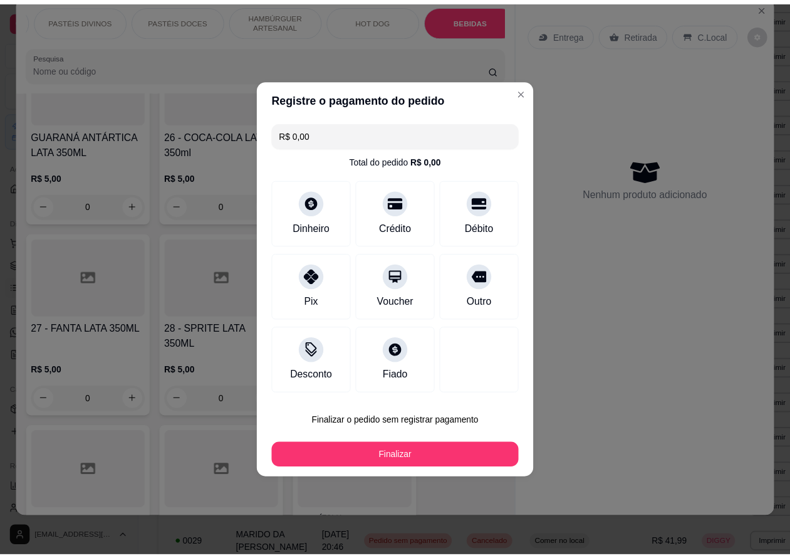
scroll to position [4256, 0]
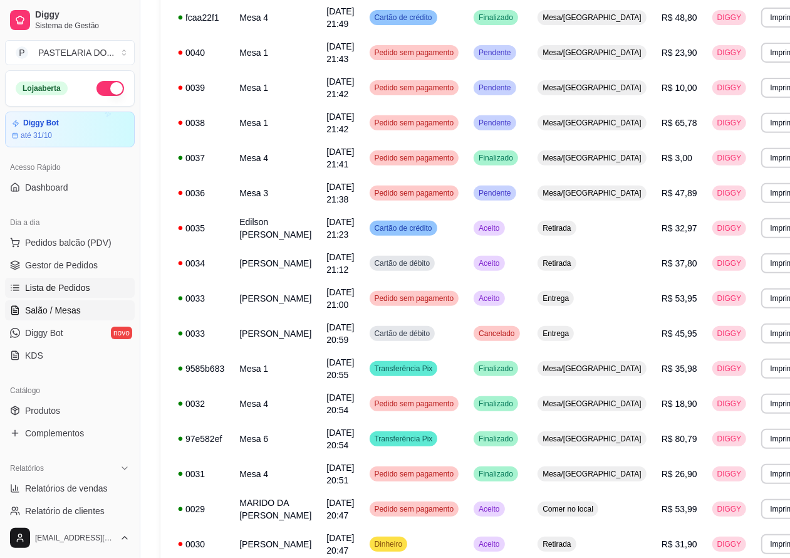
click at [64, 312] on span "Salão / Mesas" at bounding box center [53, 310] width 56 height 13
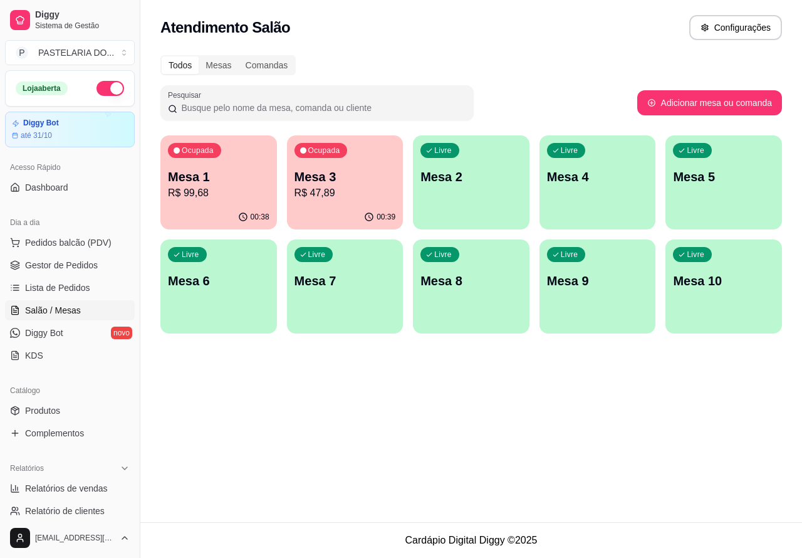
click at [236, 210] on div "00:38" at bounding box center [218, 217] width 117 height 24
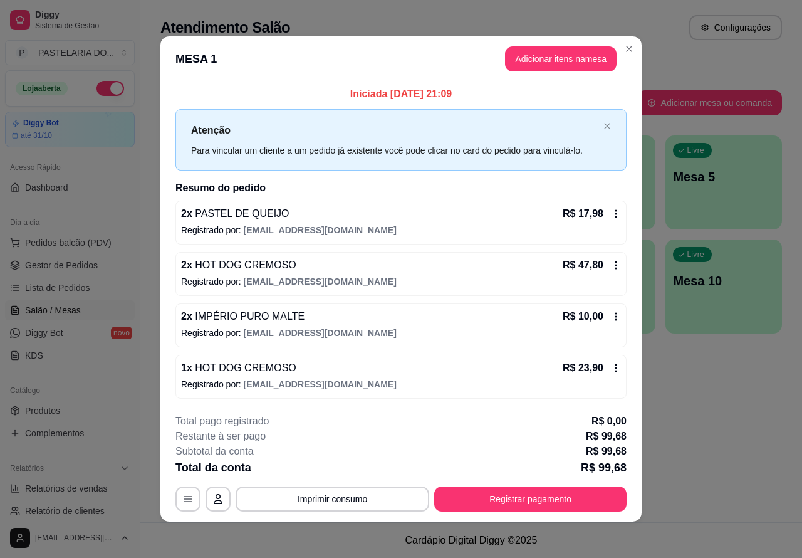
click at [556, 59] on div "Nenhum produto adicionado" at bounding box center [654, 182] width 237 height 246
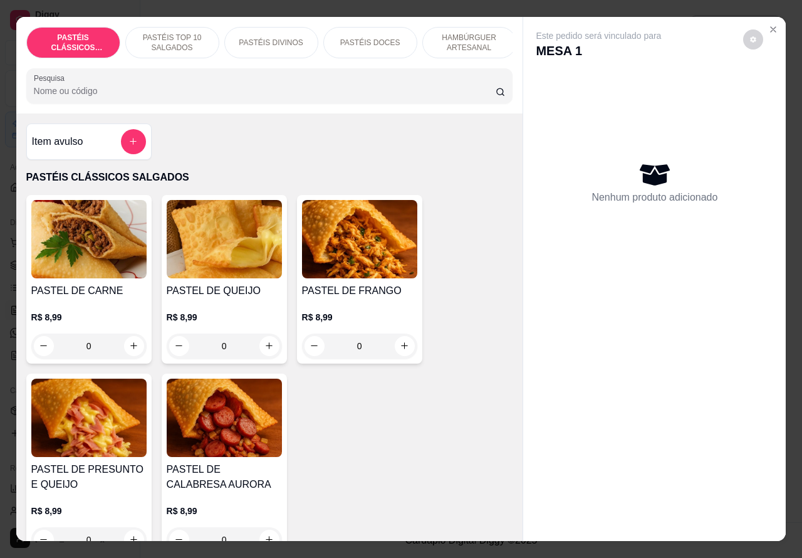
click at [264, 350] on icon "increase-product-quantity" at bounding box center [268, 345] width 9 height 9
type input "1"
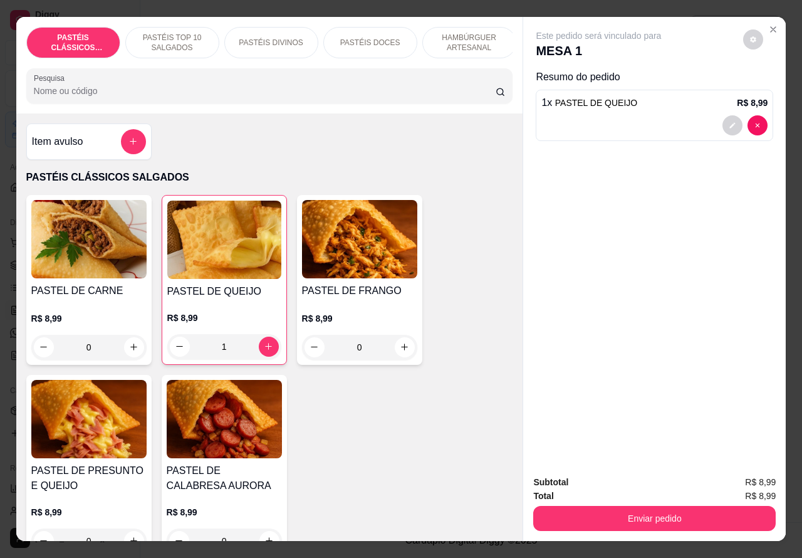
click at [615, 522] on button "Enviar pedido" at bounding box center [654, 518] width 242 height 25
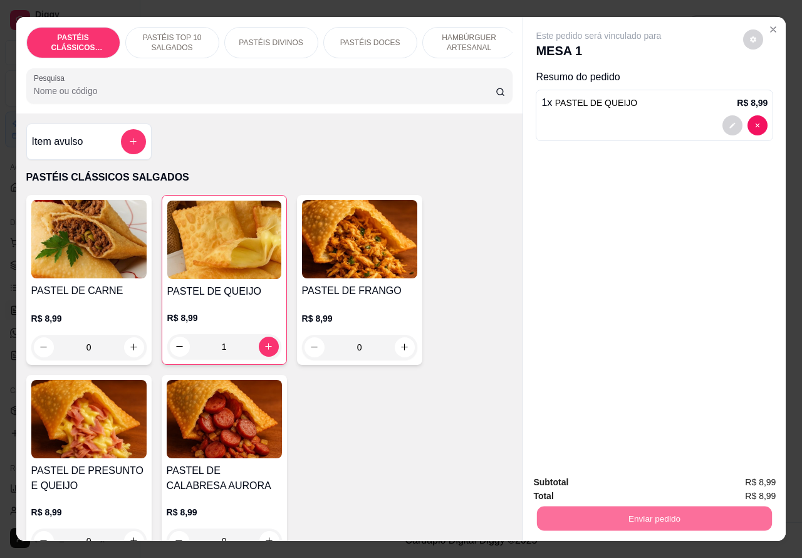
click at [732, 481] on button "Enviar pedido" at bounding box center [742, 482] width 71 height 24
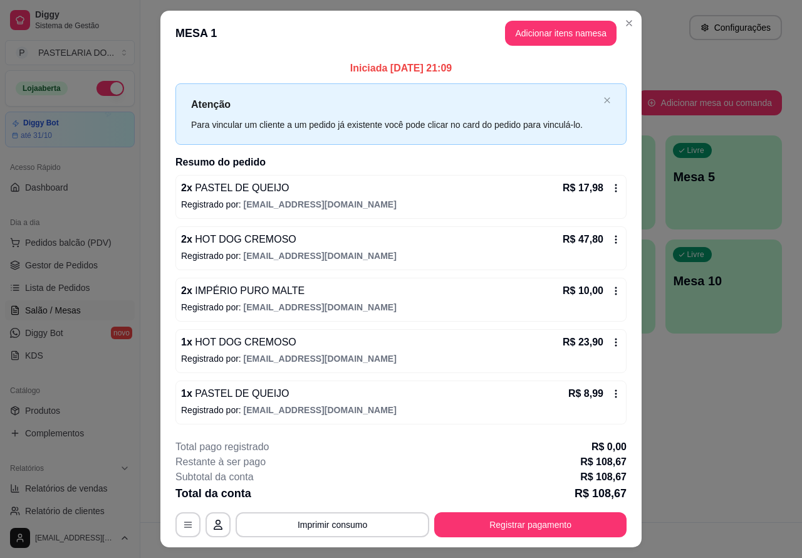
click at [680, 442] on div "Atendimento Salão Configurações Todos Mesas Comandas Pesquisar Adicionar mesa o…" at bounding box center [471, 261] width 662 height 522
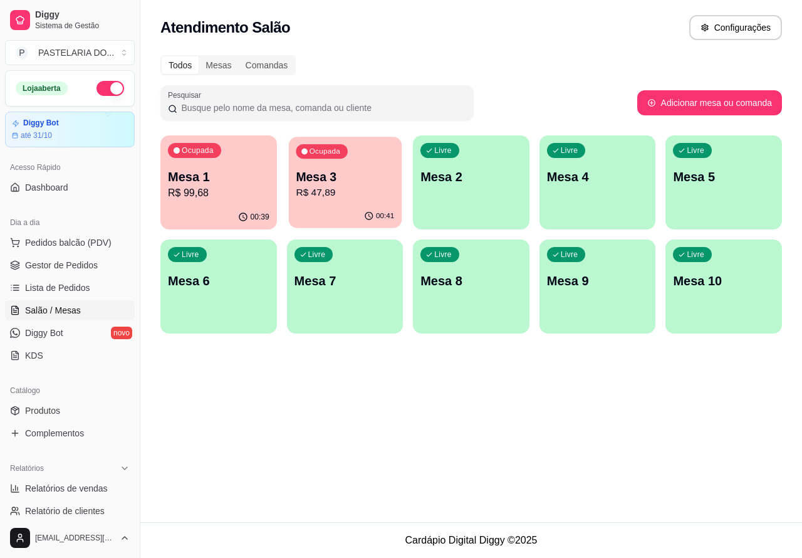
click at [361, 187] on p "R$ 47,89" at bounding box center [345, 192] width 98 height 14
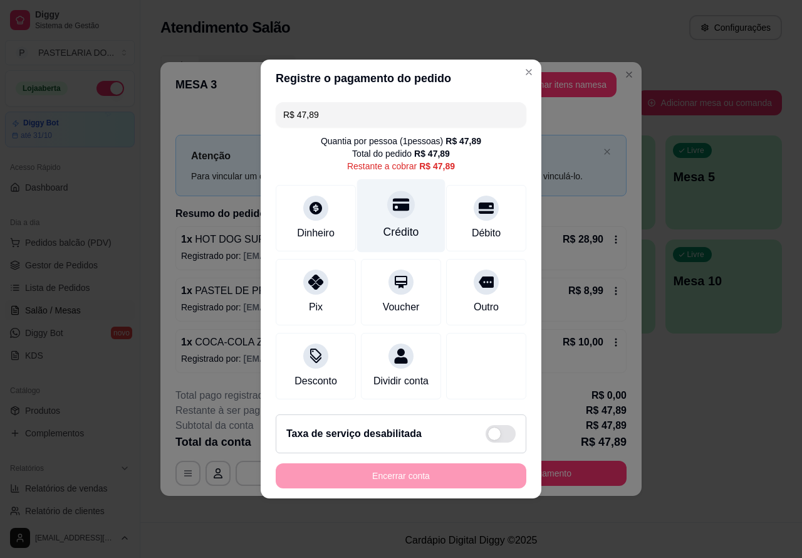
click at [393, 199] on icon at bounding box center [401, 205] width 16 height 13
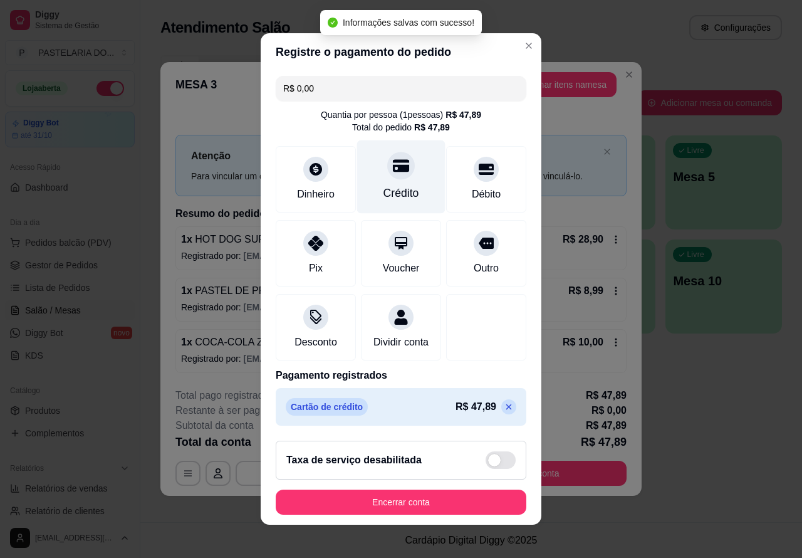
type input "R$ 0,00"
click at [417, 514] on button "Encerrar conta" at bounding box center [401, 501] width 251 height 25
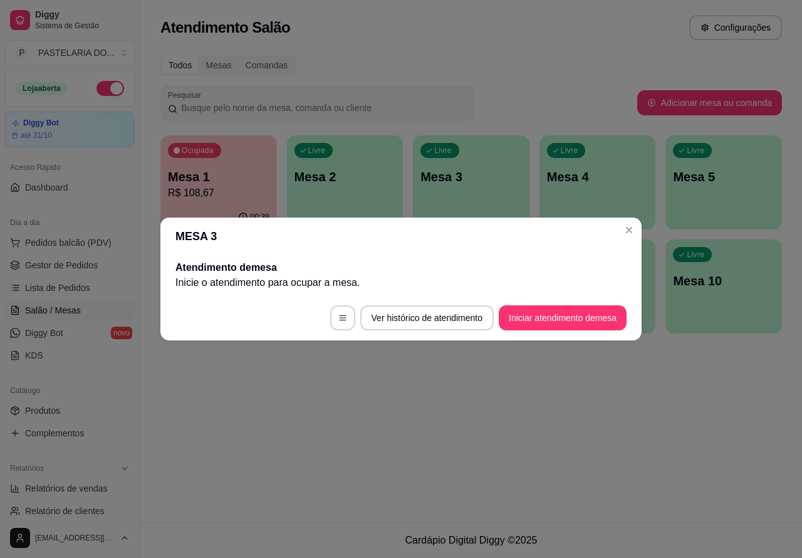
click at [405, 434] on div "Atendimento Salão Configurações Todos Mesas Comandas Pesquisar Adicionar mesa o…" at bounding box center [471, 261] width 662 height 522
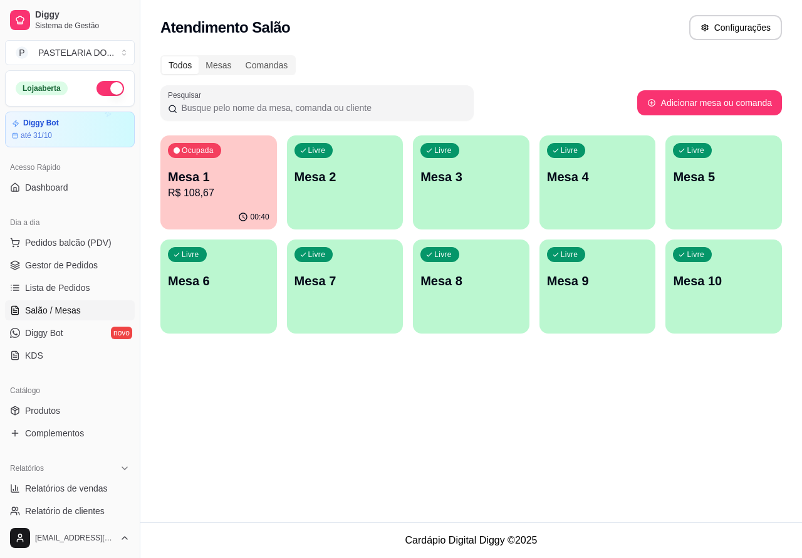
click at [82, 314] on link "Salão / Mesas" at bounding box center [70, 310] width 130 height 20
click at [98, 245] on span "Pedidos balcão (PDV)" at bounding box center [68, 242] width 86 height 13
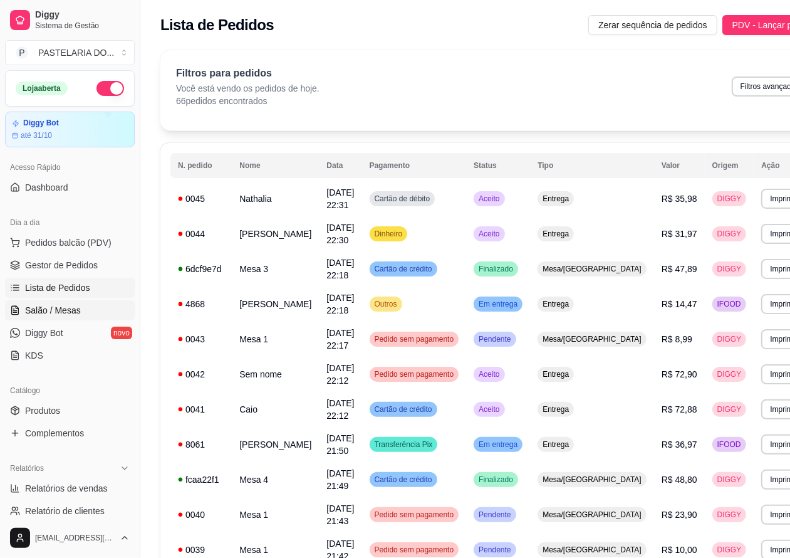
click at [70, 311] on span "Salão / Mesas" at bounding box center [53, 310] width 56 height 13
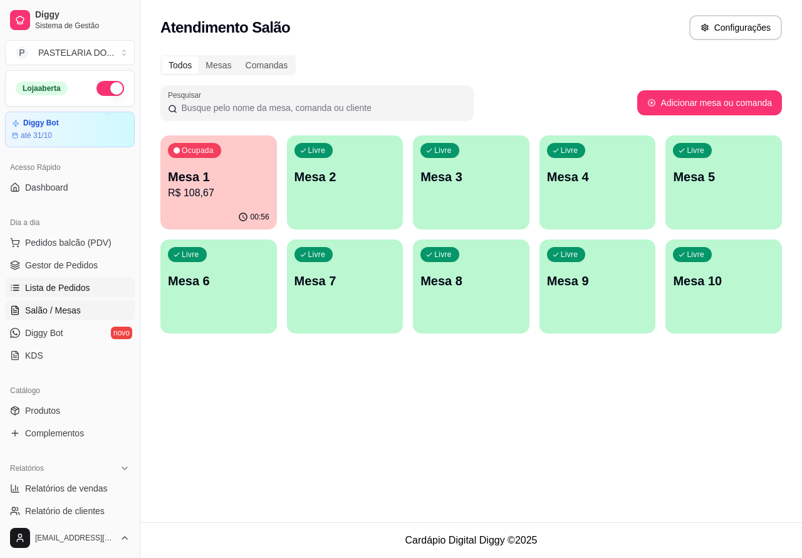
click at [80, 286] on span "Lista de Pedidos" at bounding box center [57, 287] width 65 height 13
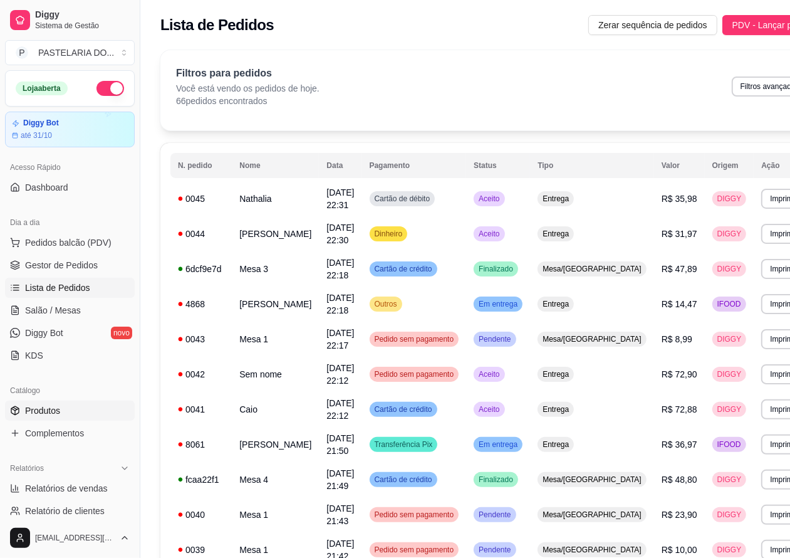
click at [64, 409] on link "Produtos" at bounding box center [70, 410] width 130 height 20
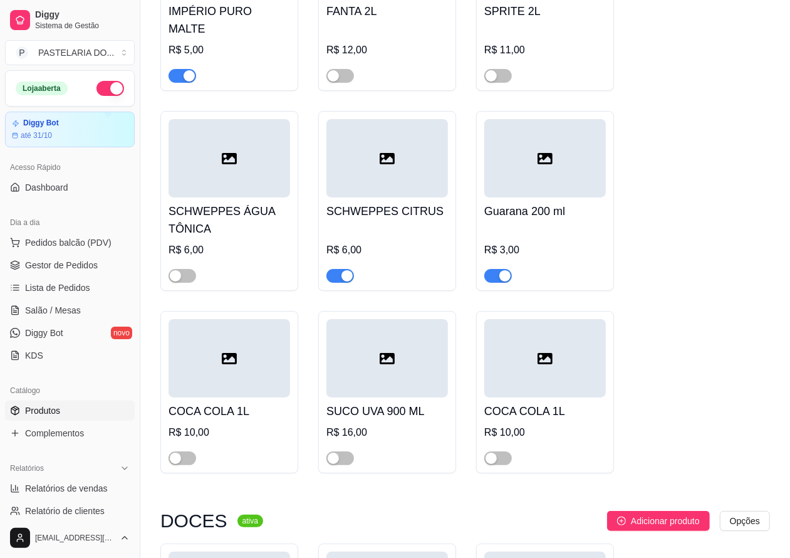
scroll to position [6251, 0]
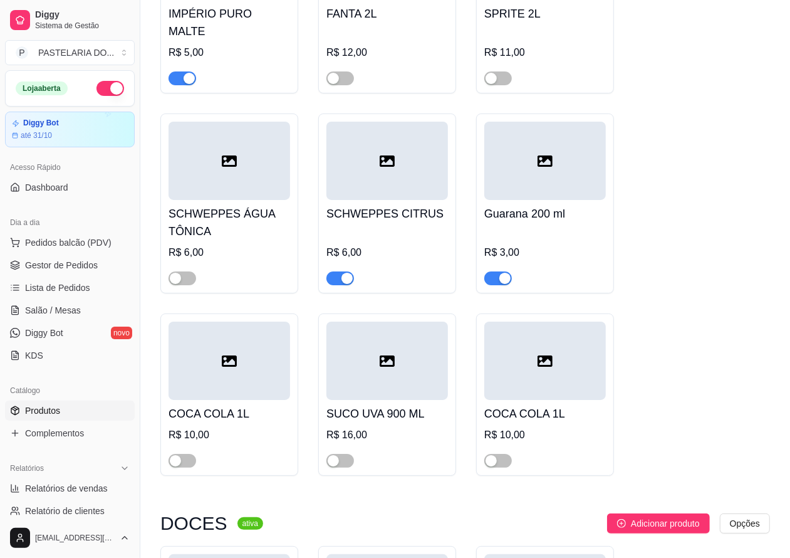
click at [335, 285] on span "button" at bounding box center [340, 278] width 28 height 14
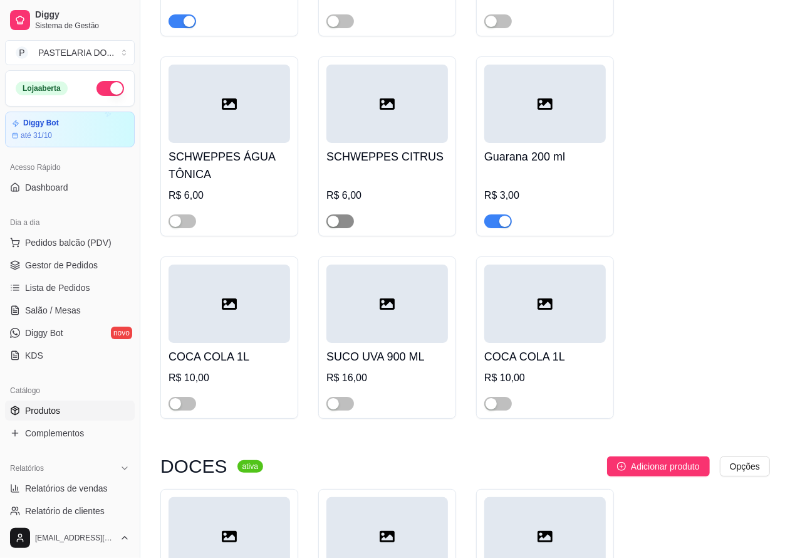
scroll to position [6323, 0]
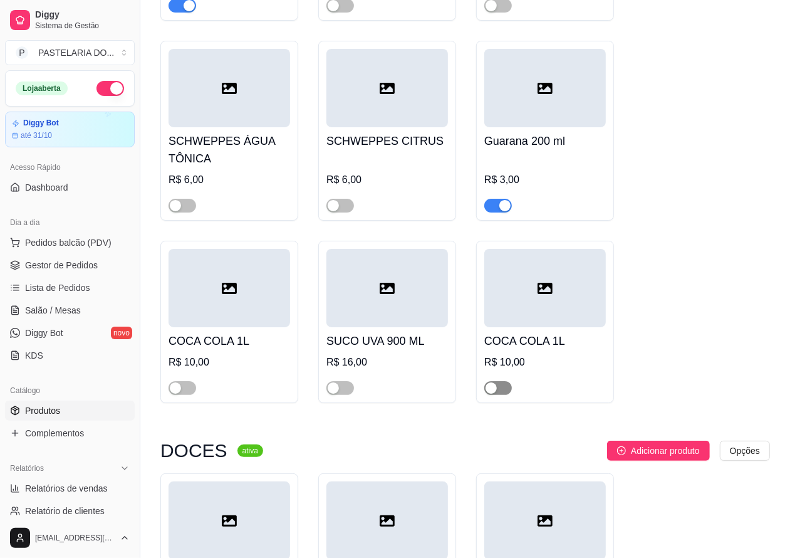
click at [494, 393] on div "button" at bounding box center [491, 387] width 11 height 11
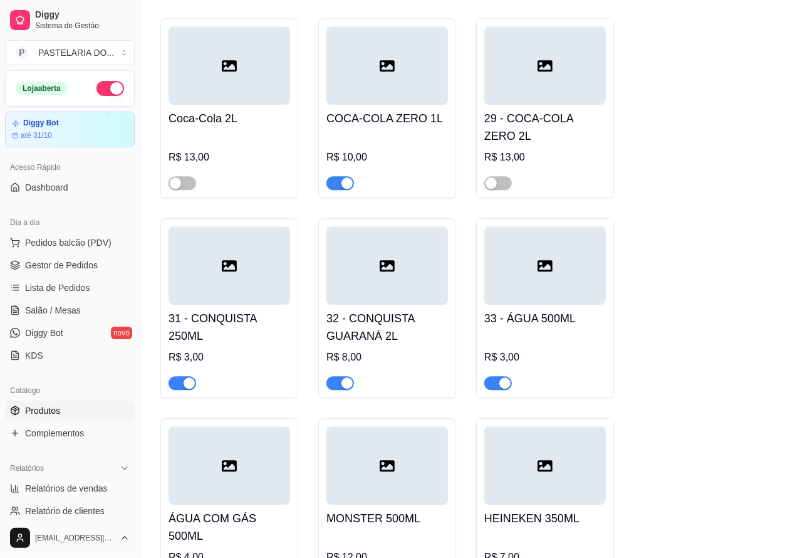
scroll to position [5140, 0]
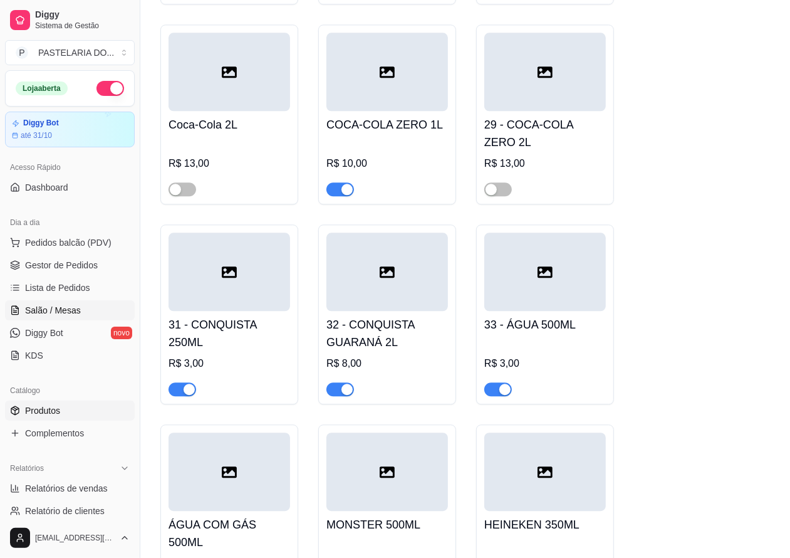
click at [61, 310] on span "Salão / Mesas" at bounding box center [53, 310] width 56 height 13
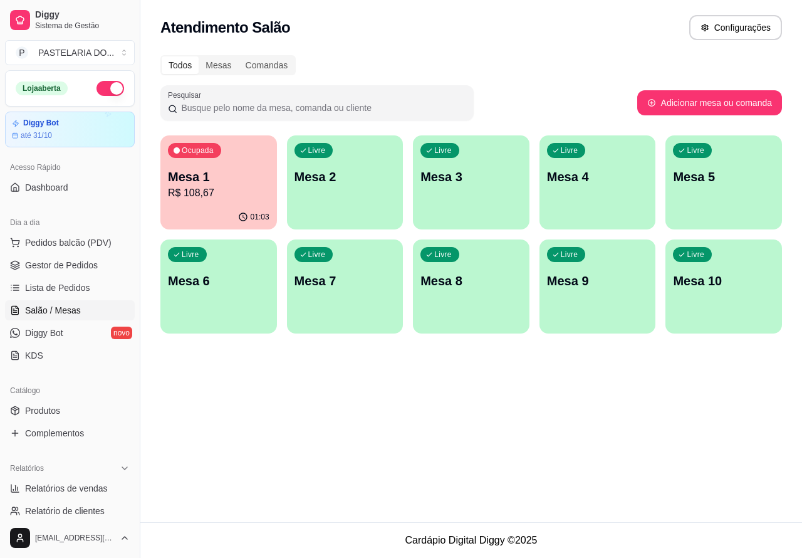
click at [249, 198] on p "R$ 108,67" at bounding box center [218, 192] width 101 height 15
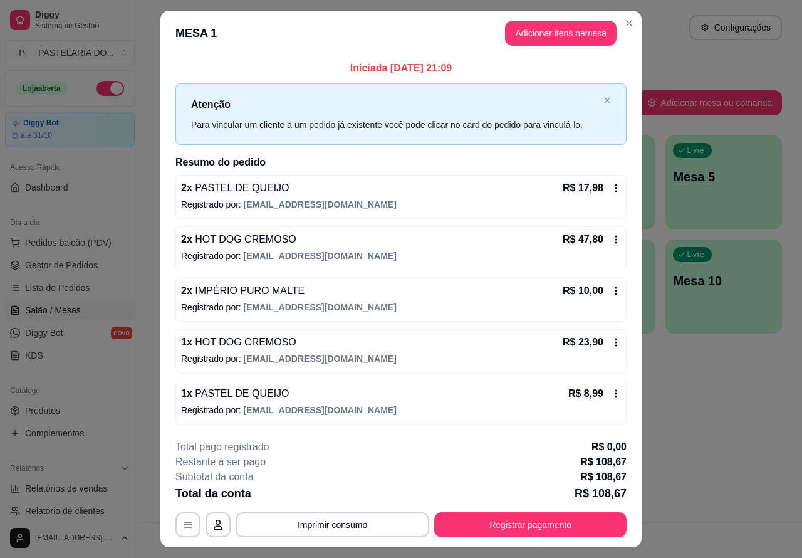
click at [555, 34] on p "Este pedido será vinculado para" at bounding box center [599, 35] width 126 height 13
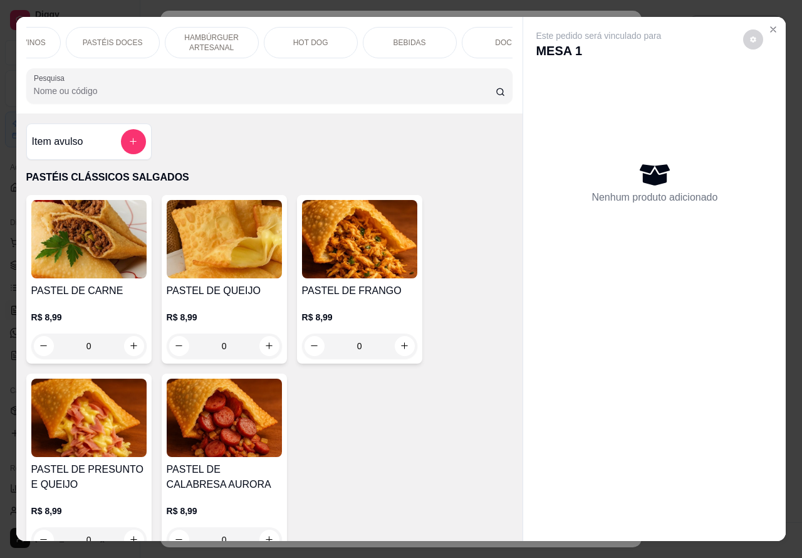
scroll to position [0, 301]
click at [467, 38] on p "DOCES" at bounding box center [465, 43] width 27 height 10
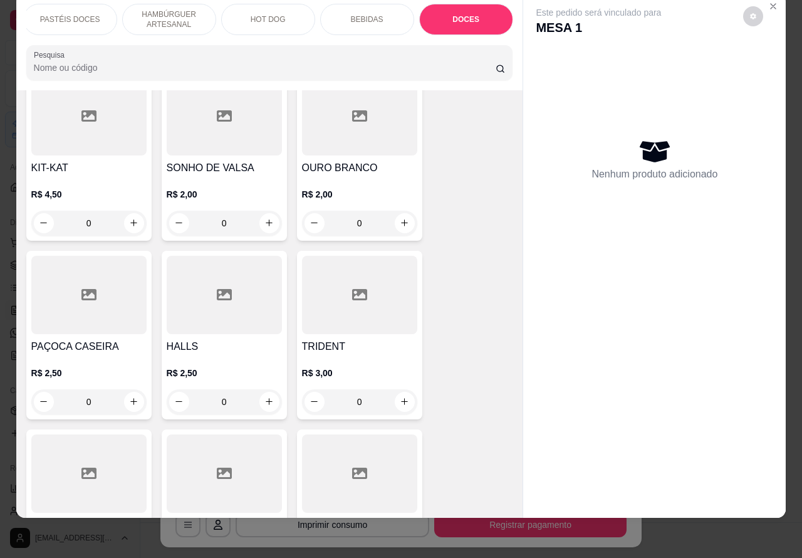
scroll to position [5410, 0]
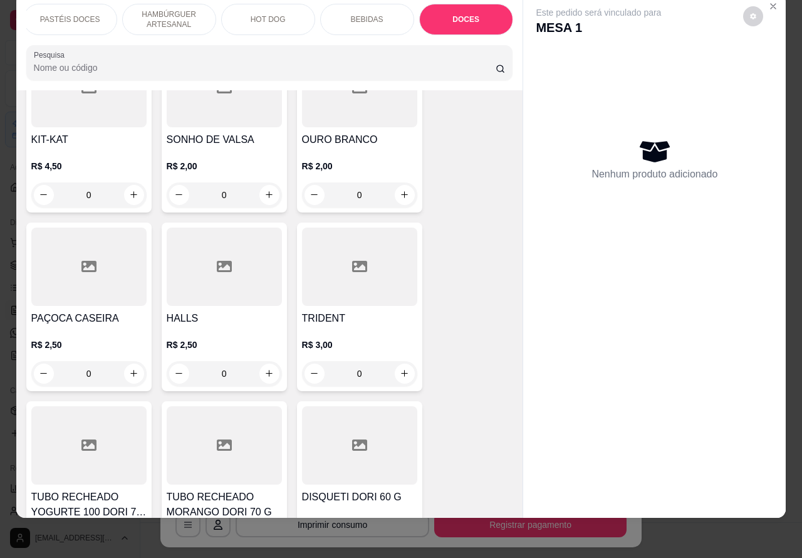
click at [268, 185] on button "increase-product-quantity" at bounding box center [269, 195] width 20 height 20
click at [264, 190] on icon "increase-product-quantity" at bounding box center [268, 194] width 9 height 9
type input "1"
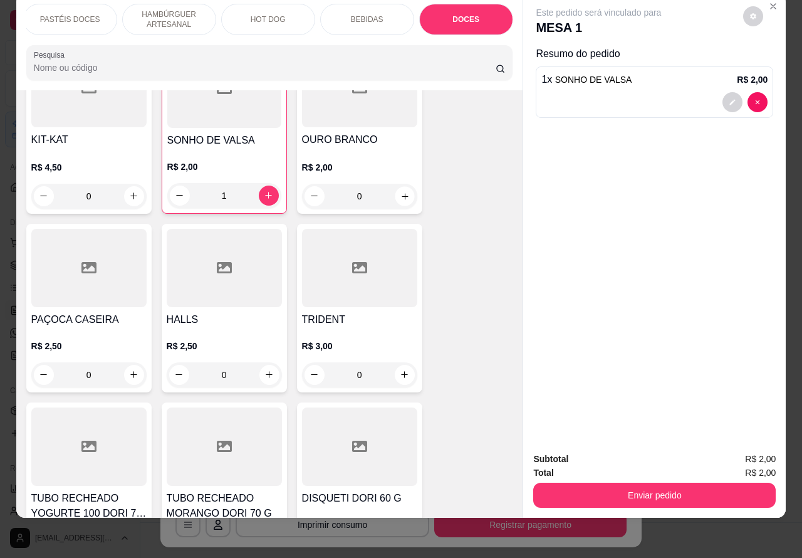
click at [402, 193] on icon "increase-product-quantity" at bounding box center [405, 196] width 6 height 6
type input "1"
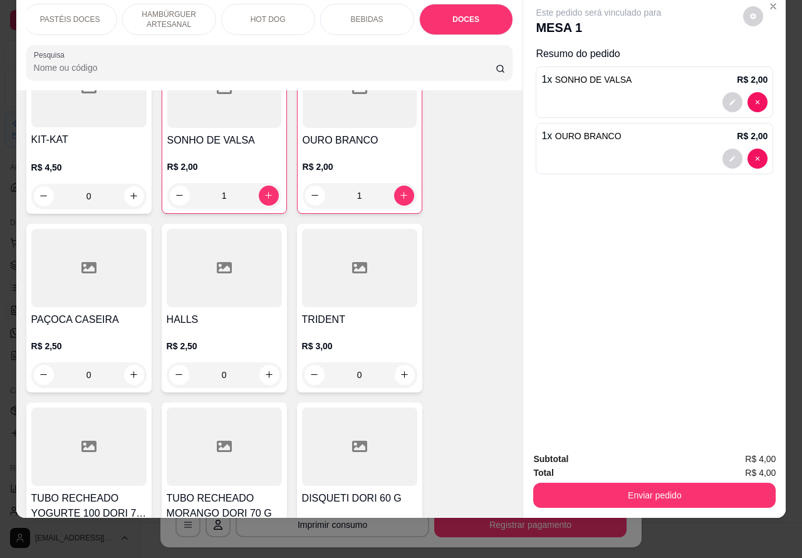
click at [647, 484] on button "Enviar pedido" at bounding box center [654, 494] width 242 height 25
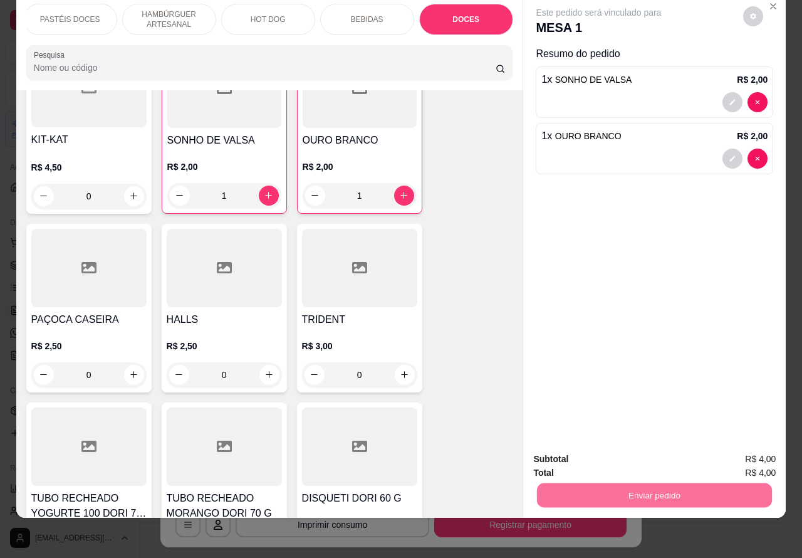
click at [733, 447] on button "Enviar pedido" at bounding box center [742, 452] width 71 height 24
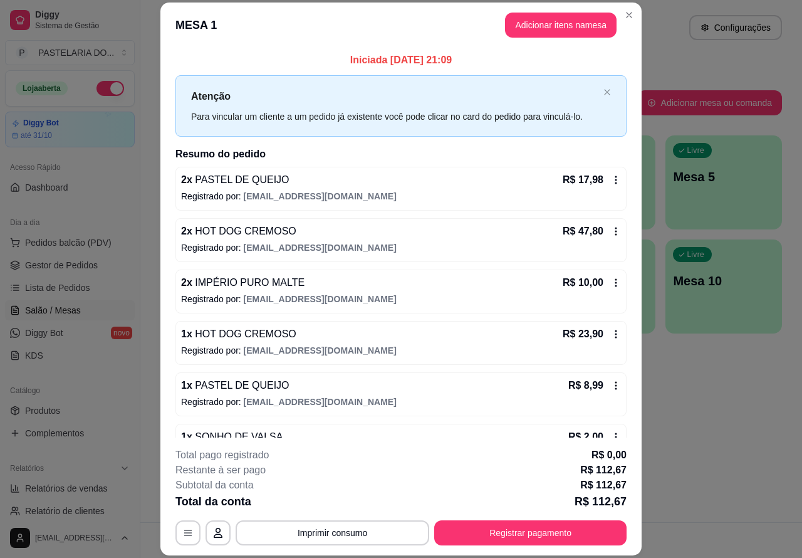
click at [721, 390] on div "Atendimento Salão Configurações Todos Mesas Comandas Pesquisar Adicionar mesa o…" at bounding box center [471, 261] width 662 height 522
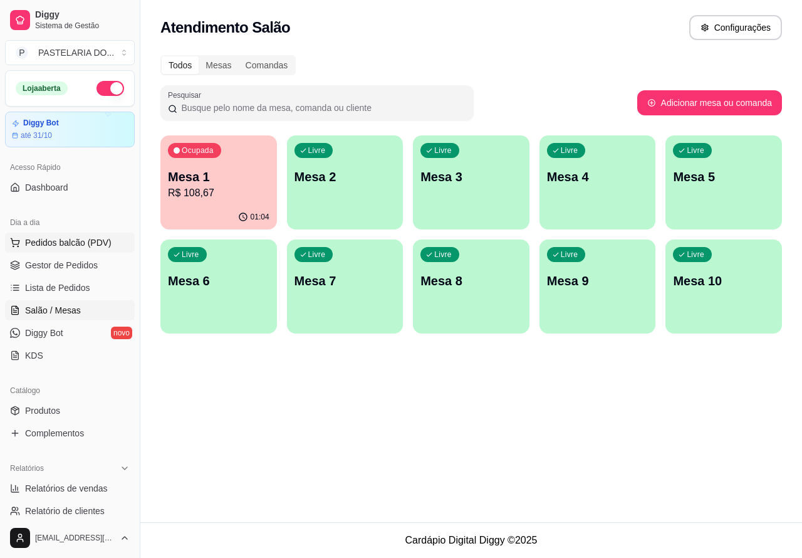
click at [115, 248] on button "Pedidos balcão (PDV)" at bounding box center [70, 242] width 130 height 20
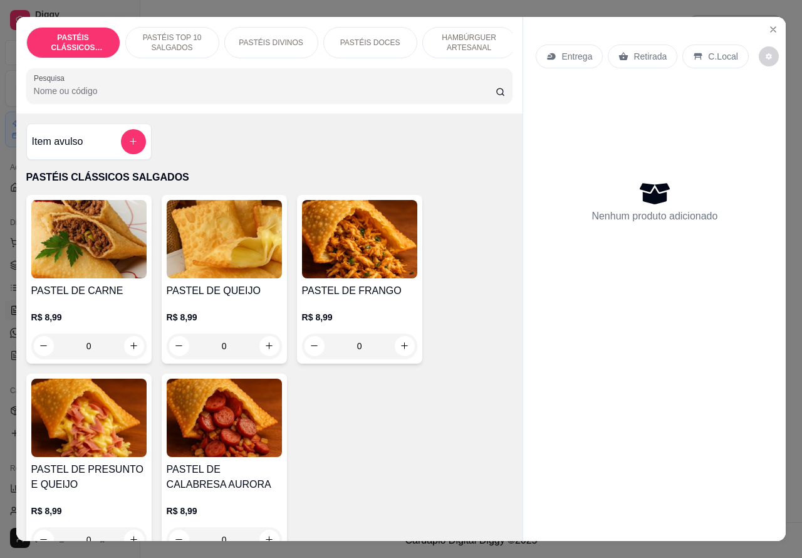
click at [583, 50] on p "Entrega" at bounding box center [576, 56] width 31 height 13
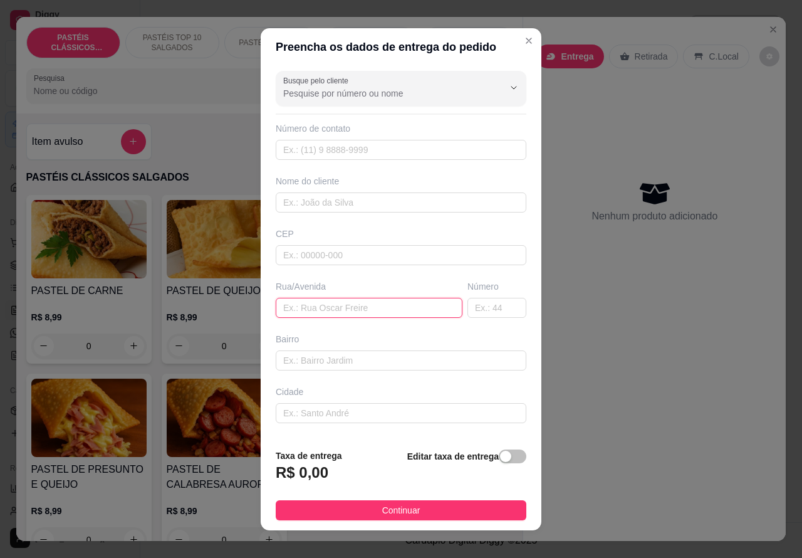
paste input "Clara Teodolina Silva 55 casa 2,"
type input "Clara Teodolina Silva 55 casa 2"
click at [500, 452] on div "button" at bounding box center [505, 455] width 11 height 11
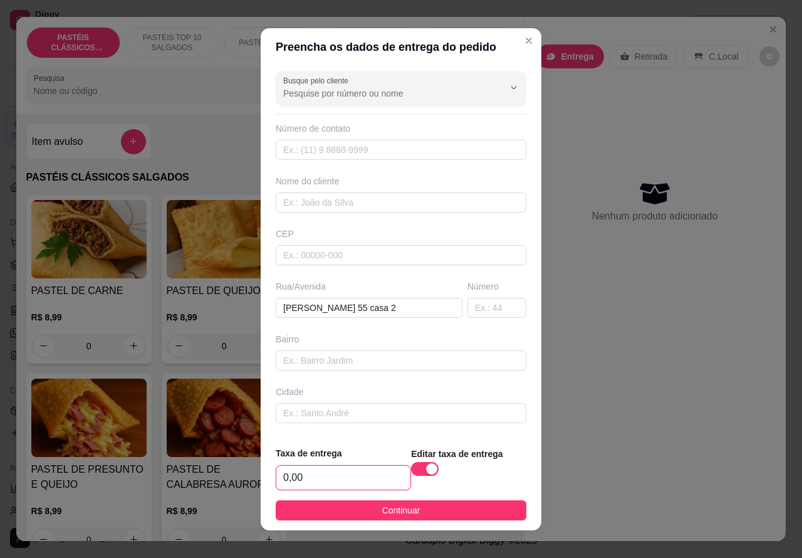
click at [283, 476] on input "0,00" at bounding box center [343, 477] width 134 height 24
type input "1,00"
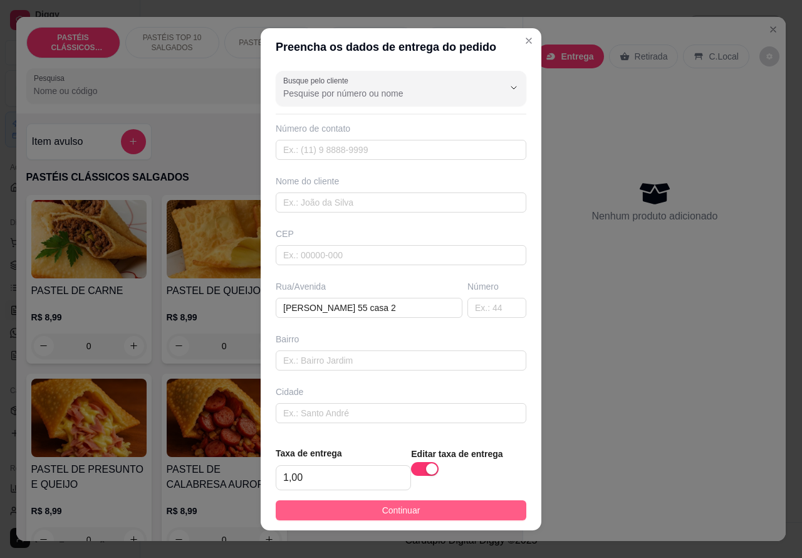
click at [480, 509] on button "Continuar" at bounding box center [401, 510] width 251 height 20
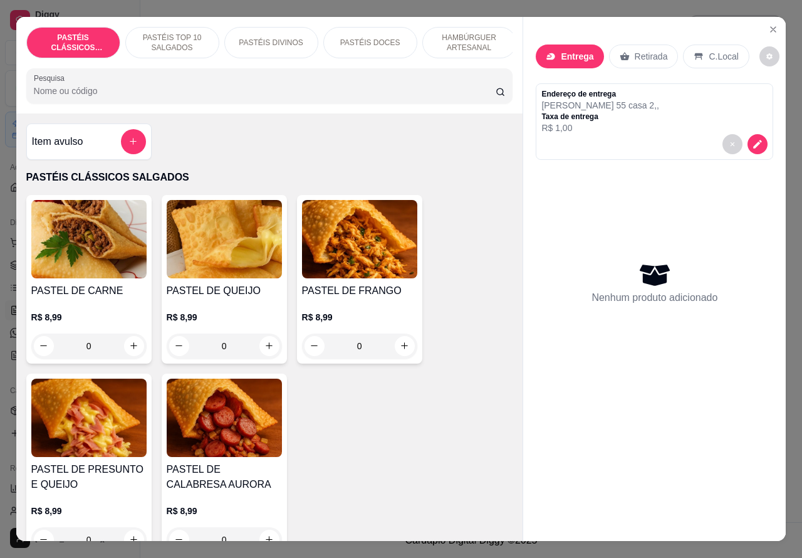
click at [477, 36] on p "HAMBÚRGUER ARTESANAL" at bounding box center [469, 43] width 73 height 20
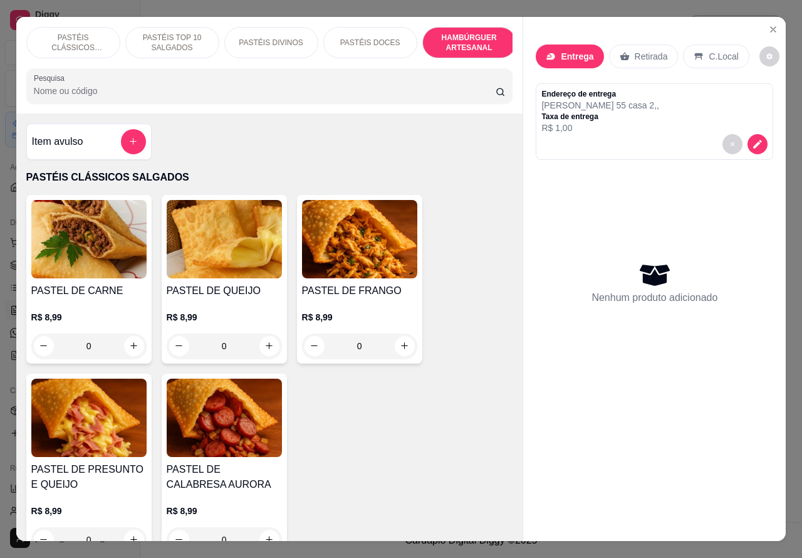
scroll to position [29, 0]
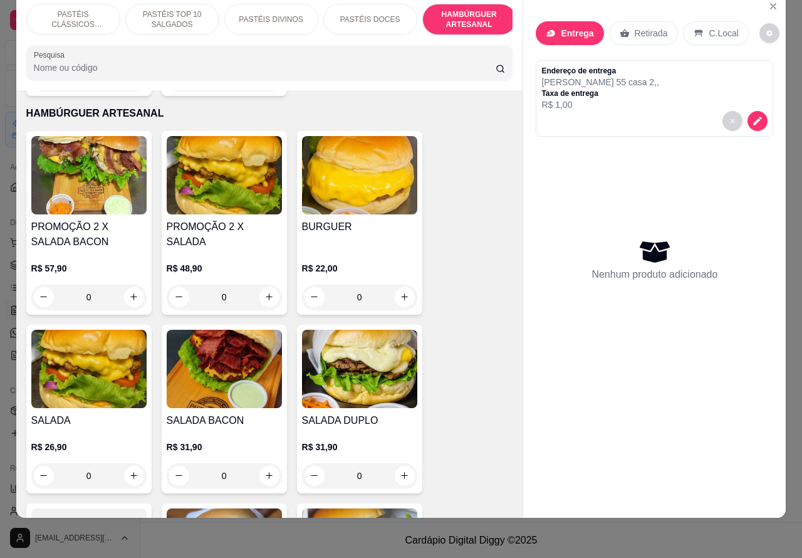
click at [406, 284] on div "0" at bounding box center [359, 296] width 115 height 25
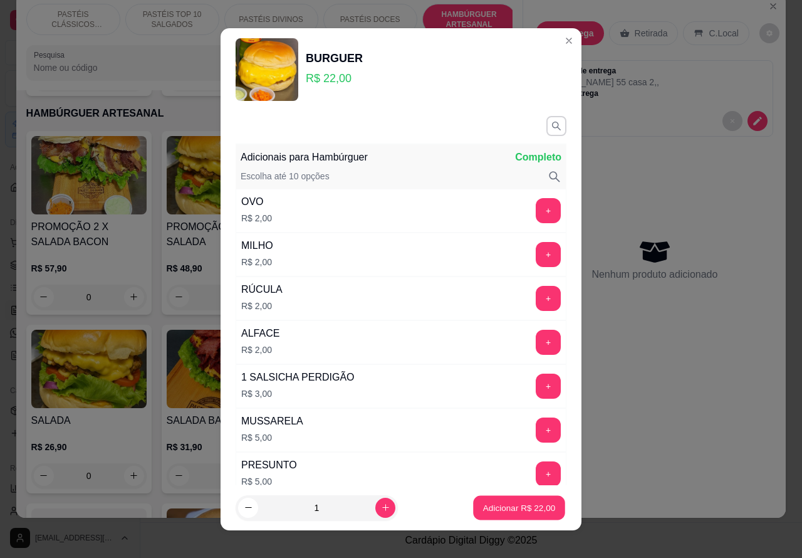
click at [496, 511] on p "Adicionar R$ 22,00" at bounding box center [519, 507] width 73 height 12
type input "1"
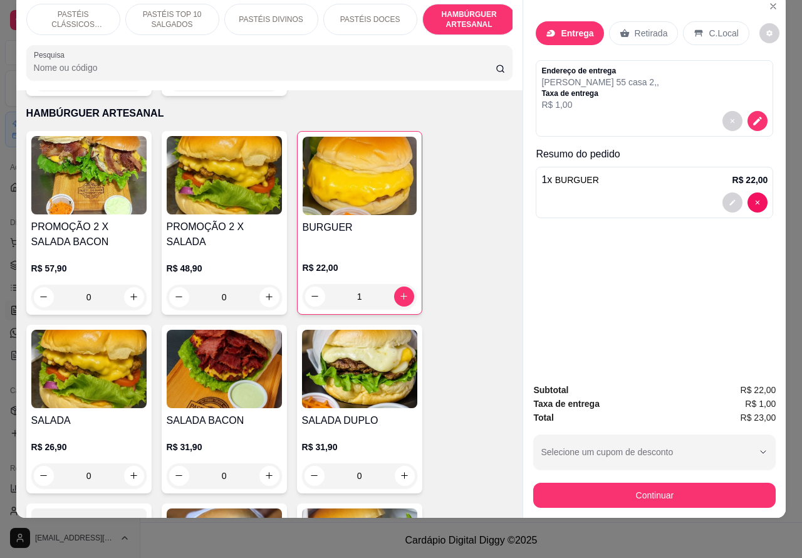
click at [390, 8] on div "PASTÉIS DOCES" at bounding box center [370, 19] width 94 height 31
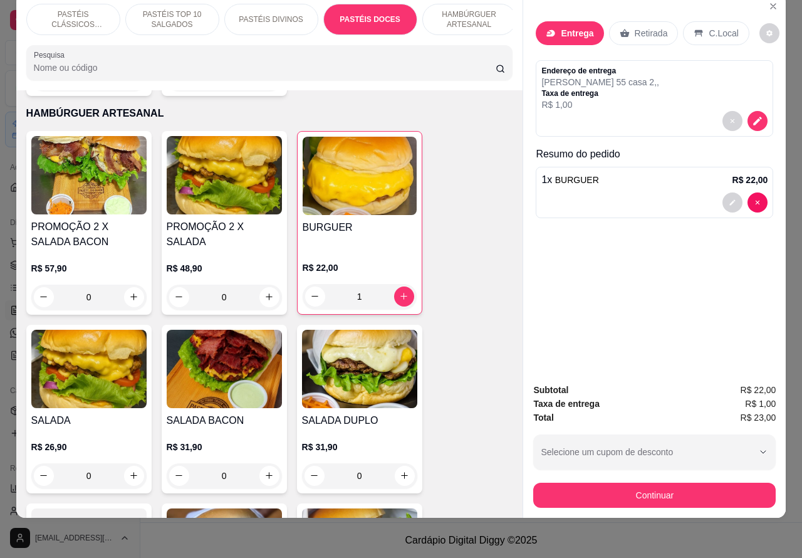
scroll to position [2246, 0]
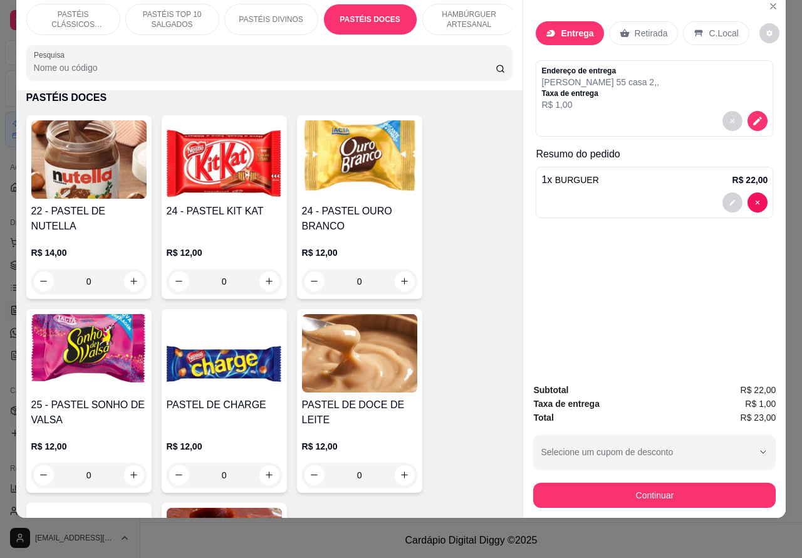
click at [264, 281] on icon "increase-product-quantity" at bounding box center [268, 280] width 9 height 9
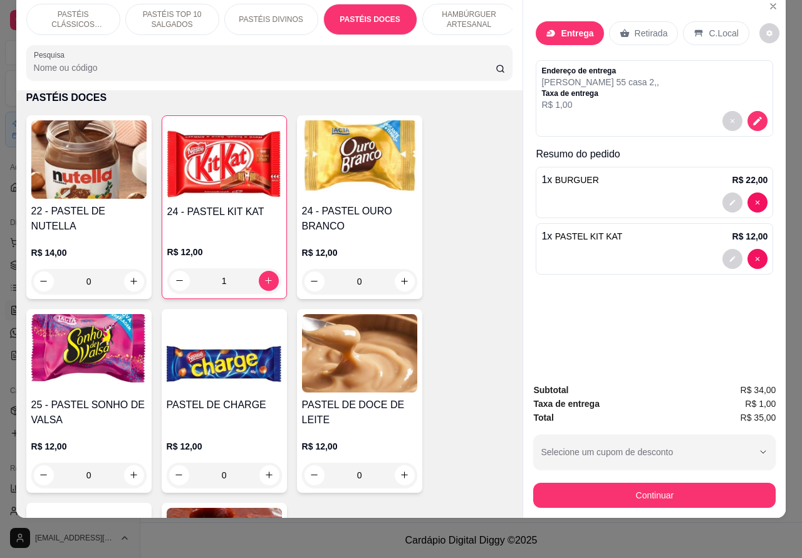
type input "1"
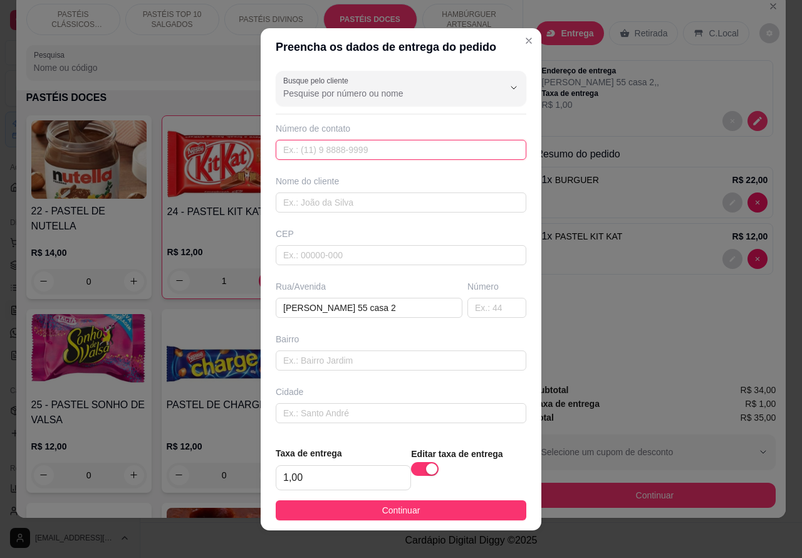
paste input "(14) 99191-6704"
type input "(14) 99191-6704"
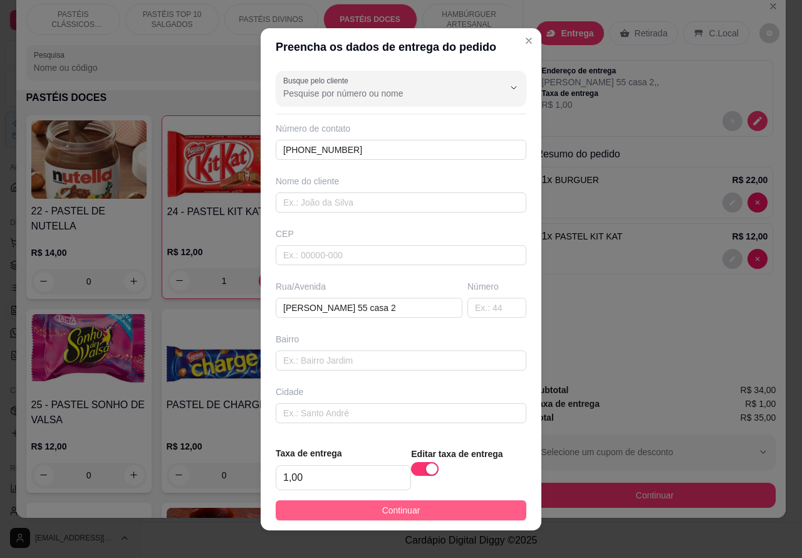
click at [474, 511] on button "Continuar" at bounding box center [401, 510] width 251 height 20
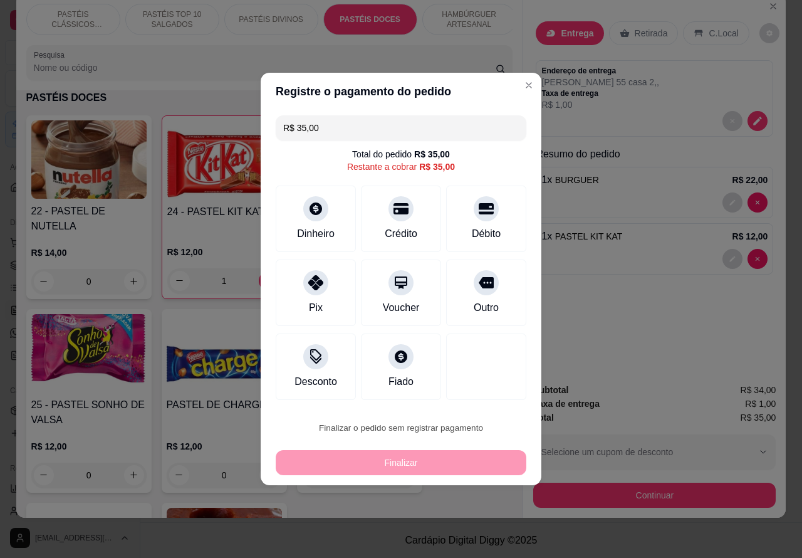
click at [474, 390] on button "Confirmar" at bounding box center [475, 392] width 46 height 19
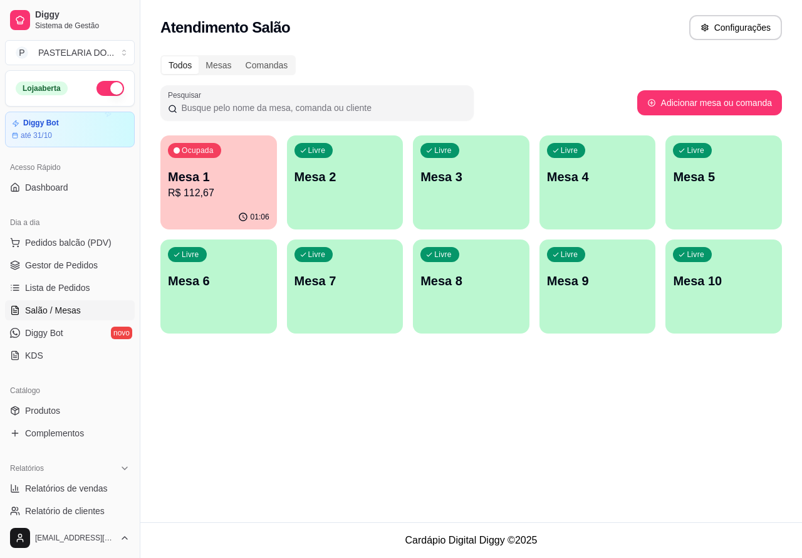
click at [70, 308] on span "Salão / Mesas" at bounding box center [53, 310] width 56 height 13
click at [86, 295] on link "Lista de Pedidos" at bounding box center [70, 288] width 130 height 20
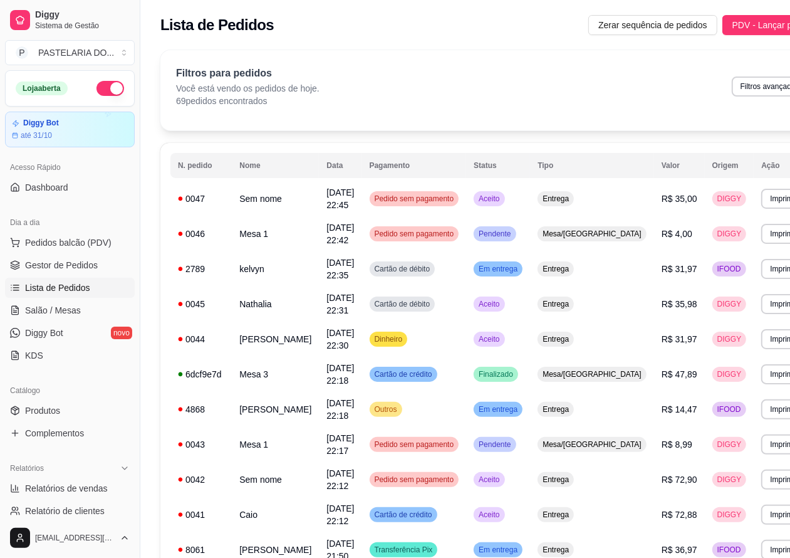
click at [761, 202] on button "Imprimir" at bounding box center [783, 199] width 44 height 20
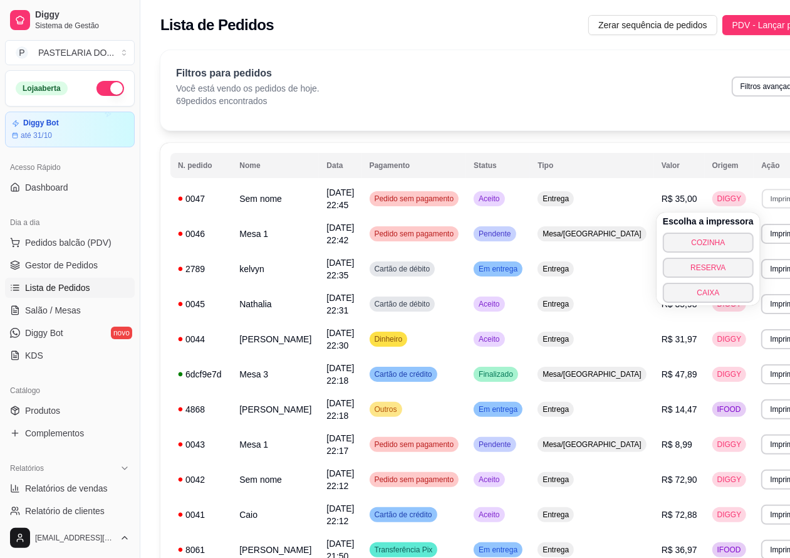
click at [712, 239] on button "COZINHA" at bounding box center [708, 242] width 91 height 20
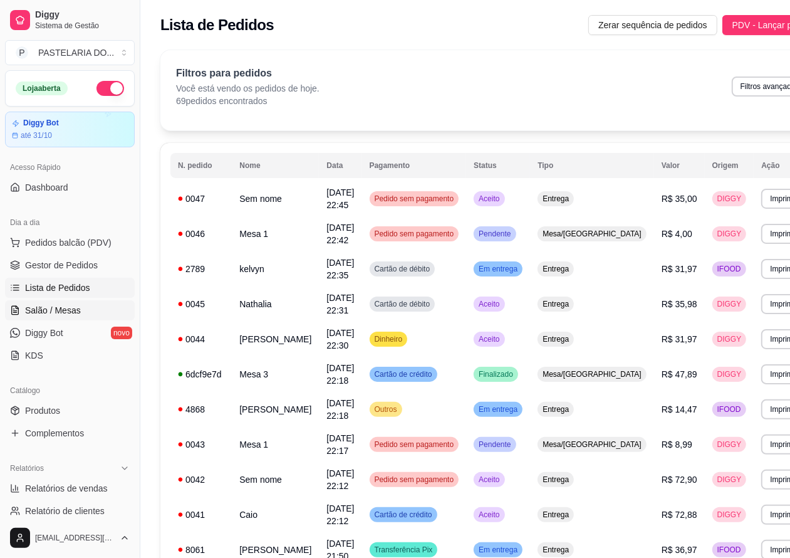
click at [74, 302] on link "Salão / Mesas" at bounding box center [70, 310] width 130 height 20
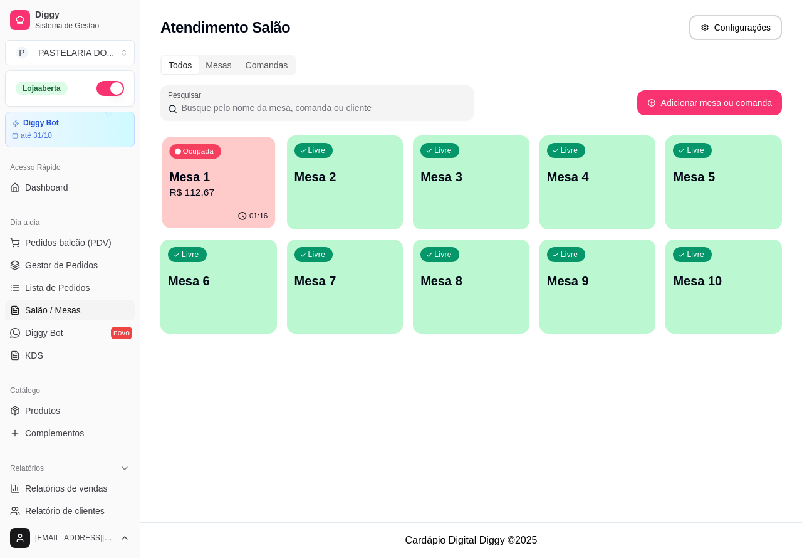
click at [252, 192] on p "R$ 112,67" at bounding box center [218, 192] width 98 height 14
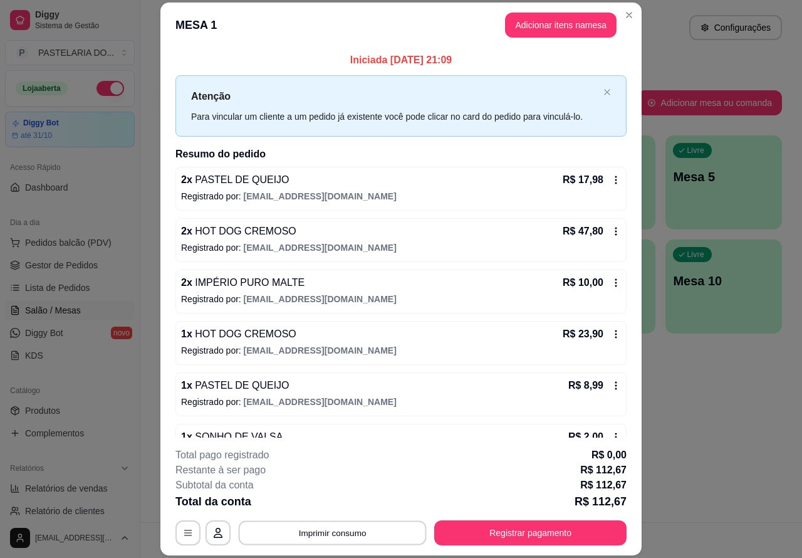
click at [378, 536] on button "Imprimir consumo" at bounding box center [333, 532] width 188 height 24
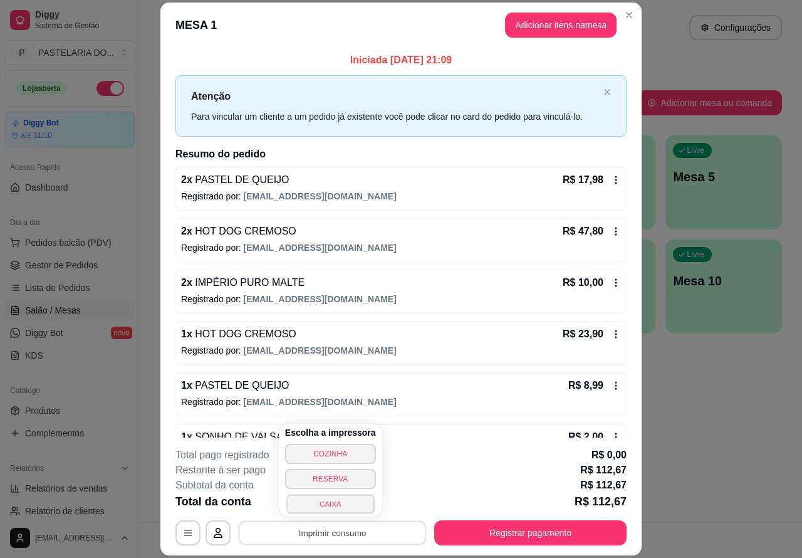
click at [351, 509] on button "CAIXA" at bounding box center [330, 503] width 88 height 19
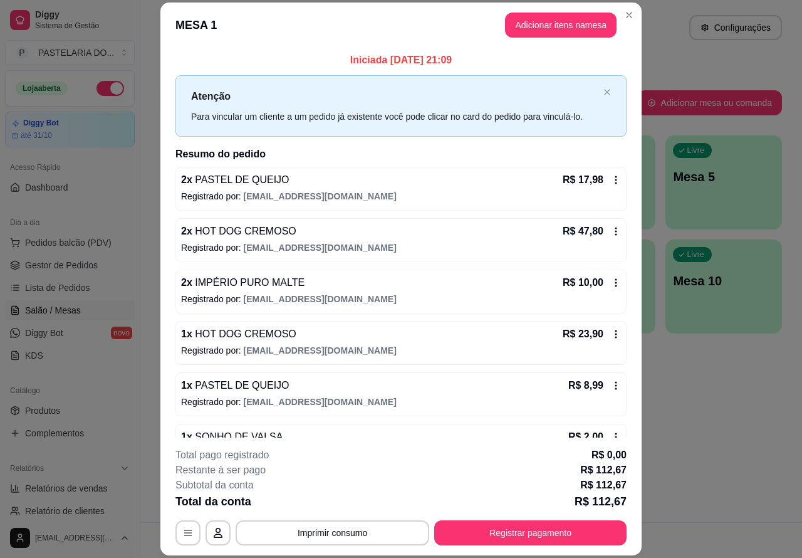
click at [628, 17] on div "Atendimento Salão Configurações" at bounding box center [470, 27] width 621 height 25
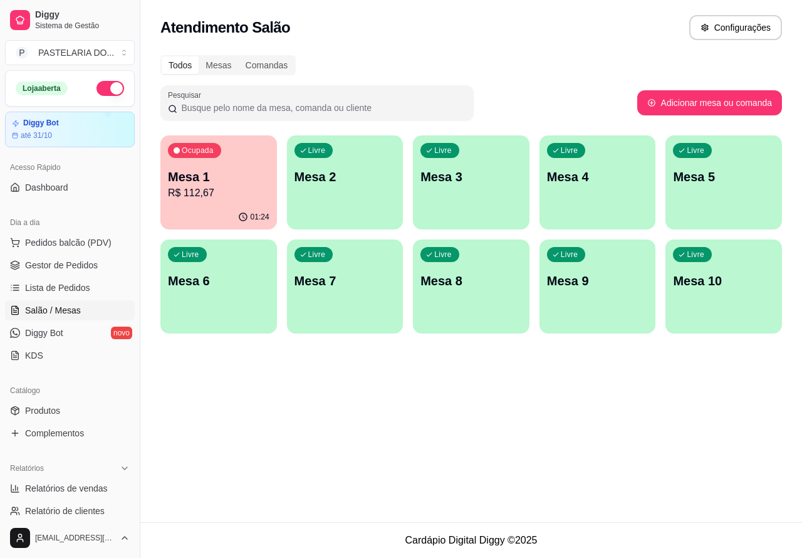
click at [234, 197] on p "R$ 112,67" at bounding box center [218, 192] width 101 height 15
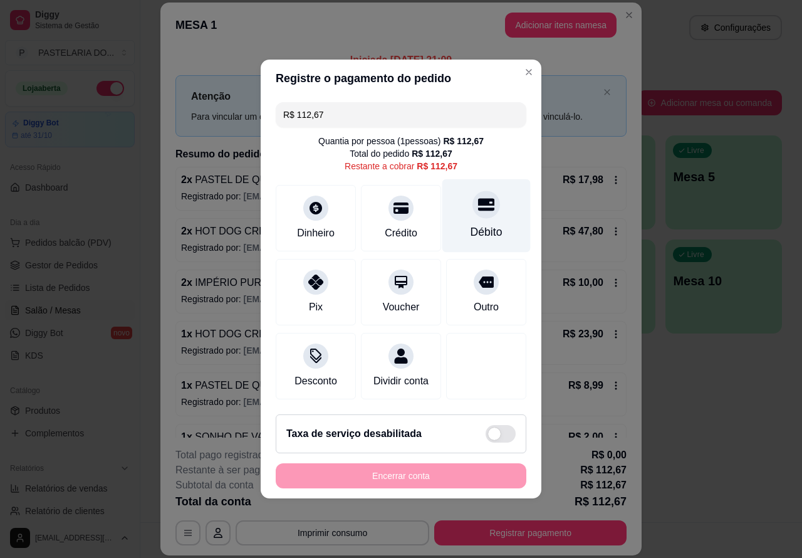
click at [478, 204] on icon at bounding box center [486, 205] width 16 height 13
type input "R$ 0,00"
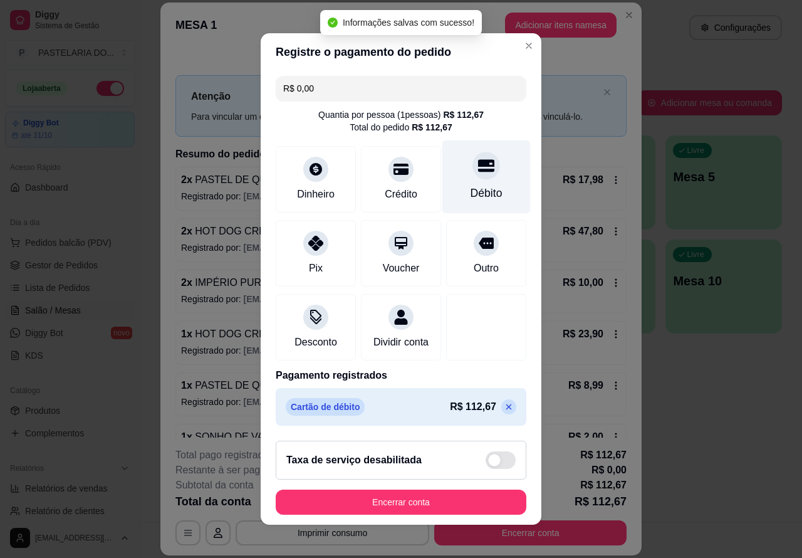
click at [457, 500] on button "Encerrar conta" at bounding box center [401, 501] width 251 height 25
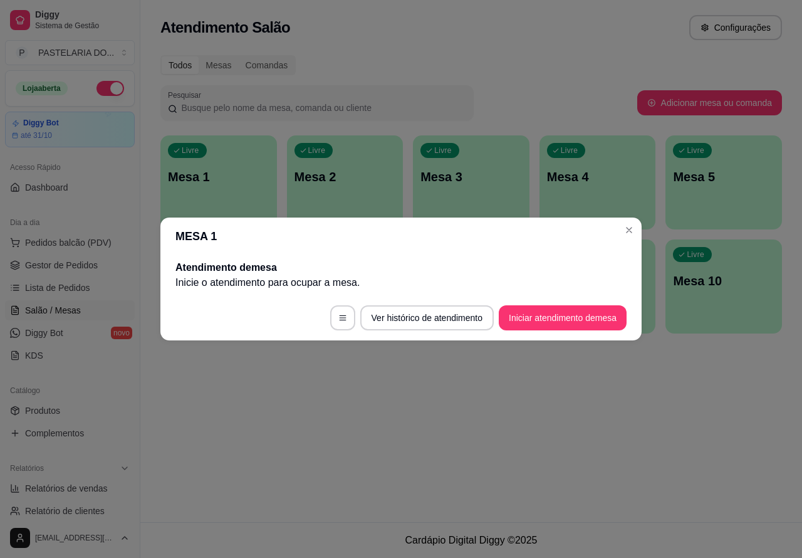
click at [470, 442] on div "Atendimento Salão Configurações Todos Mesas Comandas Pesquisar Adicionar mesa o…" at bounding box center [471, 261] width 662 height 522
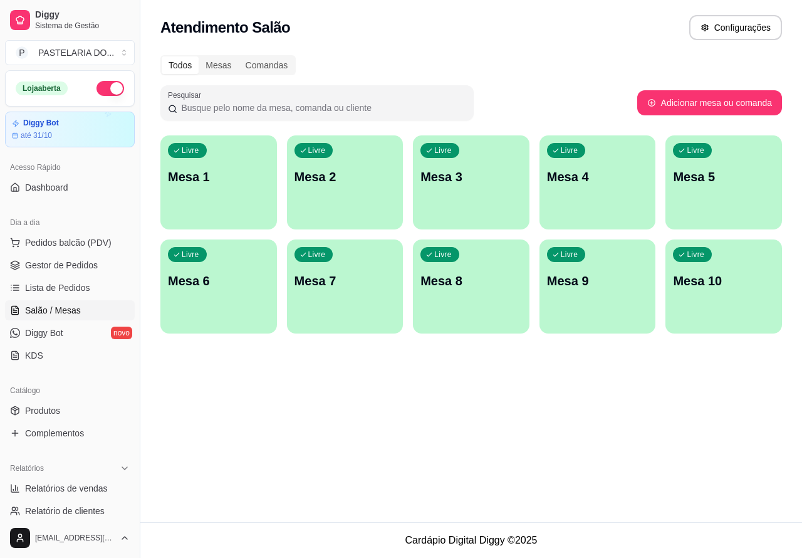
click at [100, 88] on button "button" at bounding box center [110, 88] width 28 height 15
click at [93, 242] on span "Pedidos balcão (PDV)" at bounding box center [68, 242] width 86 height 13
